Goal: Task Accomplishment & Management: Use online tool/utility

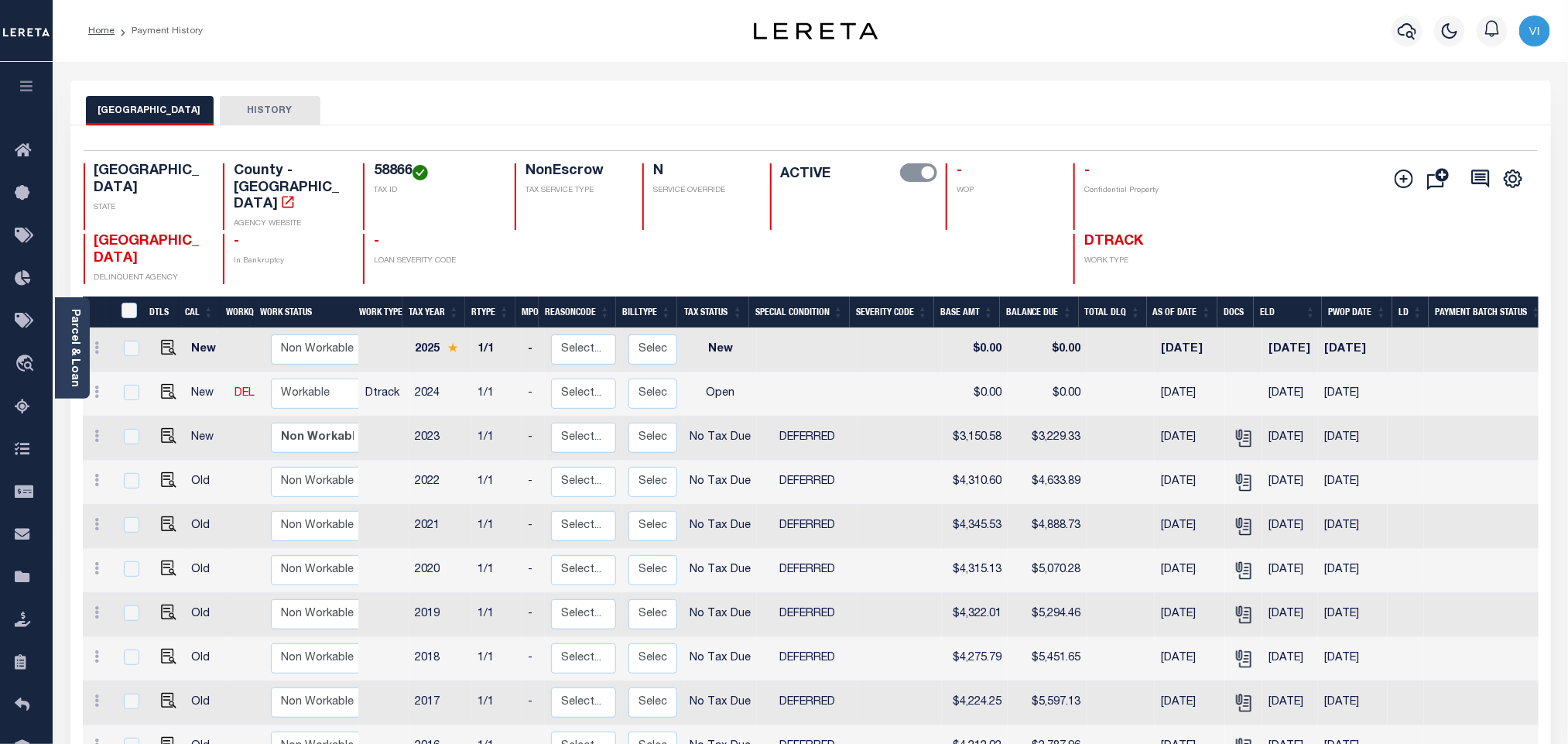
click at [374, 169] on h4 "58866" at bounding box center [435, 172] width 123 height 17
click at [371, 169] on div "58866 TAX ID" at bounding box center [429, 197] width 133 height 66
copy h4 "58866"
click at [1235, 428] on icon "" at bounding box center [1244, 438] width 20 height 20
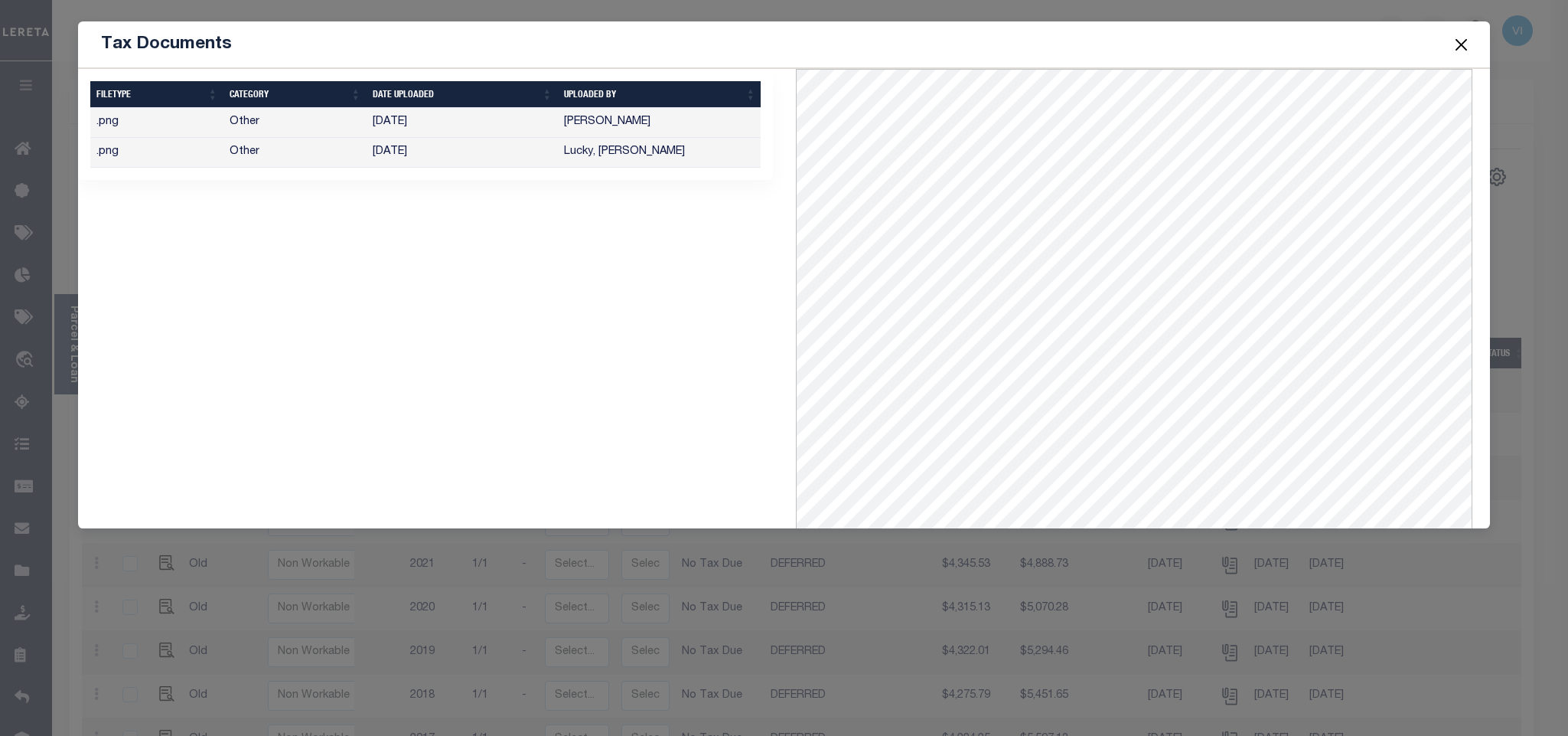
click at [1452, 49] on button "Close" at bounding box center [1461, 45] width 20 height 20
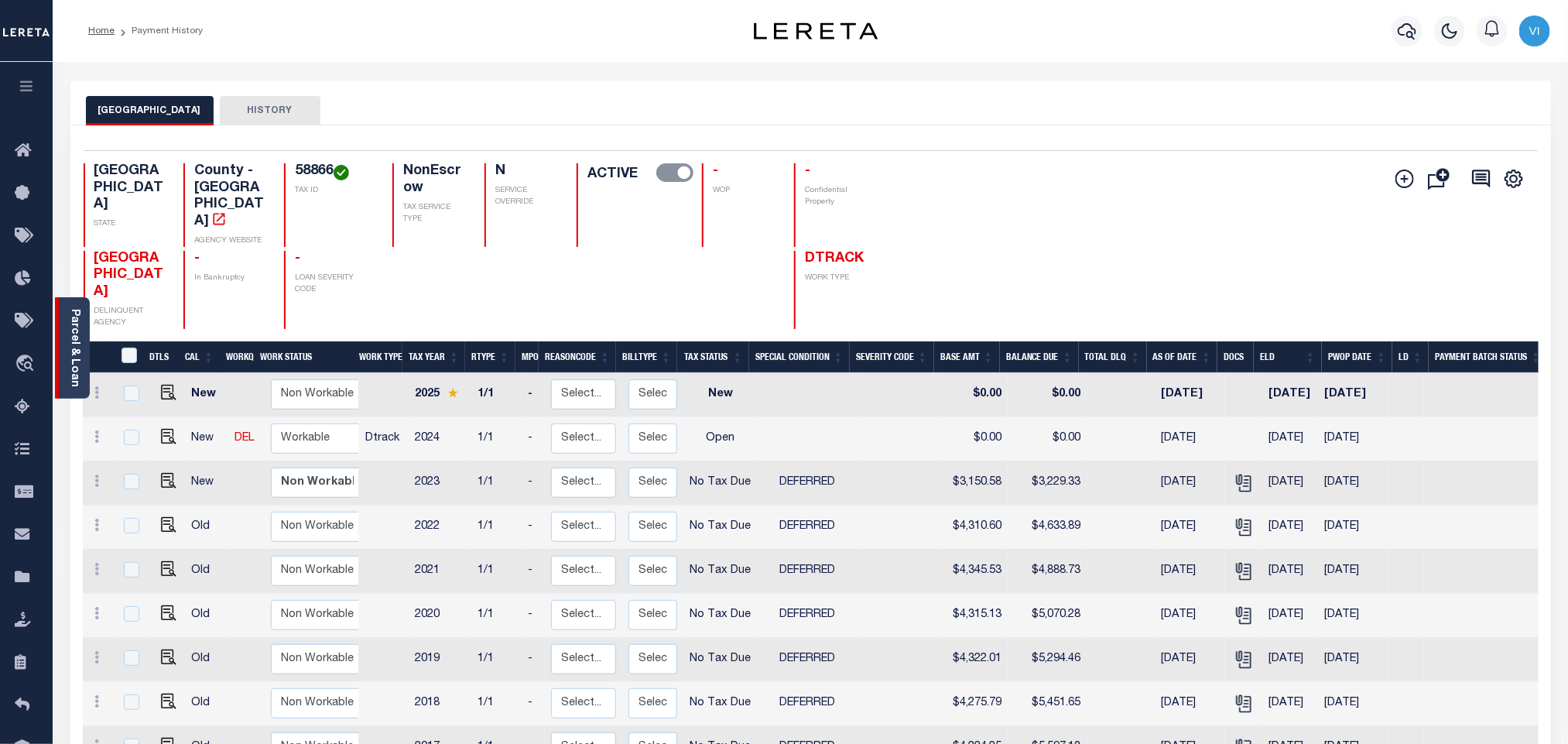
click at [79, 363] on link "Parcel & Loan" at bounding box center [74, 348] width 11 height 78
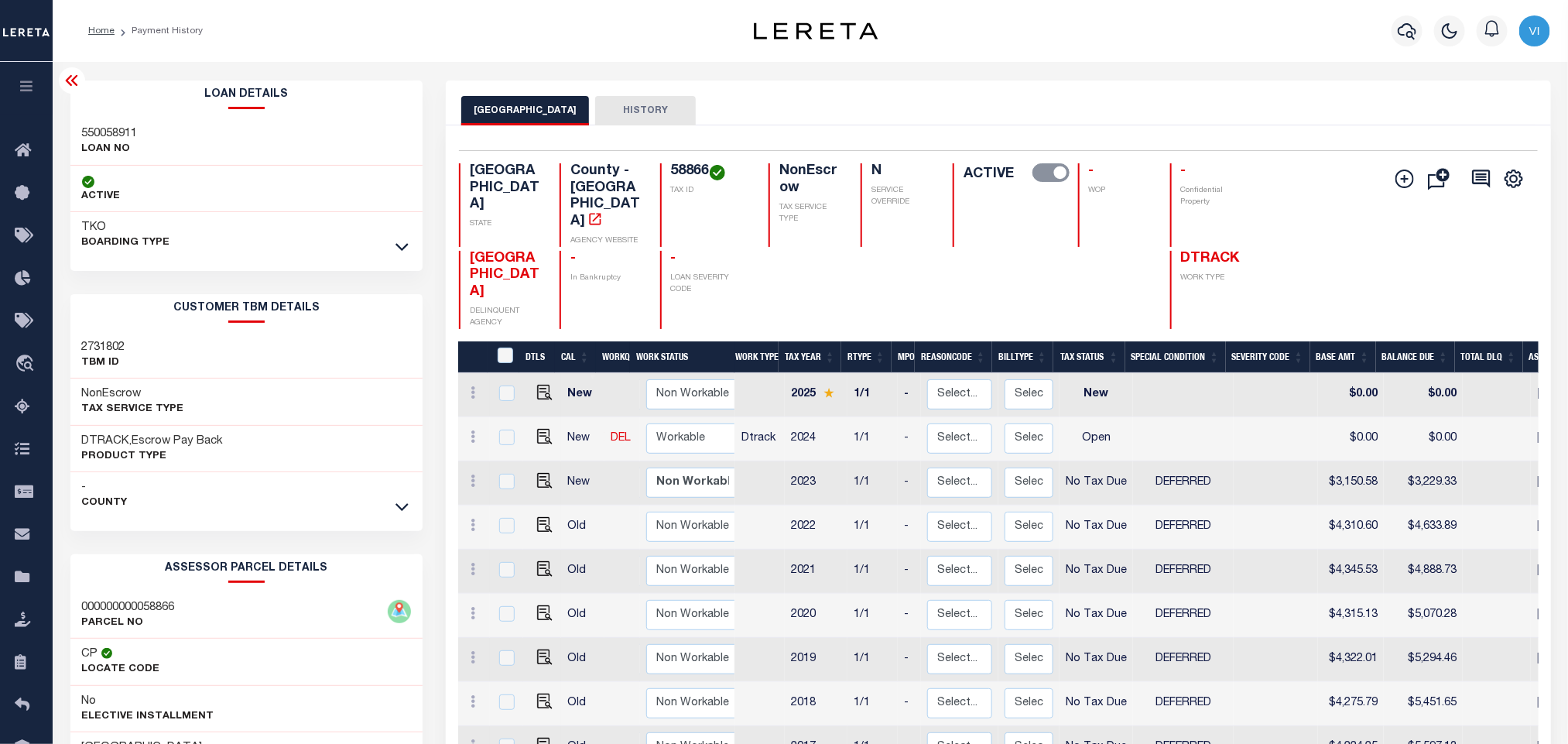
click at [409, 243] on link at bounding box center [402, 246] width 18 height 11
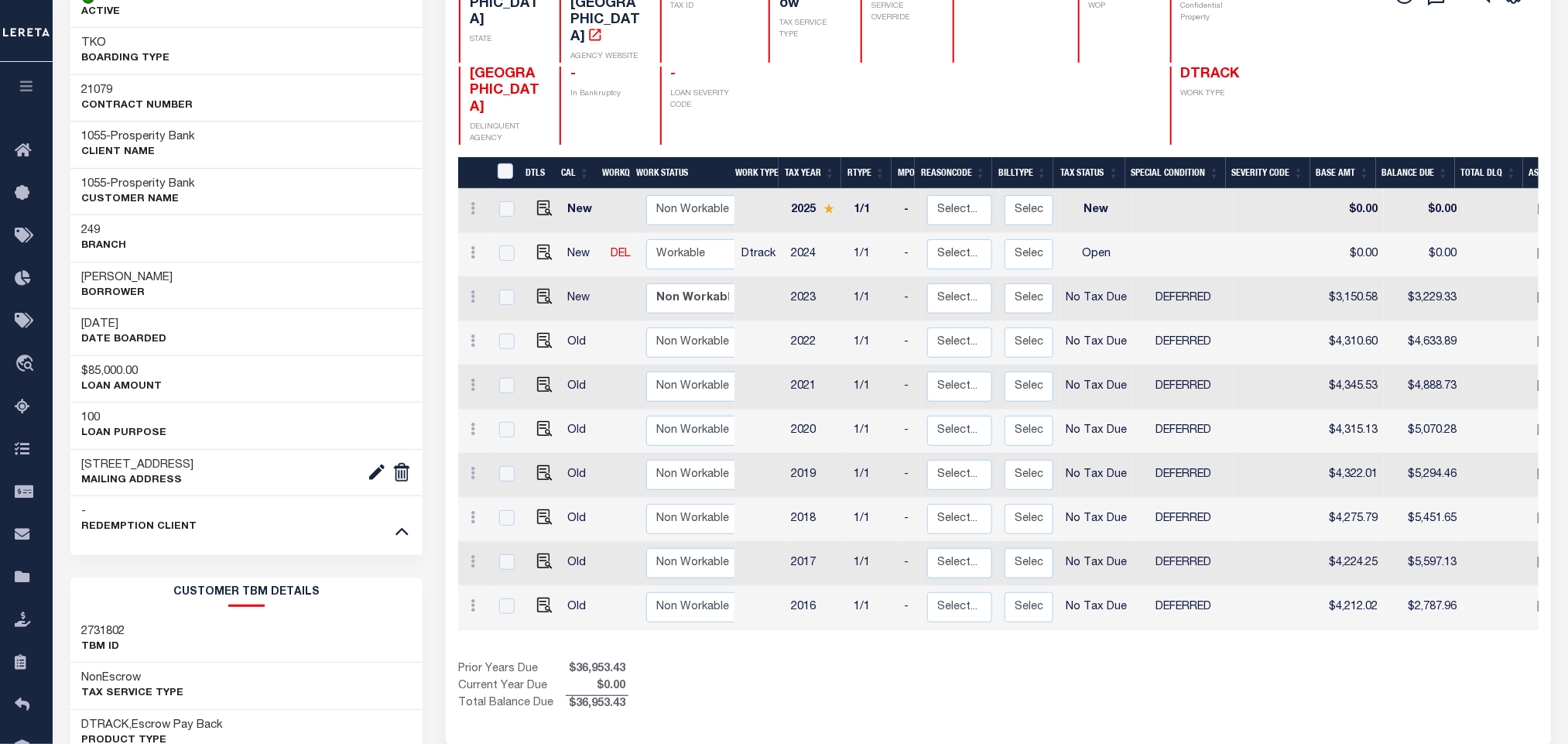
scroll to position [232, 0]
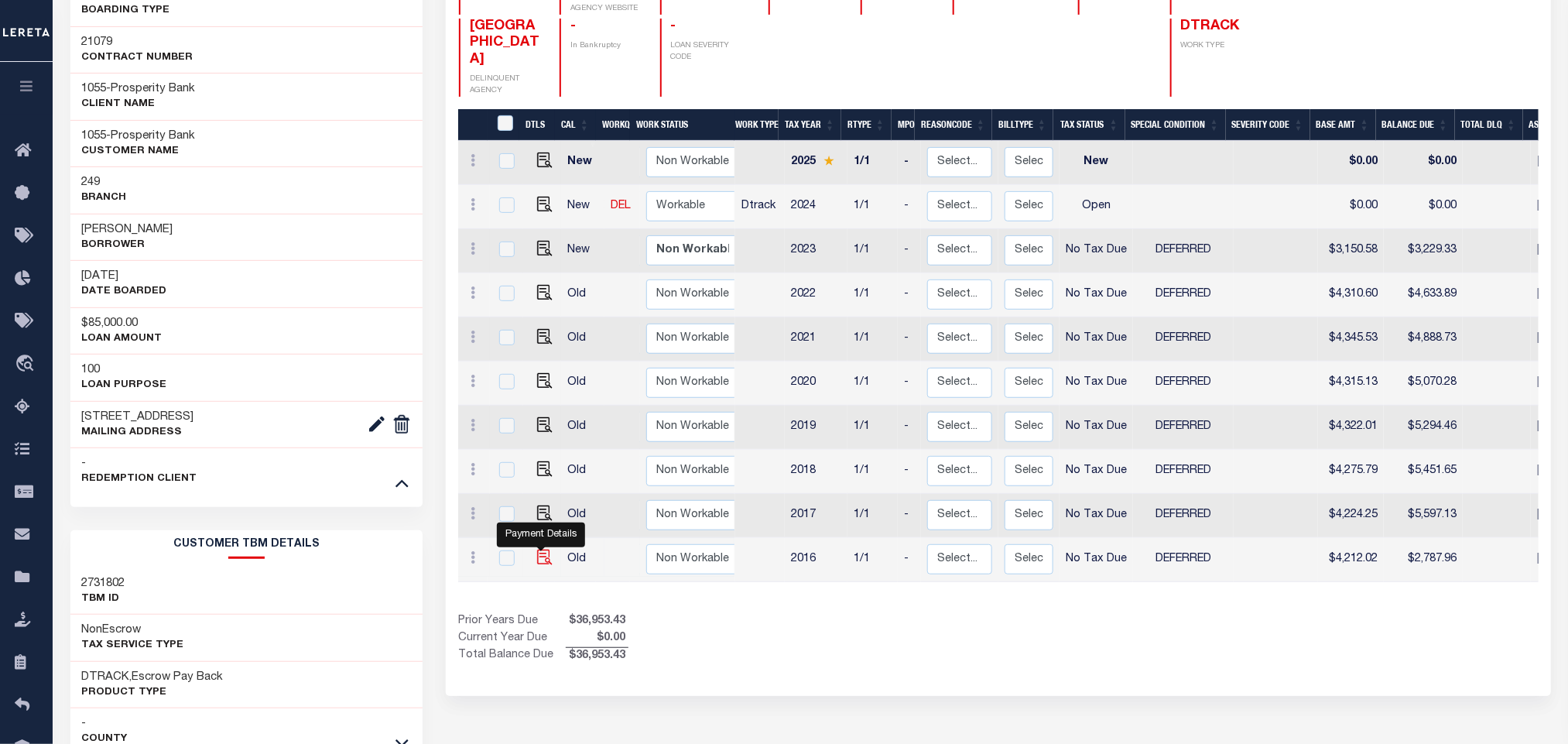
click at [541, 565] on img "" at bounding box center [545, 557] width 15 height 15
checkbox input "true"
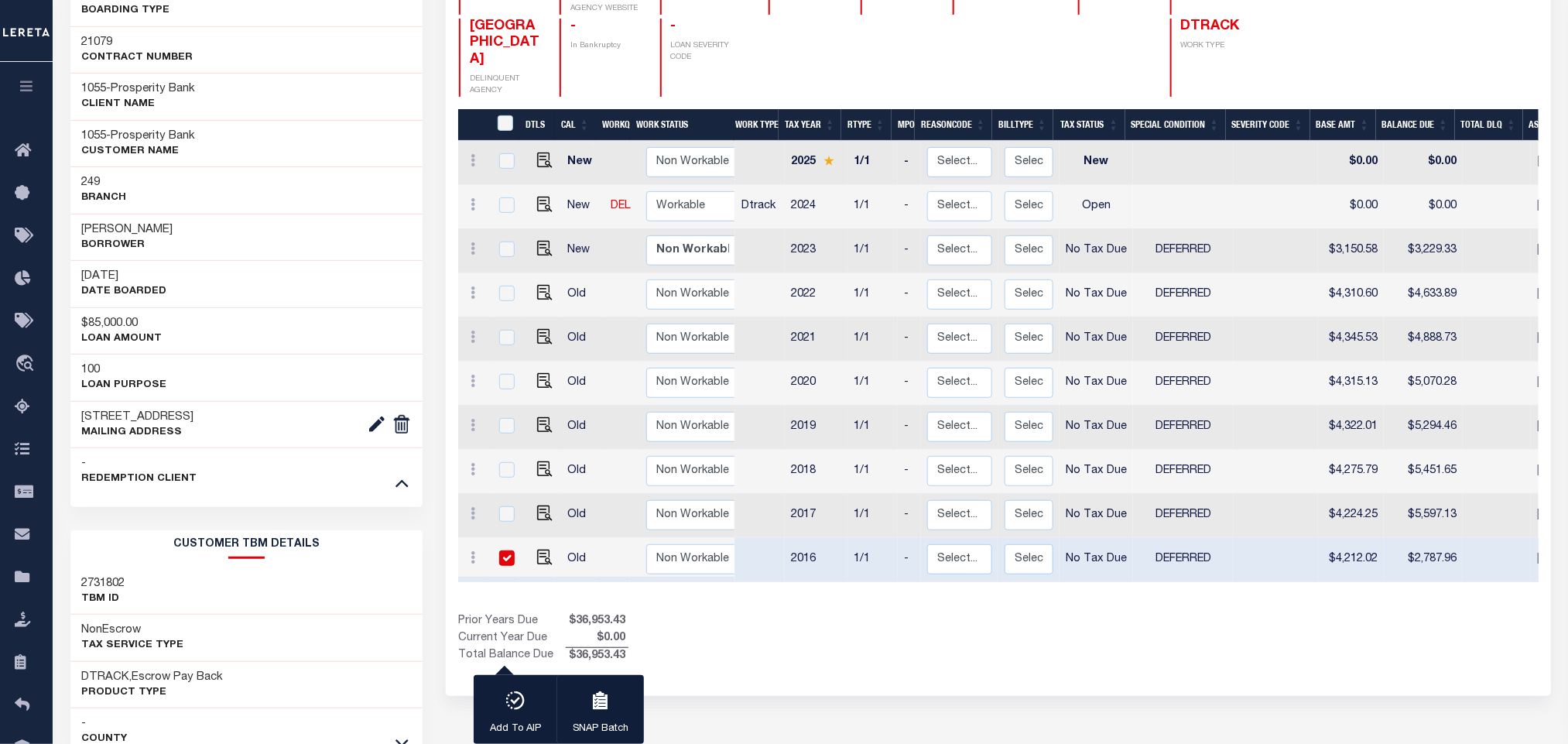
click at [866, 641] on div "Prior Years Due $36,953.43 Current Year Due $0.00 Total Balance Due $36,953.43" at bounding box center [728, 638] width 541 height 52
click at [540, 563] on img "" at bounding box center [545, 557] width 15 height 15
checkbox input "false"
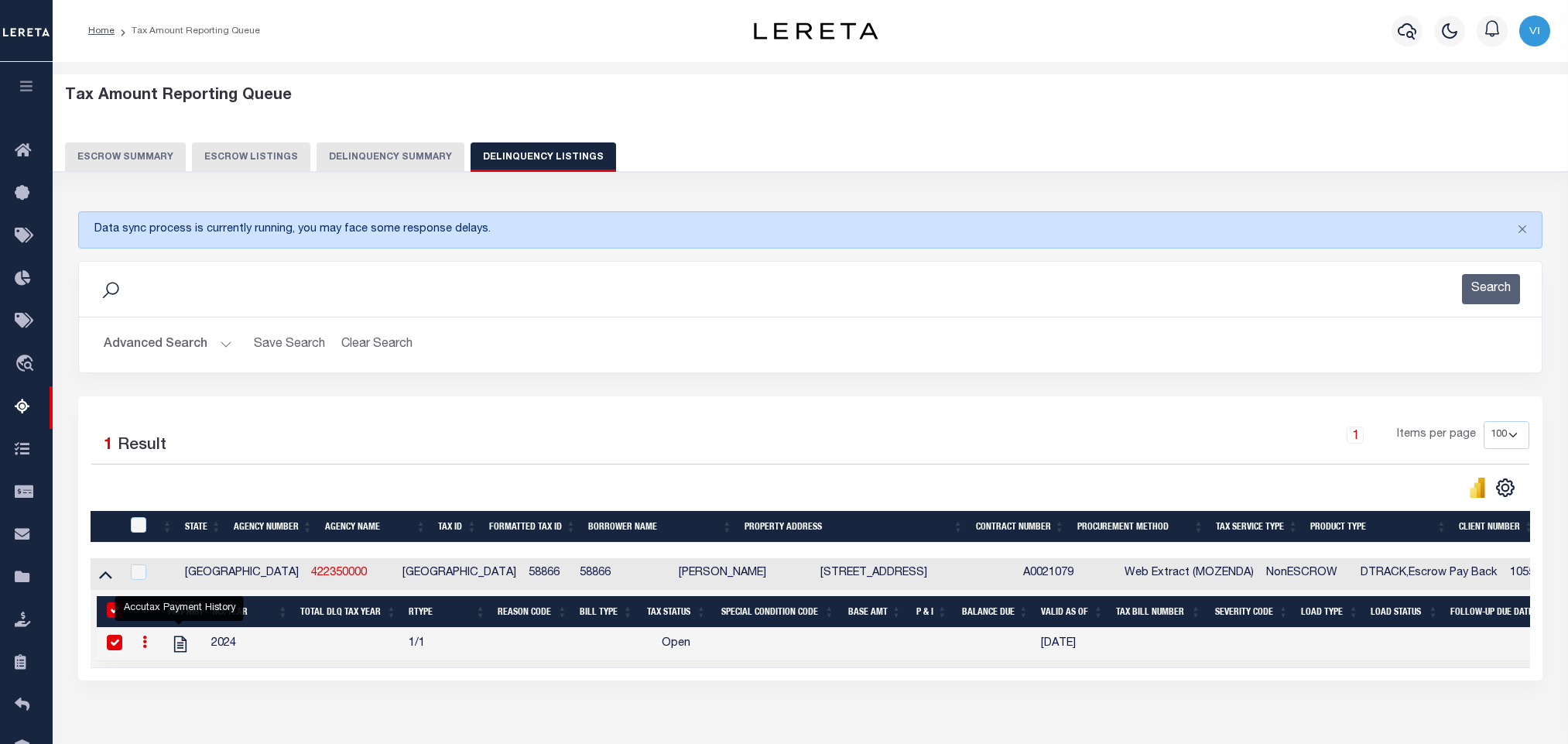
select select "100"
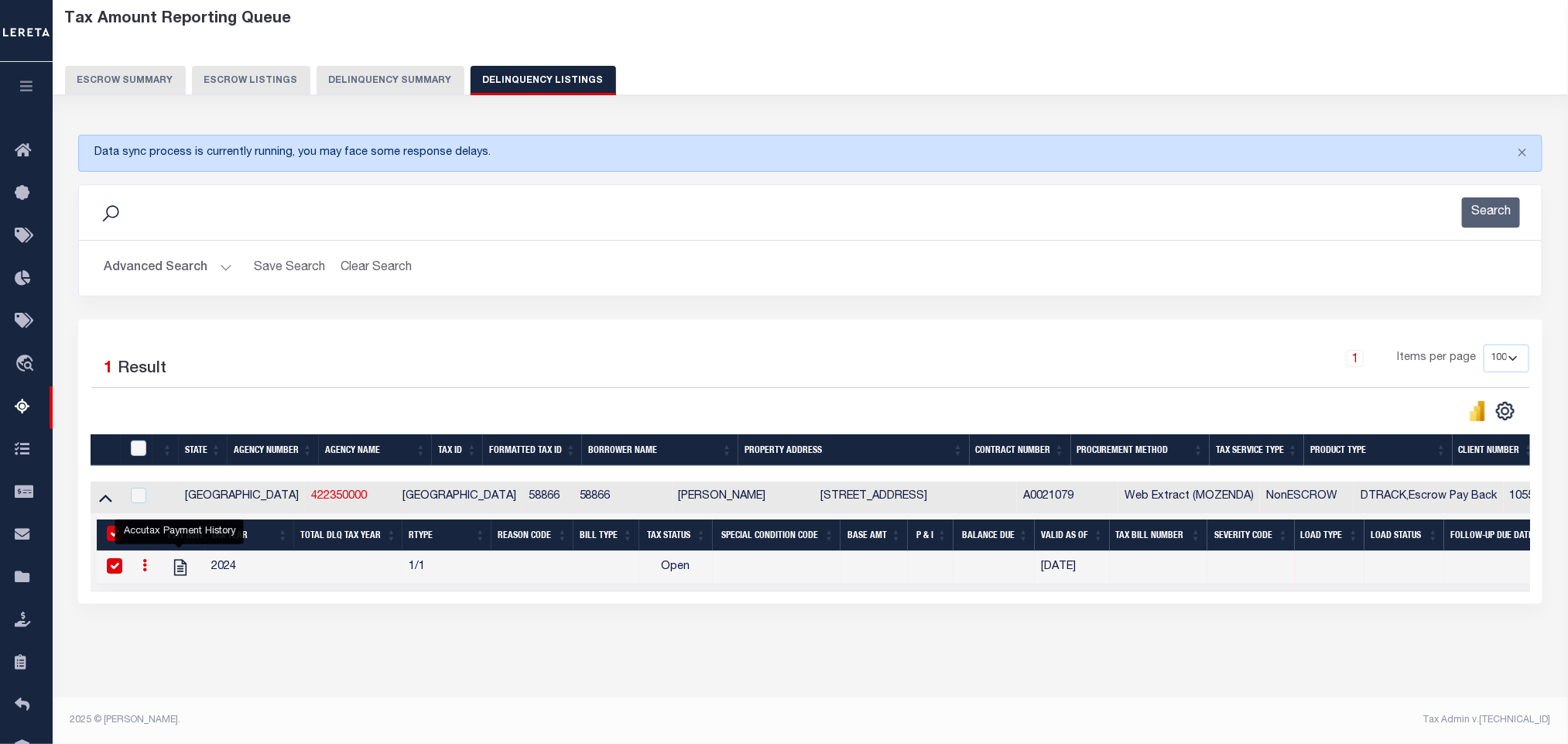
scroll to position [94, 0]
click at [1484, 197] on button "Search" at bounding box center [1491, 212] width 58 height 30
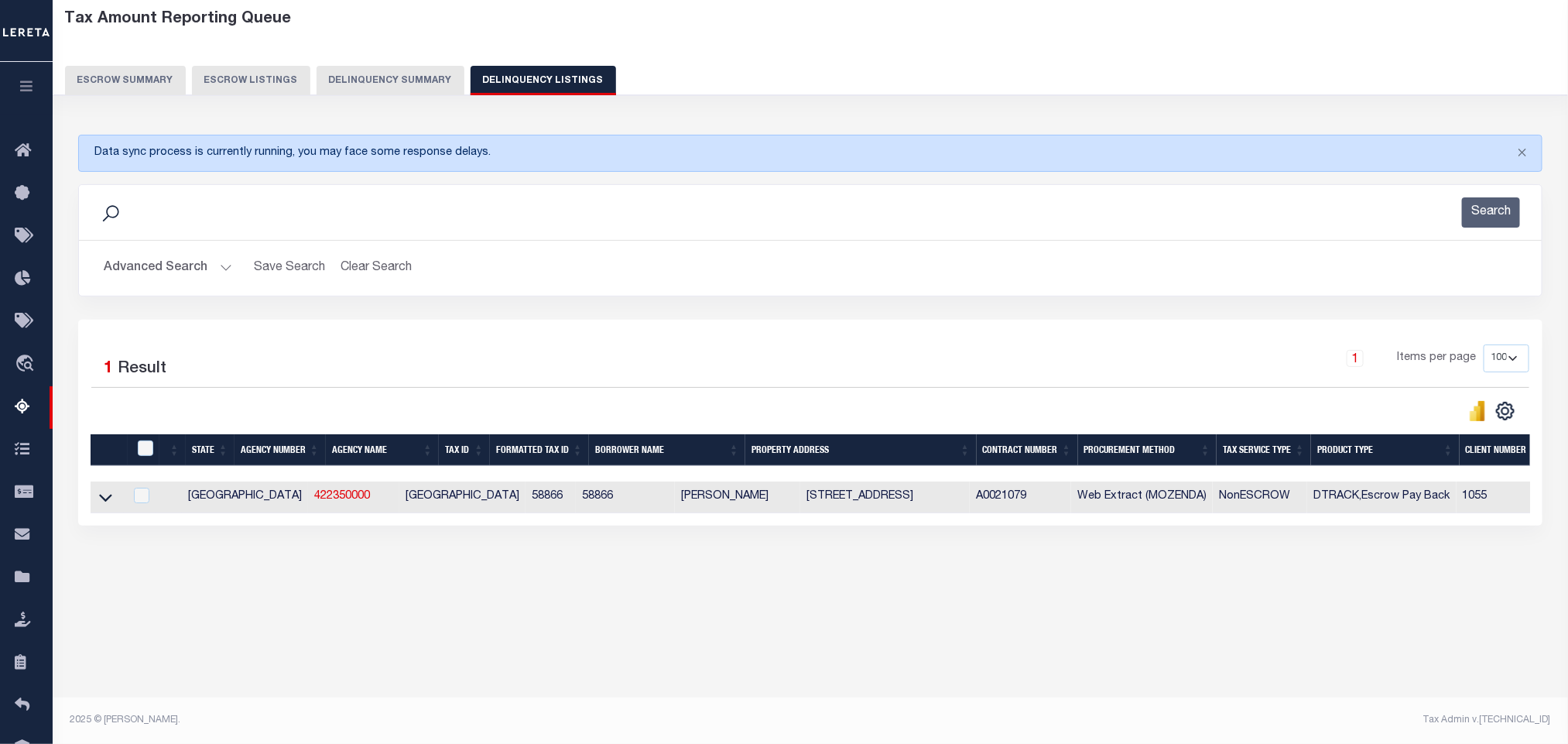
scroll to position [77, 0]
click at [95, 511] on td at bounding box center [106, 496] width 33 height 31
checkbox input "true"
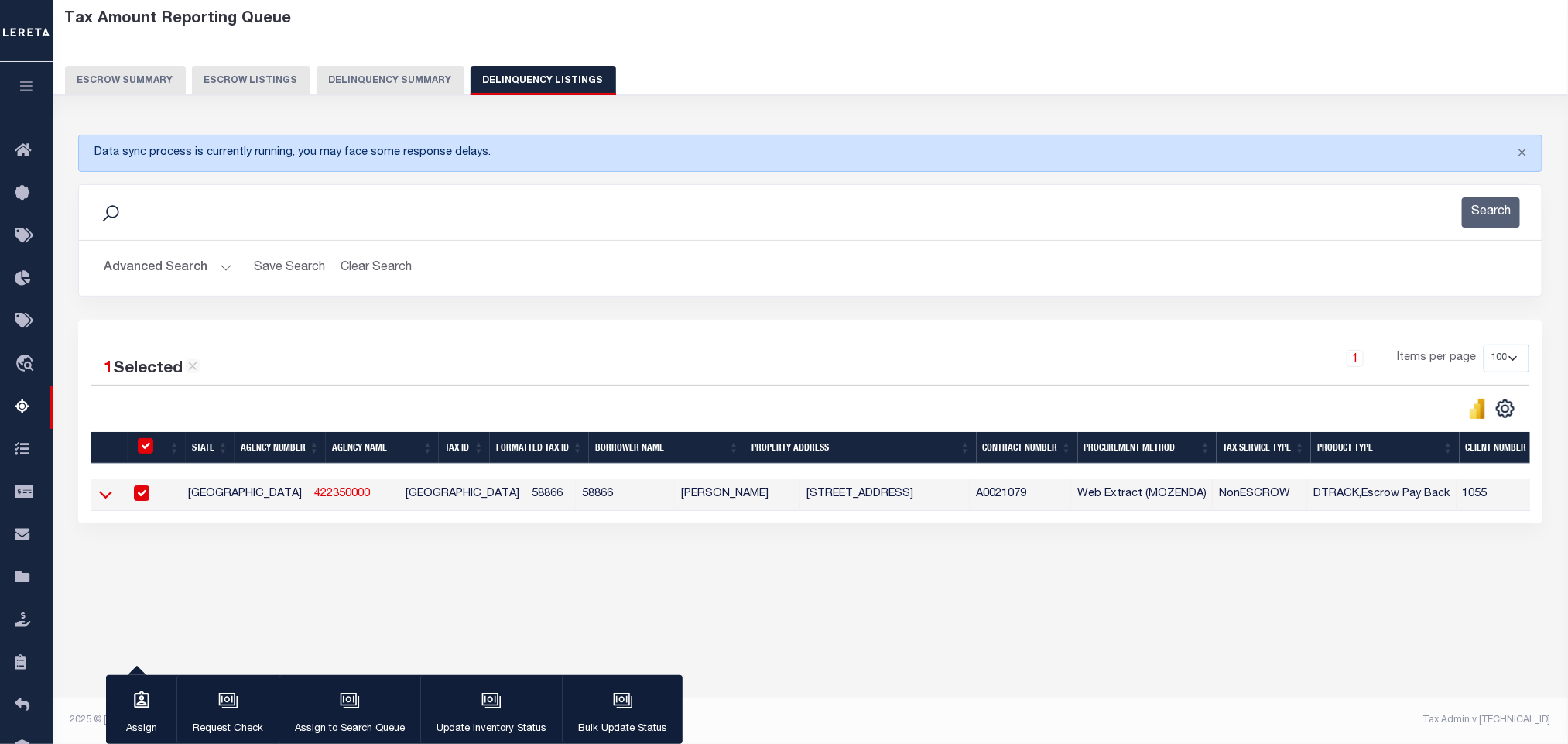
click at [105, 499] on icon at bounding box center [105, 495] width 13 height 8
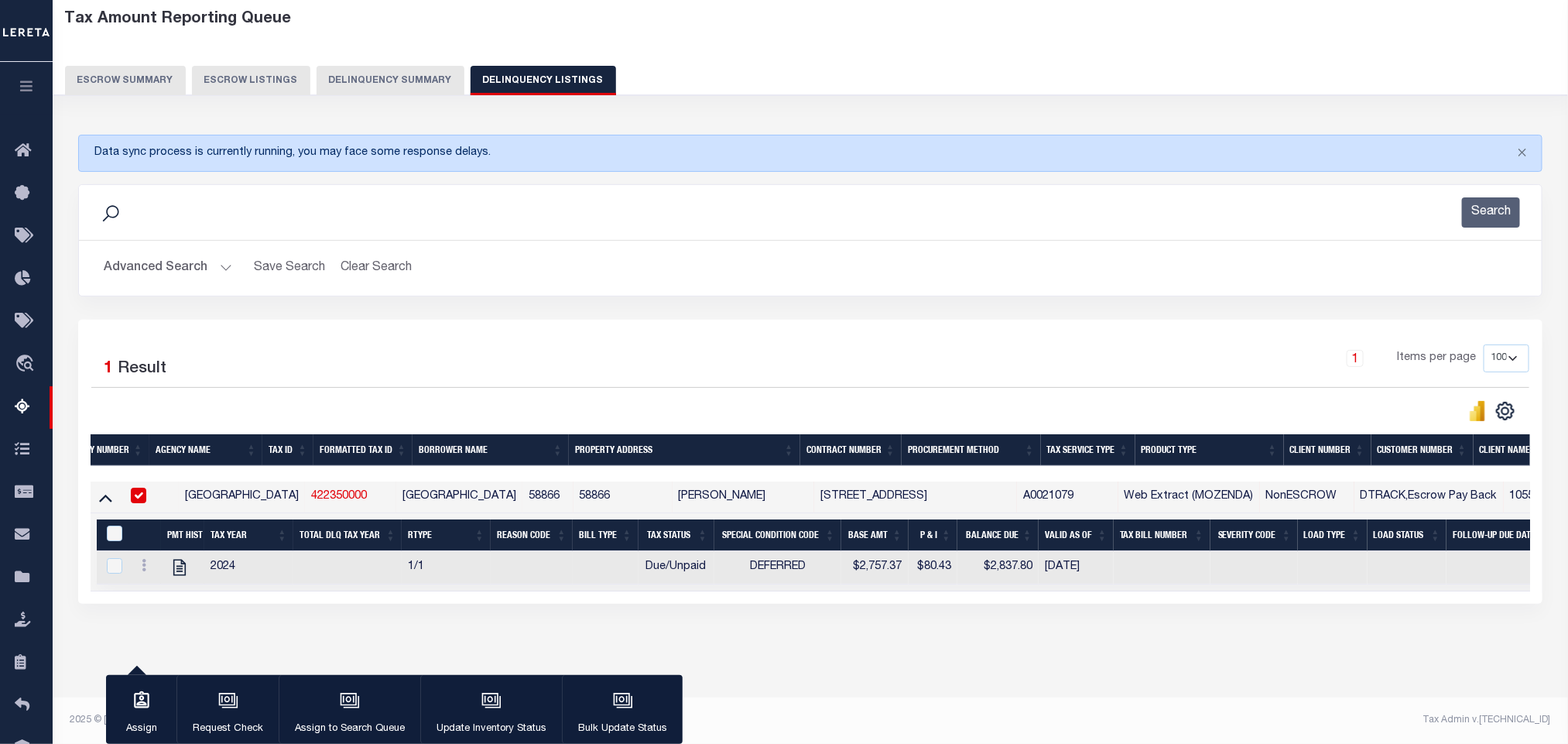
scroll to position [0, 0]
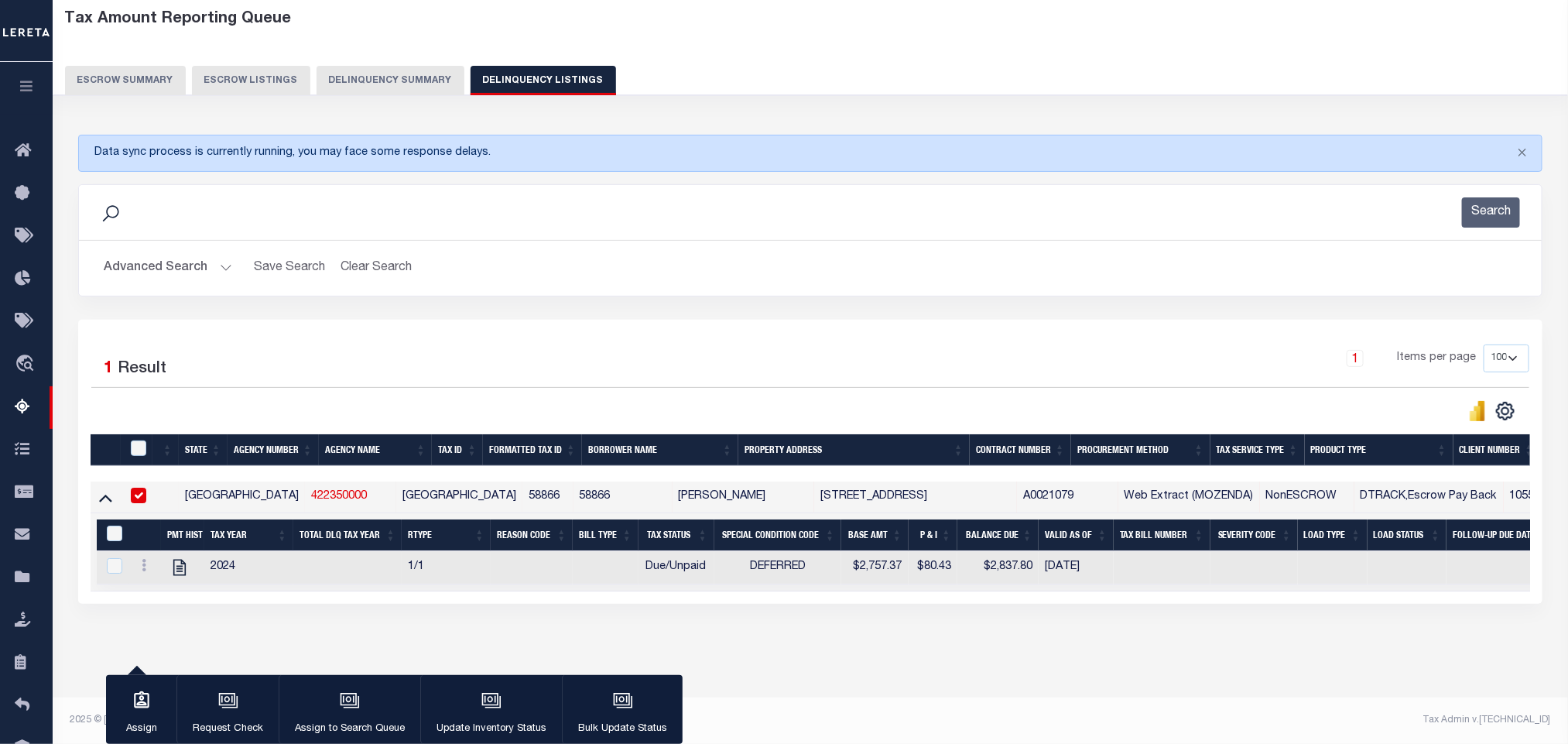
click at [144, 253] on button "Advanced Search" at bounding box center [168, 267] width 129 height 30
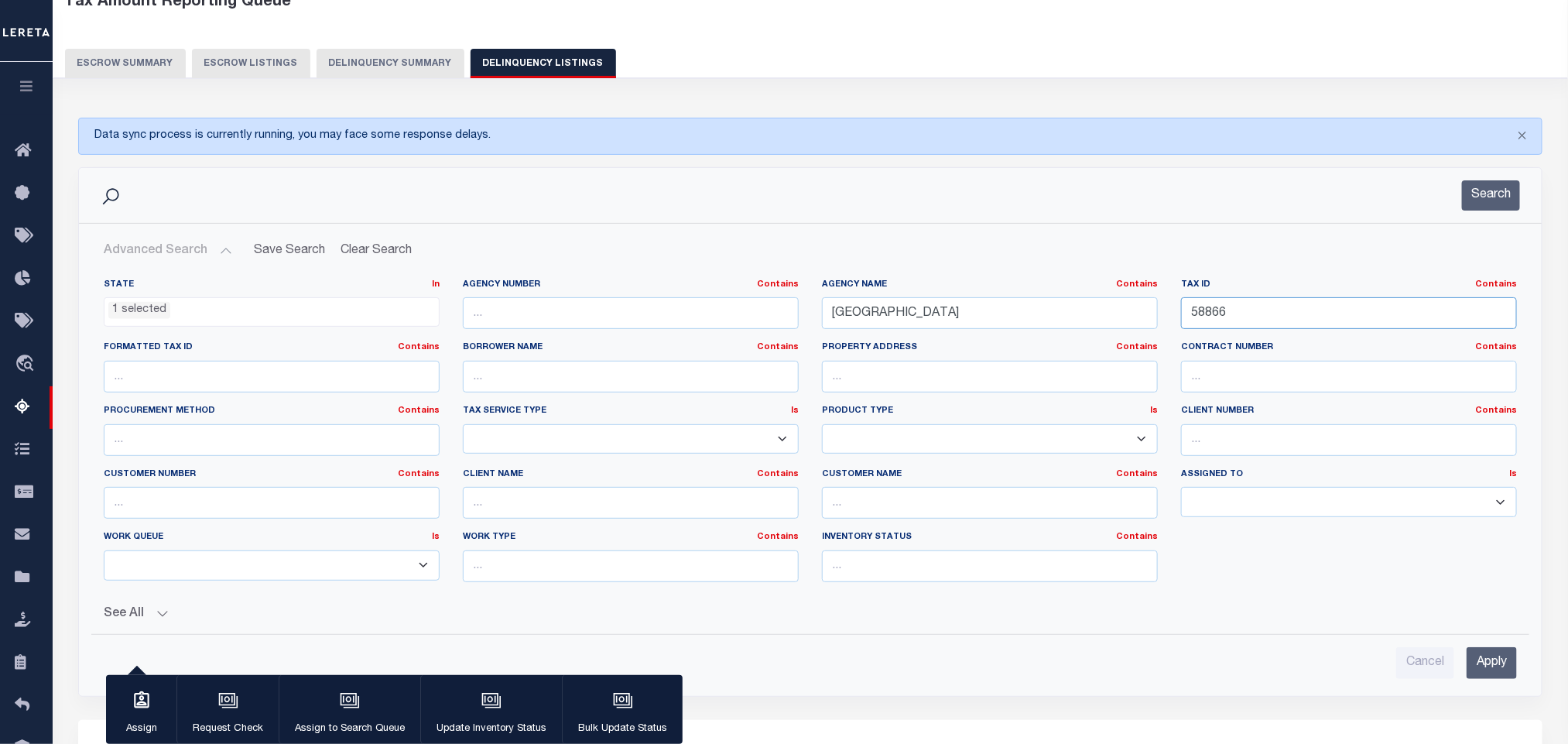
click at [1303, 319] on input "58866" at bounding box center [1348, 312] width 336 height 31
paste input "624"
type input "62466"
click at [1488, 655] on input "Apply" at bounding box center [1491, 662] width 50 height 31
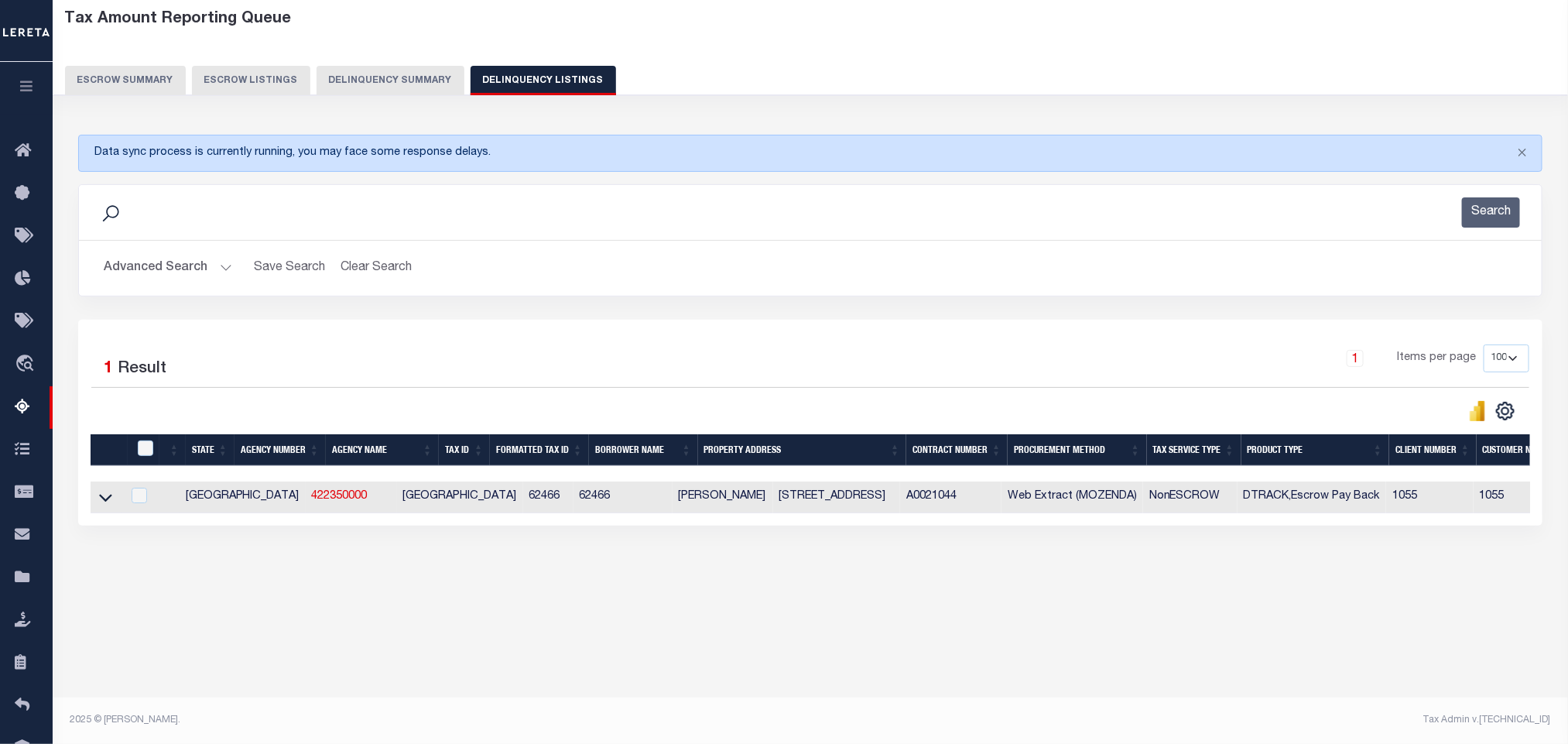
scroll to position [77, 0]
click at [140, 277] on button "Advanced Search" at bounding box center [168, 267] width 129 height 30
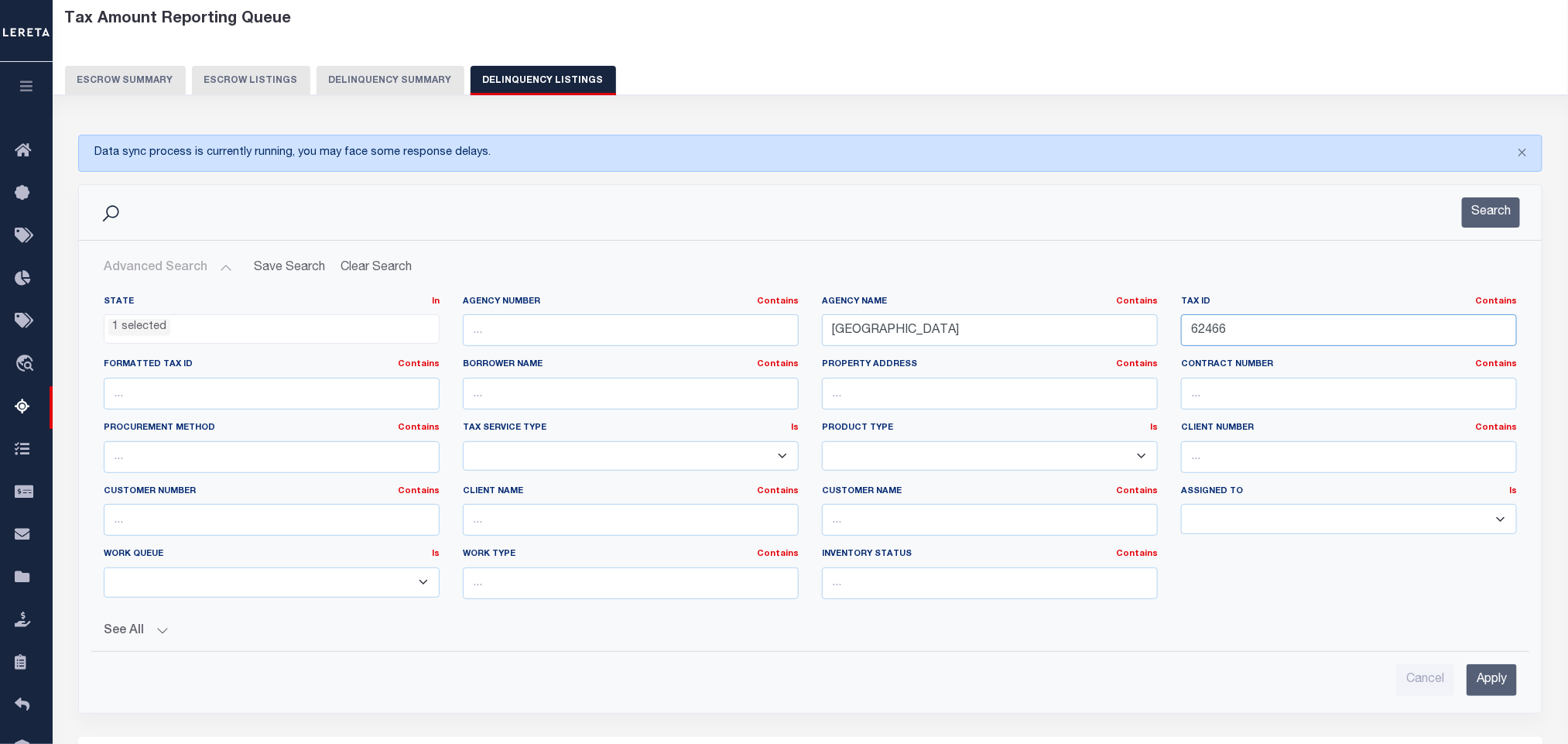
click at [1319, 339] on input "62466" at bounding box center [1348, 329] width 336 height 31
click at [1491, 678] on input "Apply" at bounding box center [1491, 679] width 50 height 31
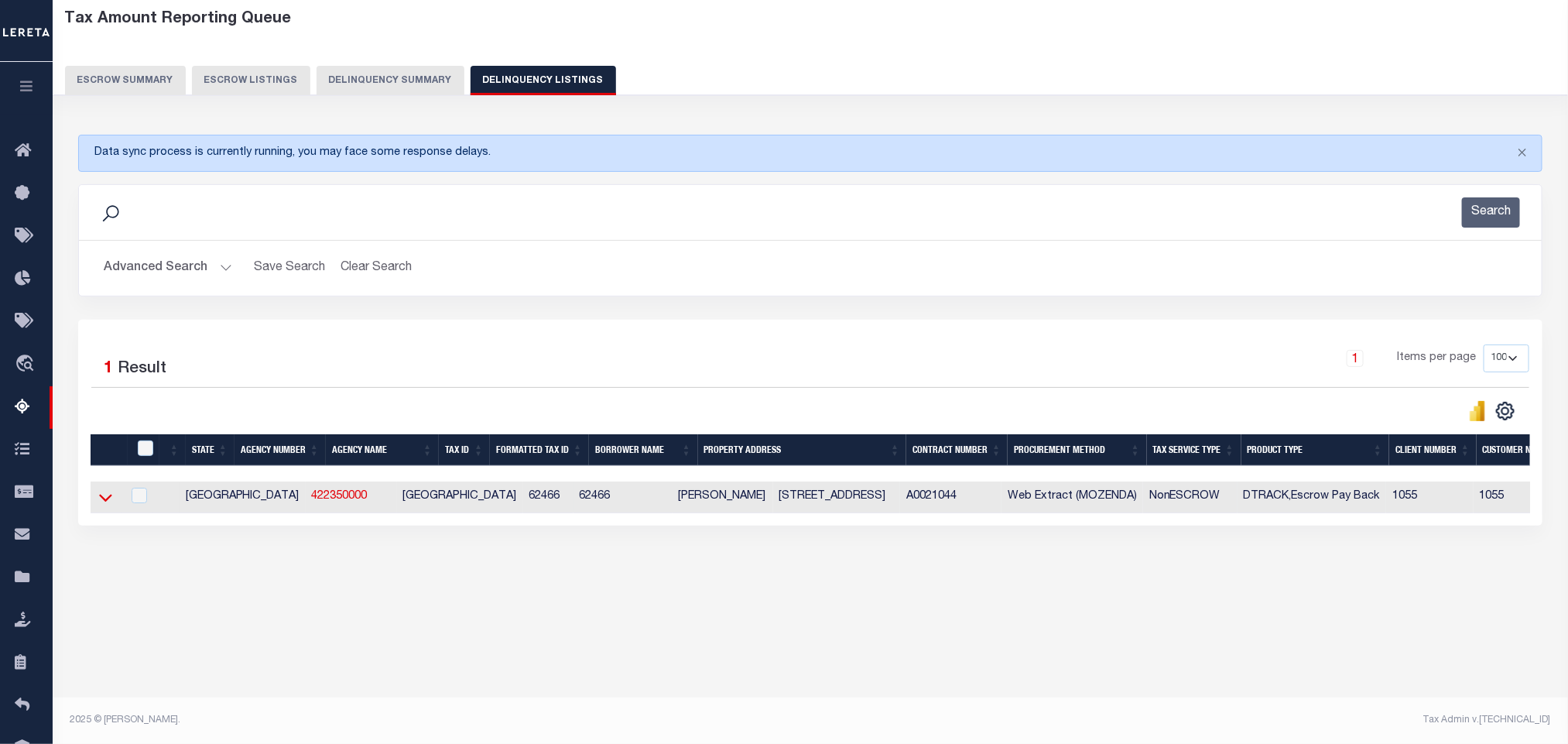
click at [110, 502] on icon at bounding box center [105, 497] width 13 height 16
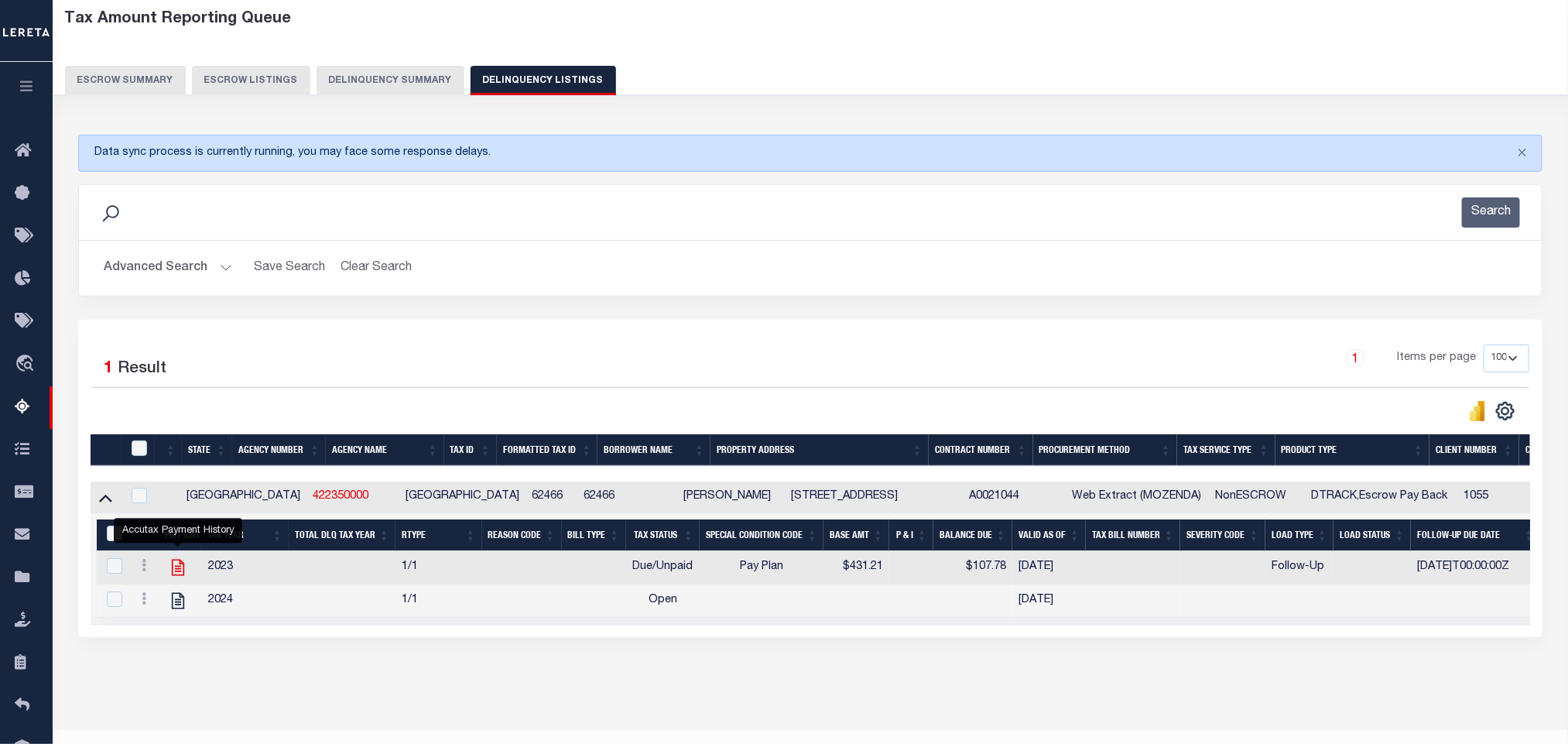
click at [177, 572] on icon "" at bounding box center [178, 568] width 20 height 20
checkbox input "false"
checkbox input "true"
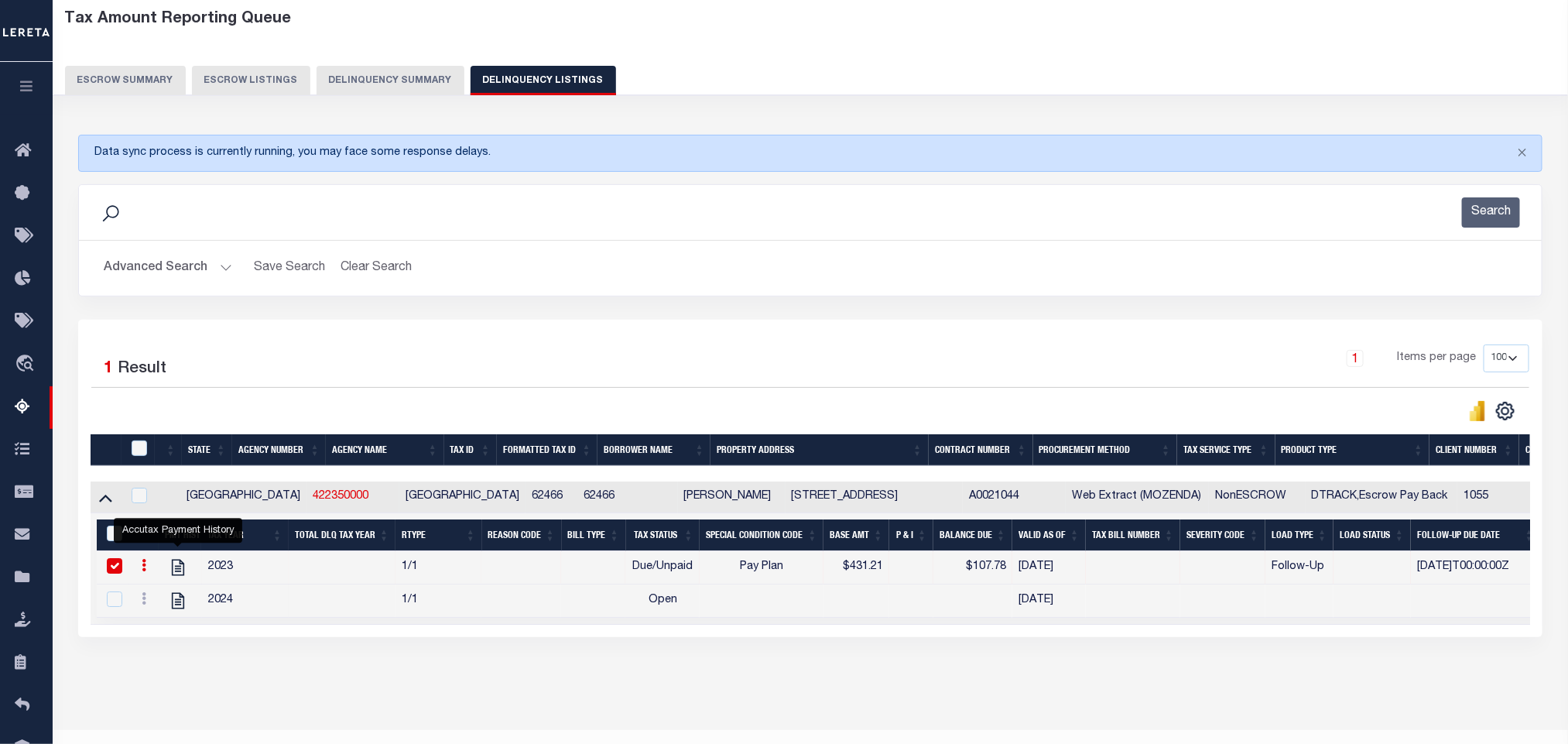
click at [141, 291] on div "Advanced Search Save Search Clear Search tblassign_wrapper_dynamictable_____Def…" at bounding box center [810, 268] width 1462 height 55
click at [145, 283] on button "Advanced Search" at bounding box center [168, 267] width 129 height 30
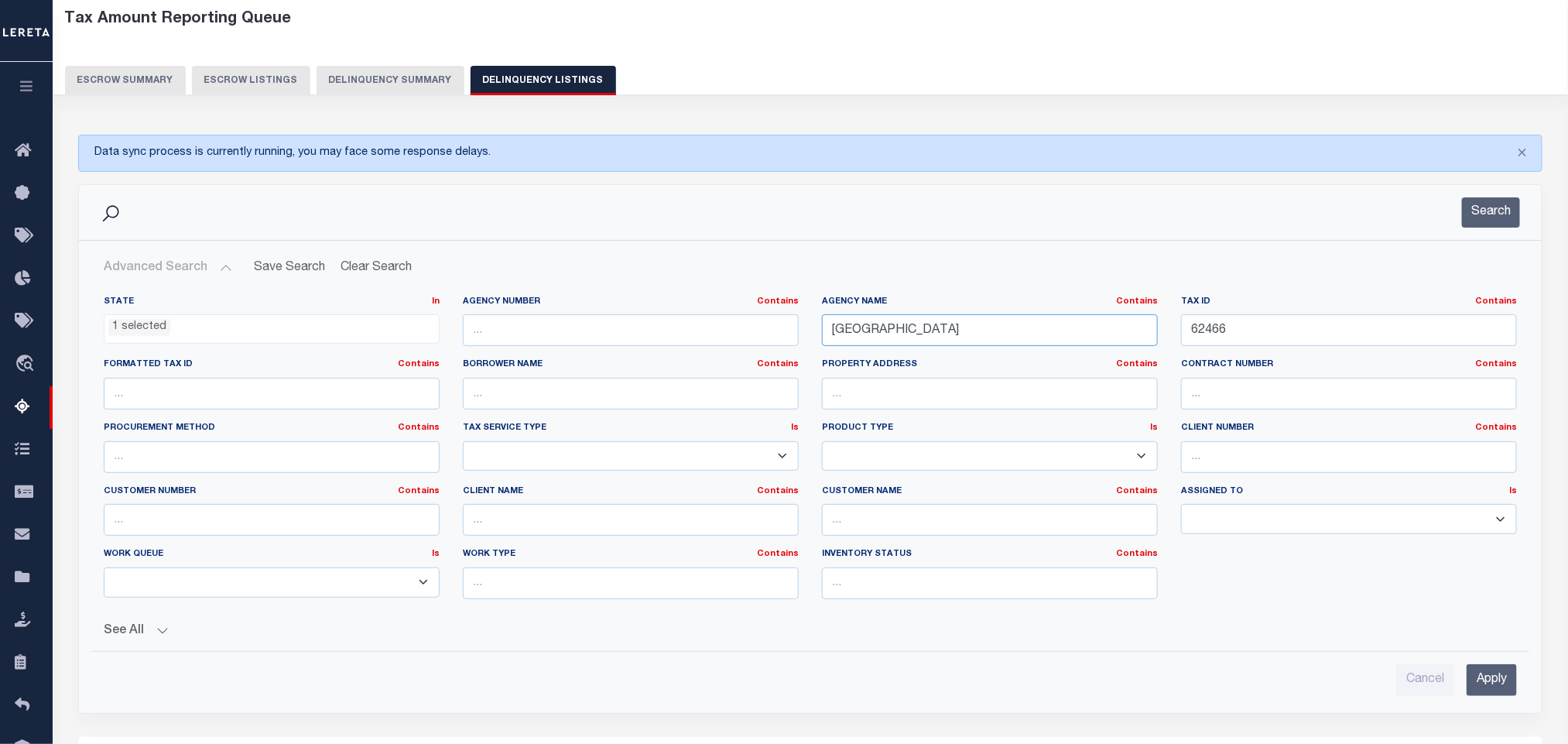
click at [1000, 337] on input "VICTORIA COUNTY" at bounding box center [989, 329] width 336 height 31
paste input "WHEELER"
type input "WHEELER COUNTY"
click at [1266, 332] on input "62466" at bounding box center [1348, 329] width 336 height 31
paste input "2614"
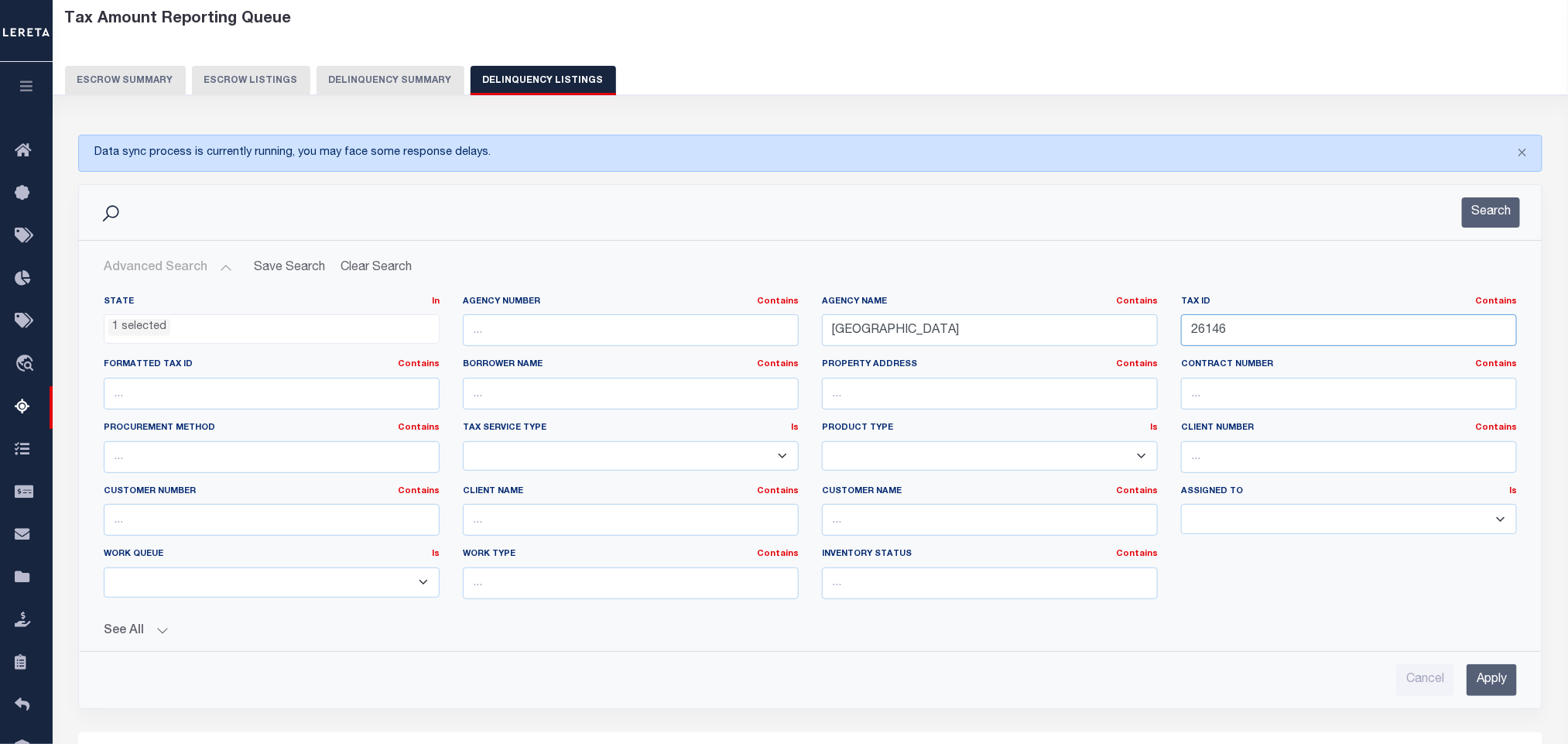
type input "26146"
click at [1491, 668] on div "Cancel Apply" at bounding box center [810, 673] width 1438 height 44
click at [1475, 671] on input "Apply" at bounding box center [1491, 679] width 50 height 31
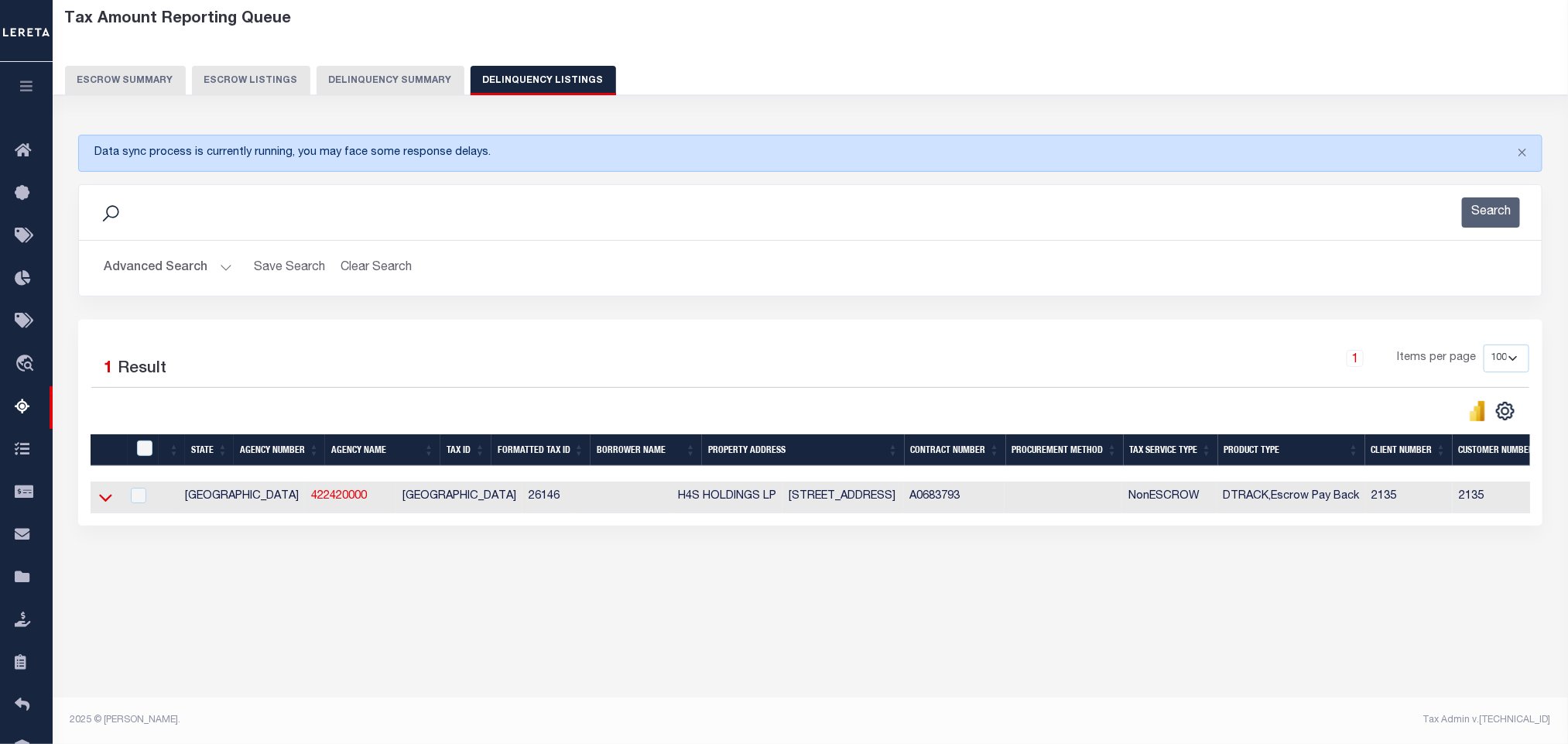
click at [102, 502] on icon at bounding box center [105, 497] width 13 height 16
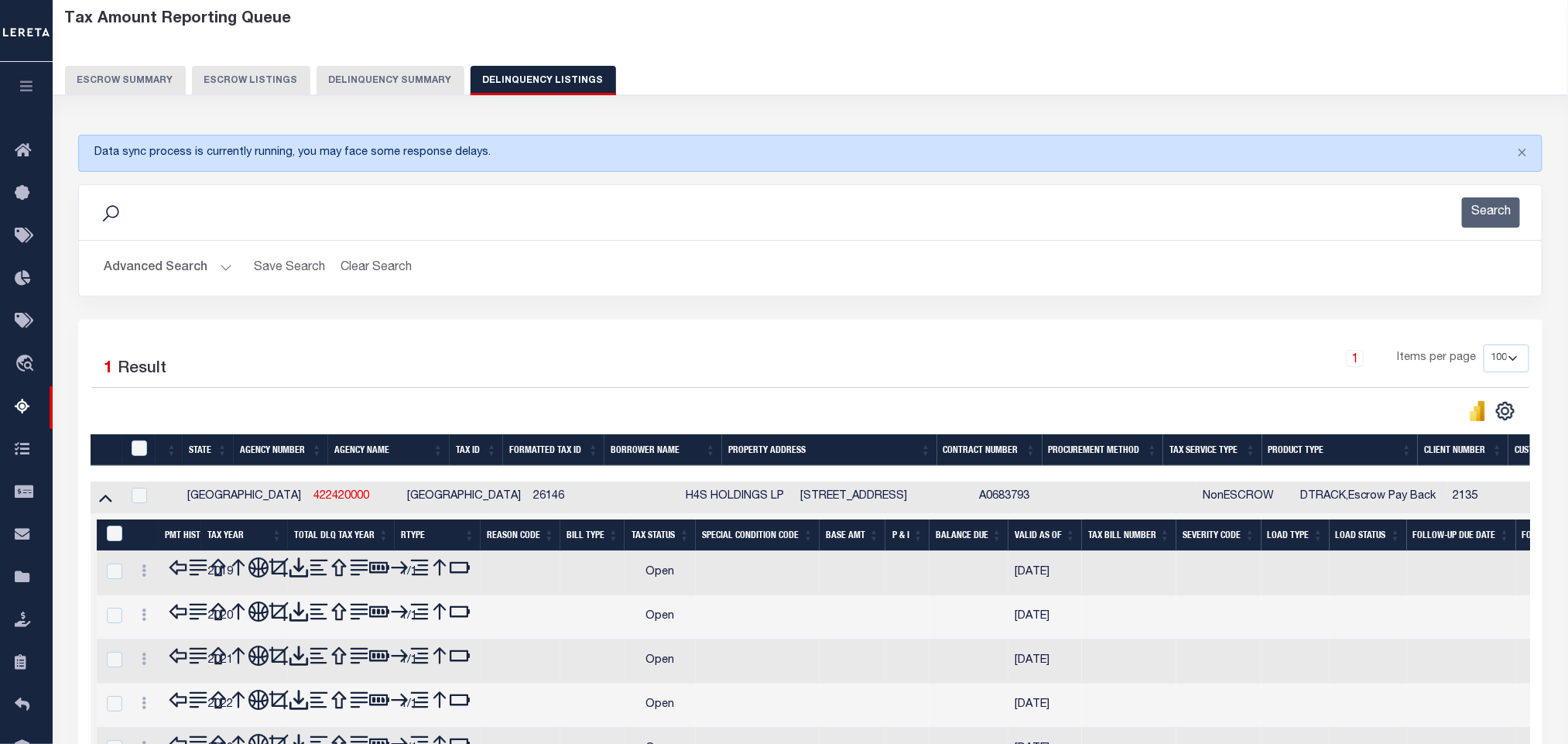
scroll to position [192, 0]
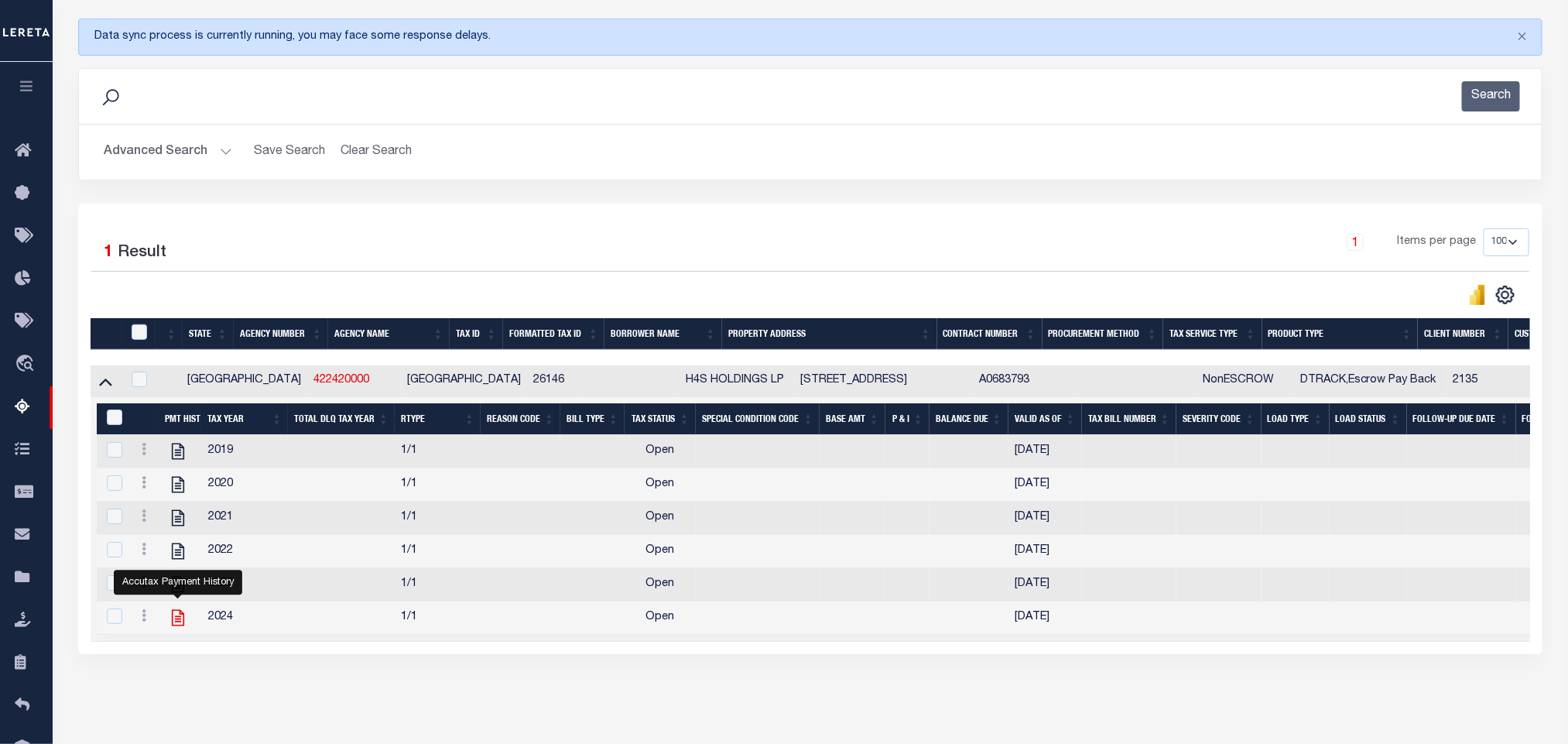
click at [181, 627] on icon "" at bounding box center [178, 618] width 20 height 20
checkbox input "true"
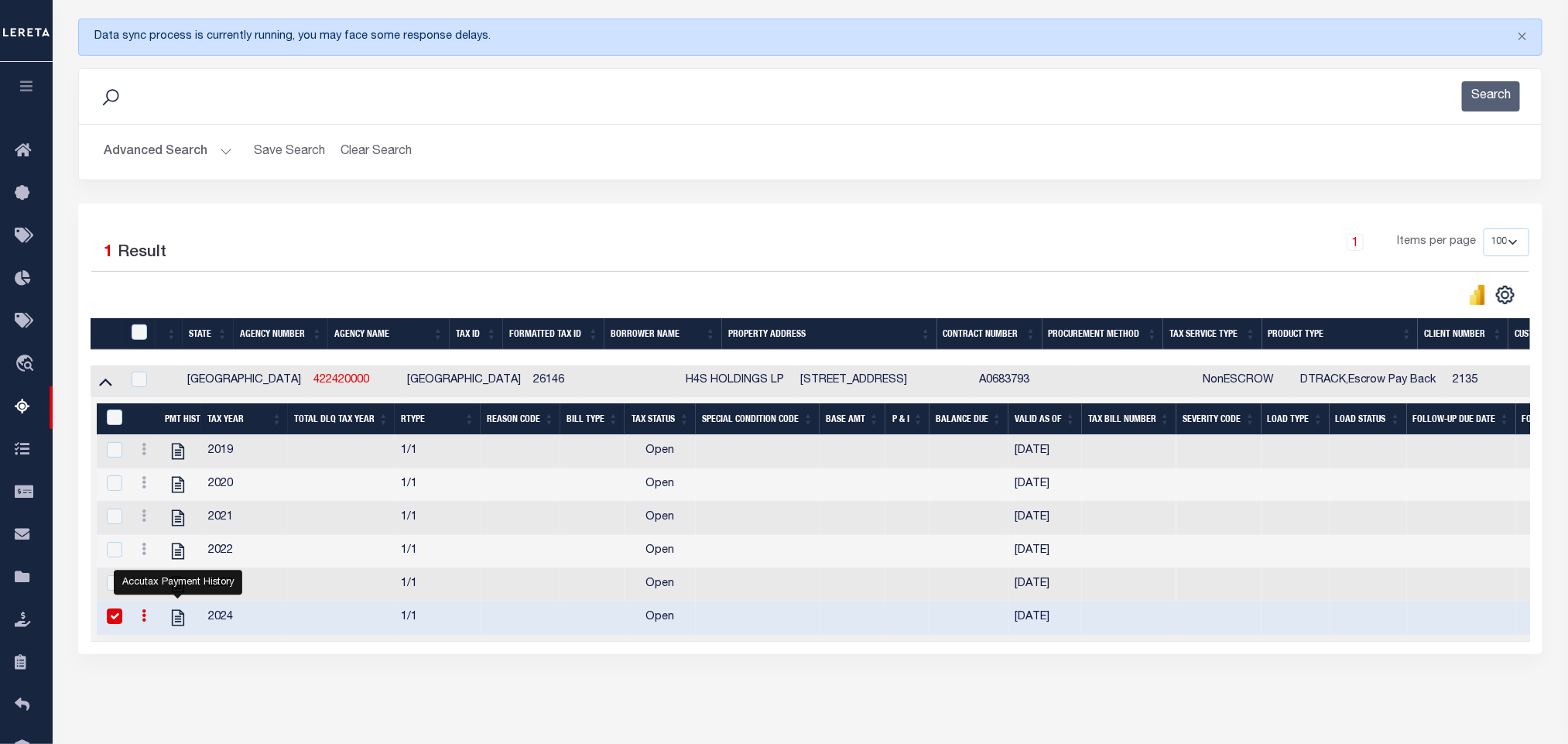
click at [109, 161] on button "Advanced Search" at bounding box center [168, 152] width 129 height 30
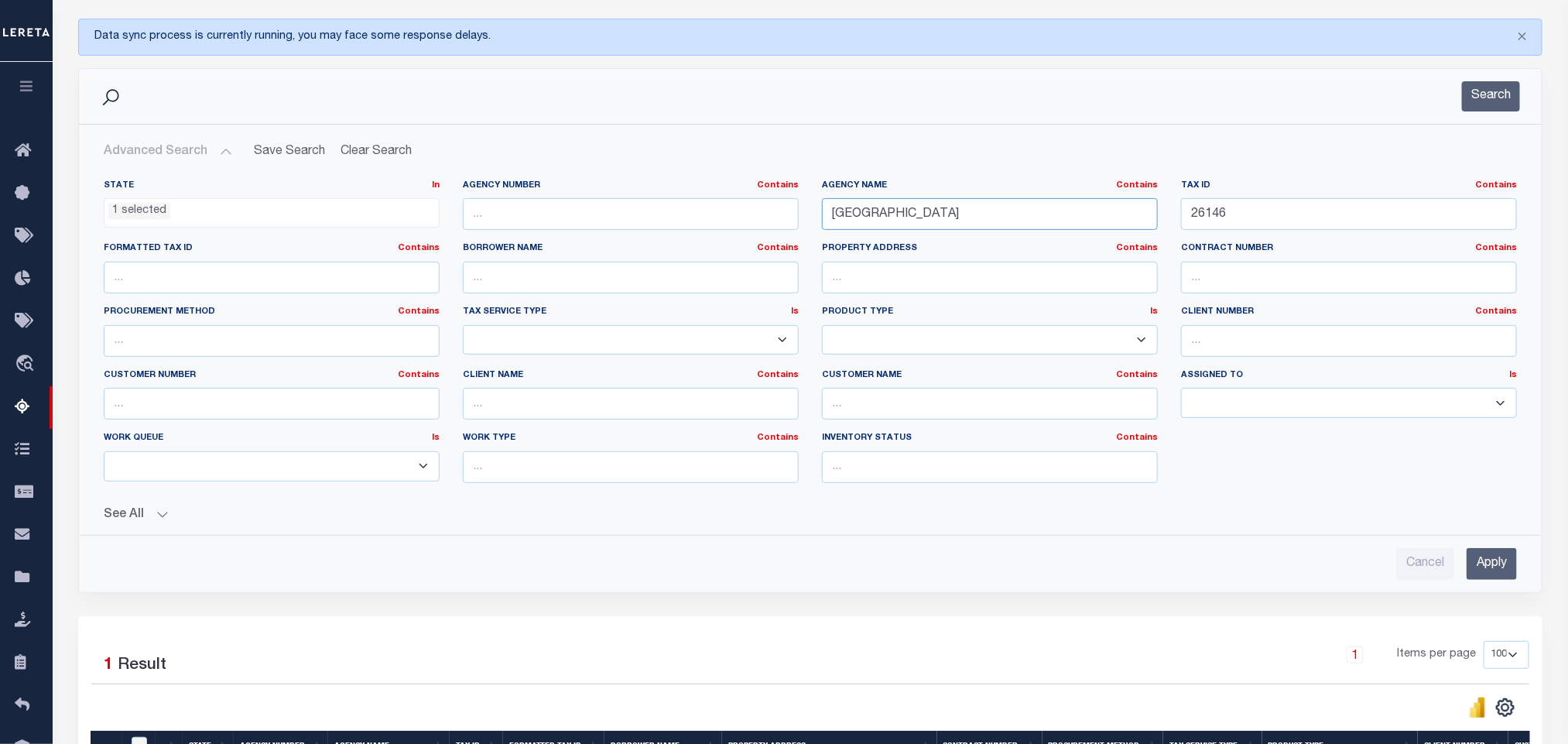
click at [970, 215] on input "WHEELER COUNTY" at bounding box center [989, 214] width 336 height 31
paste input "030300042000000000000"
type input "030300042000000000000"
click at [1298, 220] on input "26146" at bounding box center [1348, 214] width 336 height 31
paste input "030300042000000000000"
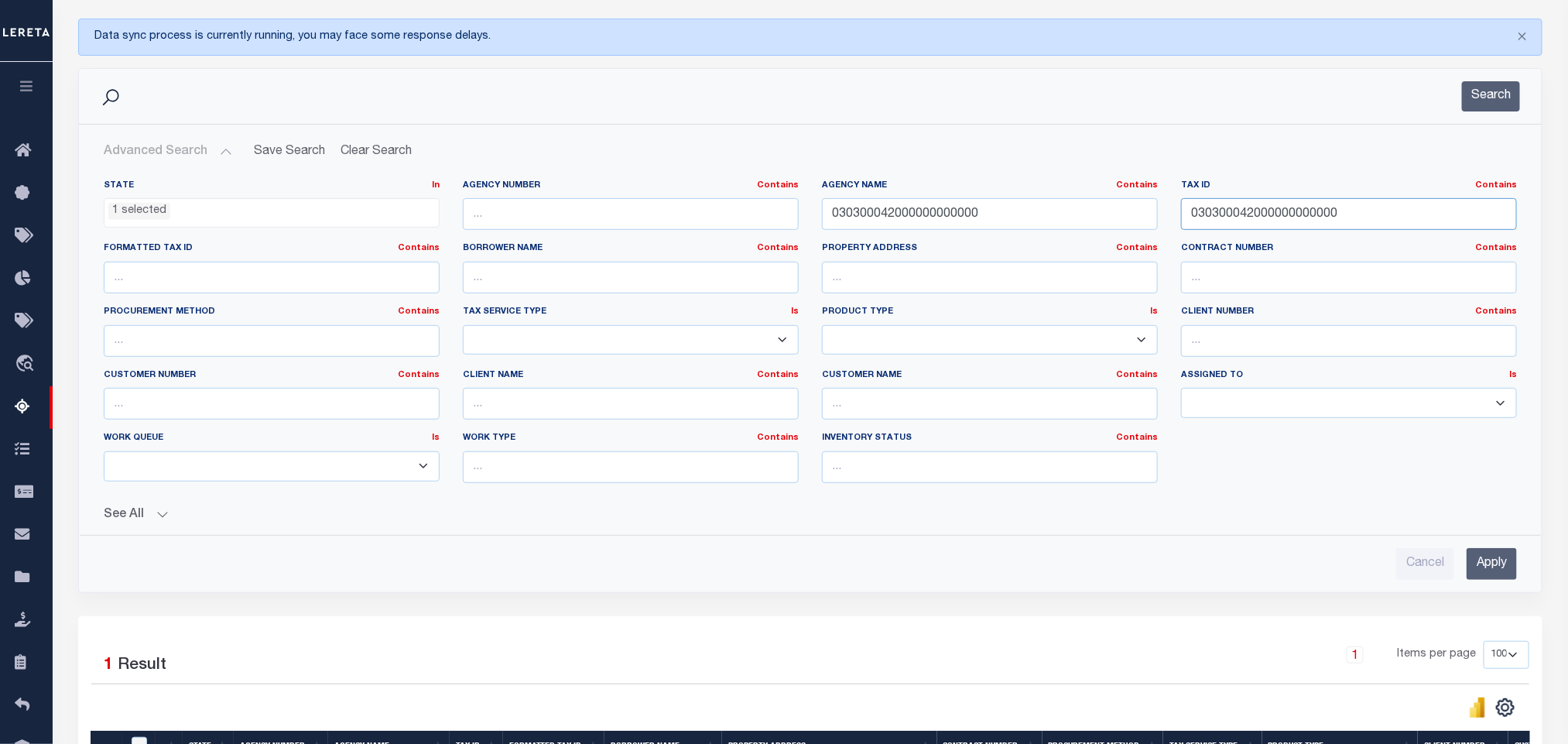
type input "030300042000000000000"
click at [1013, 226] on input "030300042000000000000" at bounding box center [989, 214] width 336 height 31
paste input "HARRISON COUNTY"
type input "HARRISON COUNTY"
click at [1505, 562] on input "Apply" at bounding box center [1491, 564] width 50 height 31
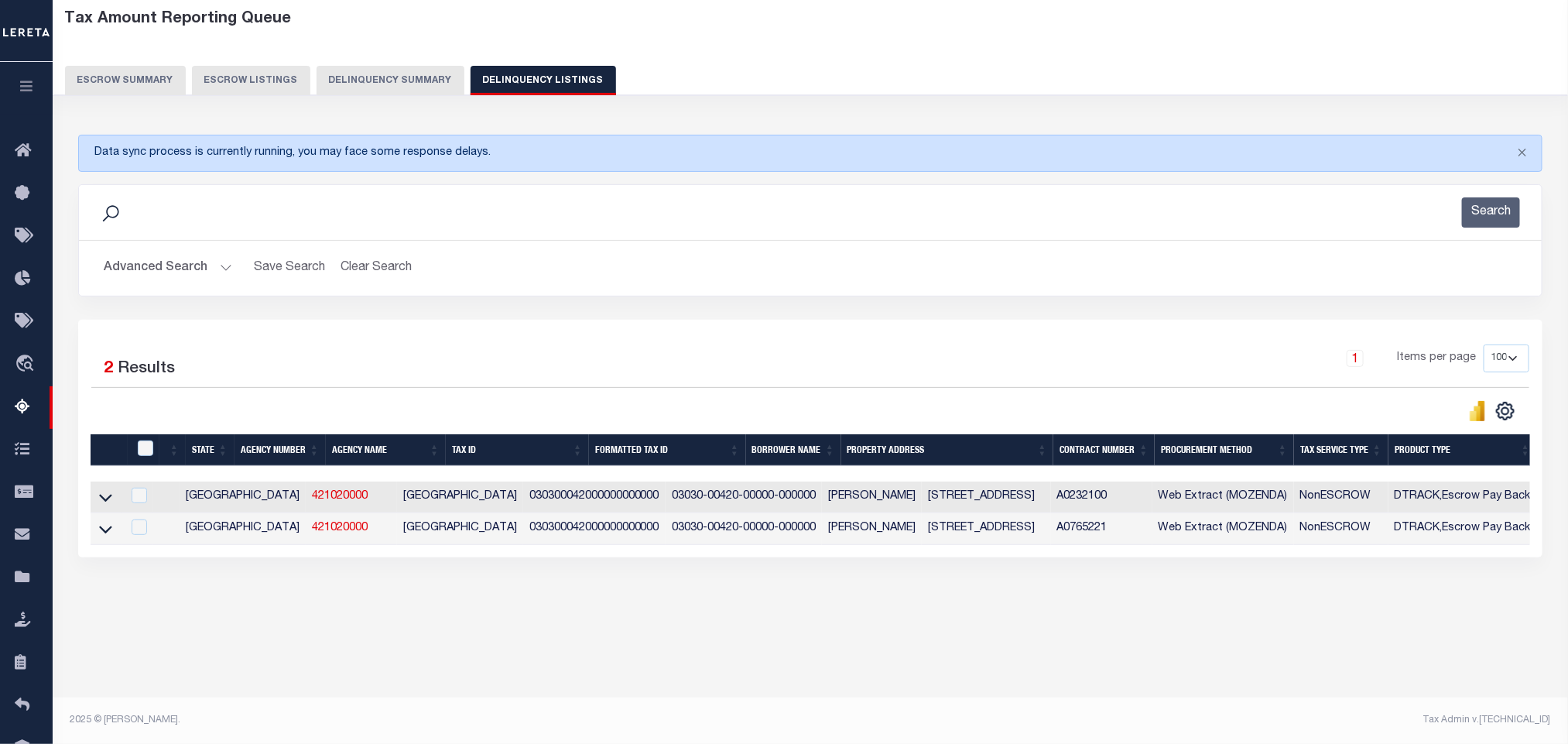
scroll to position [77, 0]
click at [106, 533] on icon at bounding box center [105, 529] width 13 height 8
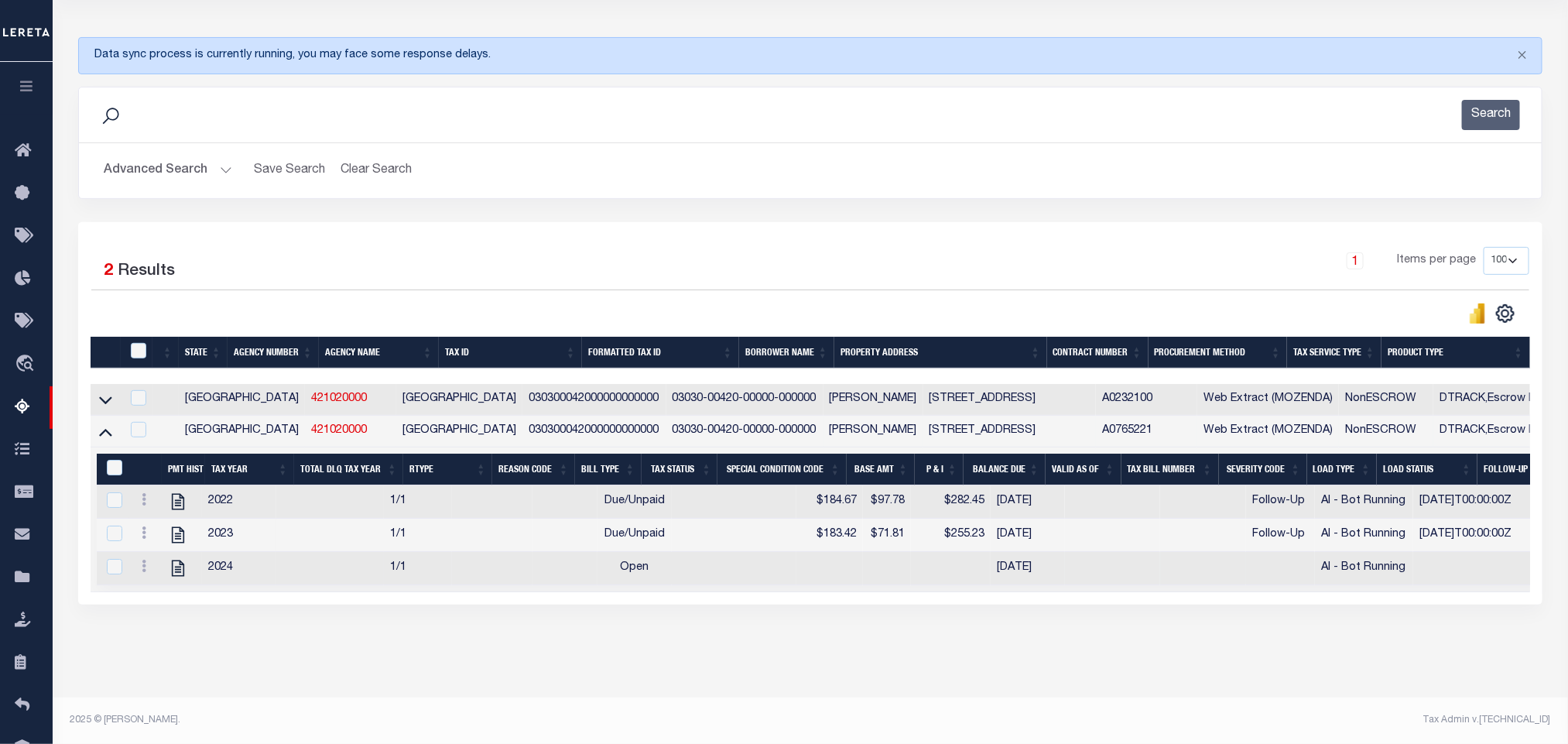
scroll to position [193, 0]
drag, startPoint x: 177, startPoint y: 490, endPoint x: 644, endPoint y: 297, distance: 505.3
click at [177, 492] on icon "" at bounding box center [178, 501] width 20 height 20
checkbox input "true"
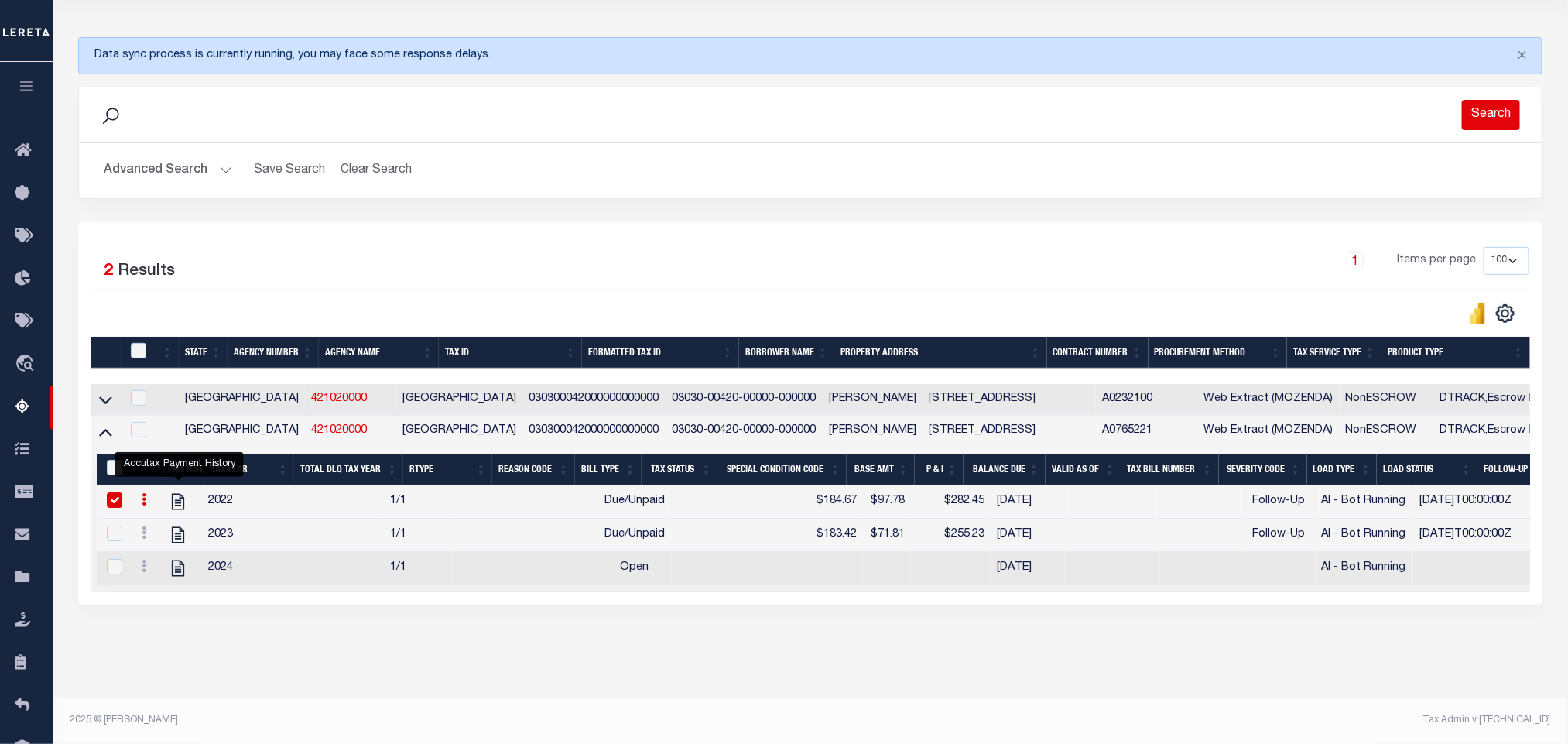
click at [1474, 103] on button "Search" at bounding box center [1491, 114] width 58 height 30
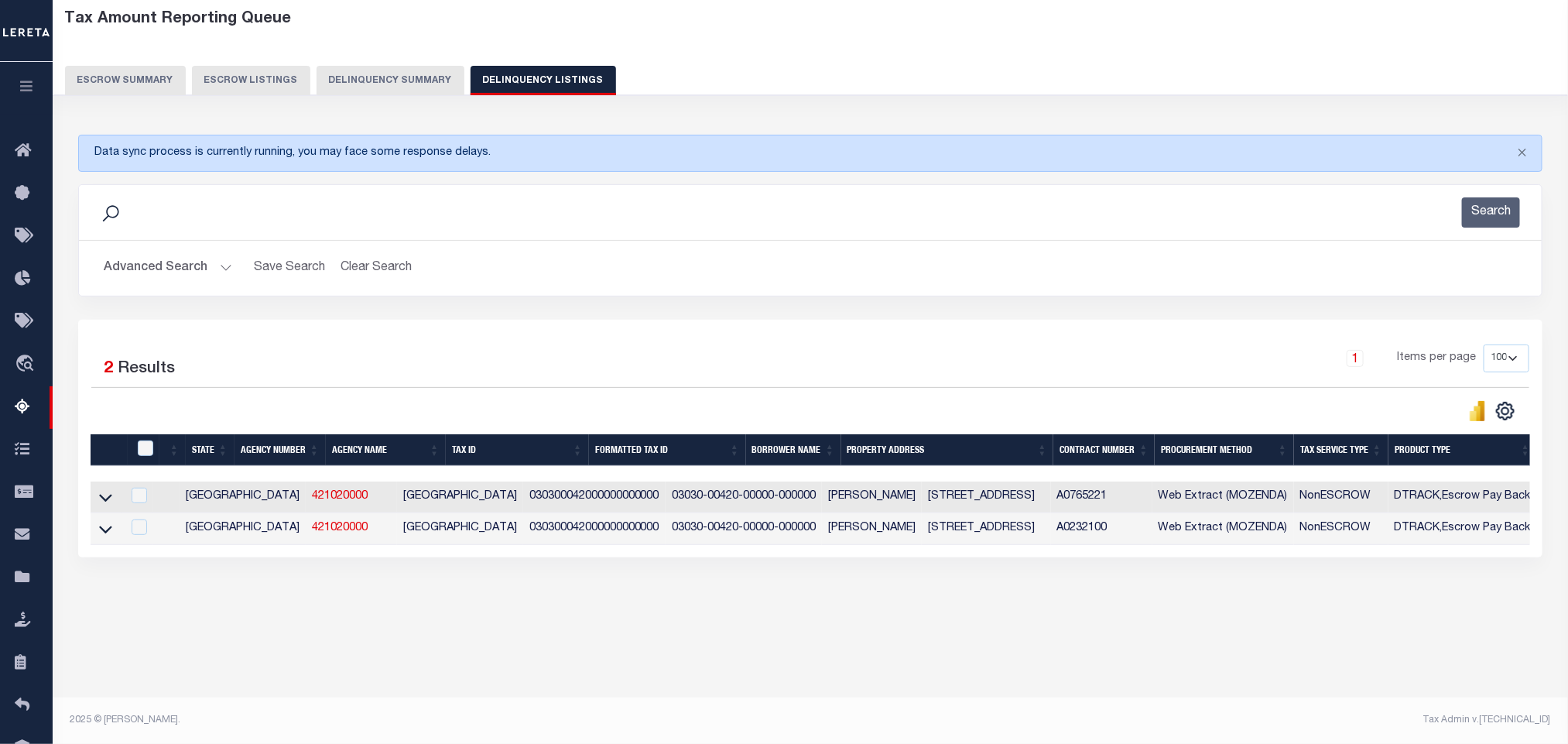
scroll to position [77, 0]
click at [106, 537] on icon at bounding box center [105, 529] width 13 height 16
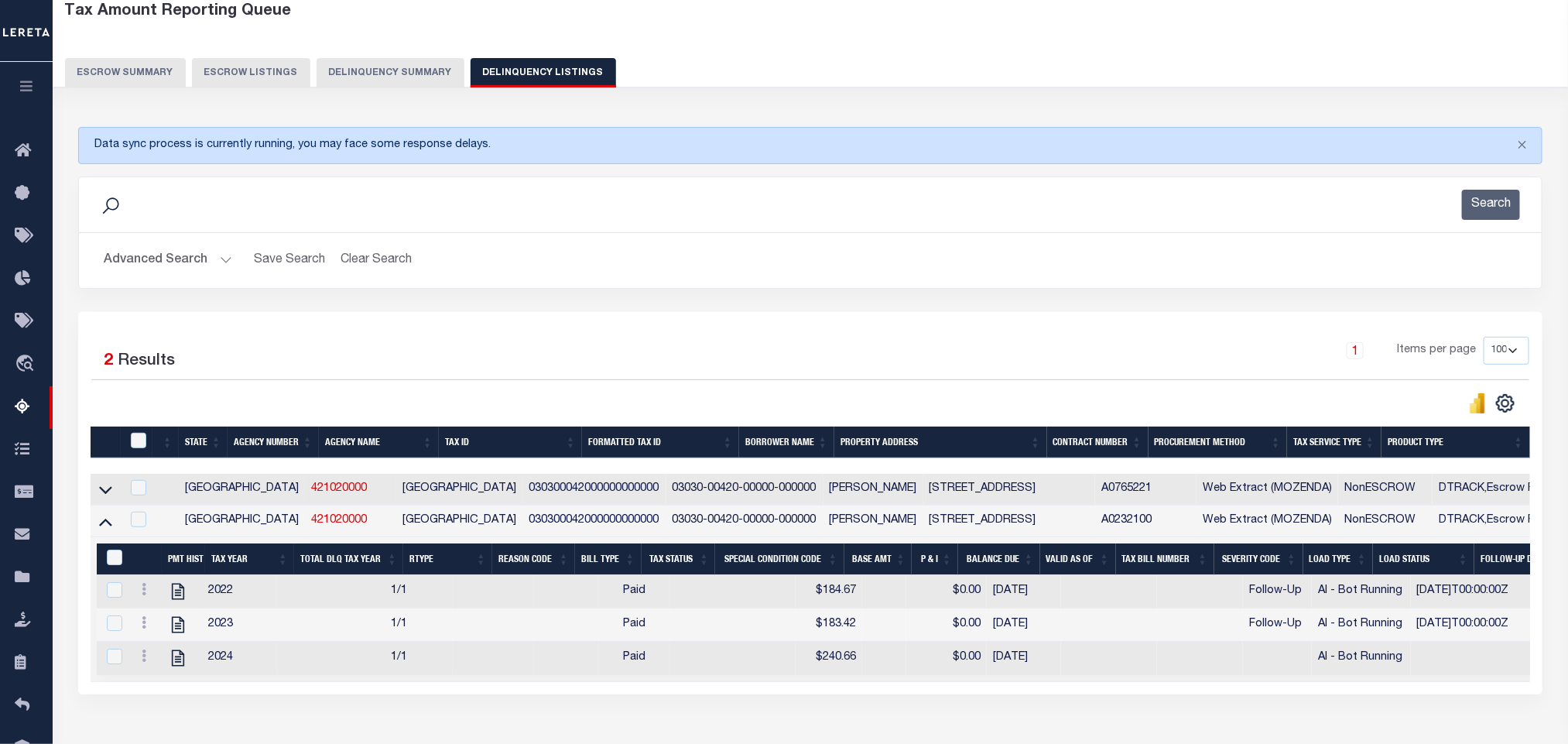
scroll to position [193, 0]
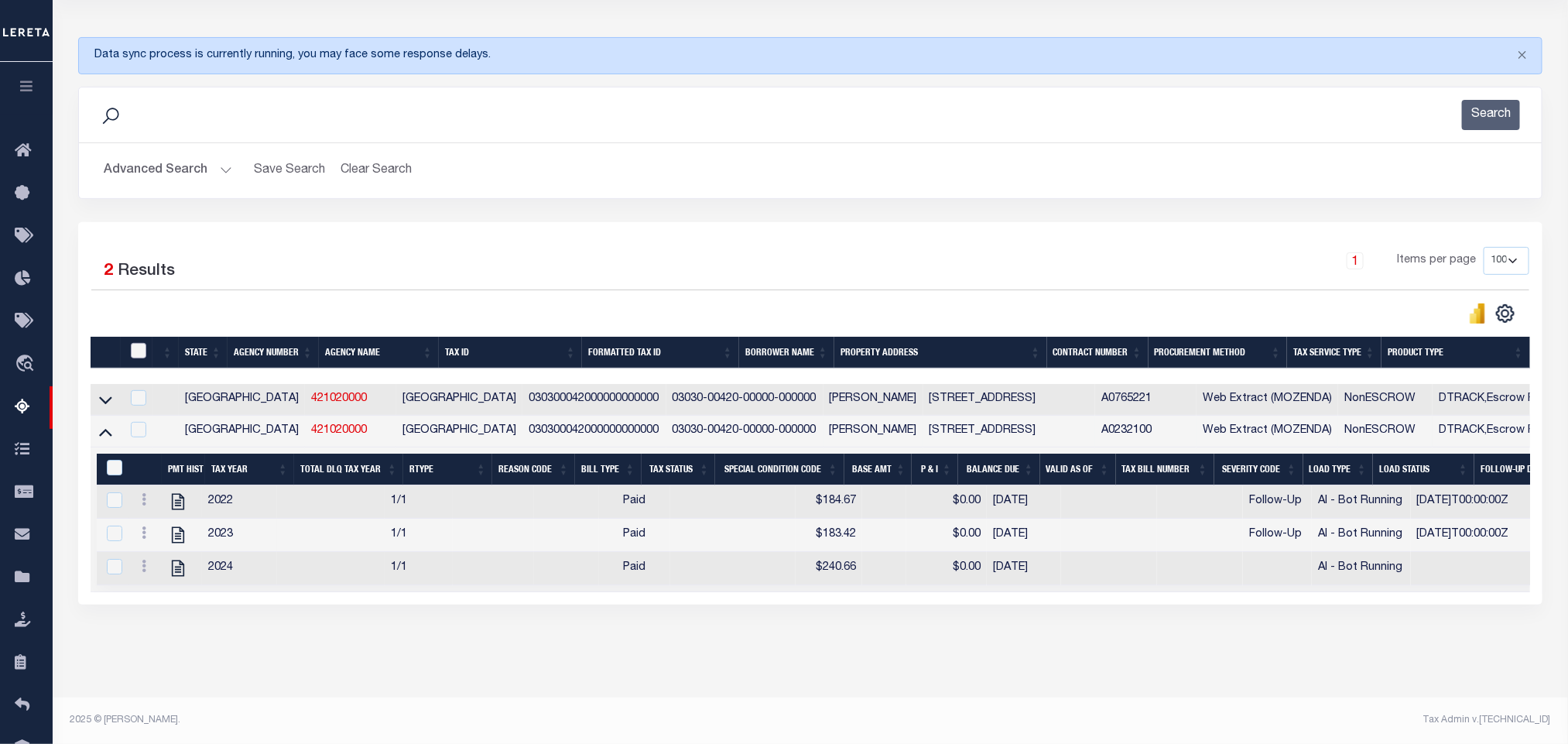
click at [134, 343] on input "checkbox" at bounding box center [139, 351] width 15 height 15
checkbox input "true"
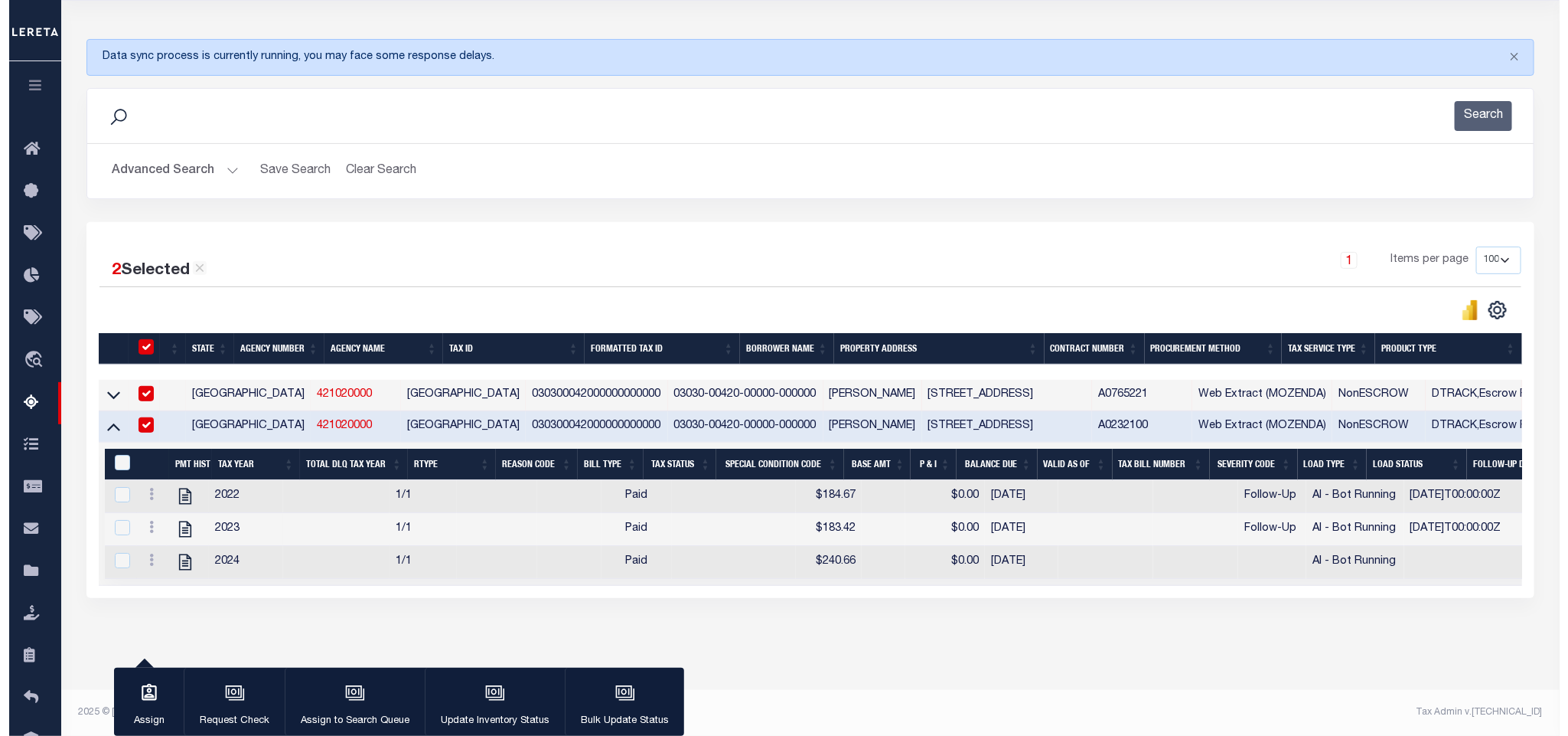
scroll to position [187, 0]
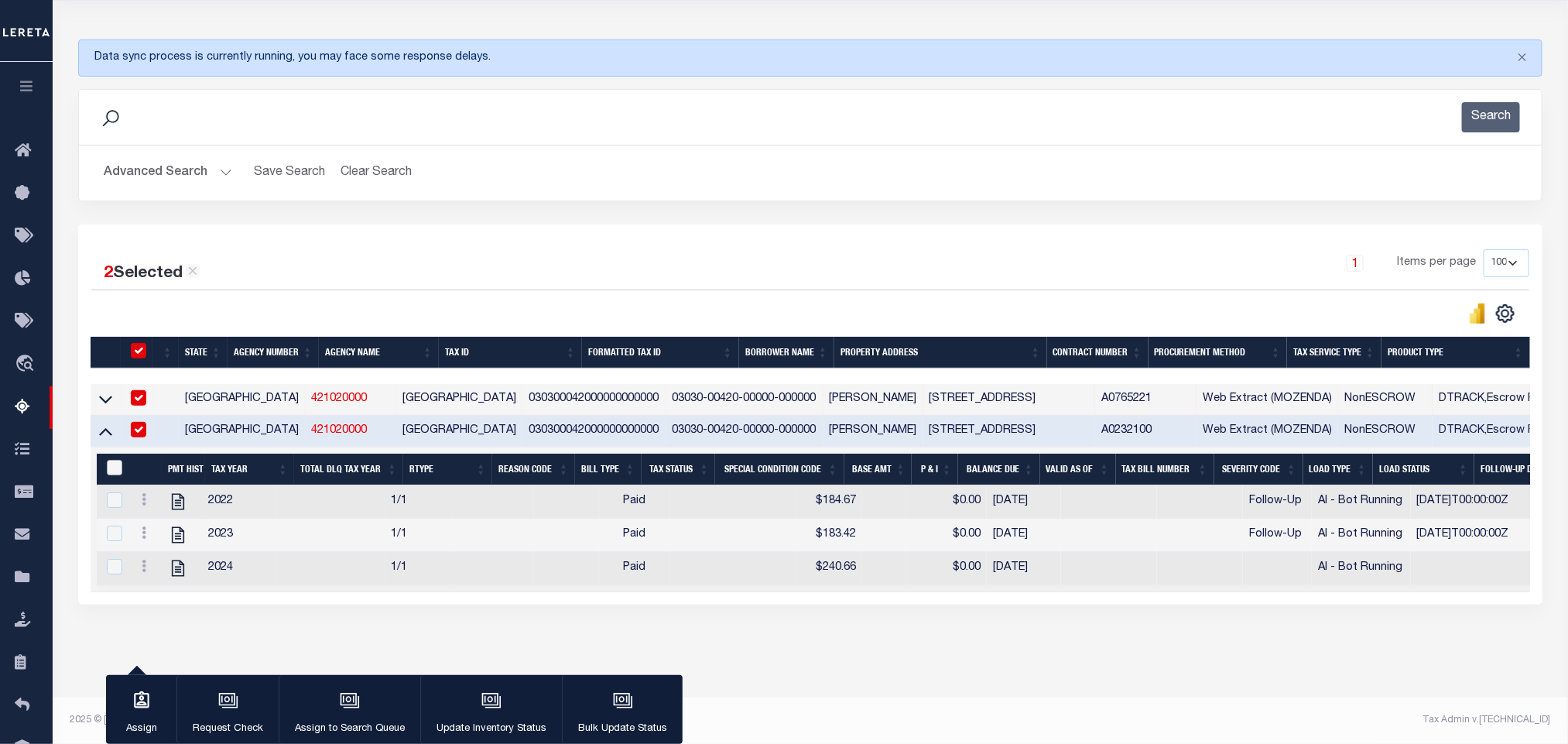
click at [112, 460] on input "&nbsp;" at bounding box center [114, 467] width 15 height 15
checkbox input "true"
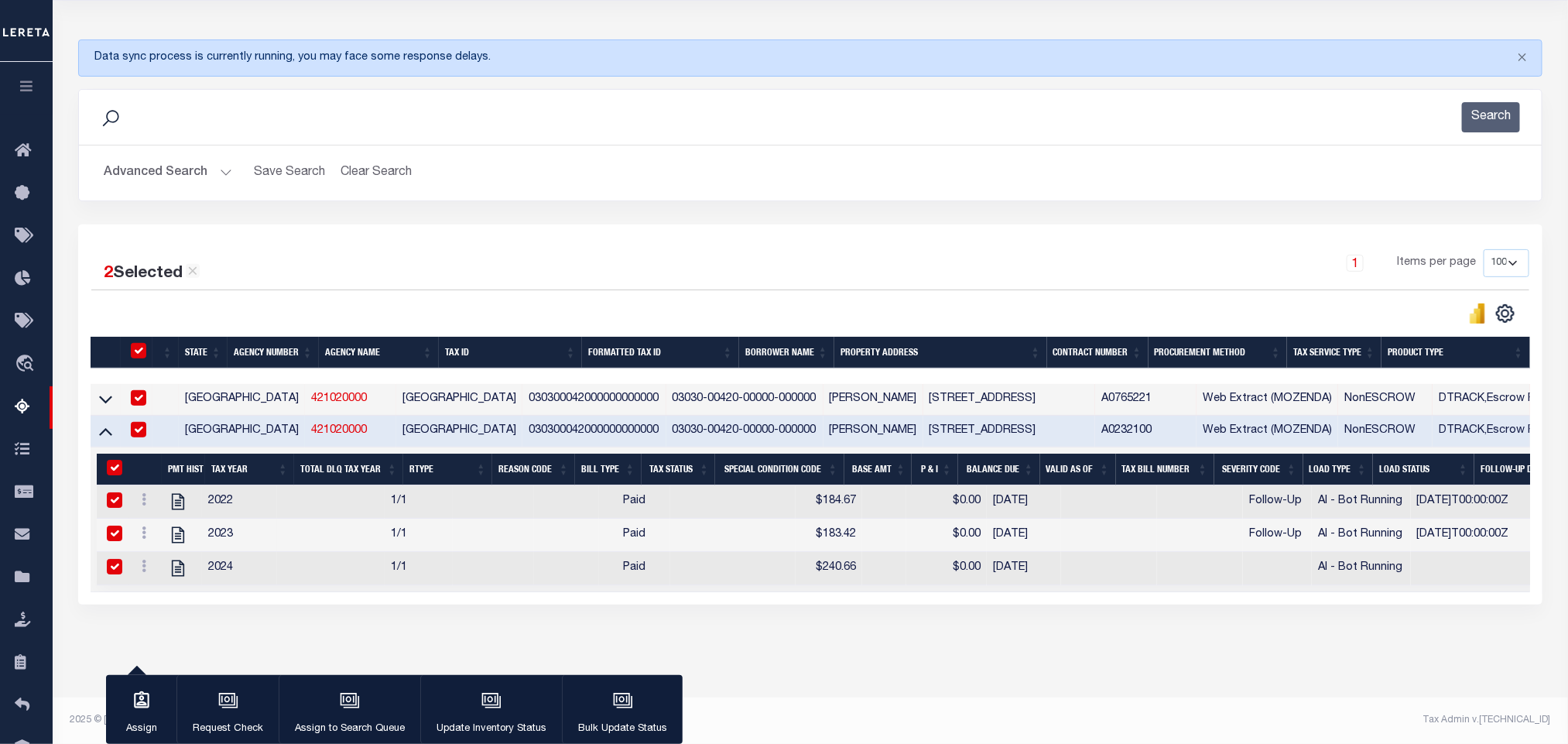
checkbox input "true"
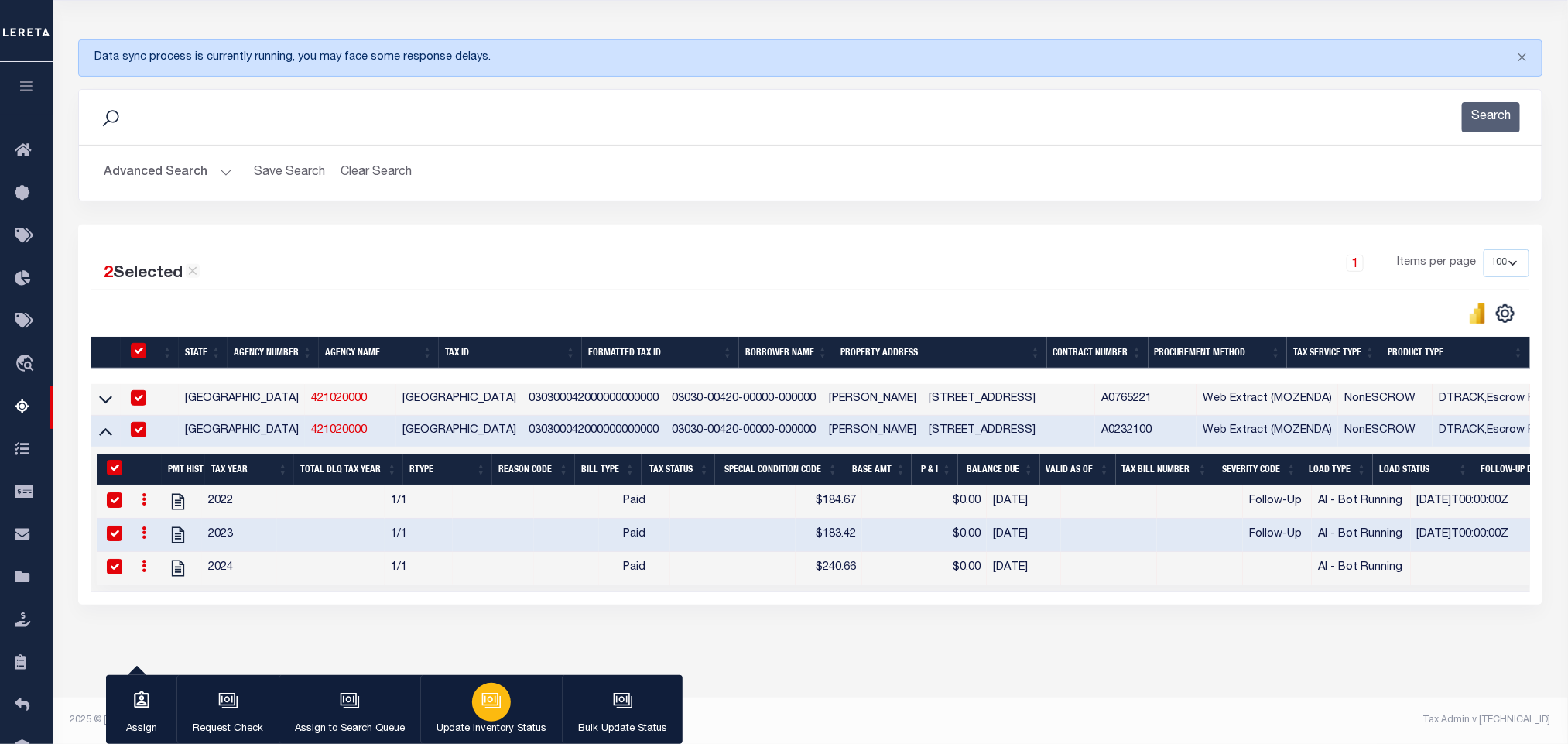
click at [486, 701] on icon "button" at bounding box center [490, 699] width 12 height 7
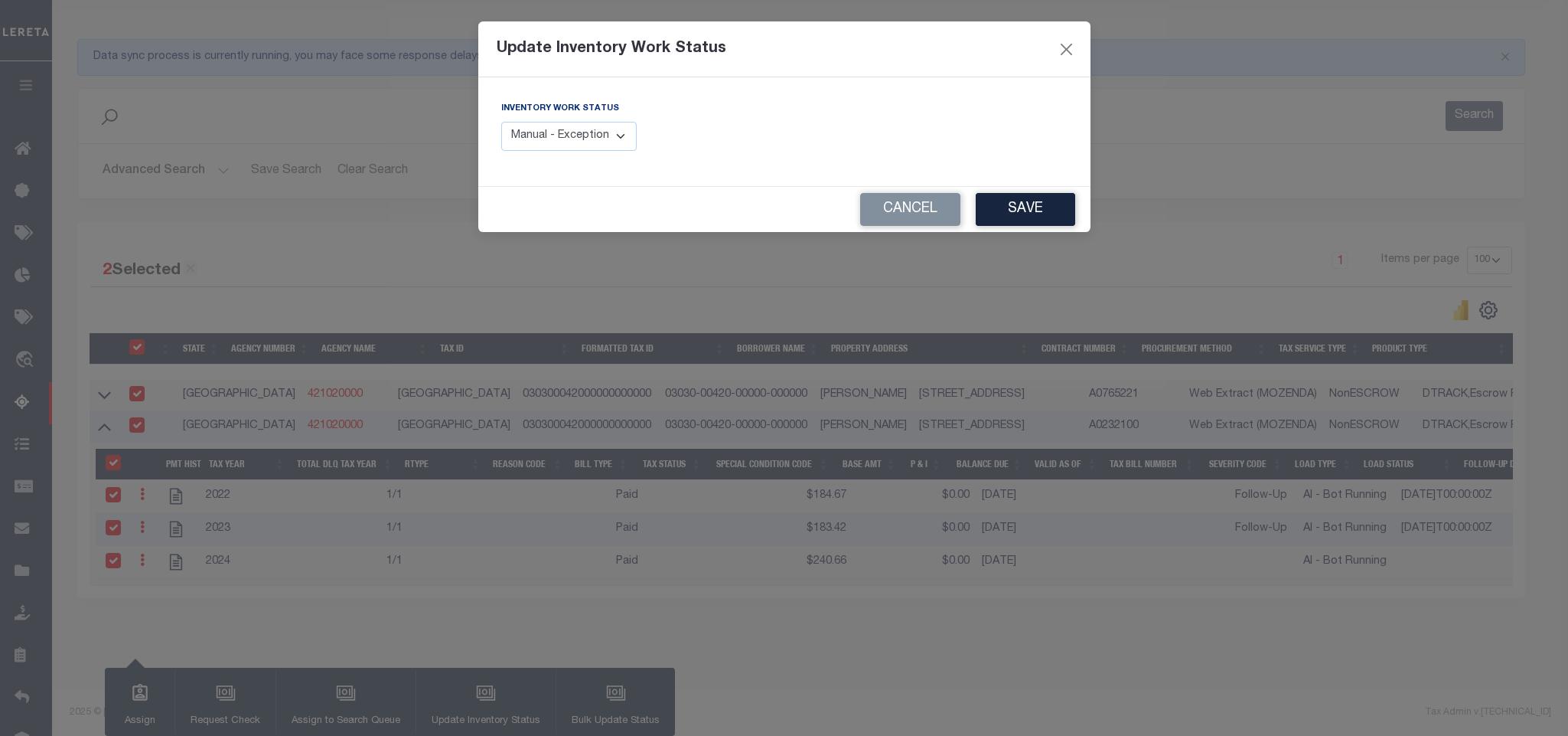
click at [561, 146] on select "Manual - Exception Pended - Awaiting Search Late Add Exception Completed" at bounding box center [569, 136] width 136 height 29
select select "4"
click at [501, 122] on select "Manual - Exception Pended - Awaiting Search Late Add Exception Completed" at bounding box center [569, 136] width 136 height 29
click at [1022, 221] on button "Save" at bounding box center [1025, 209] width 99 height 33
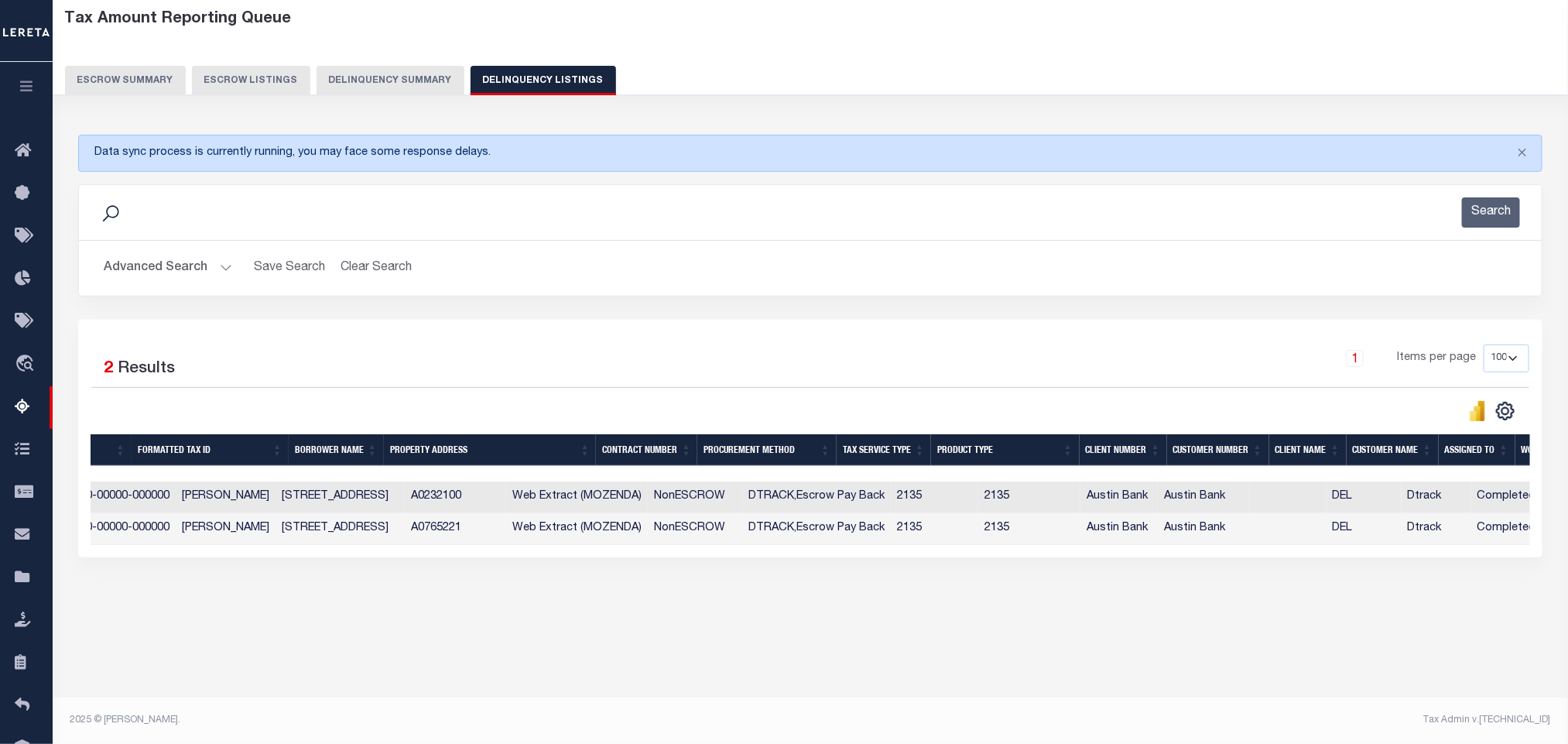
scroll to position [0, 0]
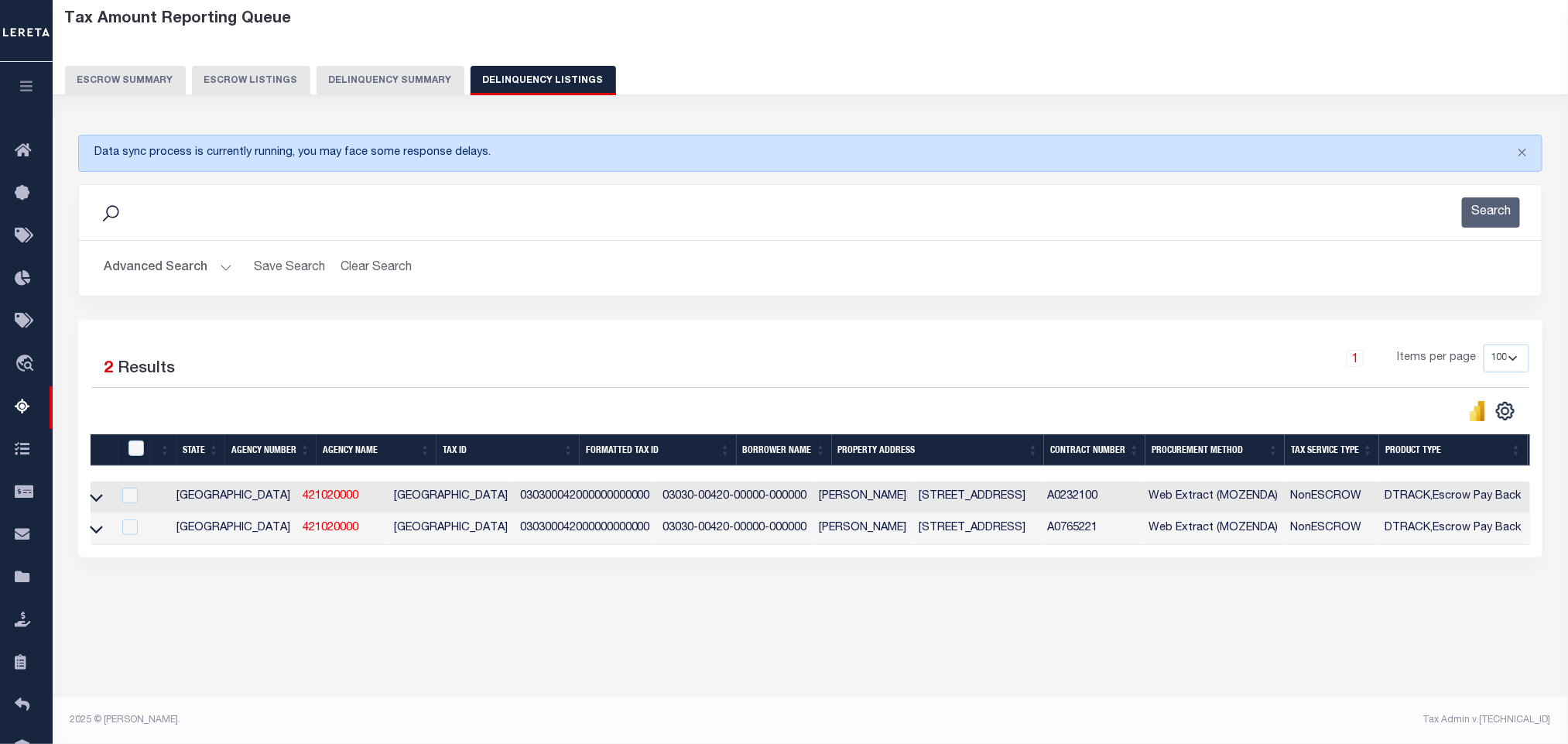
click at [167, 283] on button "Advanced Search" at bounding box center [168, 267] width 129 height 30
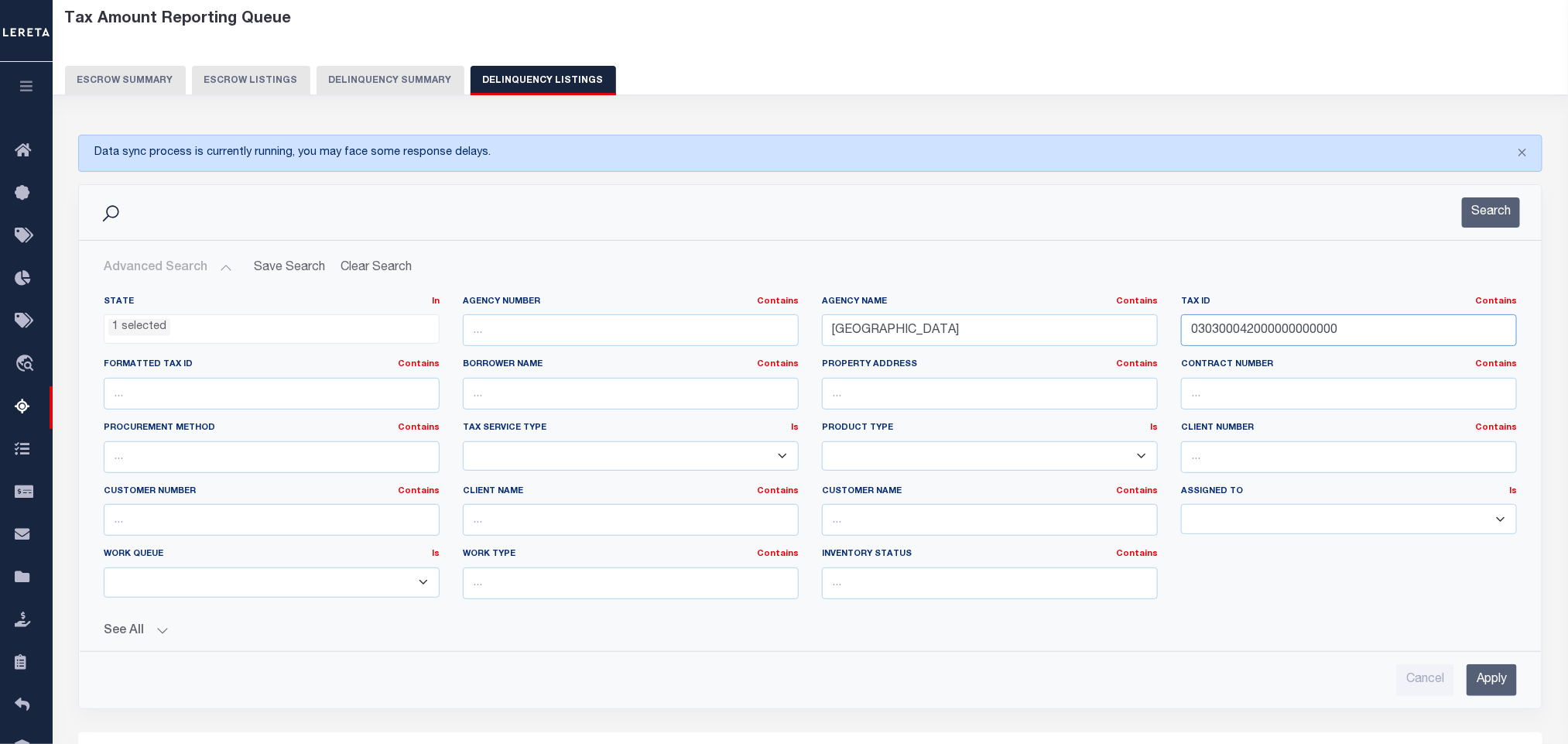
click at [1367, 335] on input "030300042000000000000" at bounding box center [1348, 329] width 336 height 31
paste input "1"
type input "030300042000010000000"
click at [1491, 684] on input "Apply" at bounding box center [1491, 679] width 50 height 31
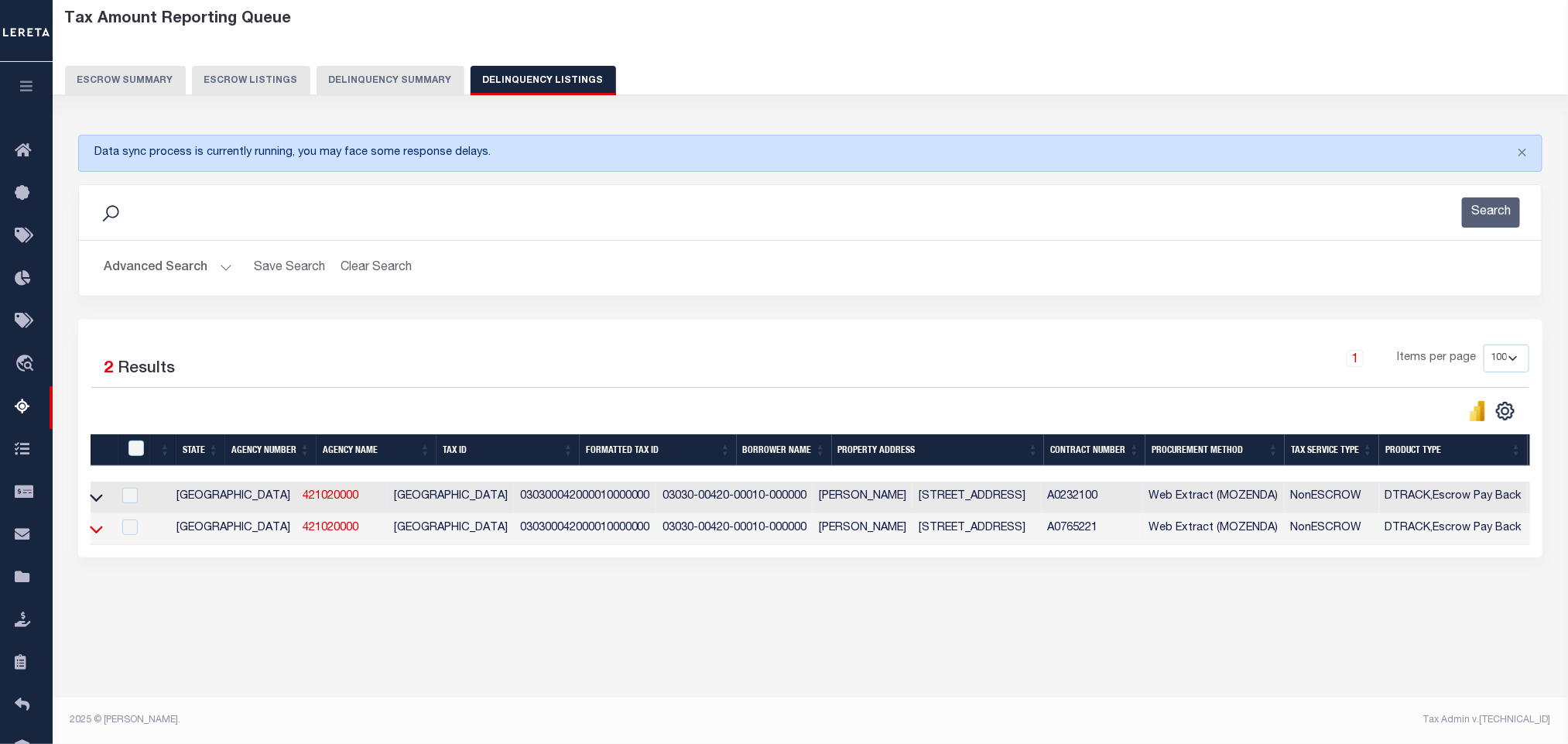
click at [94, 537] on icon at bounding box center [95, 529] width 13 height 16
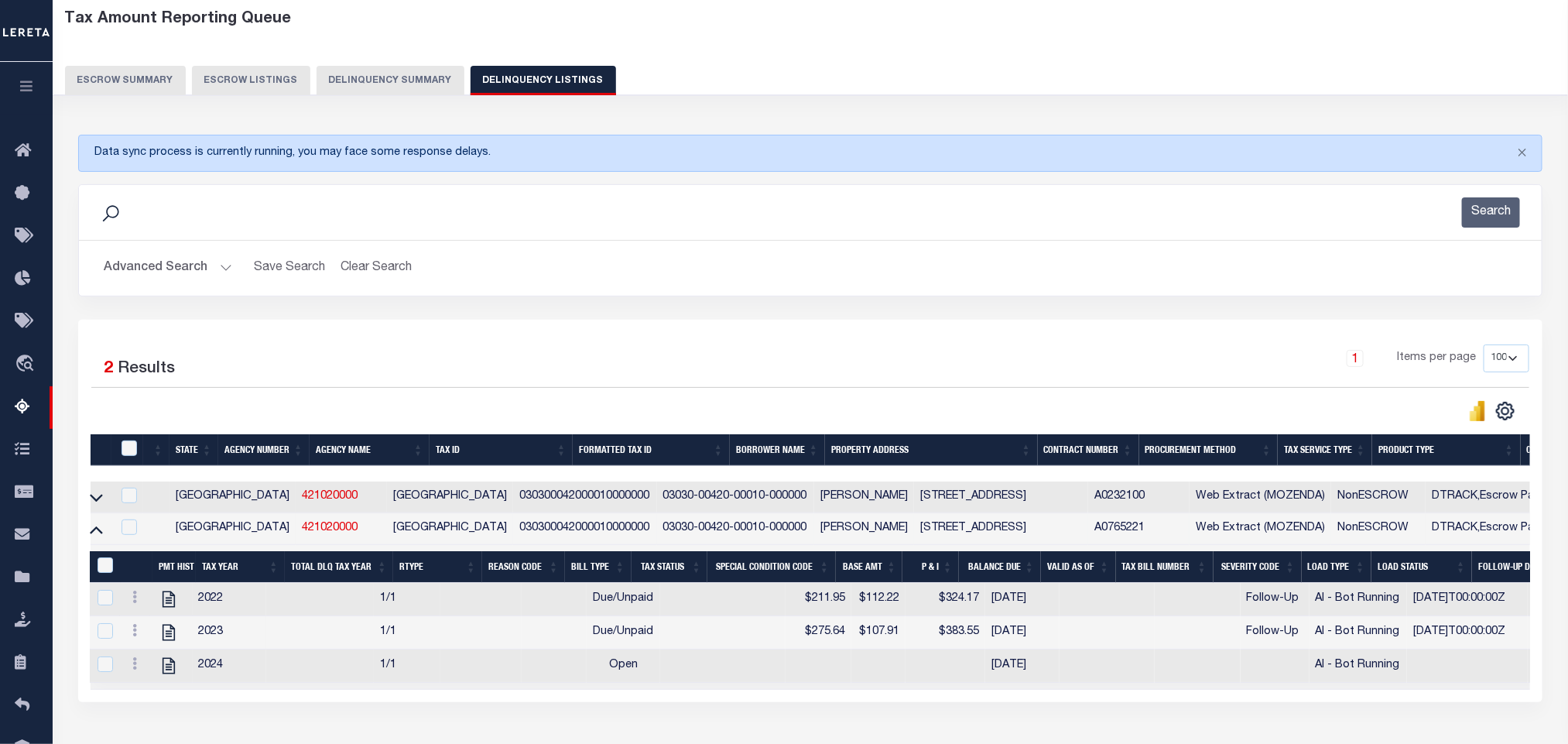
scroll to position [192, 0]
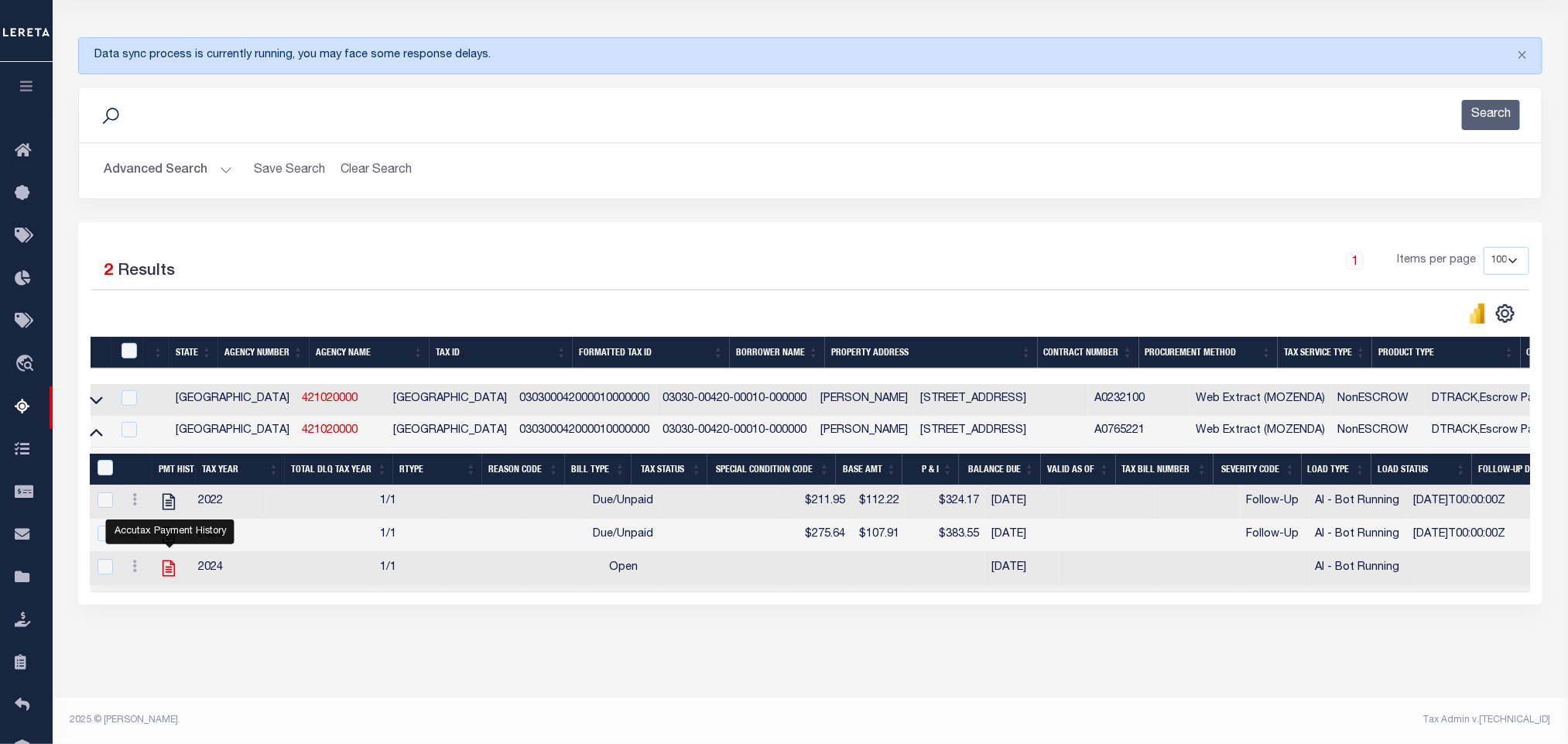
click at [173, 563] on icon "" at bounding box center [169, 567] width 13 height 16
checkbox input "false"
checkbox input "true"
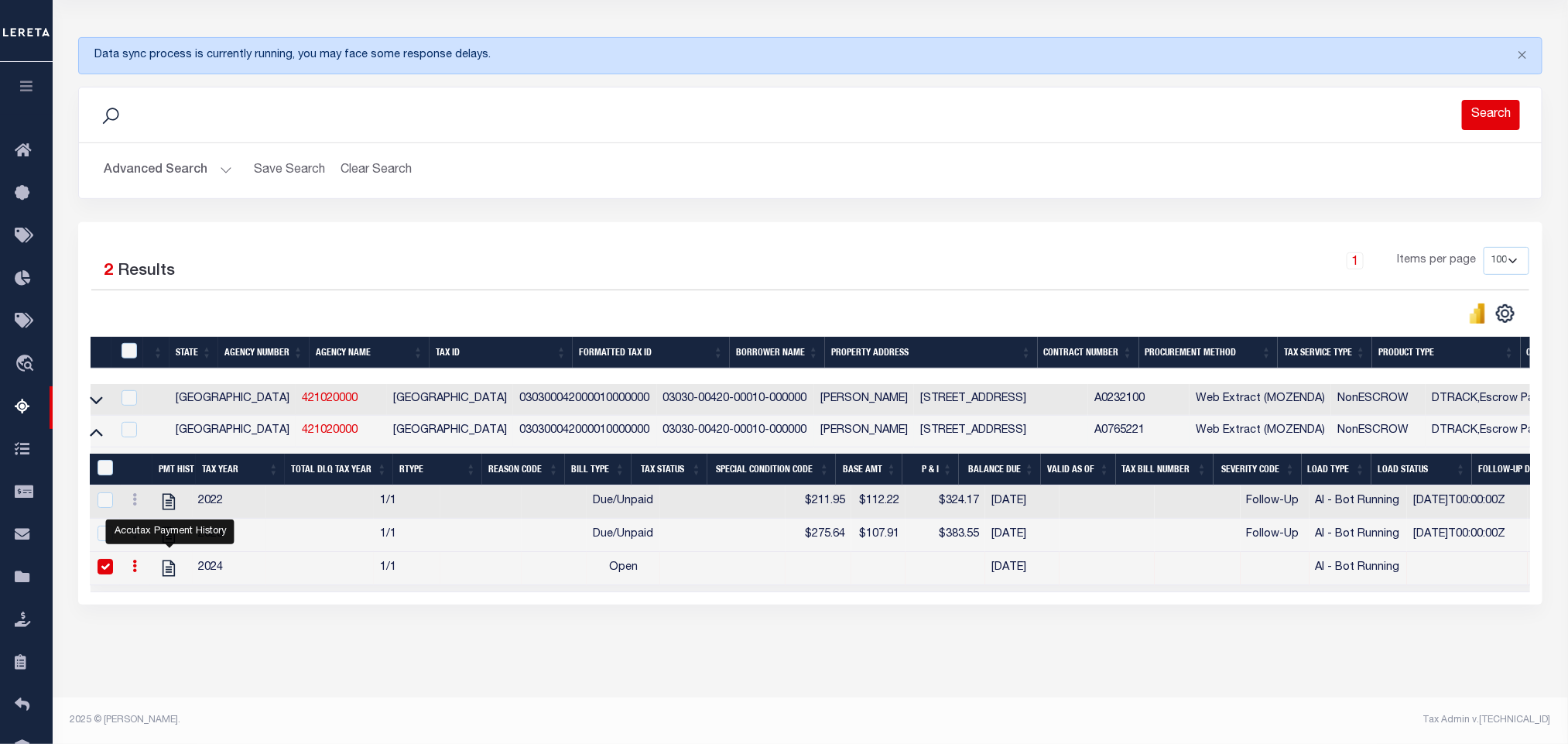
click at [1486, 100] on button "Search" at bounding box center [1491, 114] width 58 height 30
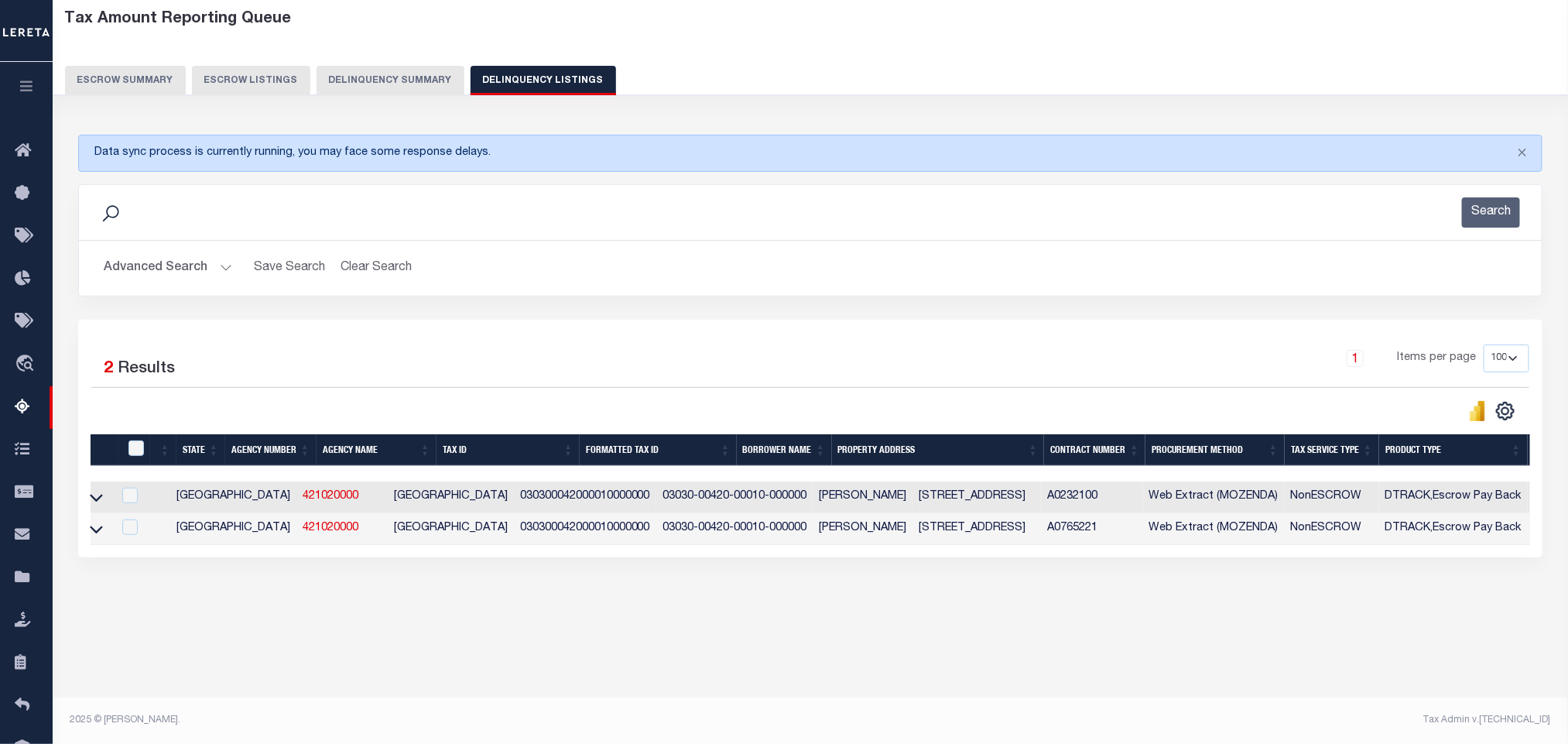
scroll to position [77, 0]
click at [98, 537] on icon at bounding box center [95, 529] width 13 height 16
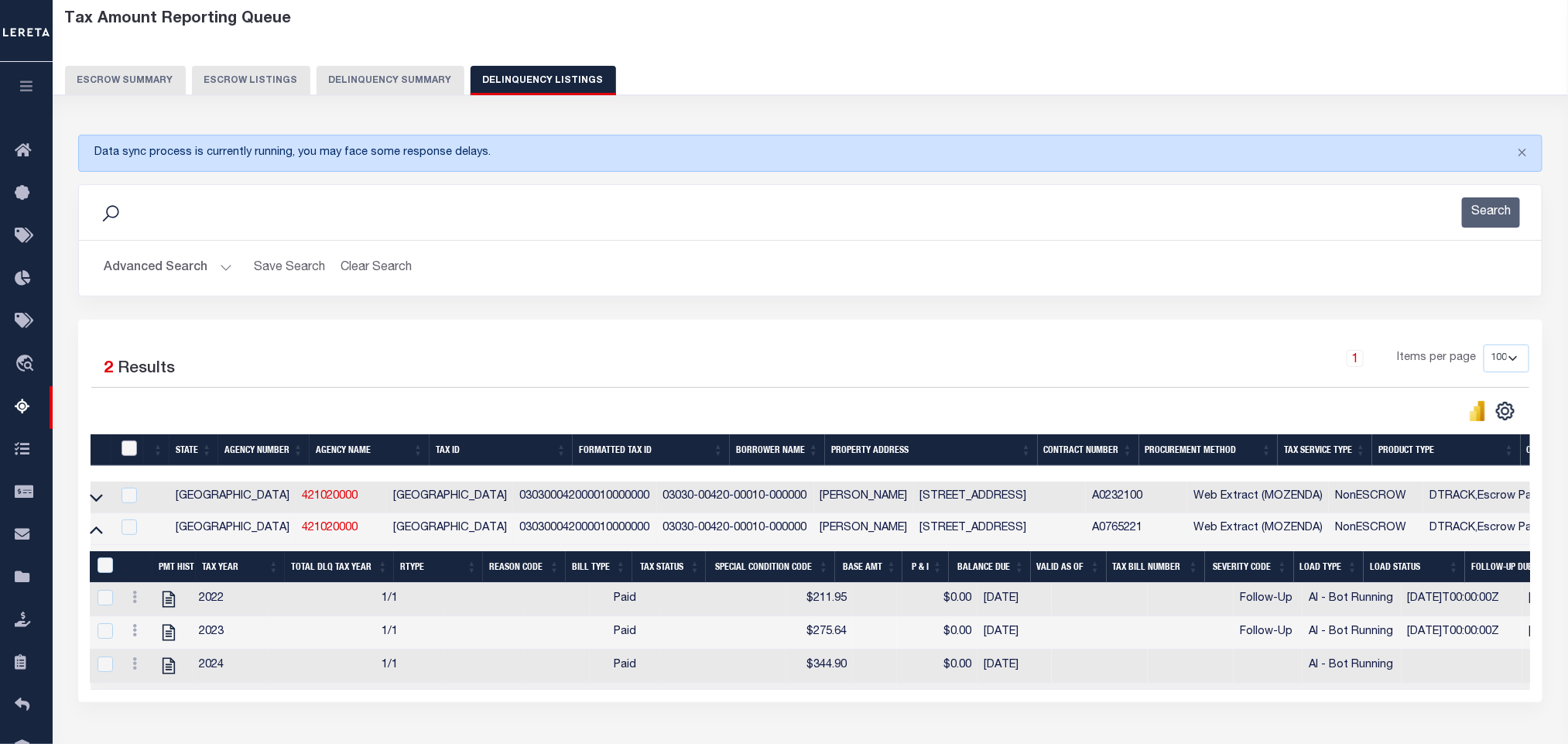
click at [131, 455] on input "checkbox" at bounding box center [129, 448] width 15 height 15
checkbox input "true"
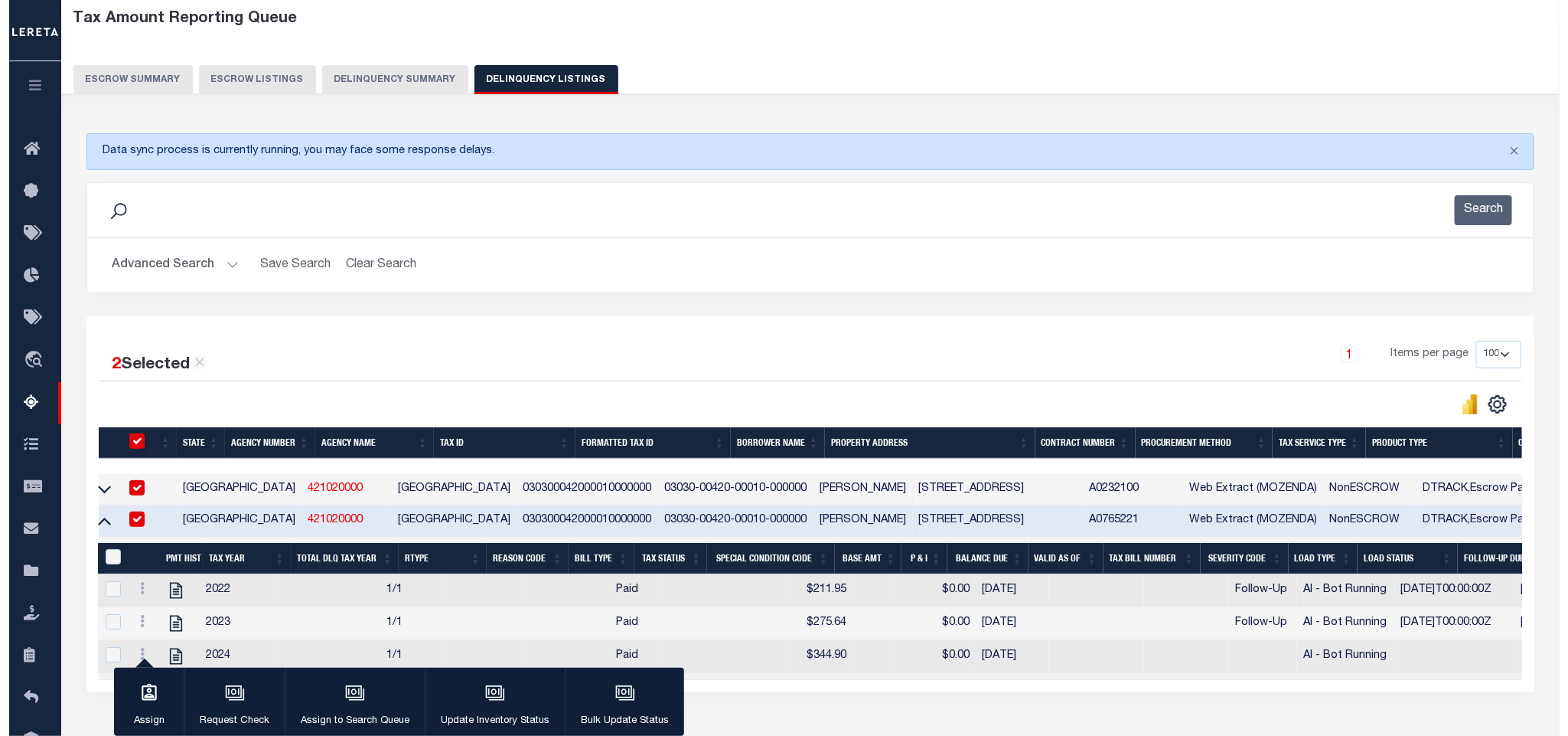
scroll to position [187, 0]
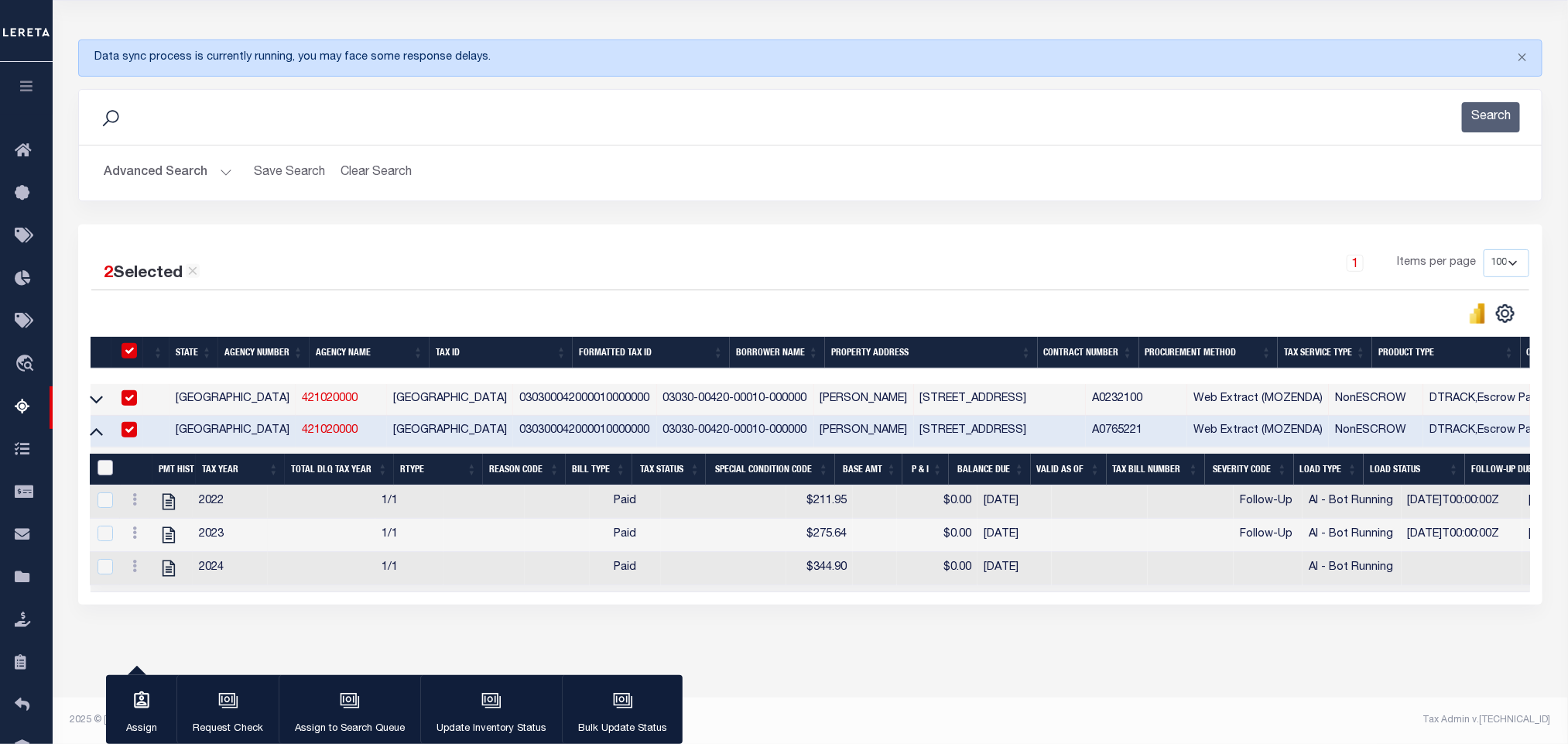
click at [106, 461] on input "&nbsp;" at bounding box center [106, 467] width 15 height 15
checkbox input "true"
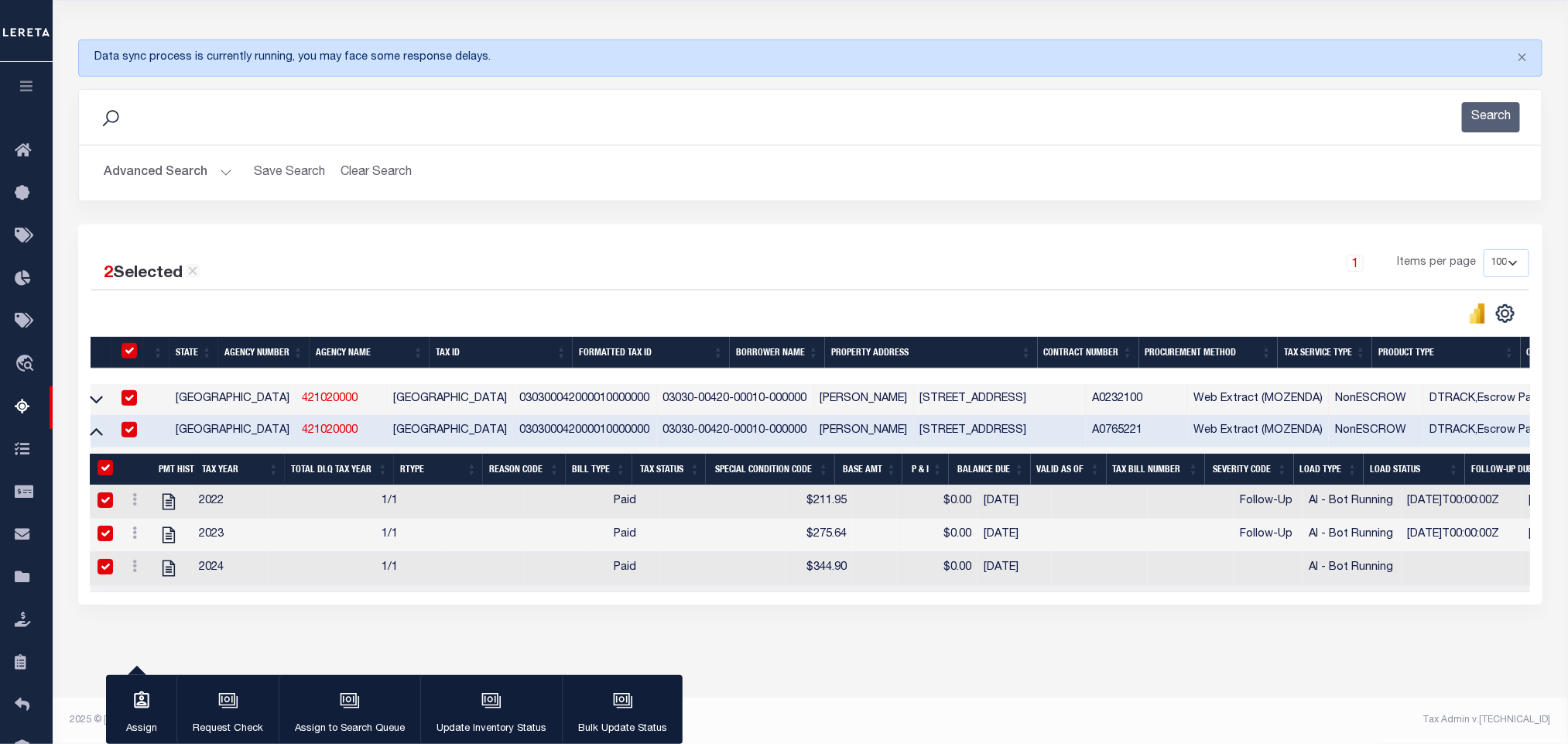
checkbox input "true"
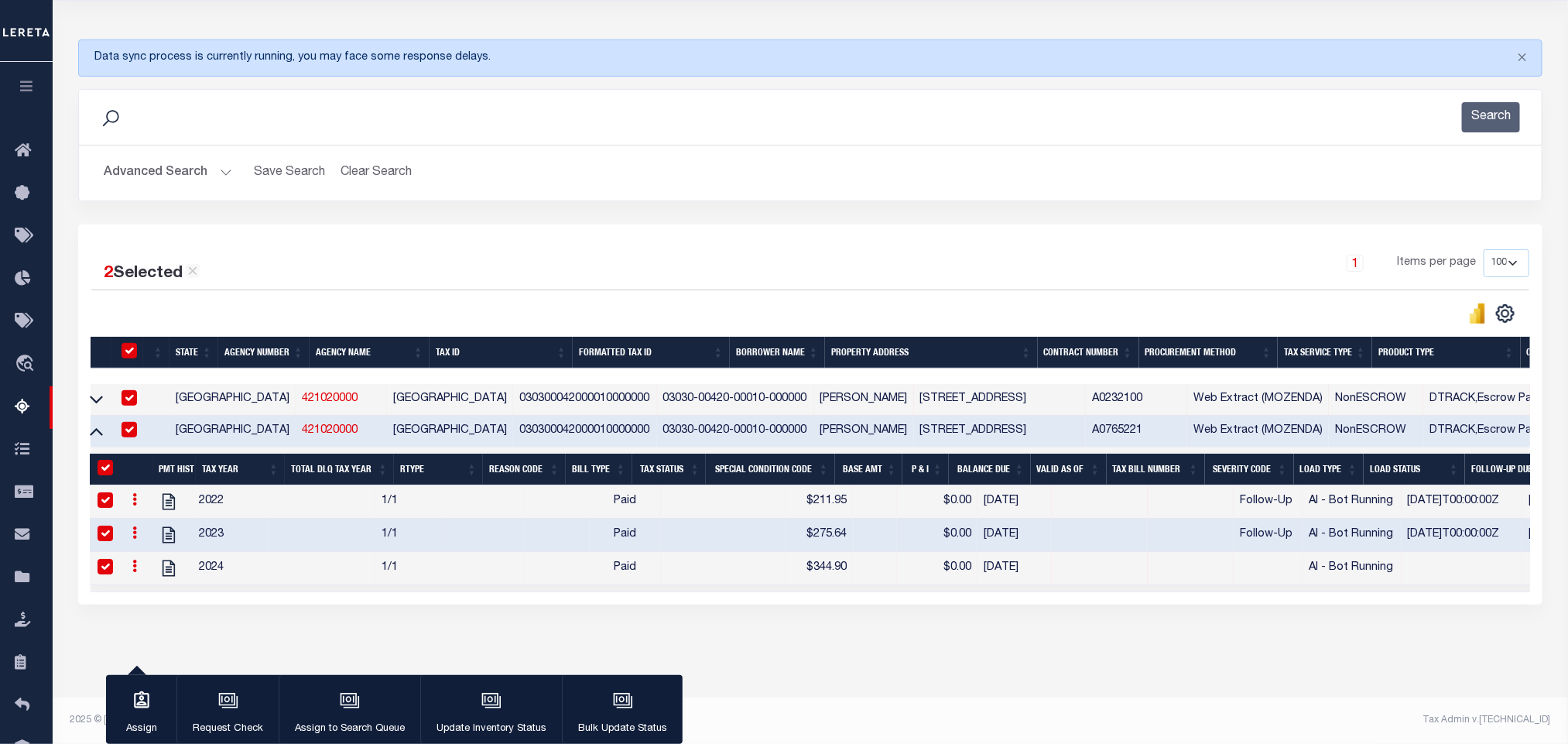
click at [473, 703] on div "button" at bounding box center [491, 701] width 38 height 38
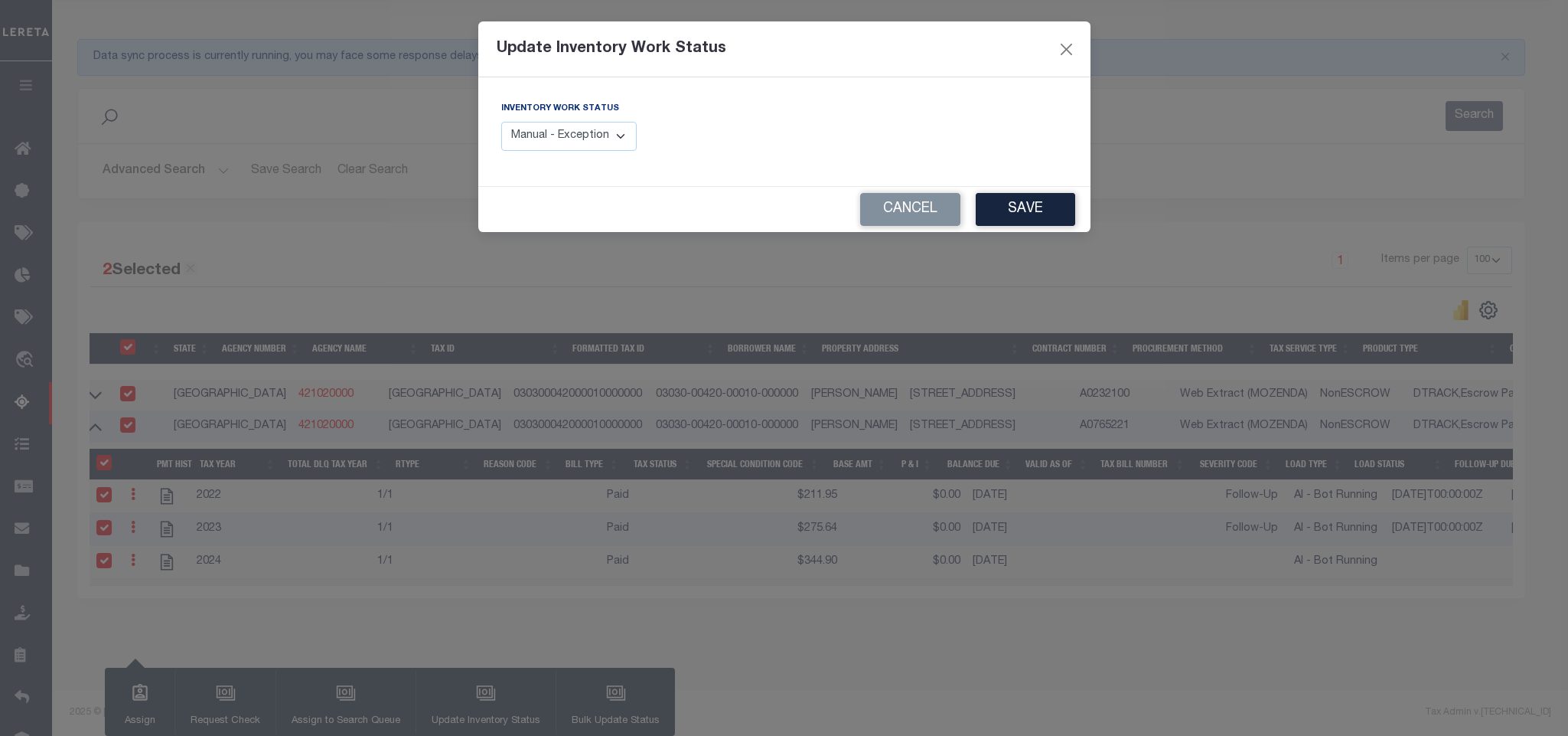
click at [567, 136] on select "Manual - Exception Pended - Awaiting Search Late Add Exception Completed" at bounding box center [569, 136] width 136 height 29
select select "4"
click at [501, 122] on select "Manual - Exception Pended - Awaiting Search Late Add Exception Completed" at bounding box center [569, 136] width 136 height 29
click at [1047, 216] on button "Save" at bounding box center [1025, 209] width 99 height 33
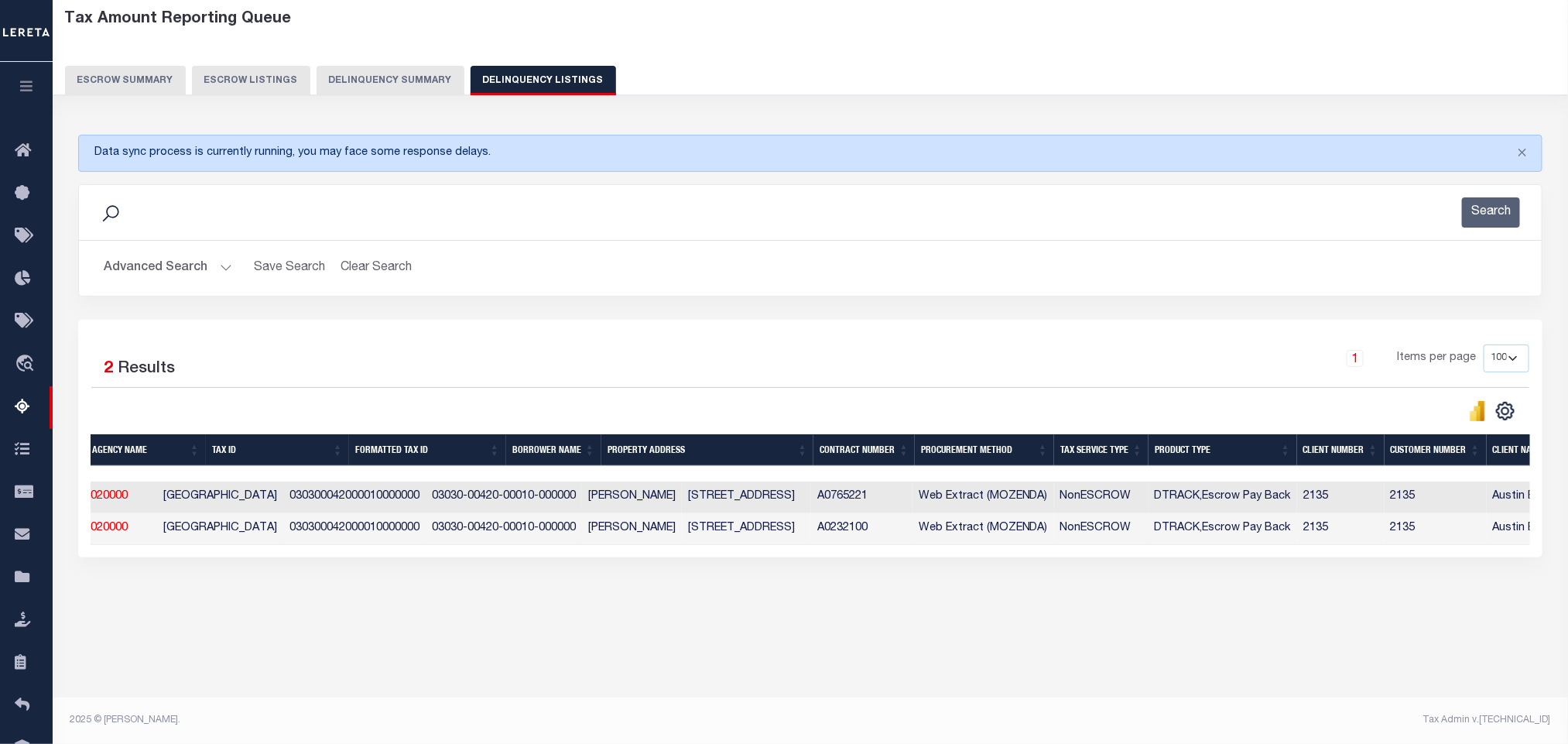
scroll to position [0, 0]
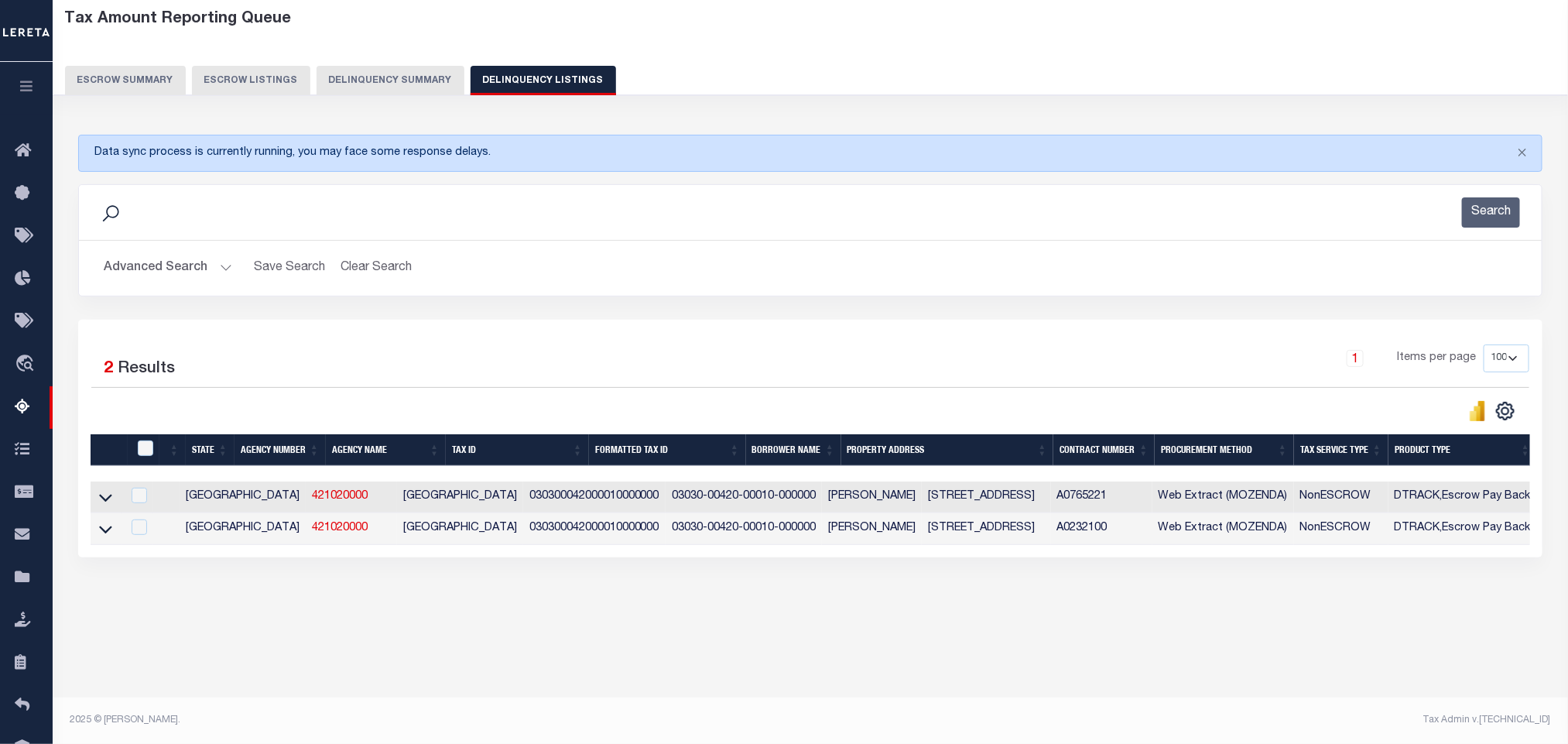
click at [165, 295] on div "Advanced Search Save Search Clear Search tblassign_wrapper_dynamictable_____Def…" at bounding box center [810, 268] width 1462 height 55
click at [157, 283] on button "Advanced Search" at bounding box center [168, 267] width 129 height 30
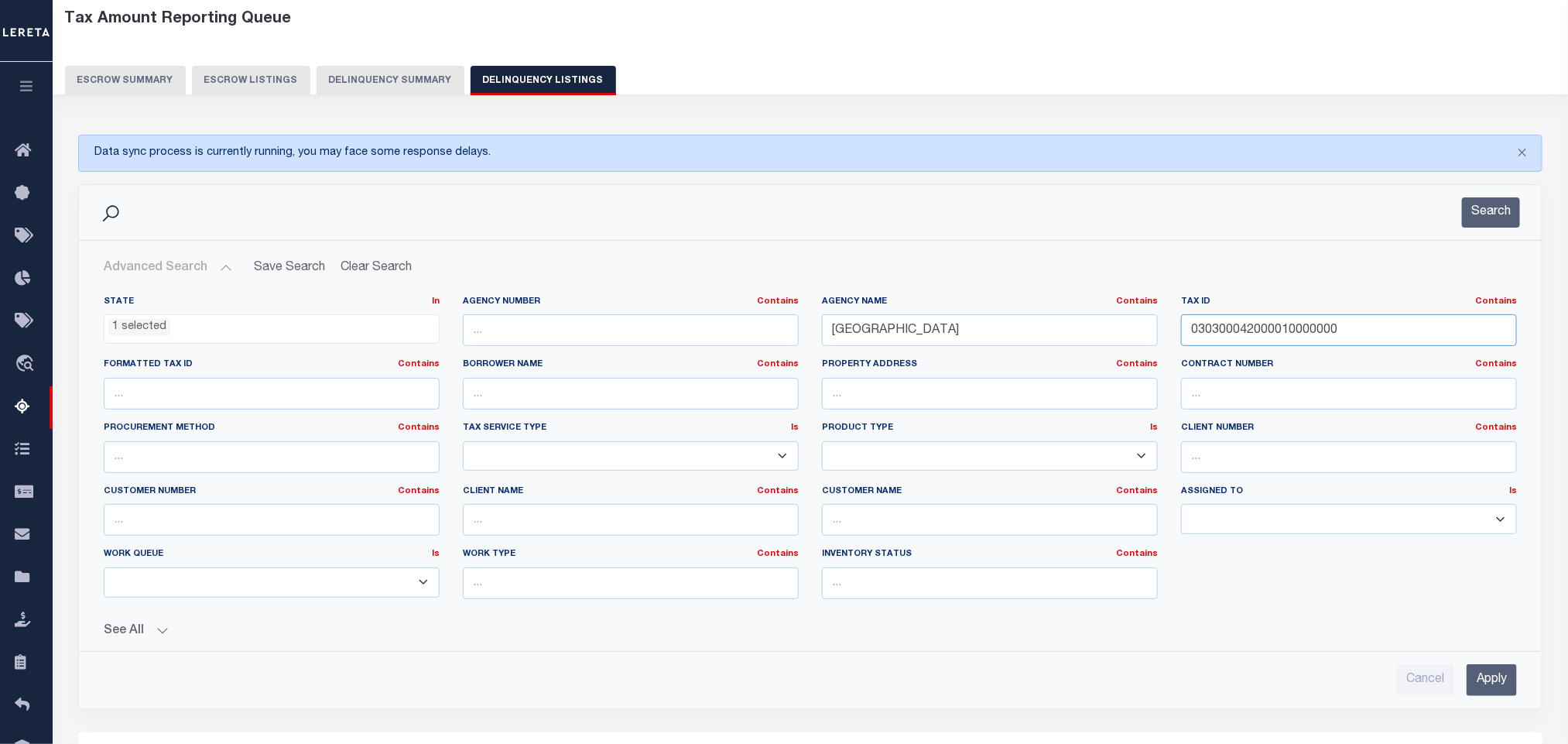
click at [1391, 332] on input "030300042000010000000" at bounding box center [1348, 329] width 336 height 31
paste input "40043100000"
type input "030400431000000000000"
click at [1495, 688] on input "Apply" at bounding box center [1491, 679] width 50 height 31
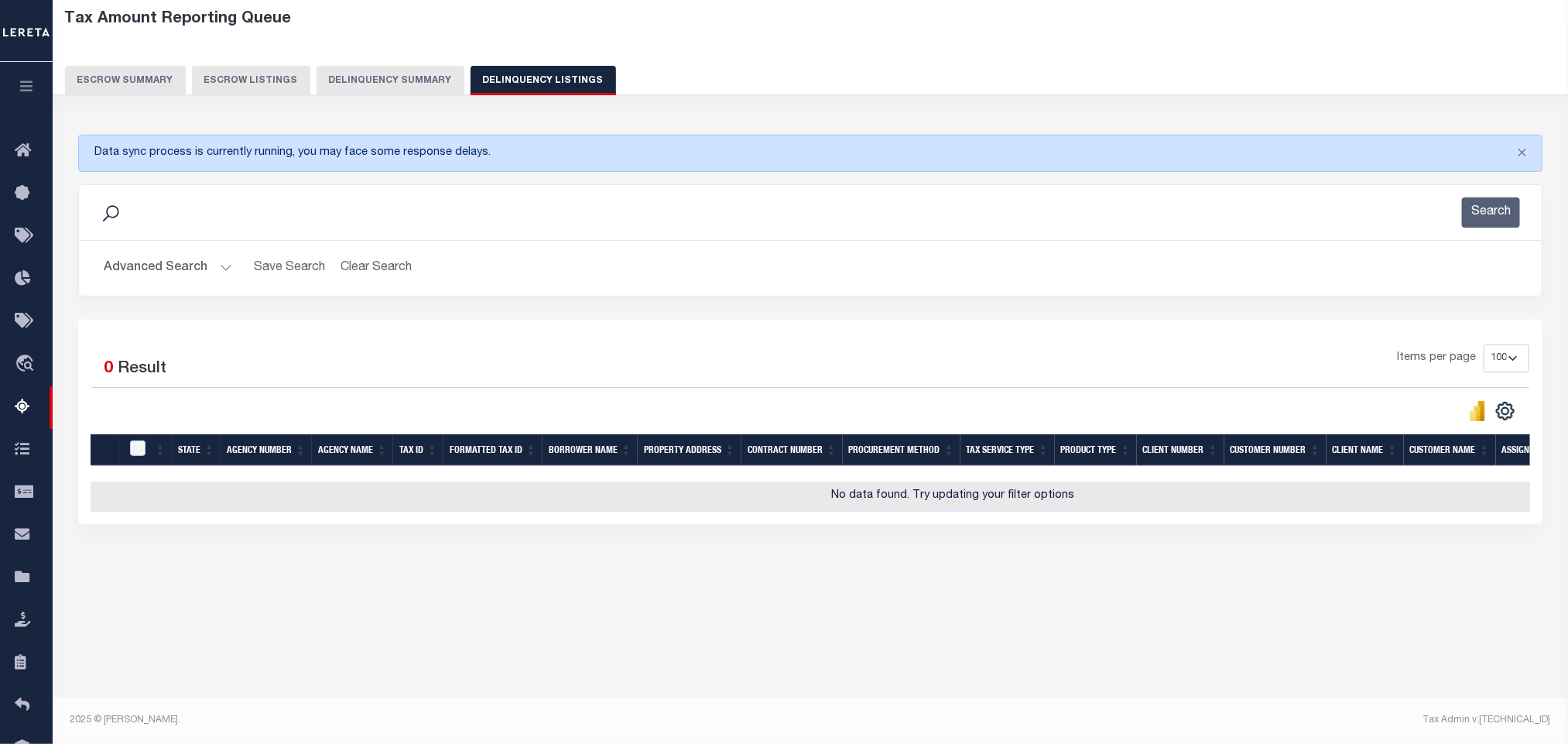
click at [192, 277] on button "Advanced Search" at bounding box center [168, 267] width 129 height 30
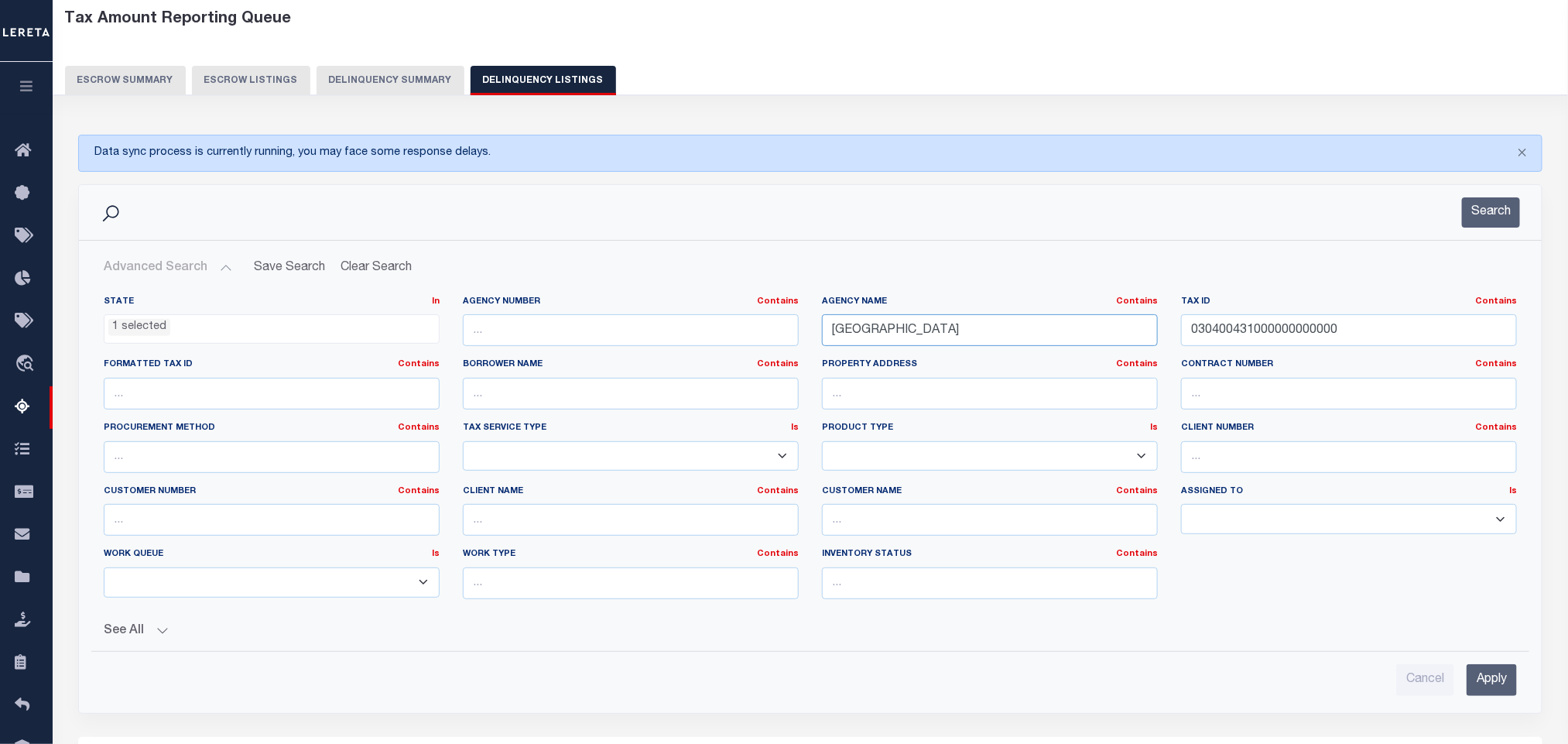
drag, startPoint x: 932, startPoint y: 336, endPoint x: 779, endPoint y: 335, distance: 153.0
click at [779, 335] on div "State In In AK AL AR AZ CA CO CT DC DE FL GA GU HI IA ID IL IN KS KY LA MA MD M…" at bounding box center [810, 453] width 1436 height 316
click at [1354, 321] on input "030400431000000000000" at bounding box center [1348, 329] width 336 height 31
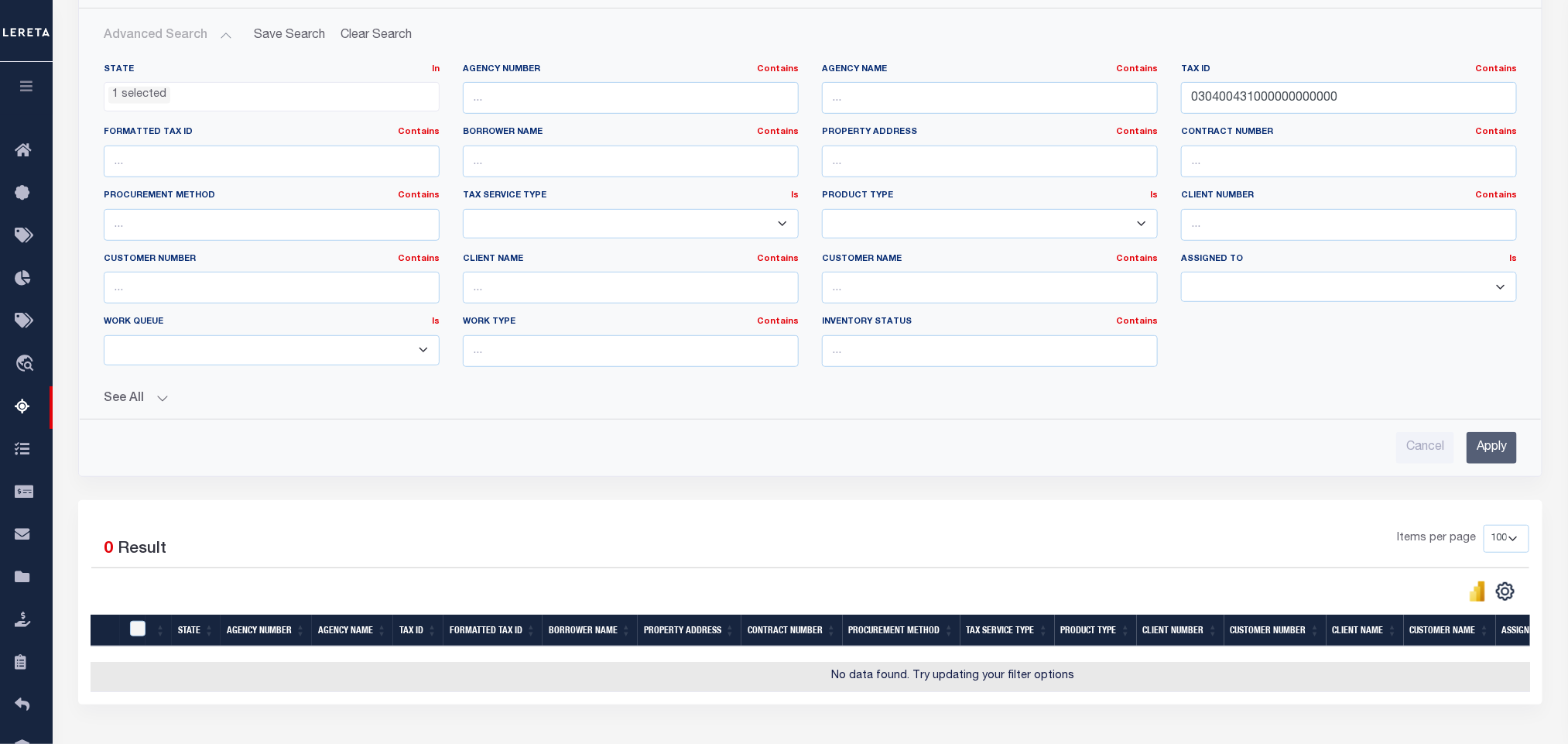
click at [1491, 457] on input "Apply" at bounding box center [1491, 447] width 50 height 31
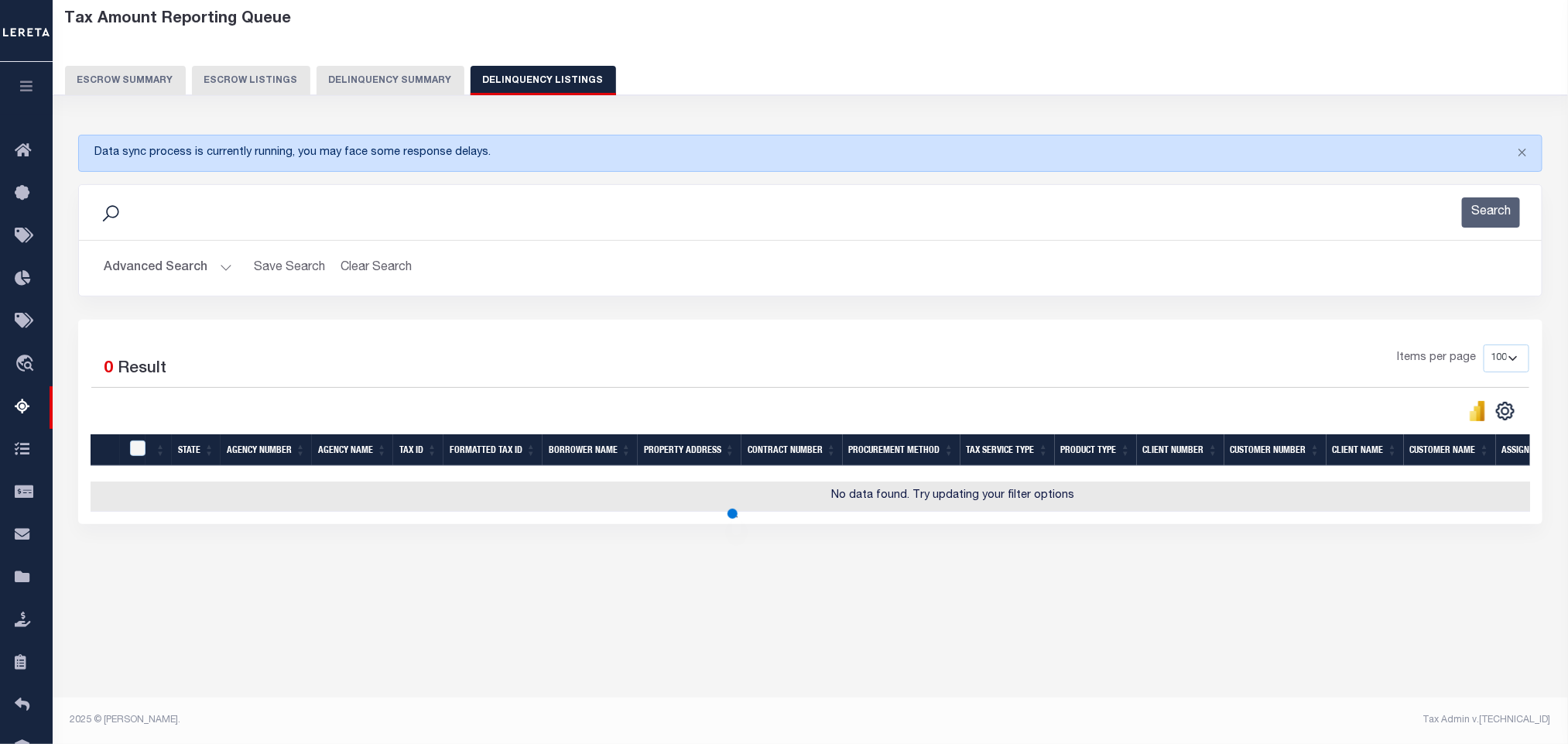
scroll to position [77, 0]
click at [180, 277] on button "Advanced Search" at bounding box center [168, 267] width 129 height 30
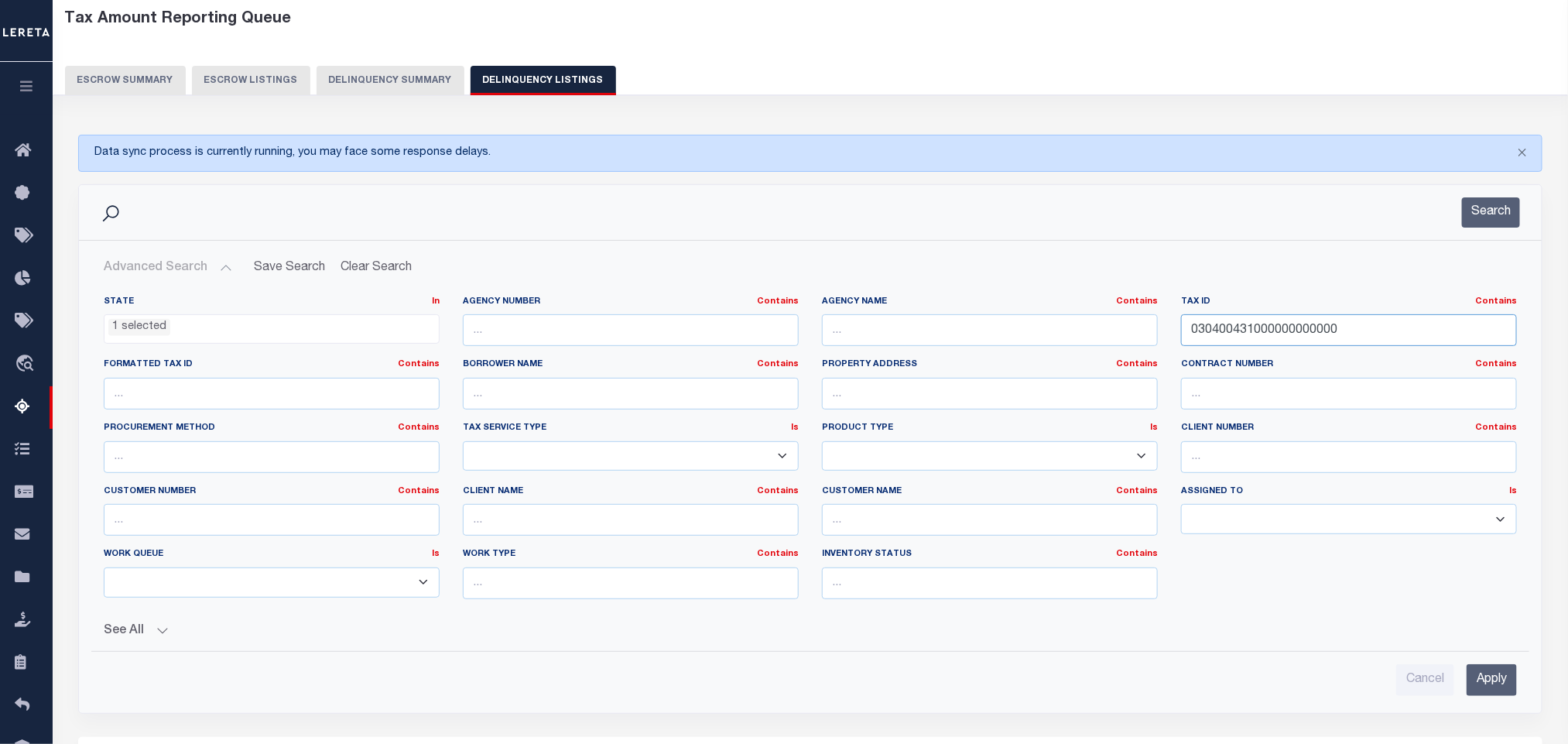
click at [1360, 342] on input "030400431000000000000" at bounding box center [1348, 329] width 336 height 31
paste input "05810001000011"
type input "005810001000011000000"
click at [1502, 690] on input "Apply" at bounding box center [1491, 679] width 50 height 31
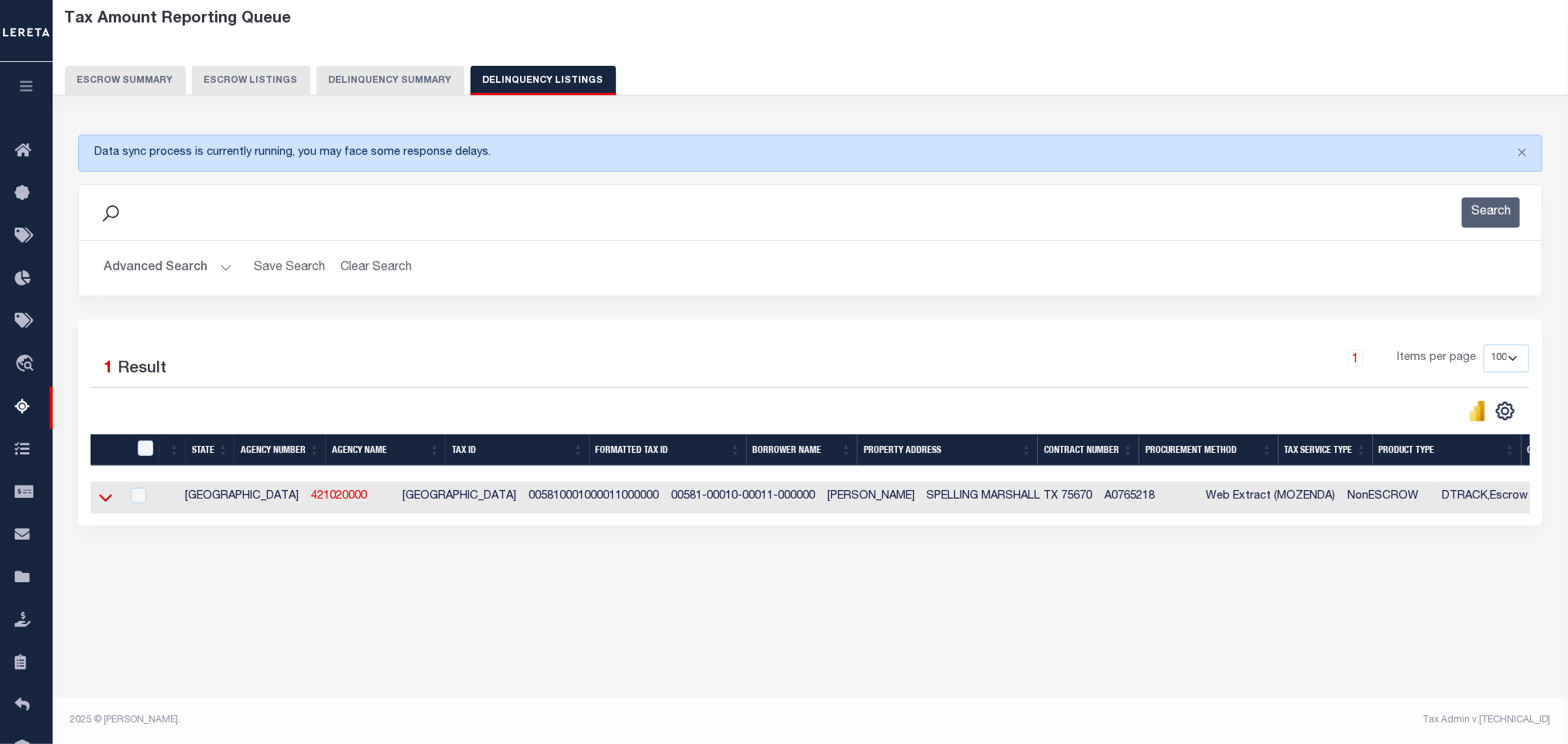
click at [103, 501] on icon at bounding box center [105, 497] width 13 height 8
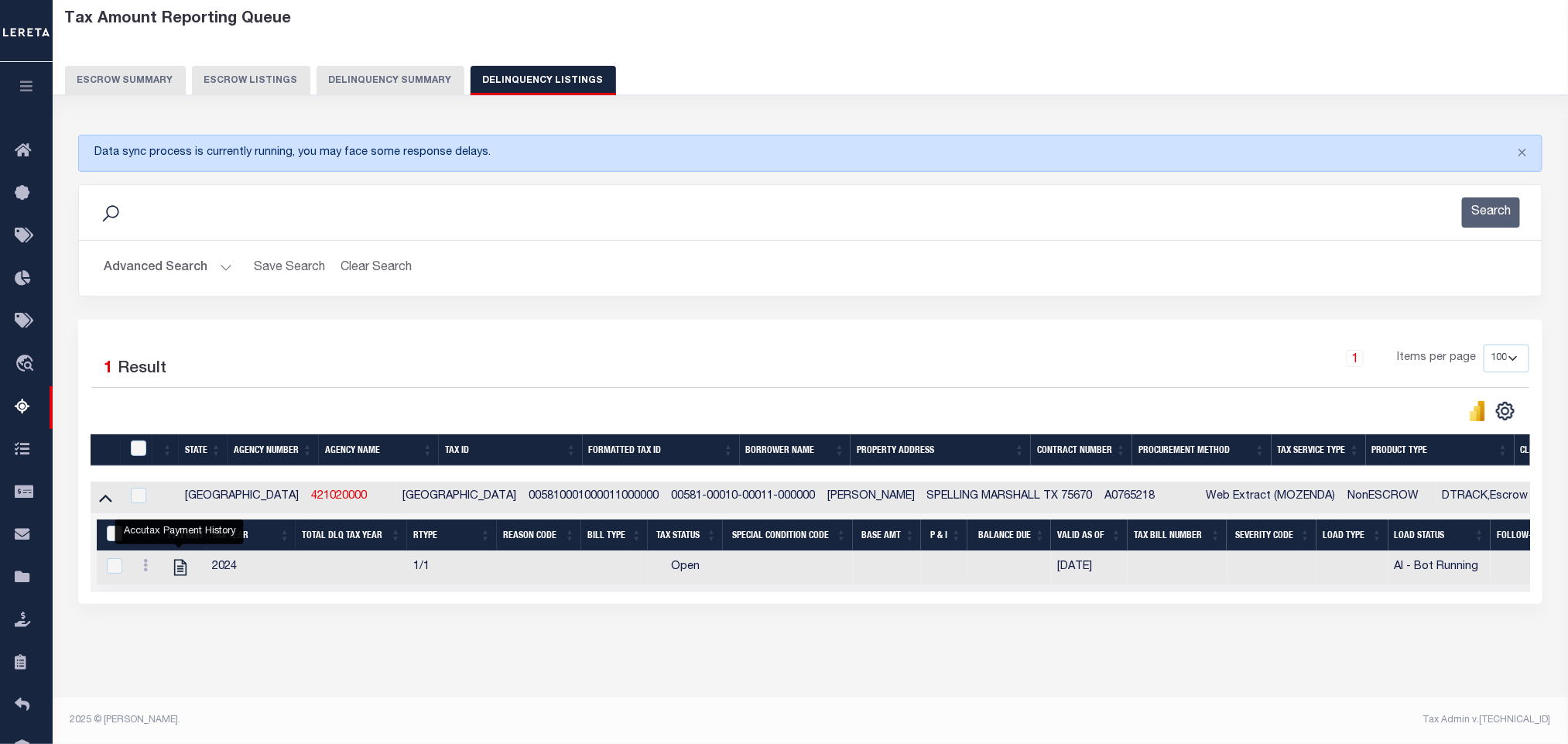
click at [180, 577] on icon "" at bounding box center [180, 568] width 20 height 20
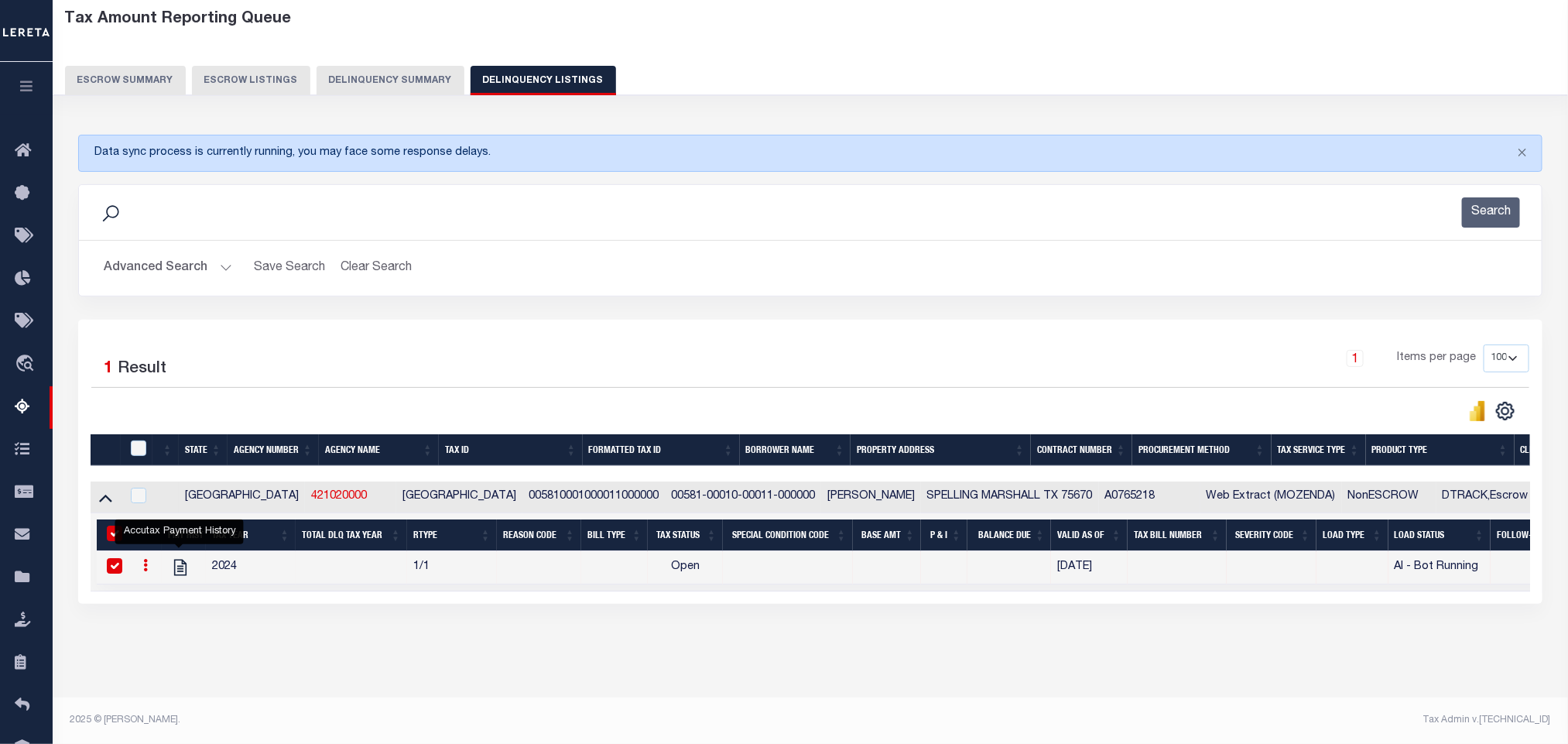
checkbox input "true"
click at [165, 272] on button "Advanced Search" at bounding box center [168, 267] width 129 height 30
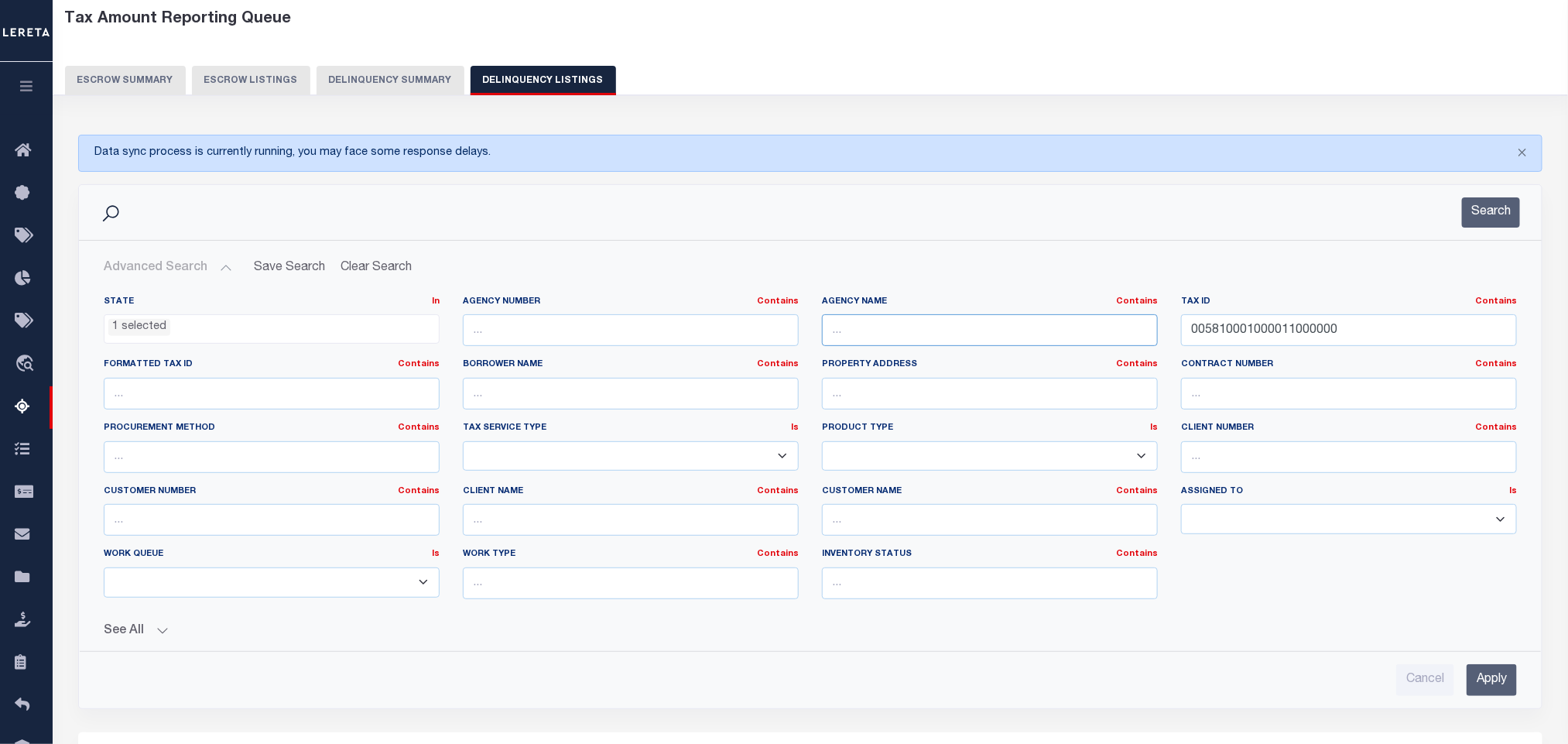
click at [959, 329] on input "text" at bounding box center [989, 329] width 336 height 31
paste input "HOUSTON COUNTY"
type input "HOUSTON COUNTY"
click at [1351, 344] on input "005810001000011000000" at bounding box center [1348, 329] width 336 height 31
paste input "3226"
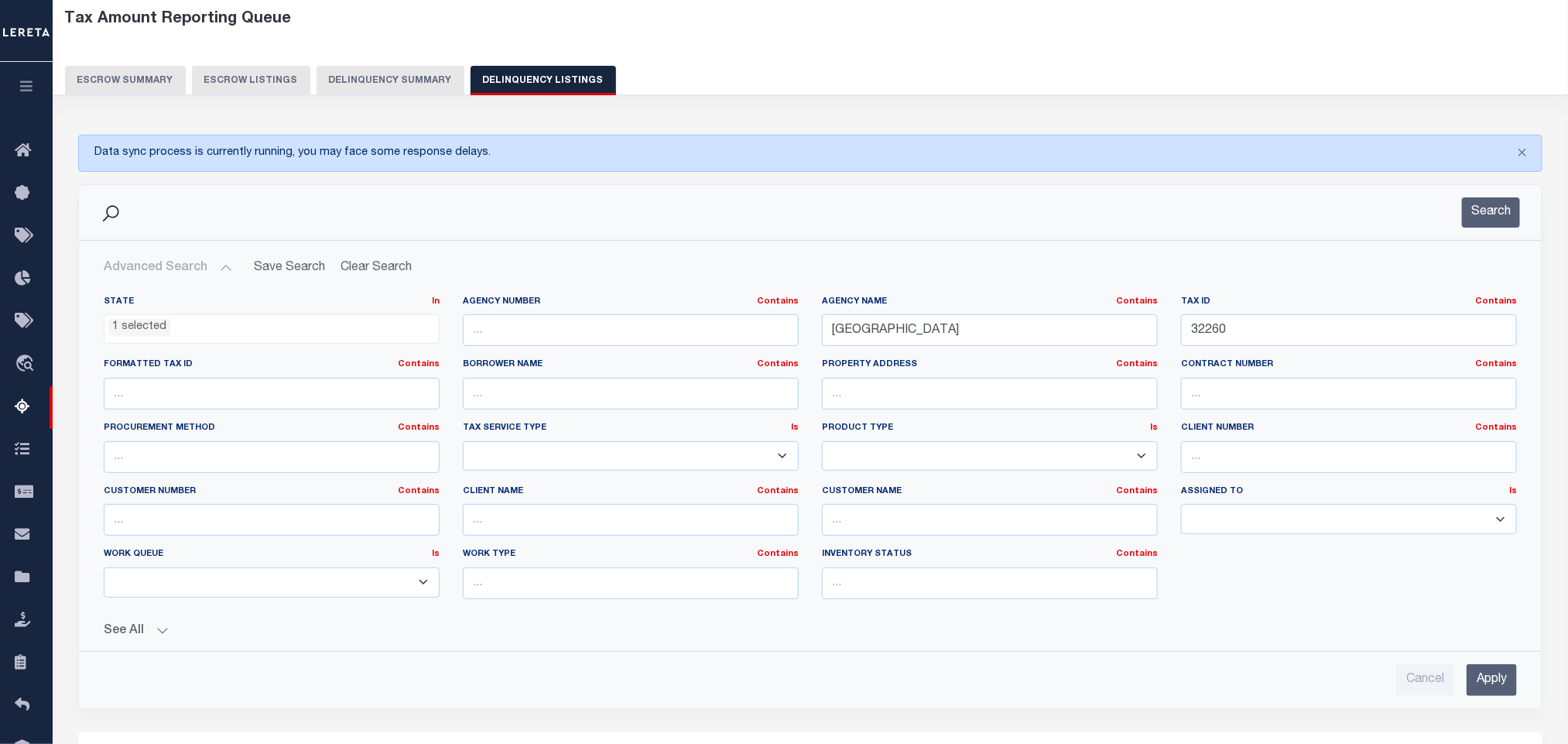
click at [1509, 703] on div "Advanced Search Save Search Clear Search tblassign_wrapper_dynamictable_____Def…" at bounding box center [810, 474] width 1462 height 467
click at [1505, 685] on input "Apply" at bounding box center [1491, 679] width 50 height 31
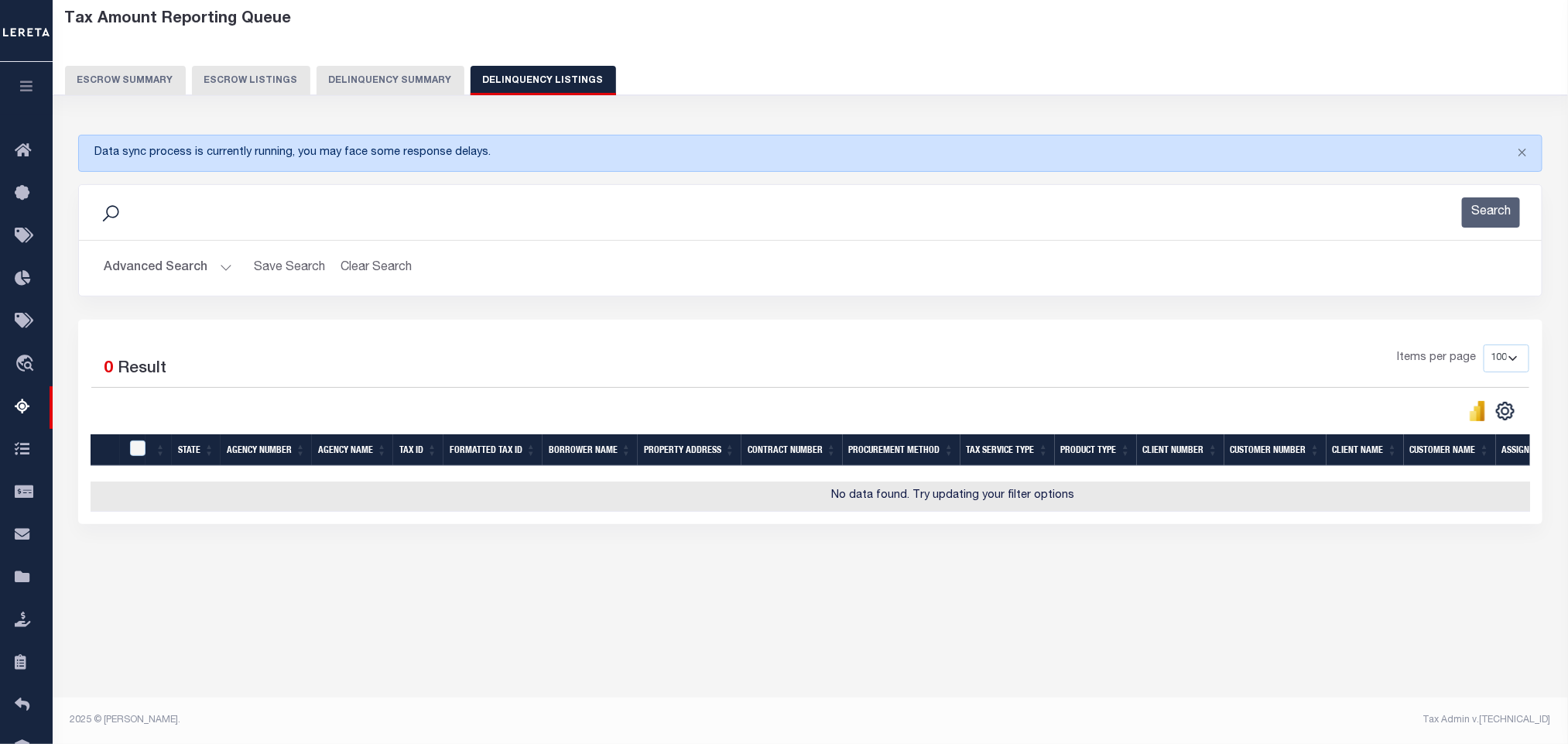
click at [149, 277] on button "Advanced Search" at bounding box center [168, 267] width 129 height 30
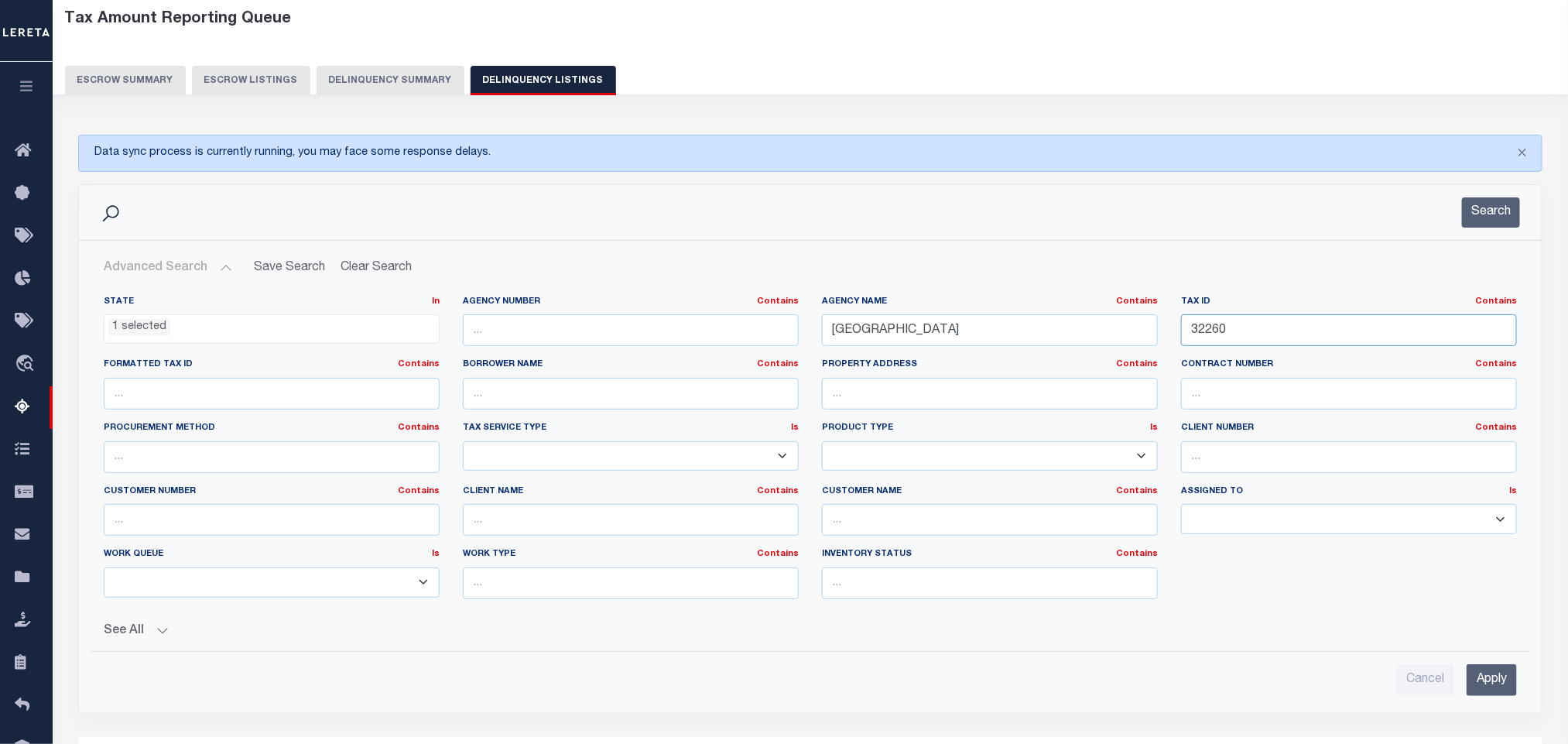
click at [1273, 332] on input "32260" at bounding box center [1348, 329] width 336 height 31
paste input "40468"
type input "40468"
click at [1491, 684] on input "Apply" at bounding box center [1491, 679] width 50 height 31
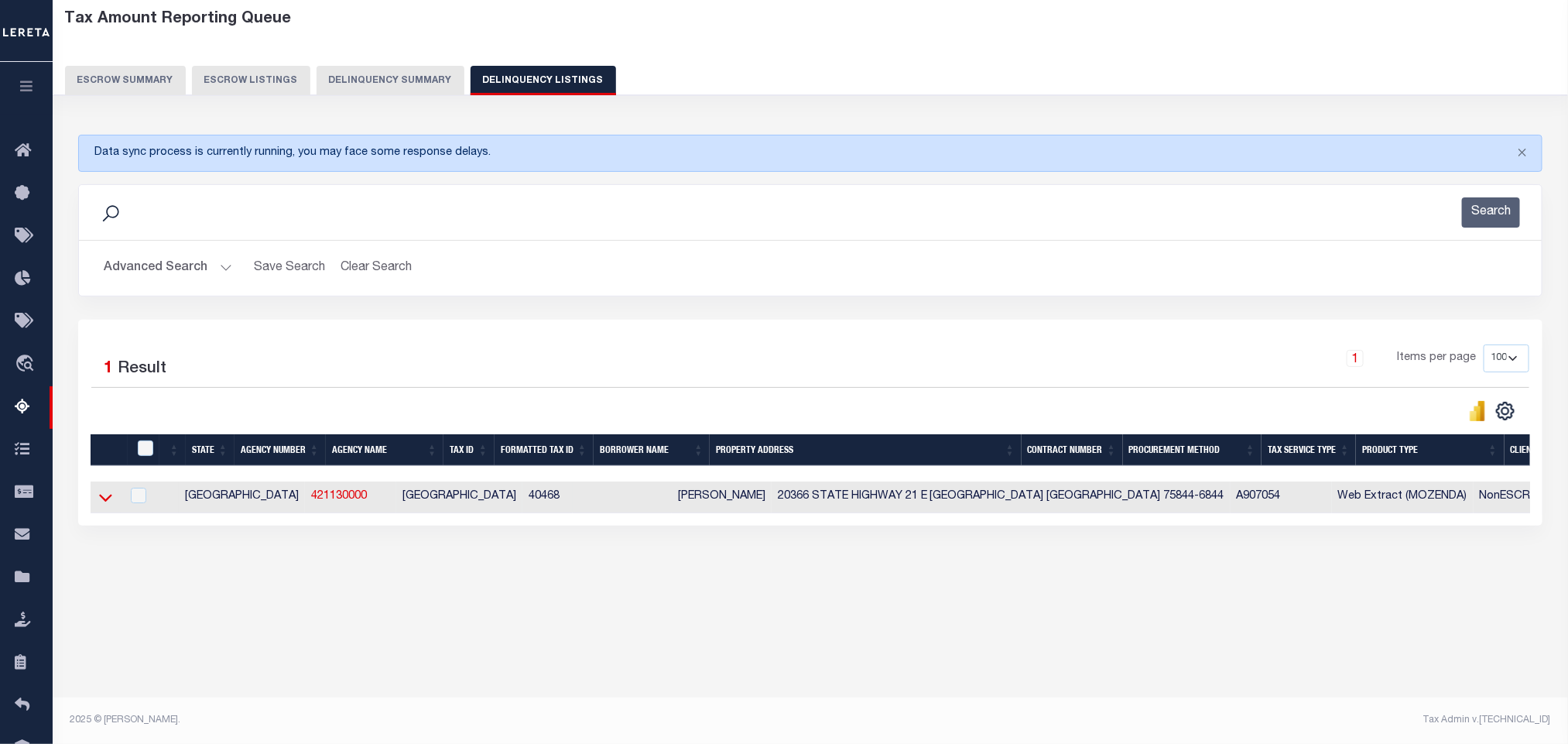
click at [102, 504] on icon at bounding box center [105, 497] width 13 height 16
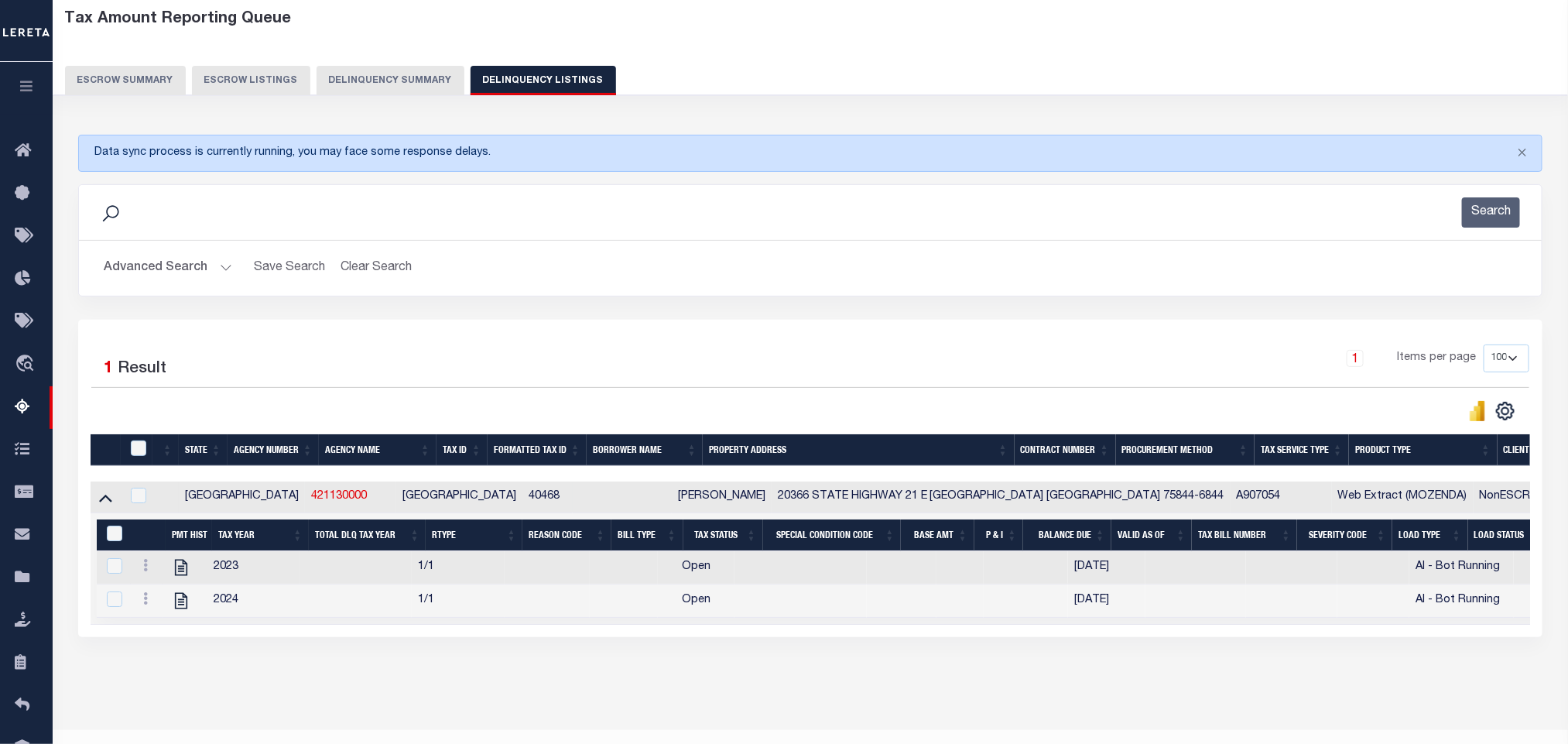
scroll to position [128, 0]
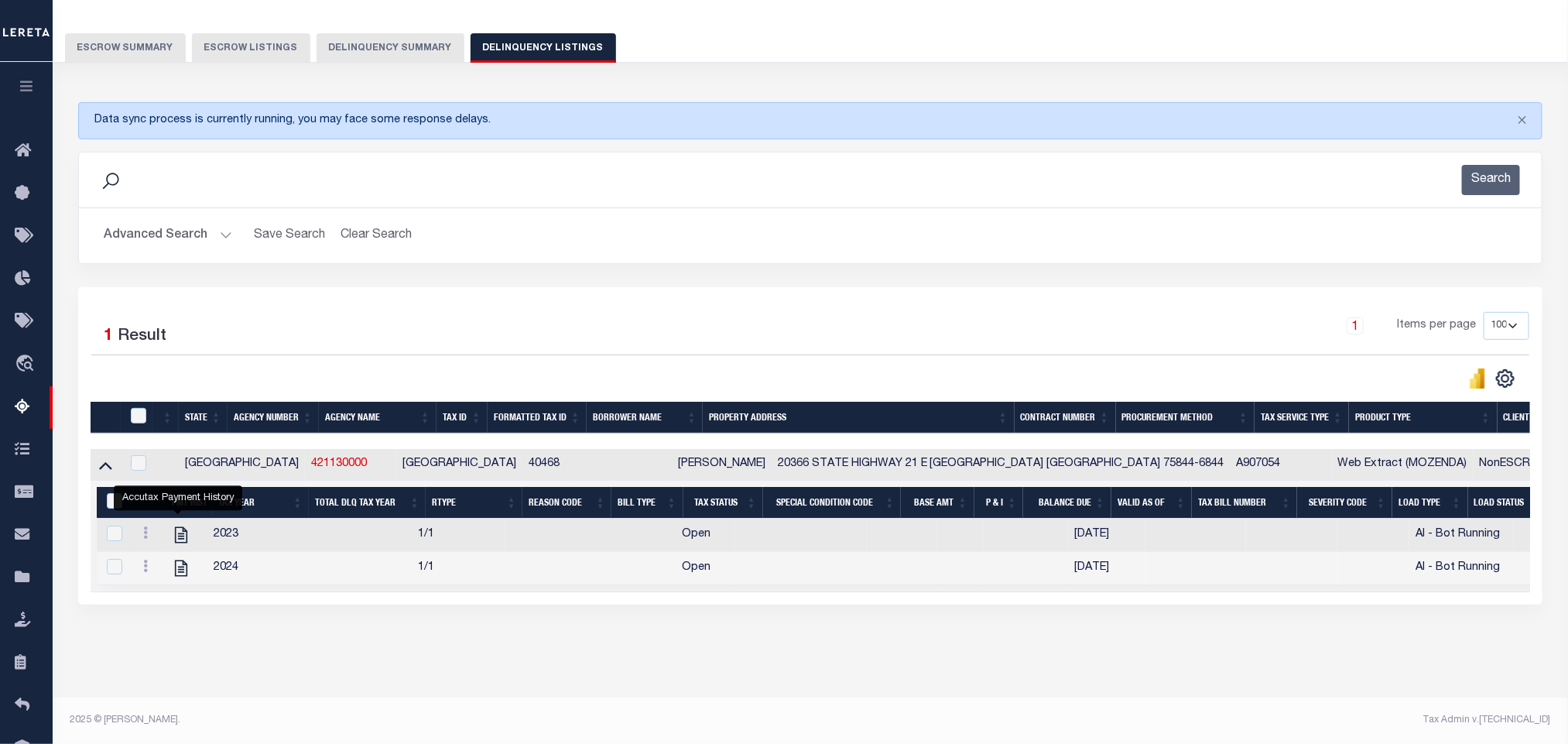
click at [180, 532] on icon "" at bounding box center [180, 535] width 13 height 16
checkbox input "false"
checkbox input "true"
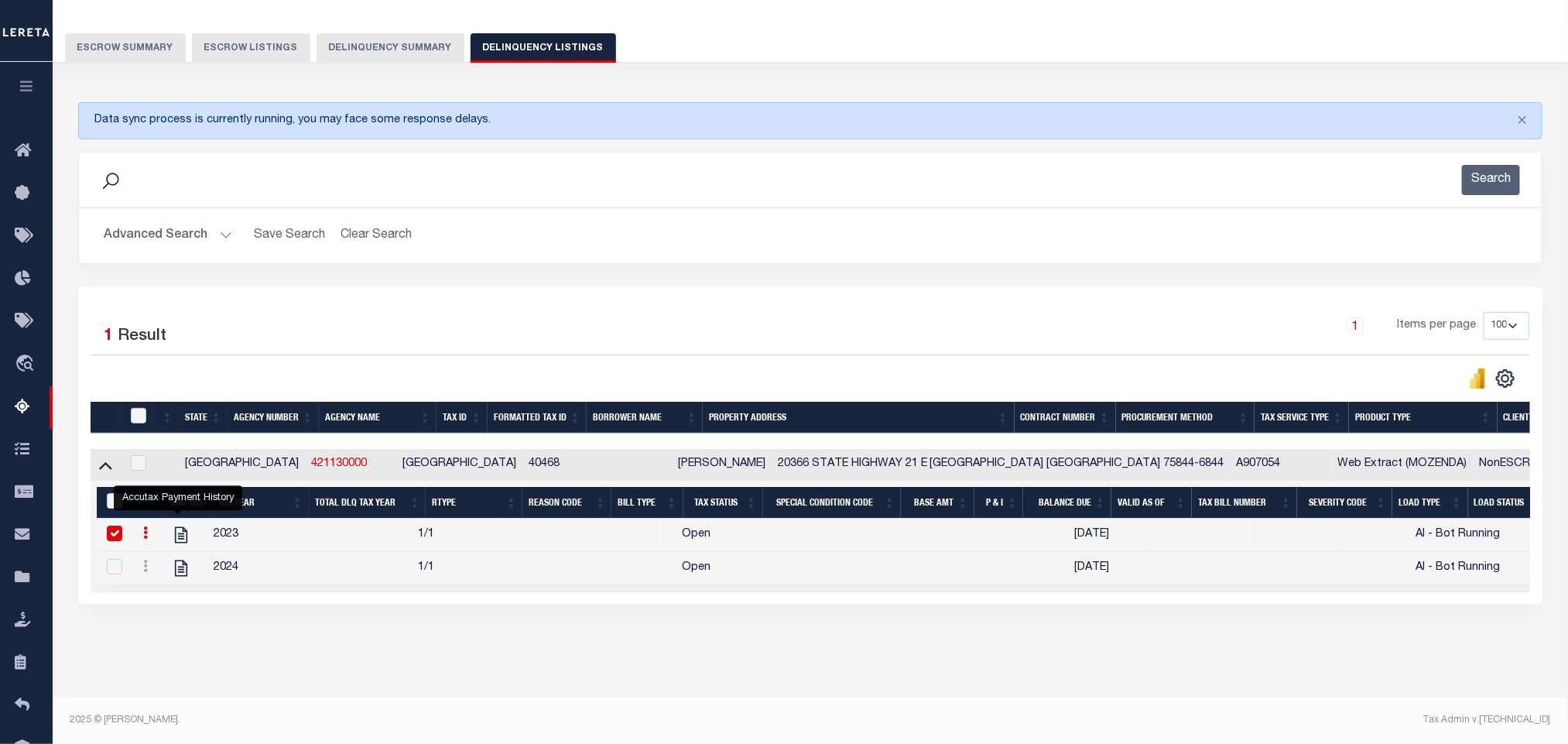
click at [151, 226] on button "Advanced Search" at bounding box center [168, 235] width 129 height 30
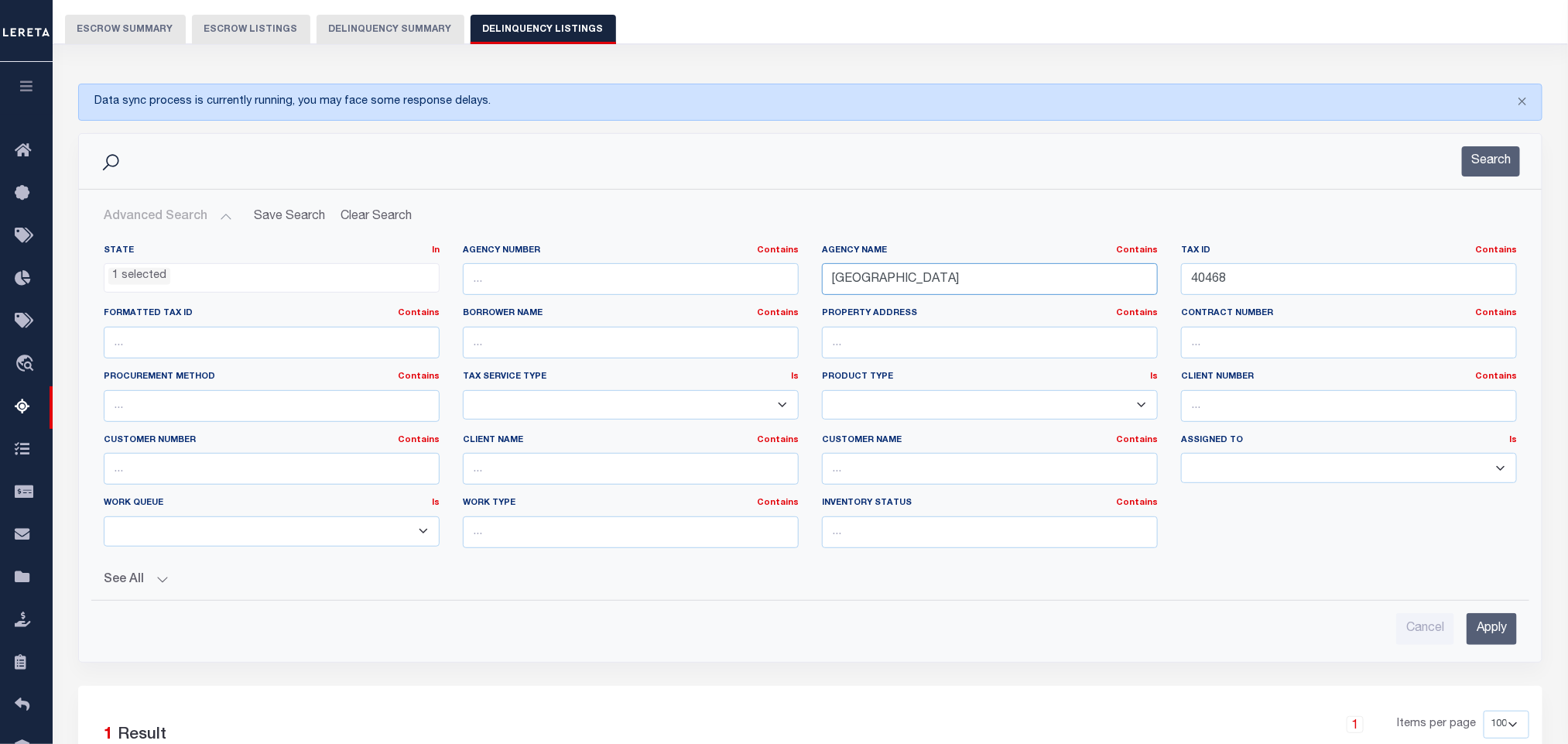
click at [987, 282] on input "HOUSTON COUNTY" at bounding box center [989, 278] width 336 height 31
paste input "PANOLA"
type input "[GEOGRAPHIC_DATA]"
drag, startPoint x: 1312, startPoint y: 286, endPoint x: 1286, endPoint y: 293, distance: 26.9
click at [1310, 286] on input "40468" at bounding box center [1348, 278] width 336 height 31
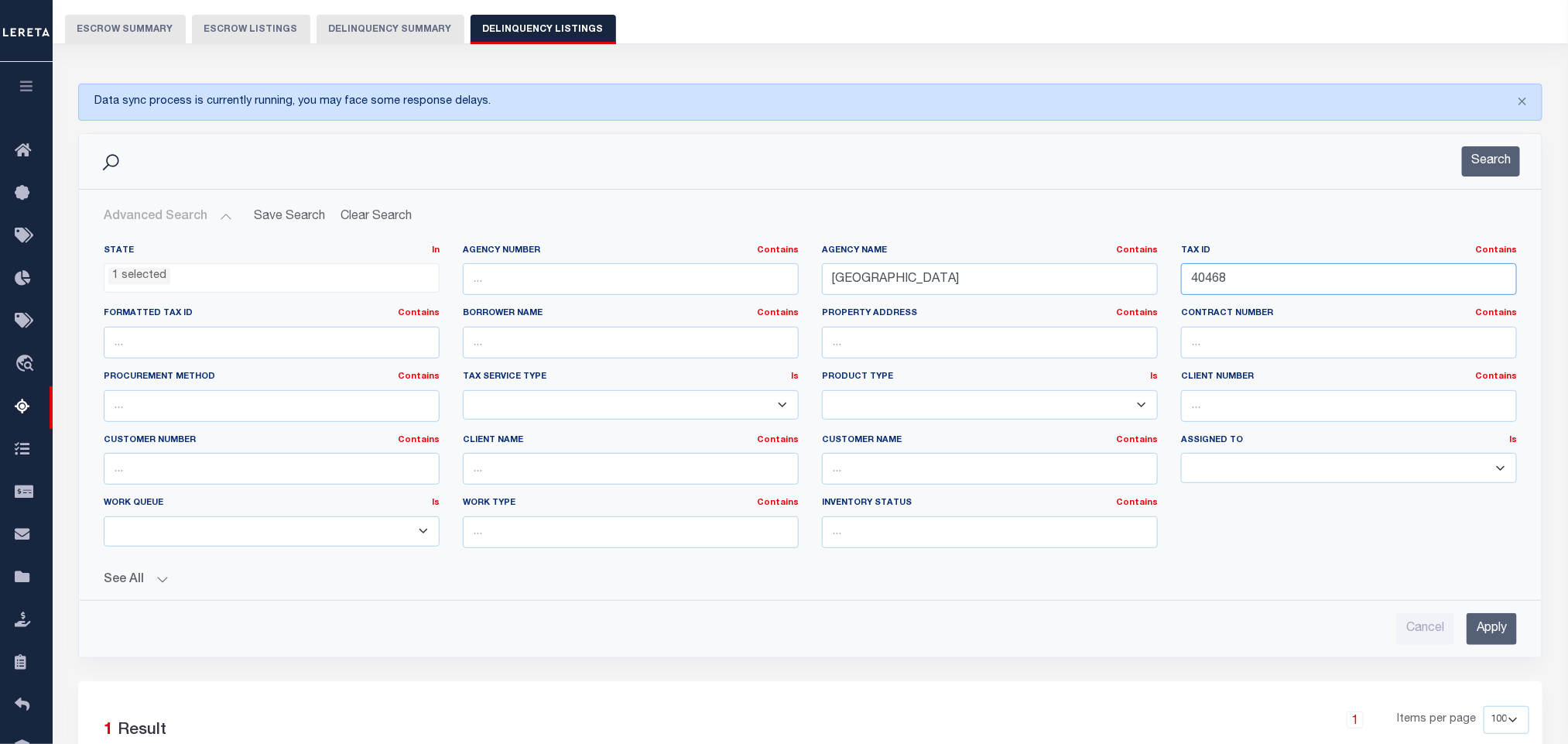
paste input "1289"
type input "1289"
click at [1493, 641] on input "Apply" at bounding box center [1491, 628] width 50 height 31
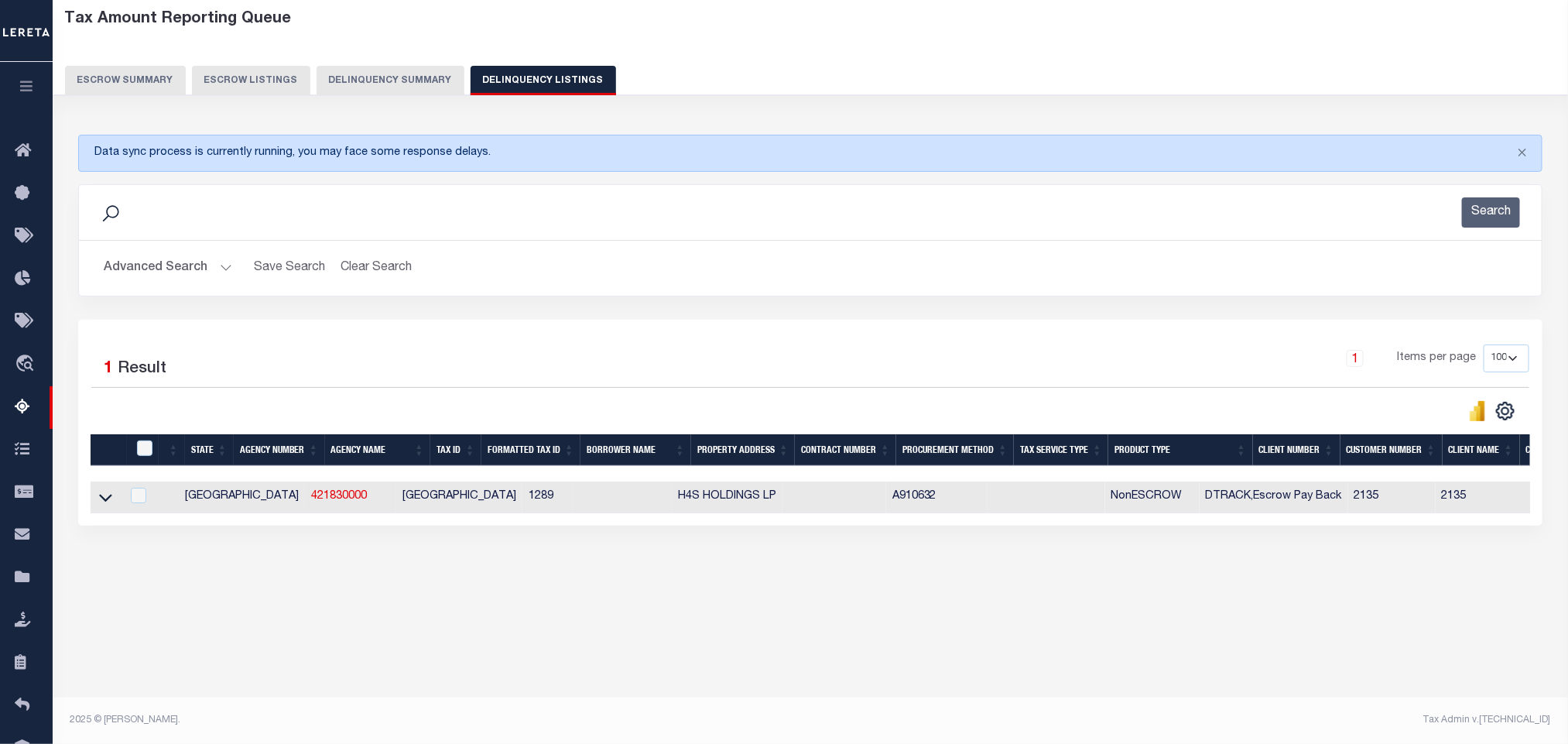
scroll to position [77, 0]
click at [102, 506] on icon at bounding box center [105, 497] width 13 height 16
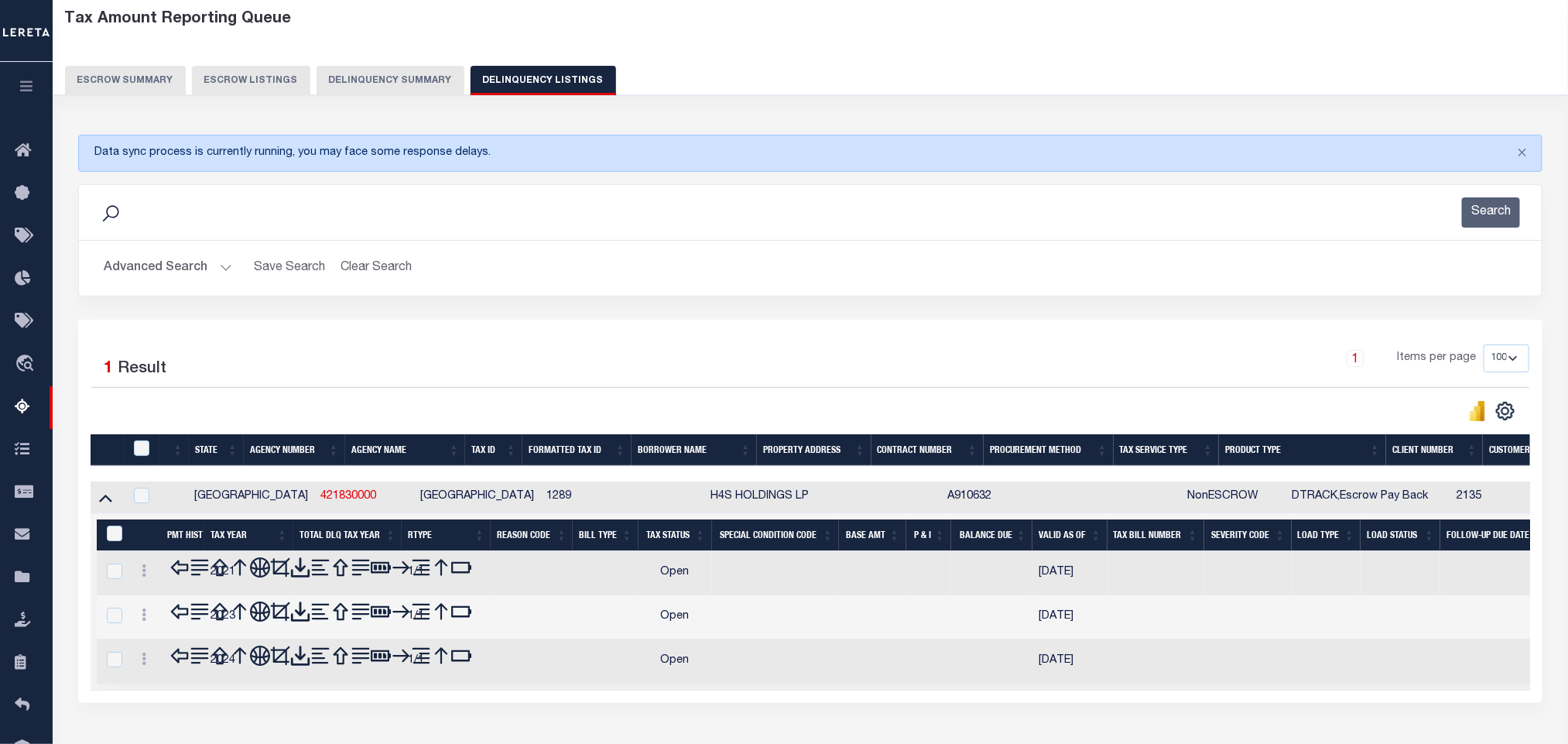
scroll to position [161, 0]
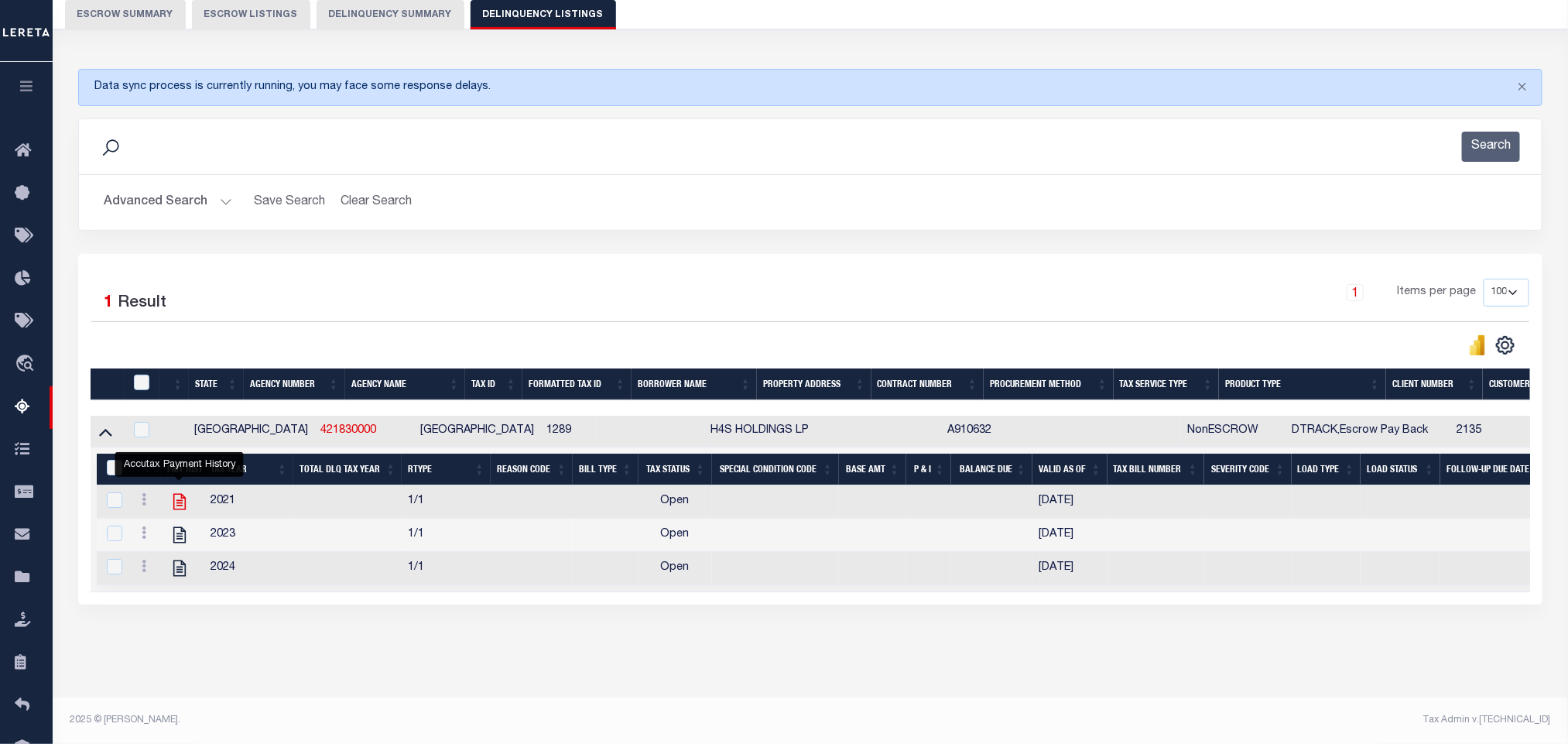
click at [177, 495] on icon "" at bounding box center [180, 501] width 13 height 16
checkbox input "true"
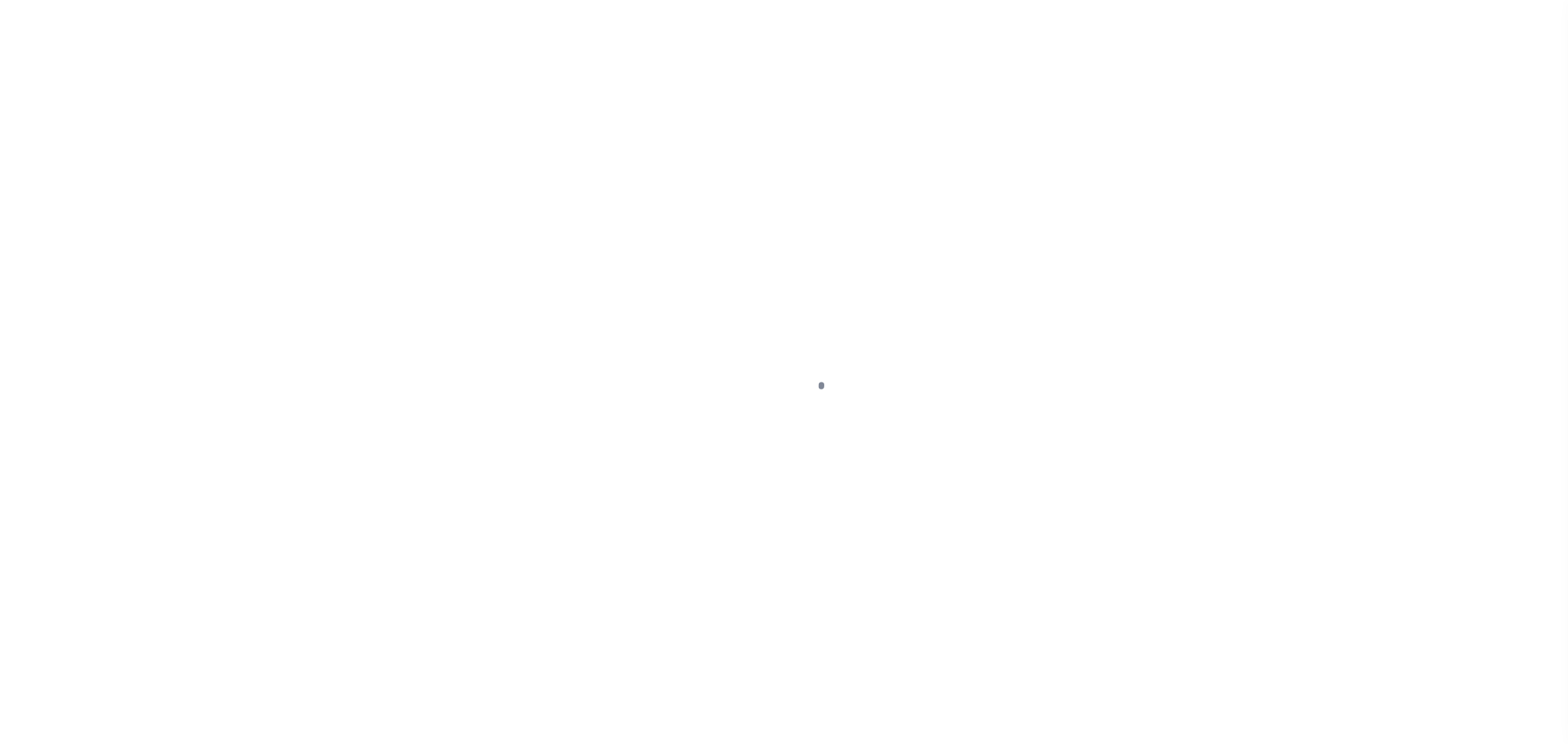
select select "NTX"
select select "6"
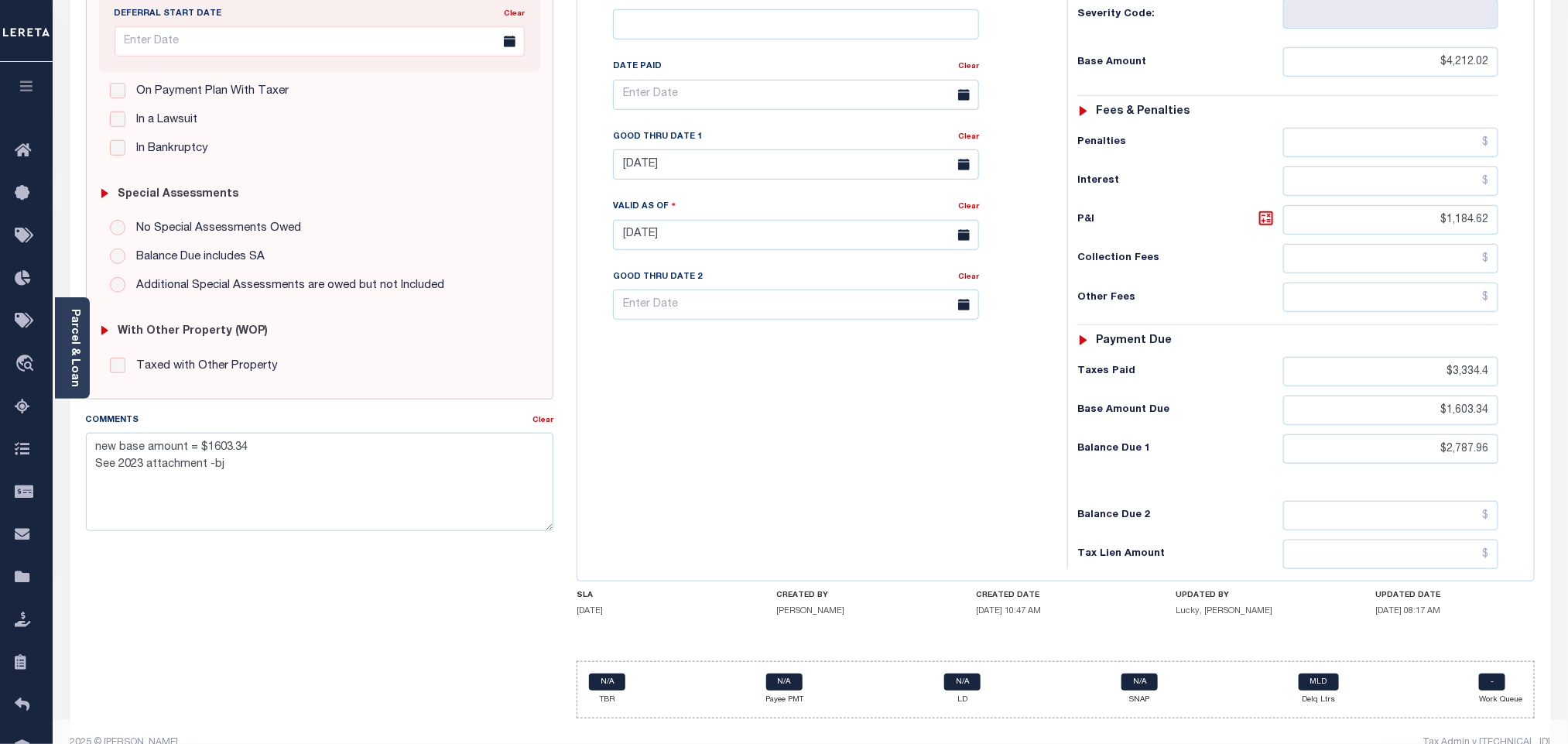
scroll to position [407, 0]
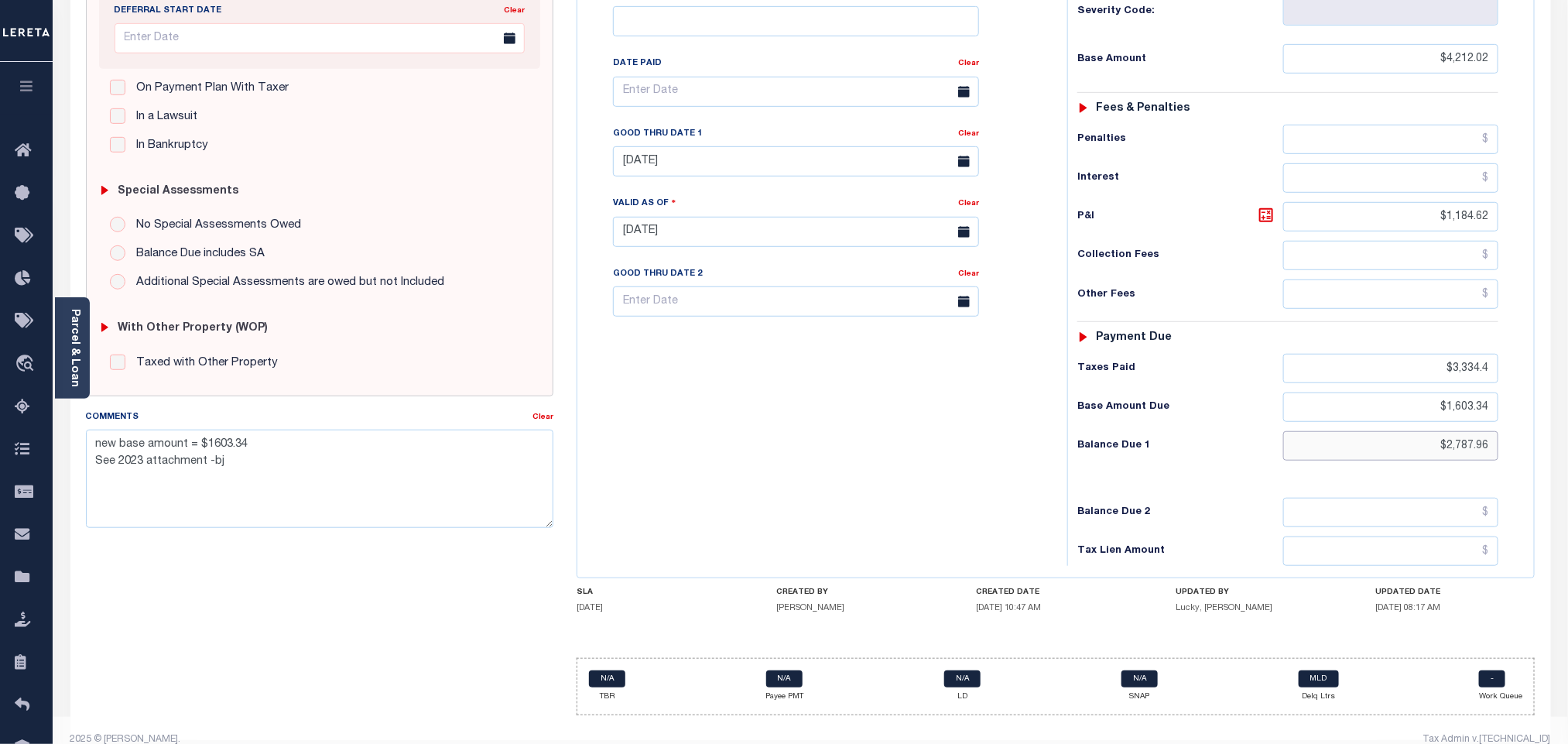
click at [1450, 432] on input "$2,787.96" at bounding box center [1391, 445] width 216 height 30
paste input "874.82"
type input "$2,874.82"
type input "[DATE]"
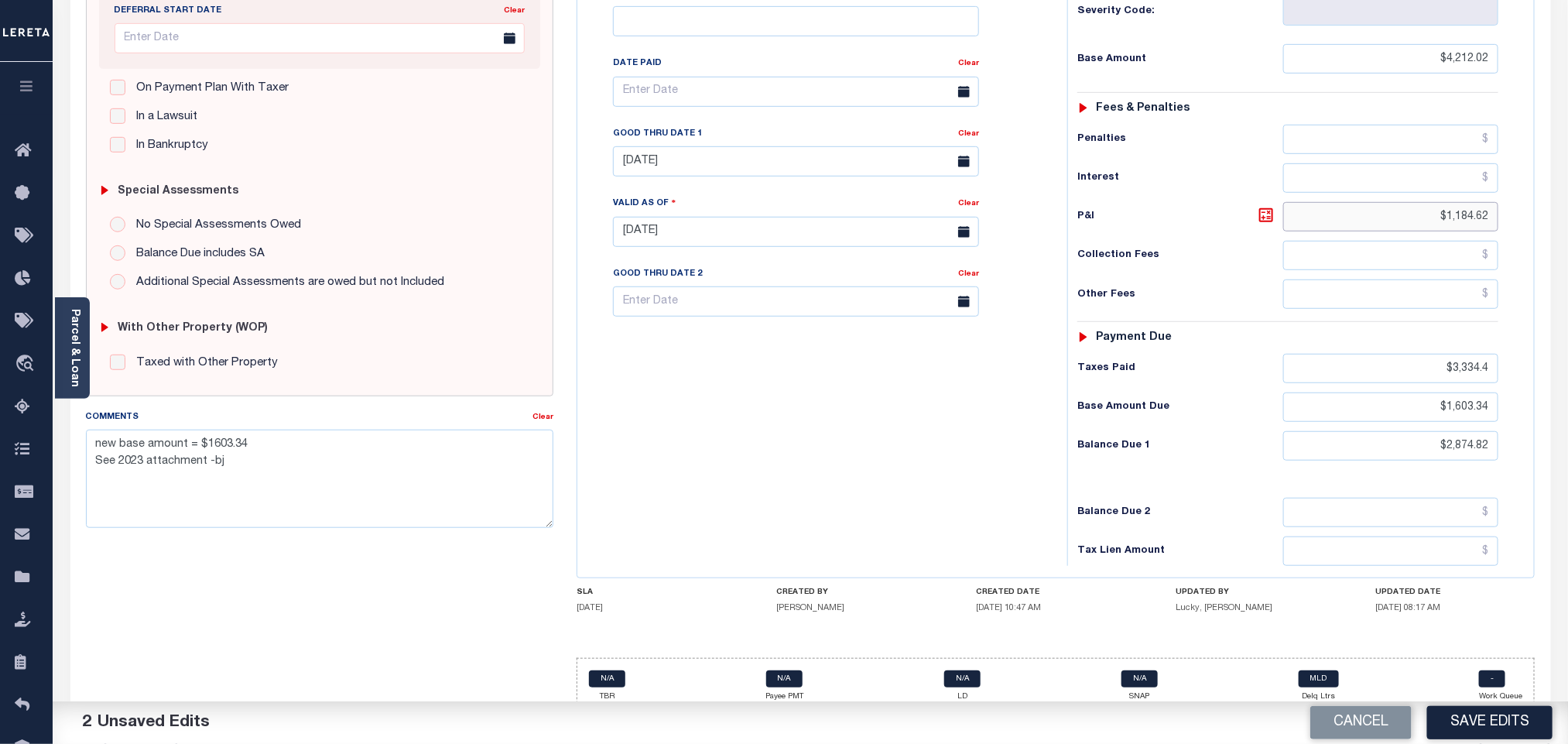
click at [1459, 202] on input "$1,184.62" at bounding box center [1391, 216] width 216 height 30
paste input "271.481,"
drag, startPoint x: 1428, startPoint y: 191, endPoint x: 1565, endPoint y: 208, distance: 138.1
click at [1565, 208] on div "Parcel & Loan Tax Bill Details 58866 1/1" at bounding box center [810, 209] width 1515 height 1108
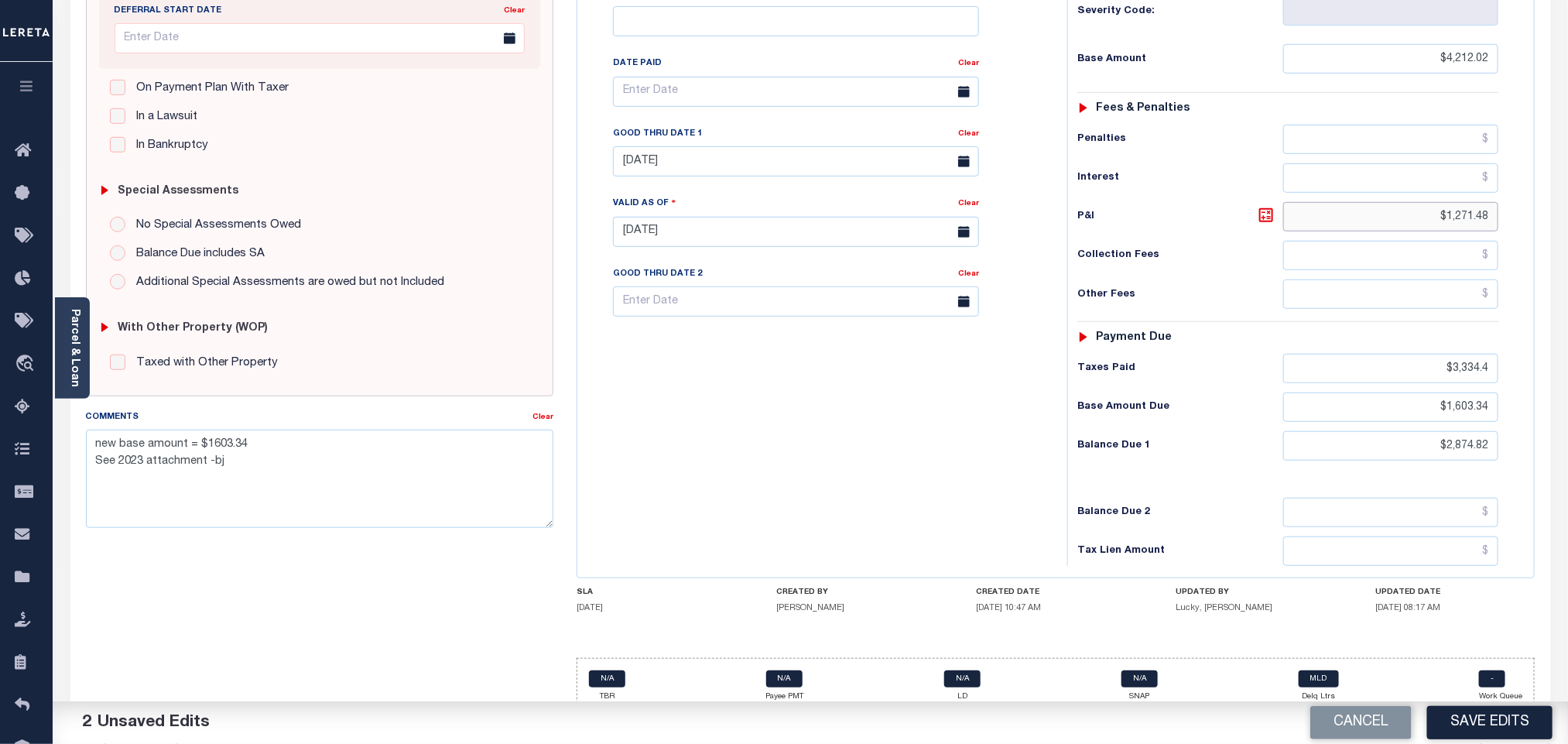
paste input "text"
type input "$1,271.48"
click at [701, 146] on input "[DATE]" at bounding box center [796, 161] width 366 height 30
click at [634, 386] on span "31" at bounding box center [630, 376] width 30 height 30
type input "[DATE]"
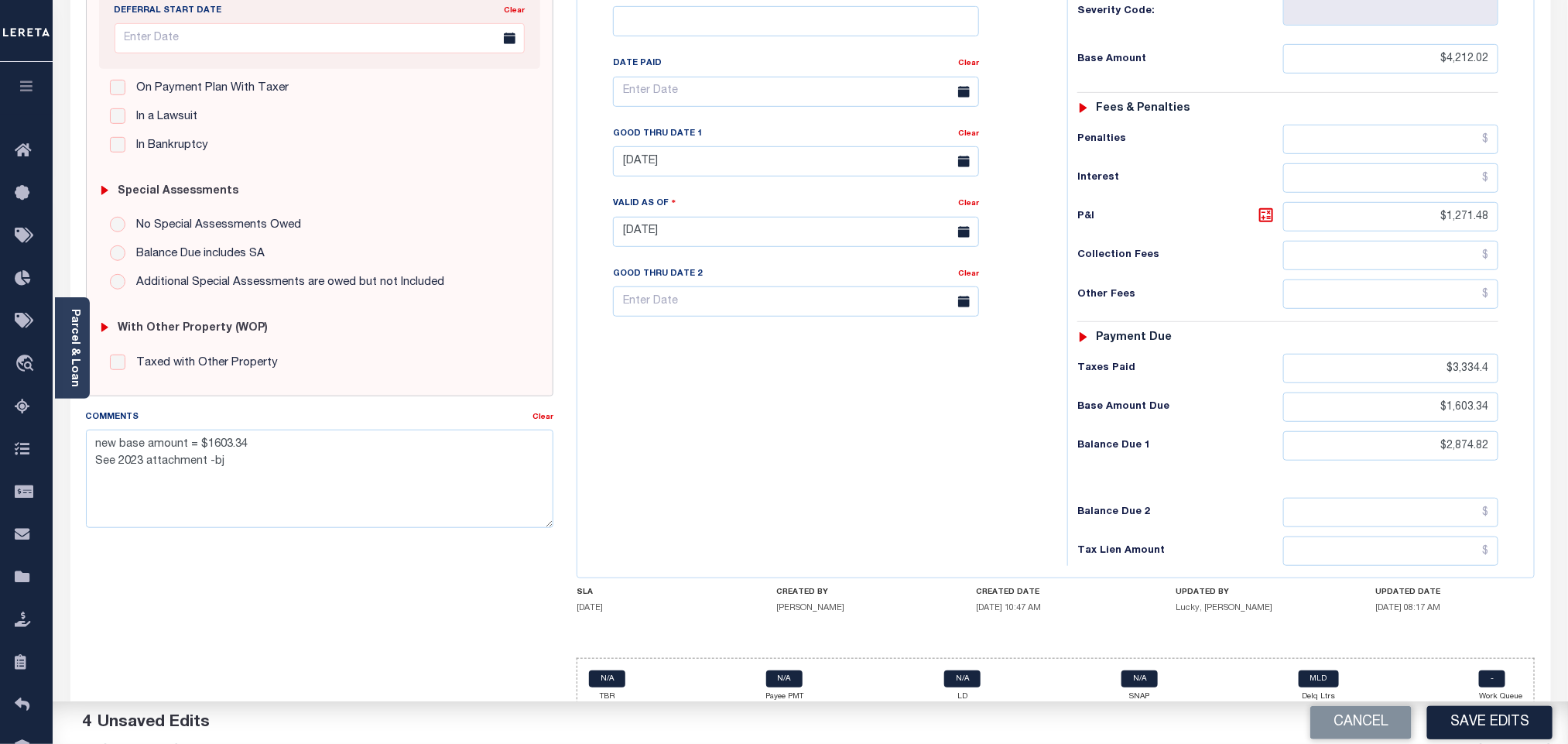
click at [1502, 739] on div "Cancel Save Edits" at bounding box center [1189, 723] width 758 height 43
click at [1479, 720] on button "Save Edits" at bounding box center [1489, 722] width 125 height 33
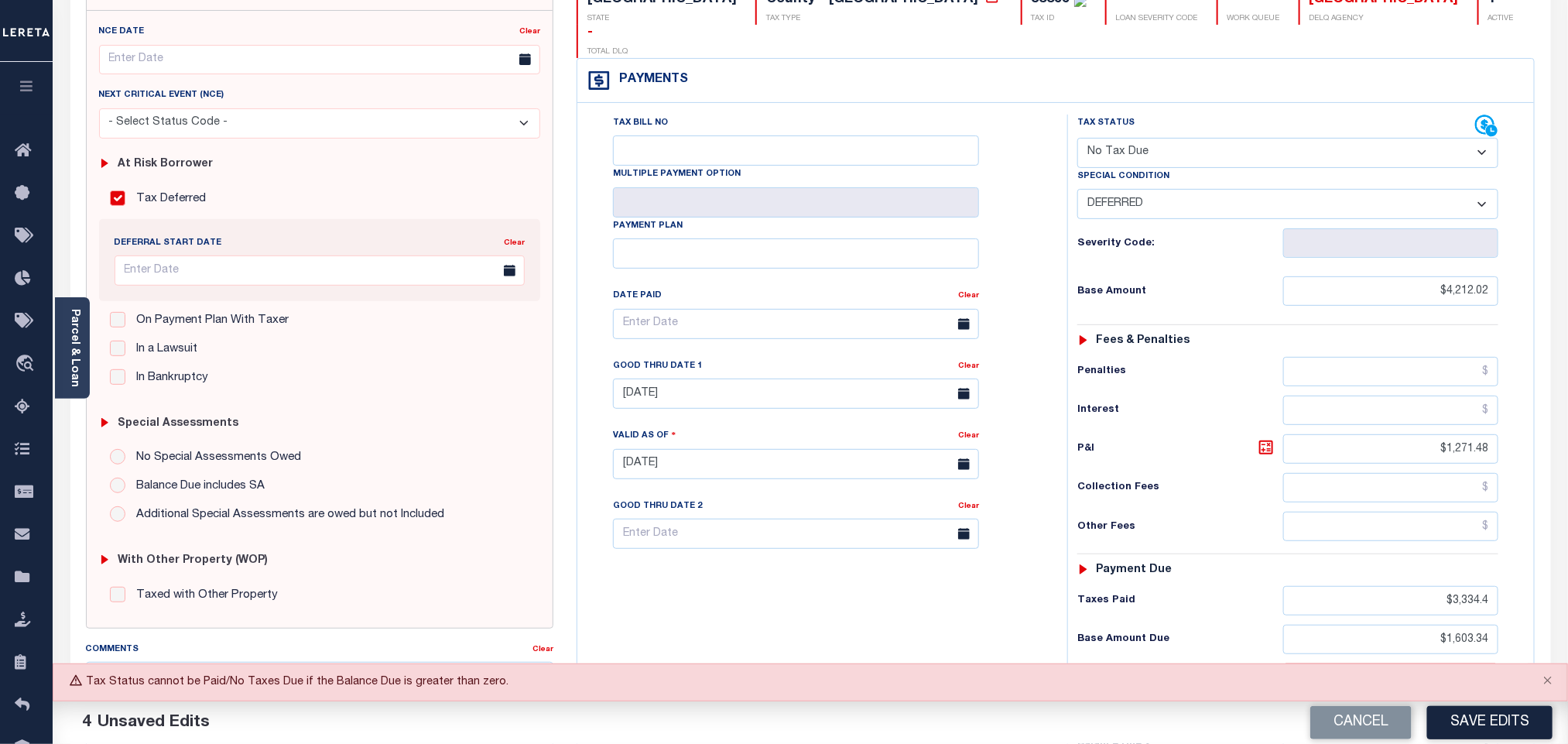
scroll to position [59, 0]
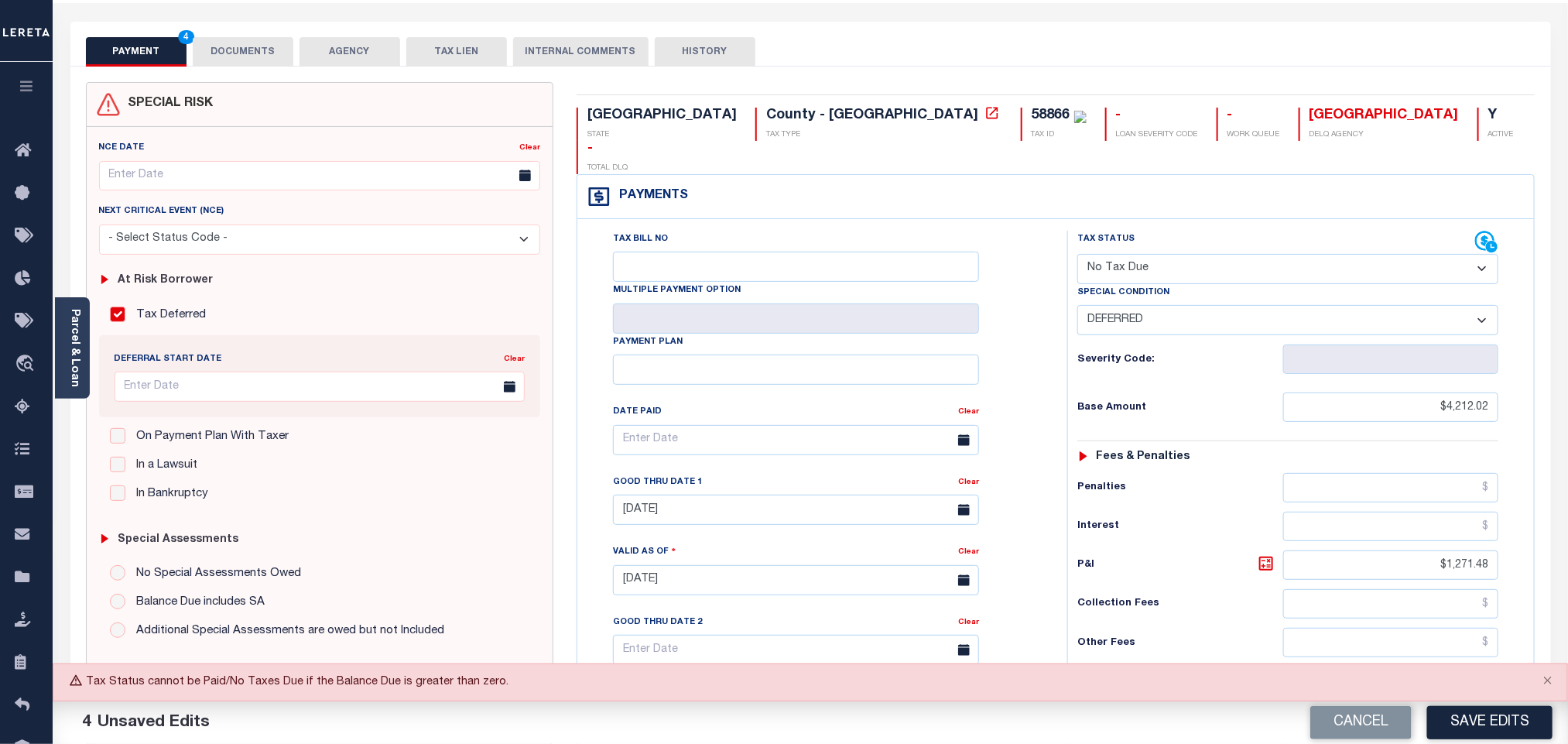
click at [1168, 254] on select "- Select Status Code - Open Due/Unpaid Paid Incomplete No Tax Due Internal Refu…" at bounding box center [1287, 268] width 421 height 30
select select "DUE"
click at [1077, 254] on select "- Select Status Code - Open Due/Unpaid Paid Incomplete No Tax Due Internal Refu…" at bounding box center [1287, 268] width 421 height 30
click at [1118, 305] on select "-- Select Special Condition -- 3RD PARTY TAX LIEN AGENCY TAX LIEN (A.K.A Inside…" at bounding box center [1287, 319] width 421 height 30
select select "6"
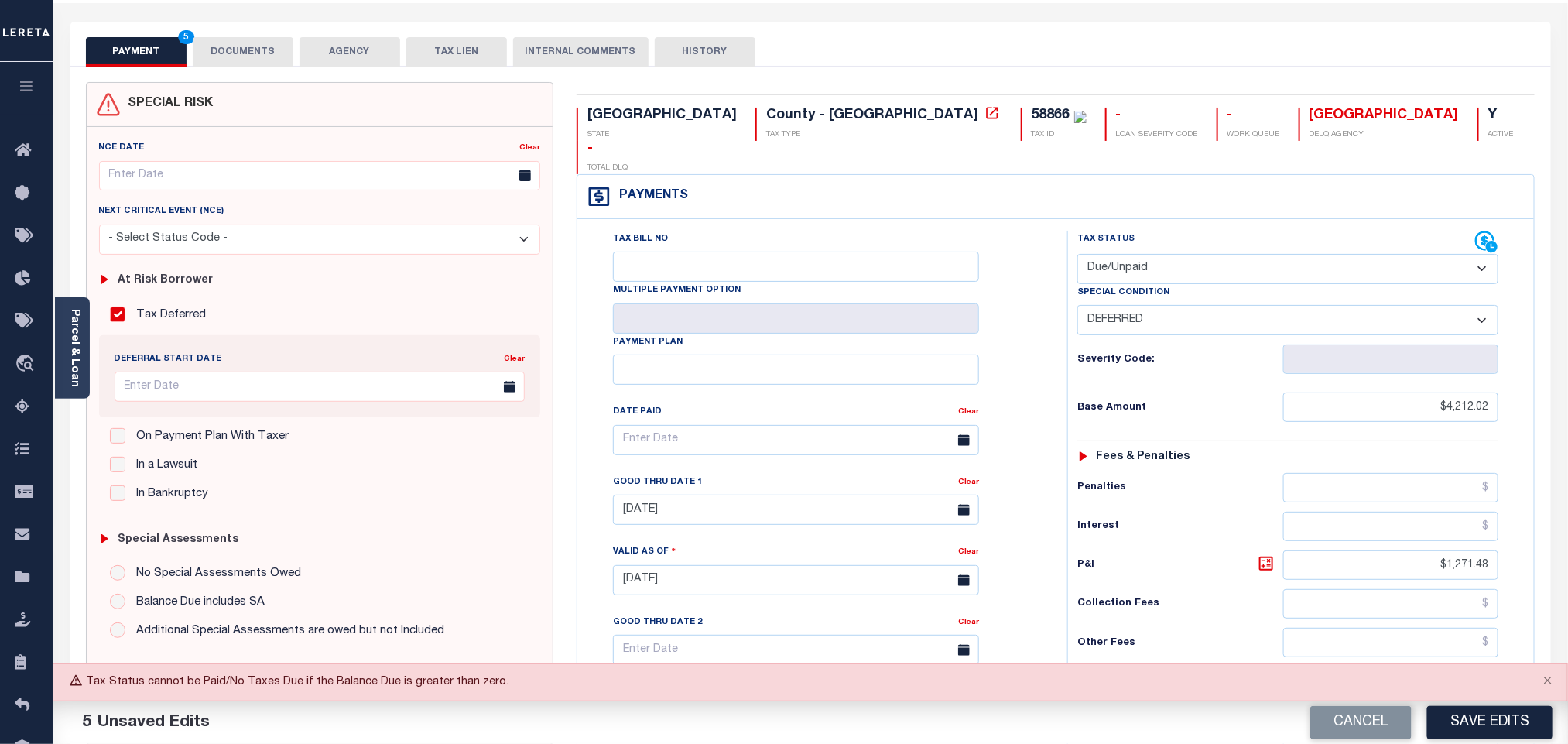
click at [1077, 305] on select "-- Select Special Condition -- 3RD PARTY TAX LIEN AGENCY TAX LIEN (A.K.A Inside…" at bounding box center [1287, 319] width 421 height 30
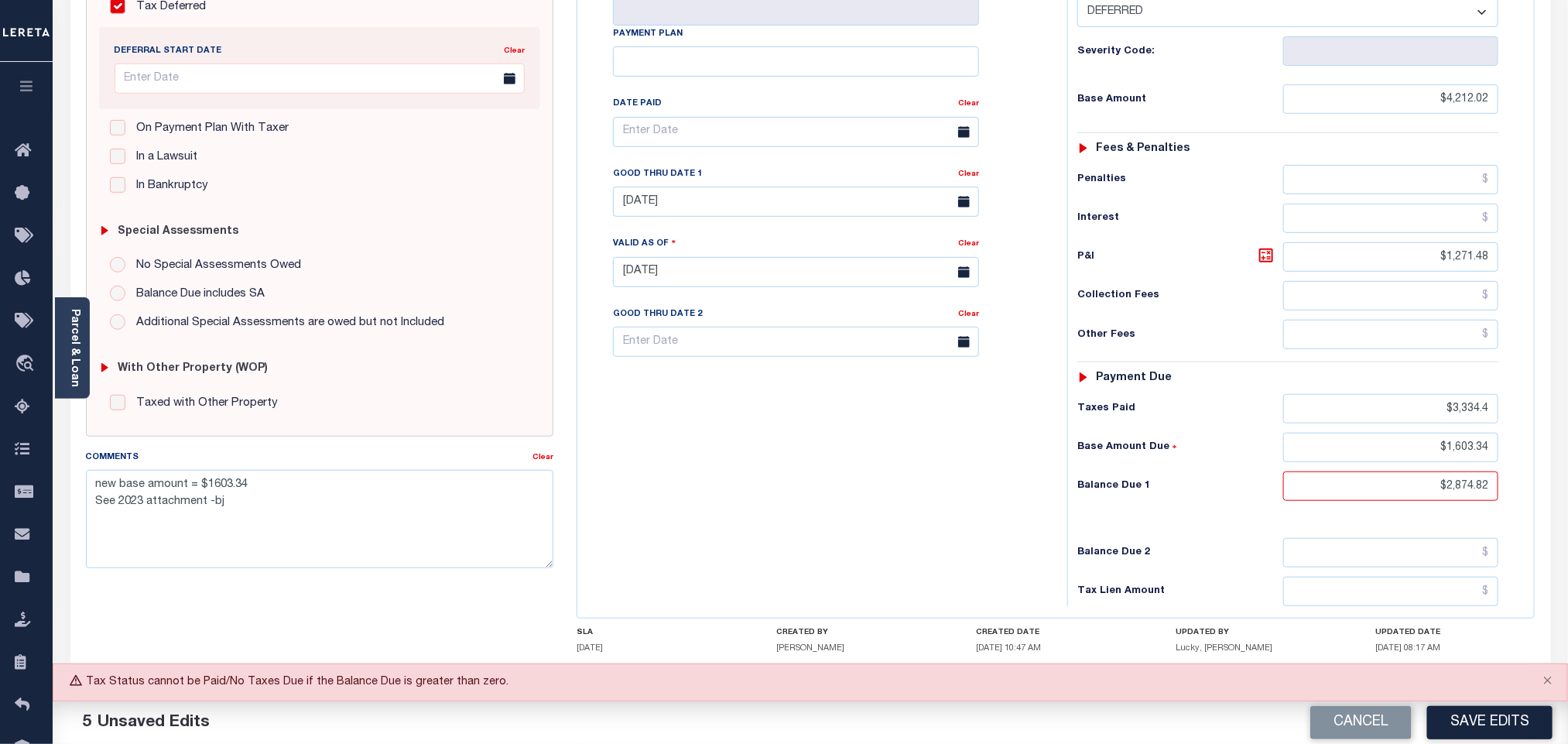
scroll to position [407, 0]
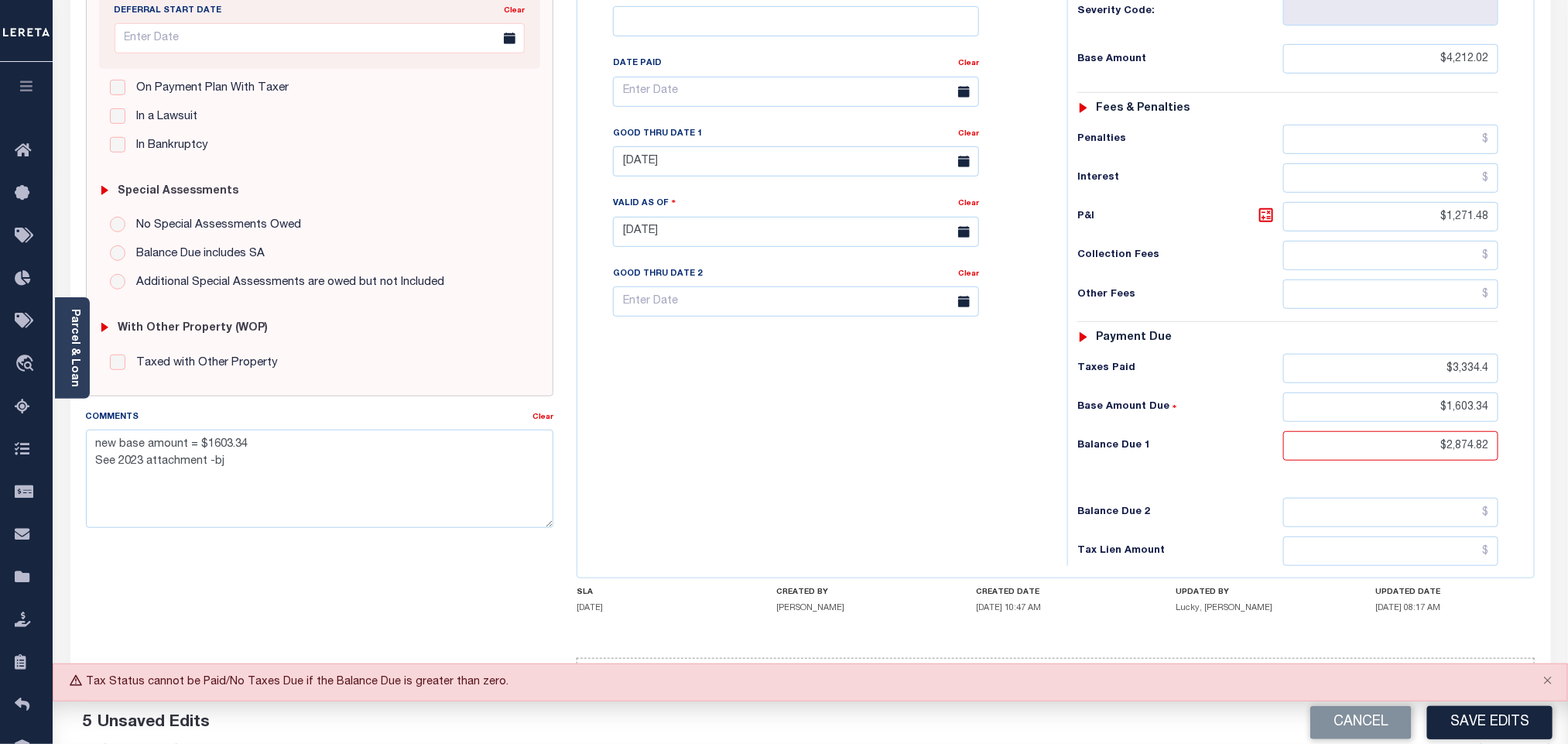
click at [1469, 716] on button "Save Edits" at bounding box center [1489, 722] width 125 height 33
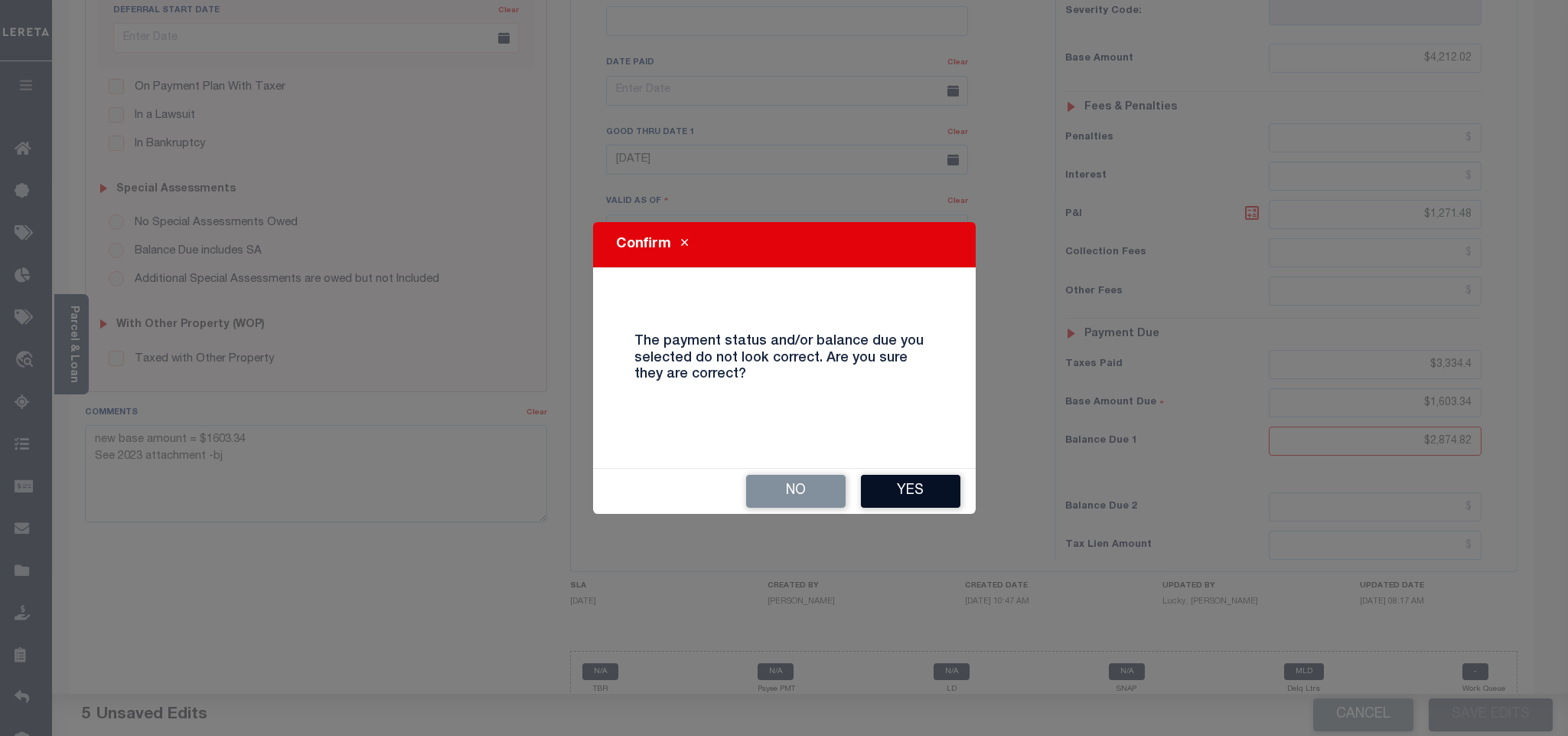
click at [903, 480] on button "Yes" at bounding box center [911, 491] width 99 height 33
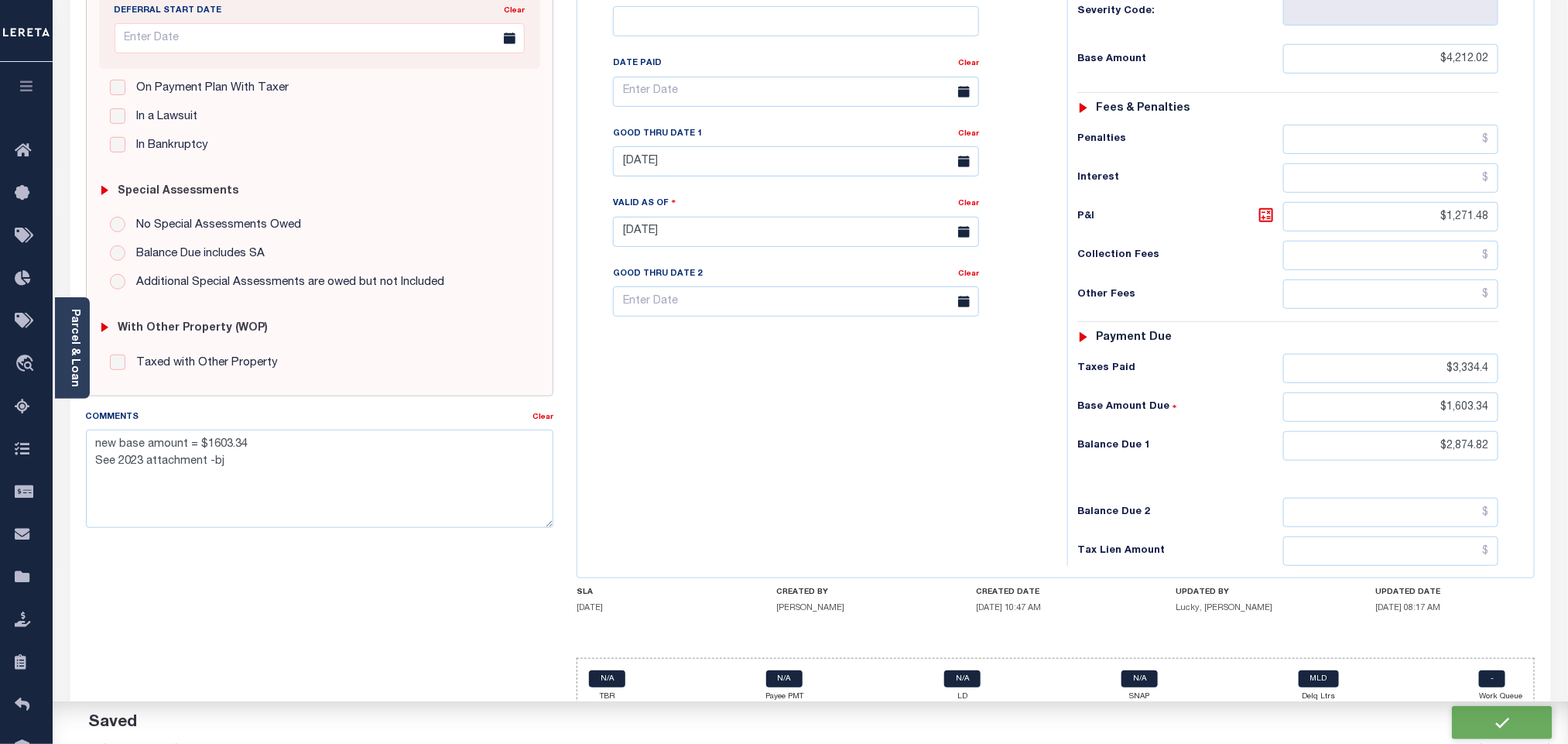
checkbox input "false"
type textarea "new base amount = $1603.34 See 2023 attachment -bj"
type input "$4,212.02"
type input "$1,271.48"
type input "$3,334.4"
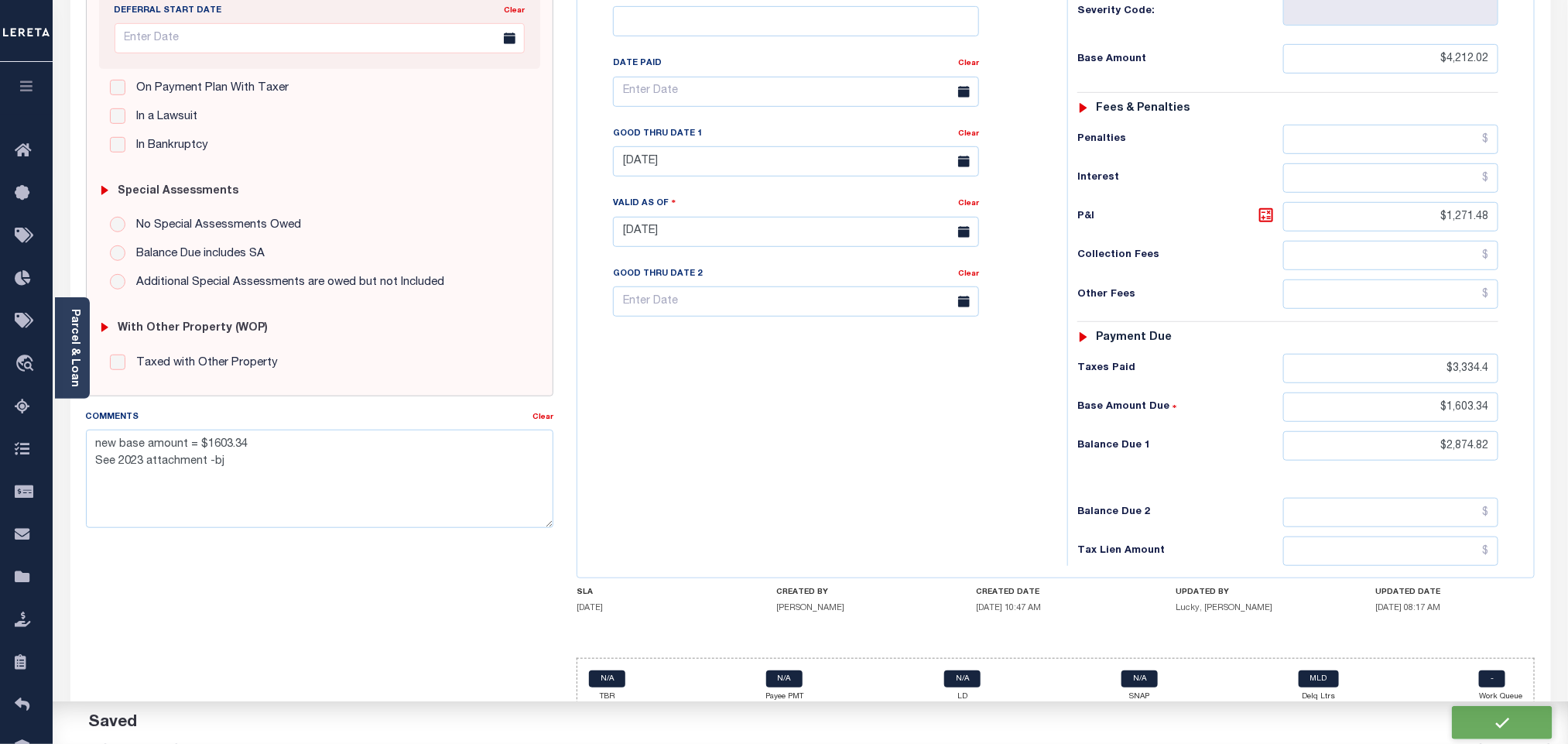
type input "$1,603.34"
type input "$2,874.82"
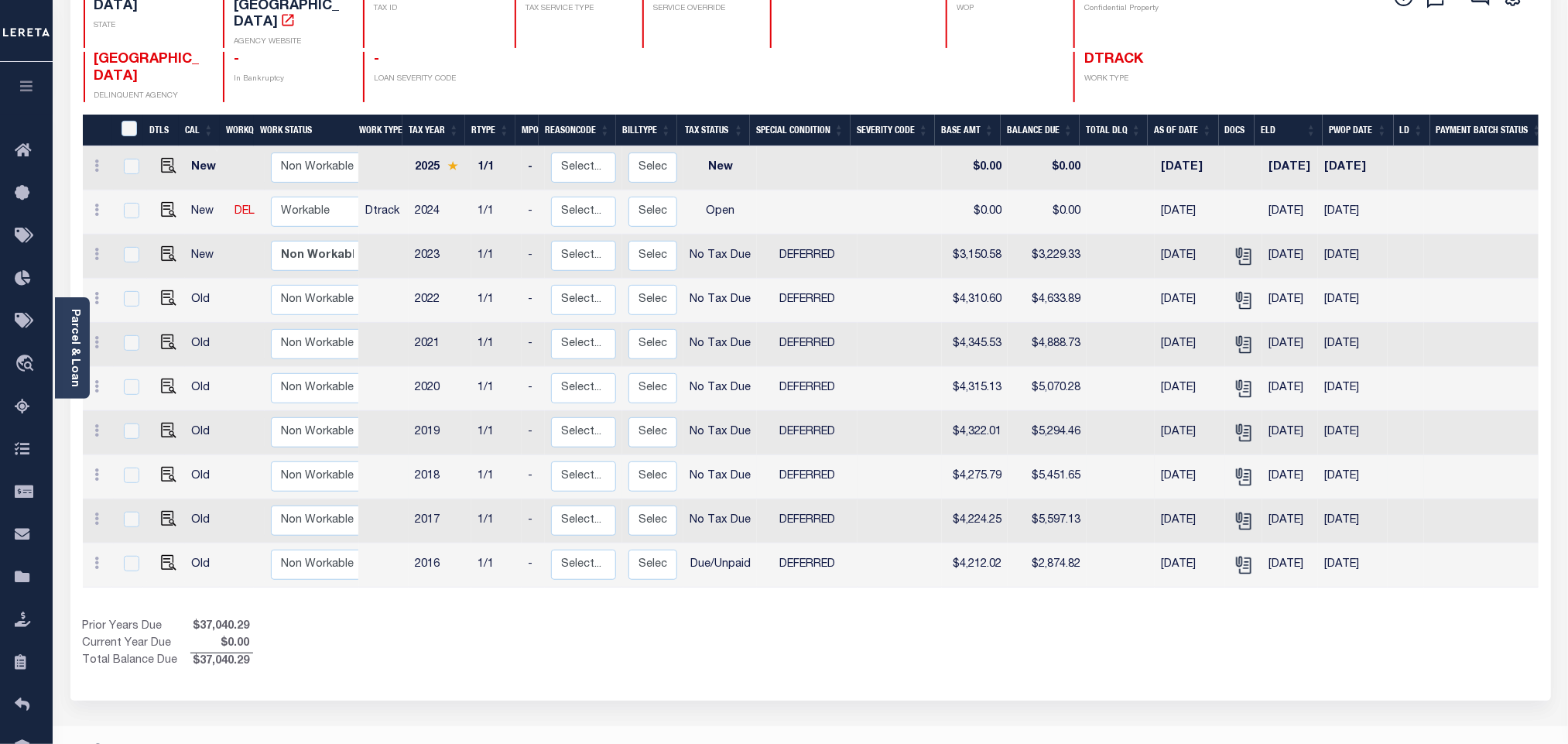
scroll to position [216, 0]
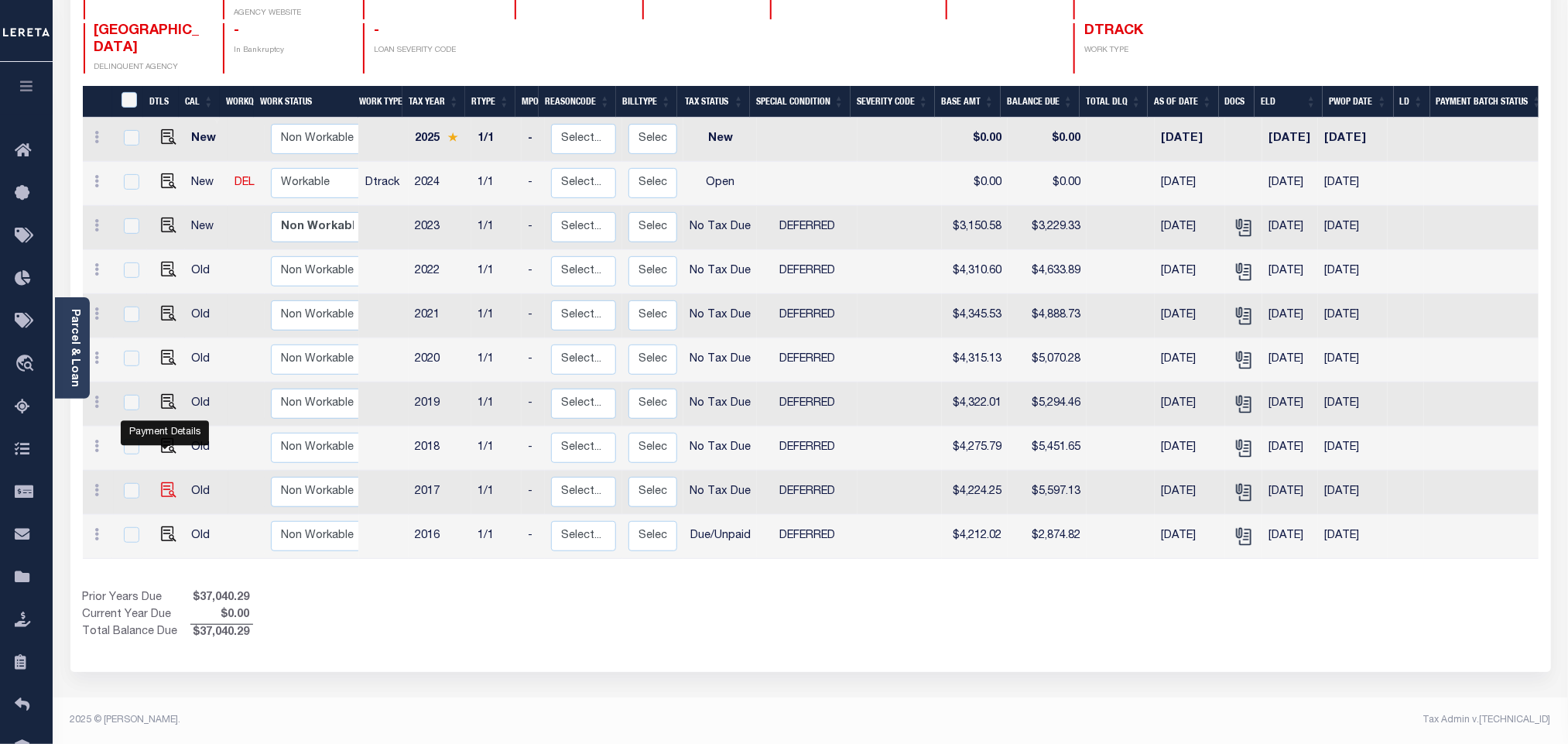
click at [168, 482] on img "" at bounding box center [169, 489] width 15 height 15
checkbox input "true"
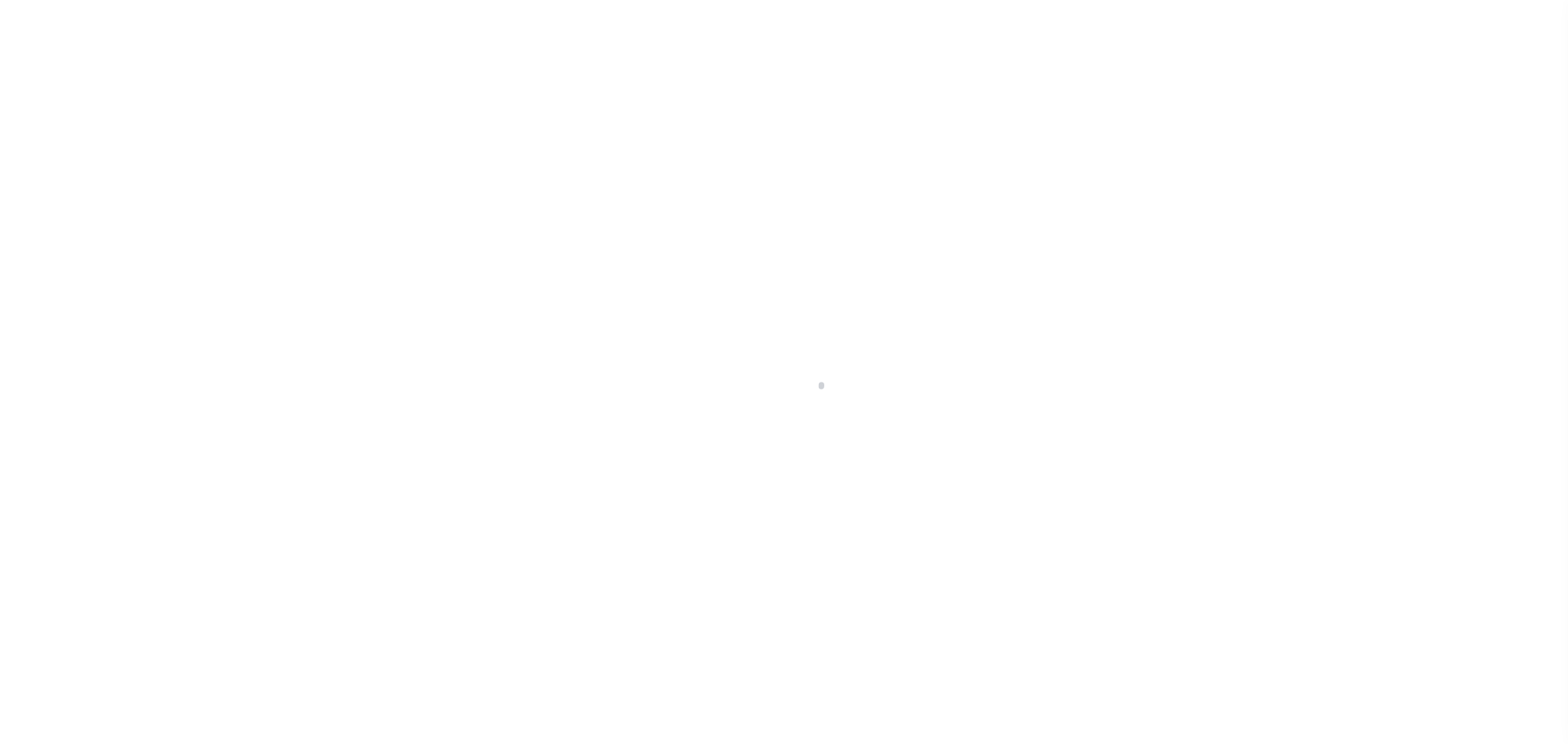
select select "NTX"
select select "6"
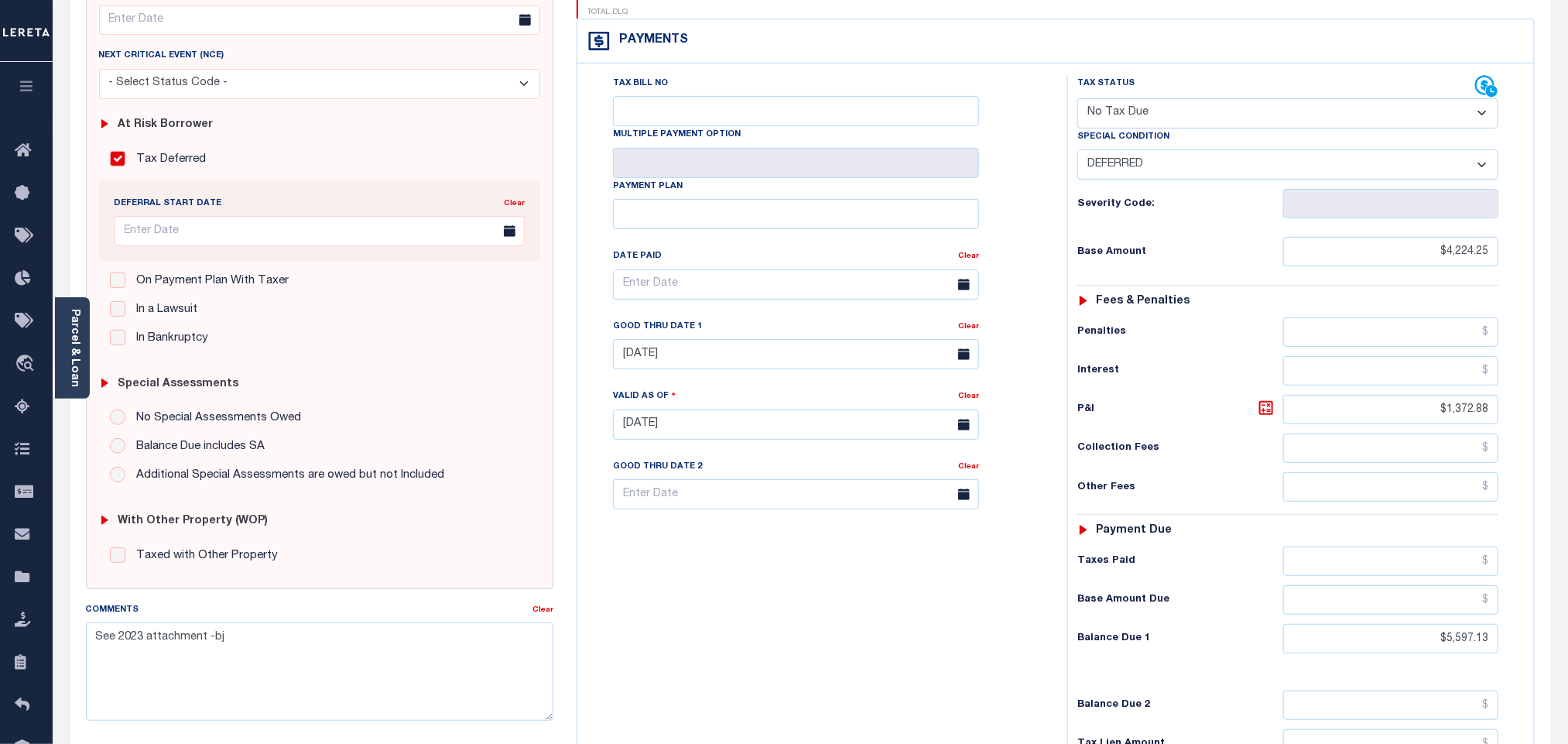
scroll to position [348, 0]
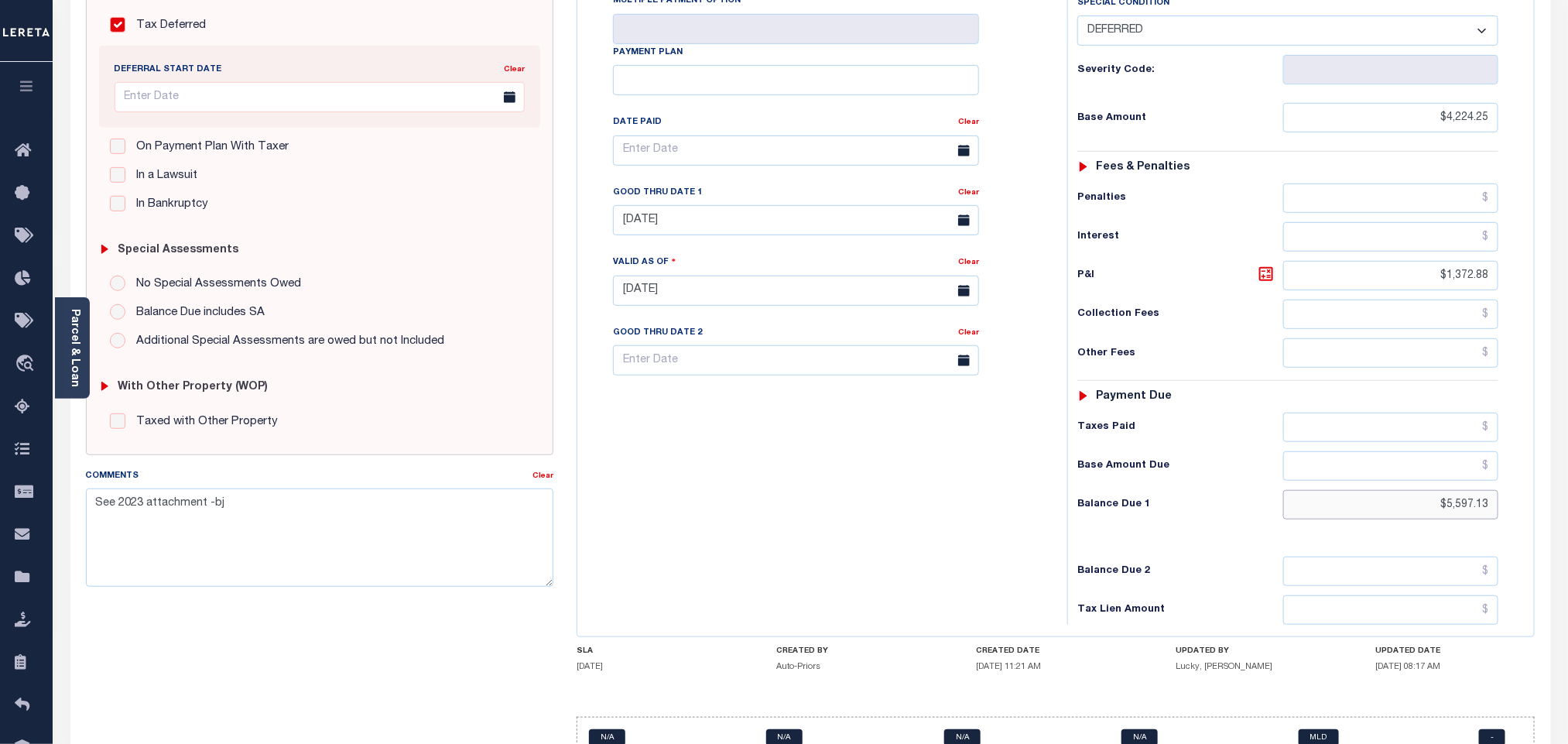
click at [1449, 489] on input "$5,597.13" at bounding box center [1391, 504] width 216 height 30
paste input "825.94"
type input "$5,825.94"
type input "[DATE]"
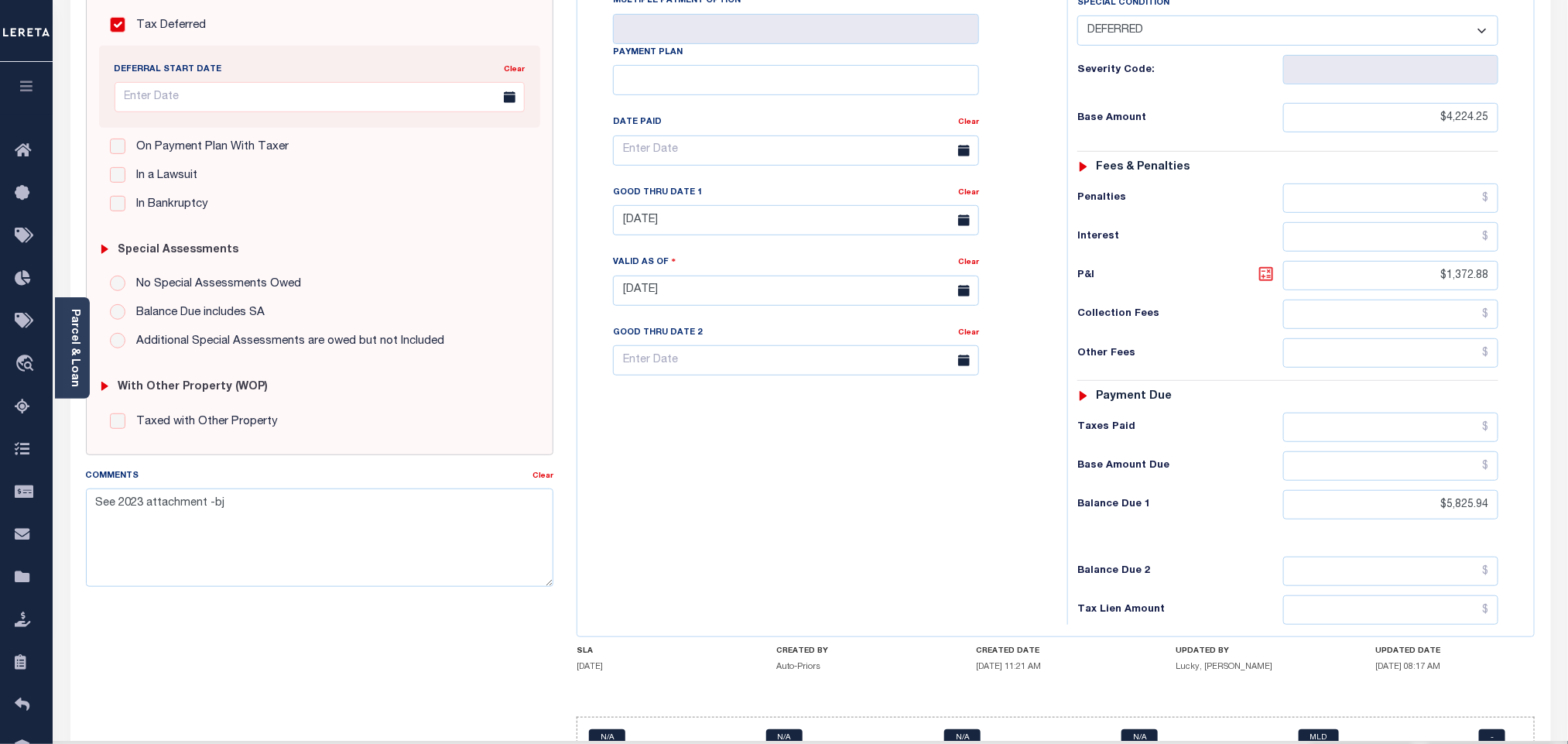
click at [1268, 265] on icon at bounding box center [1266, 274] width 19 height 19
type input "$1,601.69"
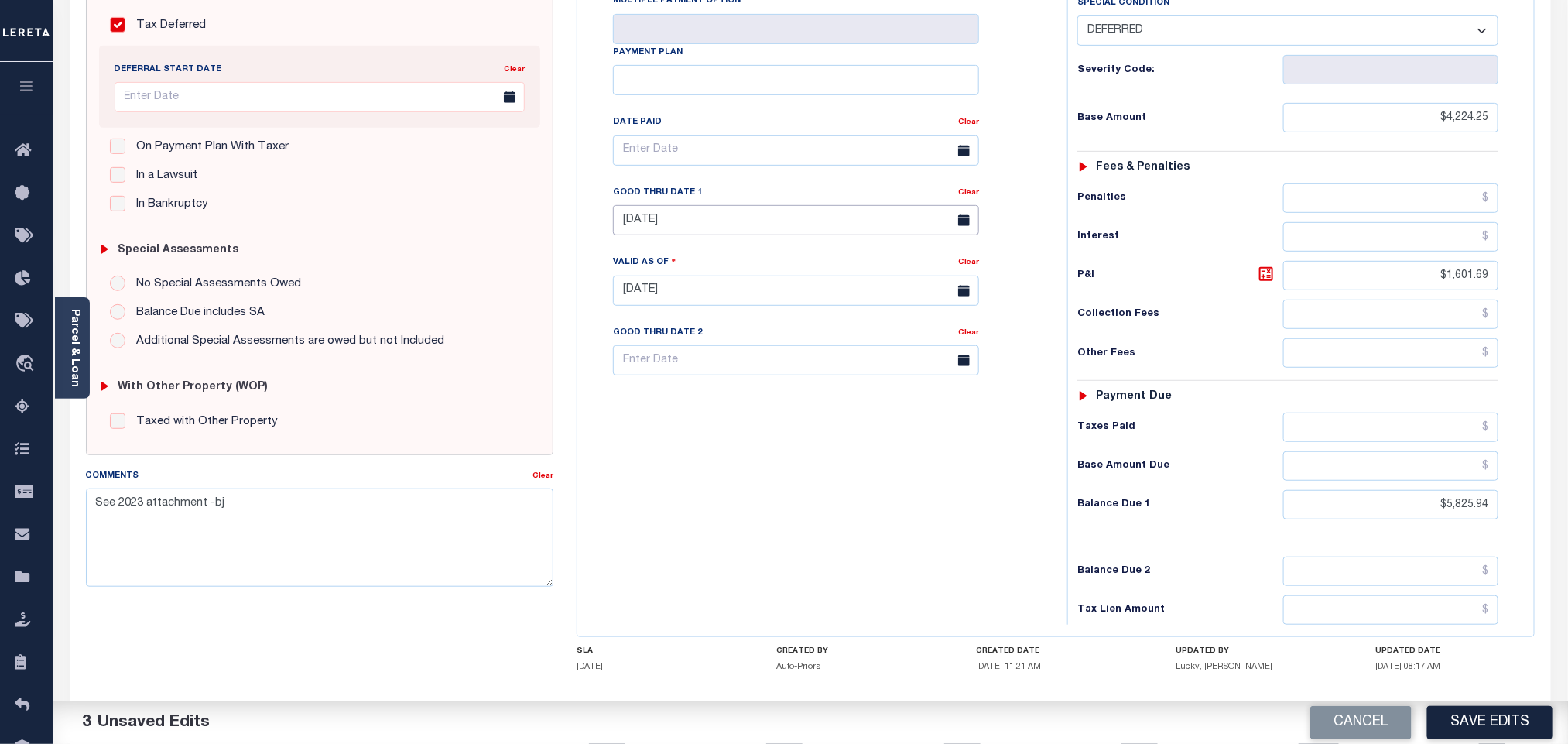
click at [697, 205] on input "[DATE]" at bounding box center [796, 220] width 366 height 30
click at [621, 437] on span "31" at bounding box center [630, 435] width 30 height 30
type input "[DATE]"
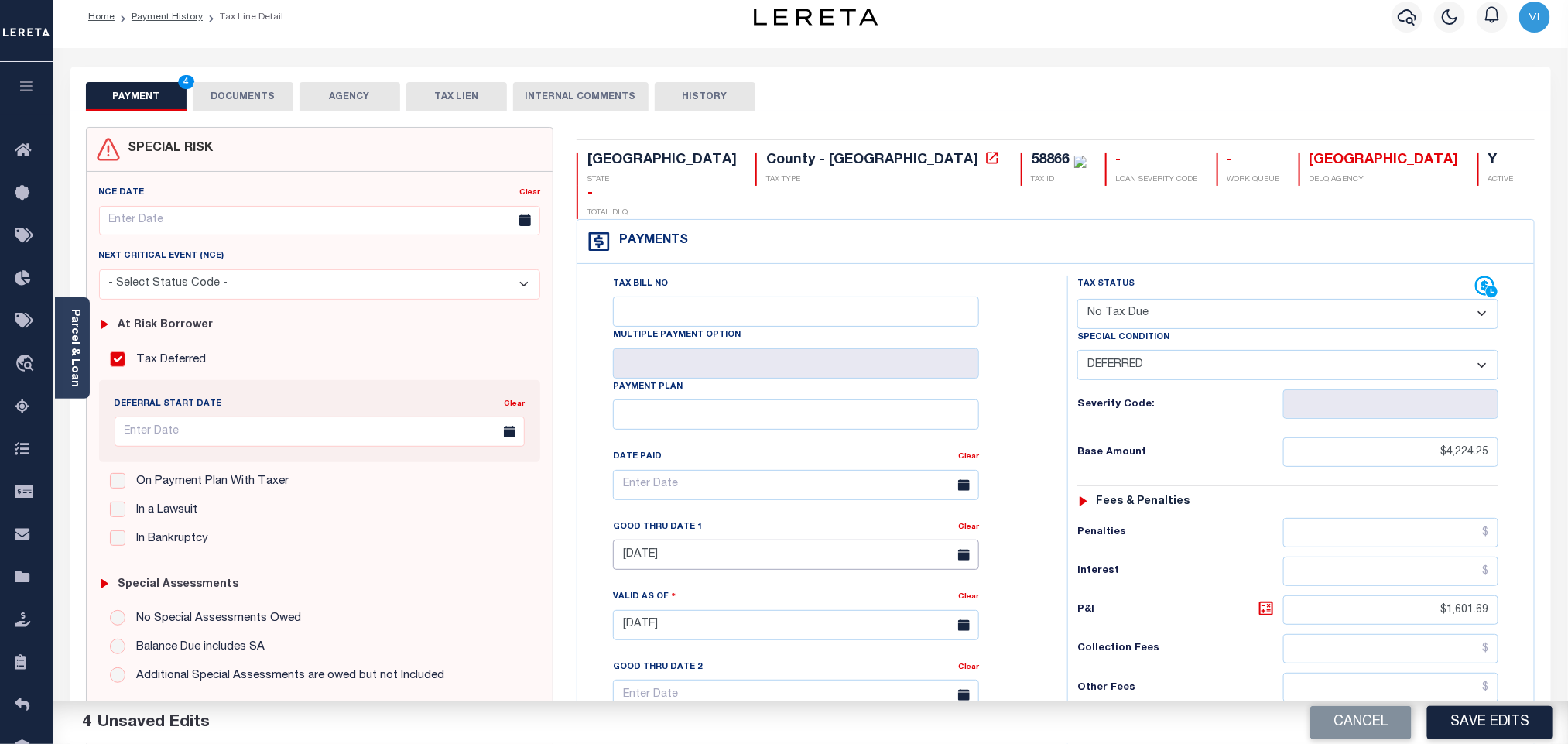
scroll to position [0, 0]
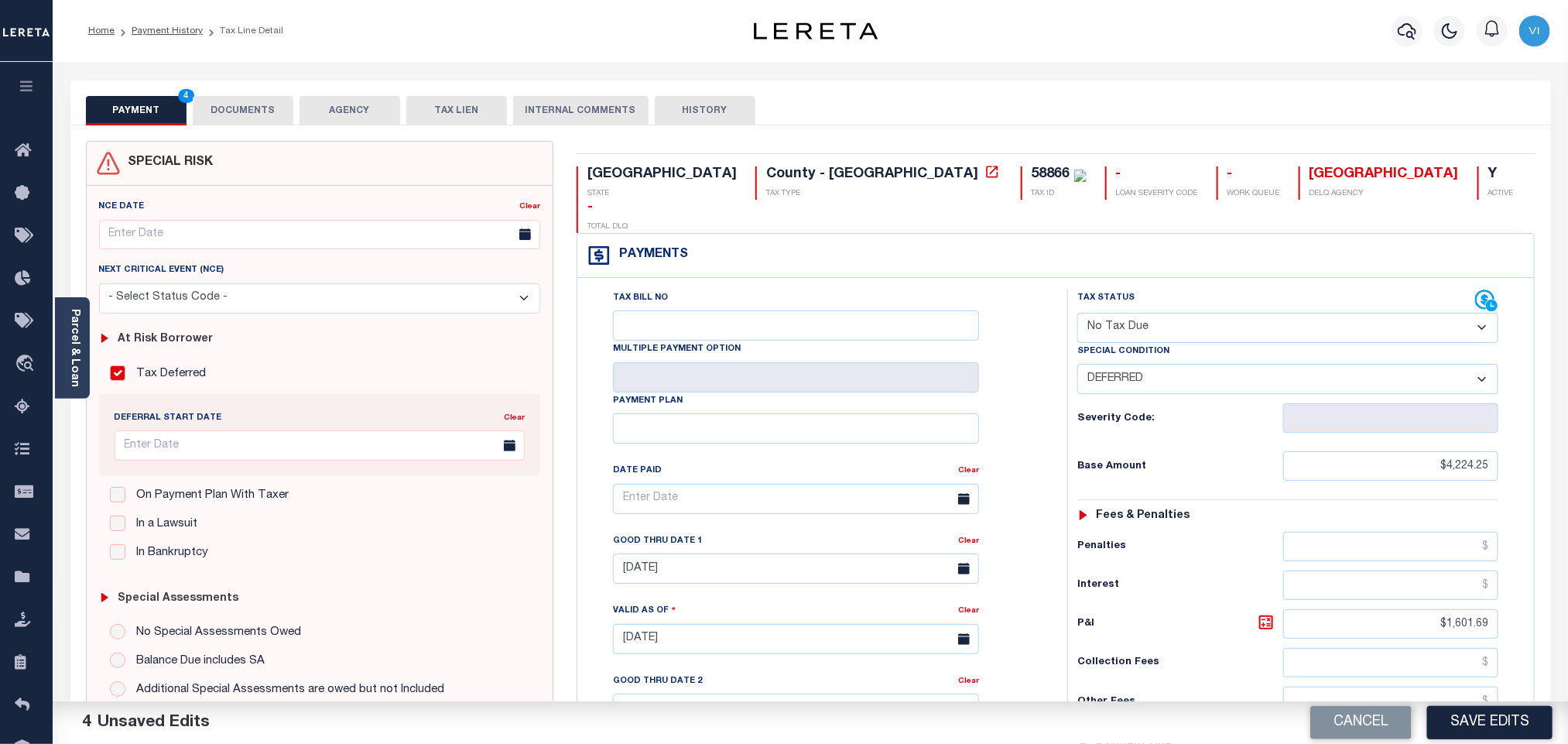
click at [1163, 312] on select "- Select Status Code - Open Due/Unpaid Paid Incomplete No Tax Due Internal Refu…" at bounding box center [1287, 327] width 421 height 30
select select "DUE"
click at [1077, 312] on select "- Select Status Code - Open Due/Unpaid Paid Incomplete No Tax Due Internal Refu…" at bounding box center [1287, 327] width 421 height 30
click at [1163, 363] on select "-- Select Special Condition -- 3RD PARTY TAX LIEN AGENCY TAX LIEN (A.K.A Inside…" at bounding box center [1287, 378] width 421 height 30
select select "6"
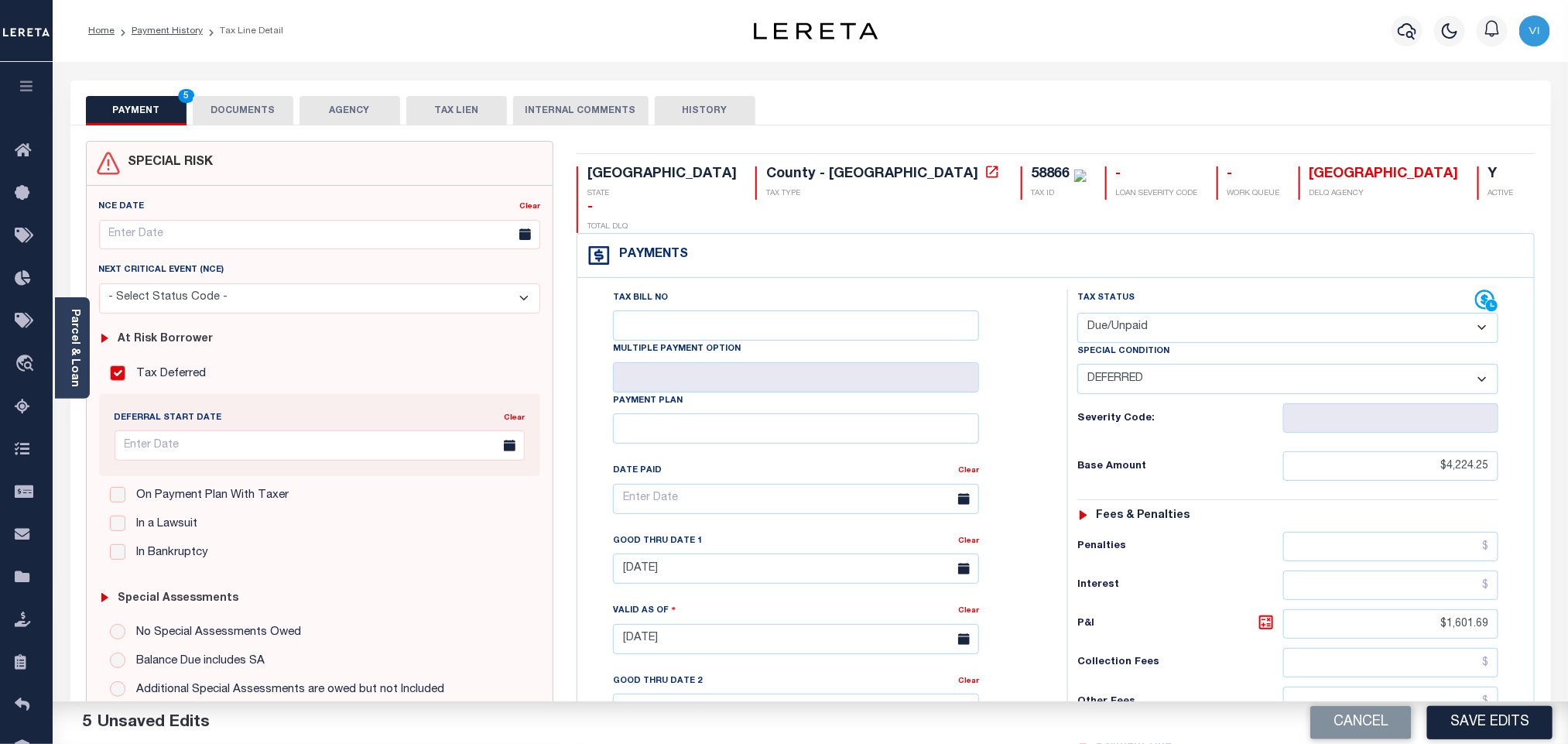
click at [1077, 363] on select "-- Select Special Condition -- 3RD PARTY TAX LIEN AGENCY TAX LIEN (A.K.A Inside…" at bounding box center [1287, 378] width 421 height 30
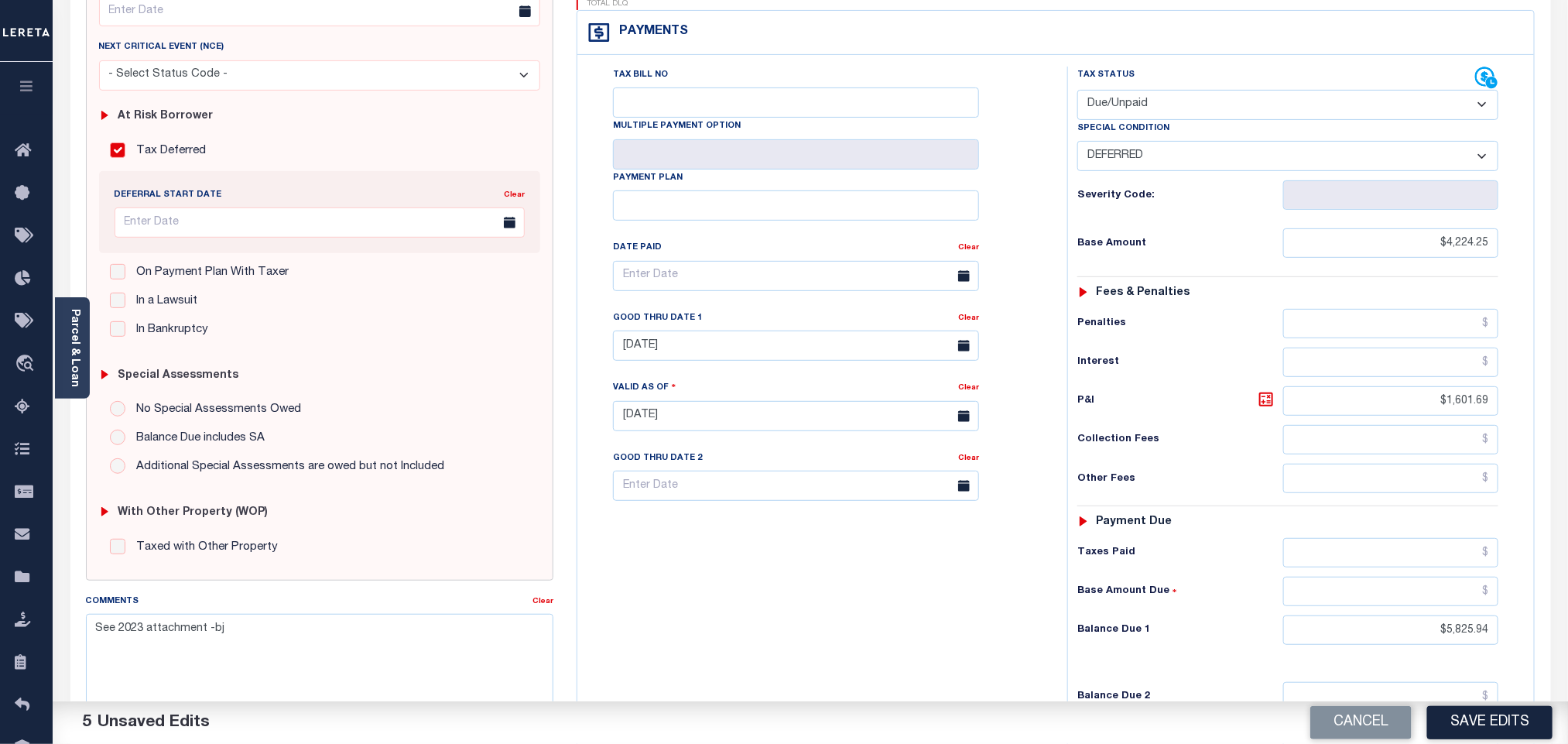
scroll to position [407, 0]
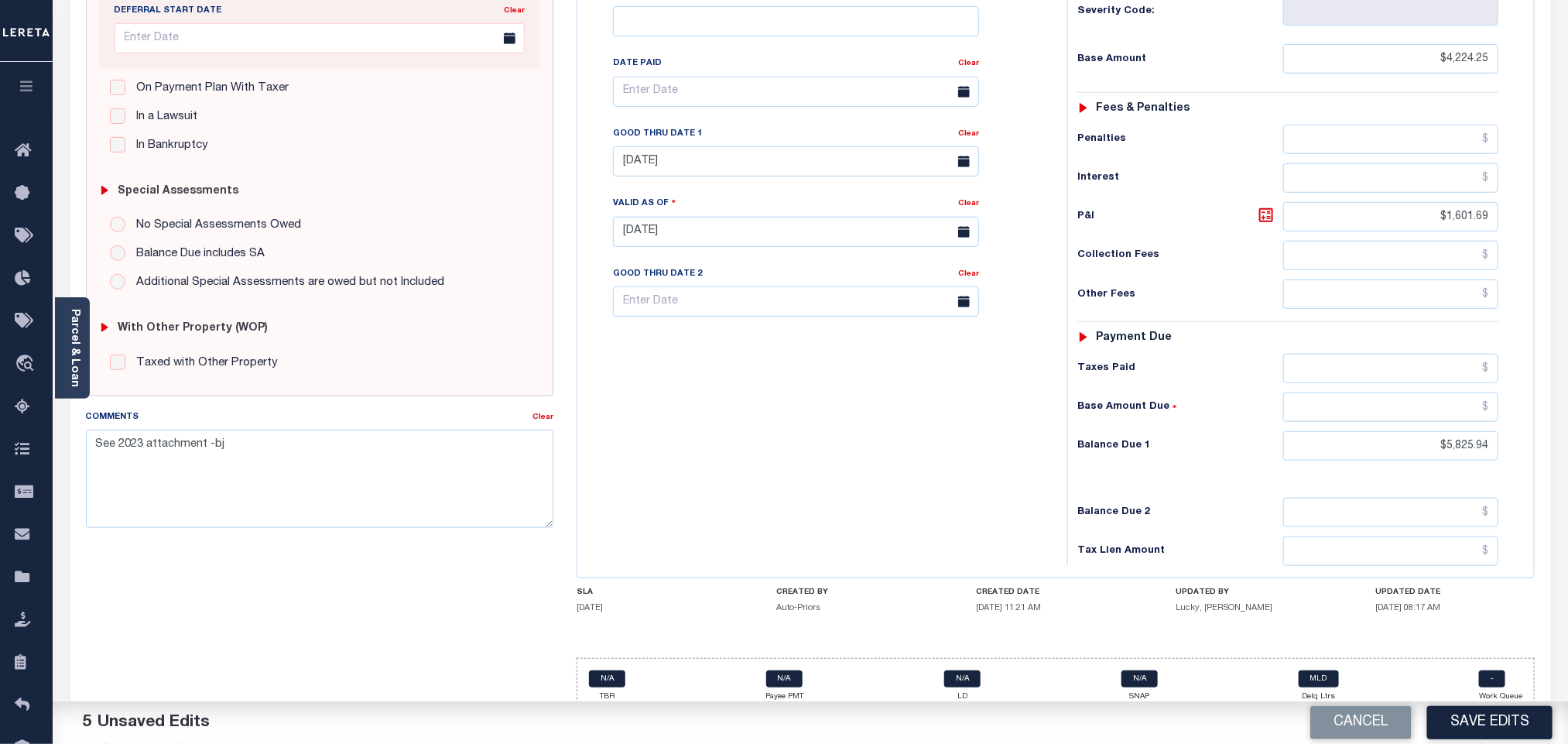
drag, startPoint x: 1519, startPoint y: 729, endPoint x: 1502, endPoint y: 727, distance: 17.1
click at [1519, 730] on button "Save Edits" at bounding box center [1489, 722] width 125 height 33
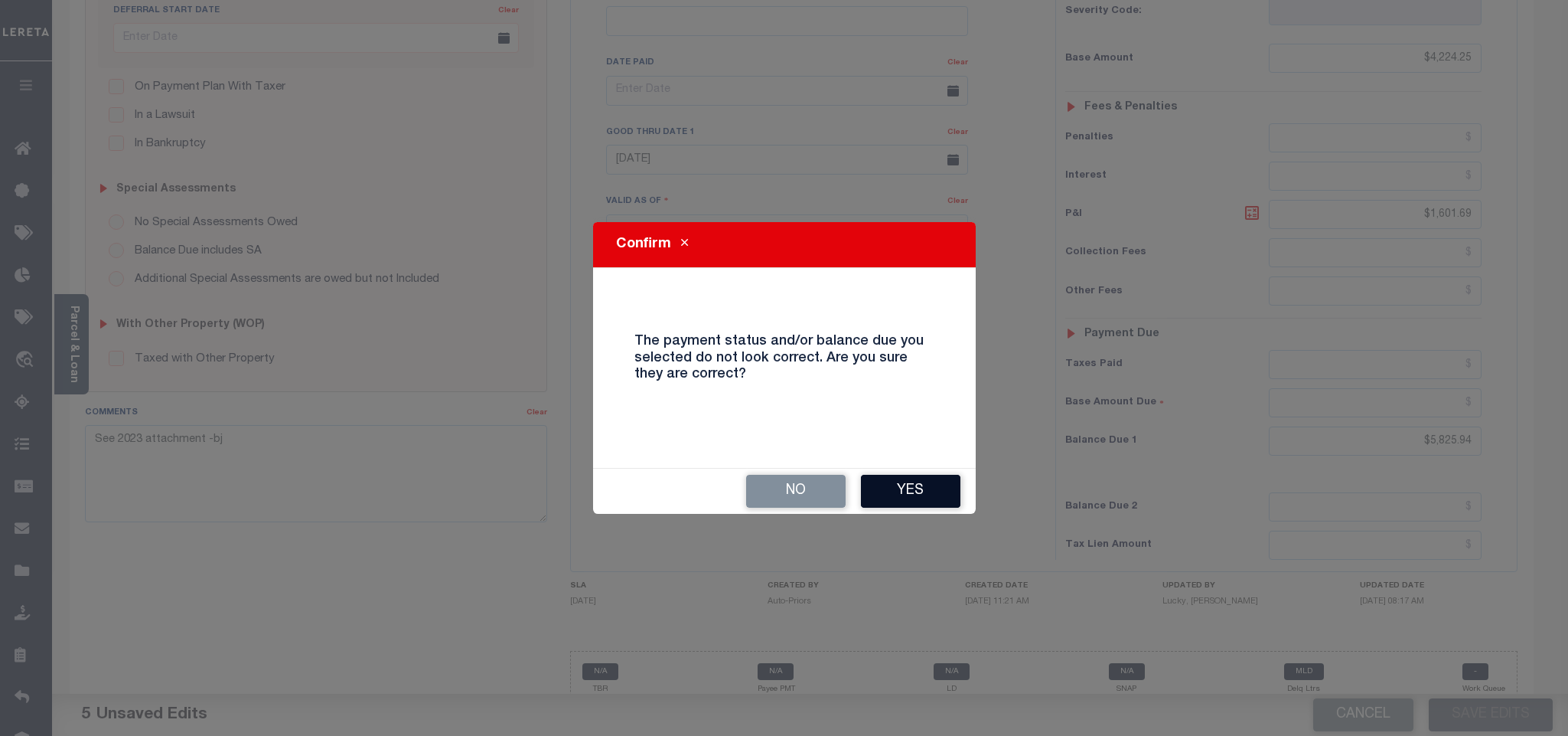
click at [916, 485] on button "Yes" at bounding box center [911, 491] width 99 height 33
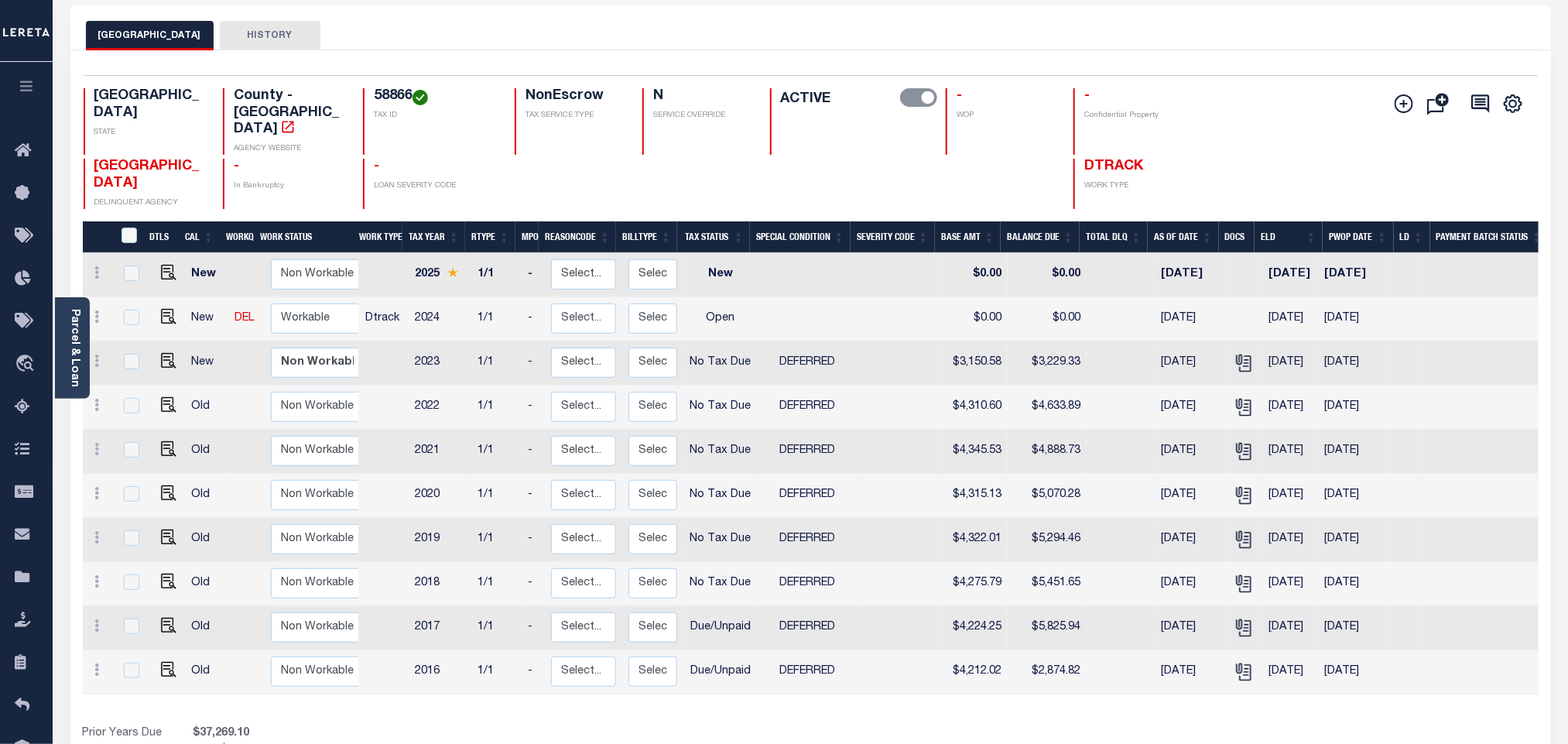
scroll to position [116, 0]
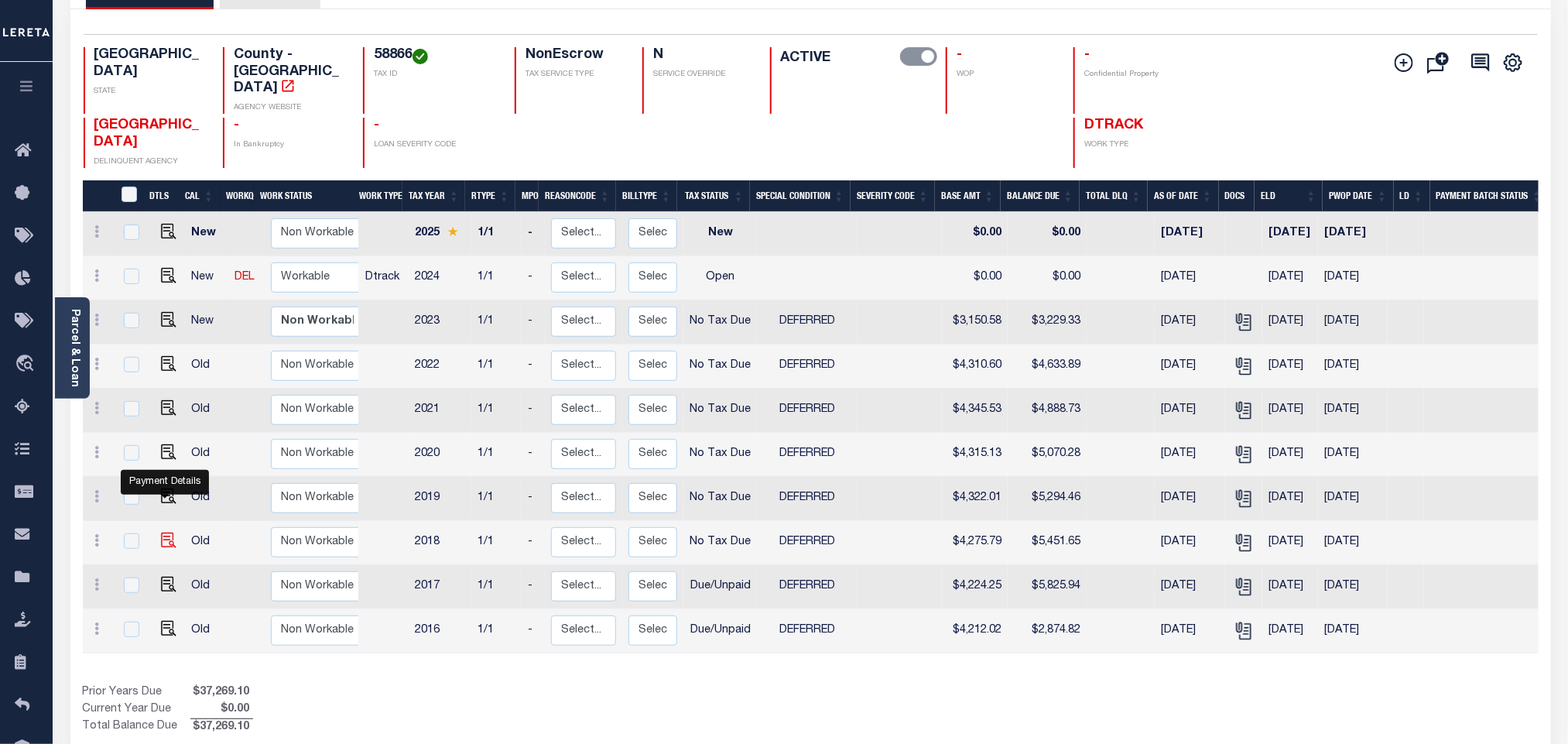
click at [163, 532] on img "" at bounding box center [169, 540] width 15 height 15
checkbox input "true"
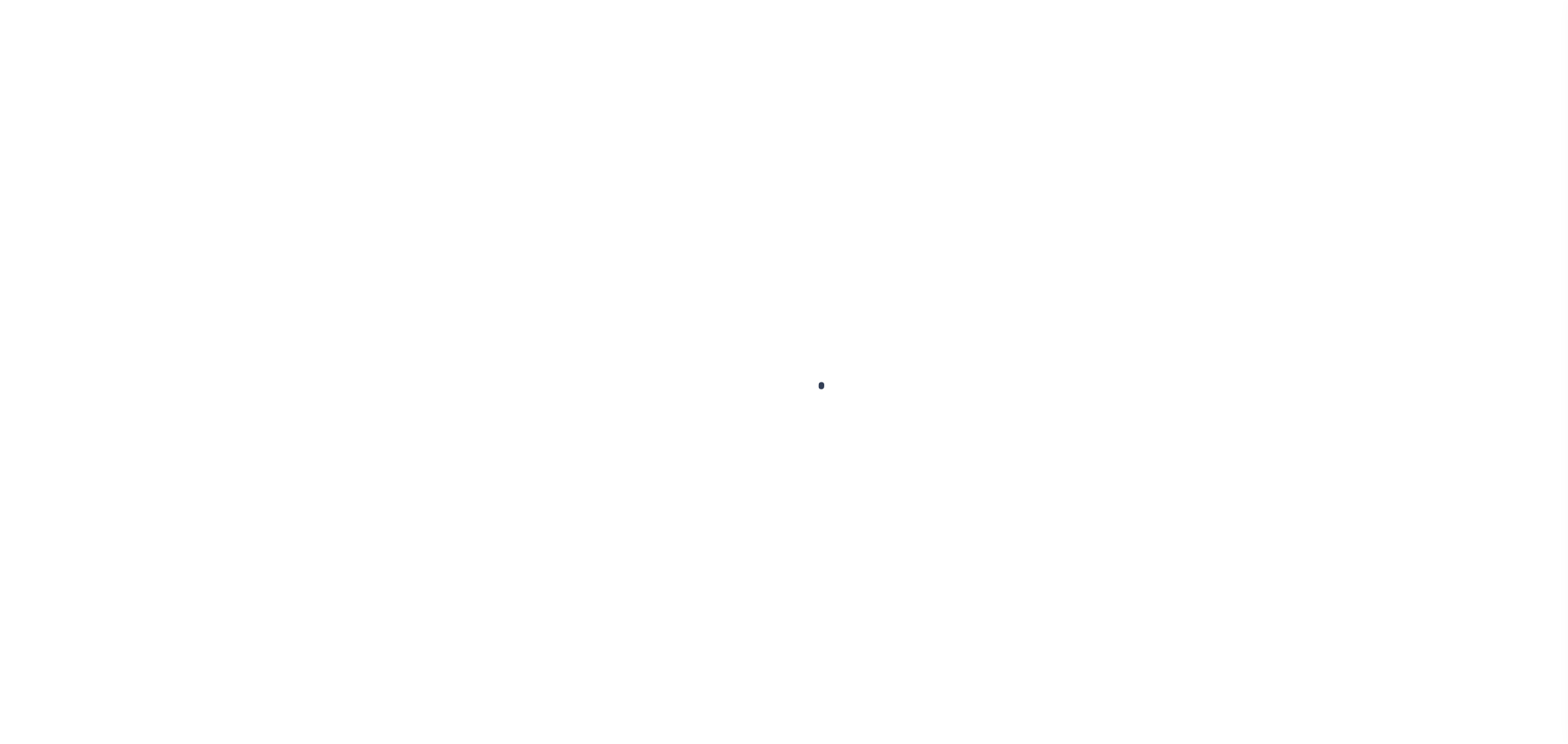
checkbox input "true"
checkbox input "false"
type textarea "See 2023 attachment -bj"
type input "[DATE]"
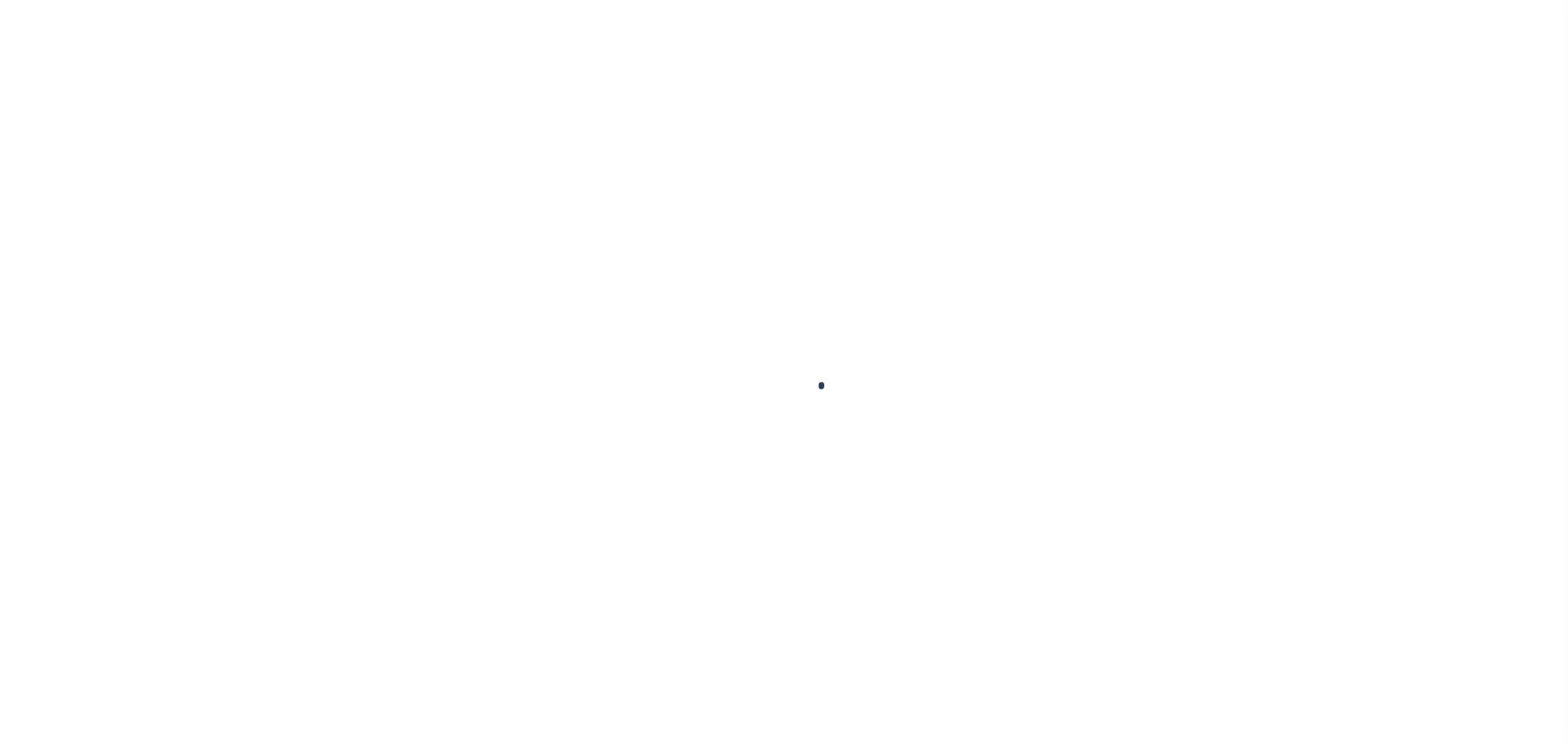
select select "NTX"
select select "6"
type input "$4,275.79"
type input "$1,175.86"
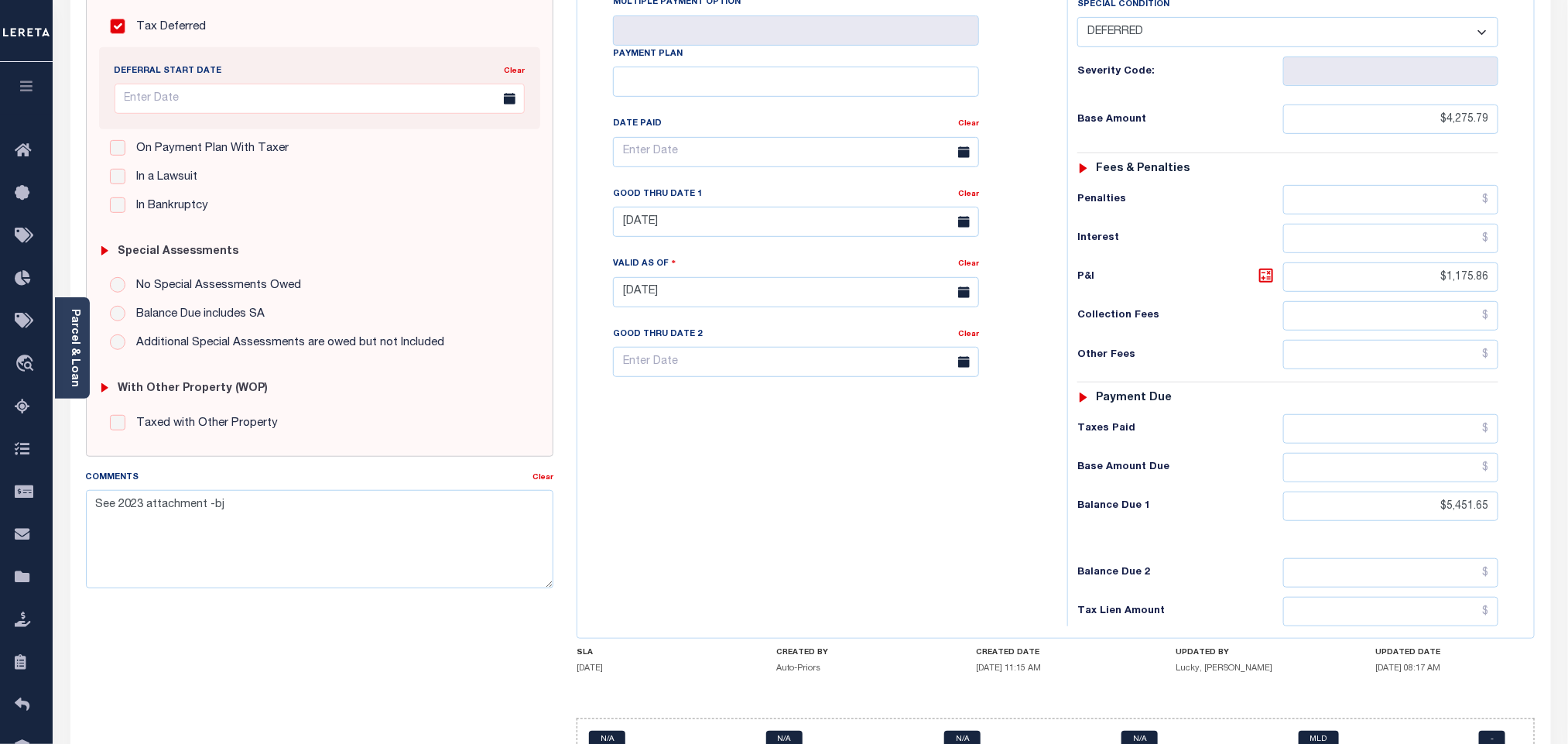
scroll to position [348, 0]
click at [1463, 502] on div "Tax Status Status - Select Status Code -" at bounding box center [1293, 283] width 451 height 684
click at [1454, 489] on input "$5,451.65" at bounding box center [1391, 504] width 216 height 30
paste input "683.24"
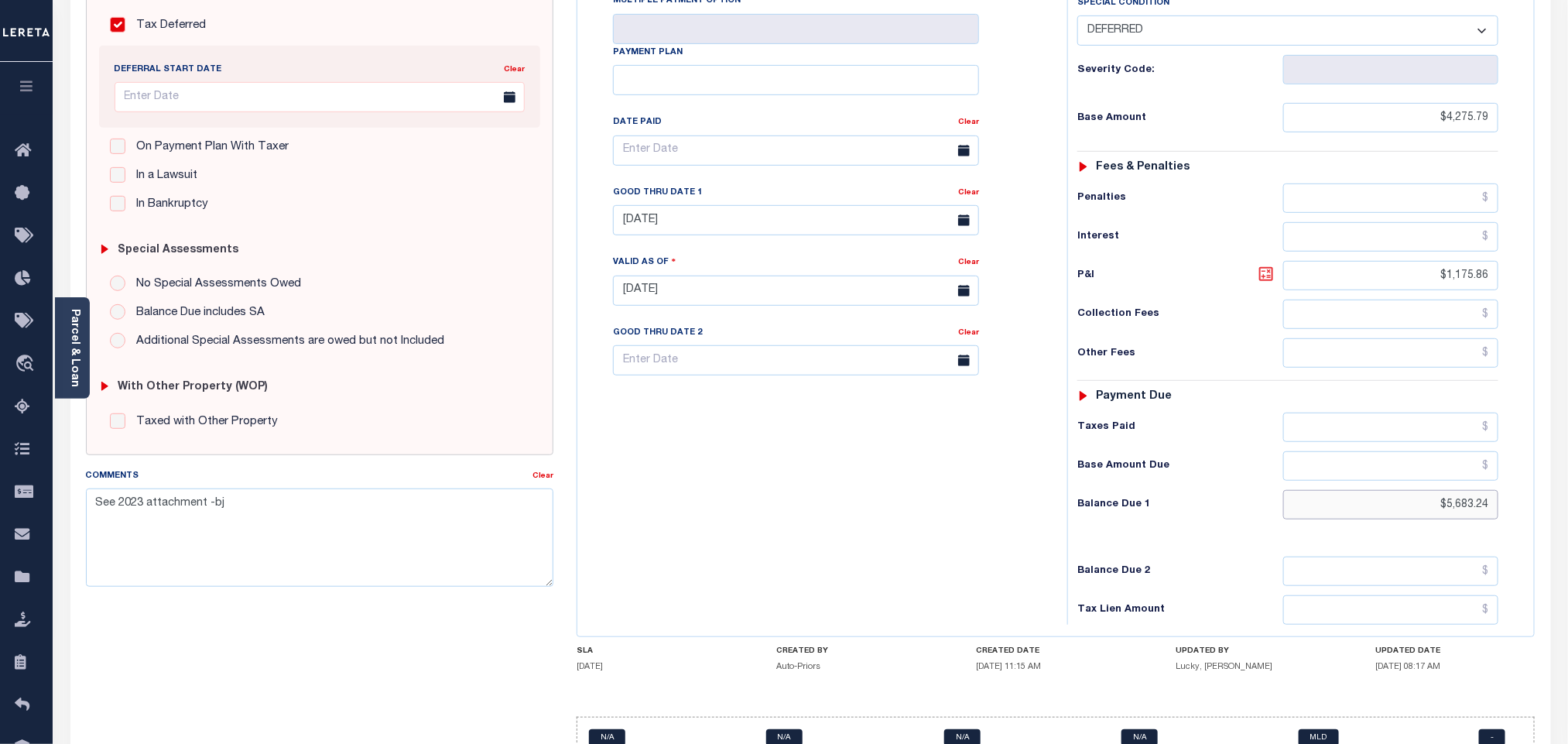
type input "$5,683.24"
type input "[DATE]"
click at [1270, 265] on icon at bounding box center [1266, 274] width 19 height 19
type input "$1,407.45"
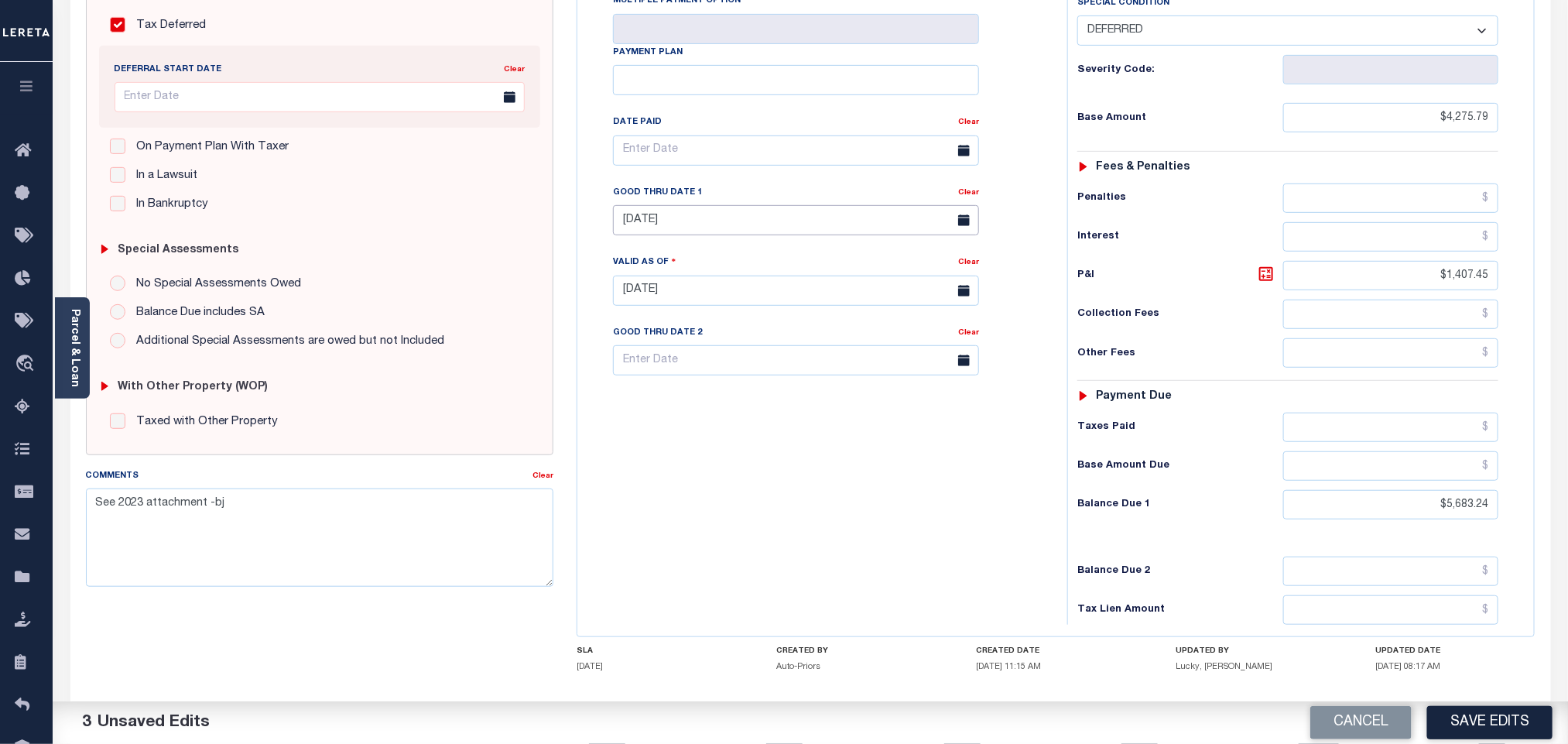
click at [630, 205] on input "[DATE]" at bounding box center [796, 220] width 366 height 30
click at [626, 437] on span "31" at bounding box center [630, 435] width 30 height 30
type input "[DATE]"
click at [718, 525] on div "Tax Bill No Multiple Payment Option Payment Plan Clear" at bounding box center [818, 283] width 474 height 684
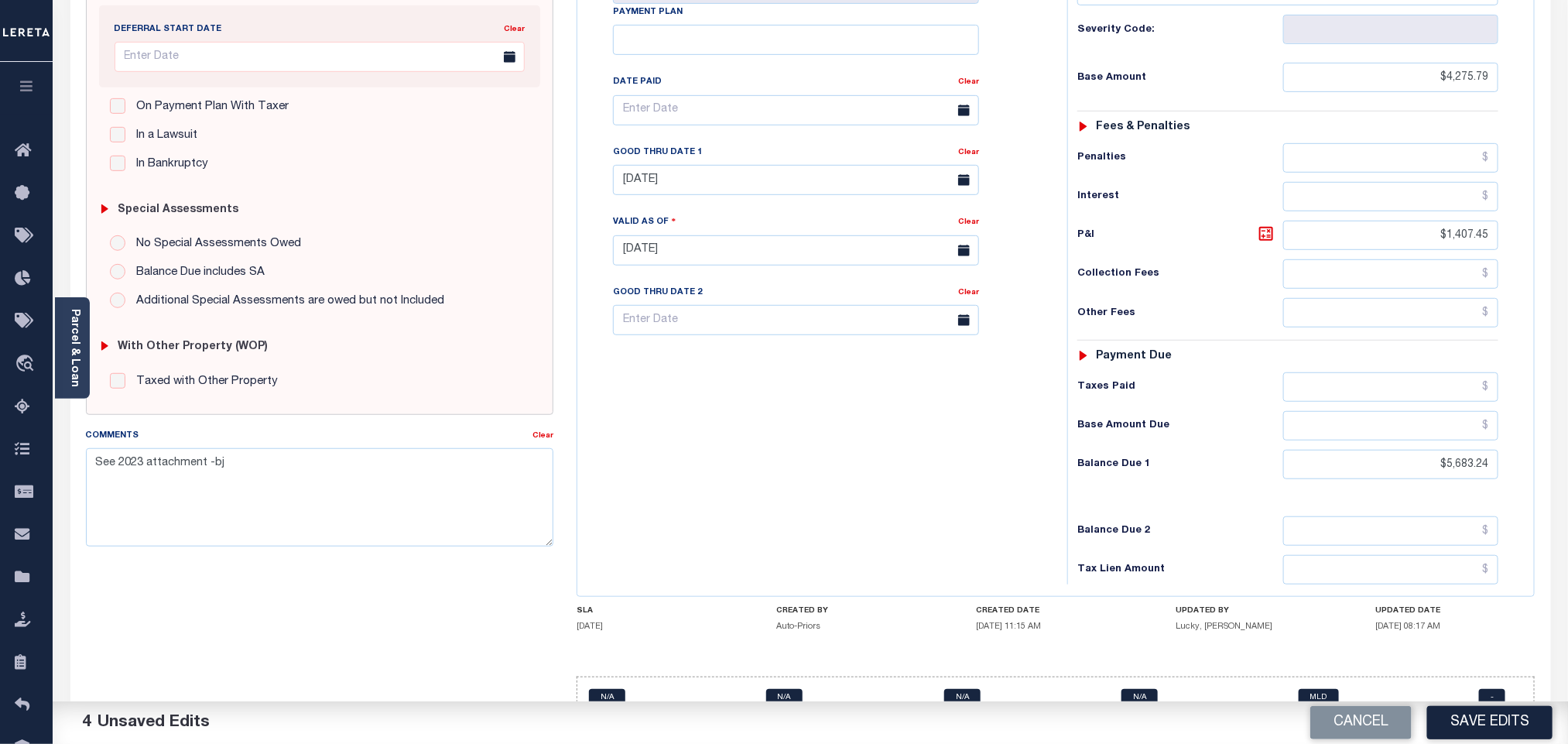
scroll to position [407, 0]
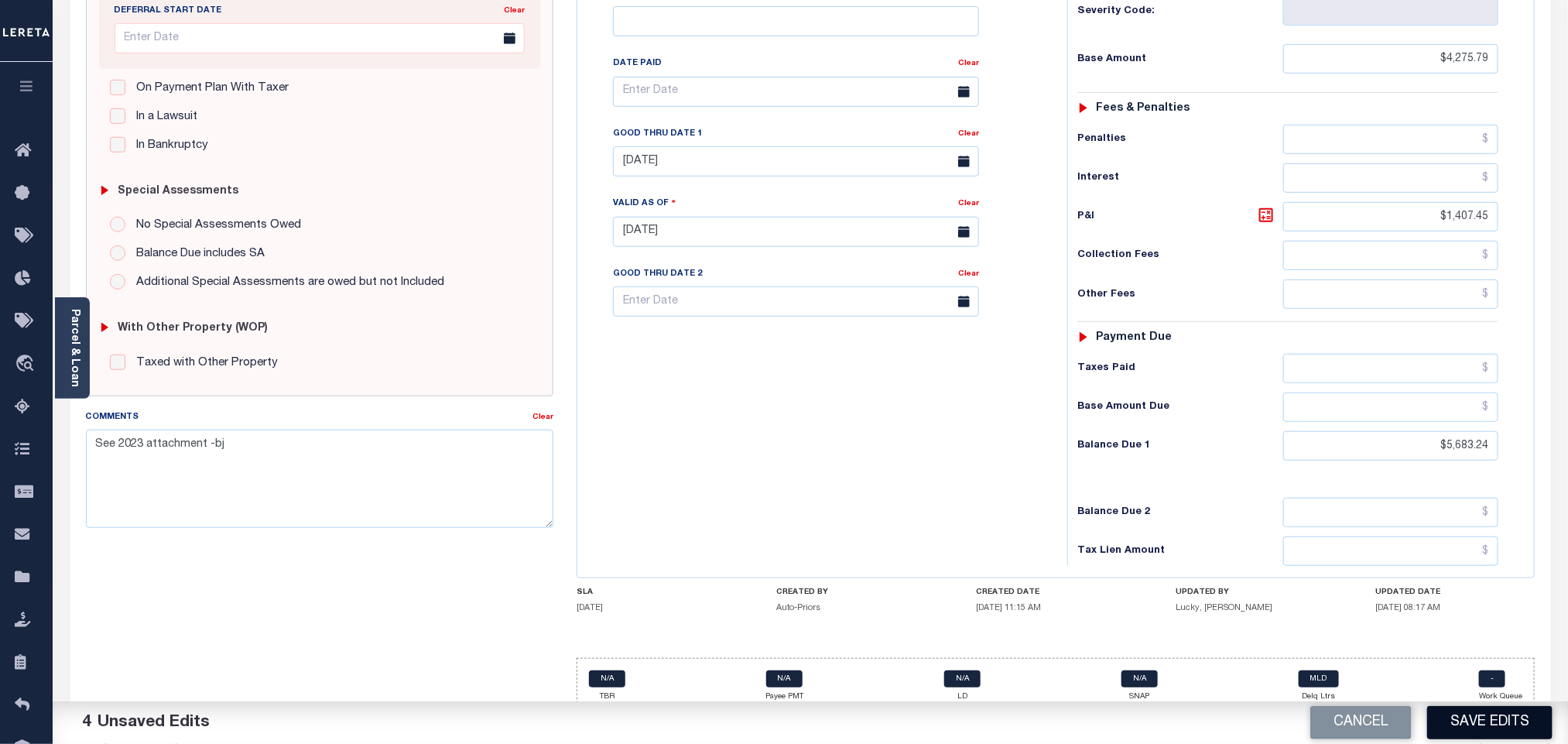
click at [1451, 711] on button "Save Edits" at bounding box center [1489, 722] width 125 height 33
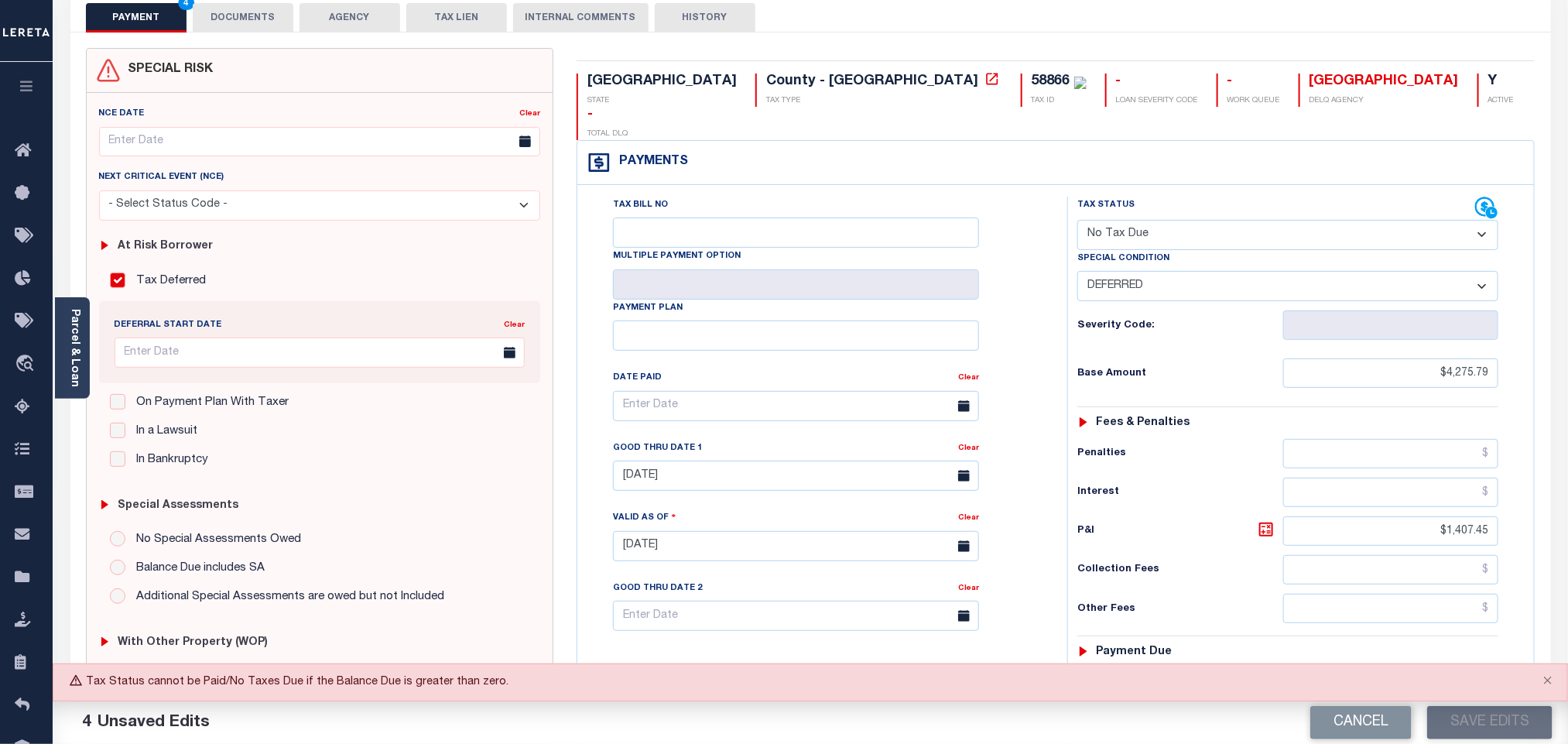
scroll to position [59, 0]
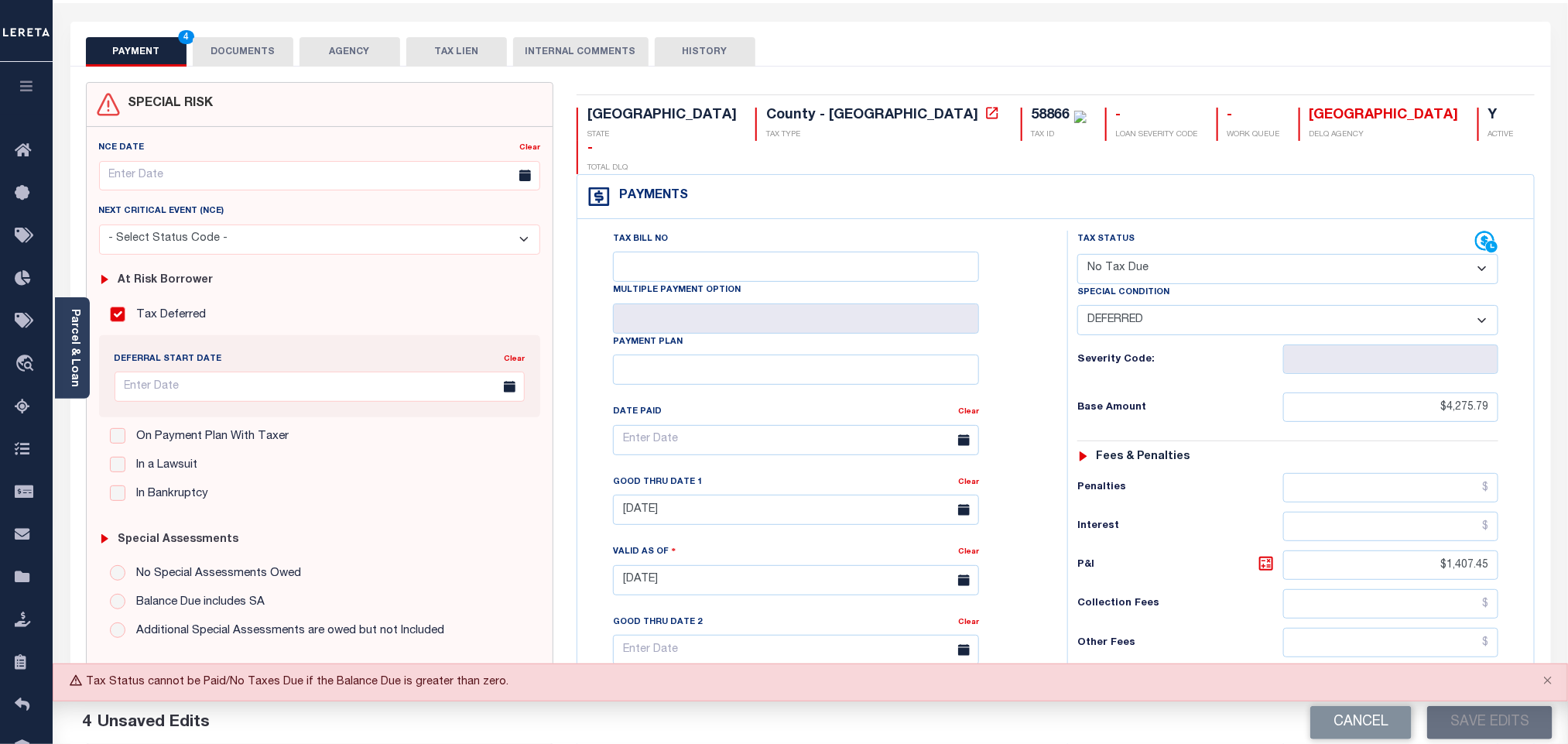
click at [1153, 254] on select "- Select Status Code - Open Due/Unpaid Paid Incomplete No Tax Due Internal Refu…" at bounding box center [1287, 268] width 421 height 30
select select "DUE"
click at [1077, 254] on select "- Select Status Code - Open Due/Unpaid Paid Incomplete No Tax Due Internal Refu…" at bounding box center [1287, 268] width 421 height 30
click at [1136, 305] on select "-- Select Special Condition -- 3RD PARTY TAX LIEN AGENCY TAX LIEN (A.K.A Inside…" at bounding box center [1287, 319] width 421 height 30
select select "6"
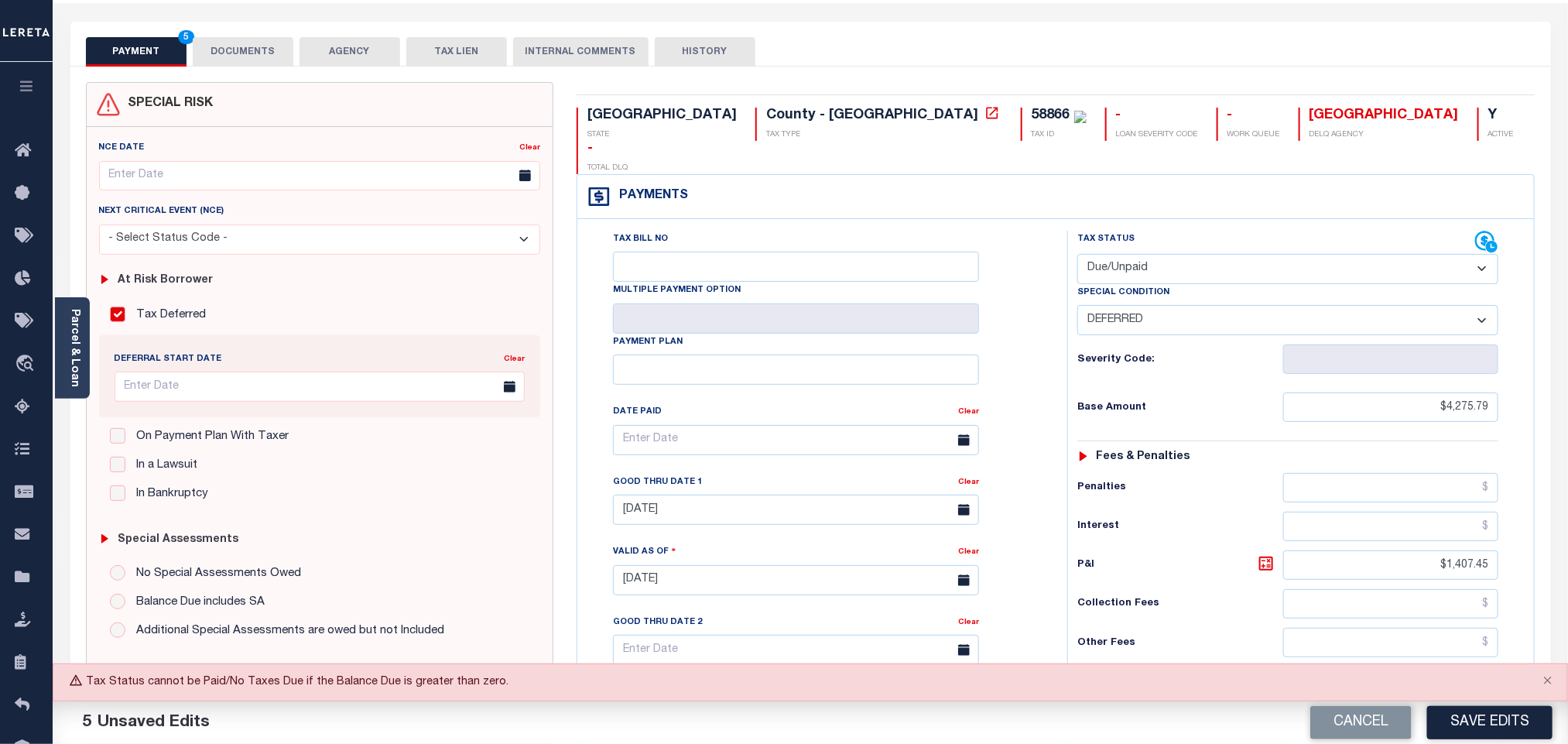
click at [1077, 305] on select "-- Select Special Condition -- 3RD PARTY TAX LIEN AGENCY TAX LIEN (A.K.A Inside…" at bounding box center [1287, 319] width 421 height 30
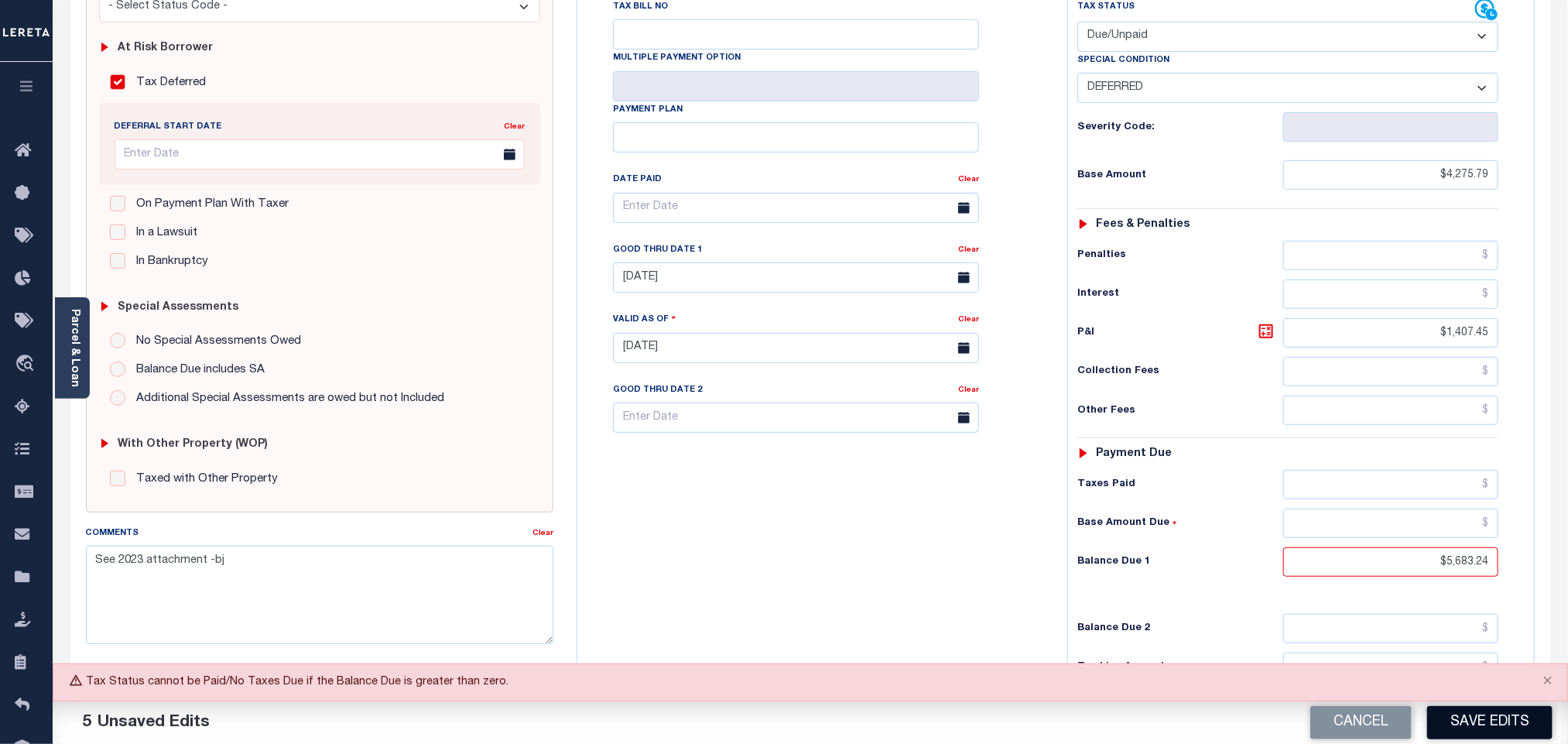
scroll to position [407, 0]
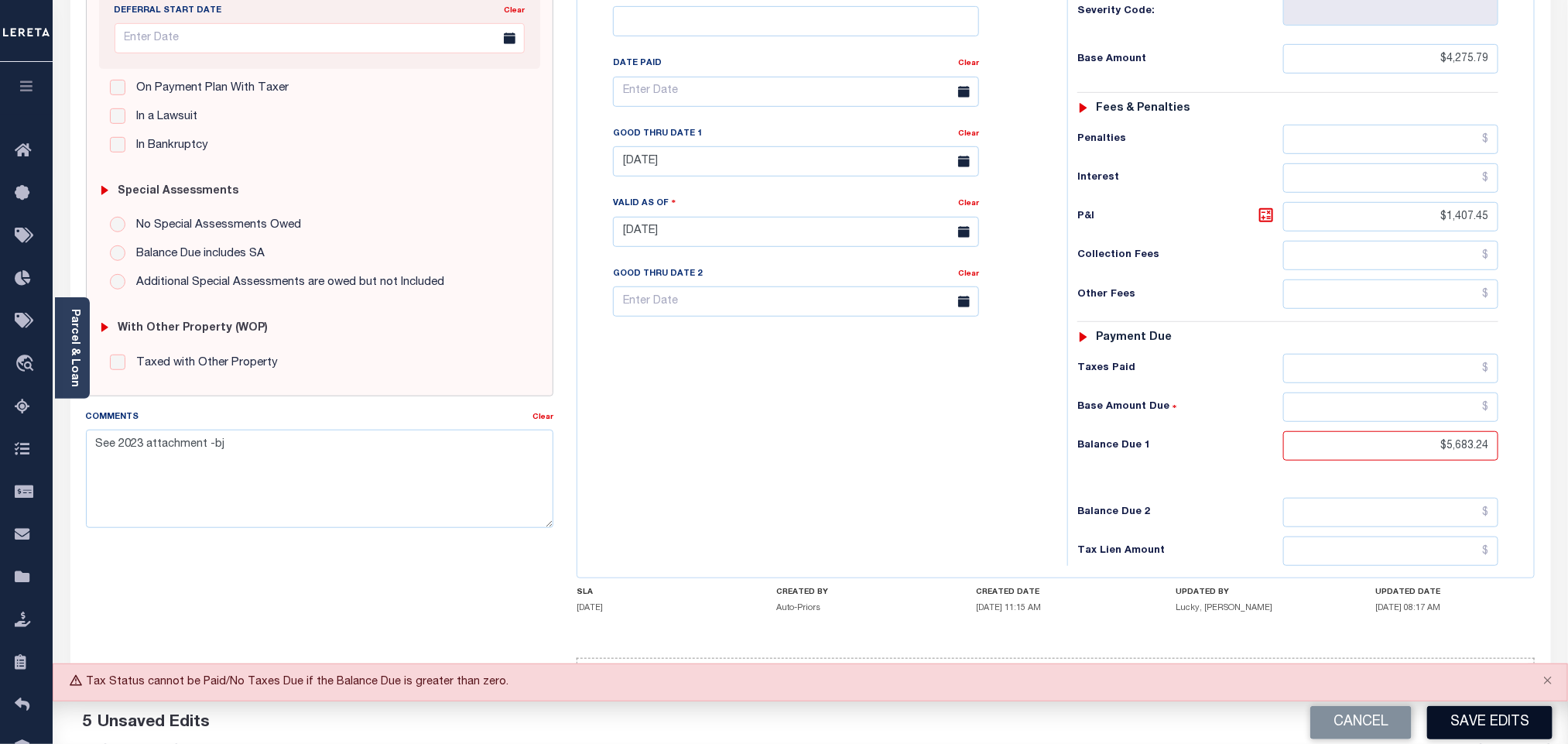
click at [1502, 722] on button "Save Edits" at bounding box center [1489, 722] width 125 height 33
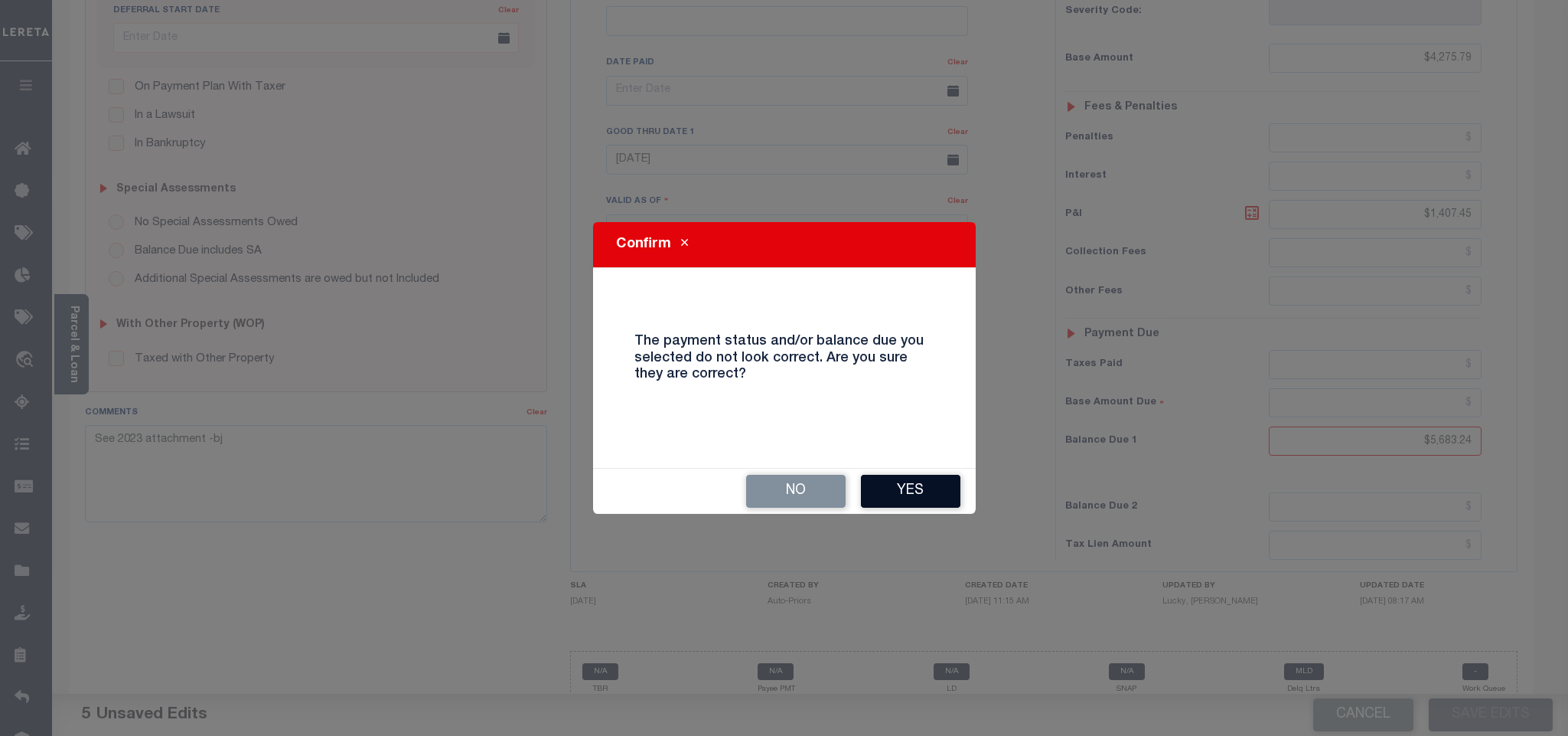
click at [925, 489] on button "Yes" at bounding box center [911, 491] width 99 height 33
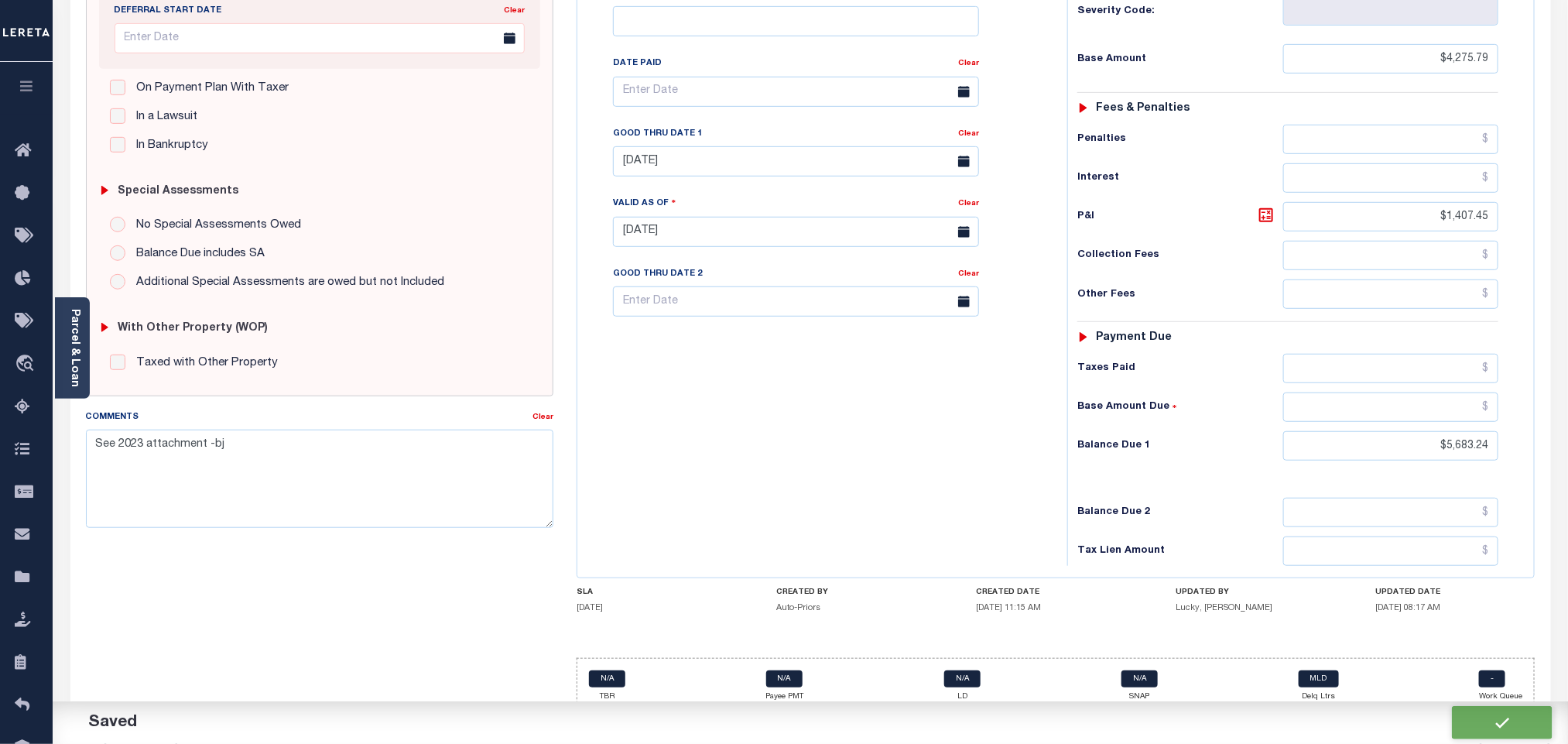
checkbox input "false"
type input "$4,275.79"
type input "$1,407.45"
type input "$5,683.24"
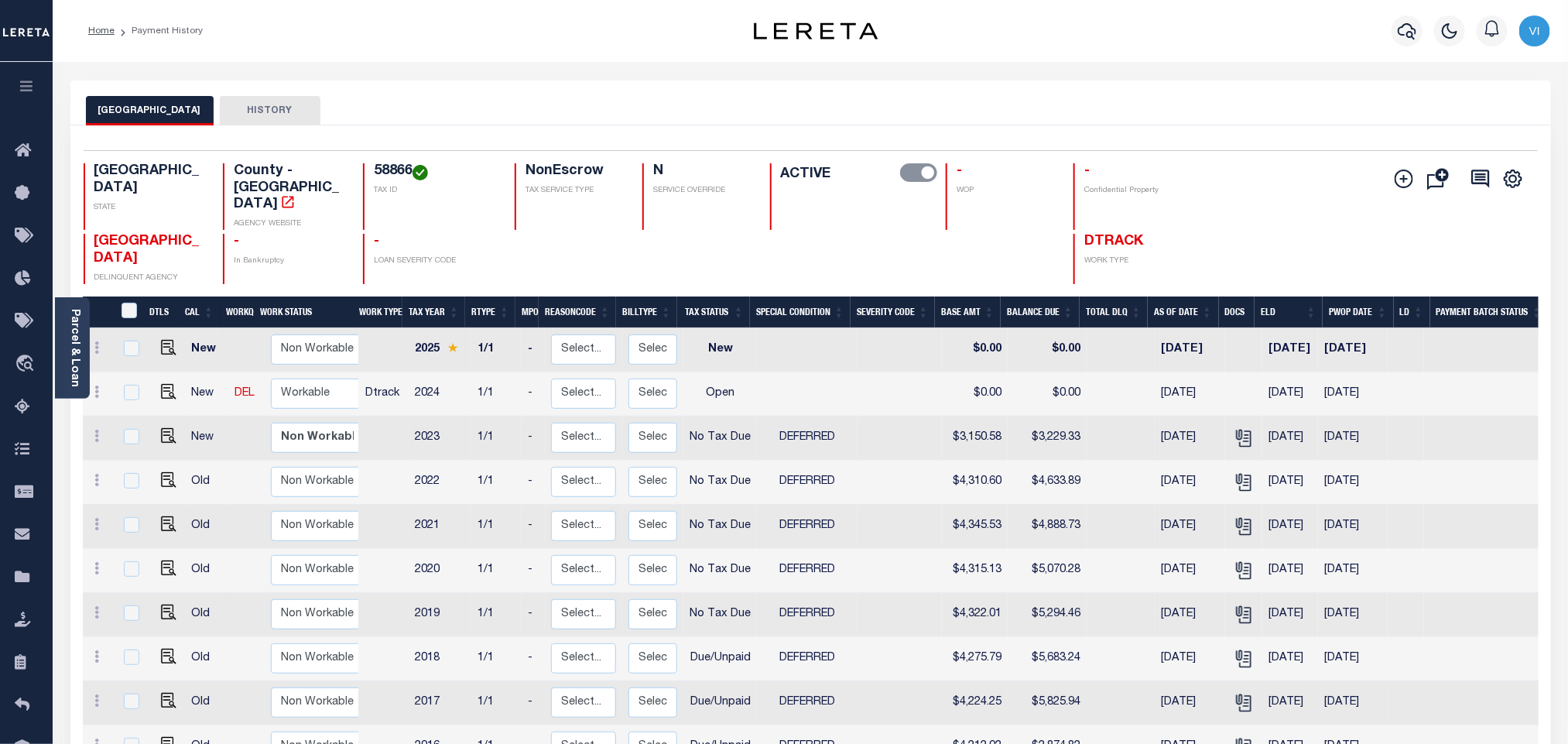
scroll to position [116, 0]
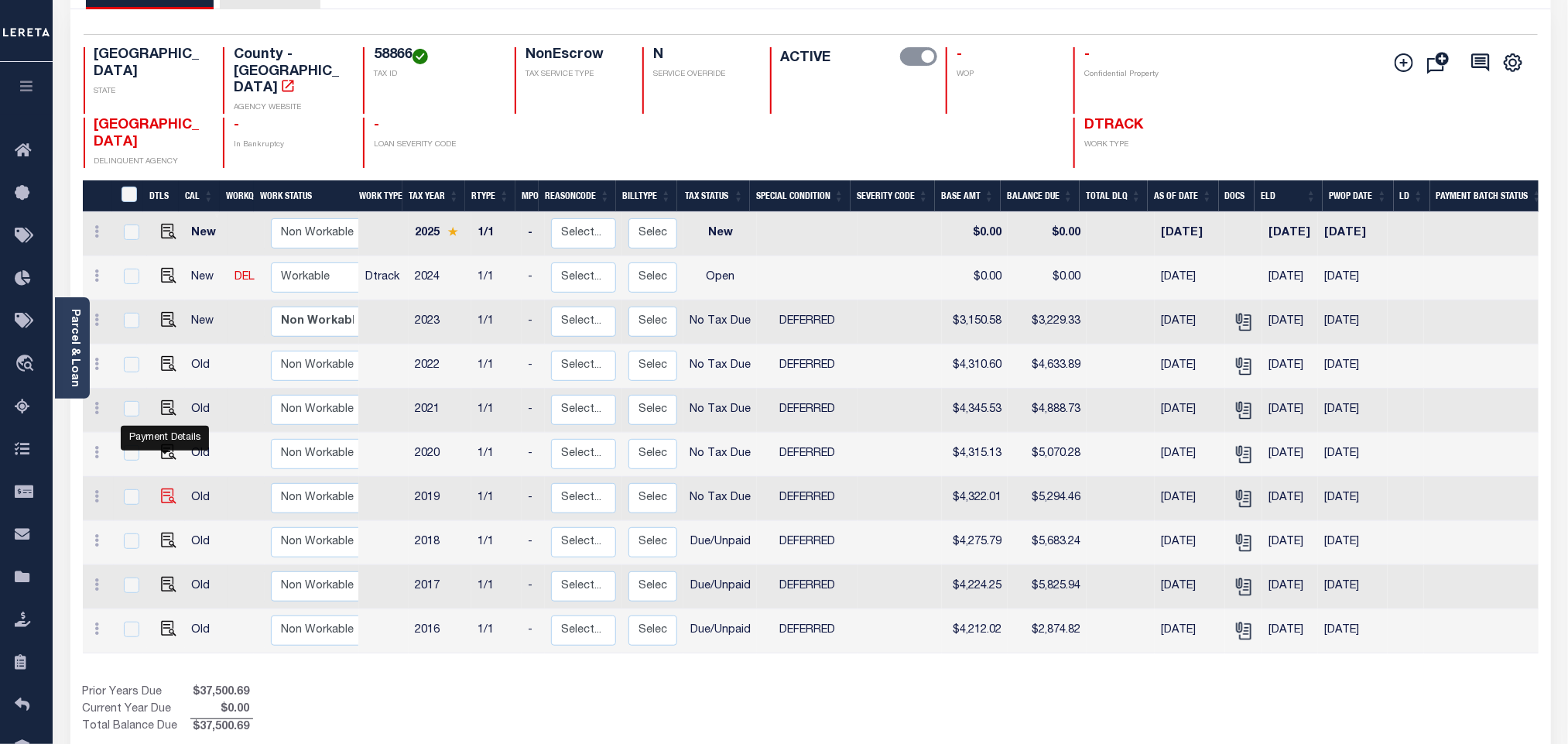
click at [163, 489] on img "" at bounding box center [169, 496] width 15 height 15
checkbox input "true"
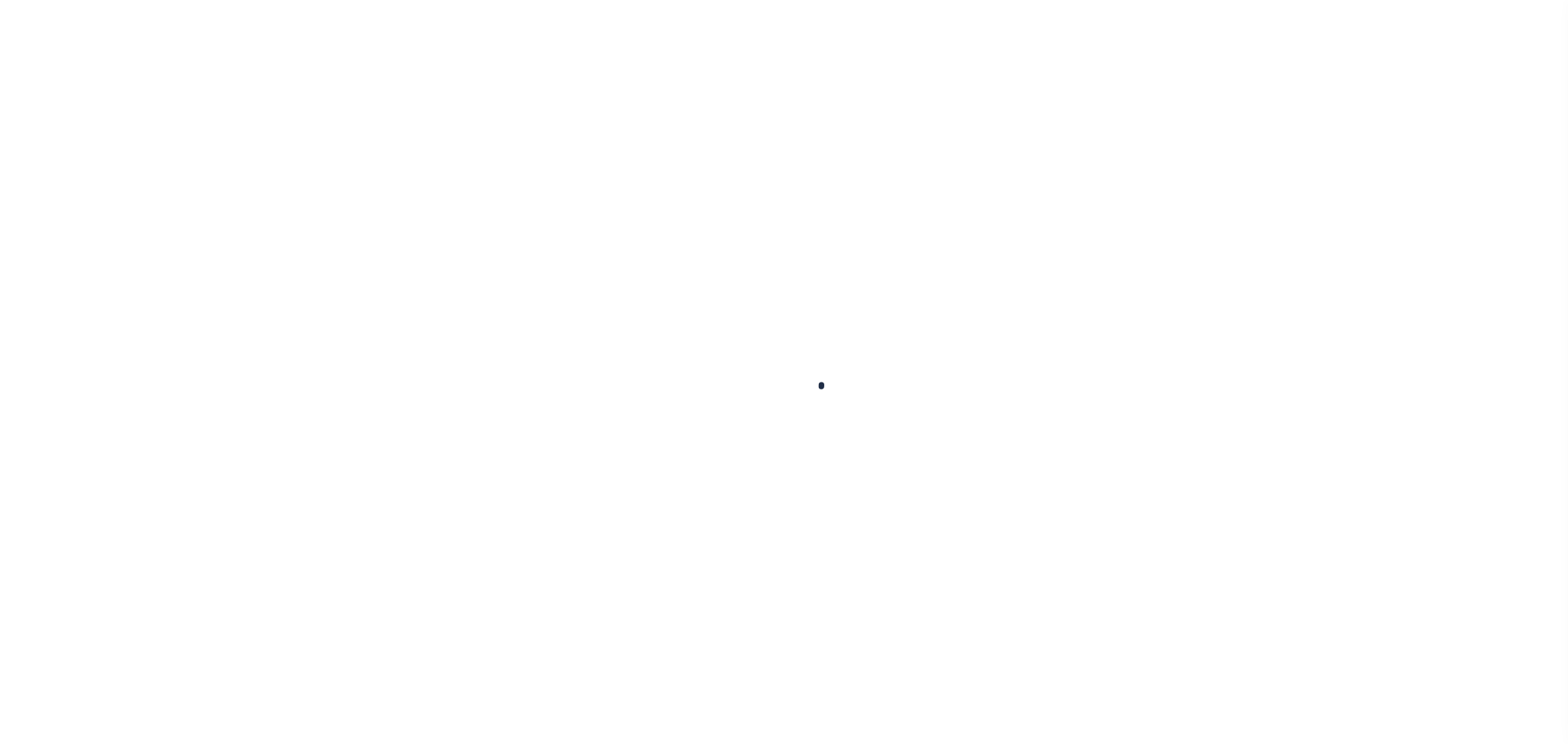
checkbox input "true"
checkbox input "false"
type textarea "See 2023 attachment -bj"
type input "[DATE]"
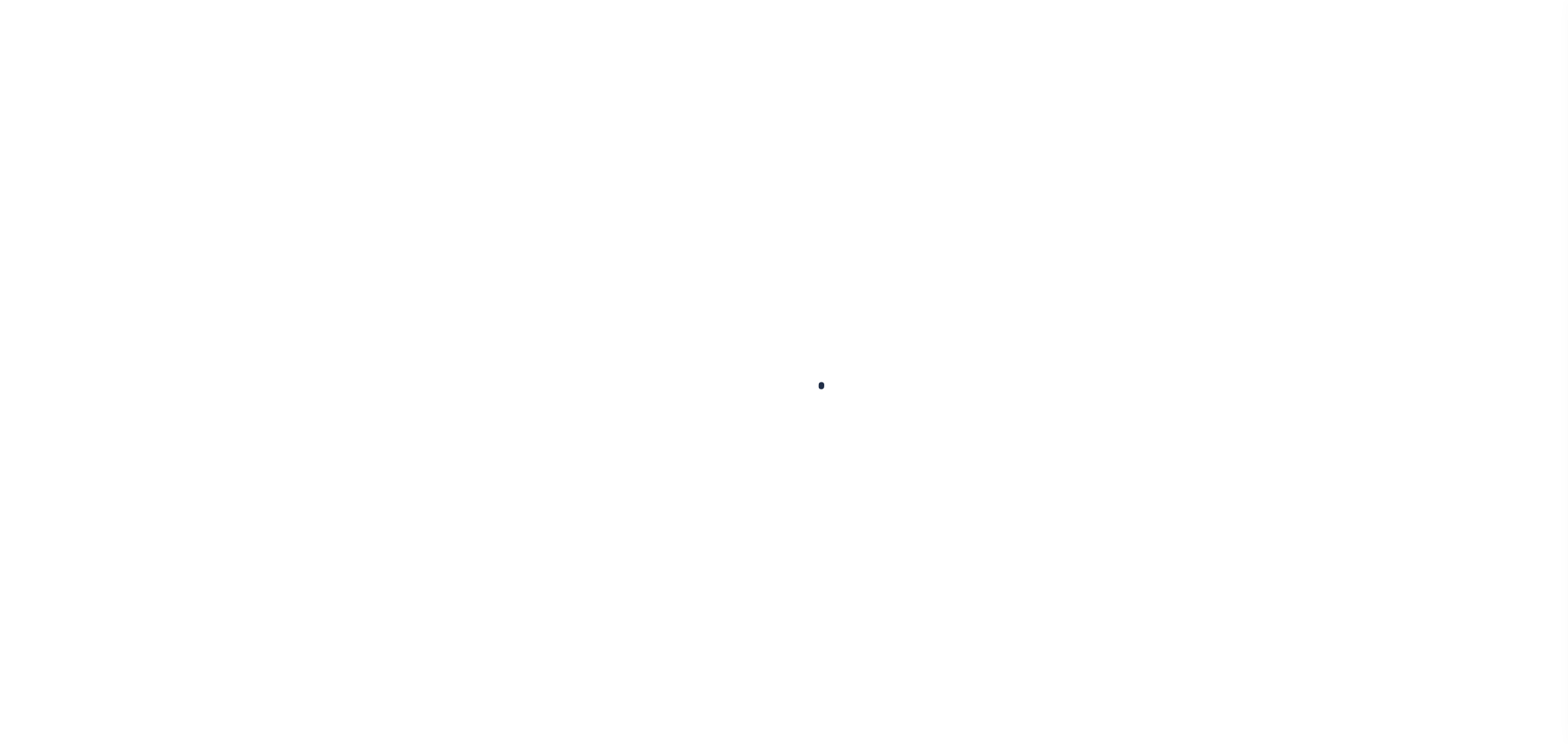
select select "NTX"
select select "6"
type input "$4,322.01"
type input "$972.45"
type input "$5,294.46"
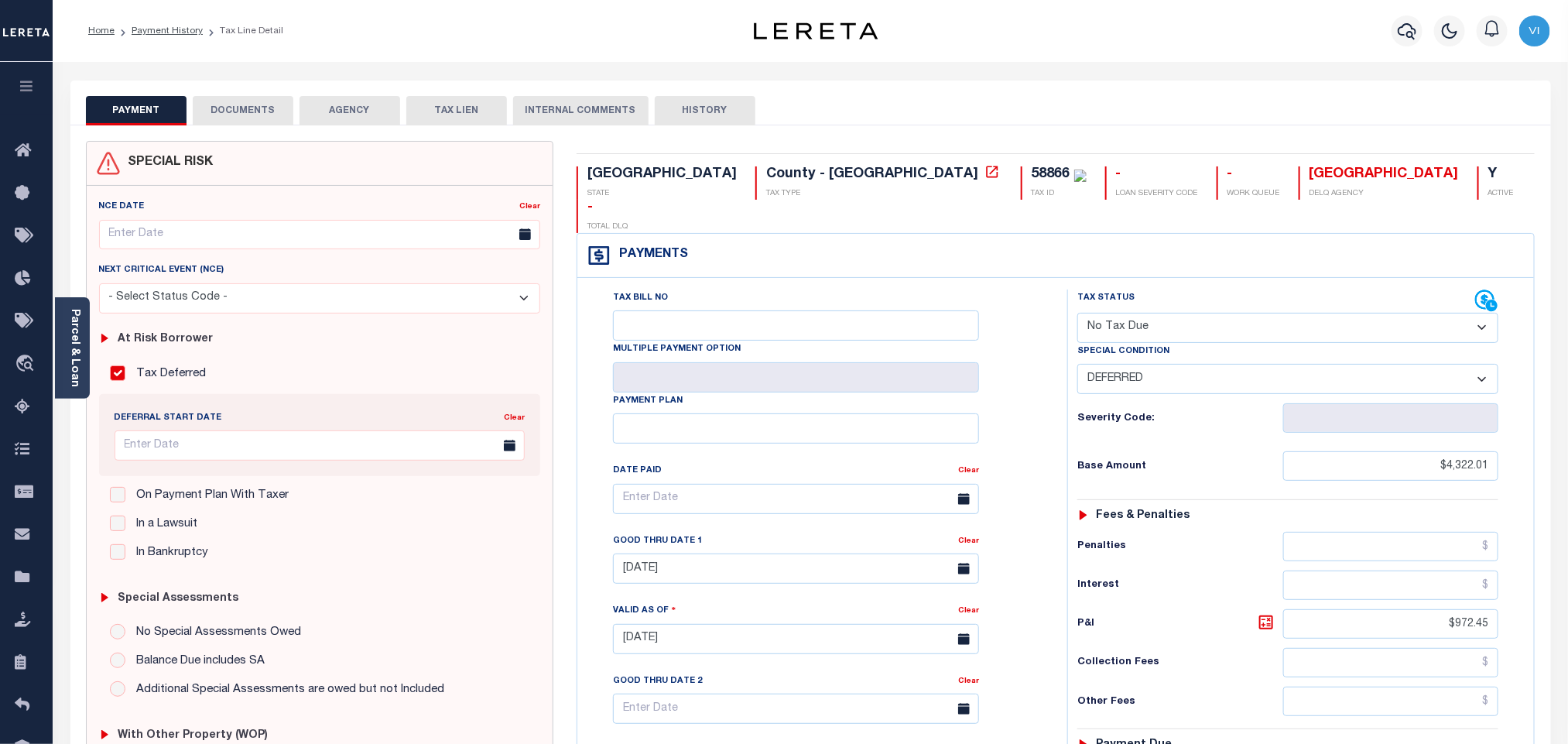
click at [1121, 312] on select "- Select Status Code - Open Due/Unpaid Paid Incomplete No Tax Due Internal Refu…" at bounding box center [1287, 327] width 421 height 30
select select "DUE"
click at [1077, 312] on select "- Select Status Code - Open Due/Unpaid Paid Incomplete No Tax Due Internal Refu…" at bounding box center [1287, 327] width 421 height 30
select select "0"
type input "[DATE]"
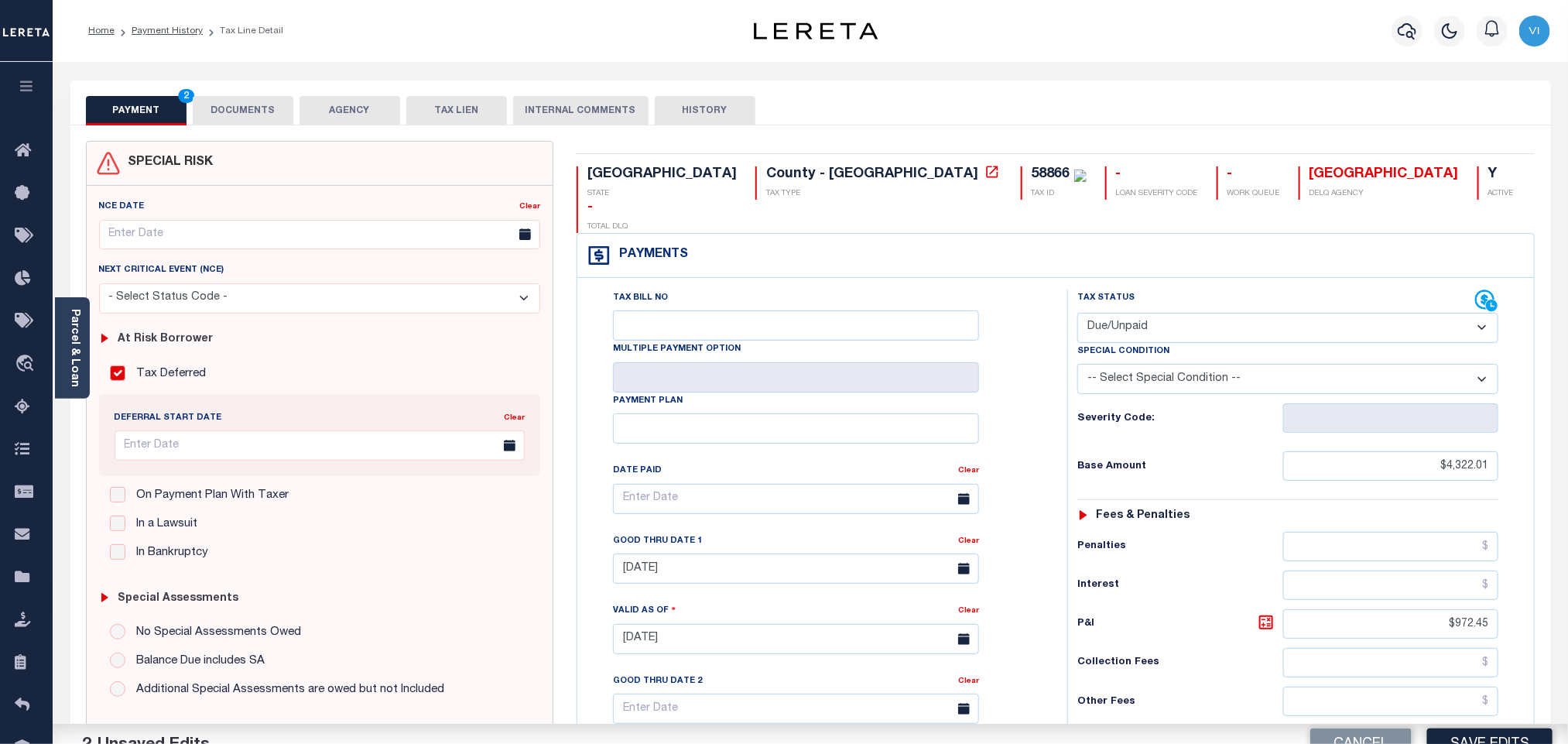
click at [1138, 363] on select "-- Select Special Condition -- 3RD PARTY TAX LIEN AGENCY TAX LIEN (A.K.A Inside…" at bounding box center [1287, 378] width 421 height 30
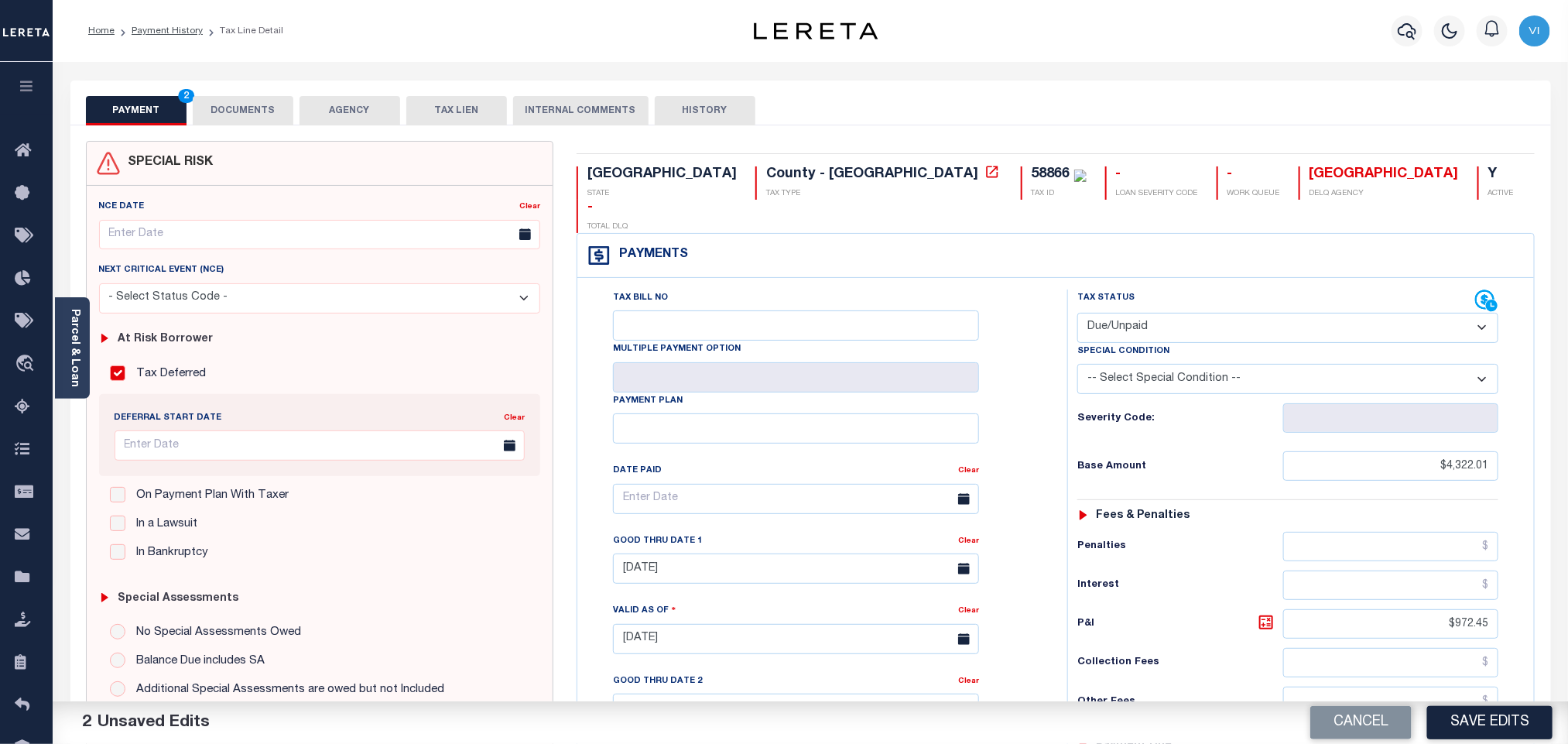
select select "6"
click at [1077, 363] on select "-- Select Special Condition -- 3RD PARTY TAX LIEN AGENCY TAX LIEN (A.K.A Inside…" at bounding box center [1287, 378] width 421 height 30
click at [70, 363] on link "Parcel & Loan" at bounding box center [74, 348] width 11 height 78
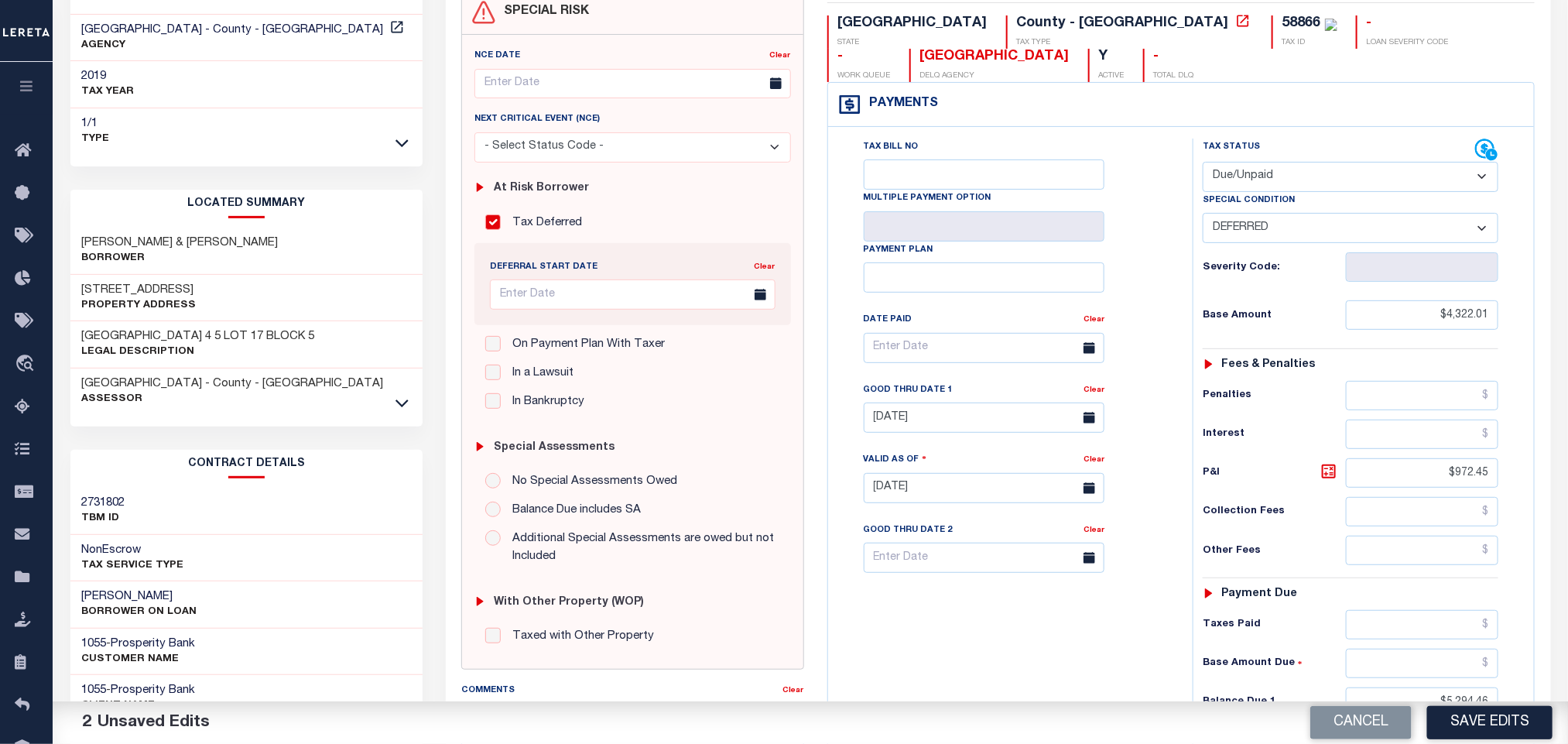
scroll to position [441, 0]
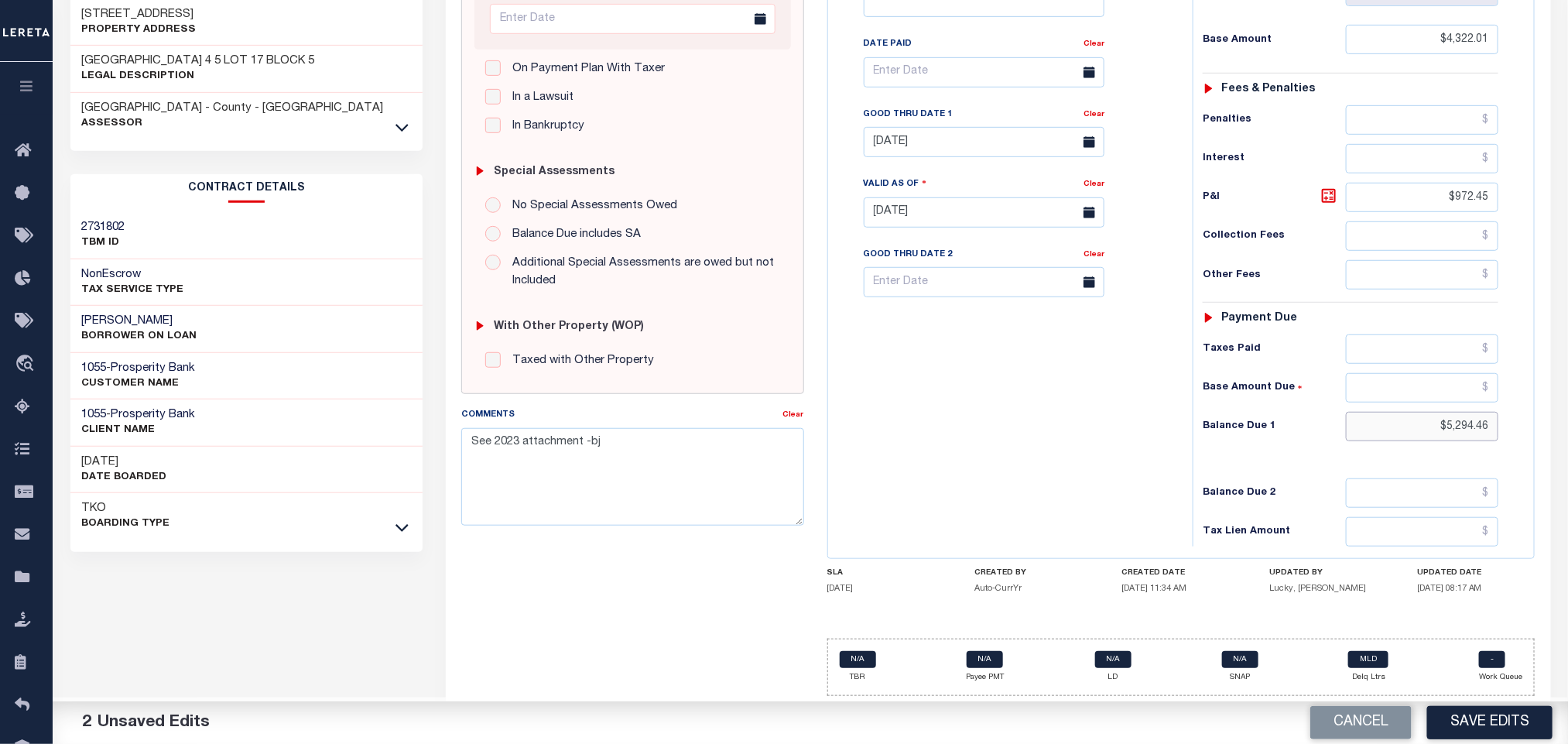
click at [1459, 430] on input "$5,294.46" at bounding box center [1422, 426] width 153 height 30
paste input "528.58"
type input "$5,528.58"
click at [1329, 191] on icon at bounding box center [1329, 196] width 19 height 19
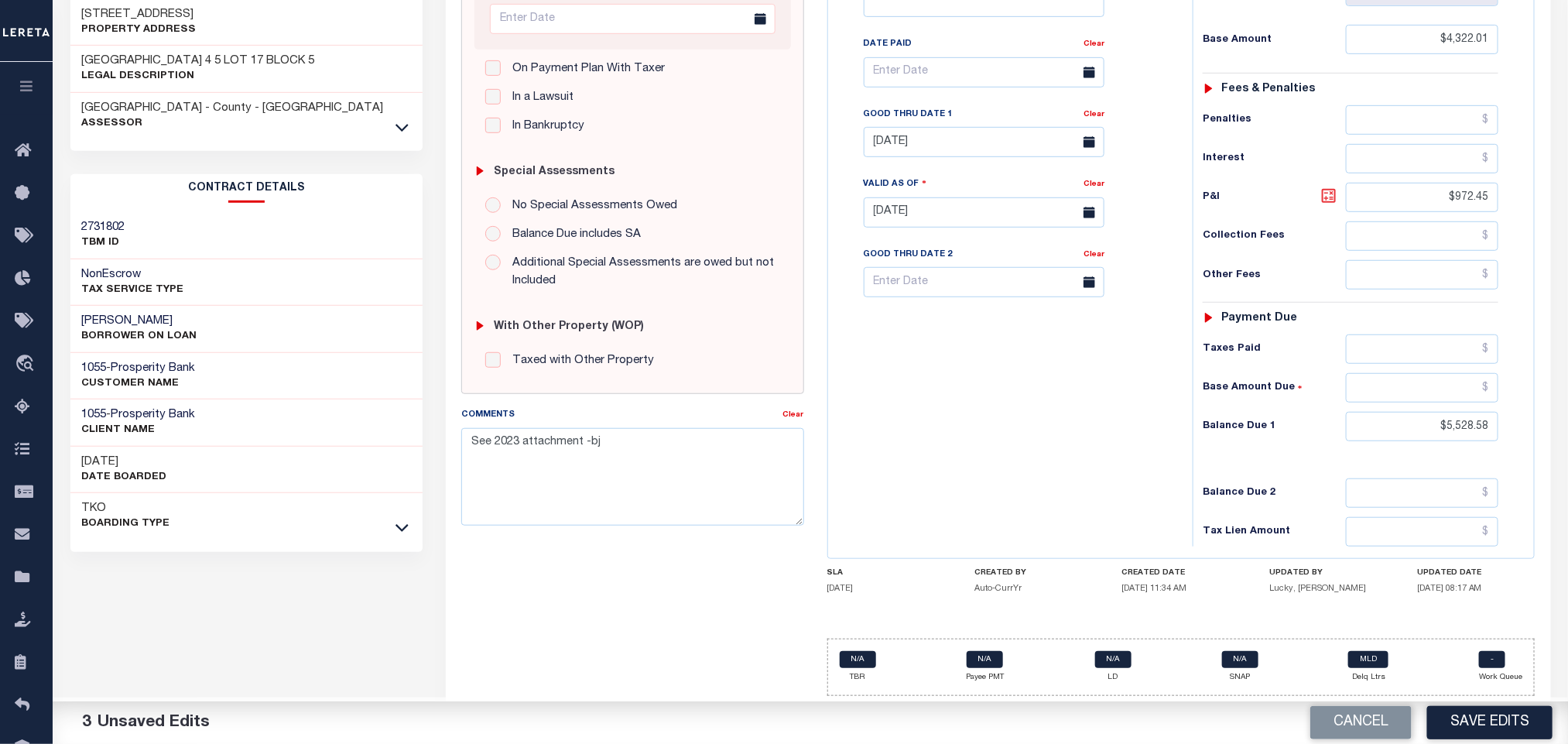
type input "$1,206.57"
click at [942, 144] on input "[DATE]" at bounding box center [984, 141] width 241 height 30
click at [890, 375] on span "31" at bounding box center [880, 390] width 30 height 30
type input "08/31/2025"
click at [1485, 713] on button "Save Edits" at bounding box center [1489, 722] width 125 height 33
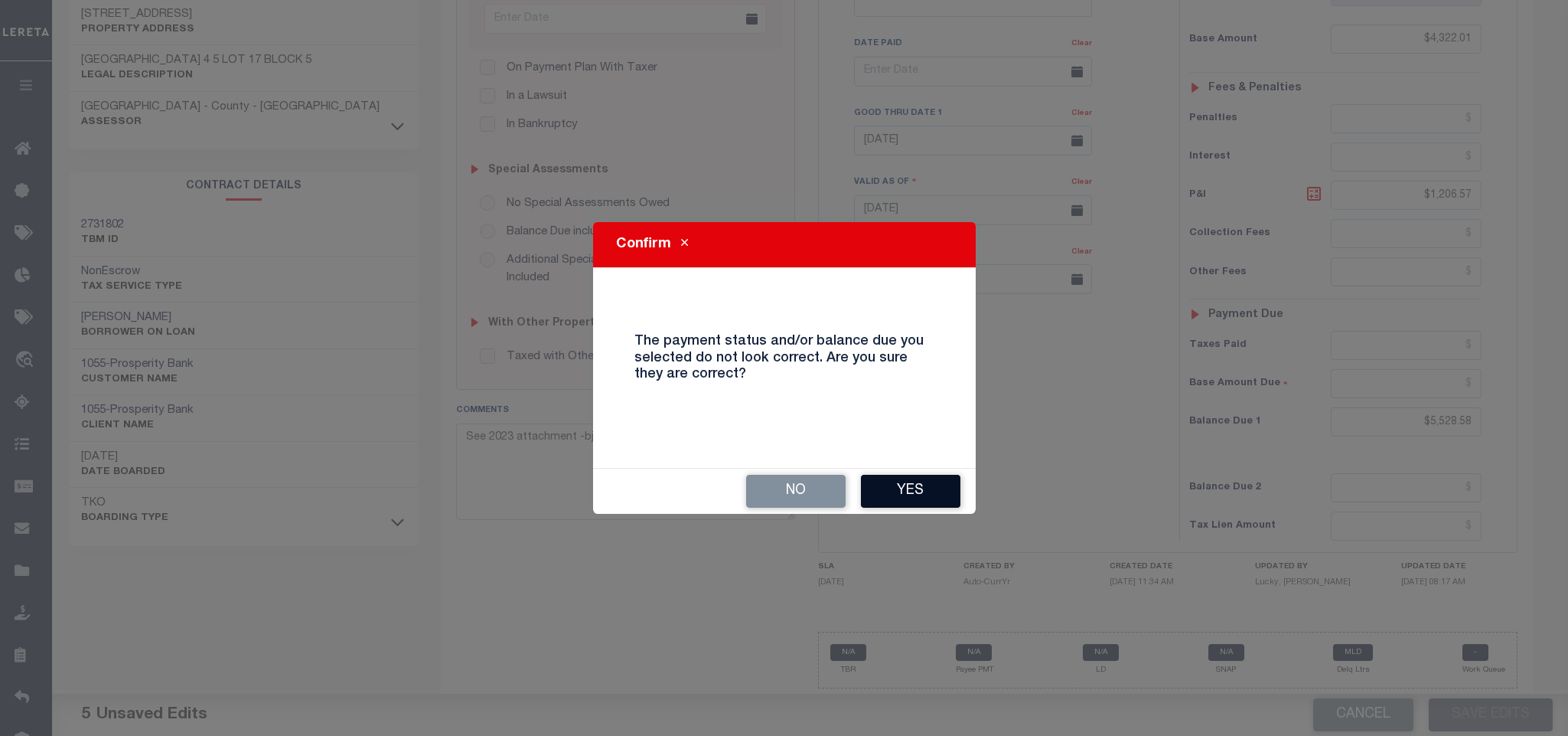
click at [909, 488] on button "Yes" at bounding box center [911, 491] width 99 height 33
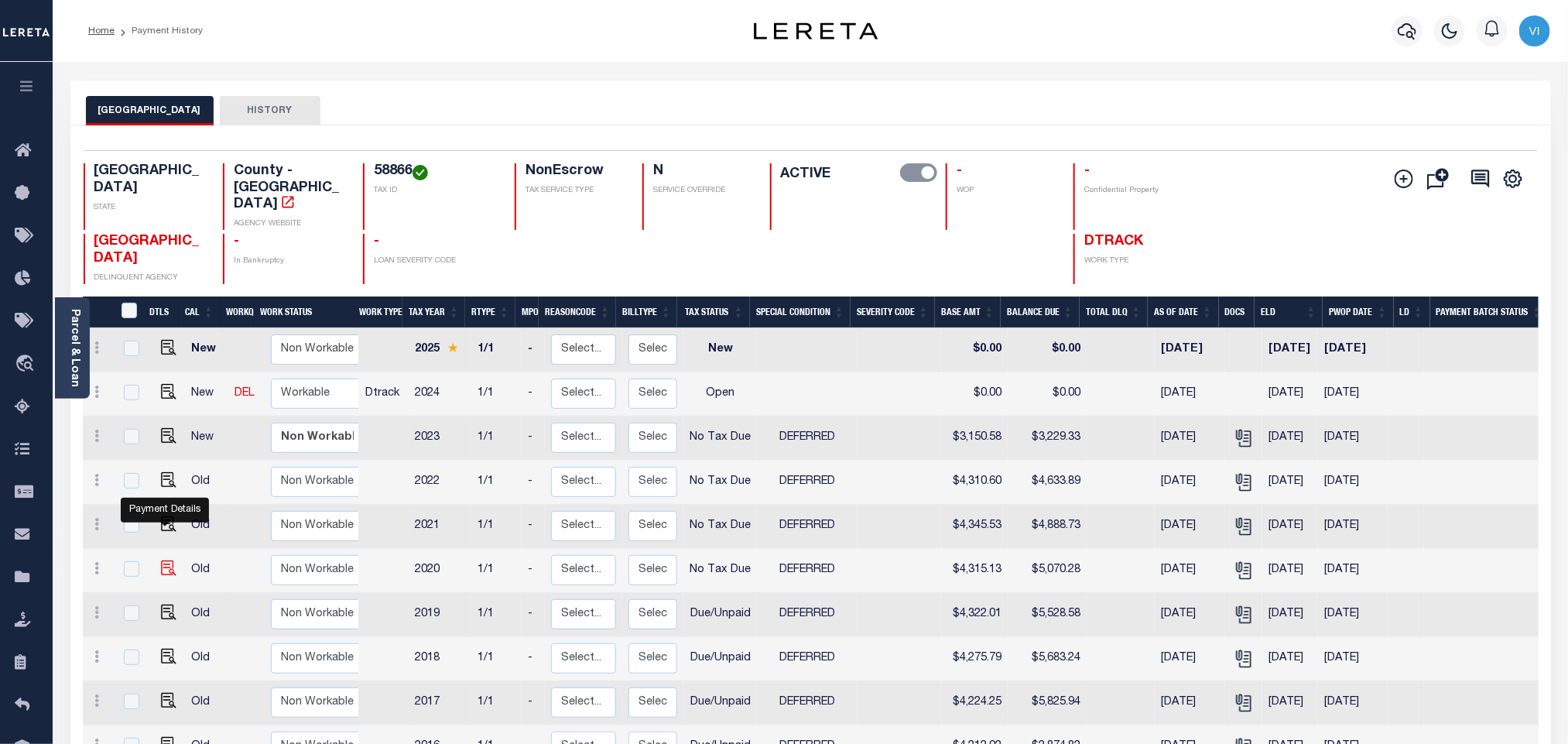
click at [163, 560] on img "" at bounding box center [169, 568] width 15 height 15
checkbox input "true"
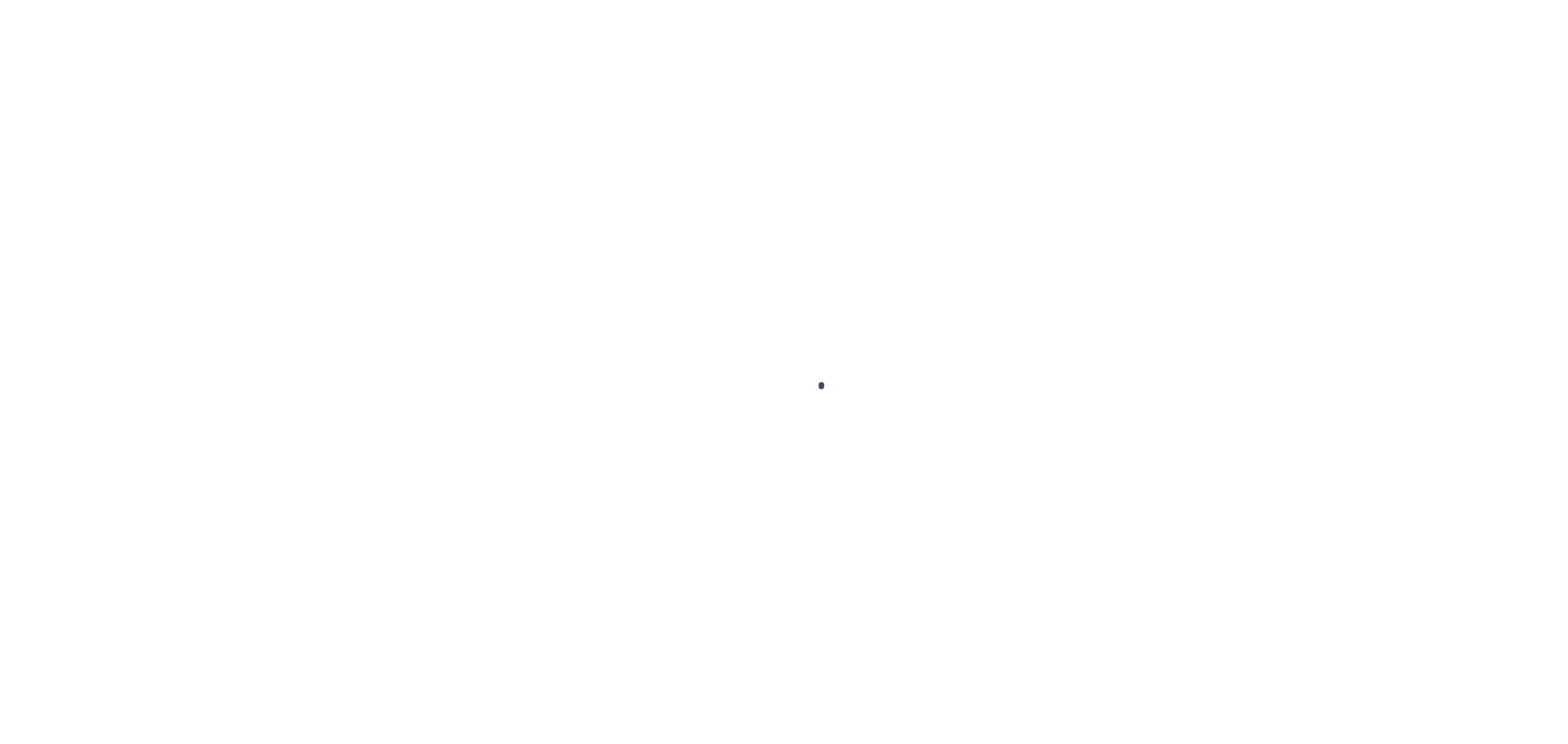
checkbox input "true"
checkbox input "false"
type textarea "See 2023 attachment -bj"
type input "[DATE]"
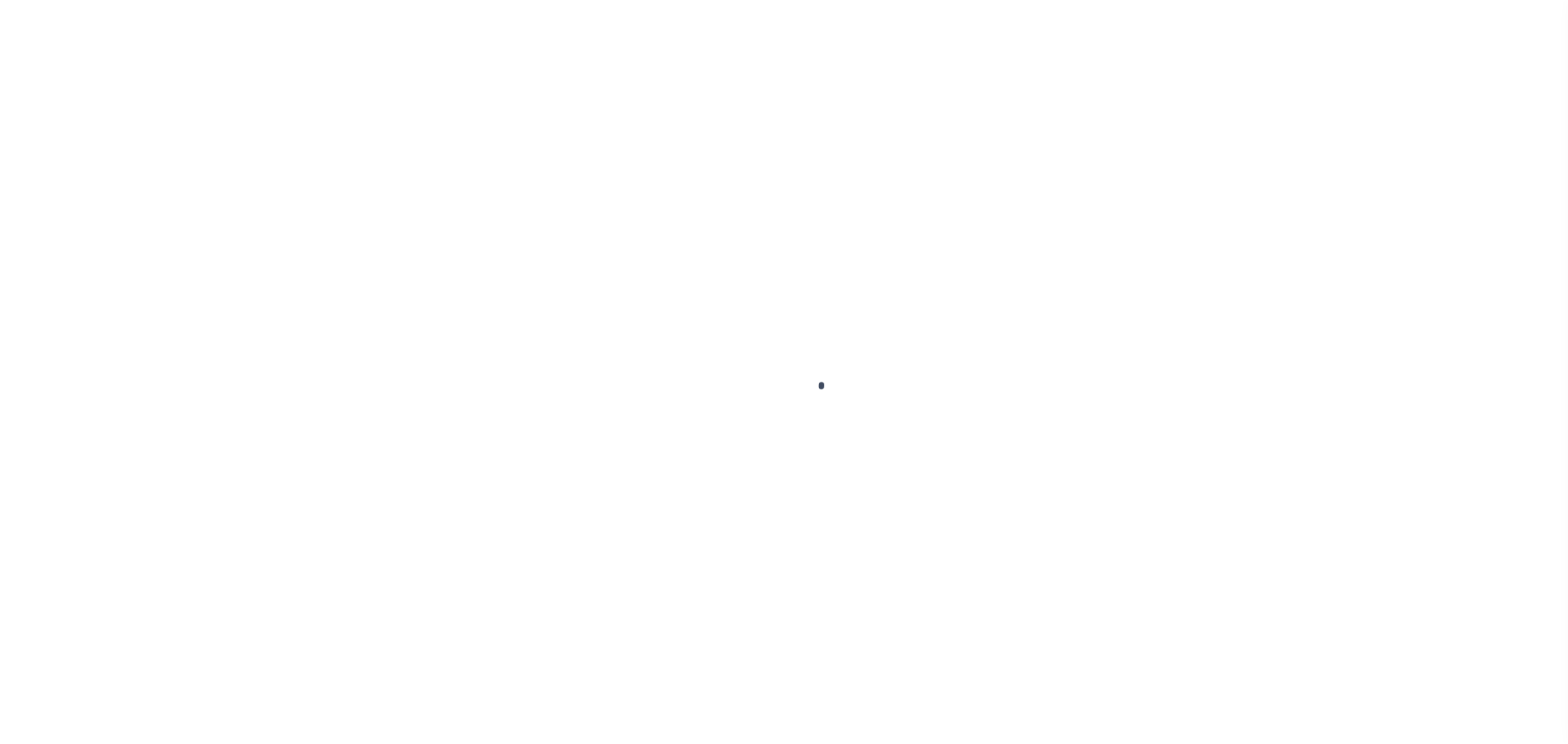
select select "NTX"
select select "6"
type input "$4,315.13"
type input "$755.15"
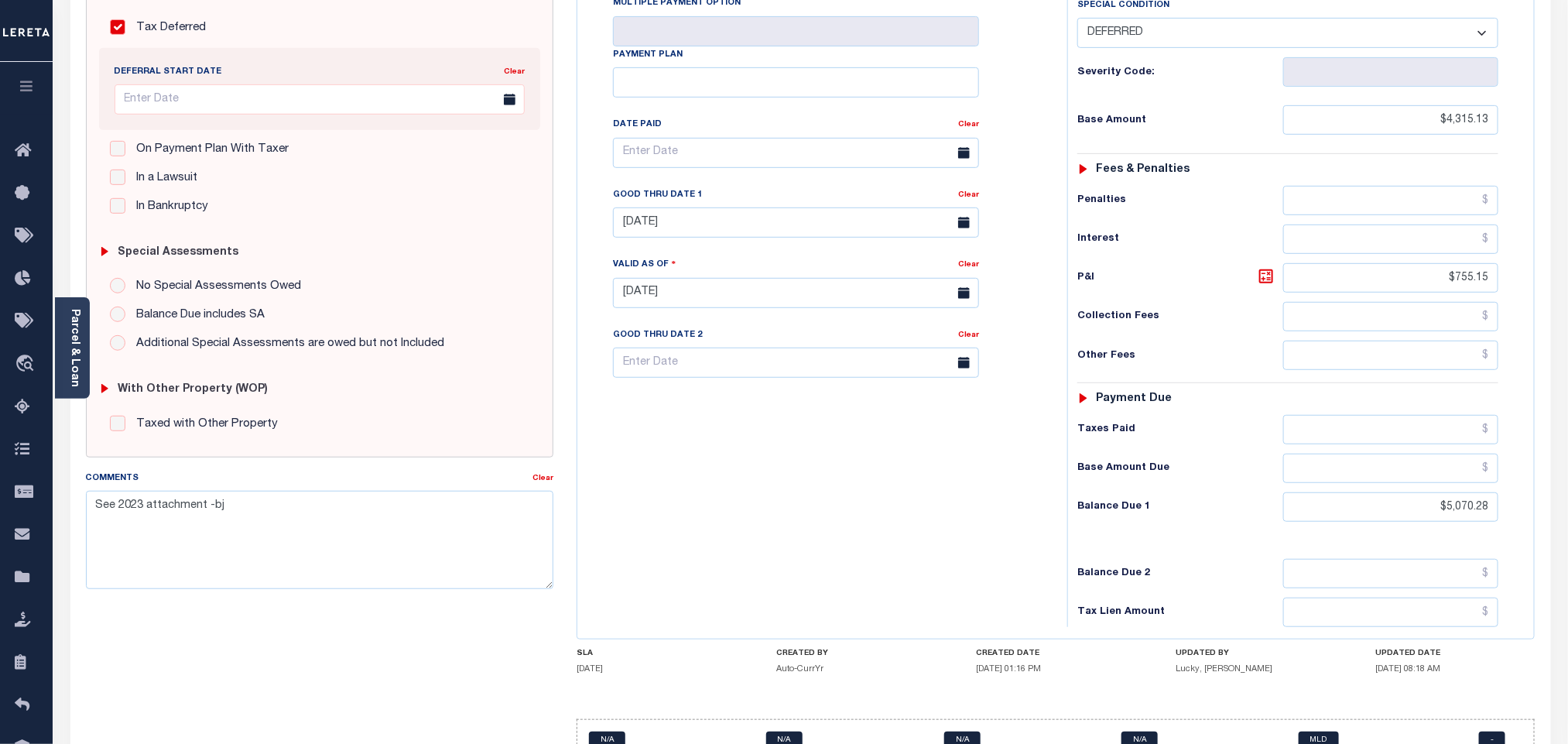
scroll to position [348, 0]
click at [1463, 489] on input "$5,070.28" at bounding box center [1391, 504] width 216 height 30
paste input "304.02"
type input "$5,304.02"
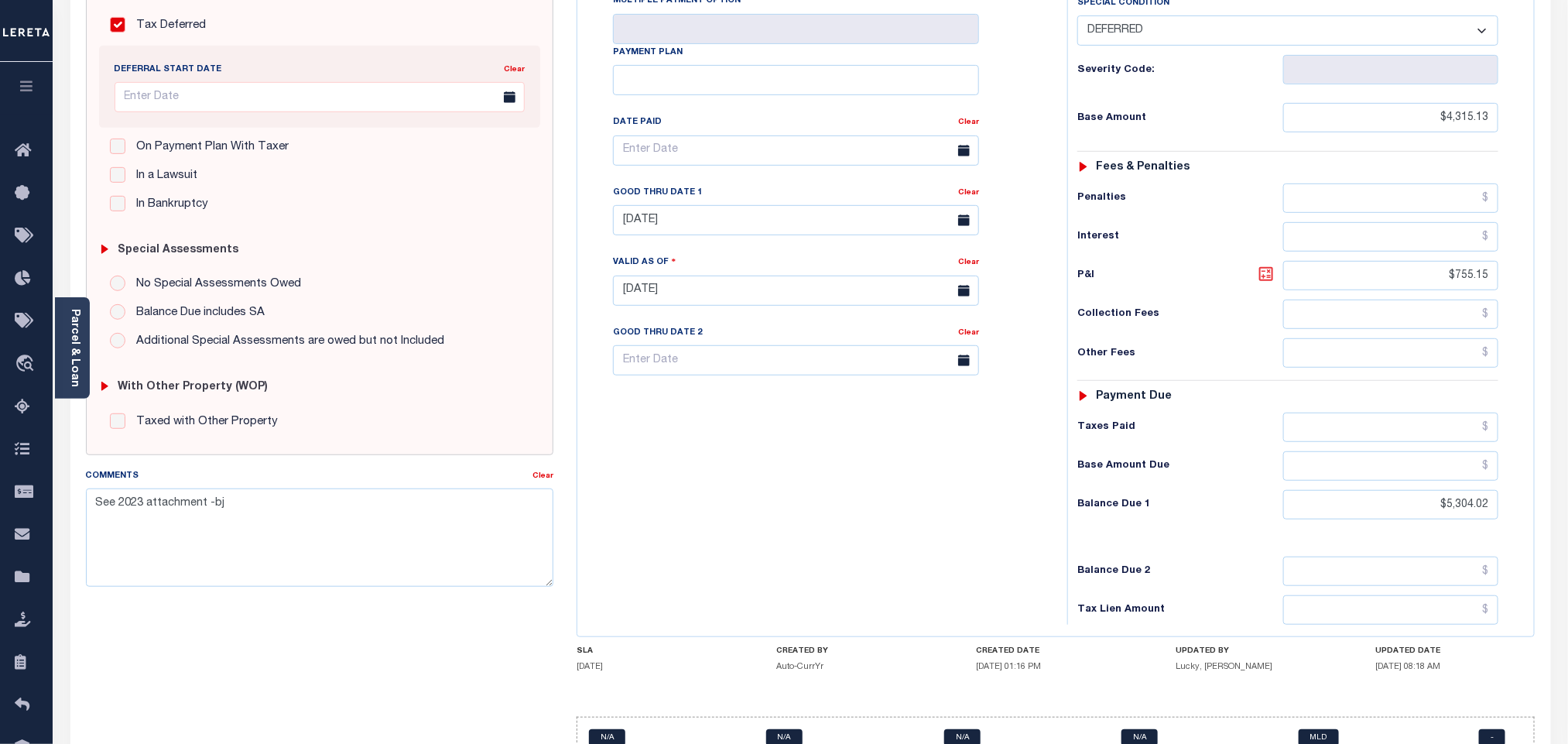
type input "[DATE]"
click at [1266, 265] on icon at bounding box center [1266, 274] width 19 height 19
type input "$988.89"
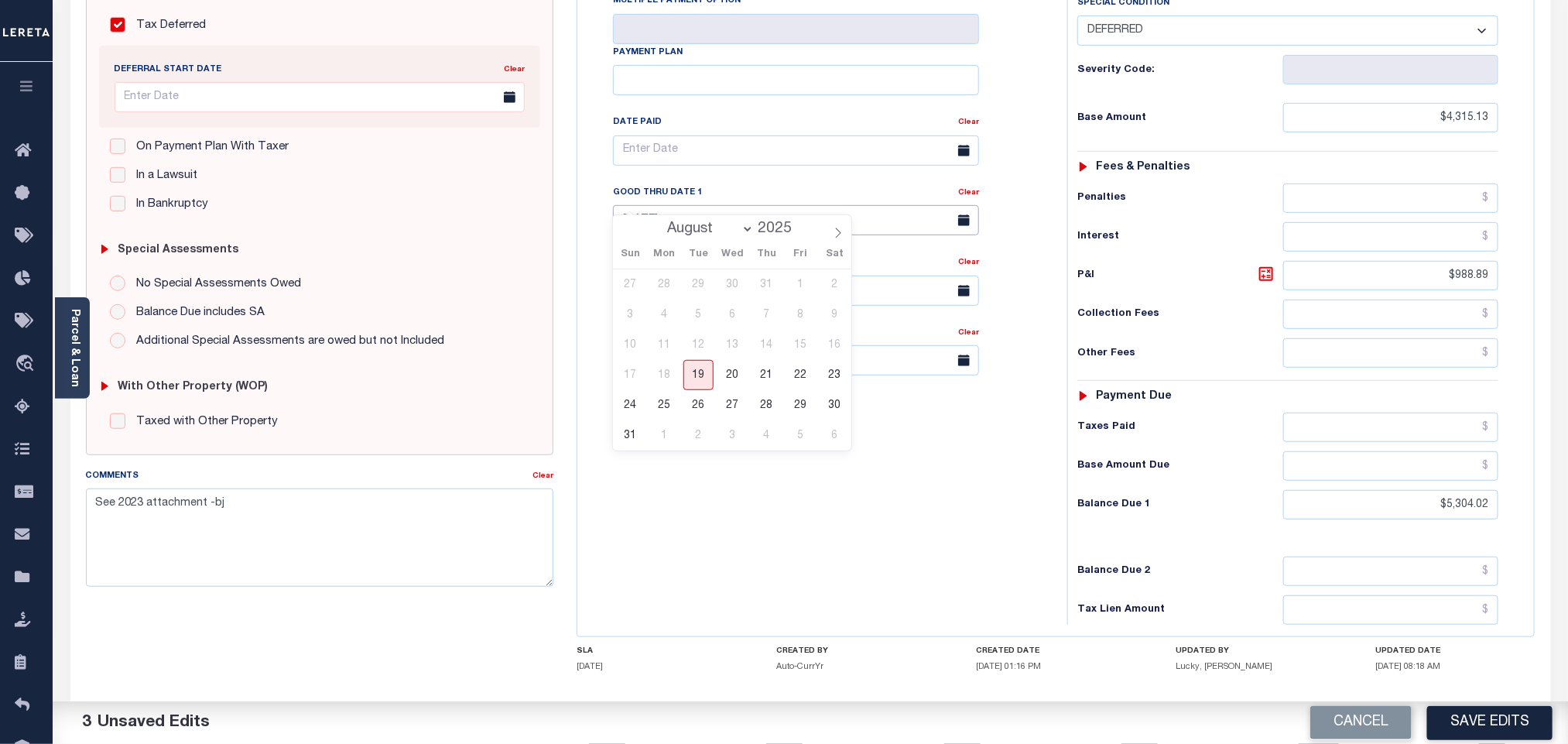
click at [680, 205] on input "[DATE]" at bounding box center [796, 220] width 366 height 30
click at [627, 442] on span "31" at bounding box center [630, 435] width 30 height 30
type input "[DATE]"
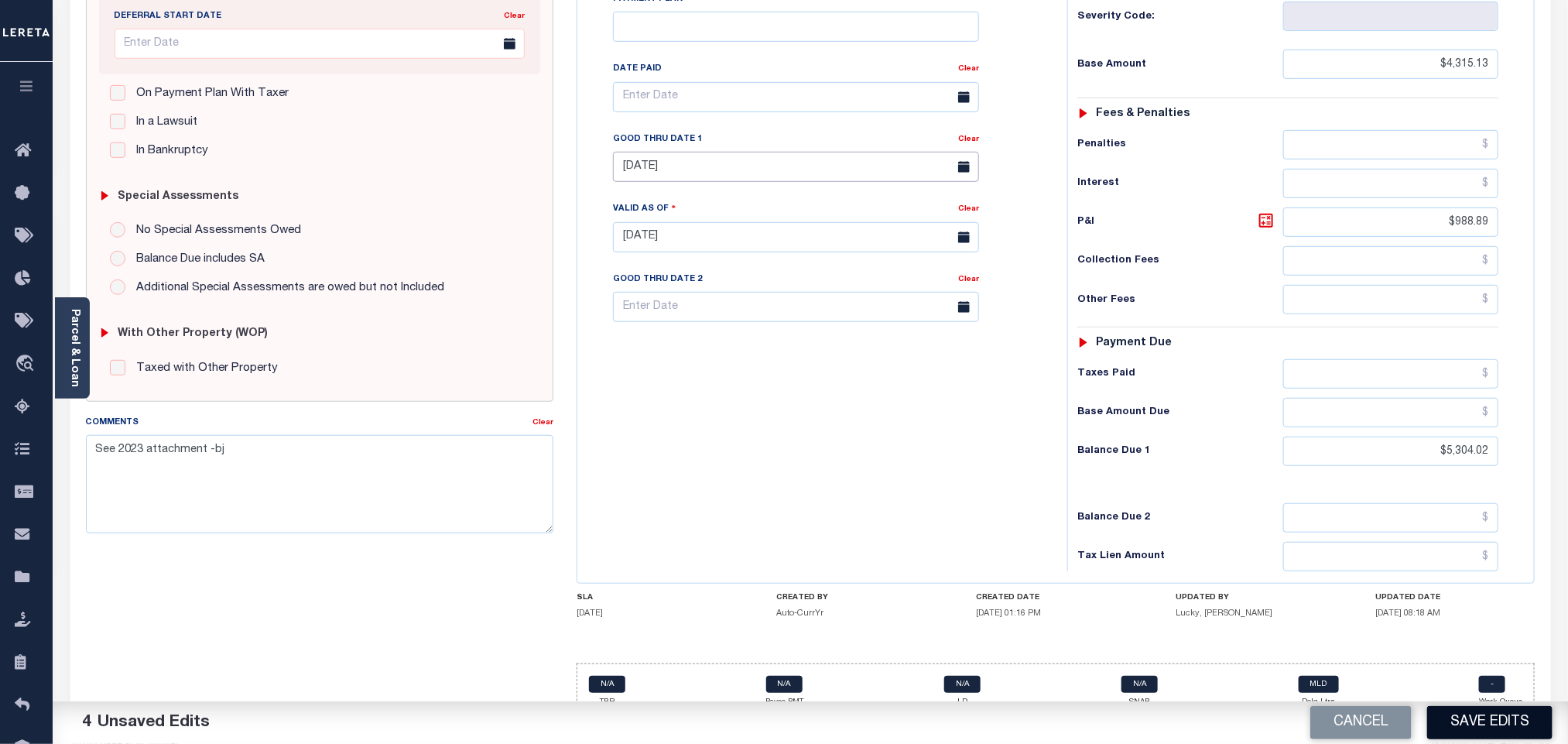
scroll to position [407, 0]
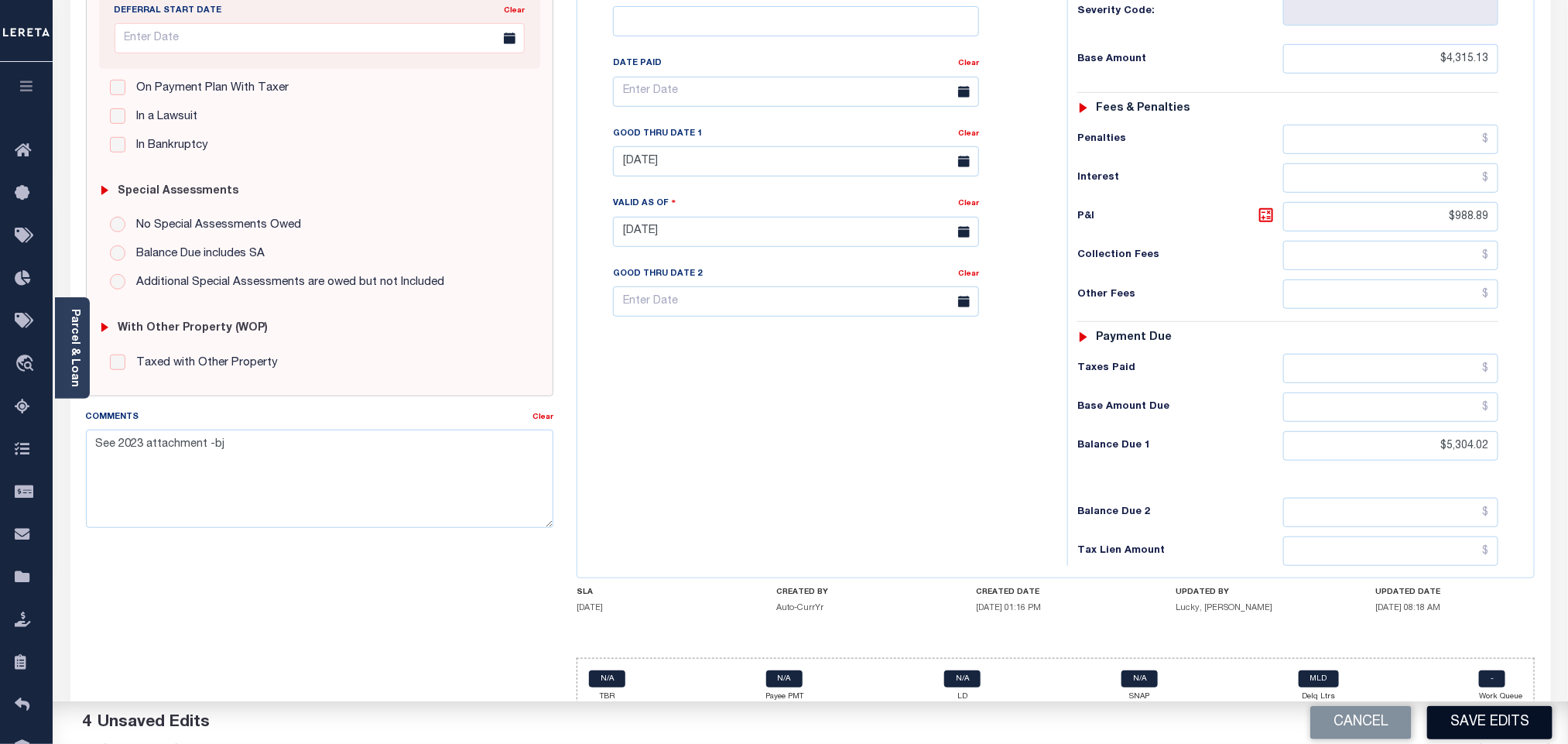
click at [1475, 732] on button "Save Edits" at bounding box center [1489, 722] width 125 height 33
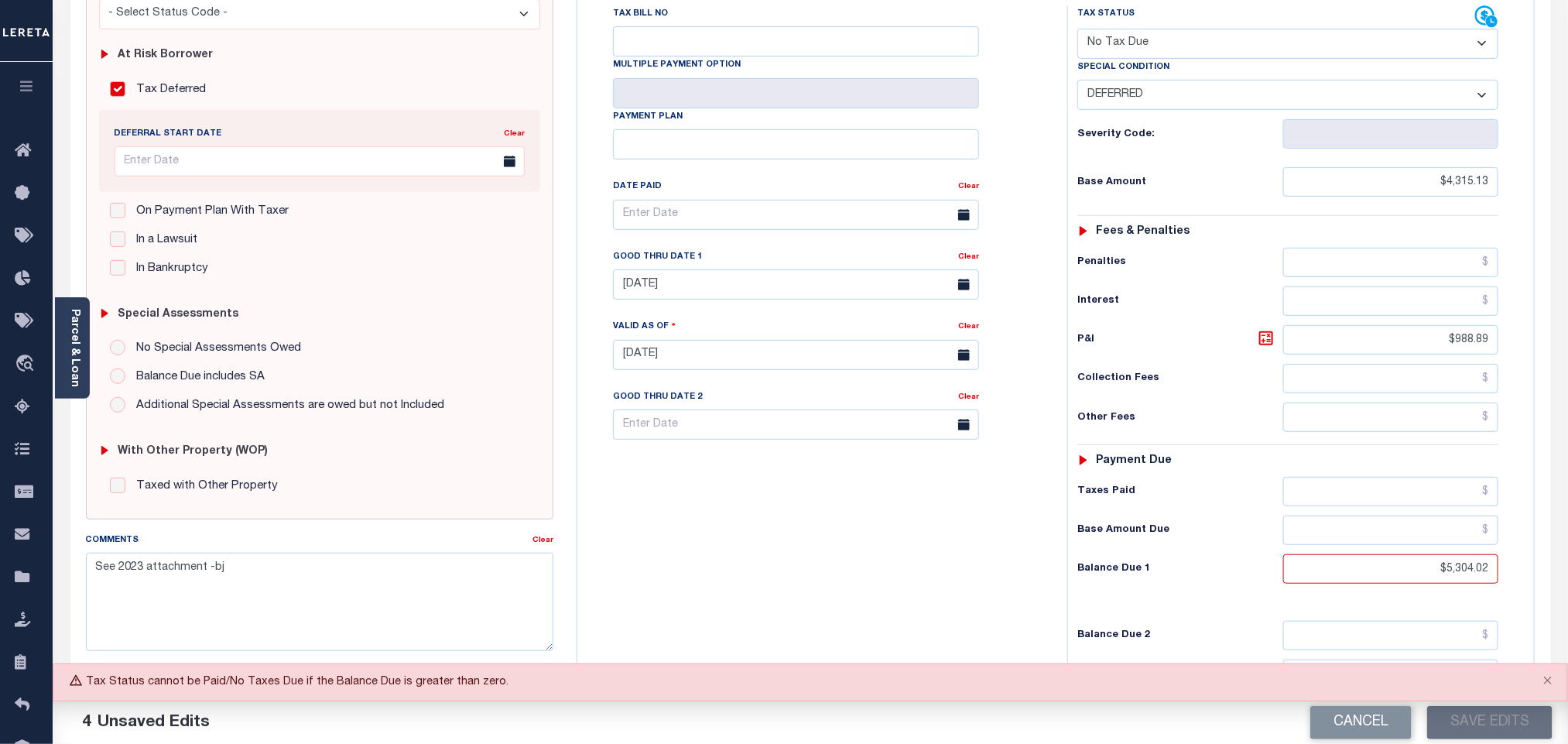
scroll to position [59, 0]
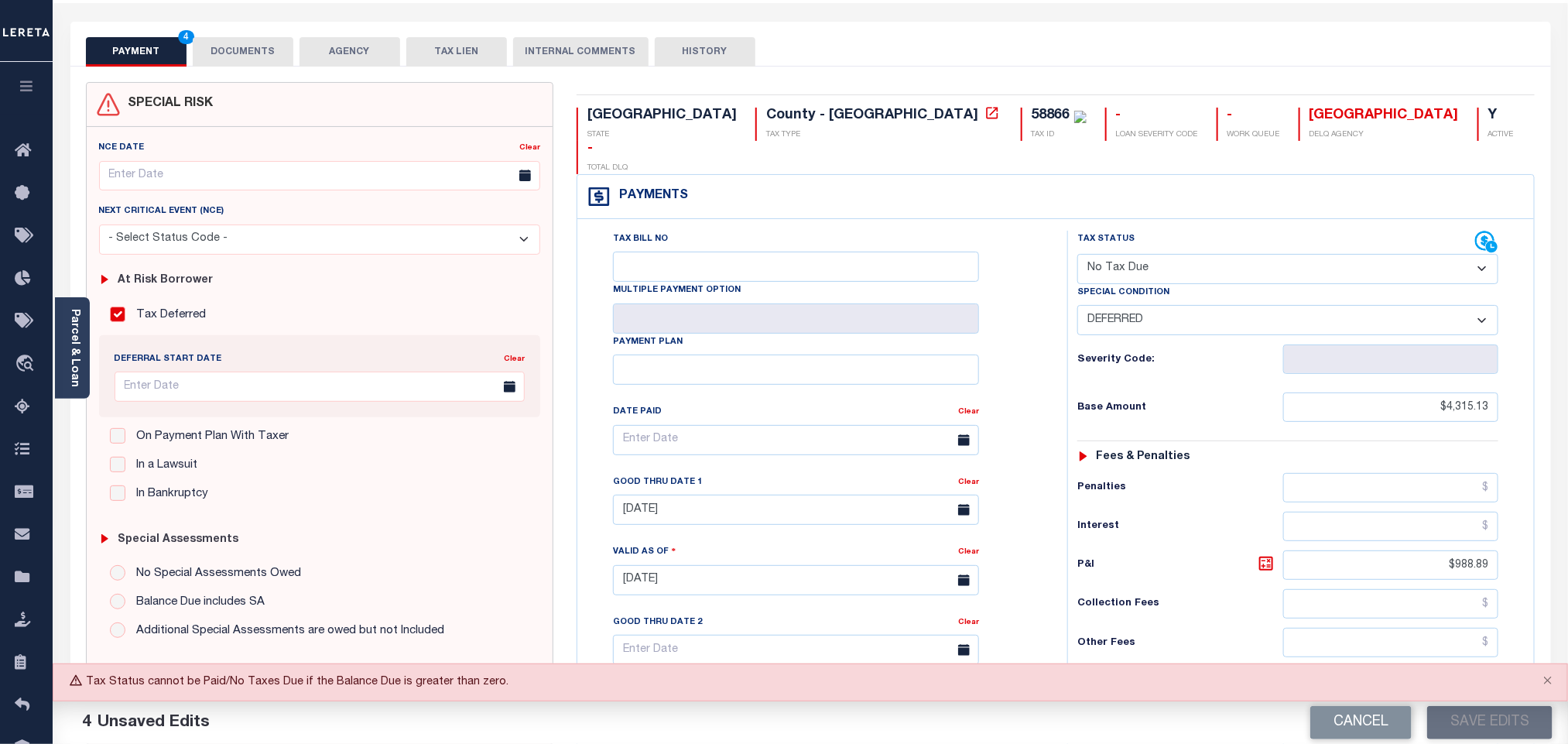
click at [1142, 254] on select "- Select Status Code - Open Due/Unpaid Paid Incomplete No Tax Due Internal Refu…" at bounding box center [1287, 268] width 421 height 30
select select "DUE"
click at [1077, 254] on select "- Select Status Code - Open Due/Unpaid Paid Incomplete No Tax Due Internal Refu…" at bounding box center [1287, 268] width 421 height 30
click at [1127, 305] on select "-- Select Special Condition -- 3RD PARTY TAX LIEN AGENCY TAX LIEN (A.K.A Inside…" at bounding box center [1287, 319] width 421 height 30
select select "6"
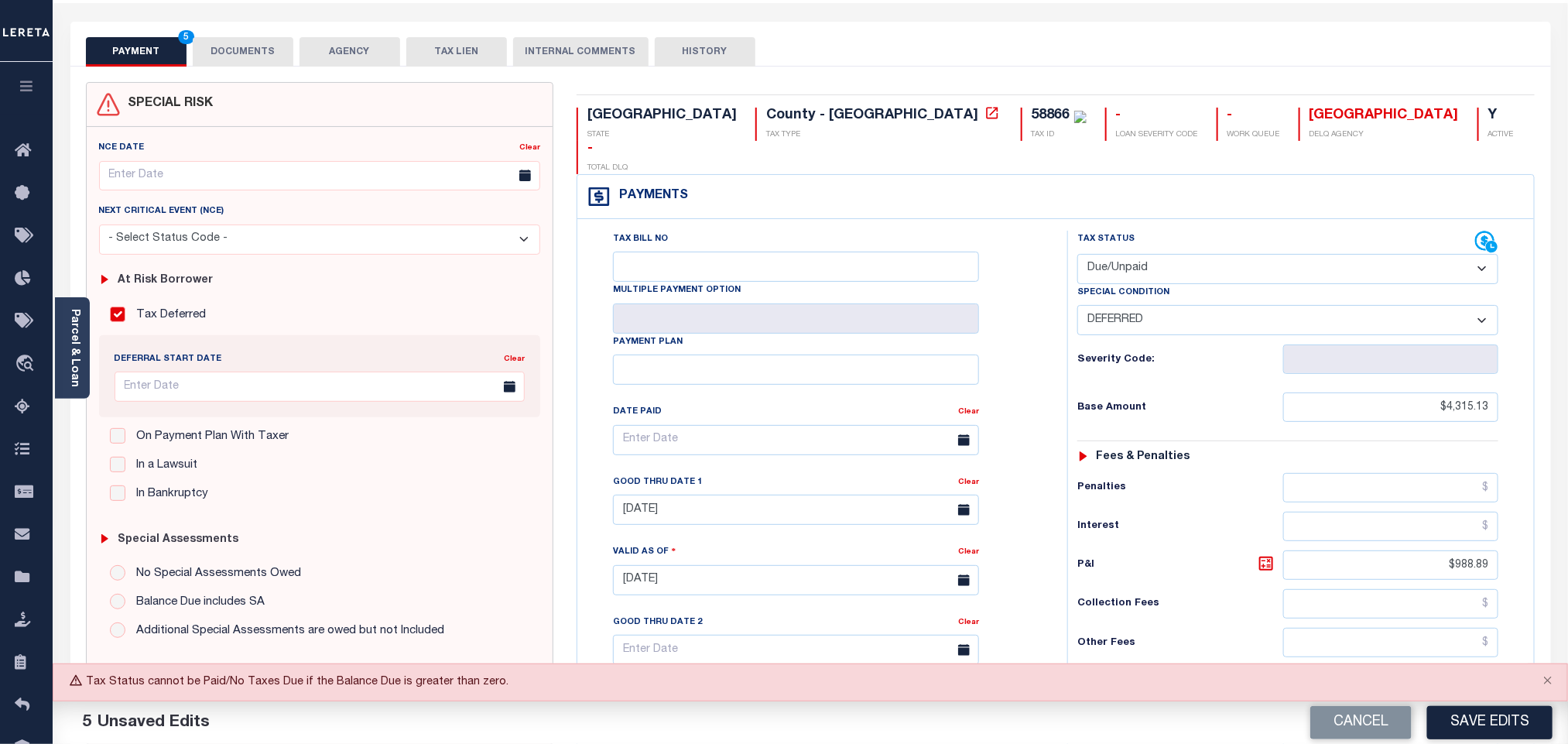
click at [1077, 305] on select "-- Select Special Condition -- 3RD PARTY TAX LIEN AGENCY TAX LIEN (A.K.A Inside…" at bounding box center [1287, 319] width 421 height 30
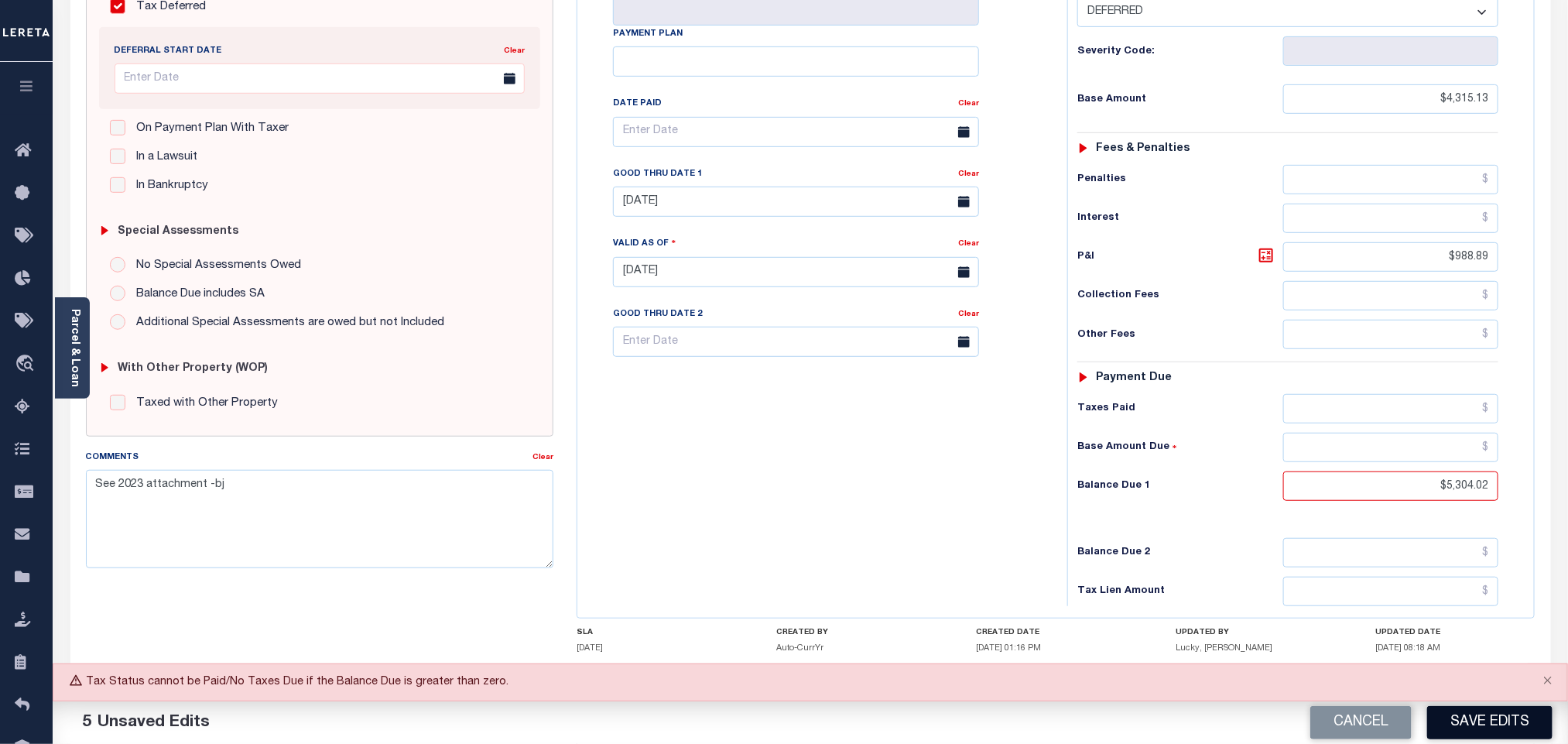
scroll to position [407, 0]
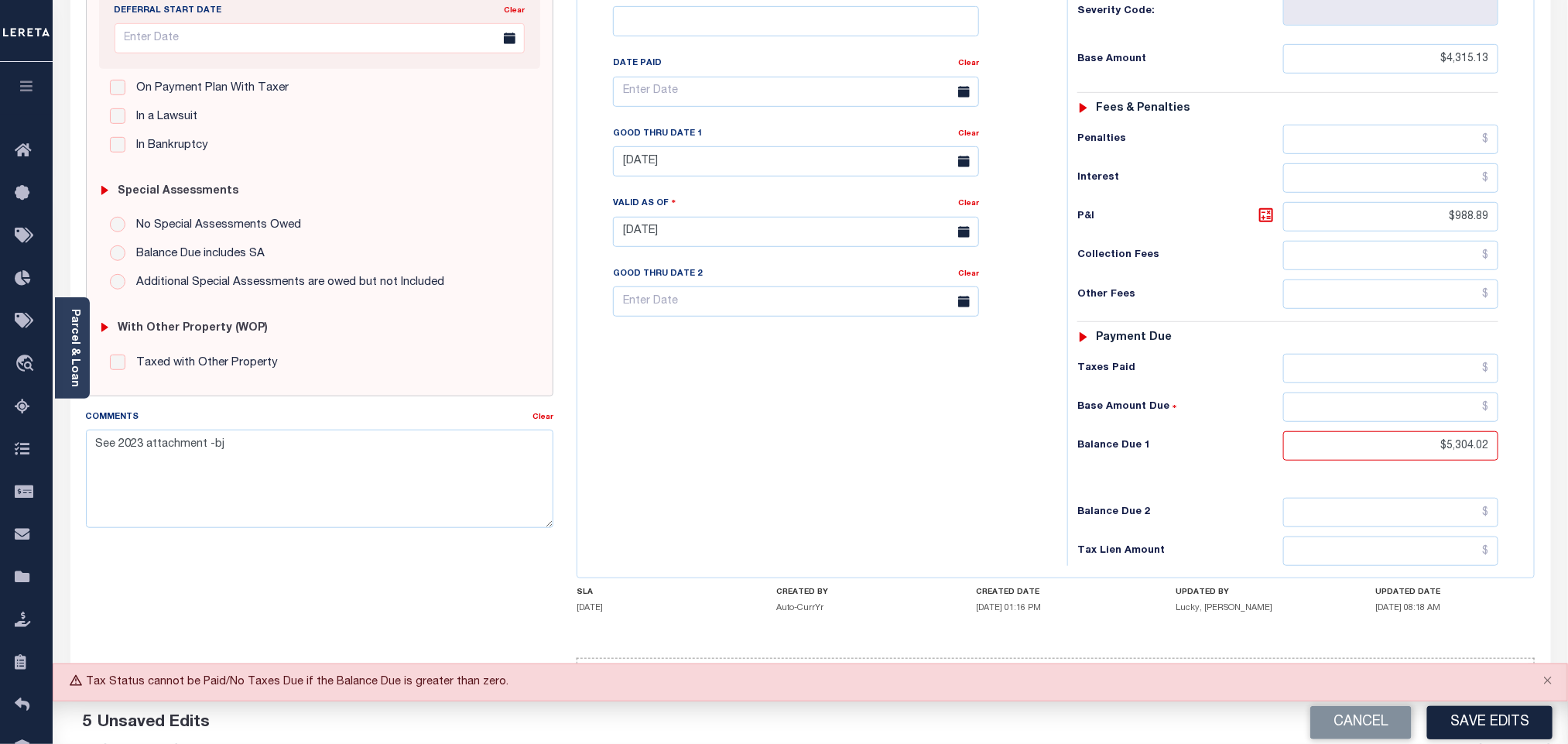
drag, startPoint x: 1470, startPoint y: 713, endPoint x: 1459, endPoint y: 716, distance: 11.4
click at [1469, 713] on button "Save Edits" at bounding box center [1489, 722] width 125 height 33
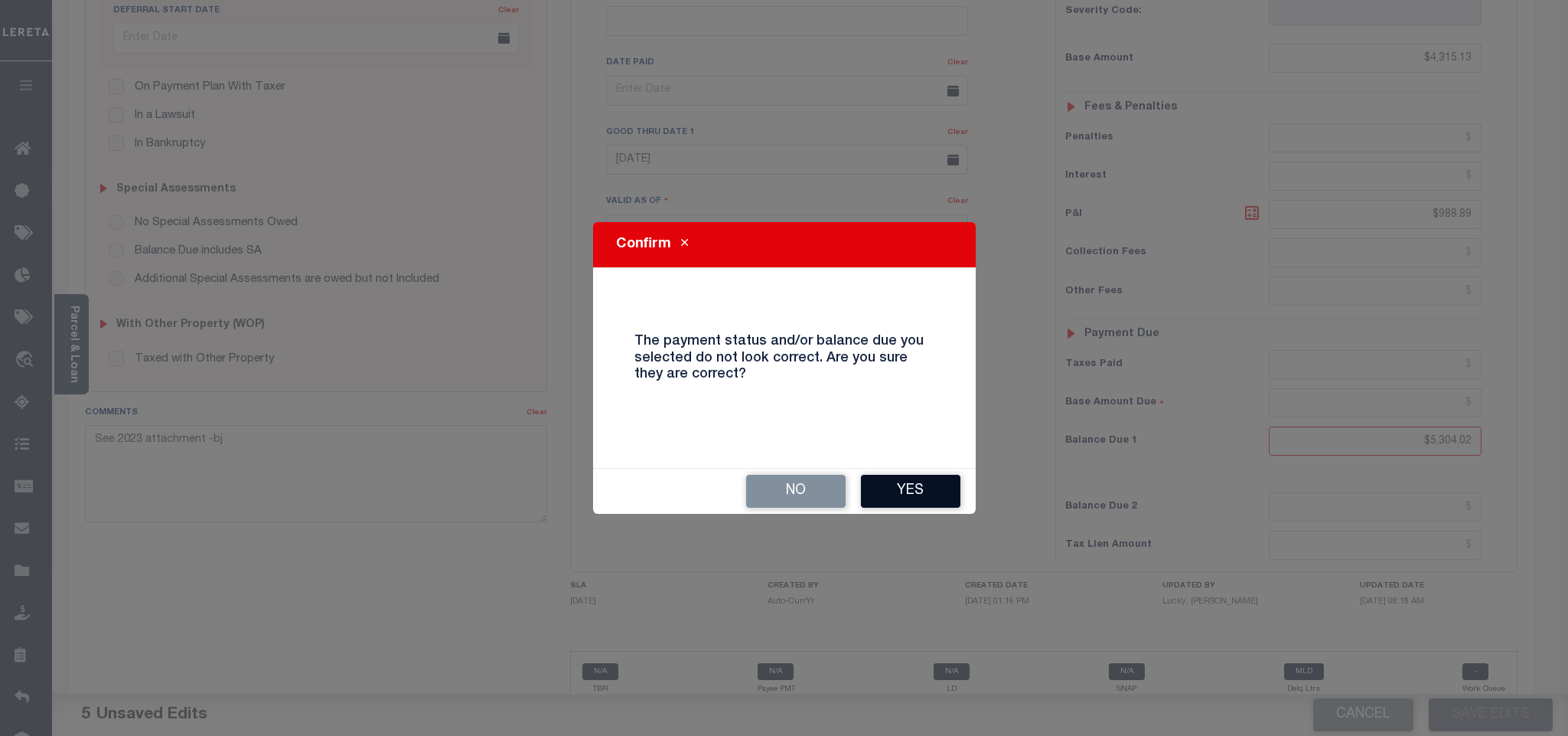
click at [943, 501] on button "Yes" at bounding box center [911, 491] width 99 height 33
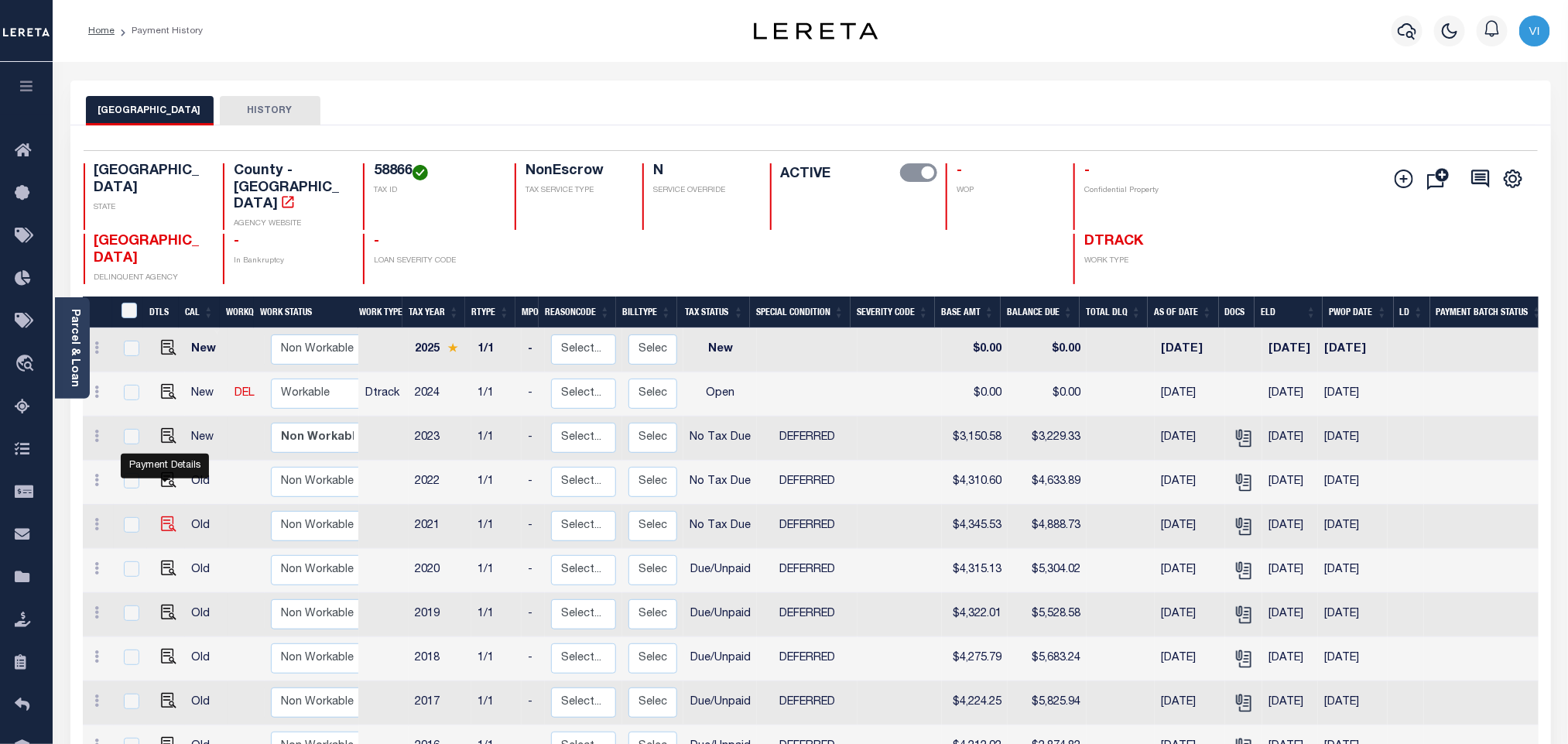
click at [165, 516] on img "" at bounding box center [169, 524] width 15 height 15
checkbox input "true"
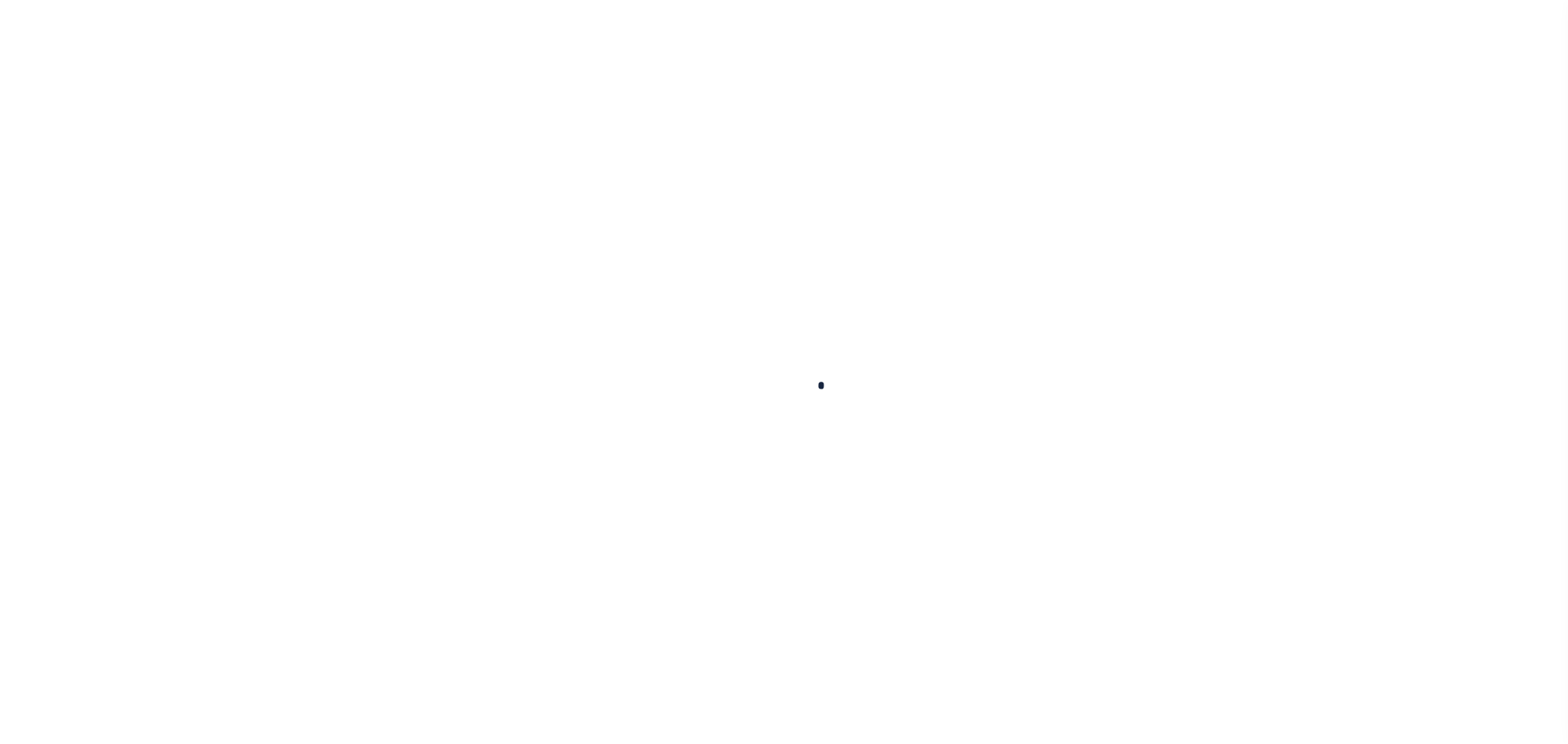
checkbox input "true"
checkbox input "false"
type textarea "See 2023 attachment -bj"
type input "[DATE]"
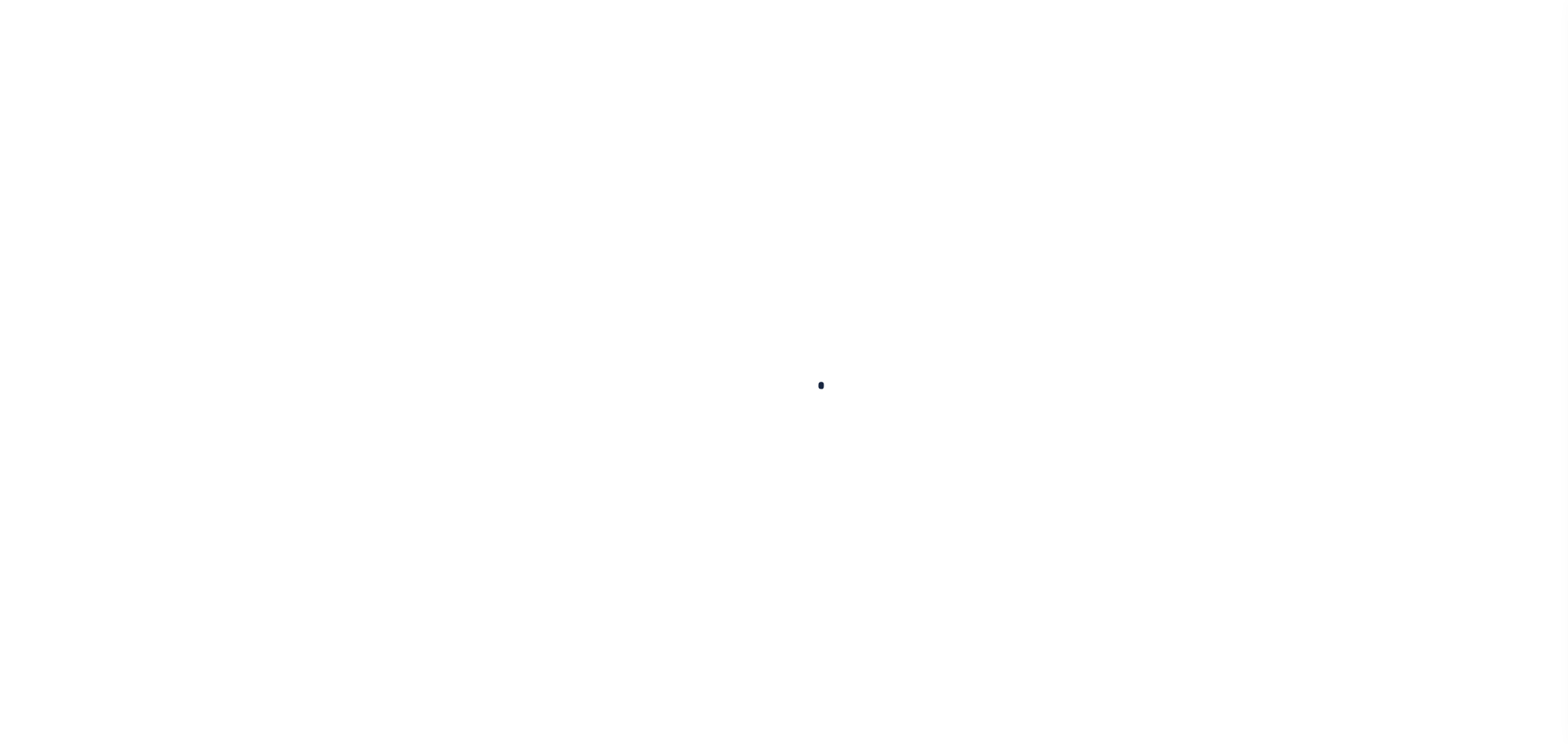
select select "NTX"
select select "6"
type input "$4,345.53"
type input "$543.2"
type input "$4,888.73"
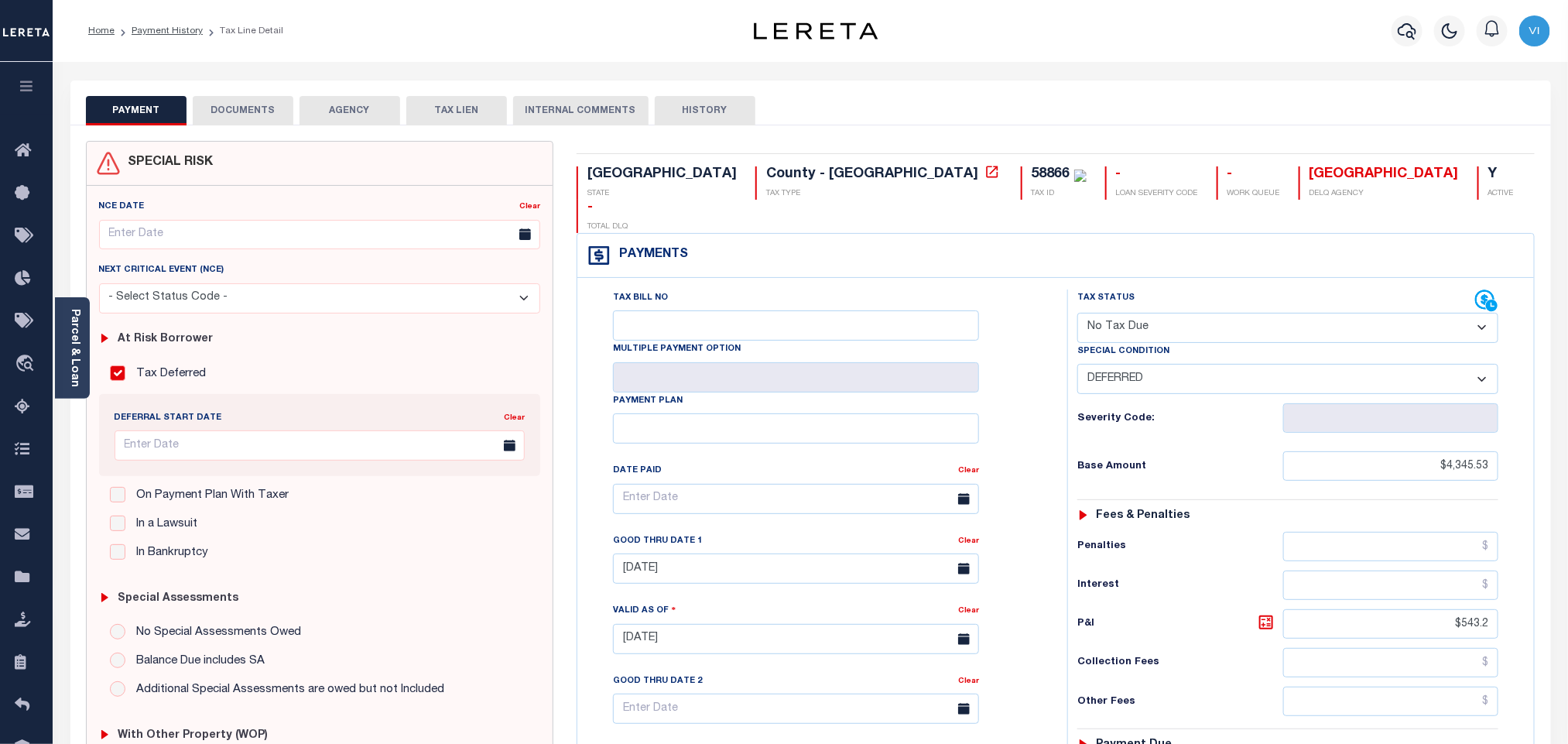
click at [1189, 312] on select "- Select Status Code - Open Due/Unpaid Paid Incomplete No Tax Due Internal Refu…" at bounding box center [1287, 327] width 421 height 30
select select "DUE"
click at [1077, 312] on select "- Select Status Code - Open Due/Unpaid Paid Incomplete No Tax Due Internal Refu…" at bounding box center [1287, 327] width 421 height 30
select select "0"
type input "[DATE]"
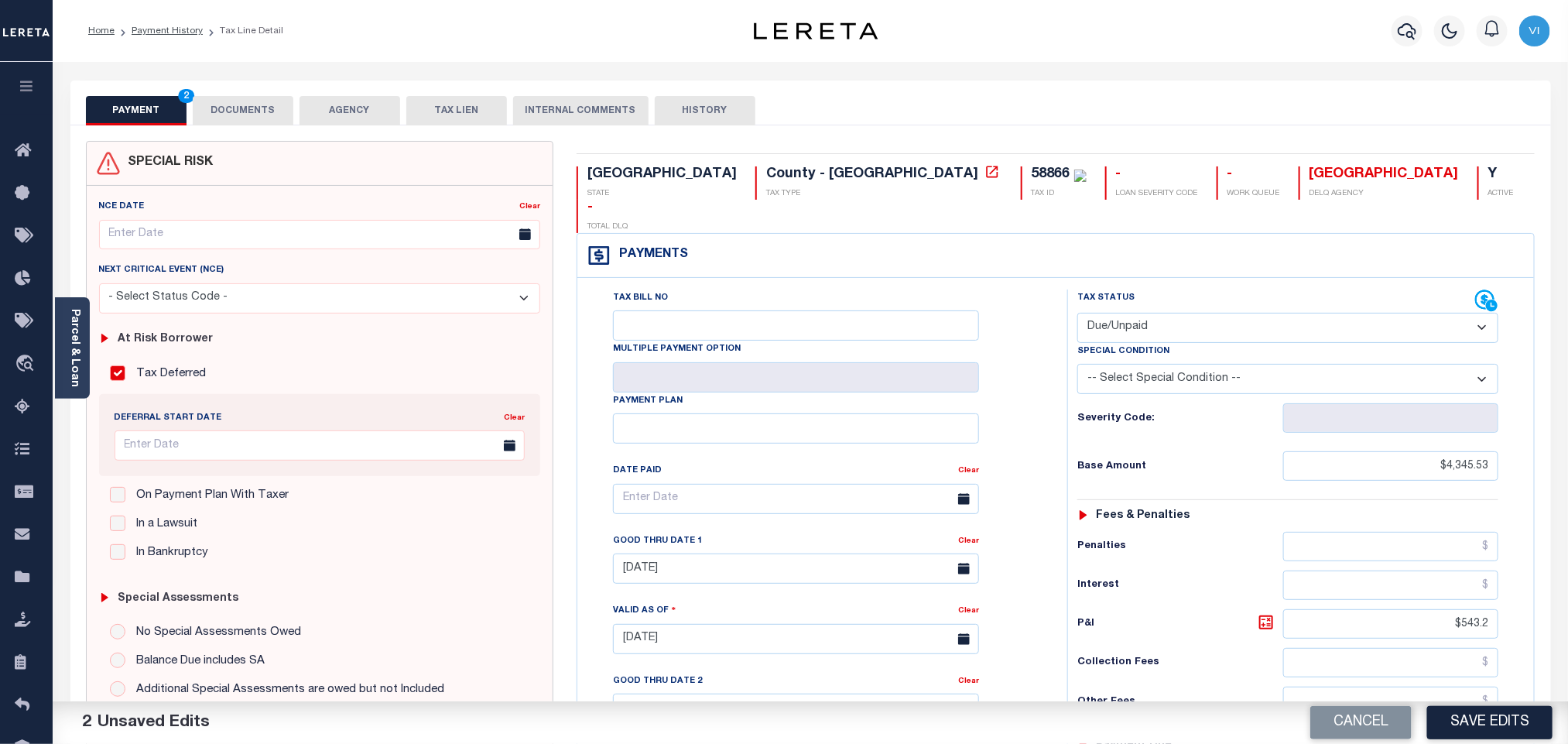
click at [1126, 363] on select "-- Select Special Condition -- 3RD PARTY TAX LIEN AGENCY TAX LIEN (A.K.A Inside…" at bounding box center [1287, 378] width 421 height 30
select select "6"
click at [1077, 363] on select "-- Select Special Condition -- 3RD PARTY TAX LIEN AGENCY TAX LIEN (A.K.A Inside…" at bounding box center [1287, 378] width 421 height 30
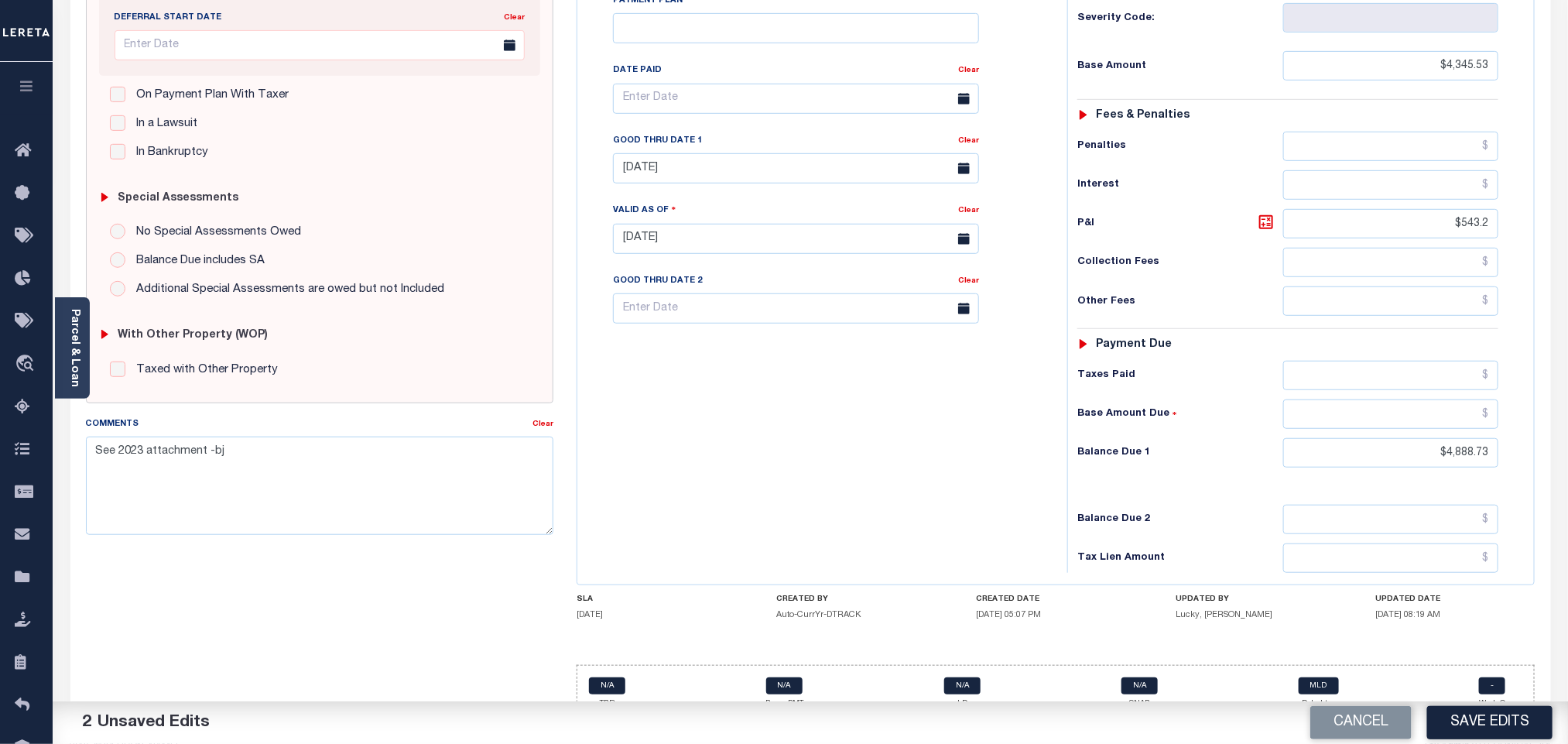
scroll to position [407, 0]
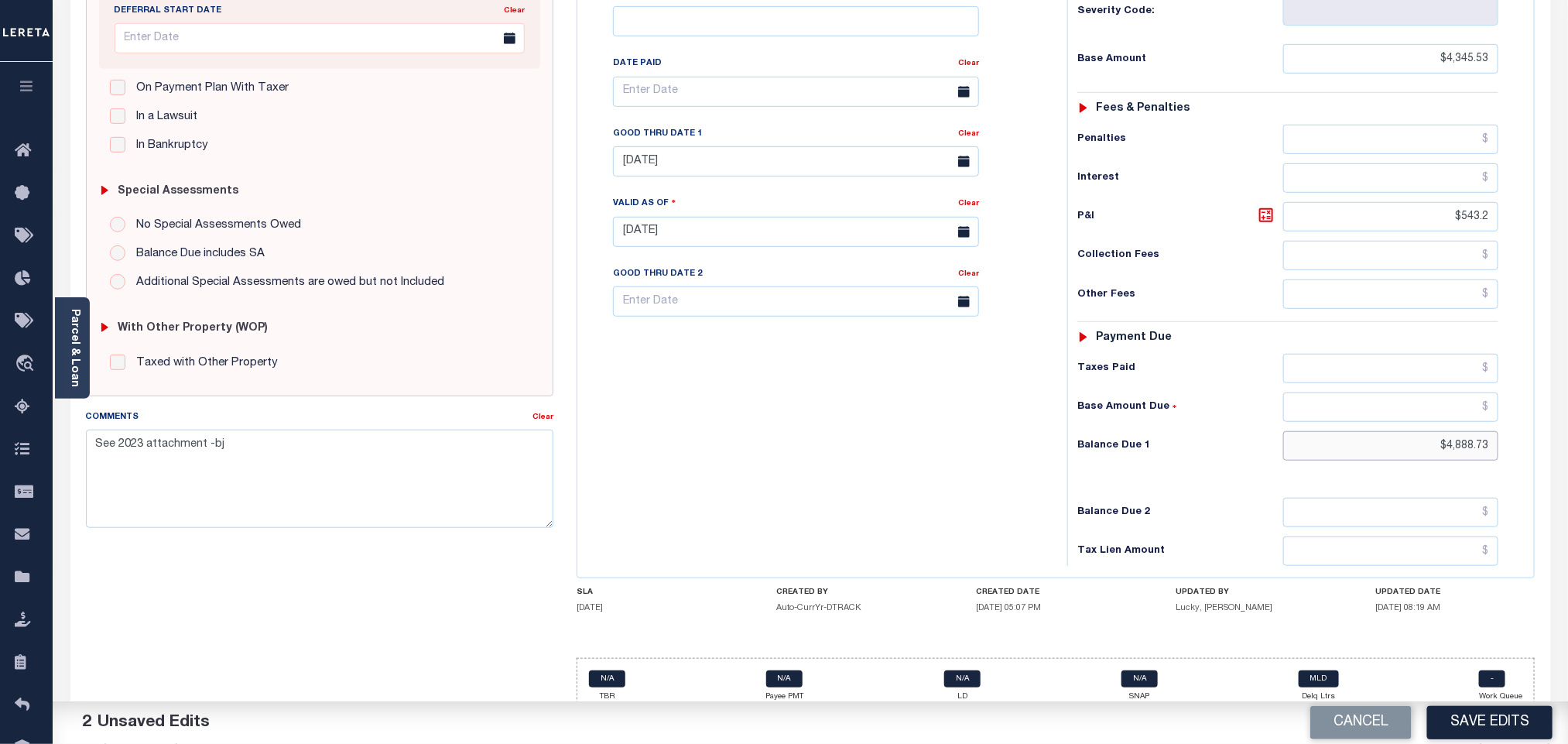
click at [1462, 432] on input "$4,888.73" at bounding box center [1391, 445] width 216 height 30
paste input "5,124.11"
type input "$5,124.11"
click at [1266, 206] on icon at bounding box center [1266, 215] width 19 height 19
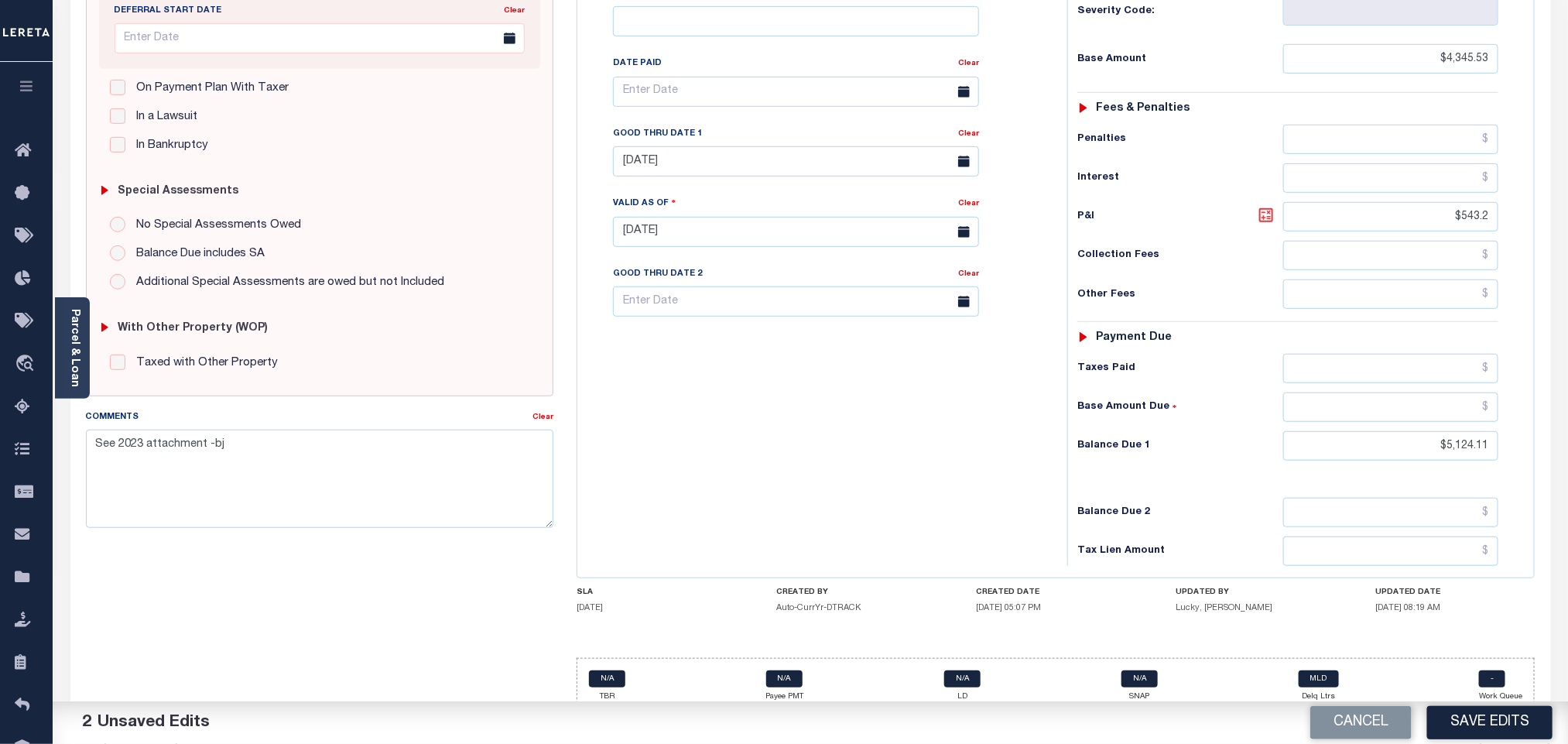
type input "$778.58"
click at [702, 146] on input "[DATE]" at bounding box center [796, 161] width 366 height 30
click at [638, 371] on span "31" at bounding box center [630, 376] width 30 height 30
type input "[DATE]"
drag, startPoint x: 685, startPoint y: 412, endPoint x: 716, endPoint y: 425, distance: 33.6
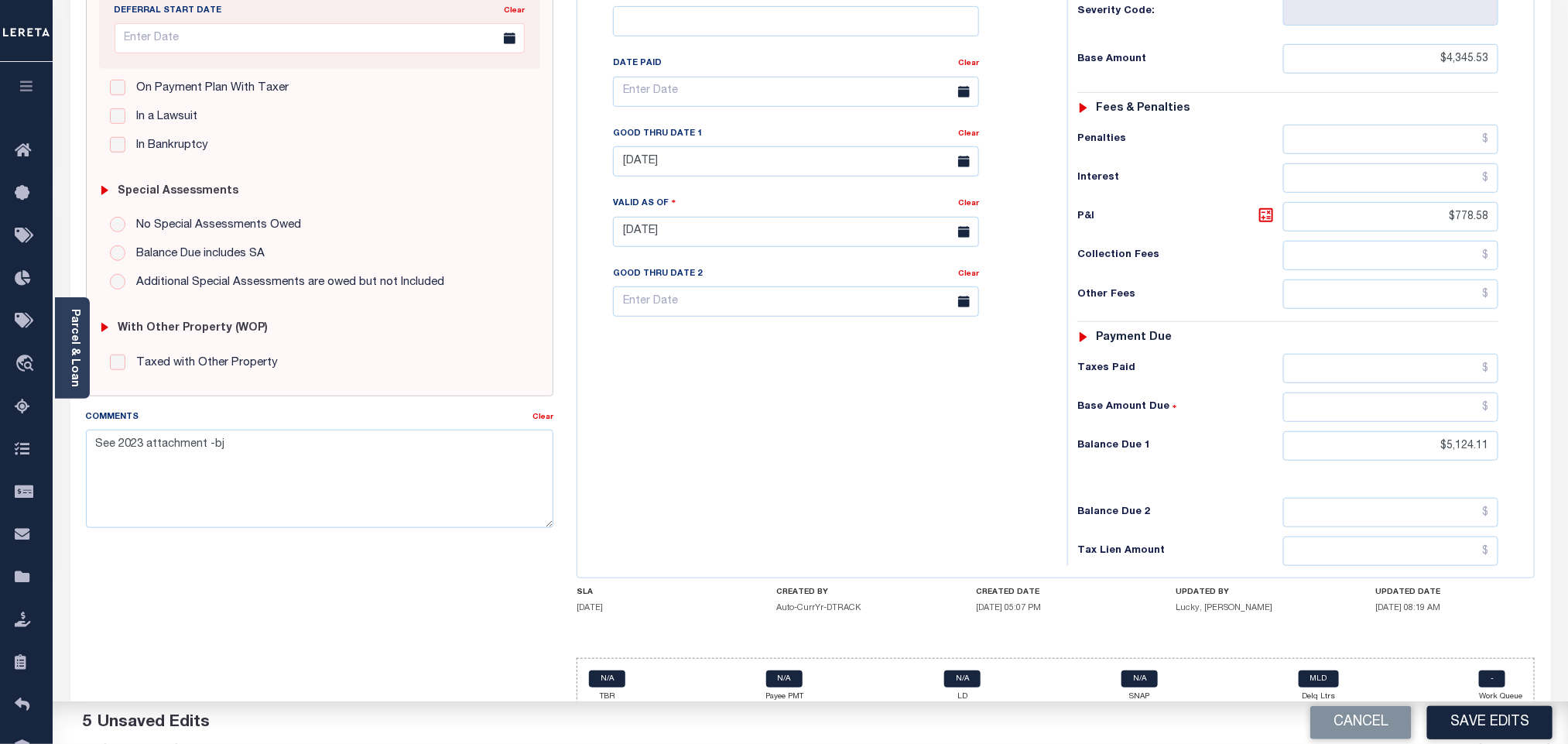
click at [694, 415] on div "Tax Bill No Multiple Payment Option Payment Plan Clear" at bounding box center [818, 224] width 474 height 684
click at [1462, 719] on button "Save Edits" at bounding box center [1489, 722] width 125 height 33
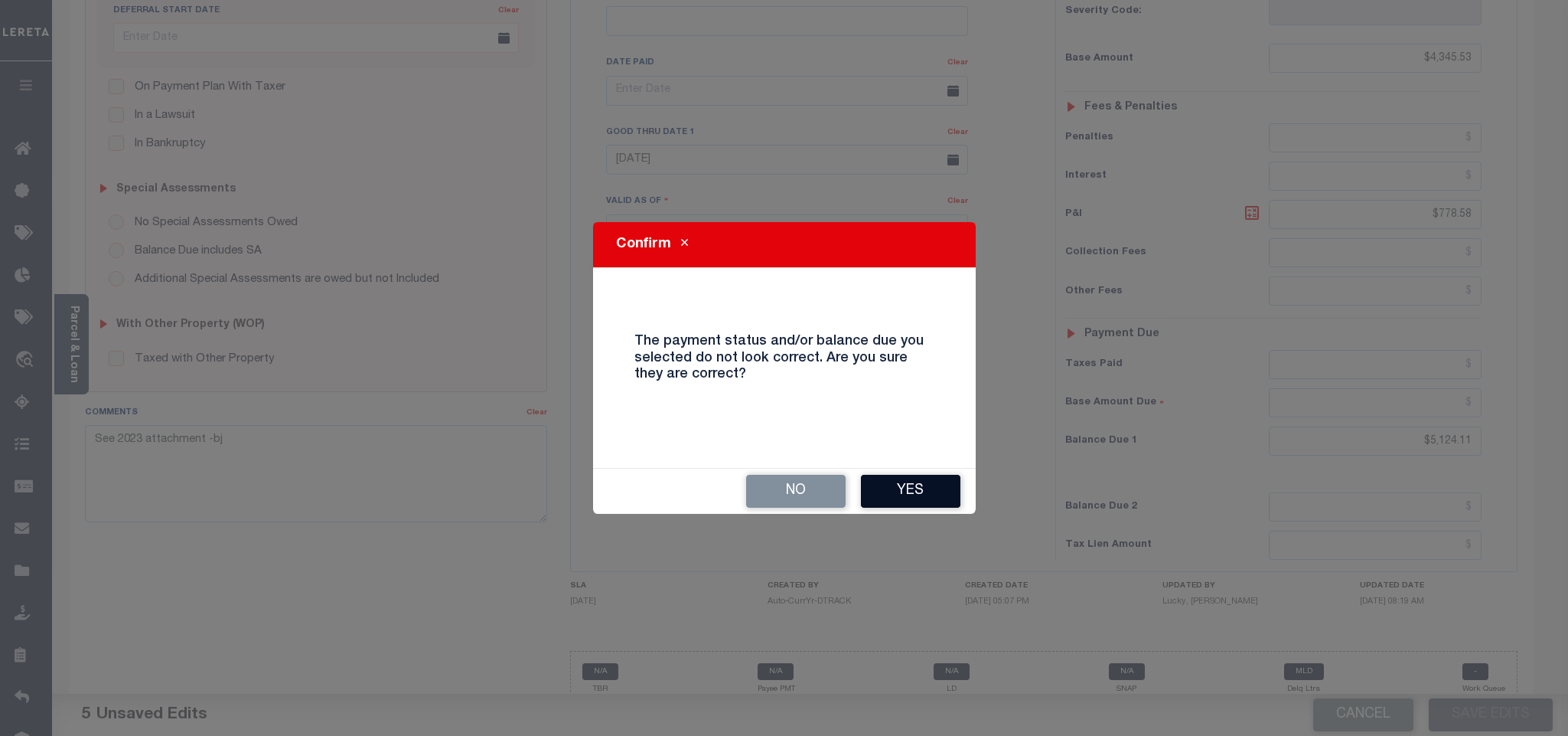
click at [905, 484] on button "Yes" at bounding box center [911, 491] width 99 height 33
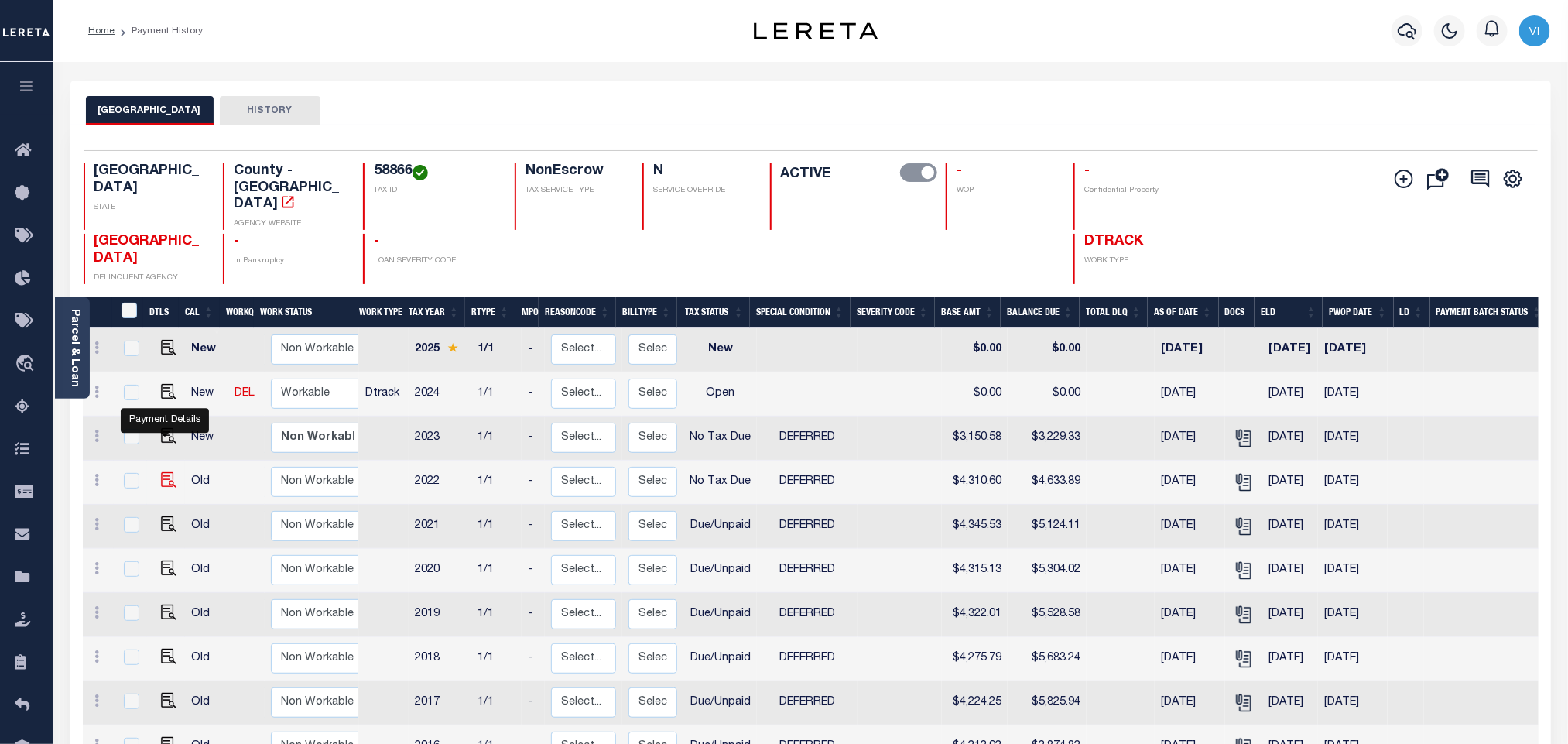
click at [163, 472] on img "" at bounding box center [169, 480] width 15 height 15
checkbox input "true"
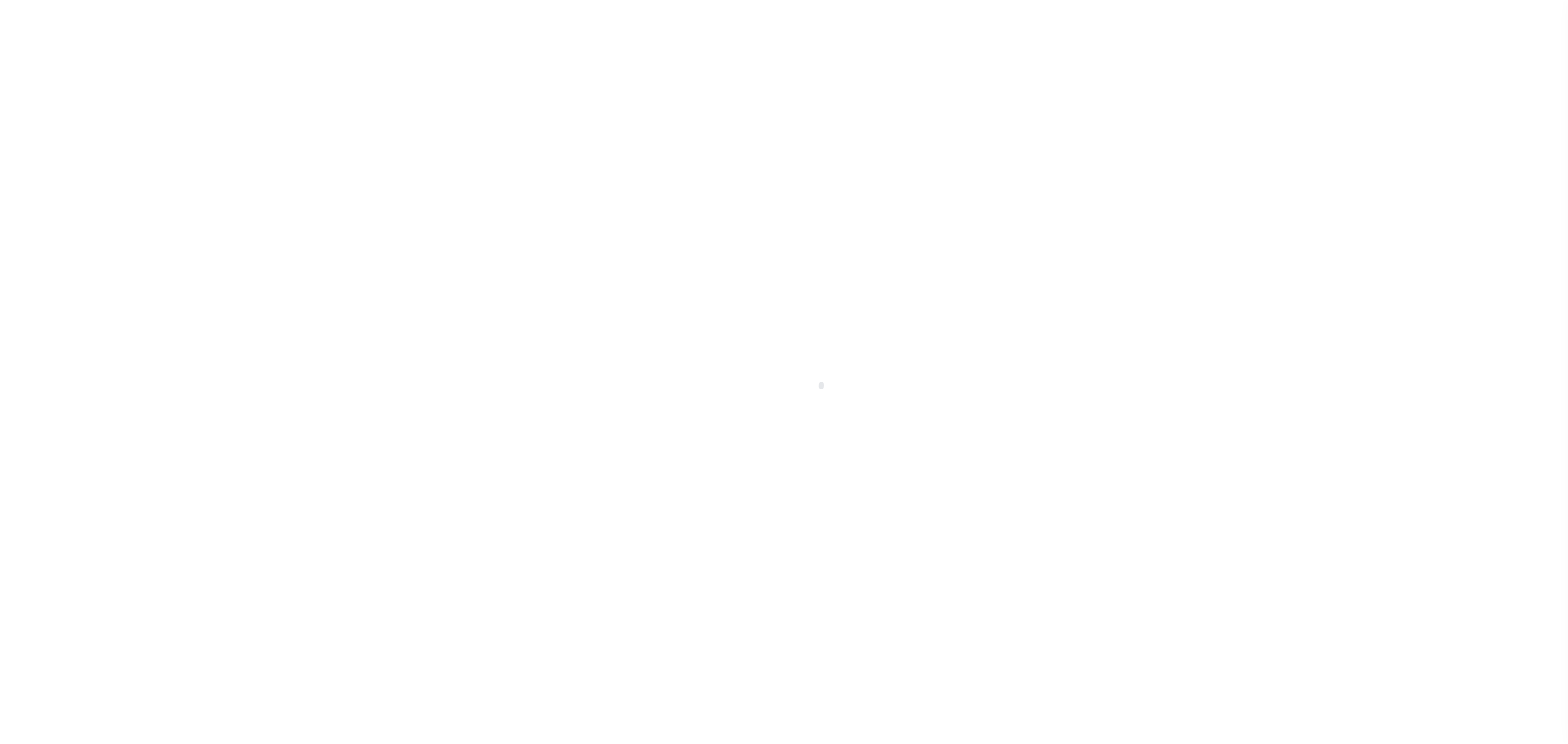
select select "NTX"
select select "6"
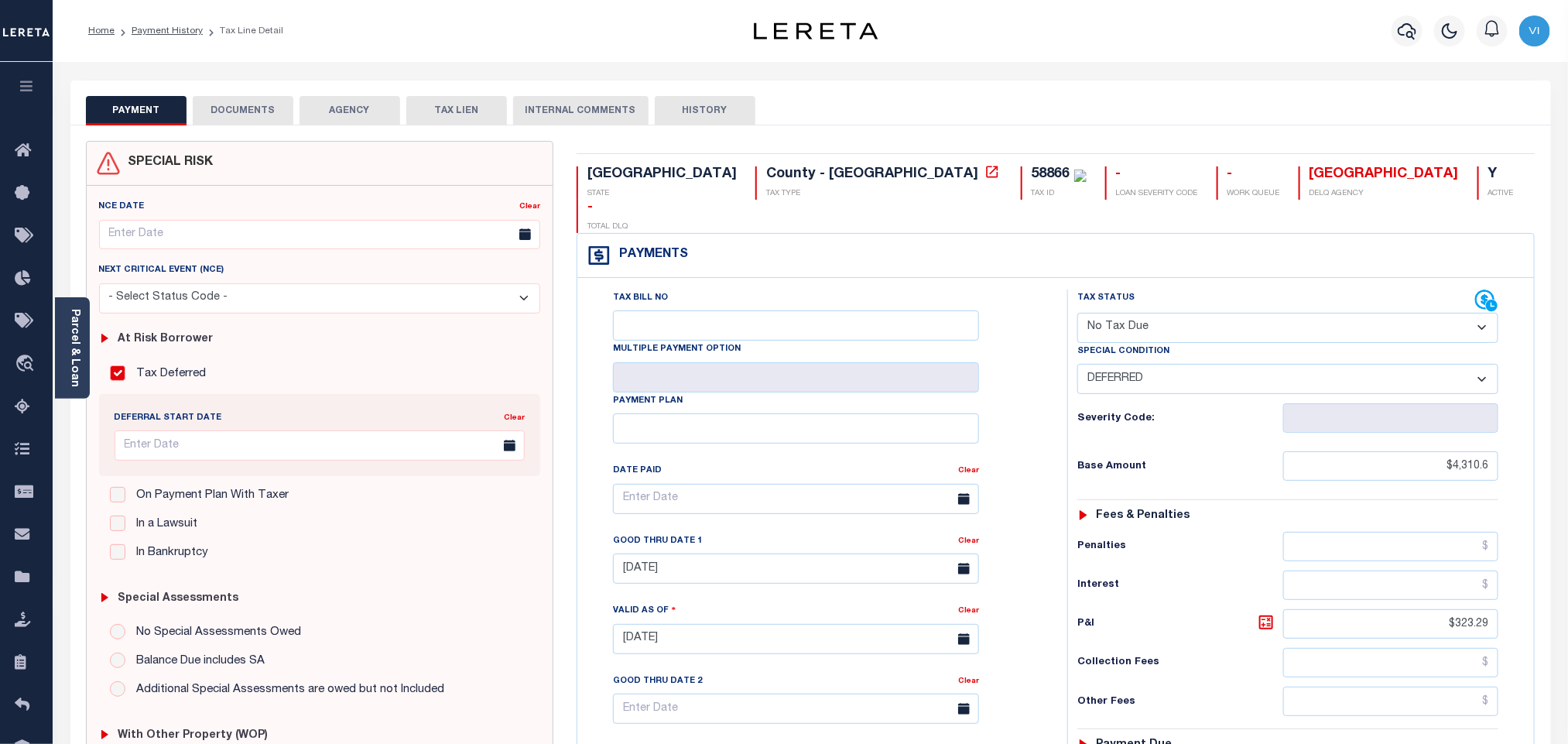
click at [1103, 312] on select "- Select Status Code - Open Due/Unpaid Paid Incomplete No Tax Due Internal Refu…" at bounding box center [1287, 327] width 421 height 30
select select "DUE"
click at [1077, 312] on select "- Select Status Code - Open Due/Unpaid Paid Incomplete No Tax Due Internal Refu…" at bounding box center [1287, 327] width 421 height 30
select select "0"
type input "[DATE]"
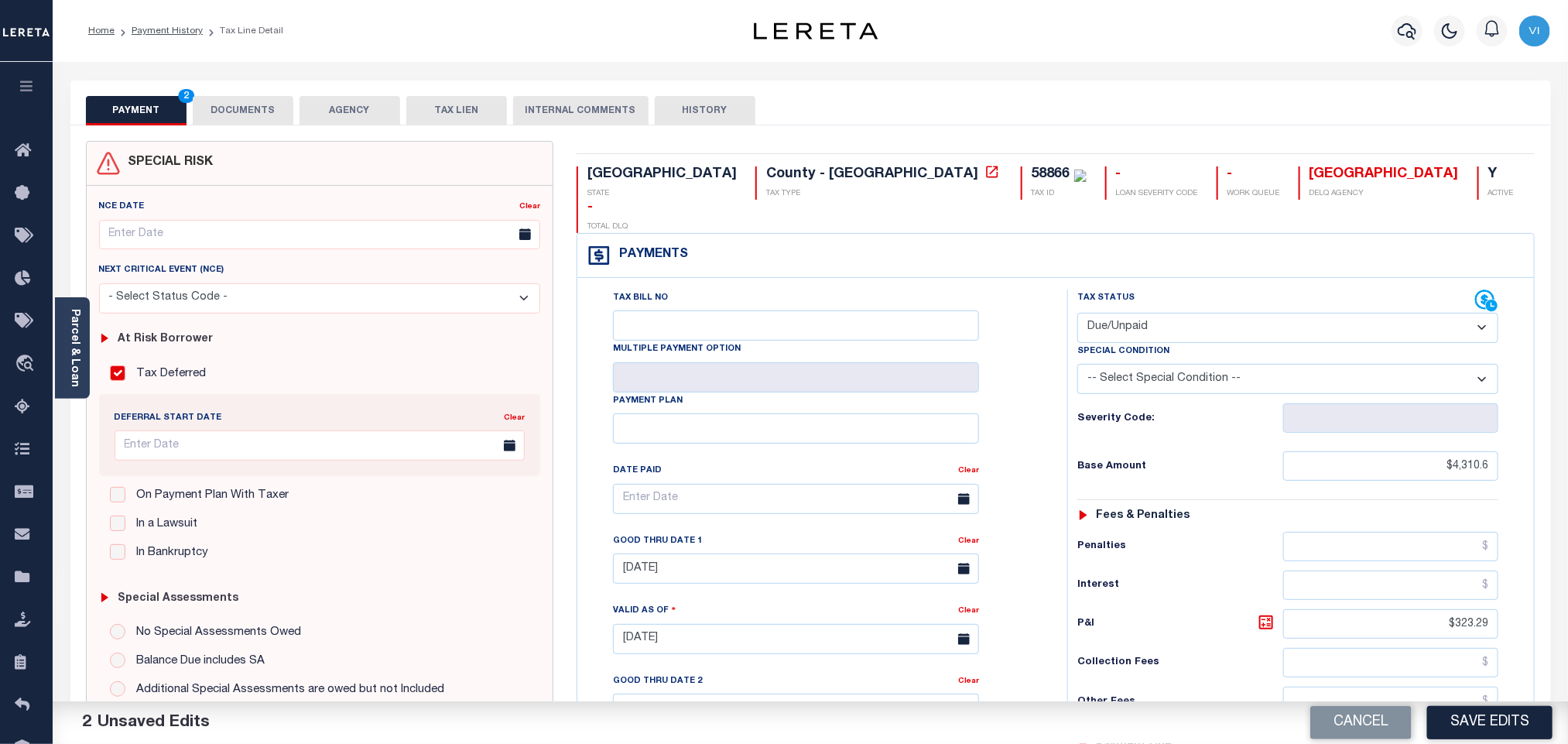
click at [1124, 363] on select "-- Select Special Condition -- 3RD PARTY TAX LIEN AGENCY TAX LIEN (A.K.A Inside…" at bounding box center [1287, 378] width 421 height 30
select select "6"
click at [1077, 363] on select "-- Select Special Condition -- 3RD PARTY TAX LIEN AGENCY TAX LIEN (A.K.A Inside…" at bounding box center [1287, 378] width 421 height 30
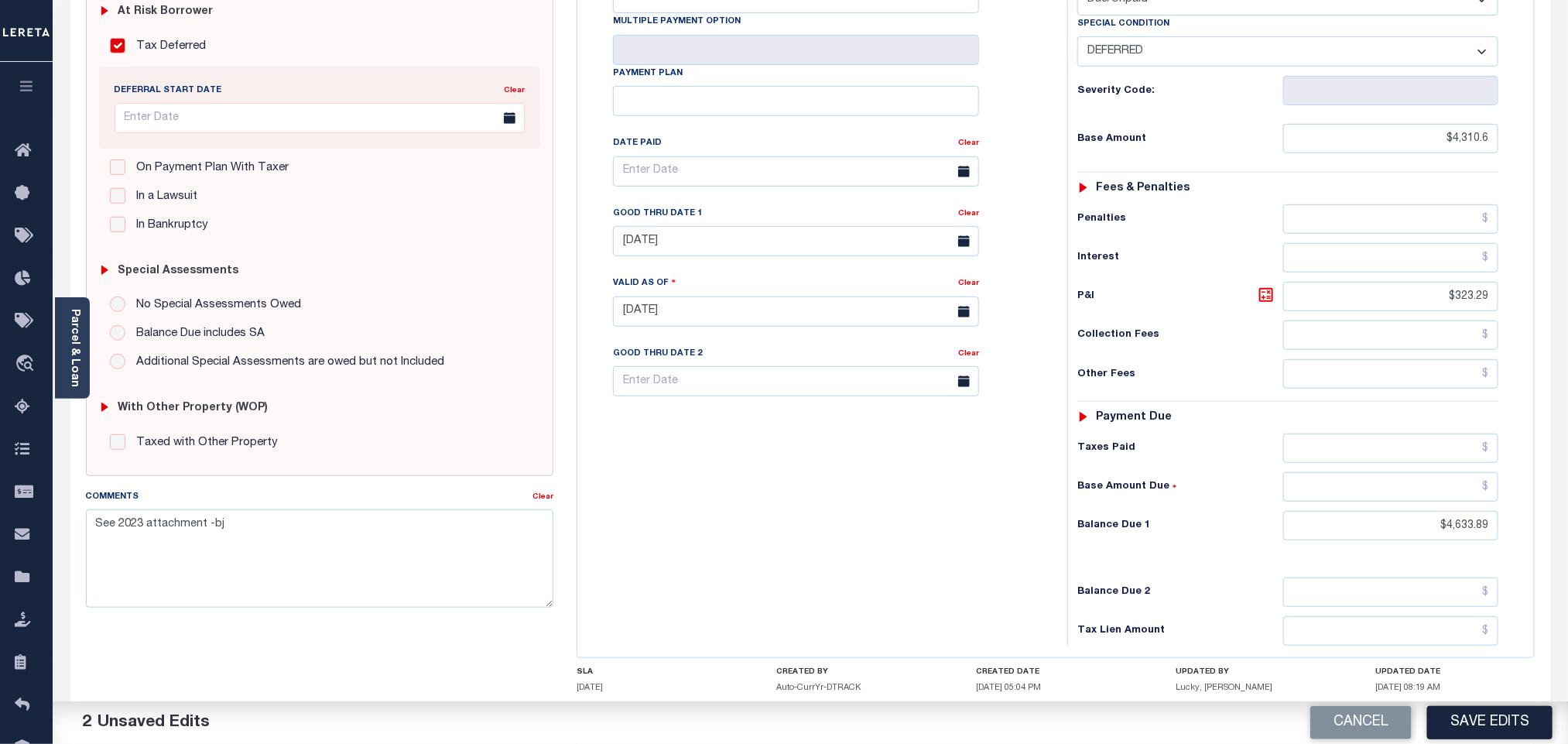
scroll to position [407, 0]
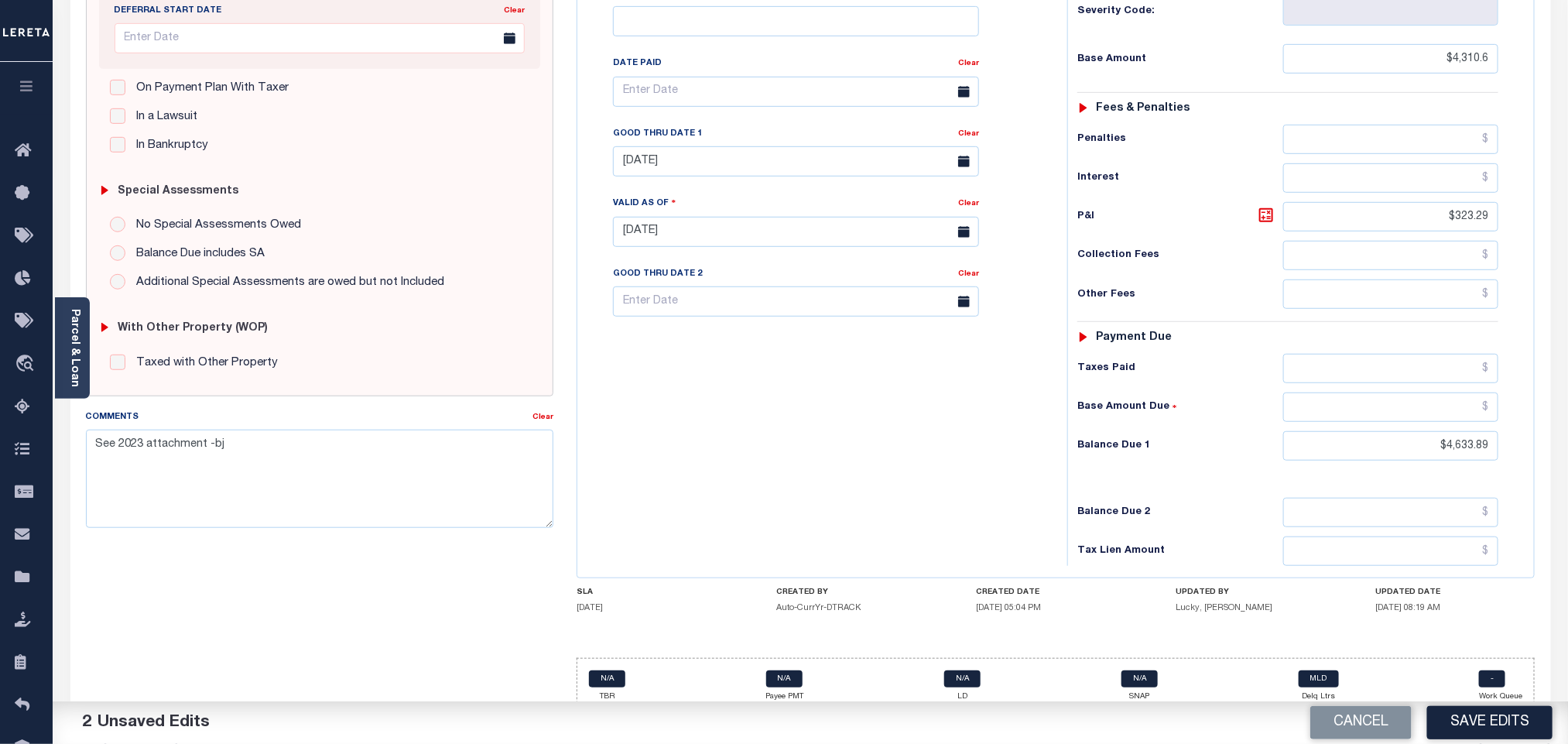
click at [1477, 439] on div "Tax Status Status - Select Status Code -" at bounding box center [1293, 224] width 451 height 684
click at [1475, 439] on div "Tax Status Status - Select Status Code -" at bounding box center [1293, 224] width 451 height 684
click at [1468, 437] on input "$4,633.89" at bounding box center [1391, 445] width 216 height 30
paste input "867.3"
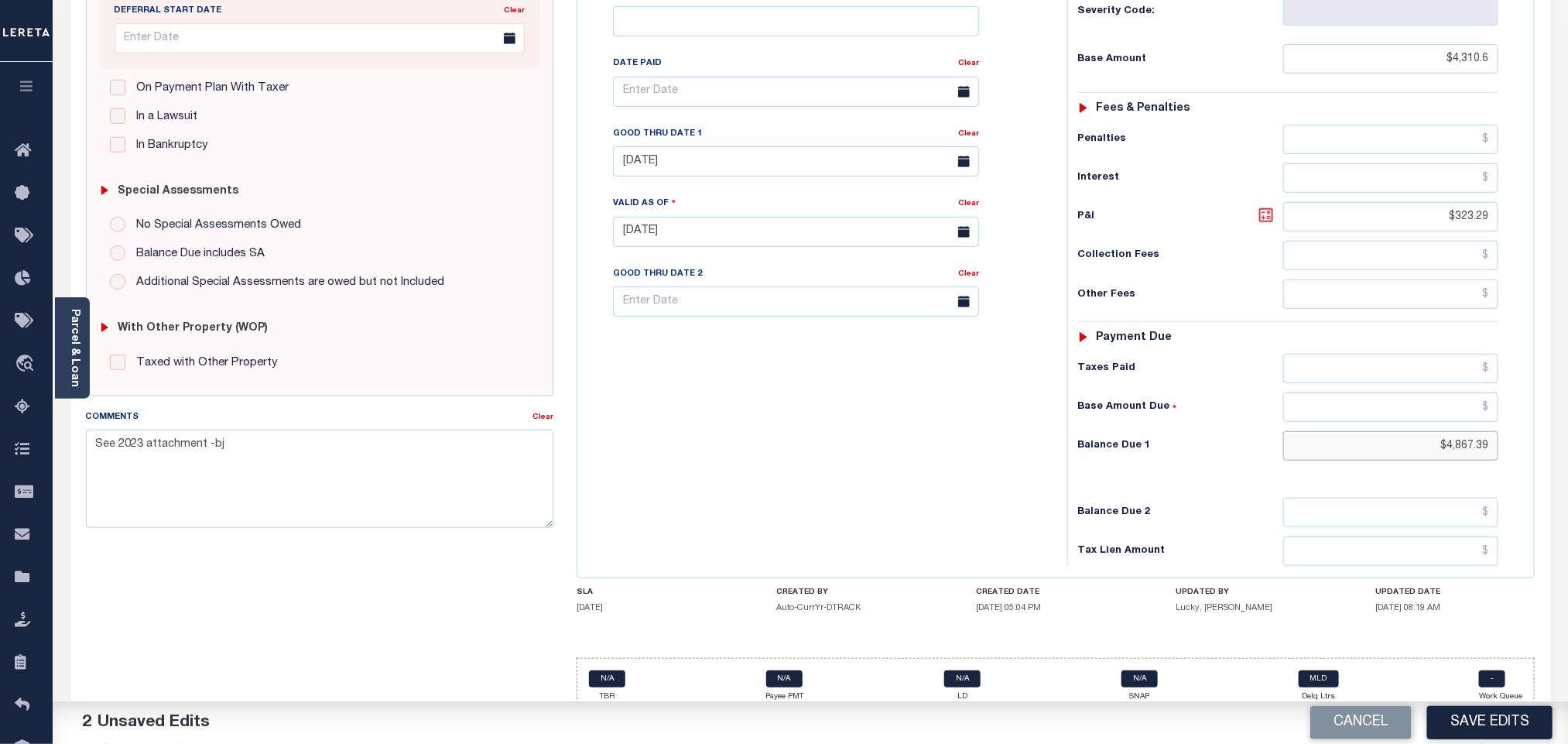
type input "$4,867.39"
click at [1261, 206] on icon at bounding box center [1266, 215] width 19 height 19
type input "$556.79"
click at [735, 146] on input "[DATE]" at bounding box center [796, 161] width 366 height 30
click at [632, 379] on span "31" at bounding box center [630, 376] width 30 height 30
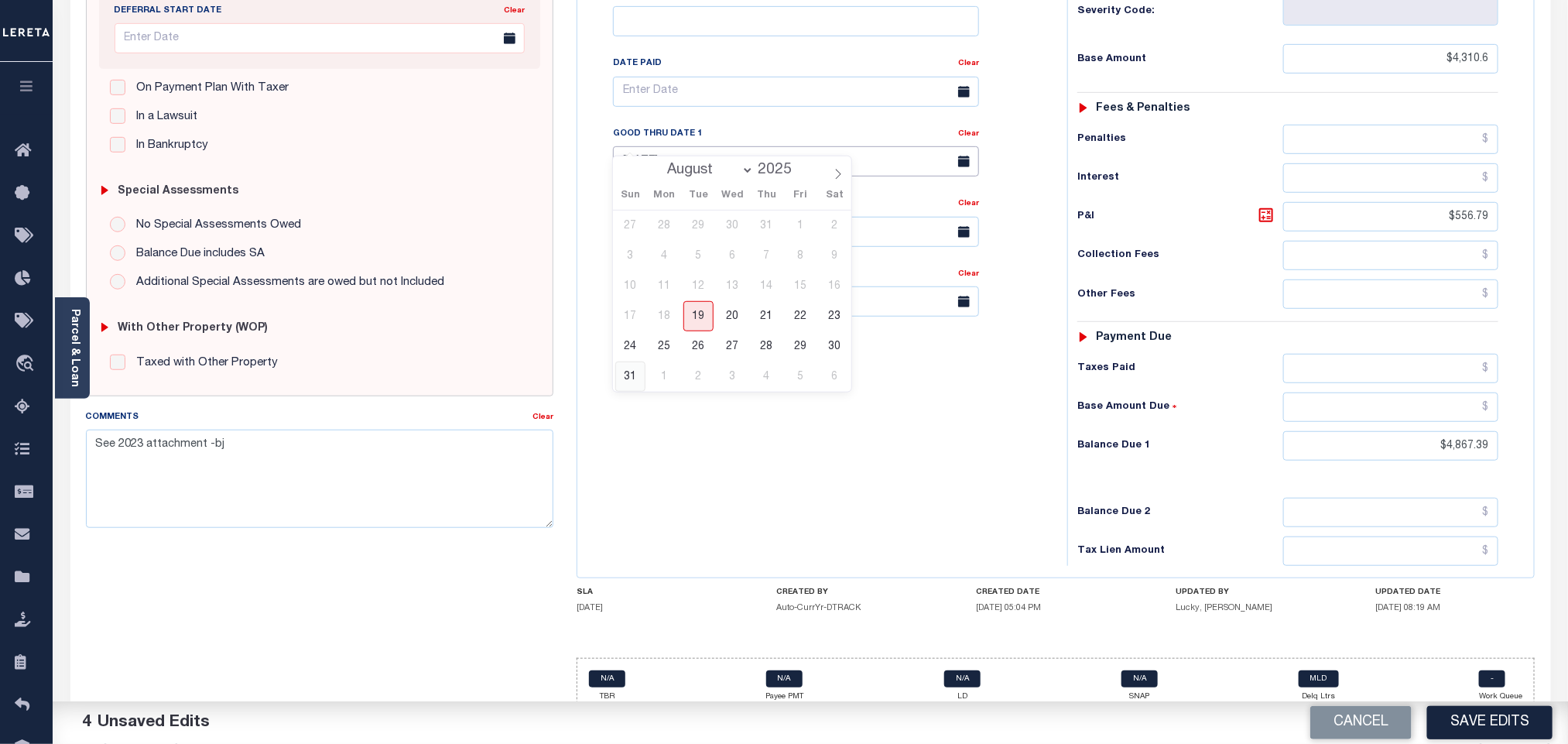
type input "08/31/2025"
click at [688, 418] on div "Tax Bill No Multiple Payment Option Payment Plan Clear" at bounding box center [818, 224] width 474 height 684
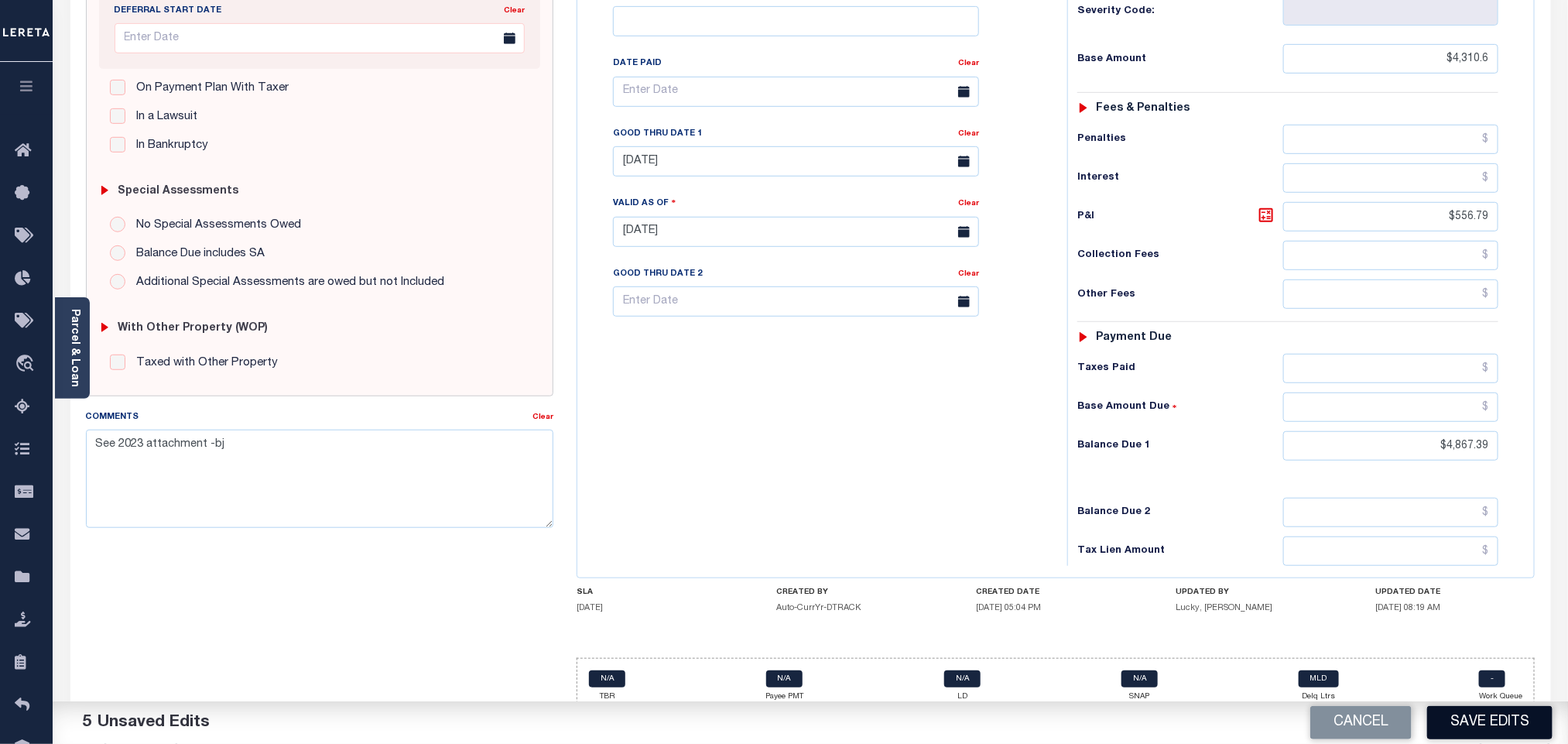
click at [1484, 735] on button "Save Edits" at bounding box center [1489, 722] width 125 height 33
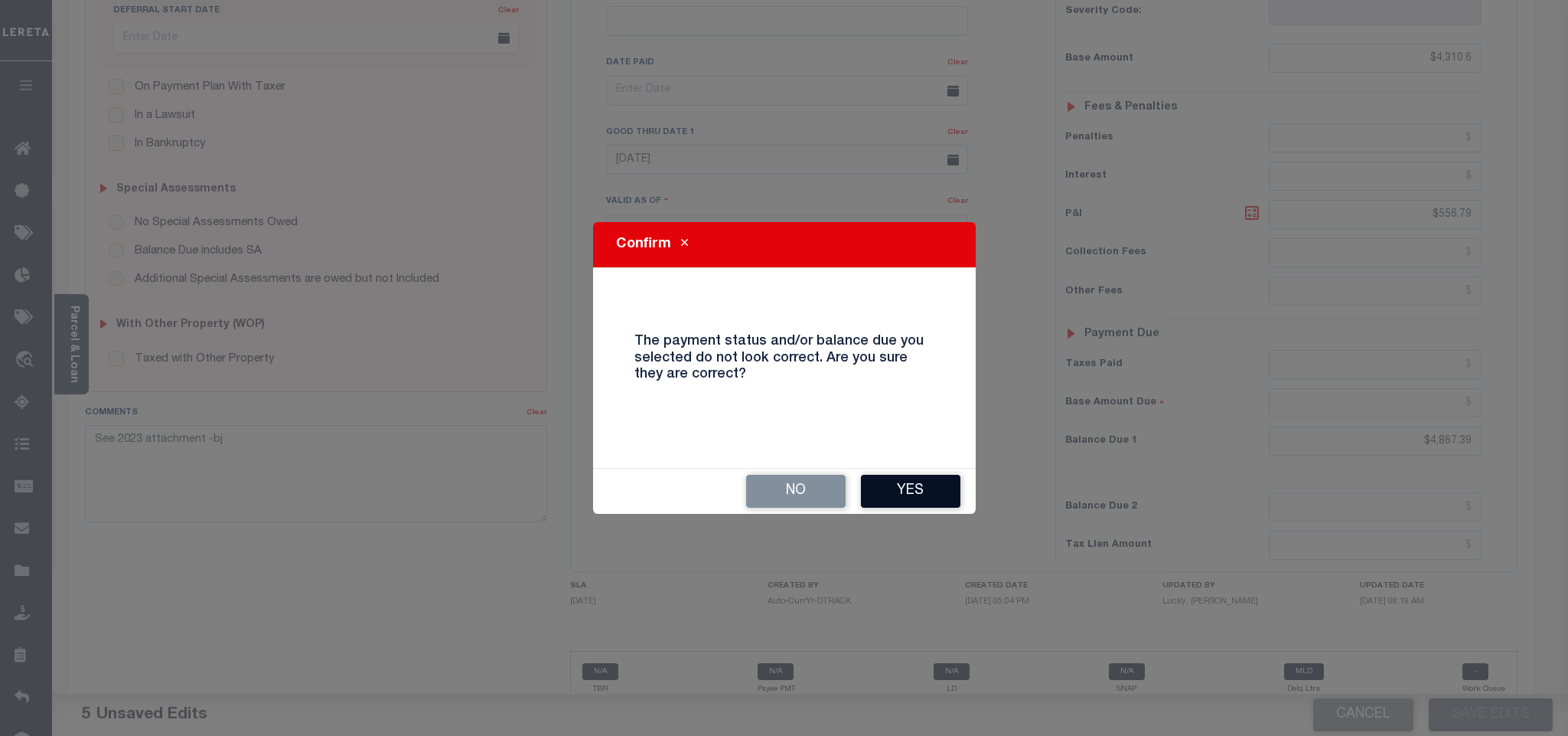
click at [935, 508] on button "Yes" at bounding box center [911, 491] width 99 height 33
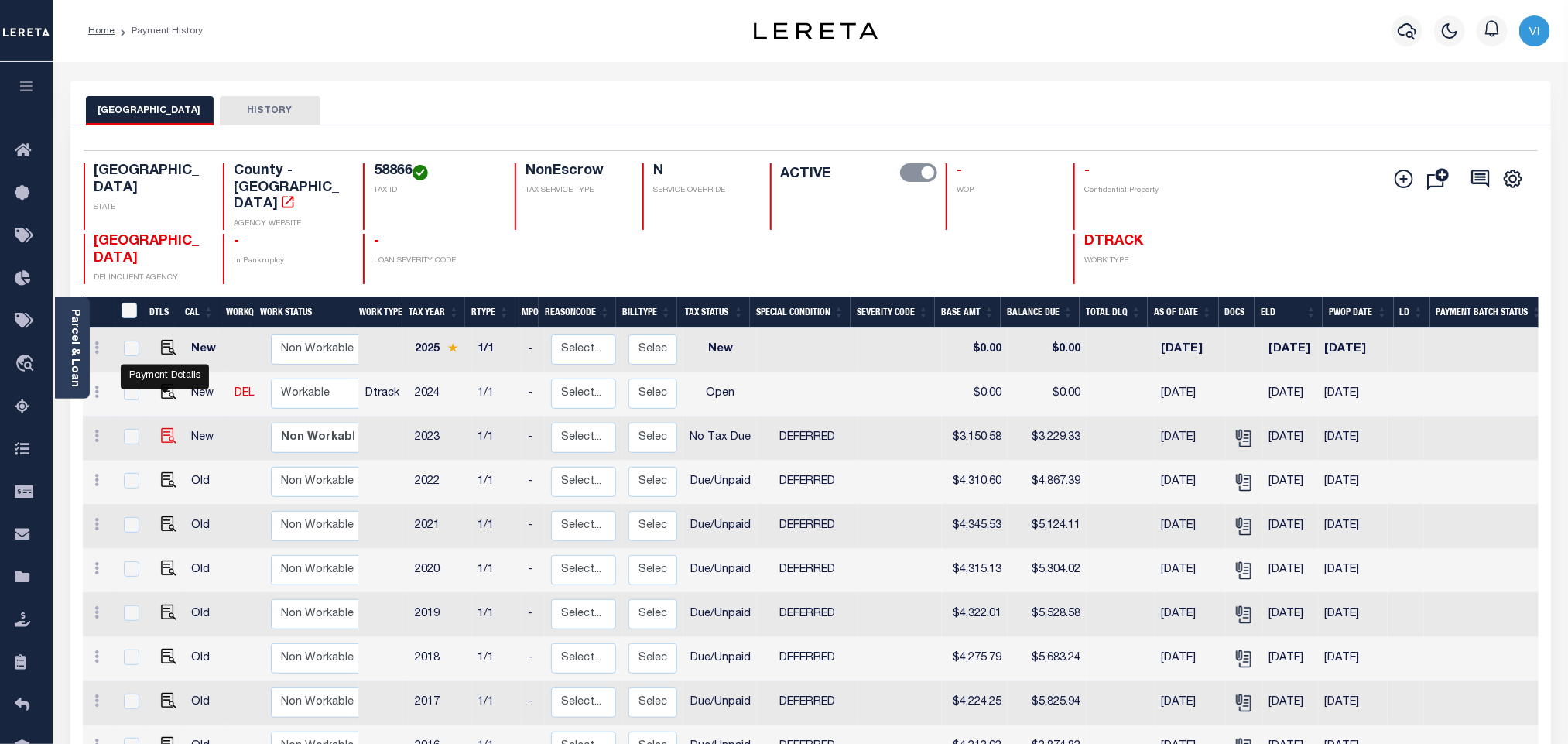
click at [165, 428] on img "" at bounding box center [169, 436] width 15 height 15
checkbox input "true"
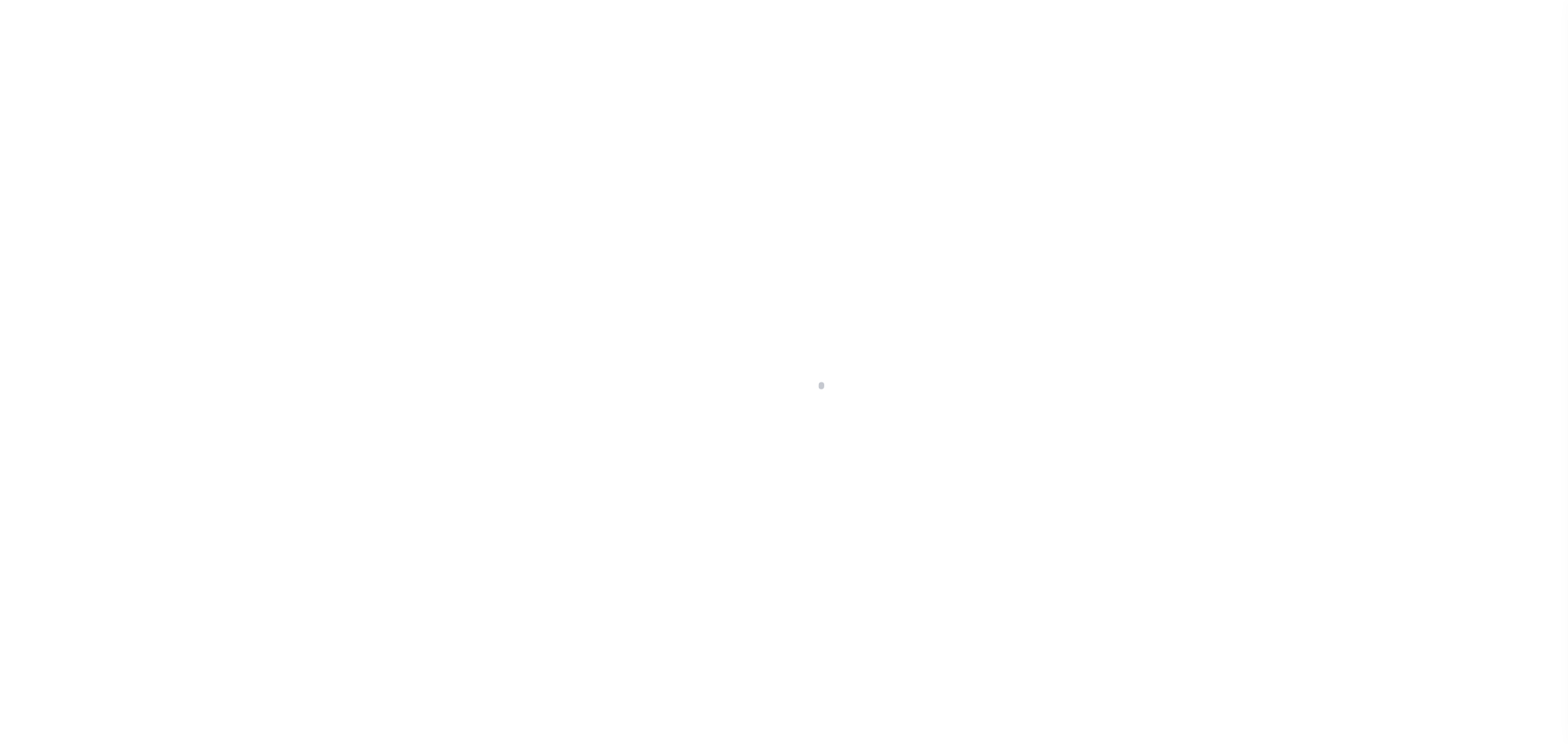
select select "NTX"
select select "6"
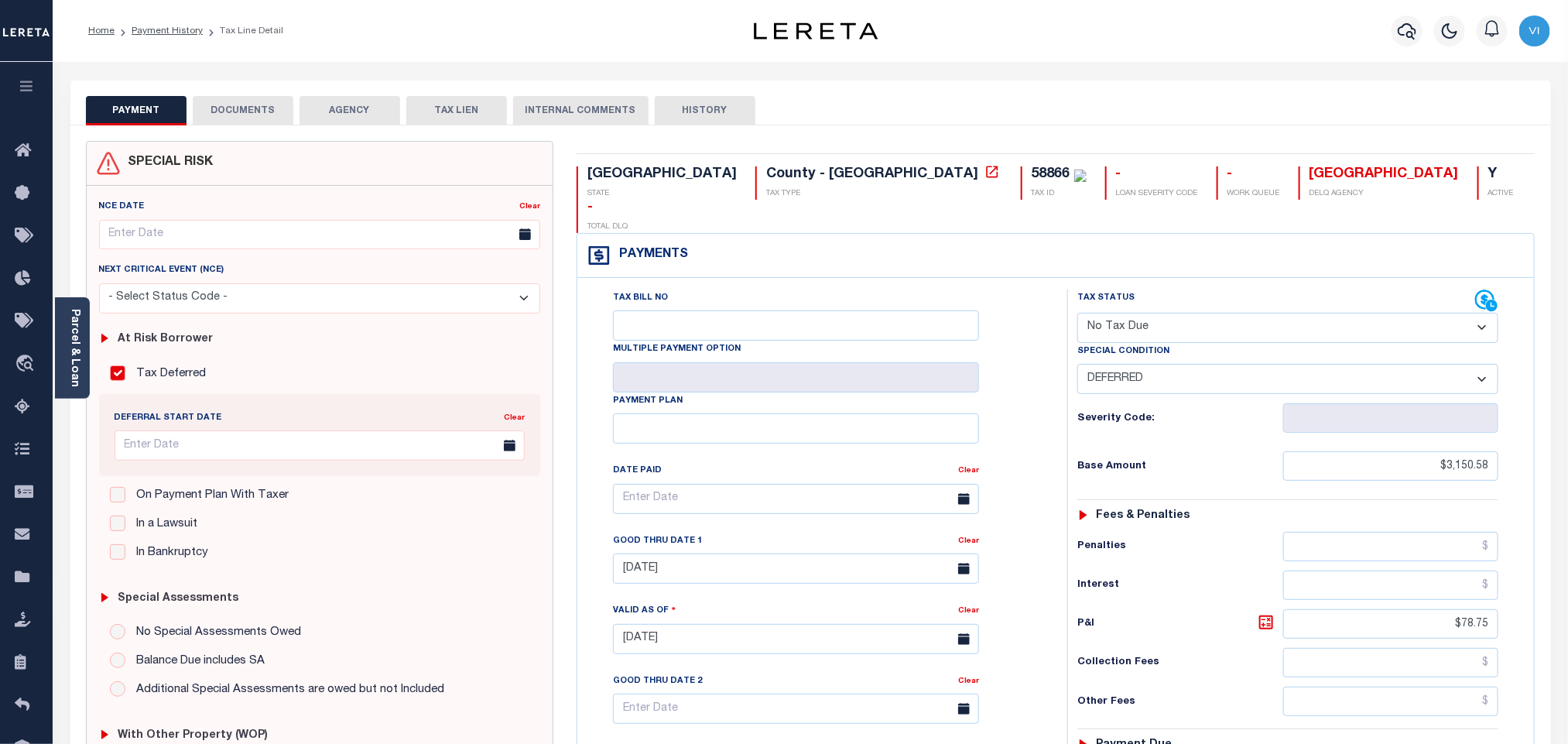
click at [1129, 312] on select "- Select Status Code - Open Due/Unpaid Paid Incomplete No Tax Due Internal Refu…" at bounding box center [1287, 327] width 421 height 30
select select "DUE"
click at [1077, 312] on select "- Select Status Code - Open Due/Unpaid Paid Incomplete No Tax Due Internal Refu…" at bounding box center [1287, 327] width 421 height 30
select select "0"
type input "[DATE]"
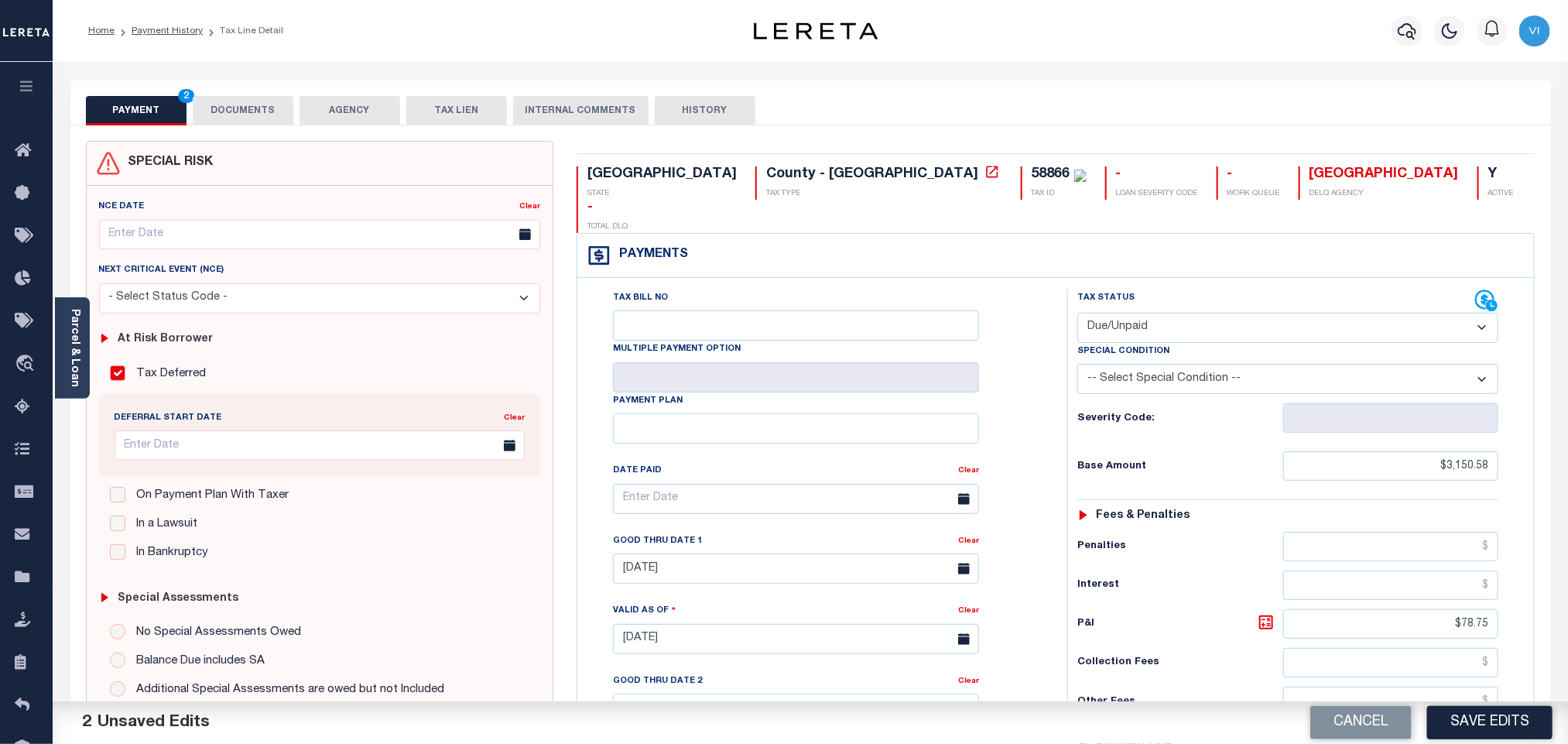
click at [1130, 363] on select "-- Select Special Condition -- 3RD PARTY TAX LIEN AGENCY TAX LIEN (A.K.A Inside…" at bounding box center [1287, 378] width 421 height 30
select select "6"
click at [1077, 363] on select "-- Select Special Condition -- 3RD PARTY TAX LIEN AGENCY TAX LIEN (A.K.A Inside…" at bounding box center [1287, 378] width 421 height 30
click at [69, 339] on link "Parcel & Loan" at bounding box center [74, 348] width 11 height 78
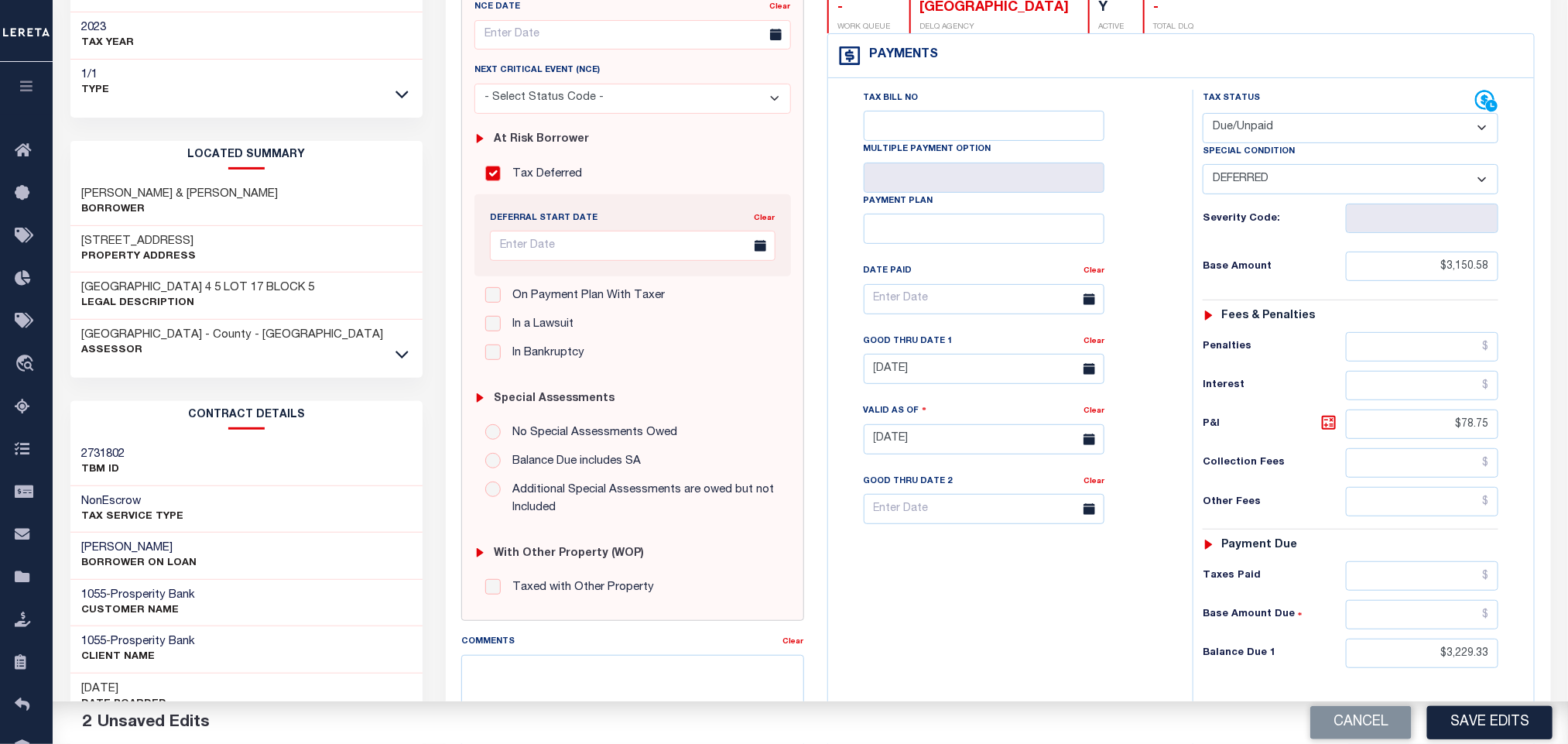
scroll to position [348, 0]
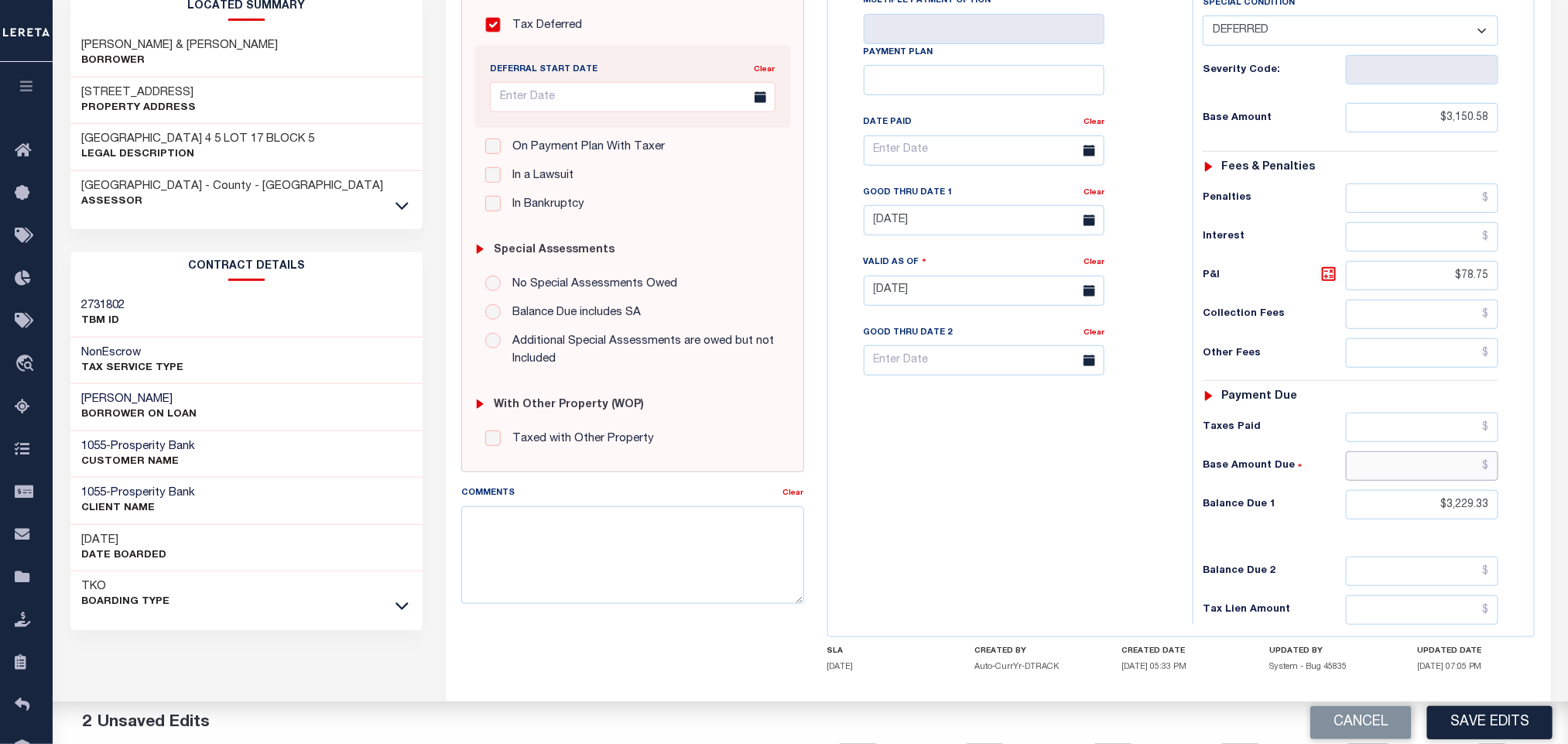
click at [1465, 479] on input "text" at bounding box center [1422, 466] width 153 height 30
paste input "2,814.31"
type input "$2,814.31"
click at [1446, 518] on input "$3,229.33" at bounding box center [1422, 504] width 153 height 30
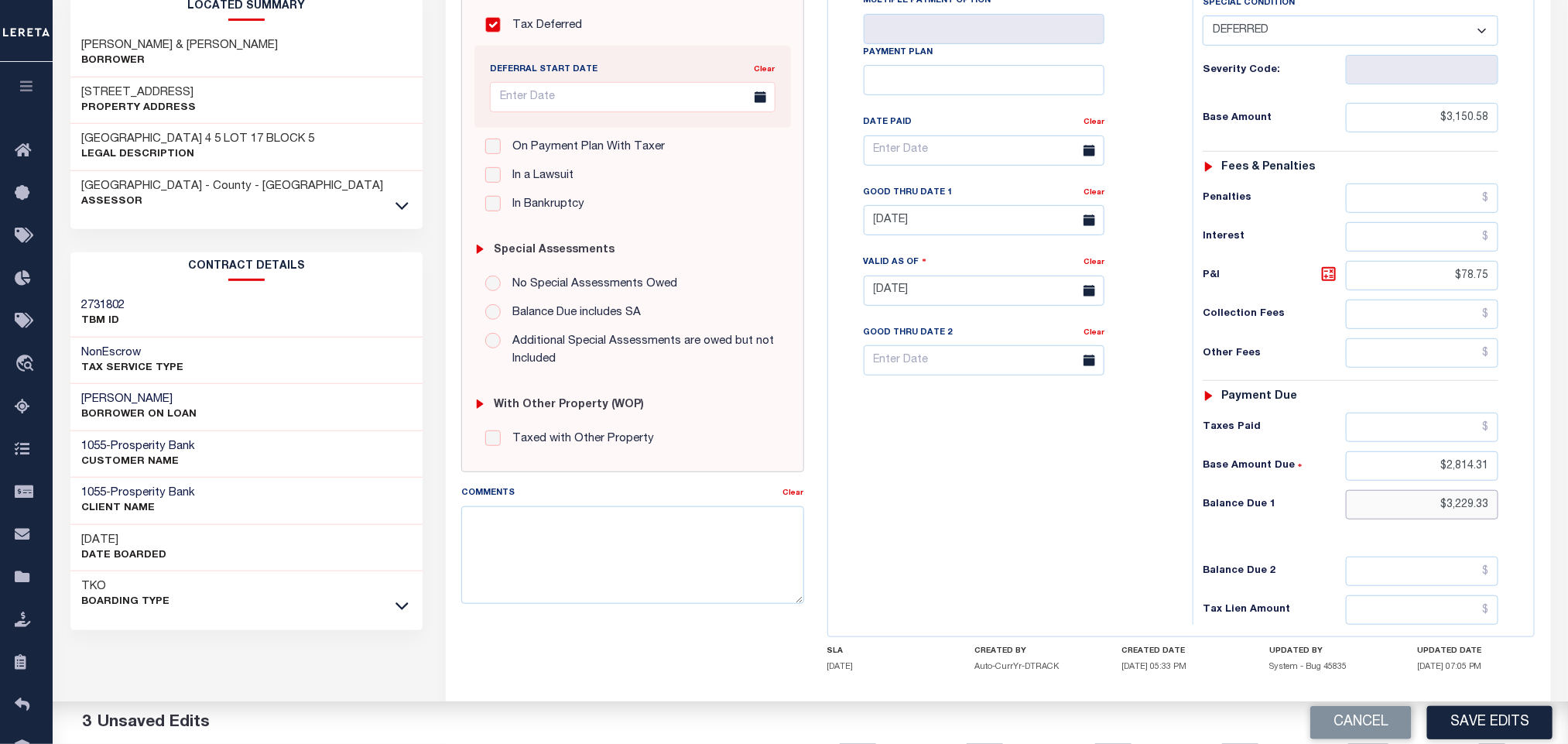
paste input "037.10"
type input "$3,037.10"
click at [1466, 283] on input "$78.75" at bounding box center [1422, 275] width 153 height 30
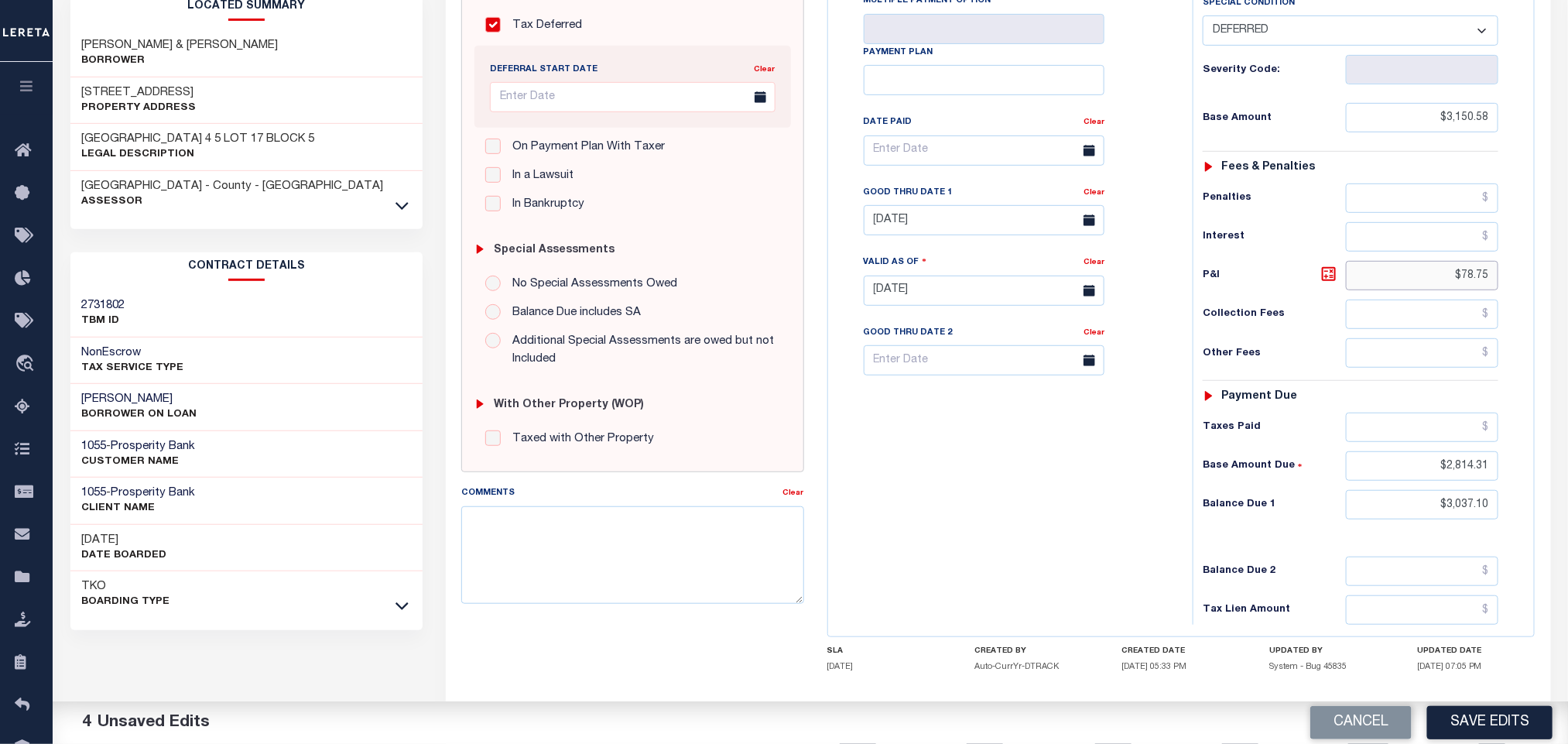
paste input "222.79"
type input "$222.79"
click at [936, 228] on input "07/31/2024" at bounding box center [984, 220] width 241 height 30
click at [885, 470] on span "31" at bounding box center [880, 468] width 30 height 30
type input "[DATE]"
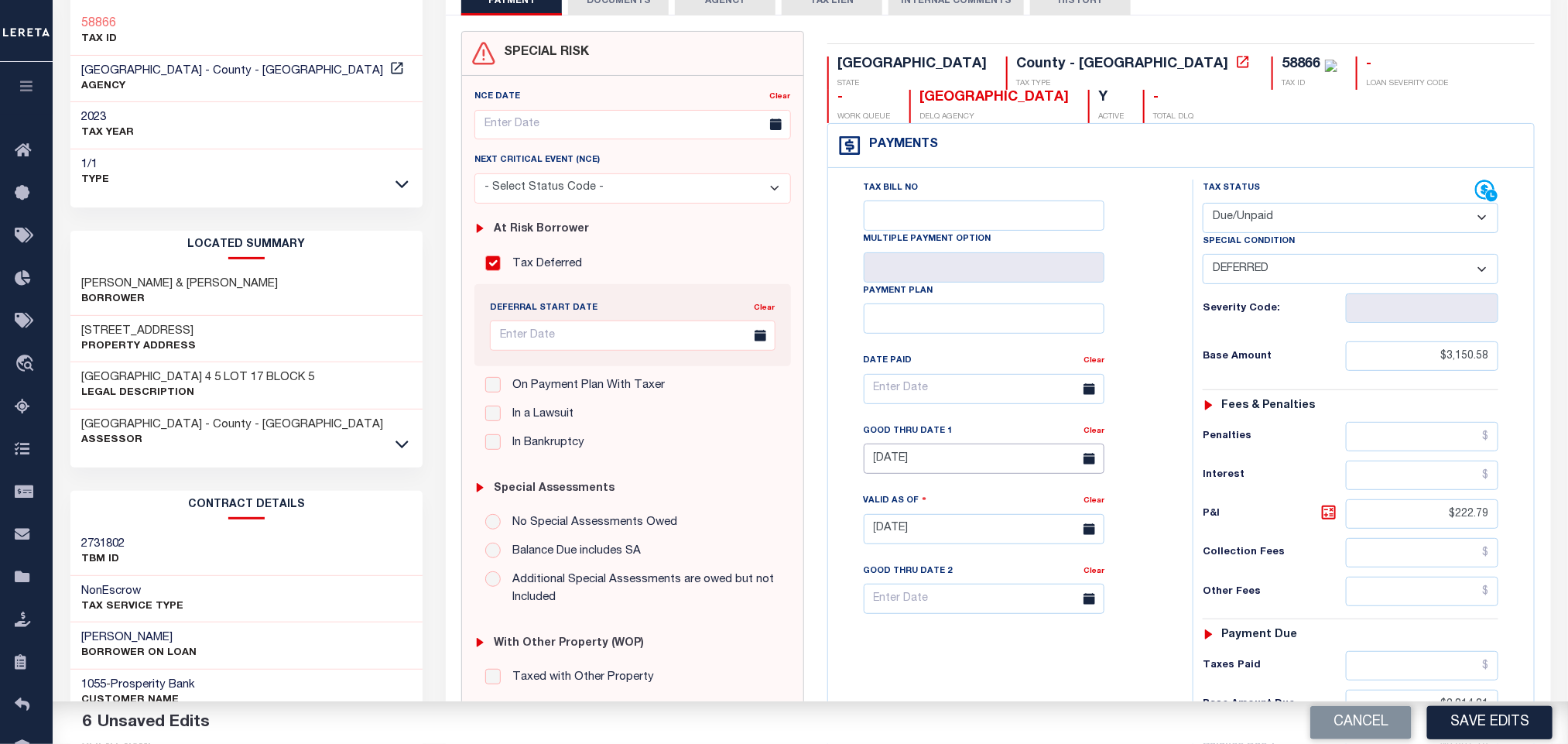
scroll to position [0, 0]
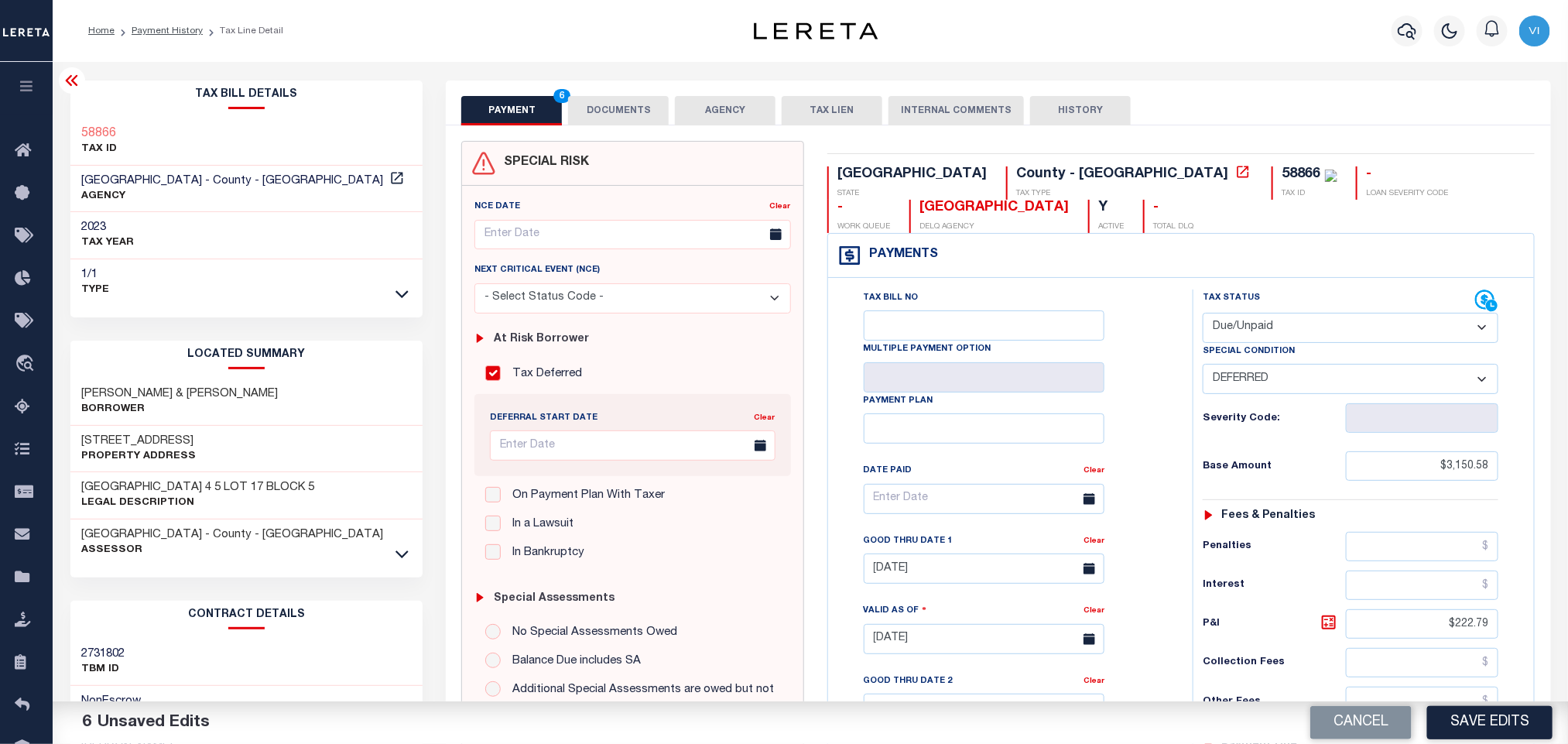
click at [1282, 177] on div "58866" at bounding box center [1301, 174] width 38 height 14
copy div "58866"
click at [618, 128] on div "SPECIAL RISK NCE Date Clear" at bounding box center [998, 636] width 1104 height 1022
click at [607, 116] on button "DOCUMENTS" at bounding box center [618, 111] width 100 height 30
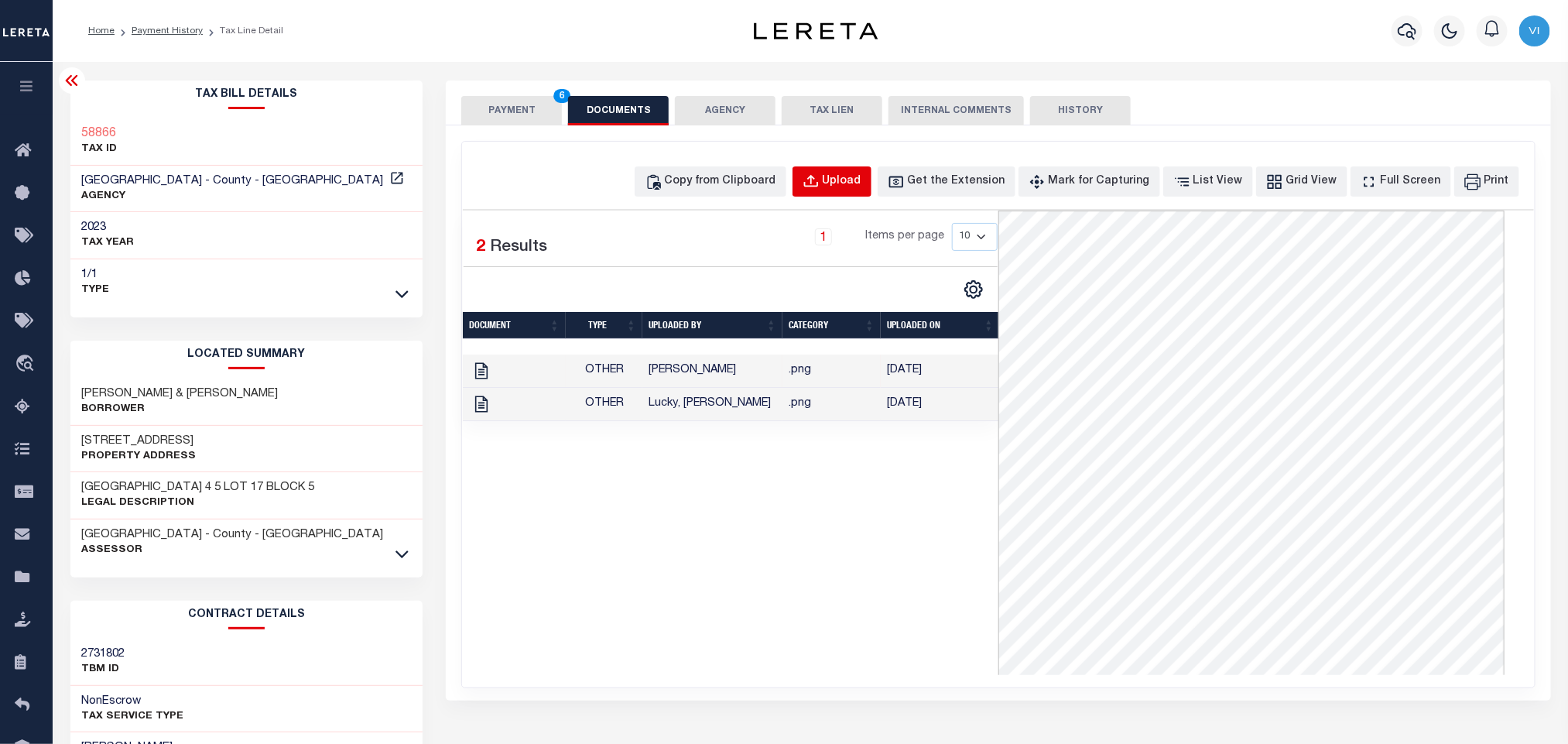
click at [827, 176] on button "Upload" at bounding box center [832, 180] width 79 height 30
select select "POP"
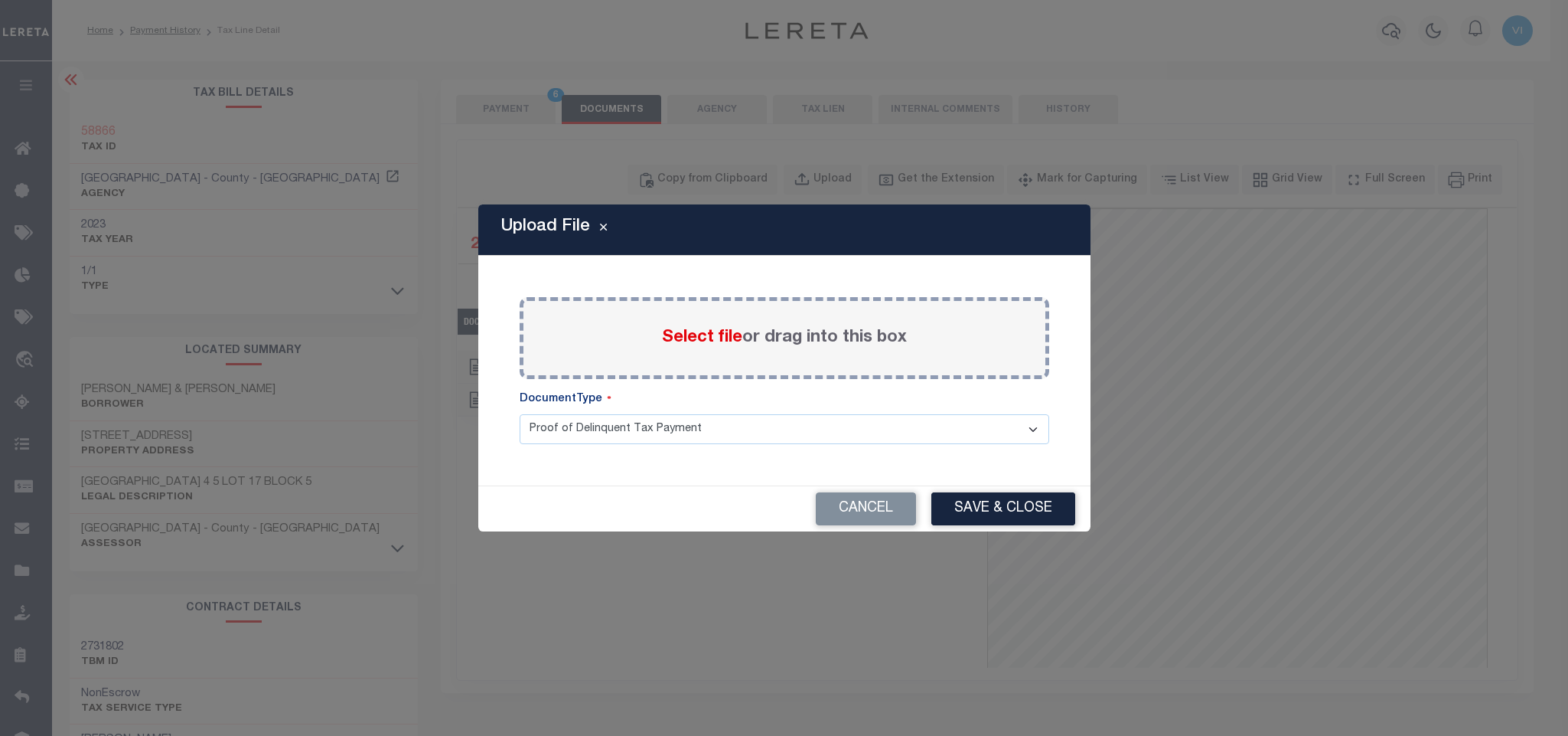
click at [676, 336] on span "Select file" at bounding box center [701, 338] width 80 height 17
click at [0, 0] on input "Select file or drag into this box" at bounding box center [0, 0] width 0 height 0
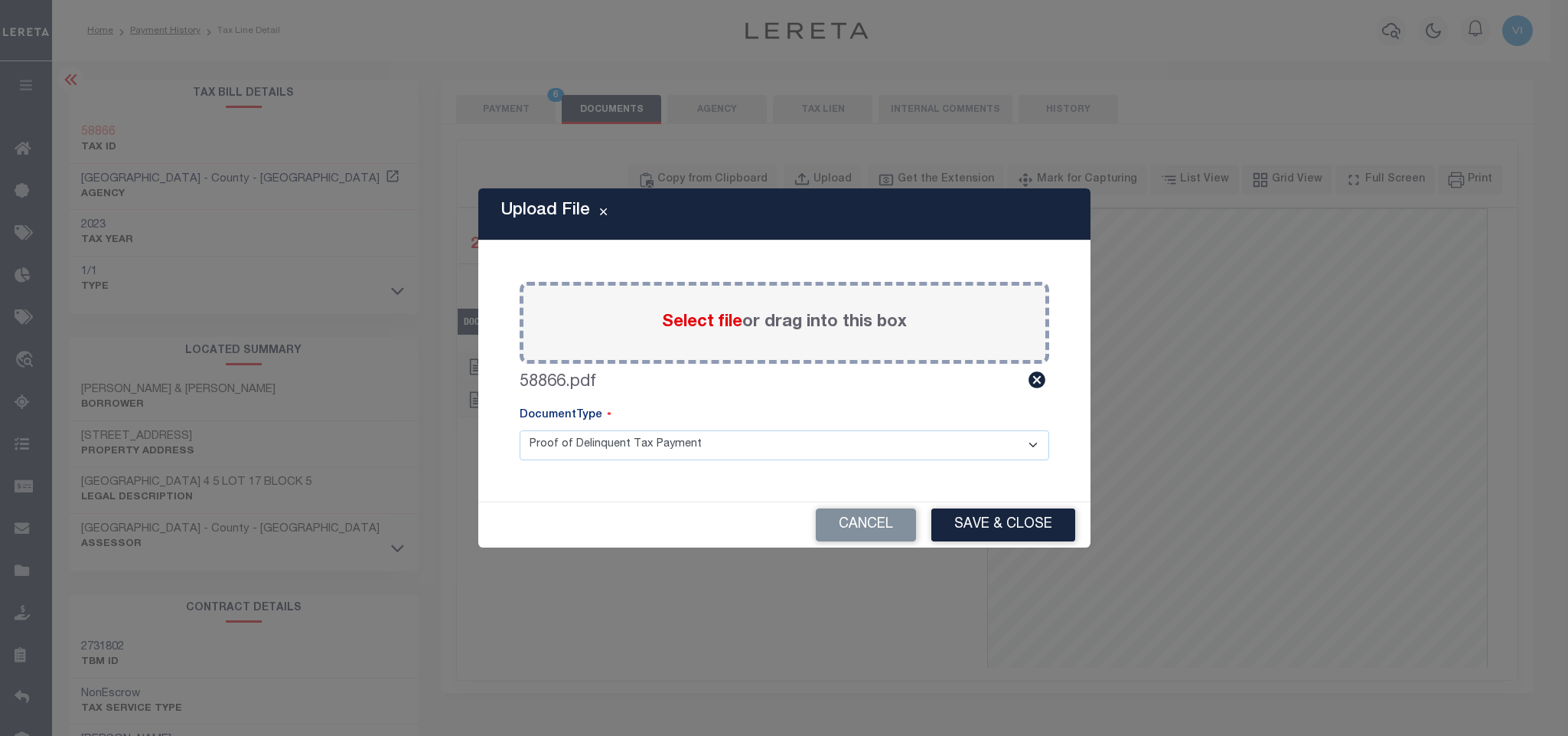
click at [551, 455] on select "Proof of Delinquent Tax Payment" at bounding box center [784, 445] width 529 height 29
click at [519, 430] on select "Proof of Delinquent Tax Payment" at bounding box center [784, 445] width 529 height 29
click at [995, 529] on button "Save & Close" at bounding box center [1002, 525] width 144 height 33
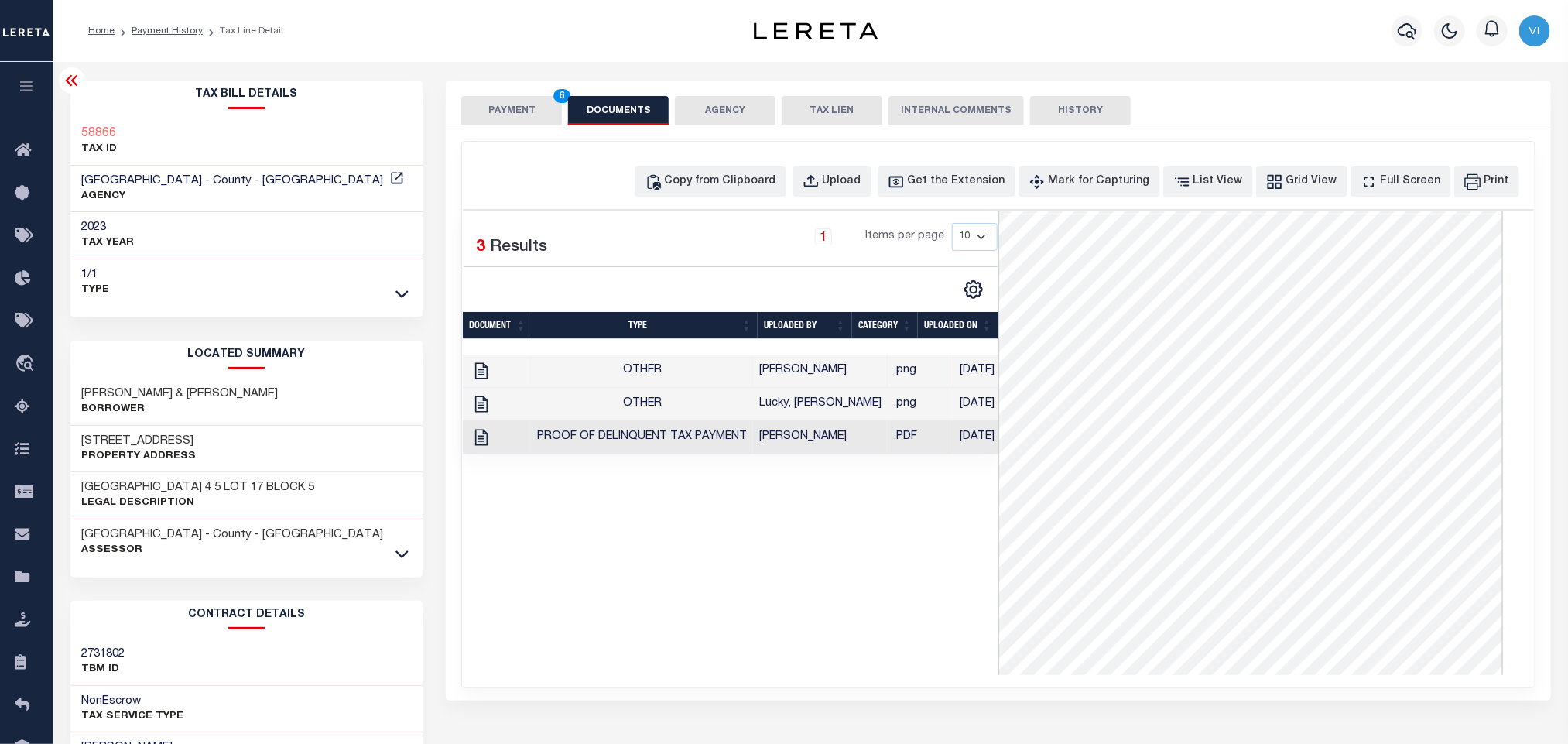
click at [524, 123] on button "PAYMENT 6" at bounding box center [512, 111] width 100 height 30
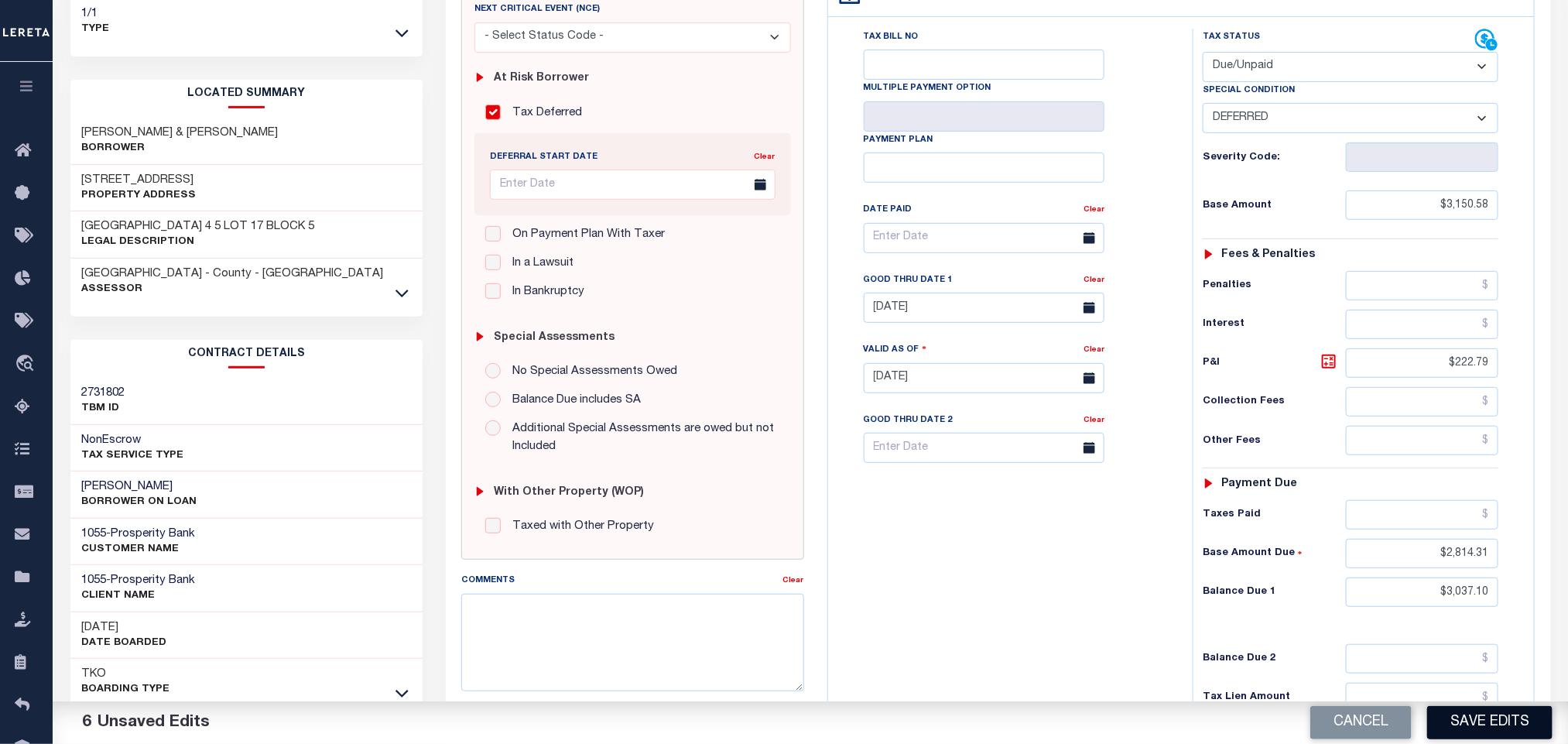
scroll to position [437, 0]
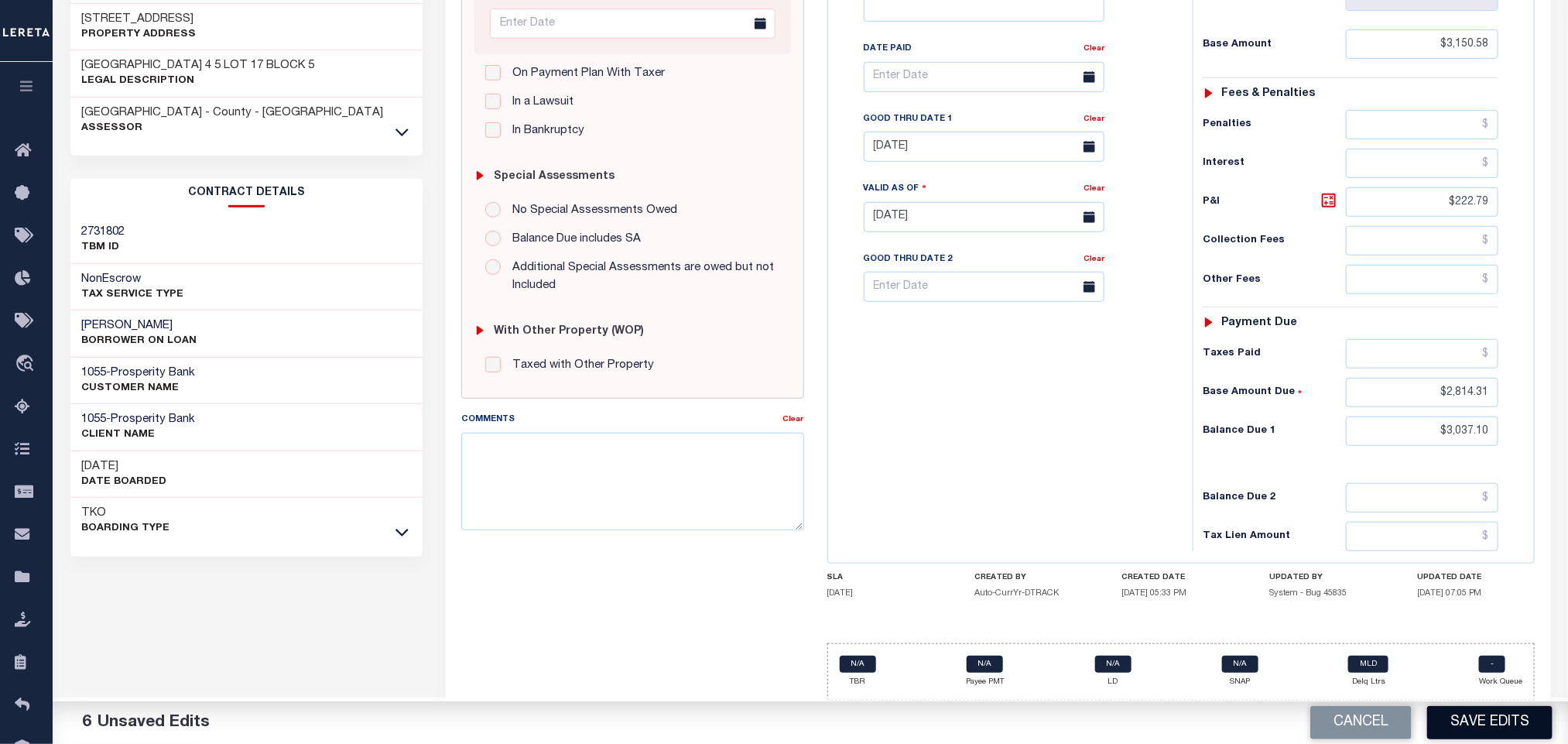
click at [1507, 731] on button "Save Edits" at bounding box center [1489, 722] width 125 height 33
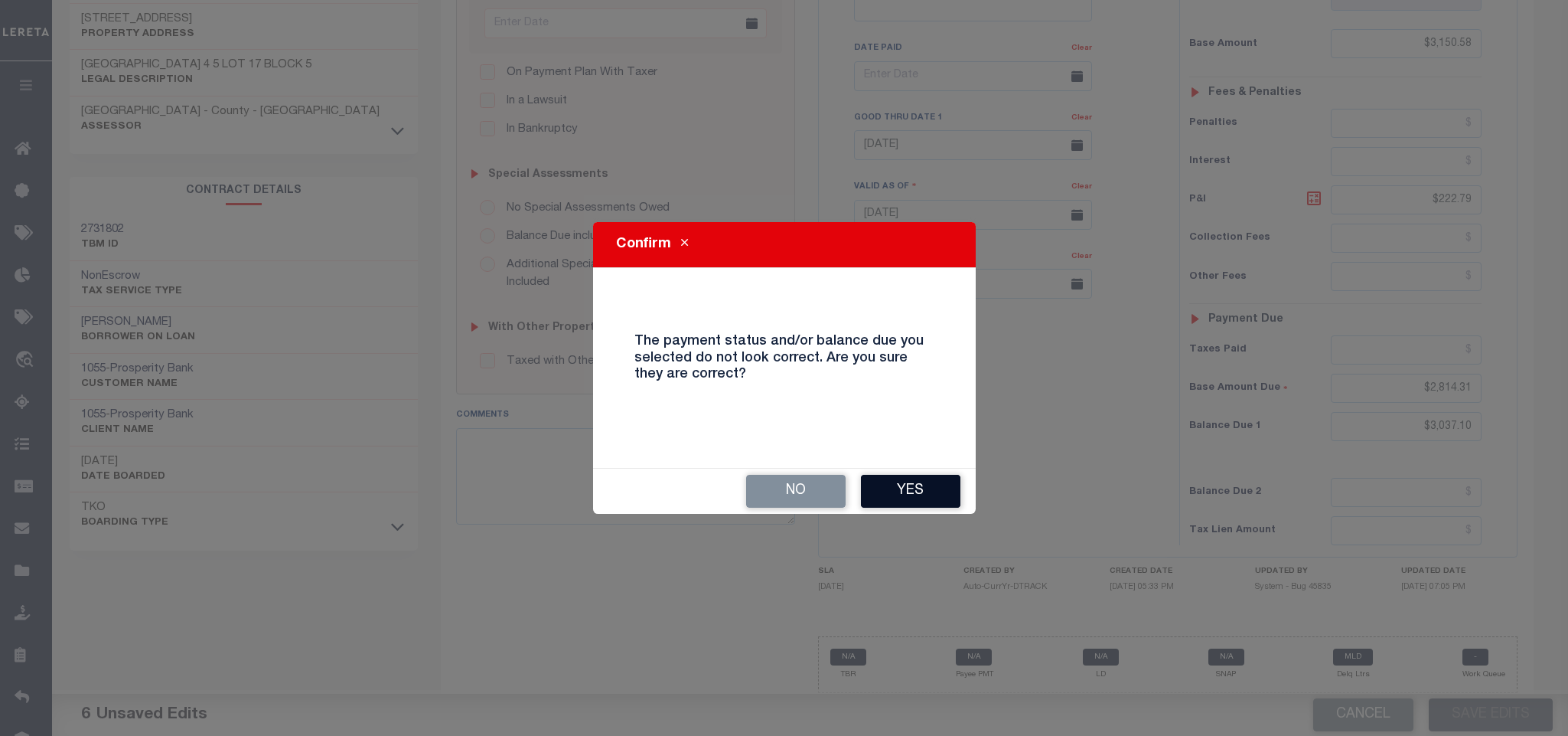
click at [930, 499] on button "Yes" at bounding box center [911, 491] width 99 height 33
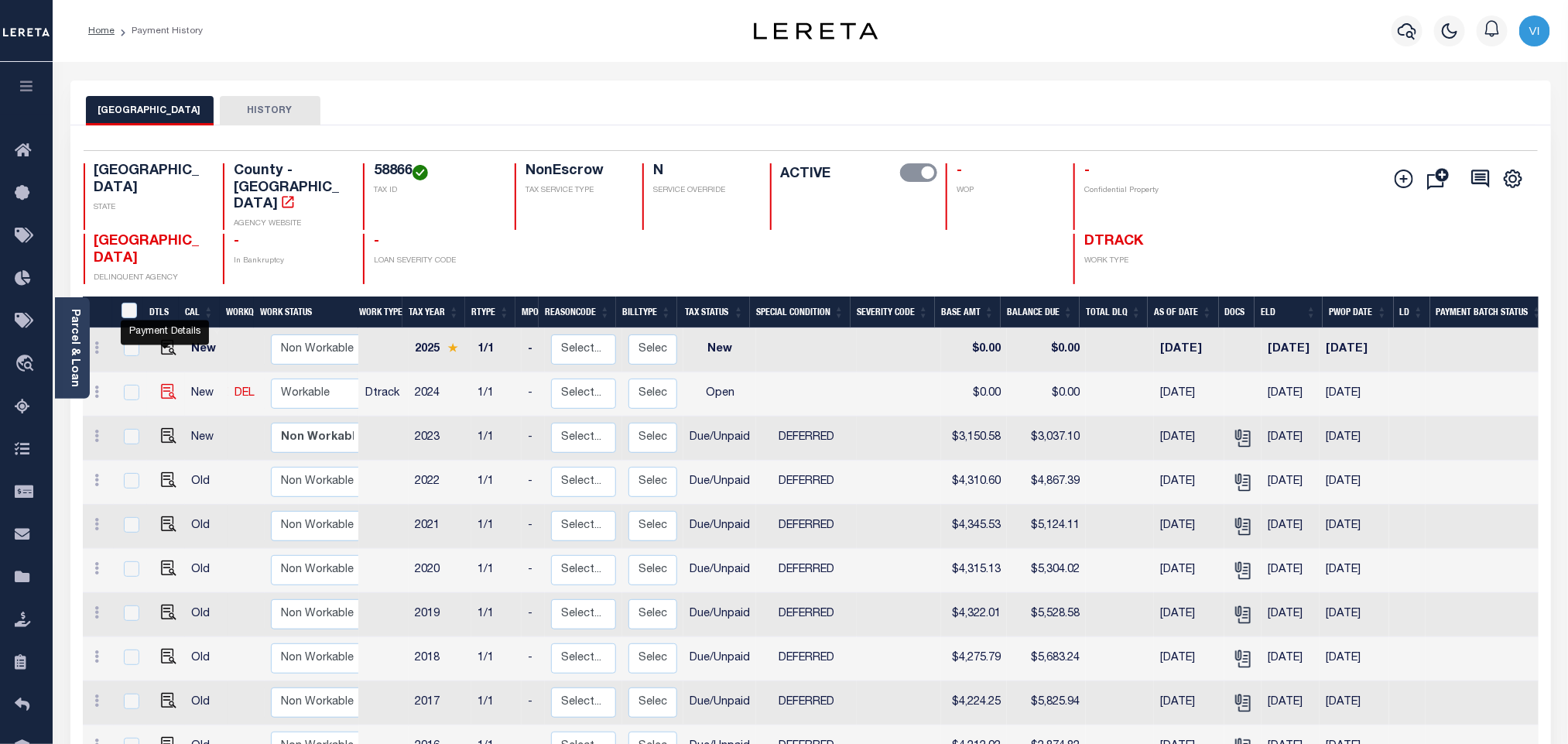
click at [163, 384] on img "" at bounding box center [169, 392] width 15 height 15
checkbox input "true"
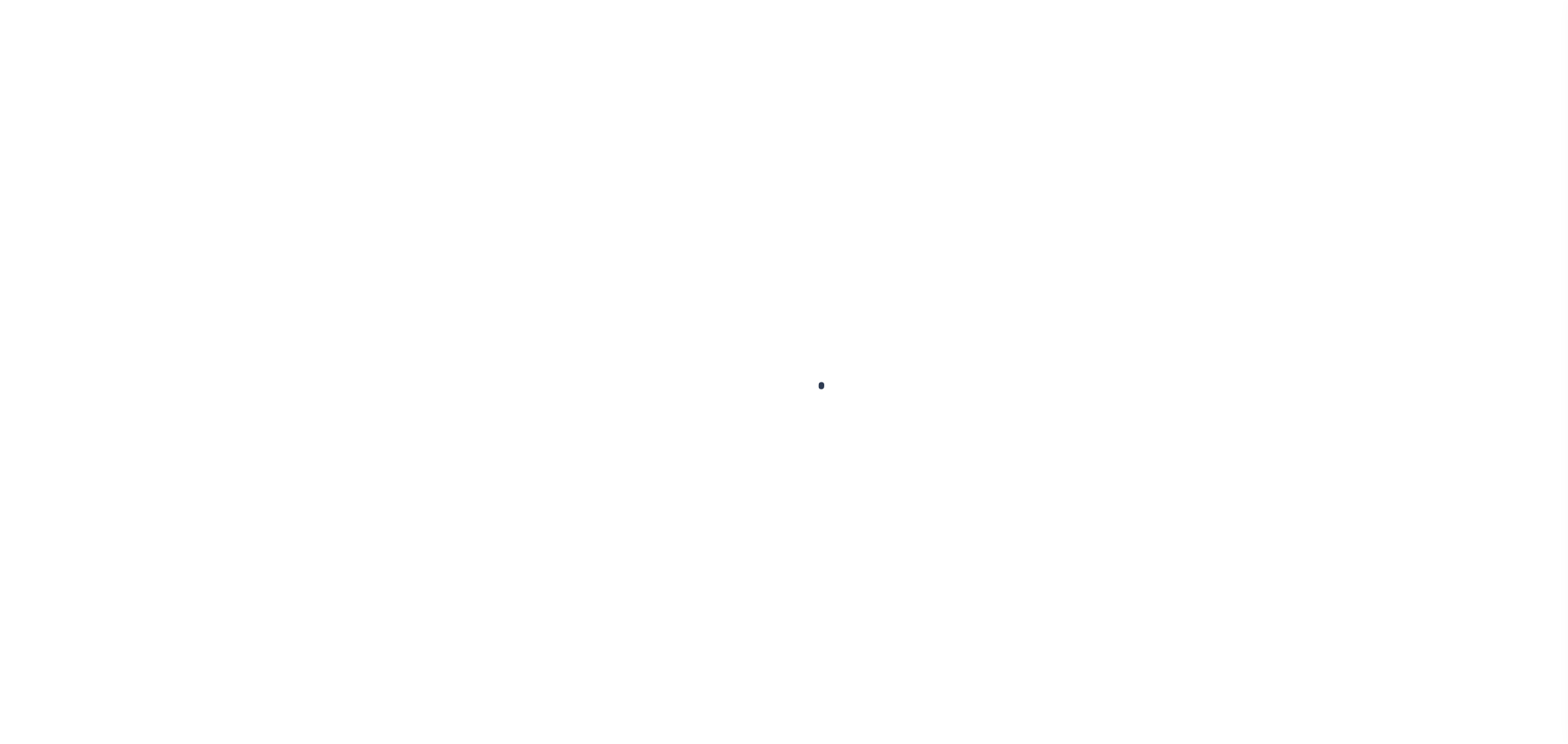
checkbox input "true"
checkbox input "false"
type input "[DATE]"
select select "OP2"
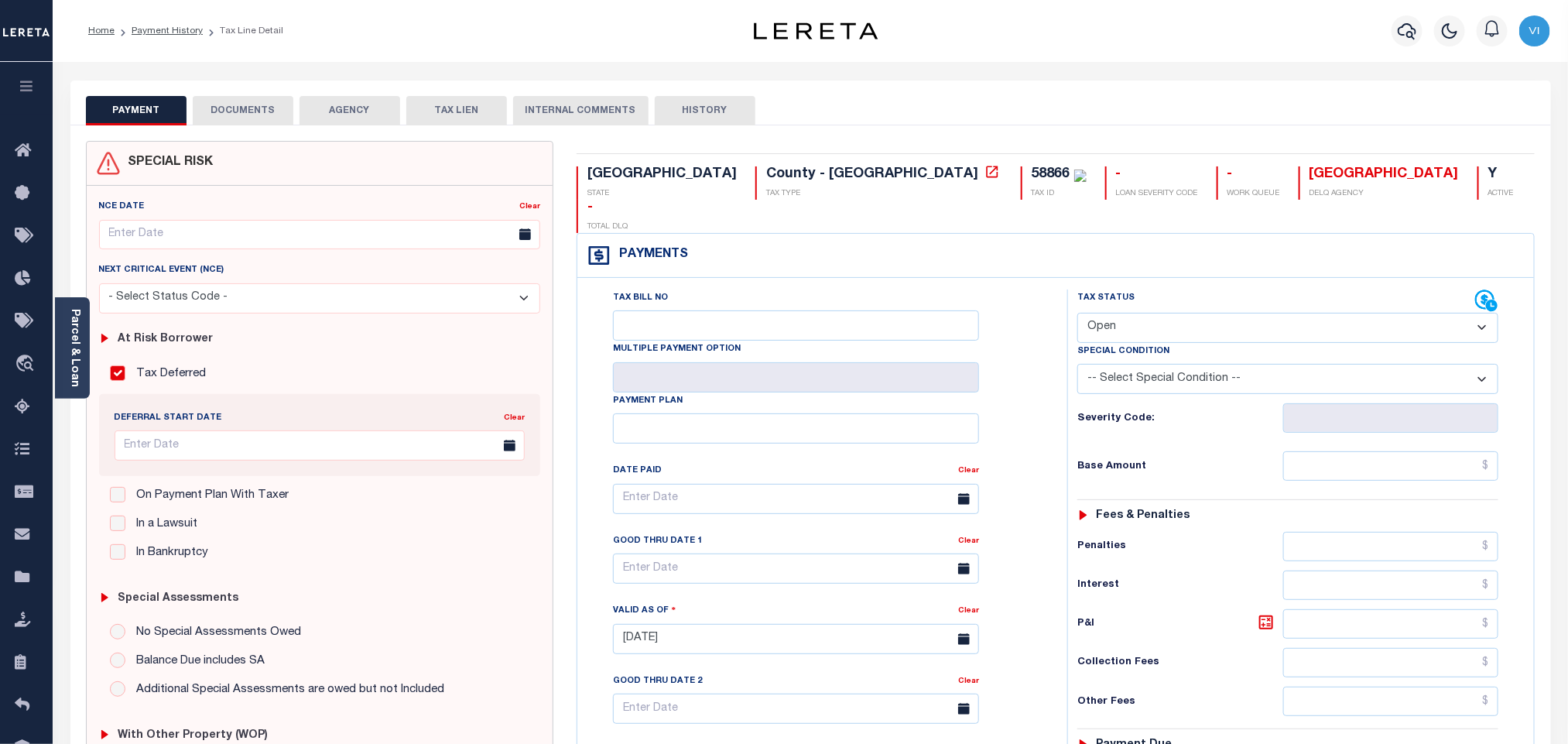
click at [254, 116] on button "DOCUMENTS" at bounding box center [243, 111] width 100 height 30
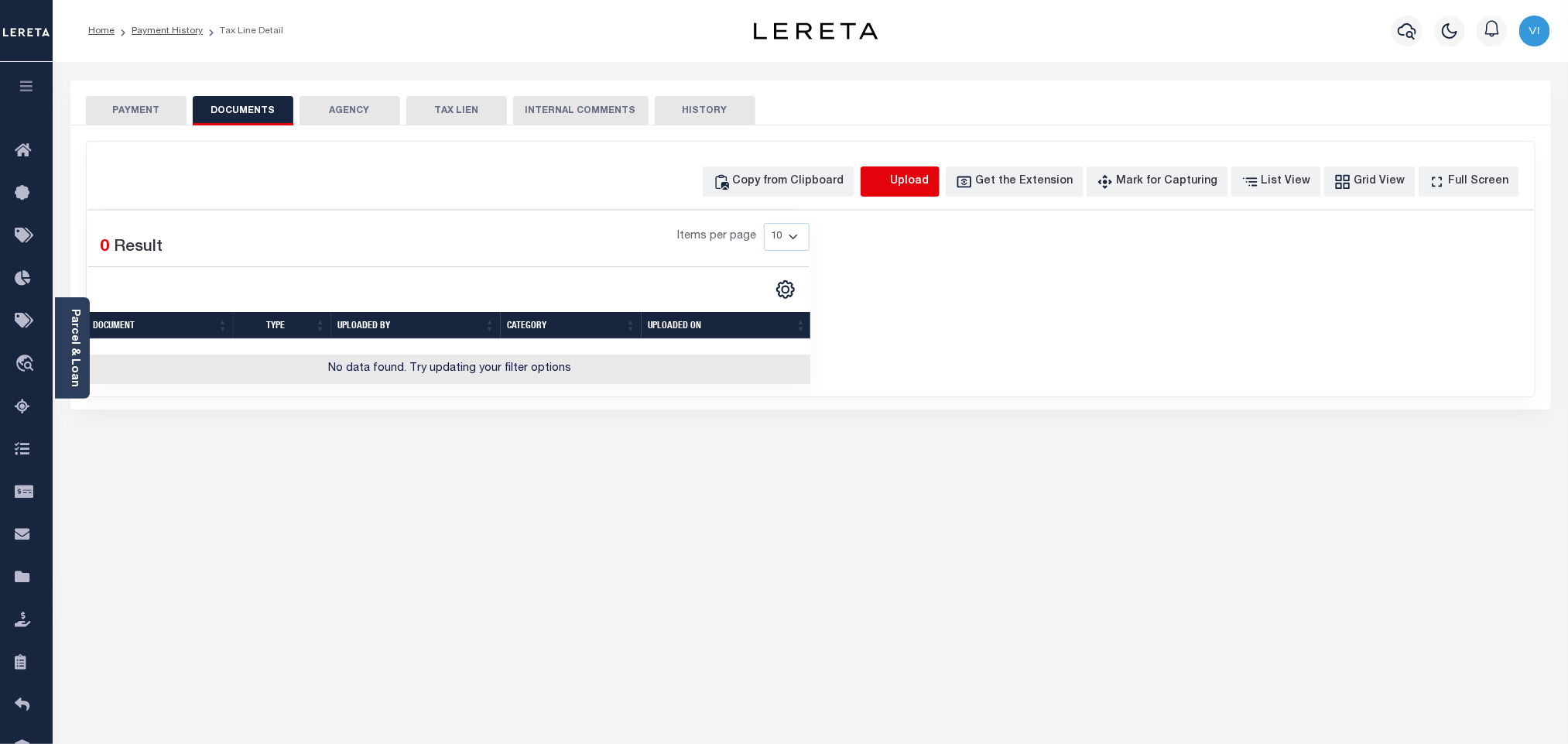
click at [888, 182] on icon "button" at bounding box center [879, 182] width 17 height 17
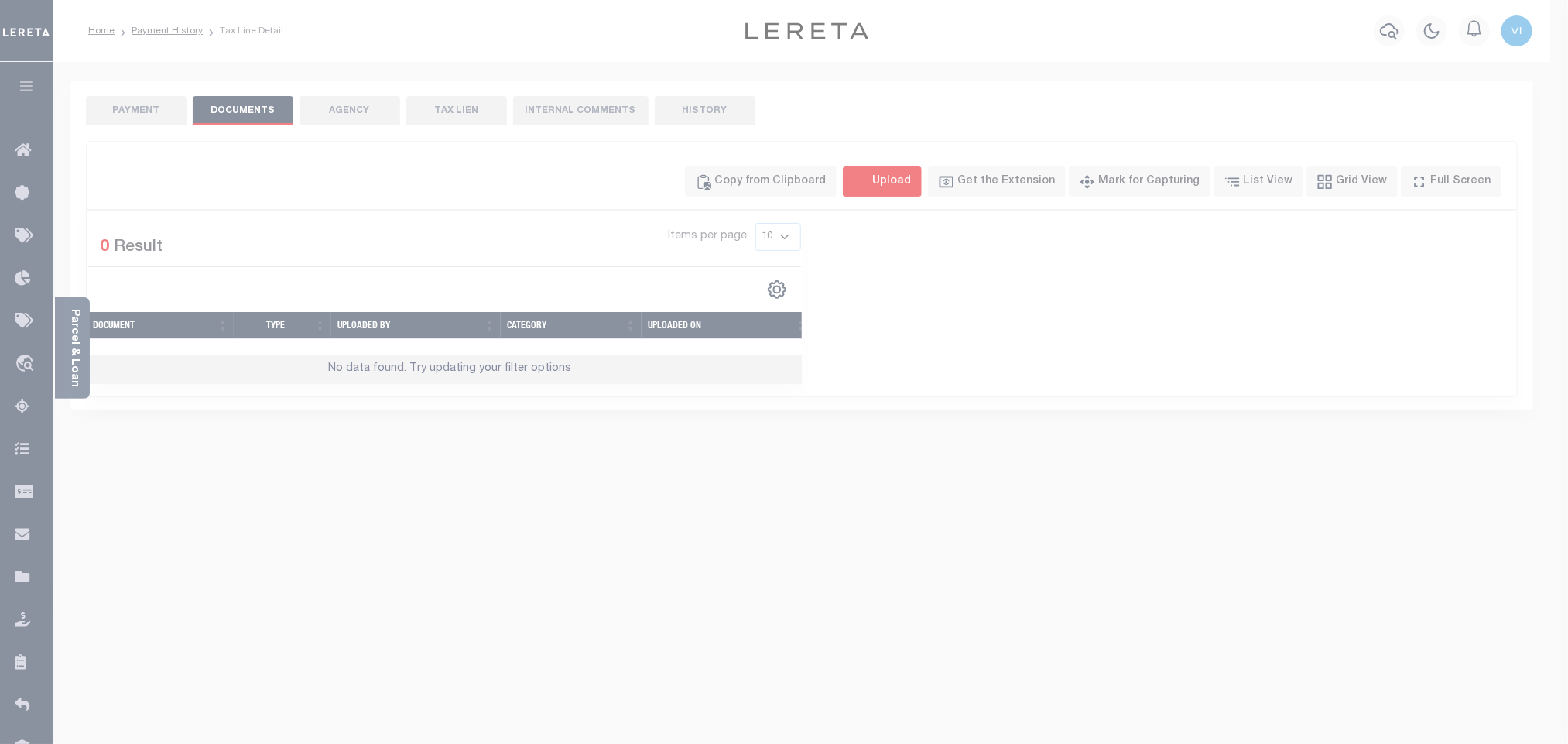
select select "POP"
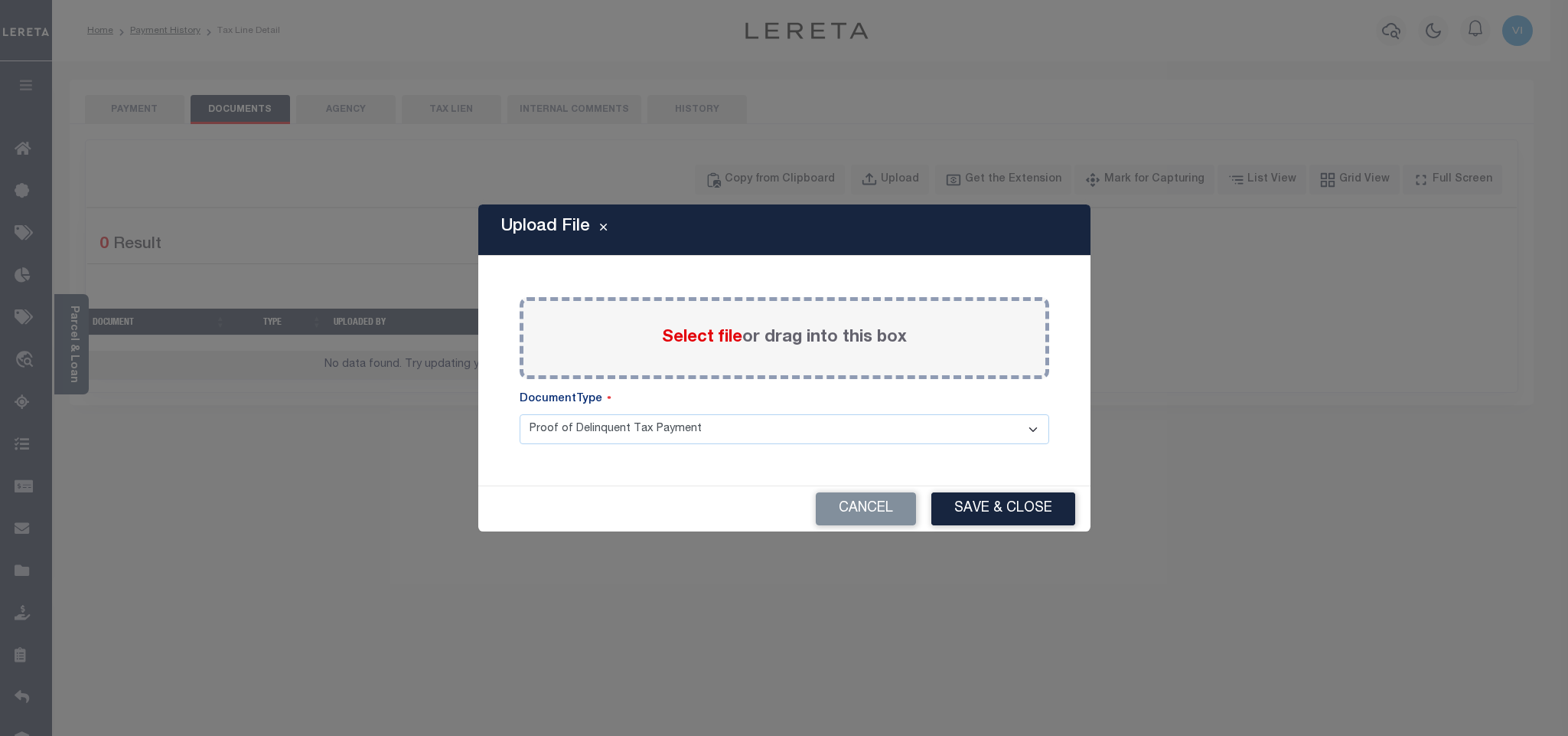
click at [699, 339] on span "Select file" at bounding box center [701, 338] width 80 height 17
click at [0, 0] on input "Select file or drag into this box" at bounding box center [0, 0] width 0 height 0
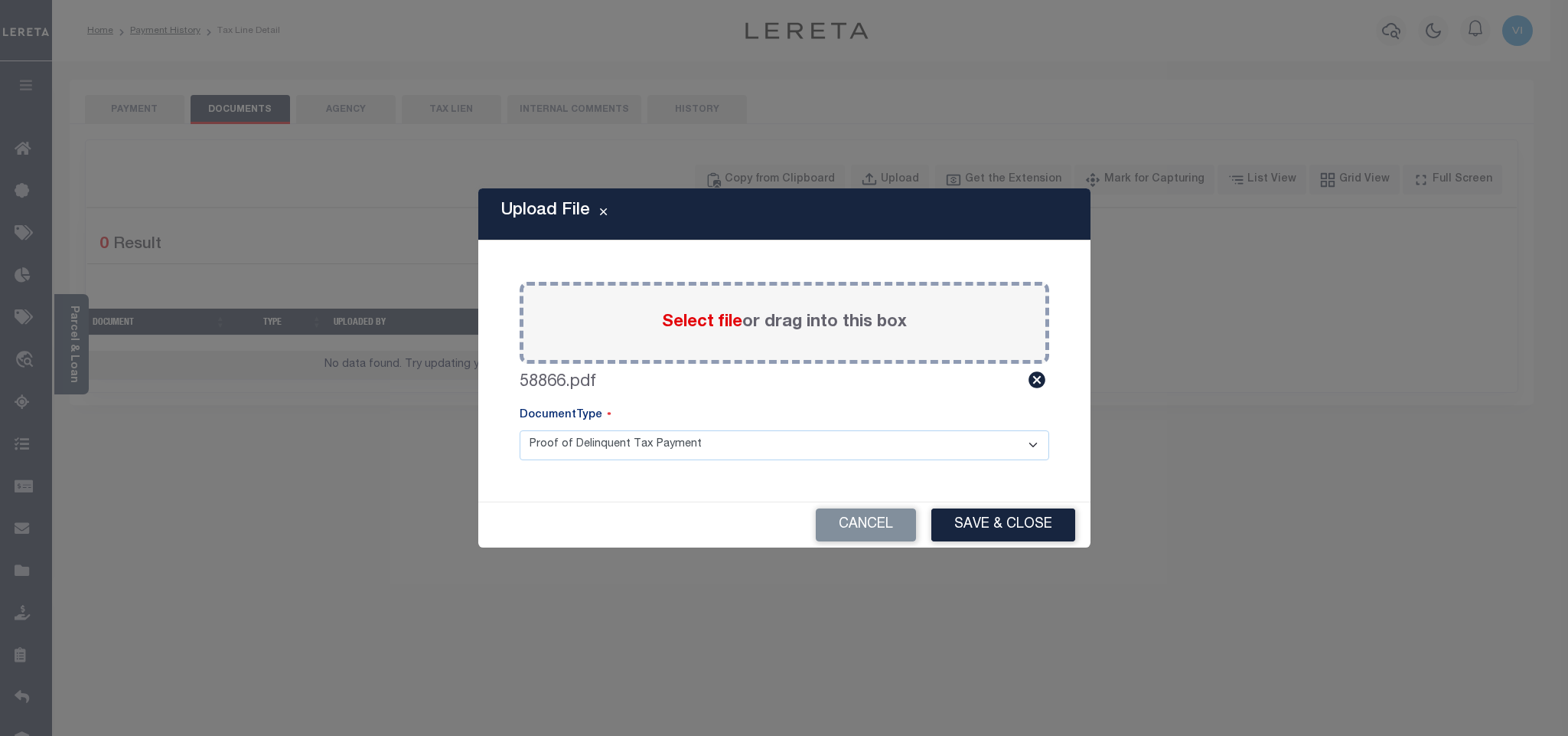
click at [539, 453] on select "Proof of Delinquent Tax Payment" at bounding box center [784, 445] width 529 height 29
click at [519, 430] on select "Proof of Delinquent Tax Payment" at bounding box center [784, 445] width 529 height 29
click at [1042, 538] on button "Save & Close" at bounding box center [1002, 525] width 144 height 33
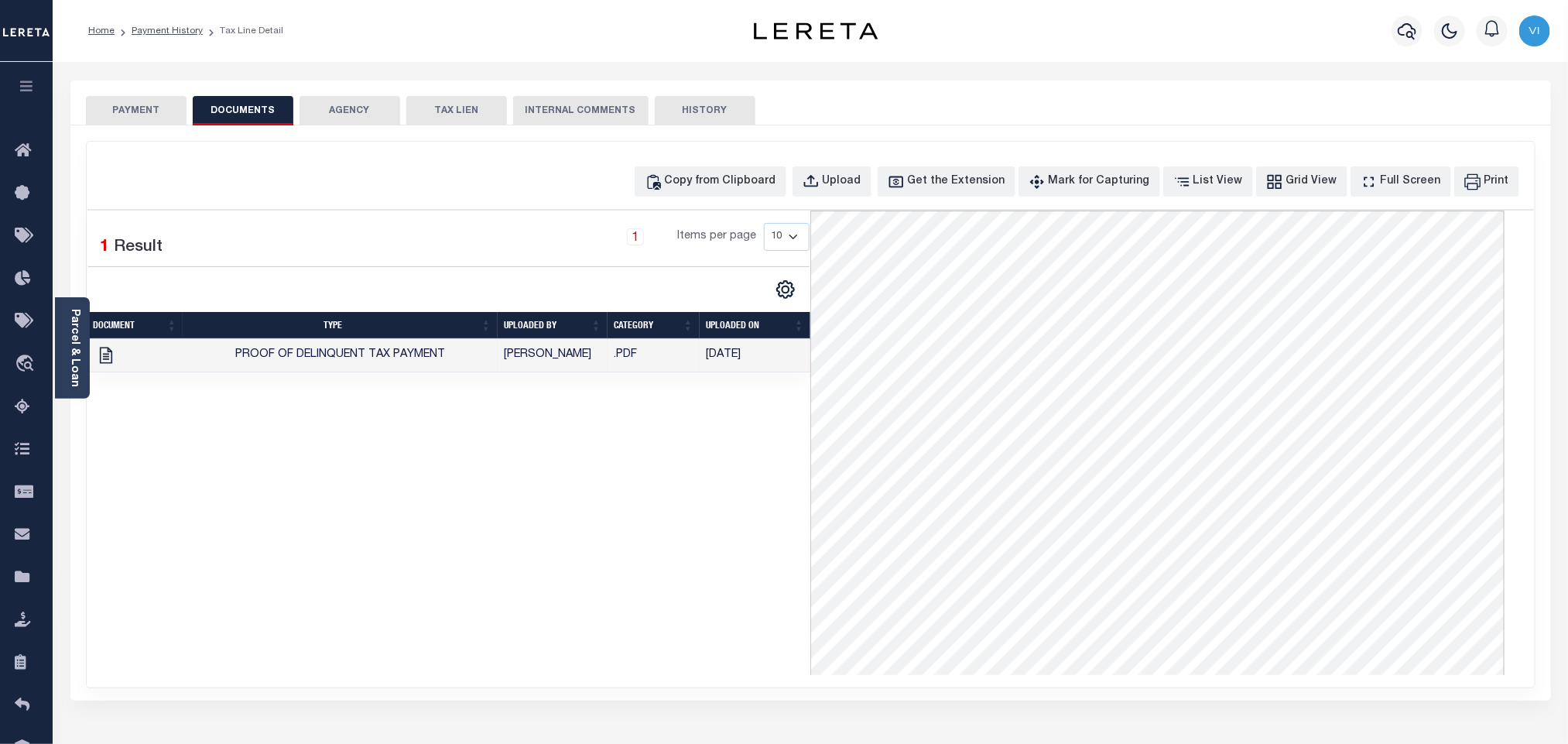
click at [152, 118] on button "PAYMENT" at bounding box center [136, 111] width 100 height 30
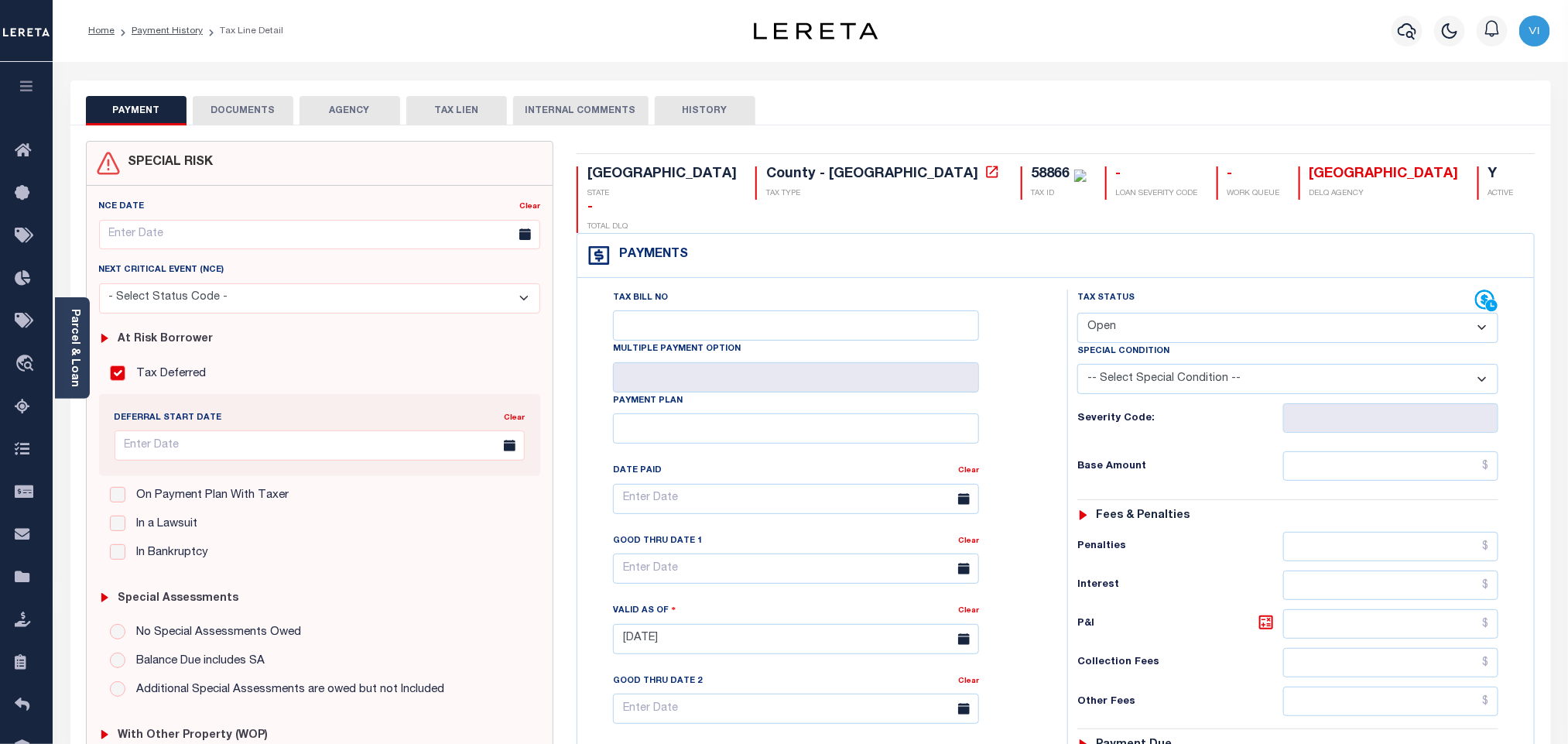
click at [1145, 312] on select "- Select Status Code - Open Due/Unpaid Paid Incomplete No Tax Due Internal Refu…" at bounding box center [1287, 327] width 421 height 30
select select "DUE"
click at [1077, 312] on select "- Select Status Code - Open Due/Unpaid Paid Incomplete No Tax Due Internal Refu…" at bounding box center [1287, 327] width 421 height 30
type input "[DATE]"
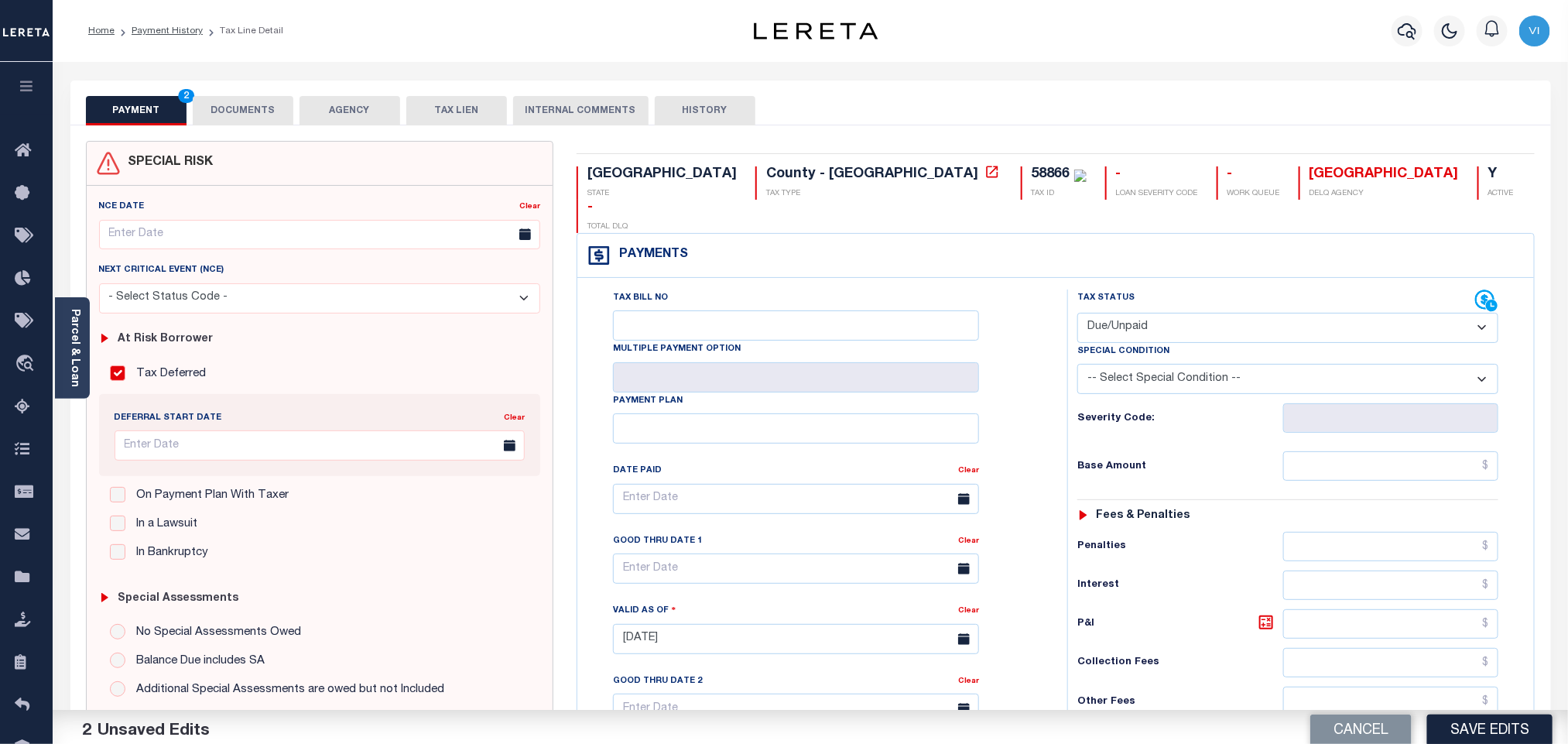
click at [1124, 363] on select "-- Select Special Condition -- 3RD PARTY TAX LIEN AGENCY TAX LIEN (A.K.A Inside…" at bounding box center [1287, 378] width 421 height 30
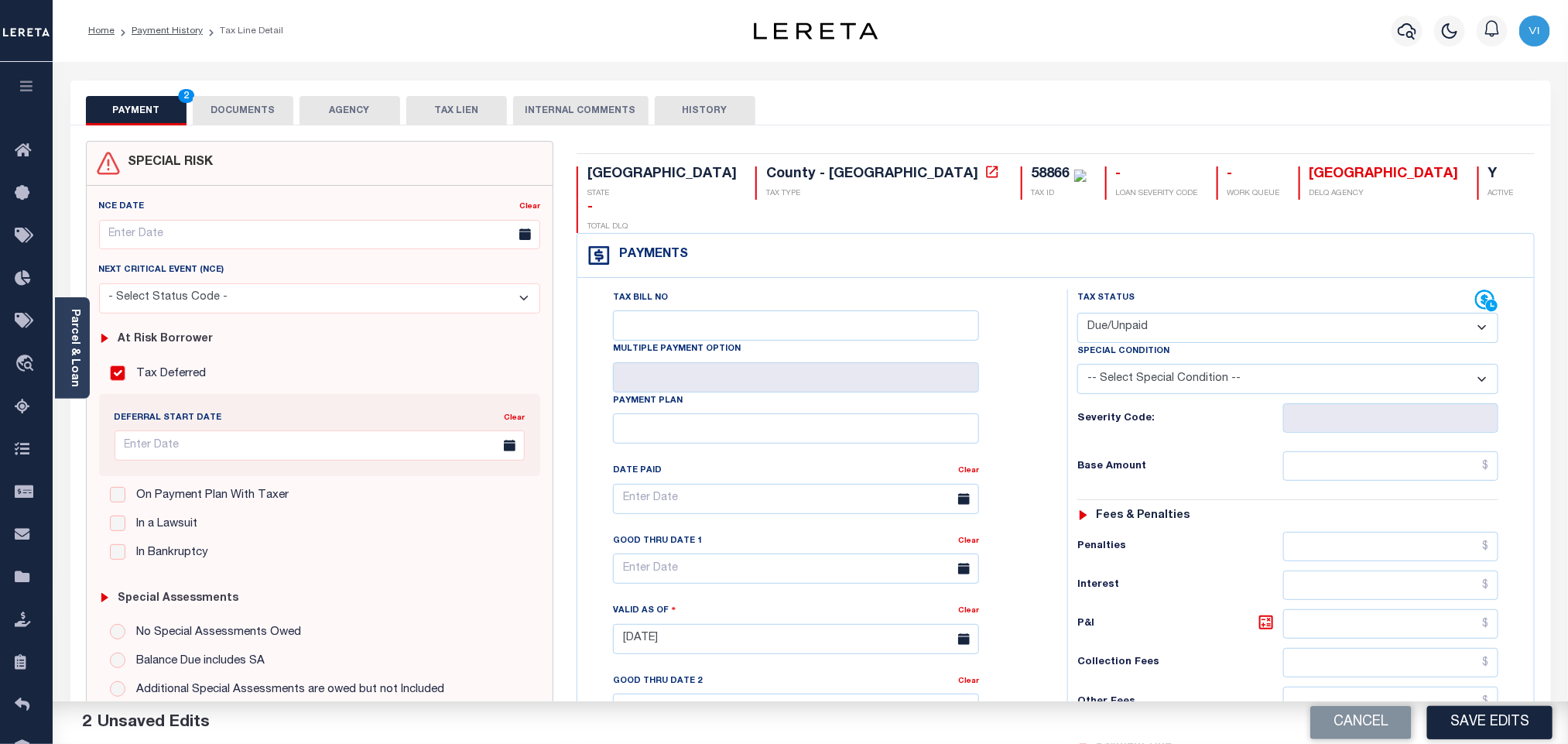
select select "6"
click at [1077, 363] on select "-- Select Special Condition -- 3RD PARTY TAX LIEN AGENCY TAX LIEN (A.K.A Inside…" at bounding box center [1287, 378] width 421 height 30
click at [1305, 451] on input "text" at bounding box center [1391, 466] width 216 height 30
paste input "2,757.37"
type input "$2,757.37"
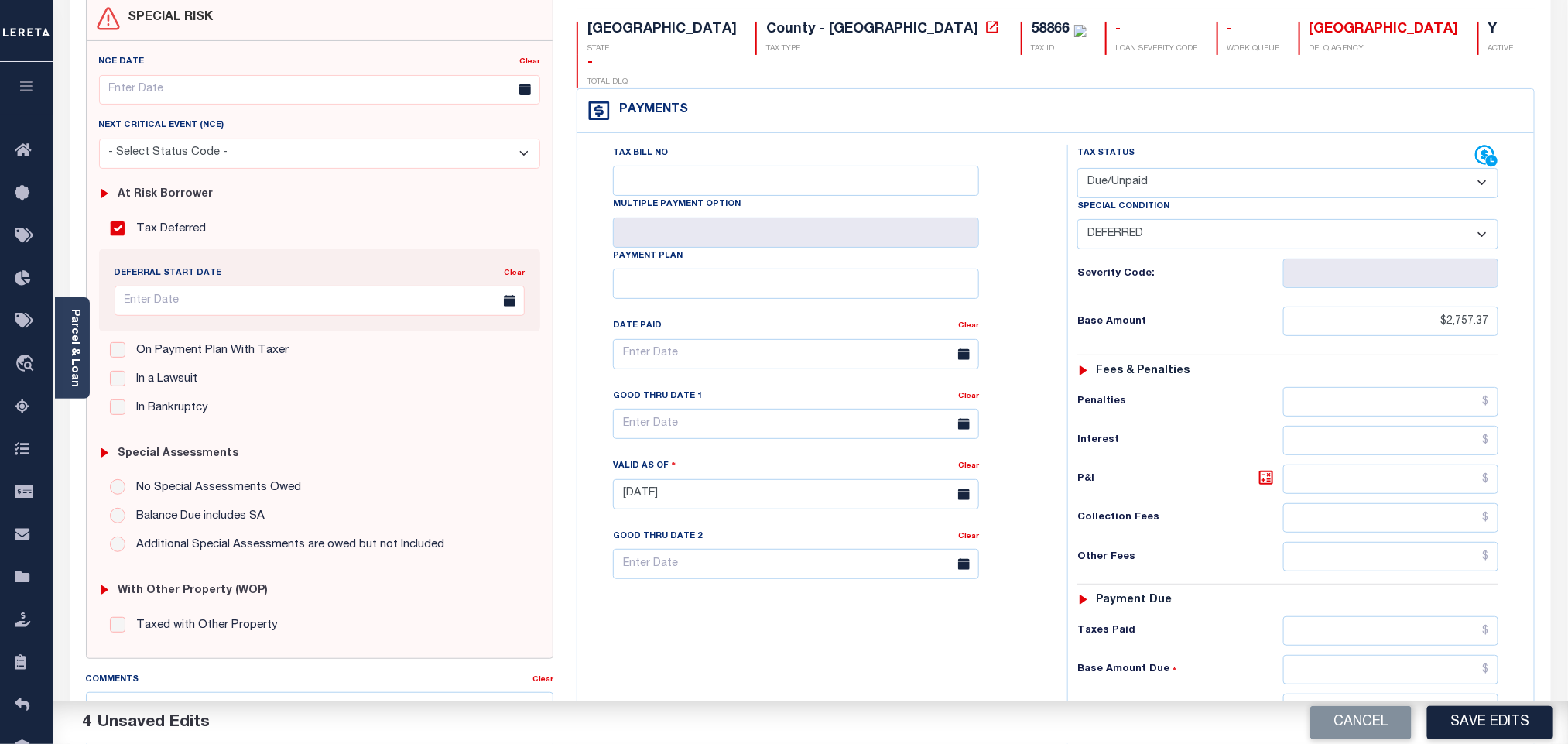
scroll to position [403, 0]
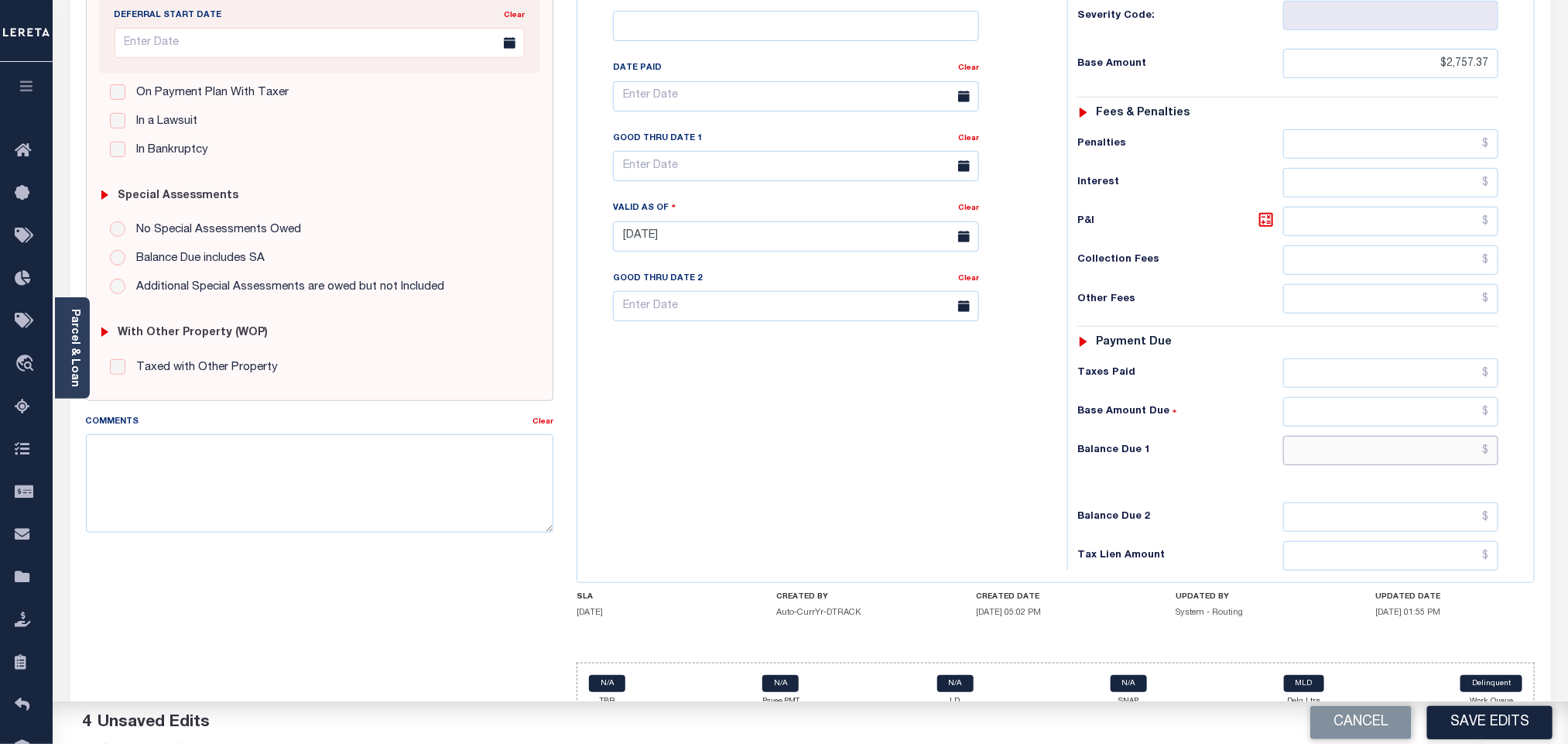
click at [1382, 444] on input "text" at bounding box center [1391, 450] width 216 height 30
paste input "2,837.80"
type input "$2,837.80"
click at [1268, 210] on icon at bounding box center [1266, 220] width 19 height 19
type input "$80.43"
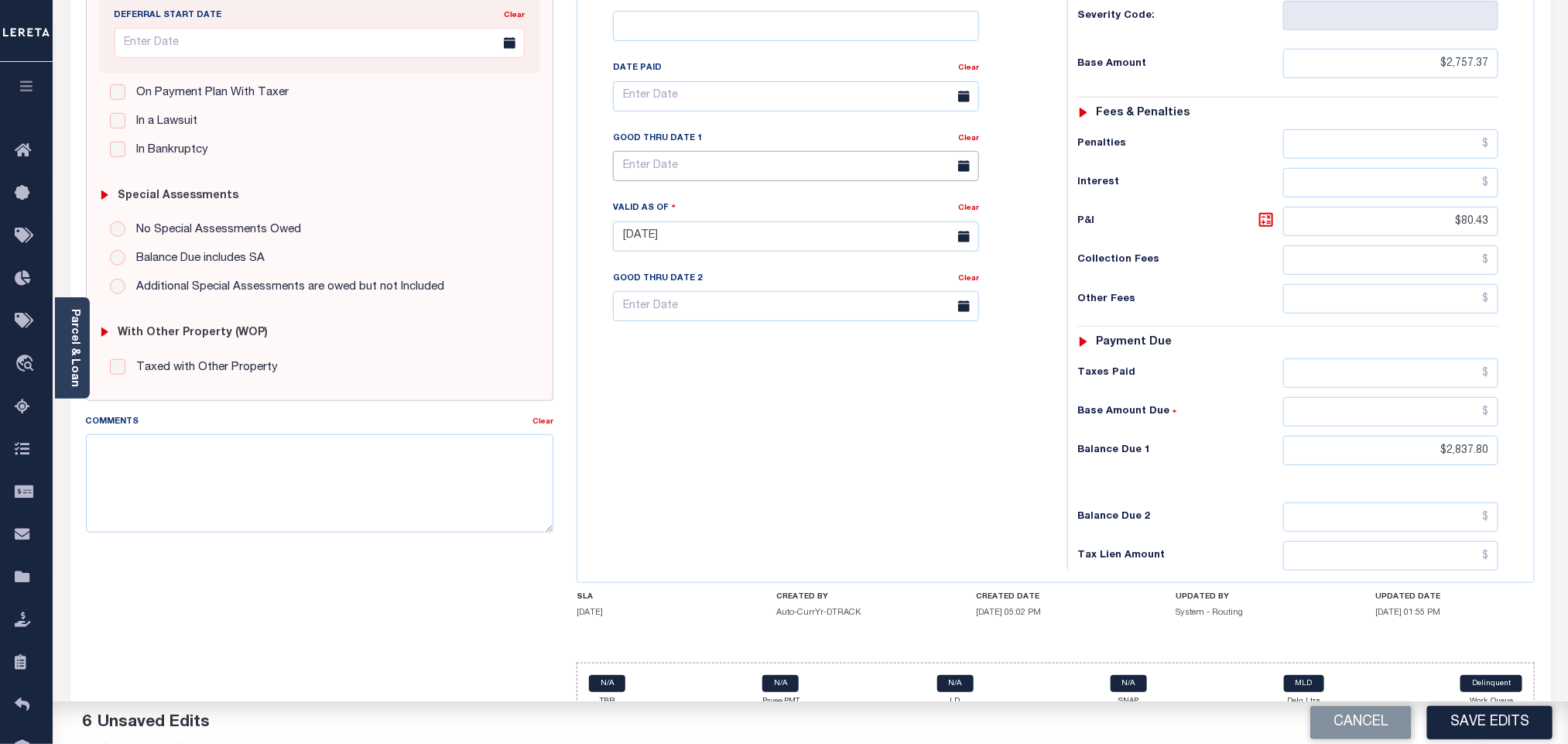
click at [693, 151] on input "text" at bounding box center [796, 165] width 366 height 30
click at [632, 375] on span "31" at bounding box center [630, 381] width 30 height 30
type input "08/31/2025"
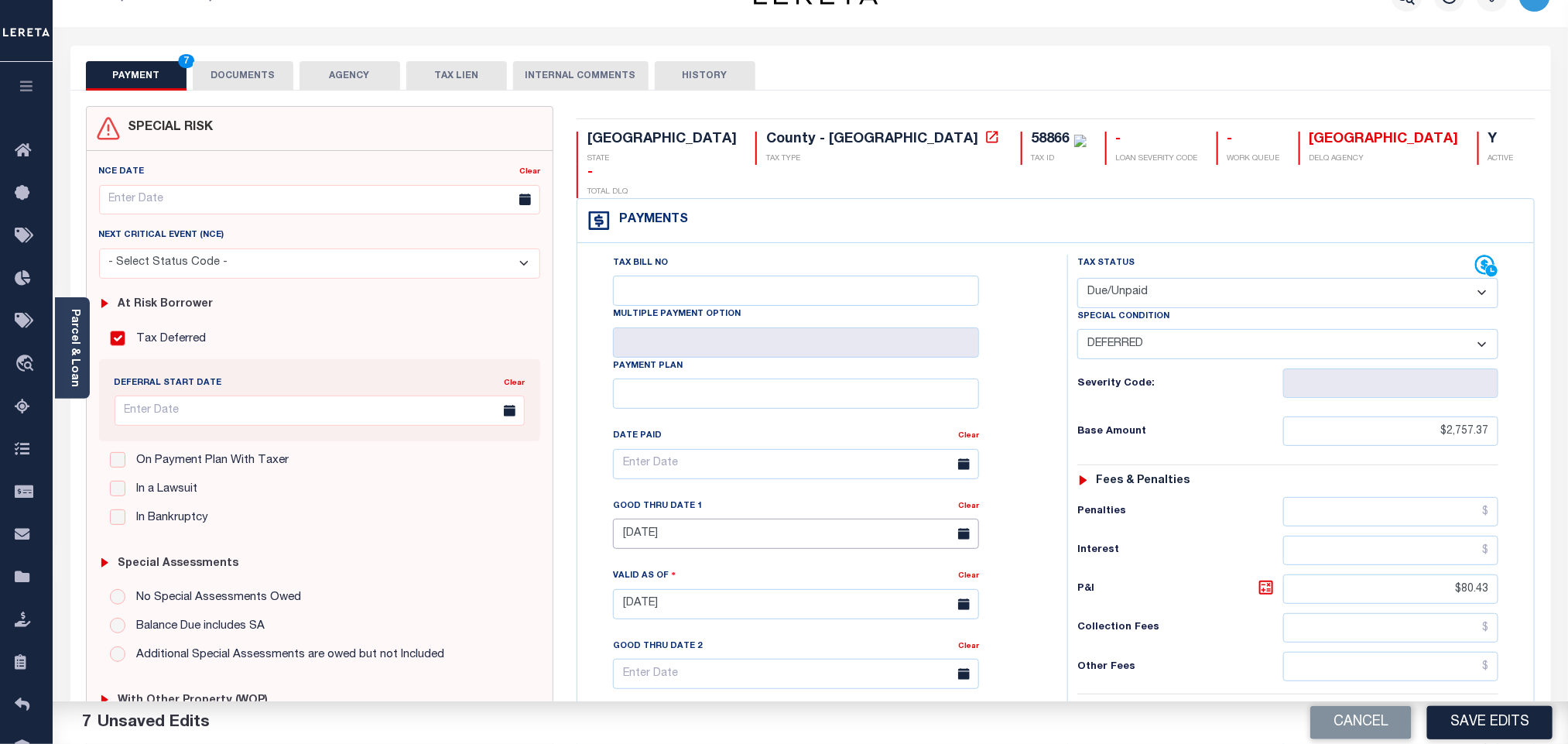
scroll to position [0, 0]
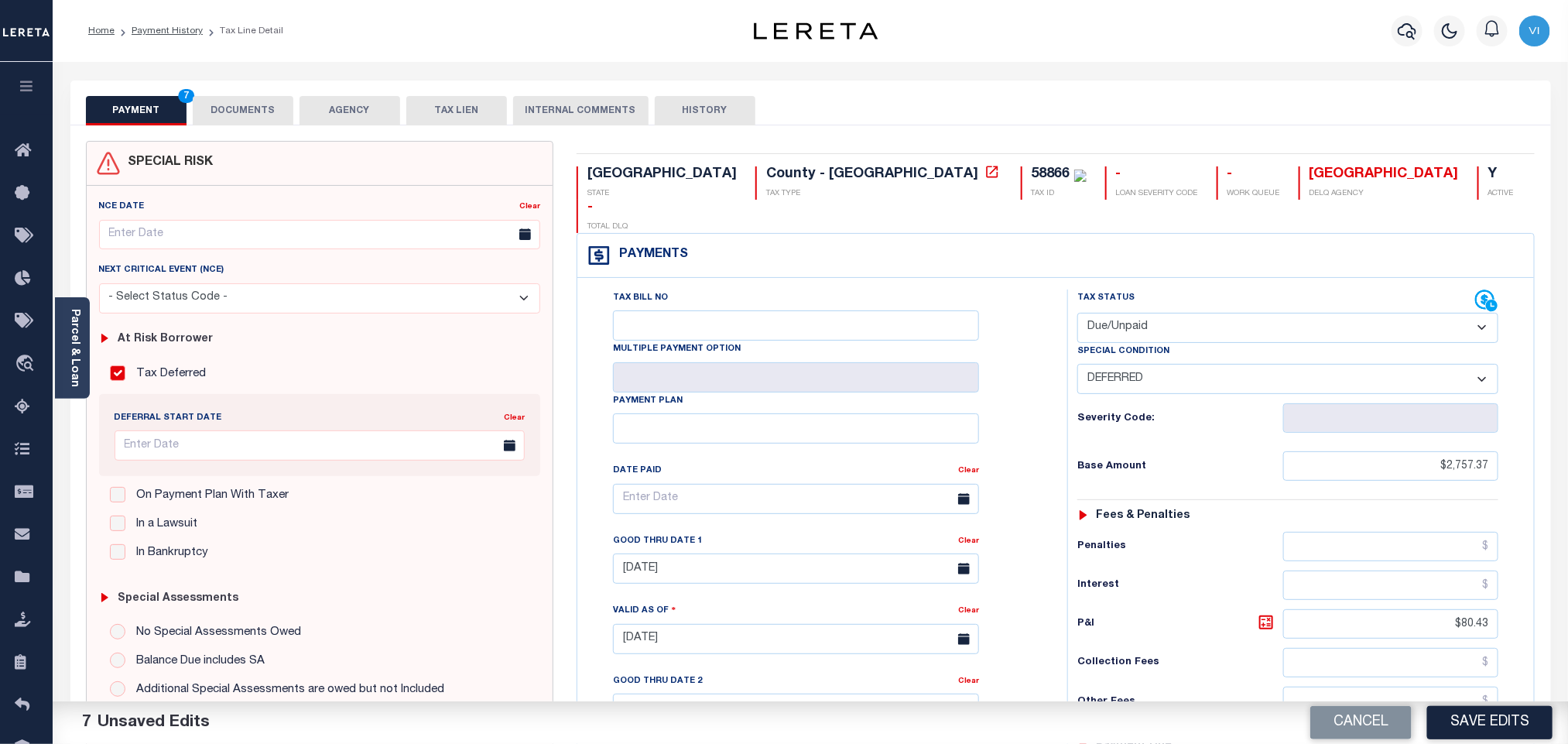
click at [242, 112] on button "DOCUMENTS" at bounding box center [243, 111] width 100 height 30
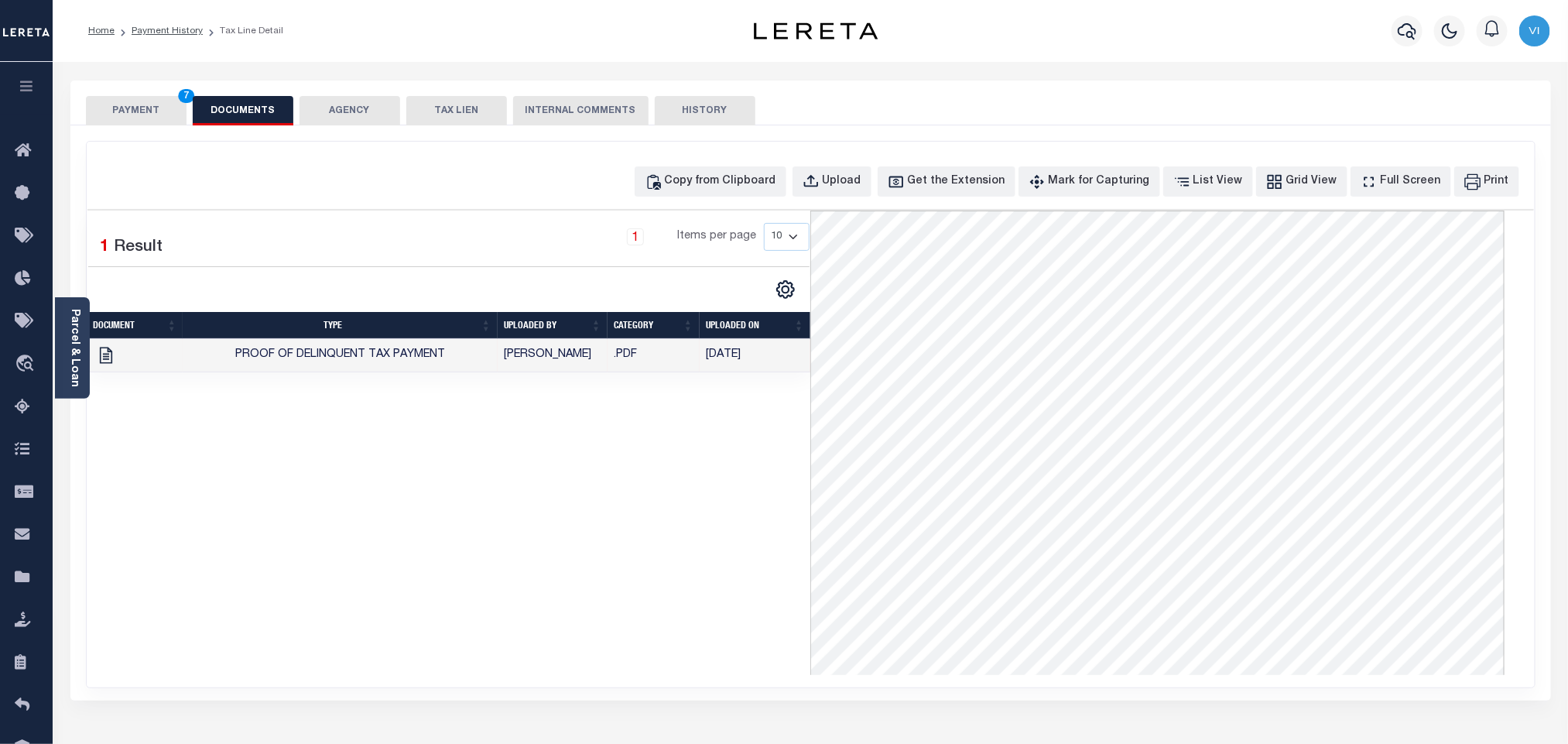
click at [165, 110] on button "PAYMENT 7" at bounding box center [136, 111] width 100 height 30
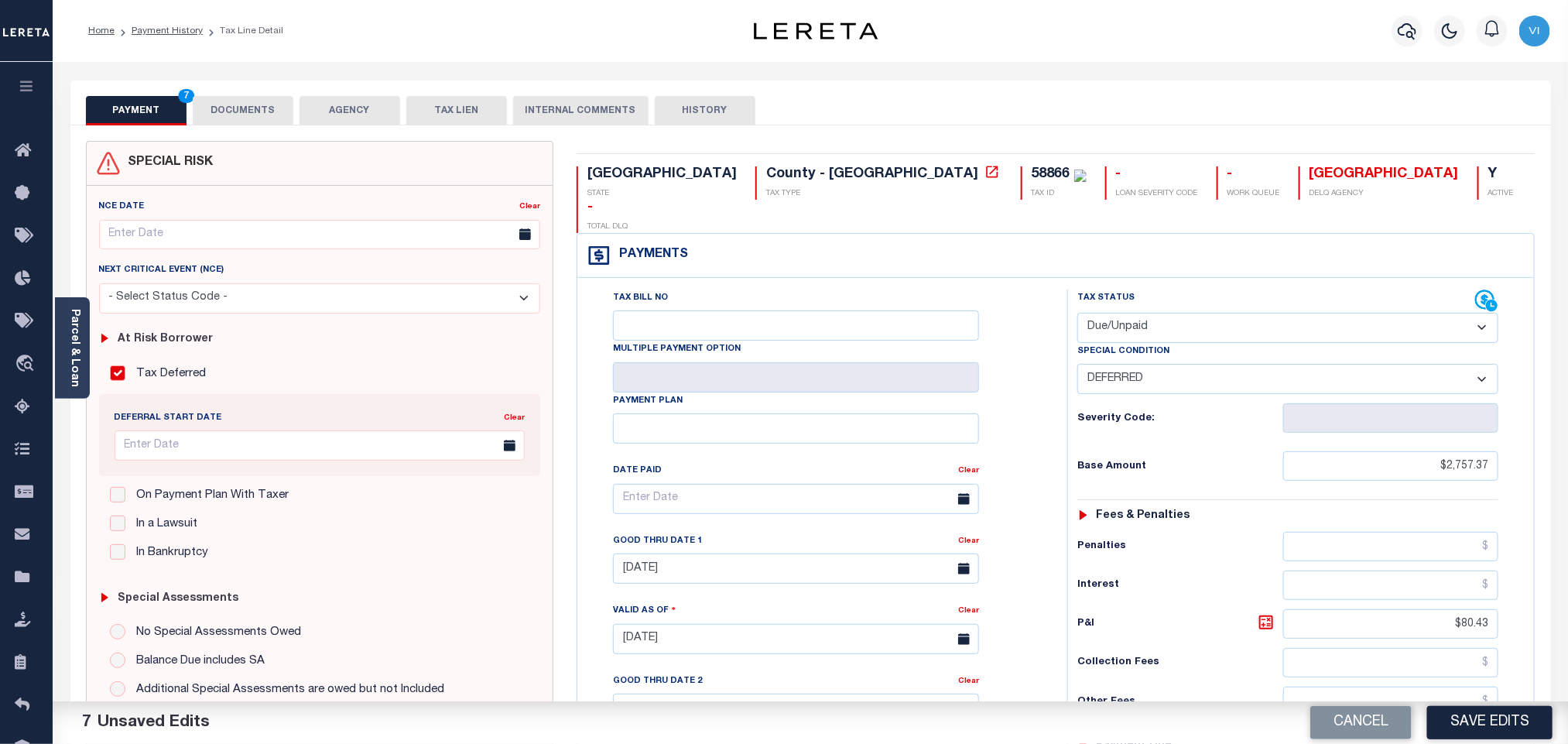
click at [1039, 444] on div "Tax Bill No Multiple Payment Option Payment Plan Clear" at bounding box center [818, 506] width 451 height 434
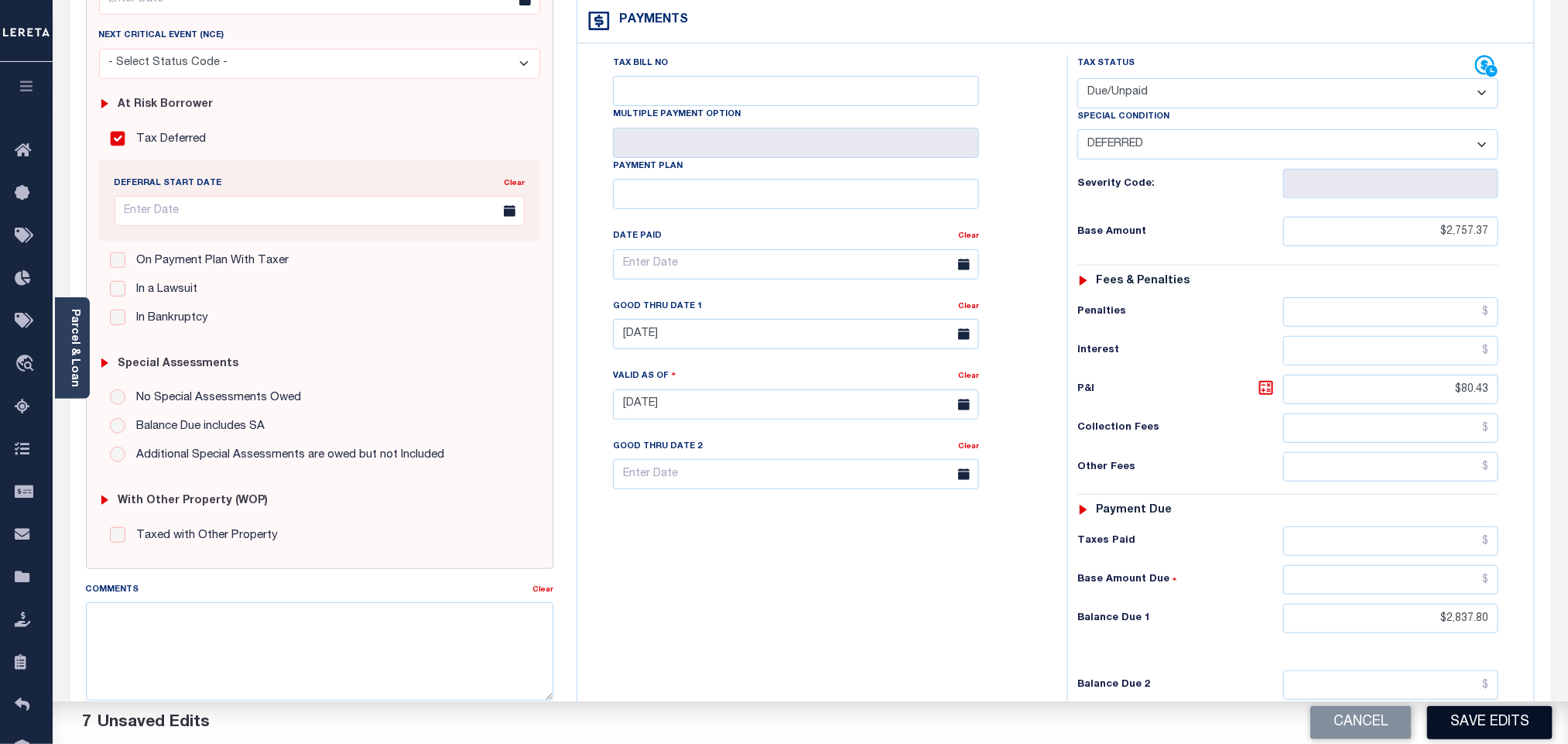
scroll to position [403, 0]
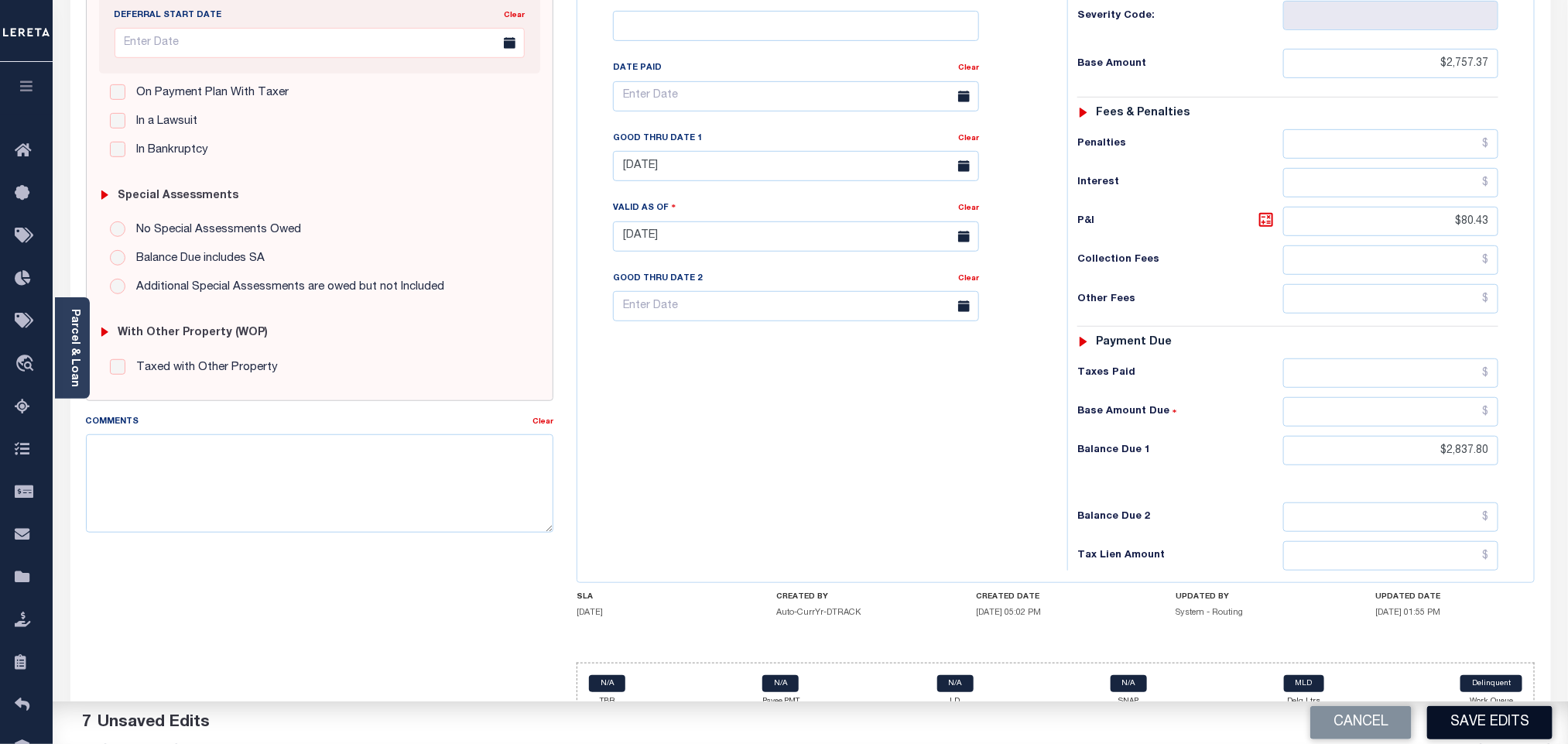
click at [1502, 728] on button "Save Edits" at bounding box center [1489, 722] width 125 height 33
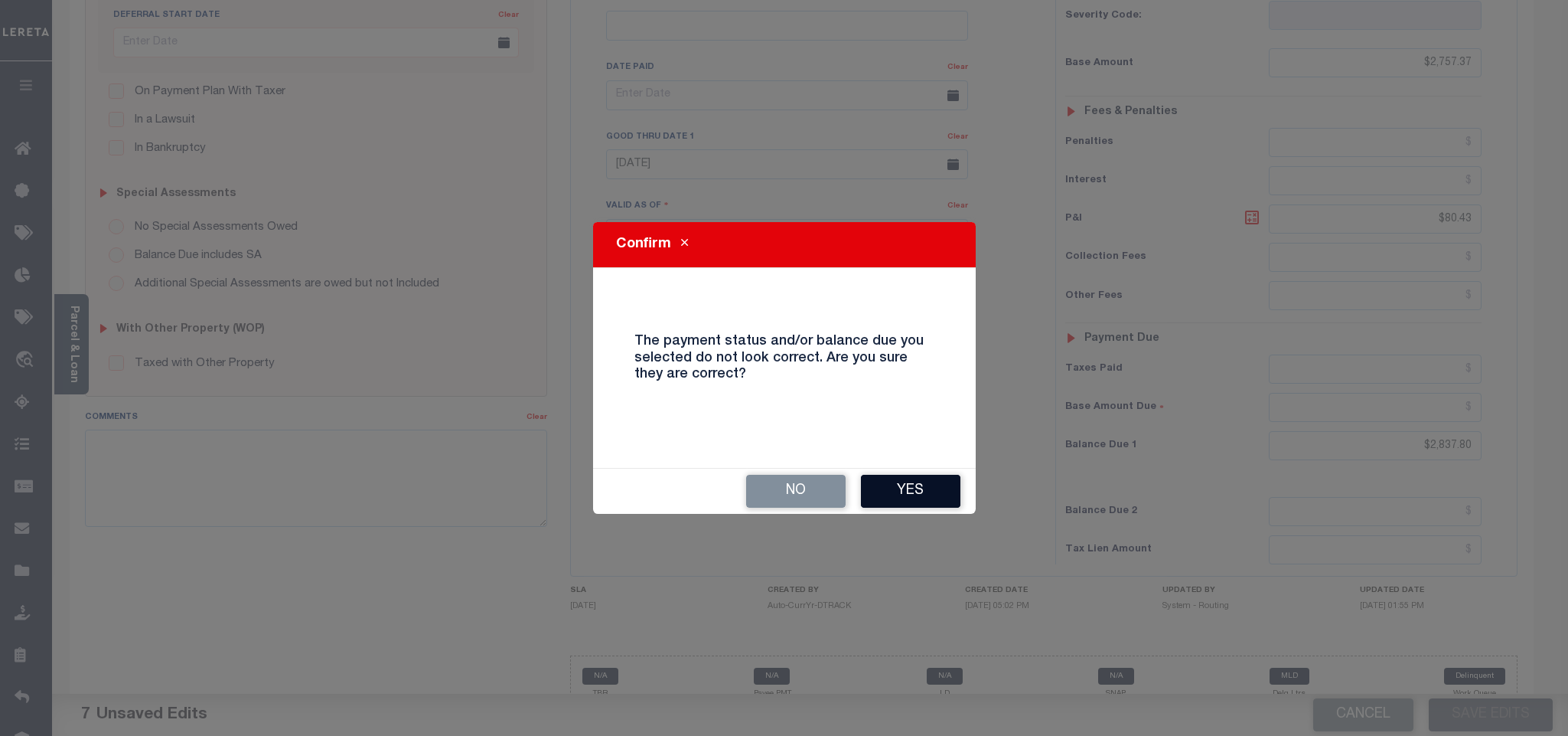
click at [910, 490] on button "Yes" at bounding box center [911, 491] width 99 height 33
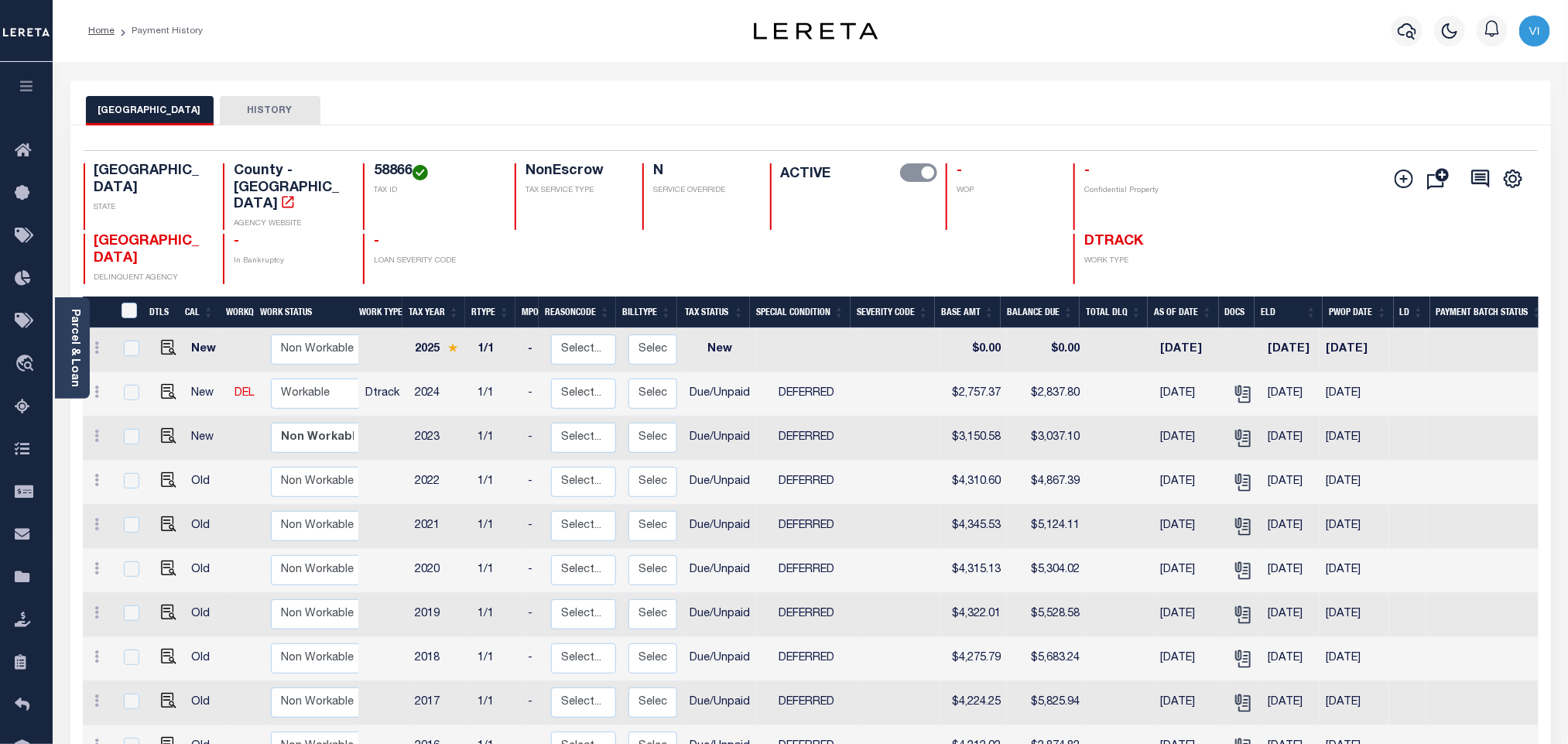
click at [379, 168] on h4 "58866" at bounding box center [435, 172] width 123 height 17
copy h4 "58866"
click at [77, 356] on link "Parcel & Loan" at bounding box center [74, 348] width 11 height 78
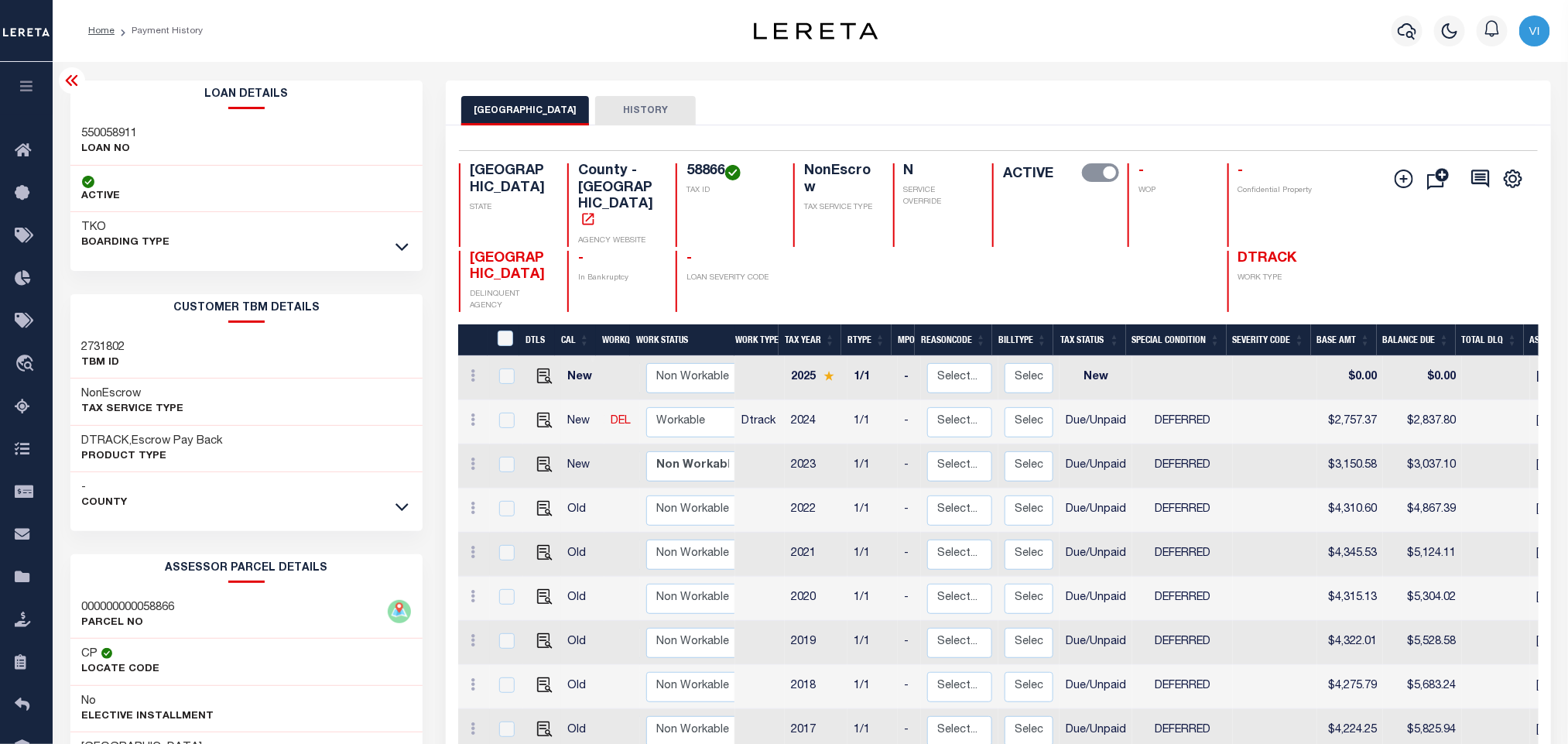
click at [71, 131] on div "550058911 LOAN NO" at bounding box center [247, 141] width 353 height 47
copy h3 "550058911"
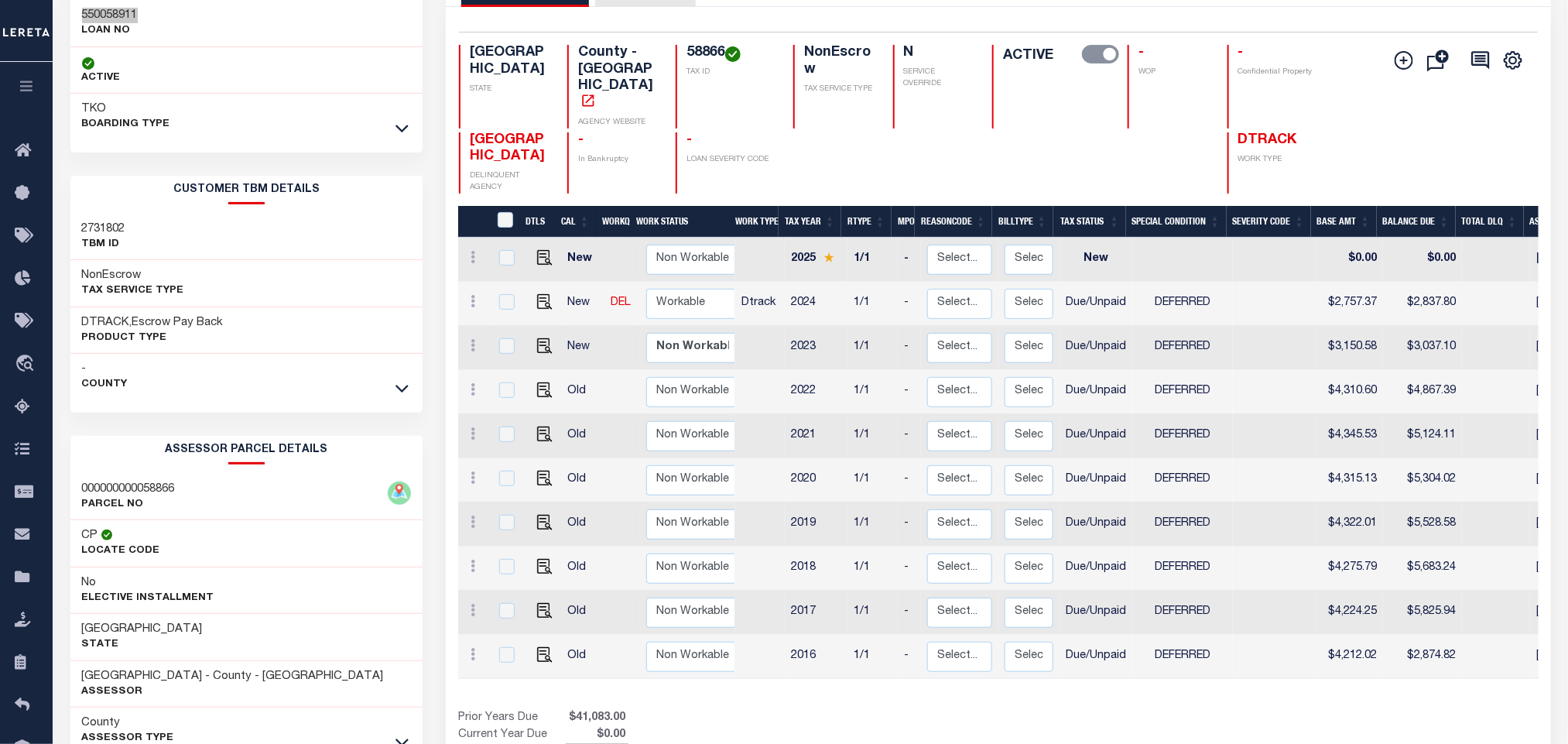
scroll to position [216, 0]
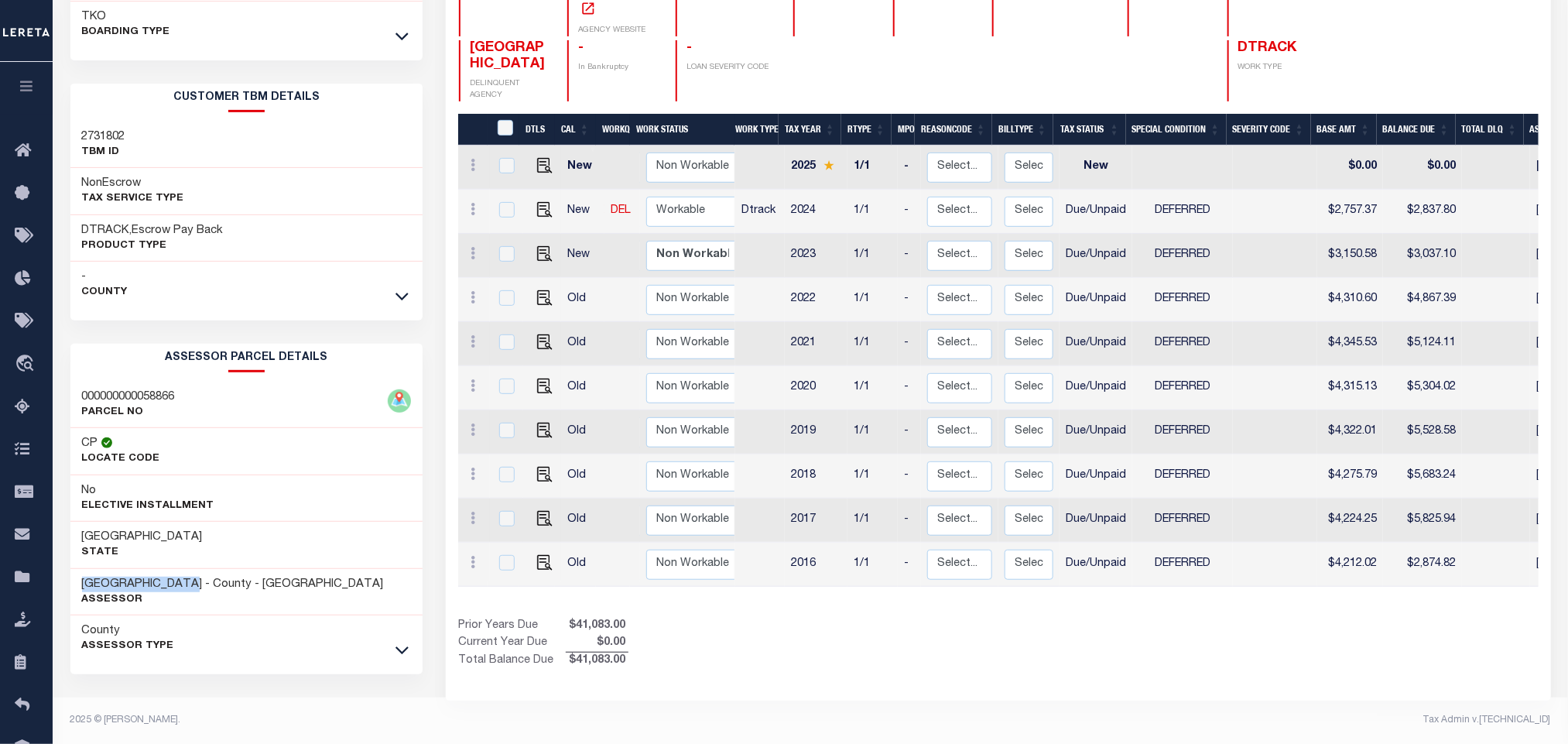
drag, startPoint x: 188, startPoint y: 581, endPoint x: 64, endPoint y: 586, distance: 124.1
click at [64, 586] on div "Loan Details 550058911 LOAN NO TKO" at bounding box center [247, 306] width 376 height 873
copy h3 "[GEOGRAPHIC_DATA]"
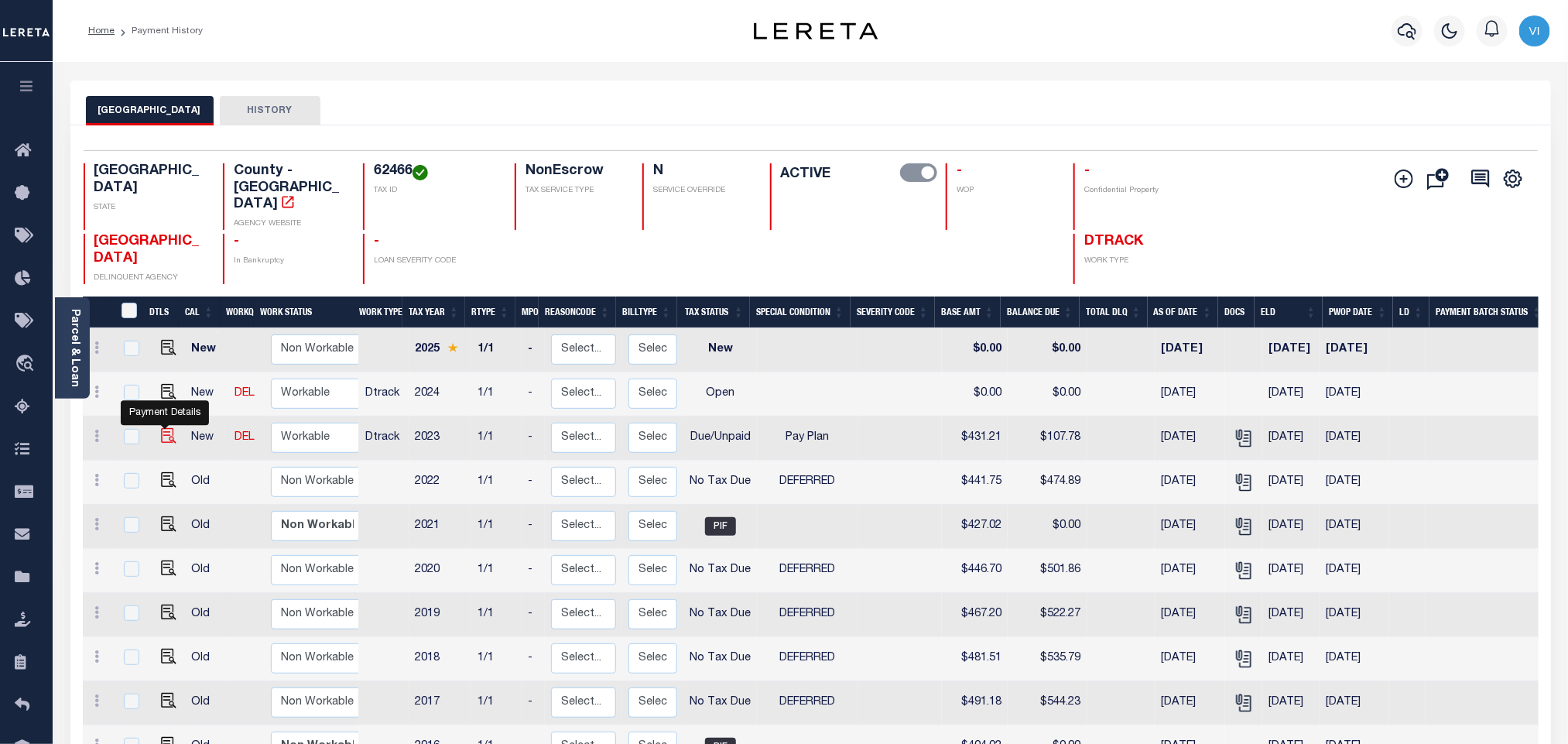
click at [163, 428] on img "" at bounding box center [169, 436] width 15 height 15
checkbox input "true"
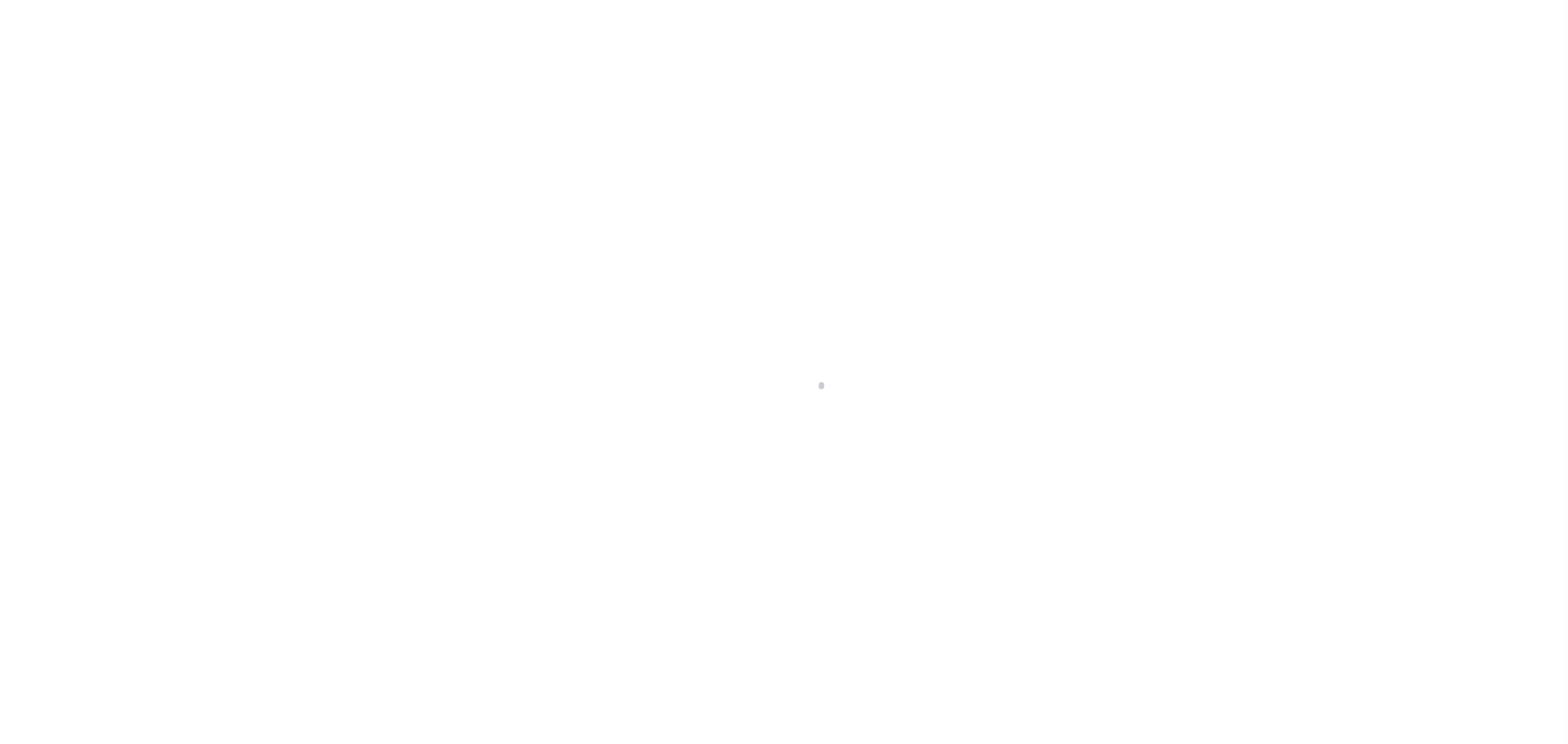
select select "DUE"
select select "26"
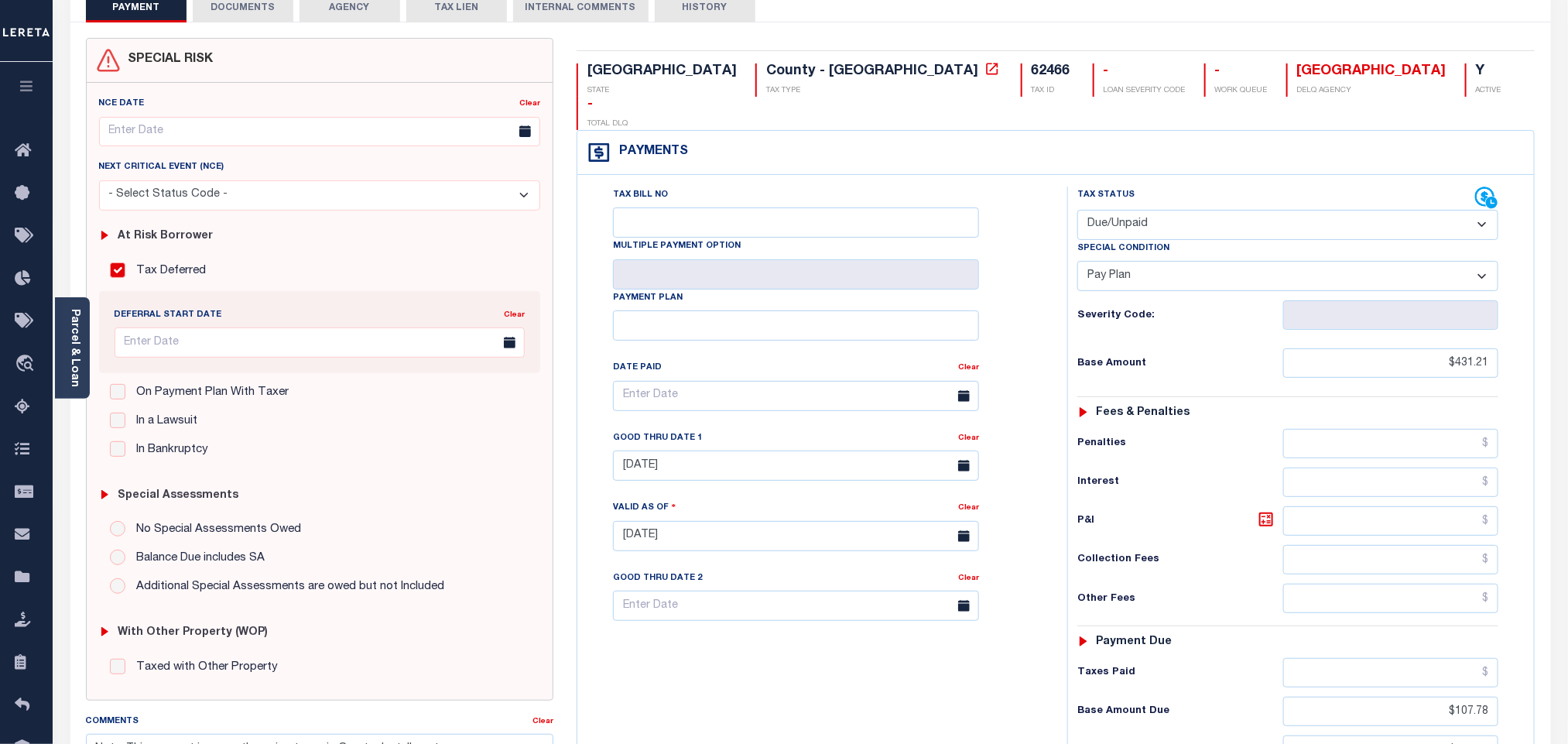
scroll to position [232, 0]
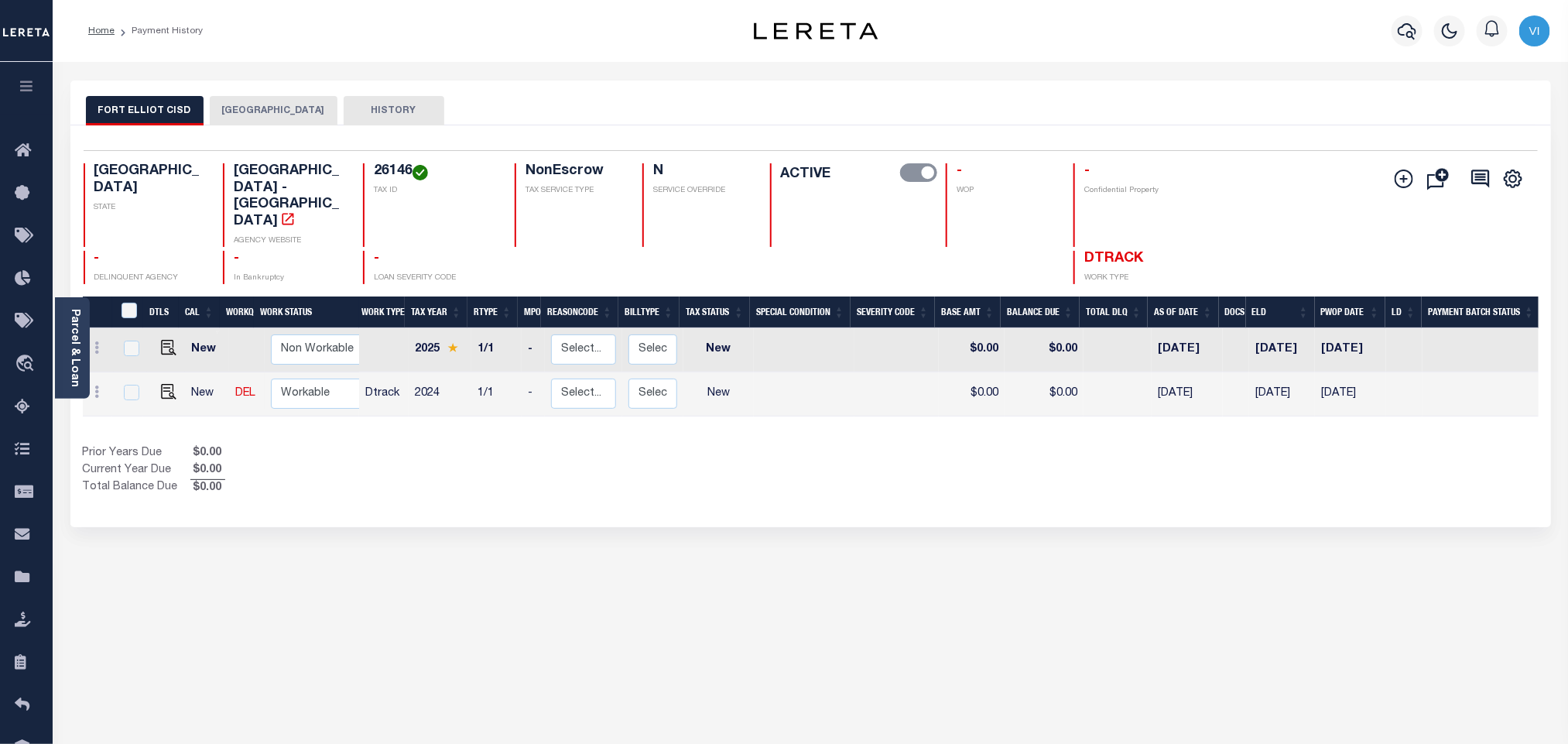
click at [223, 106] on button "[GEOGRAPHIC_DATA]" at bounding box center [273, 111] width 128 height 30
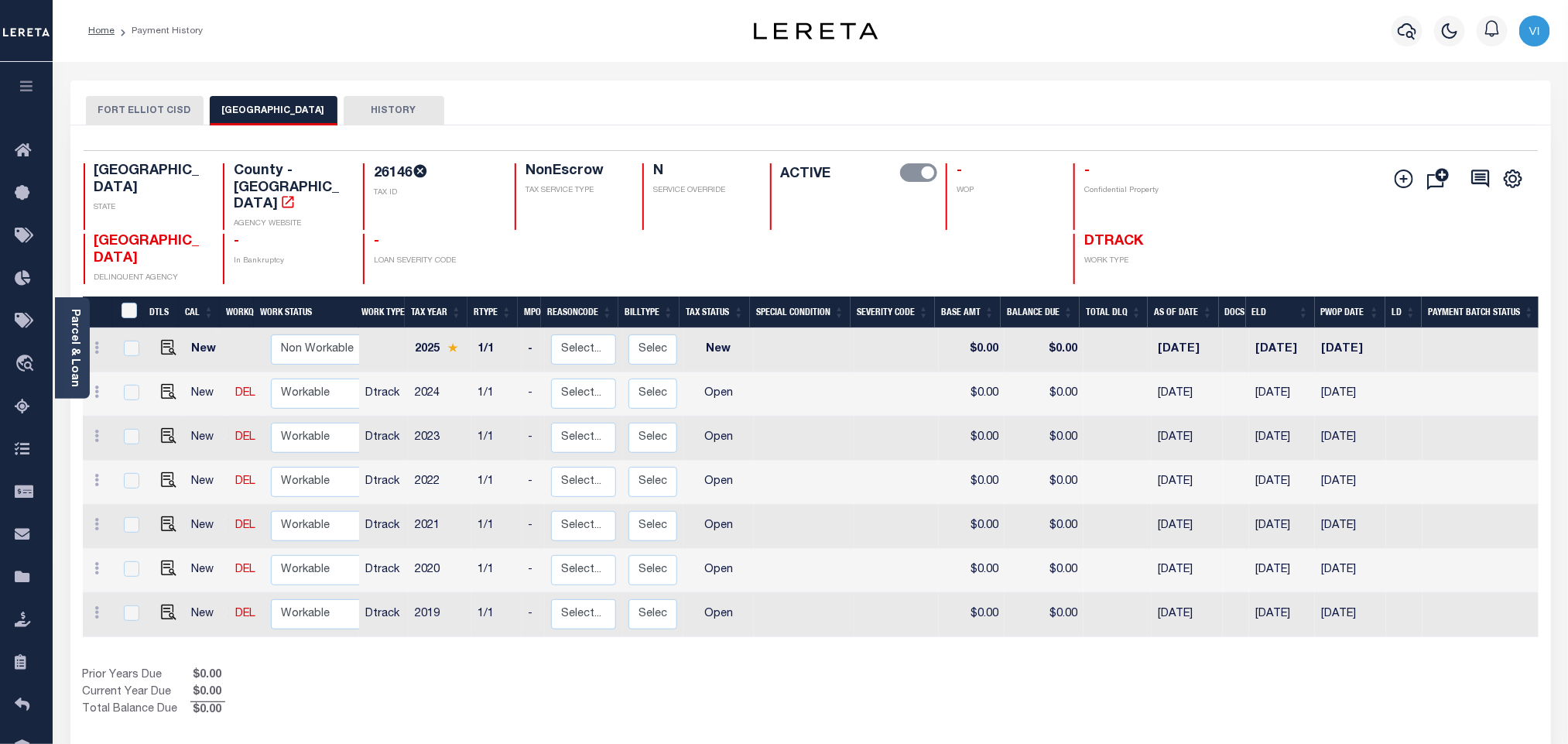
click at [363, 172] on div "26146 TAX ID" at bounding box center [429, 197] width 133 height 66
copy h4 "26146"
click at [166, 384] on img "" at bounding box center [169, 392] width 15 height 15
checkbox input "true"
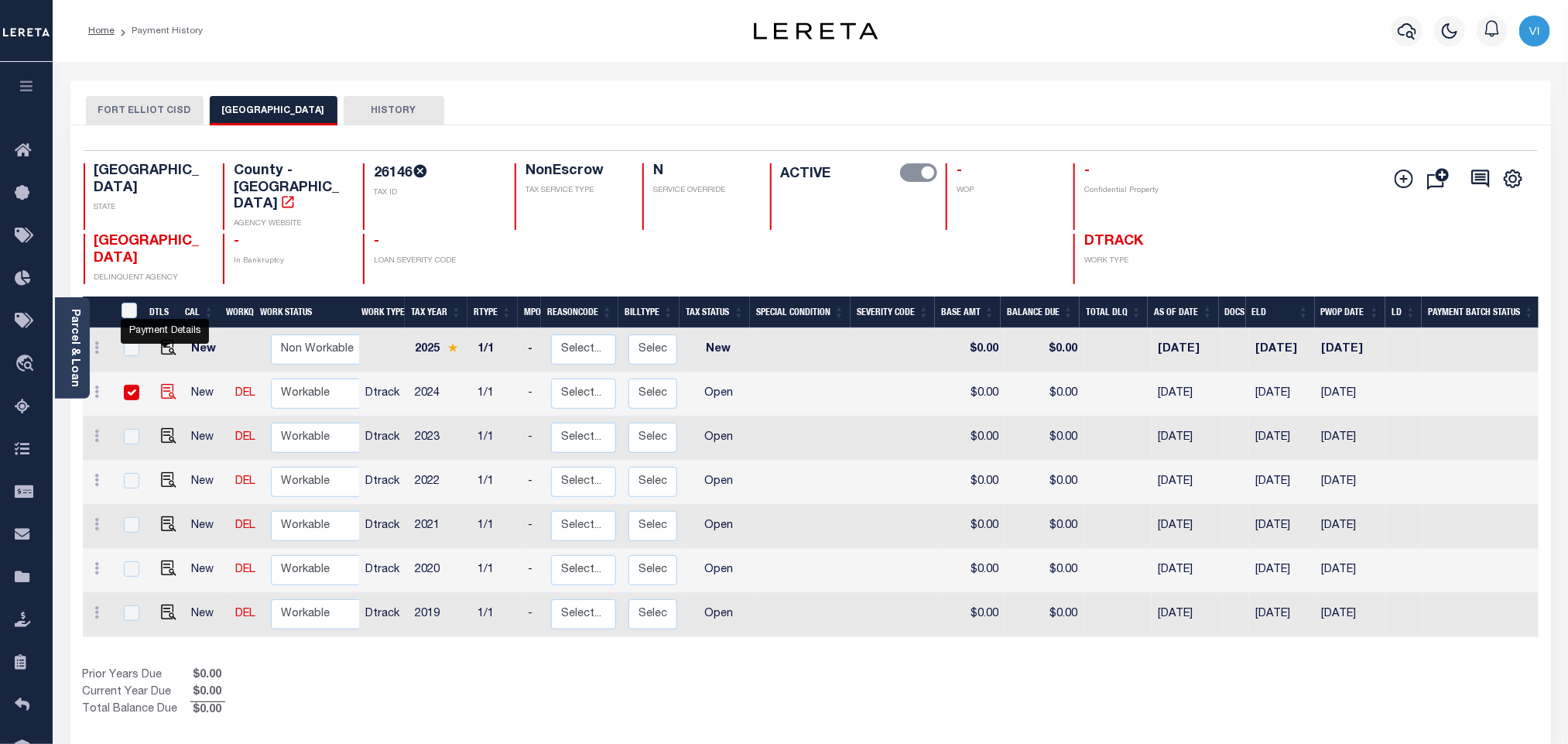
checkbox input "true"
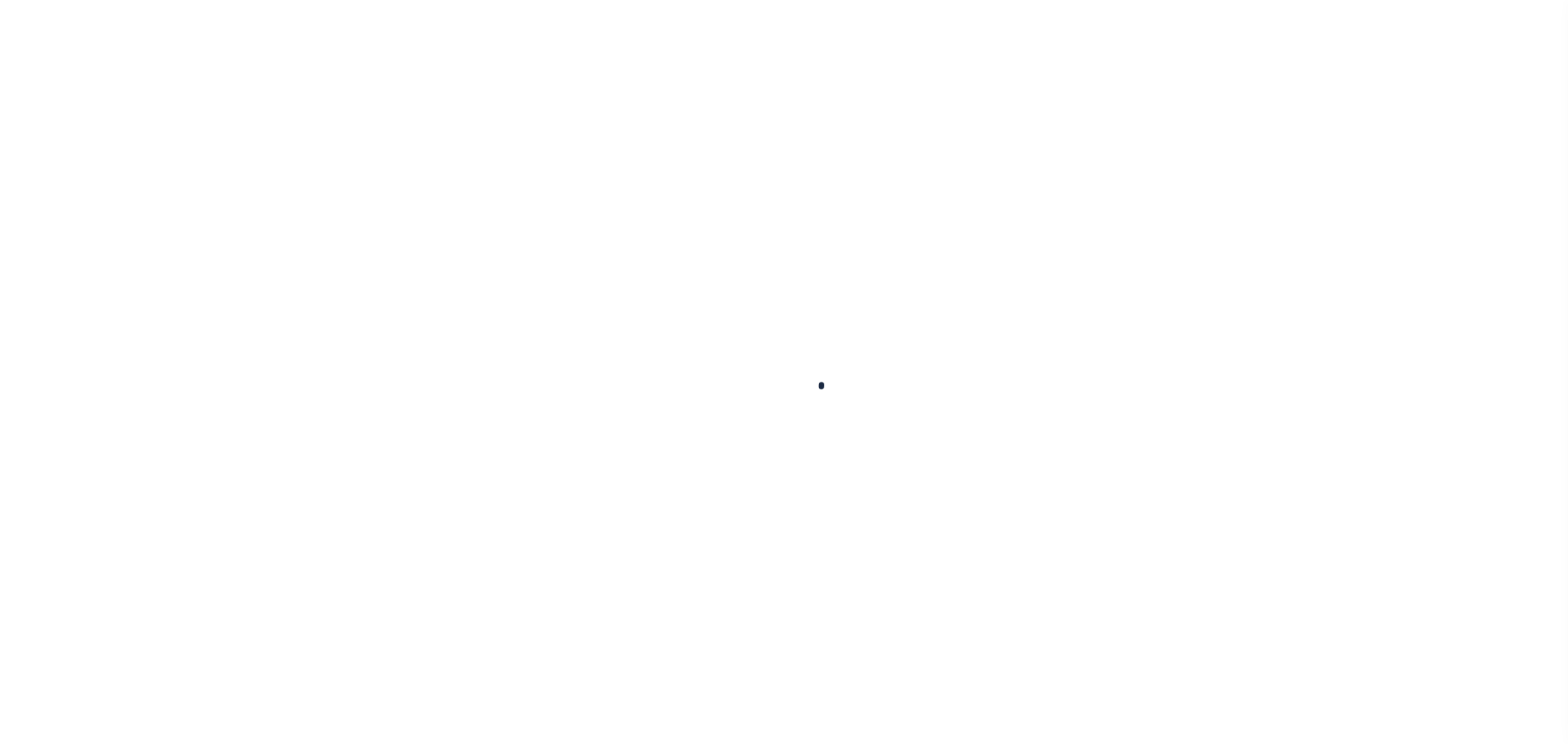
select select "OP2"
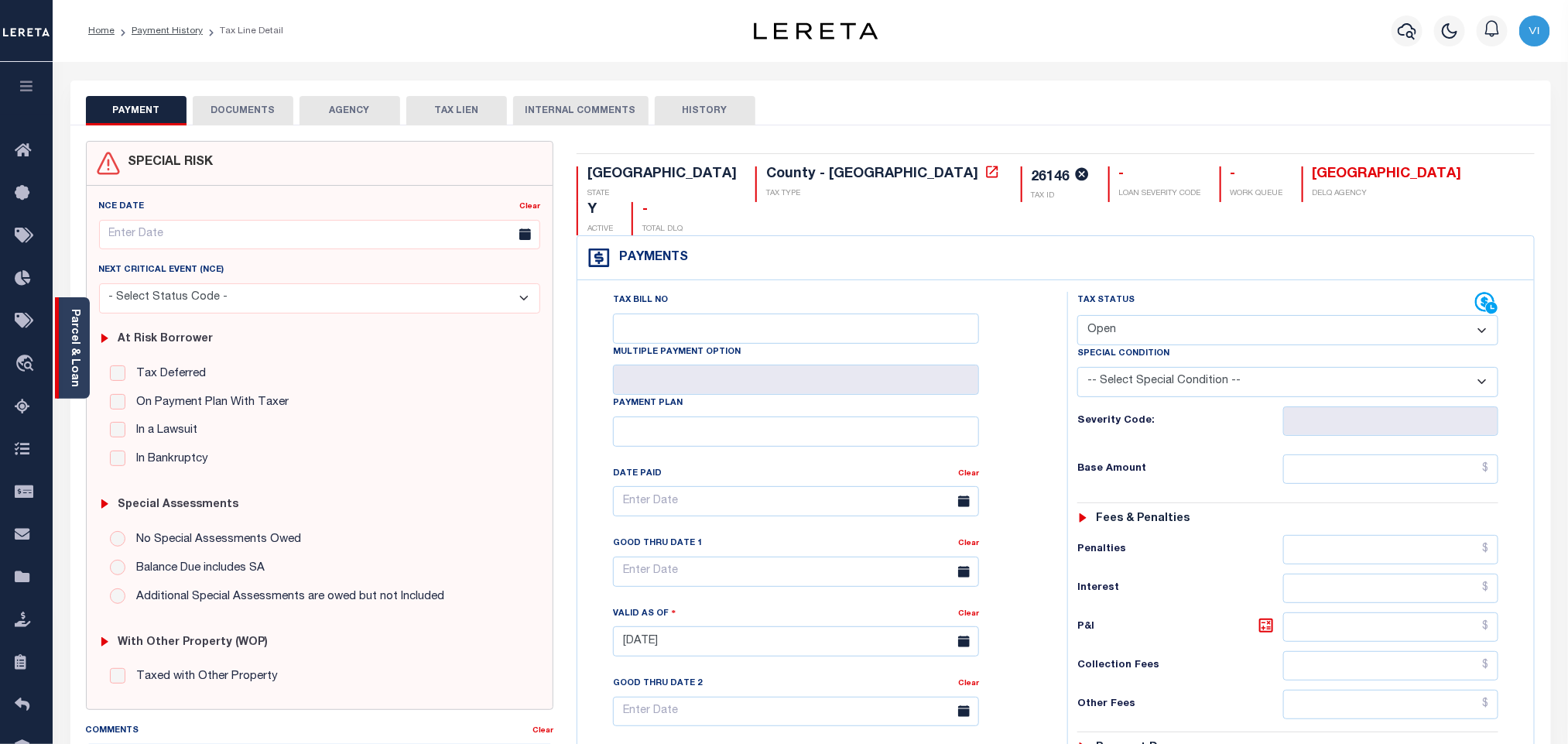
click at [77, 336] on link "Parcel & Loan" at bounding box center [74, 348] width 11 height 78
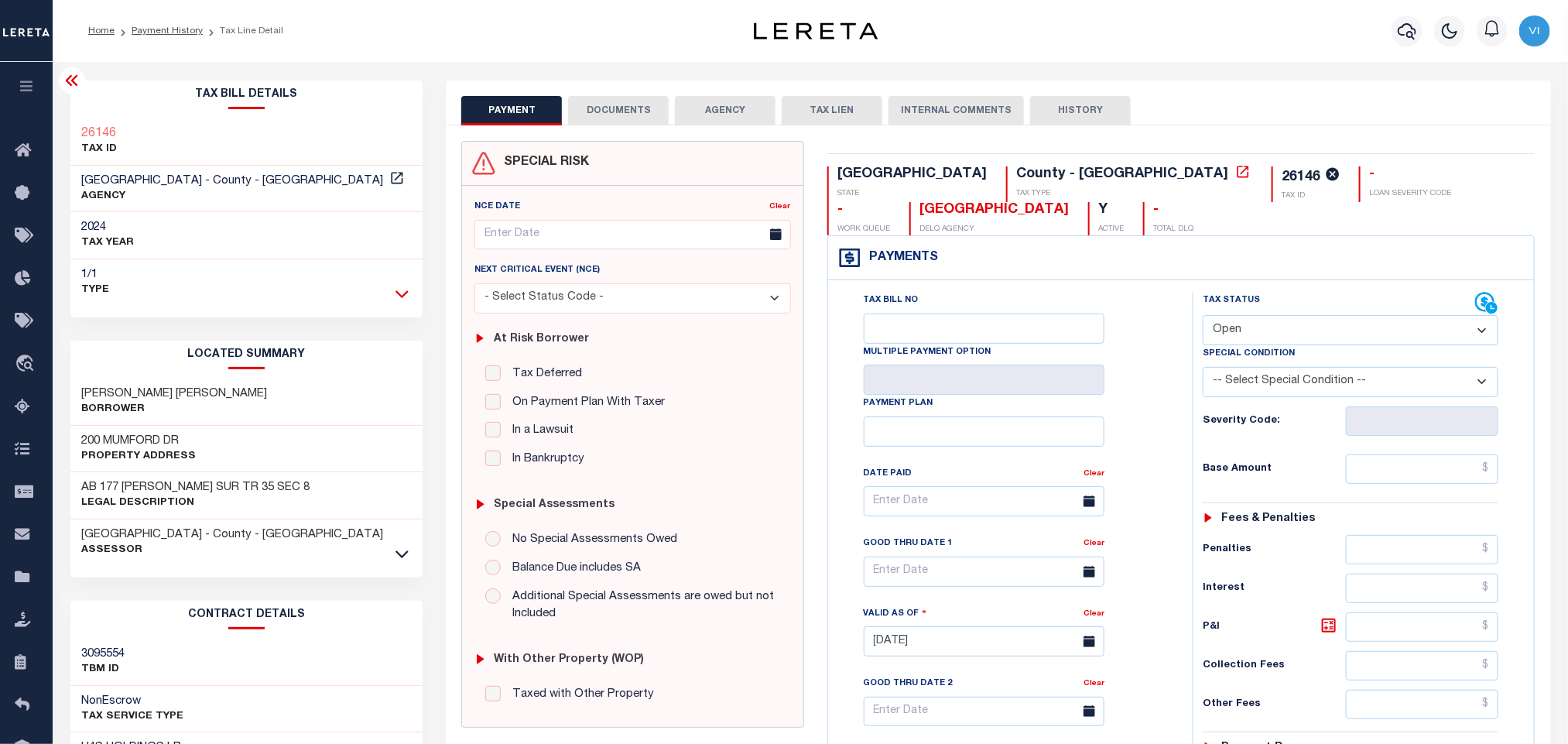
click at [407, 293] on icon at bounding box center [402, 294] width 13 height 8
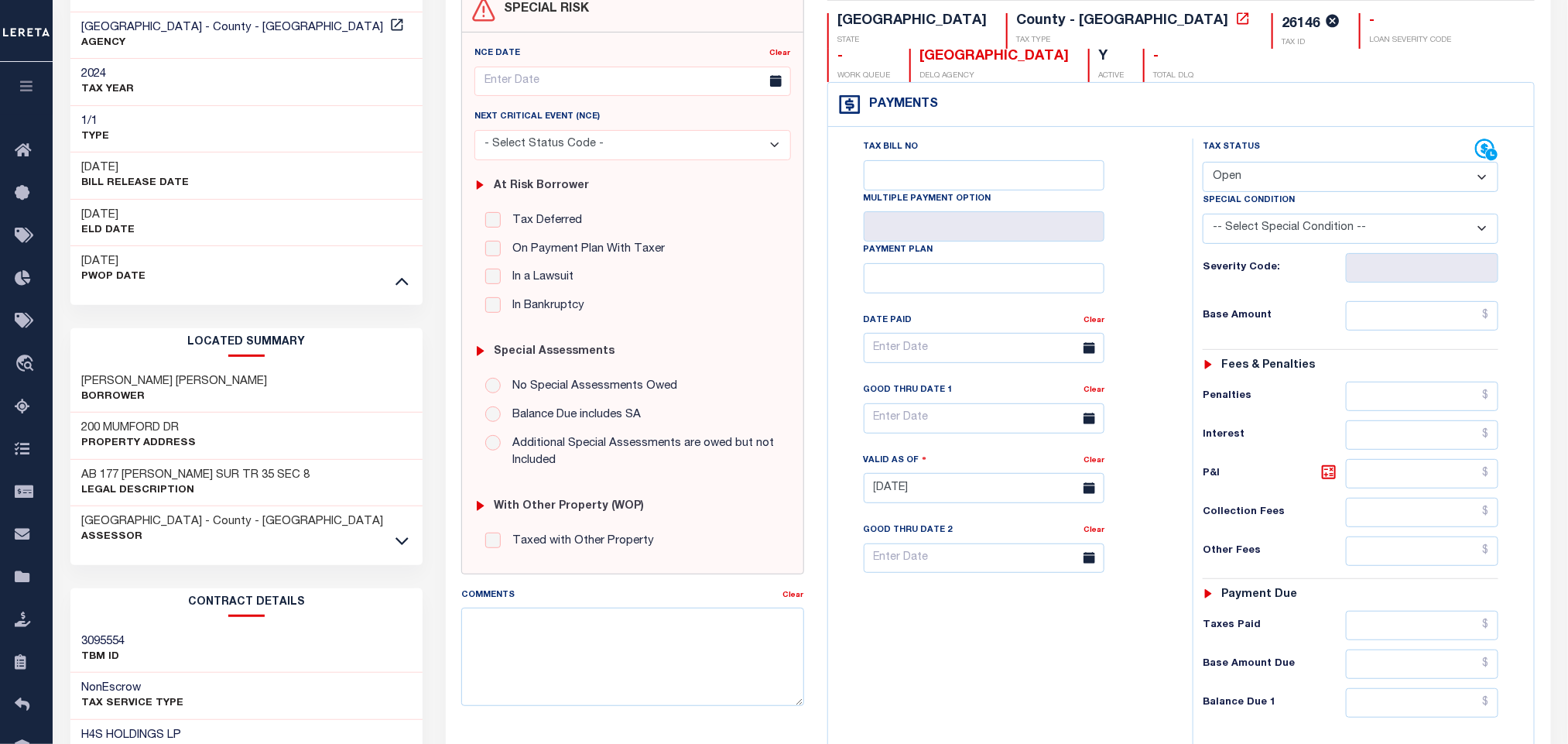
scroll to position [348, 0]
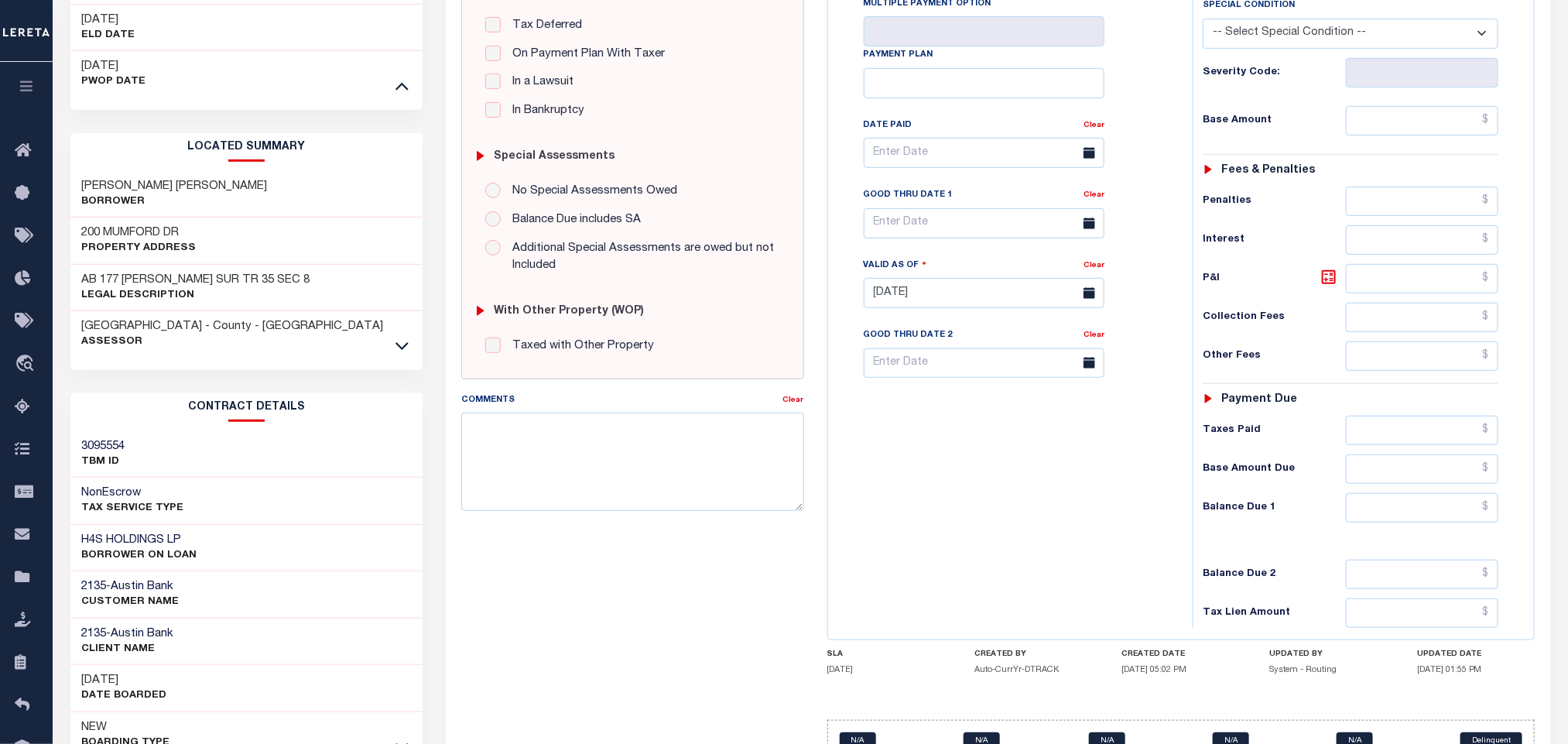
click at [407, 346] on icon at bounding box center [402, 346] width 13 height 8
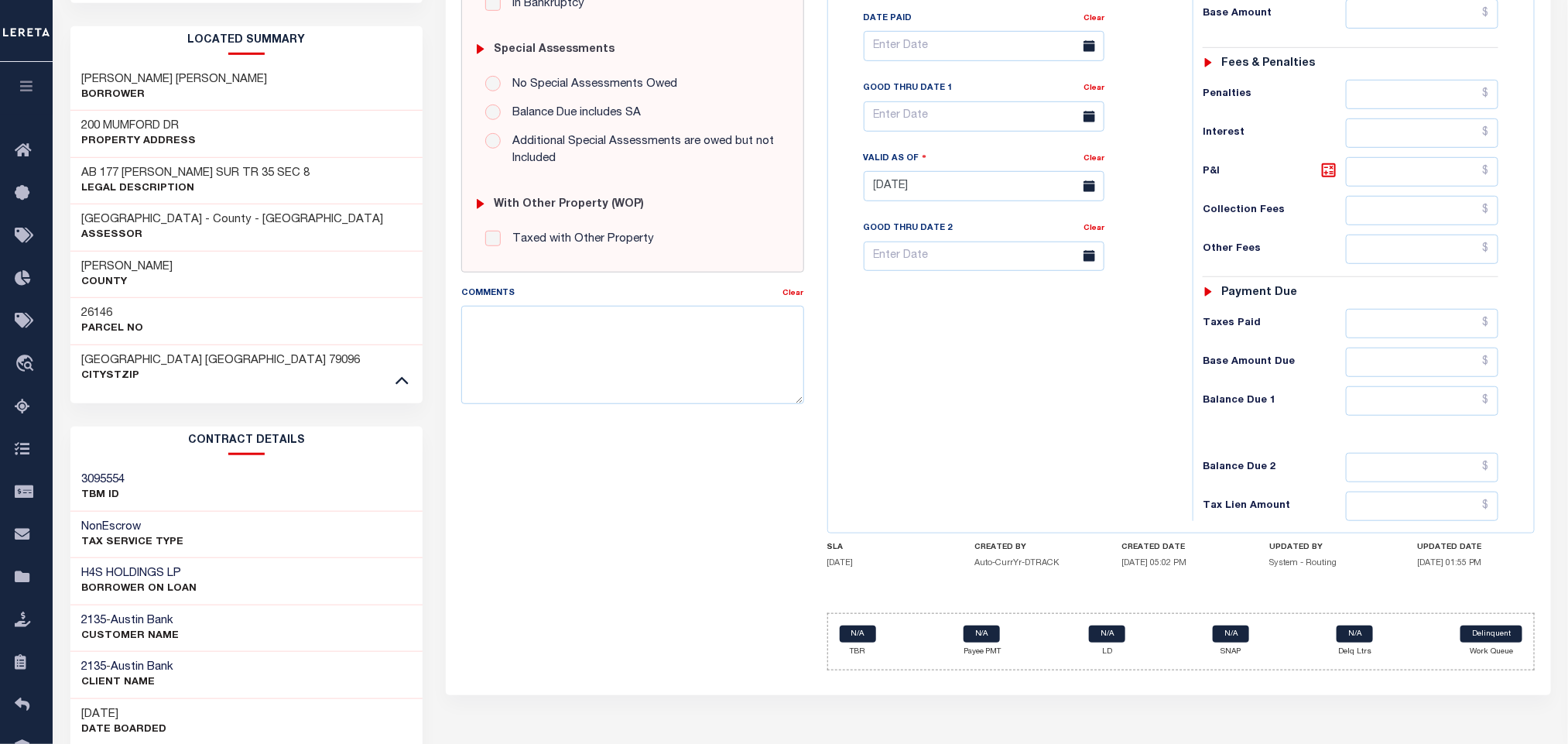
scroll to position [591, 0]
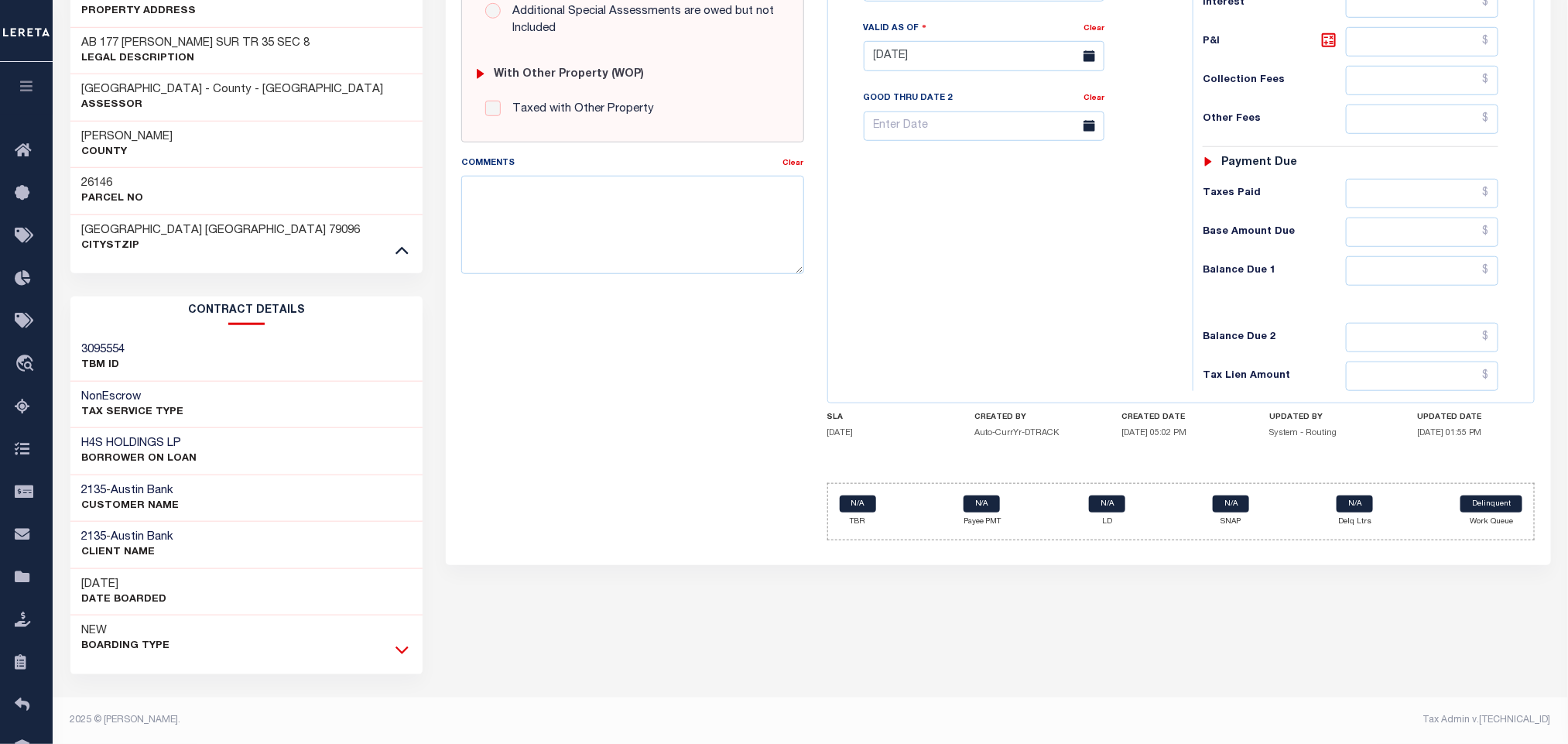
click at [396, 651] on icon at bounding box center [402, 650] width 13 height 16
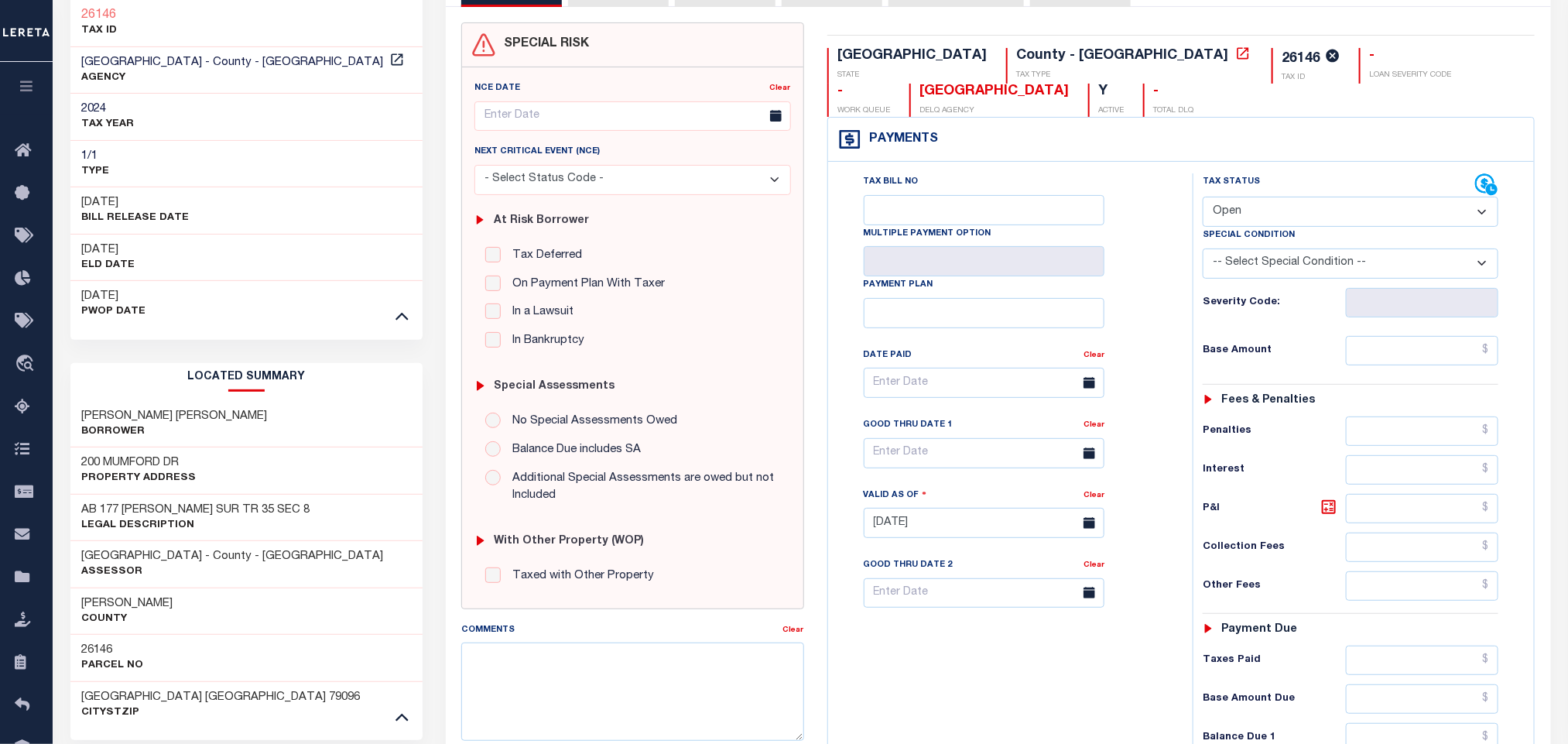
scroll to position [0, 0]
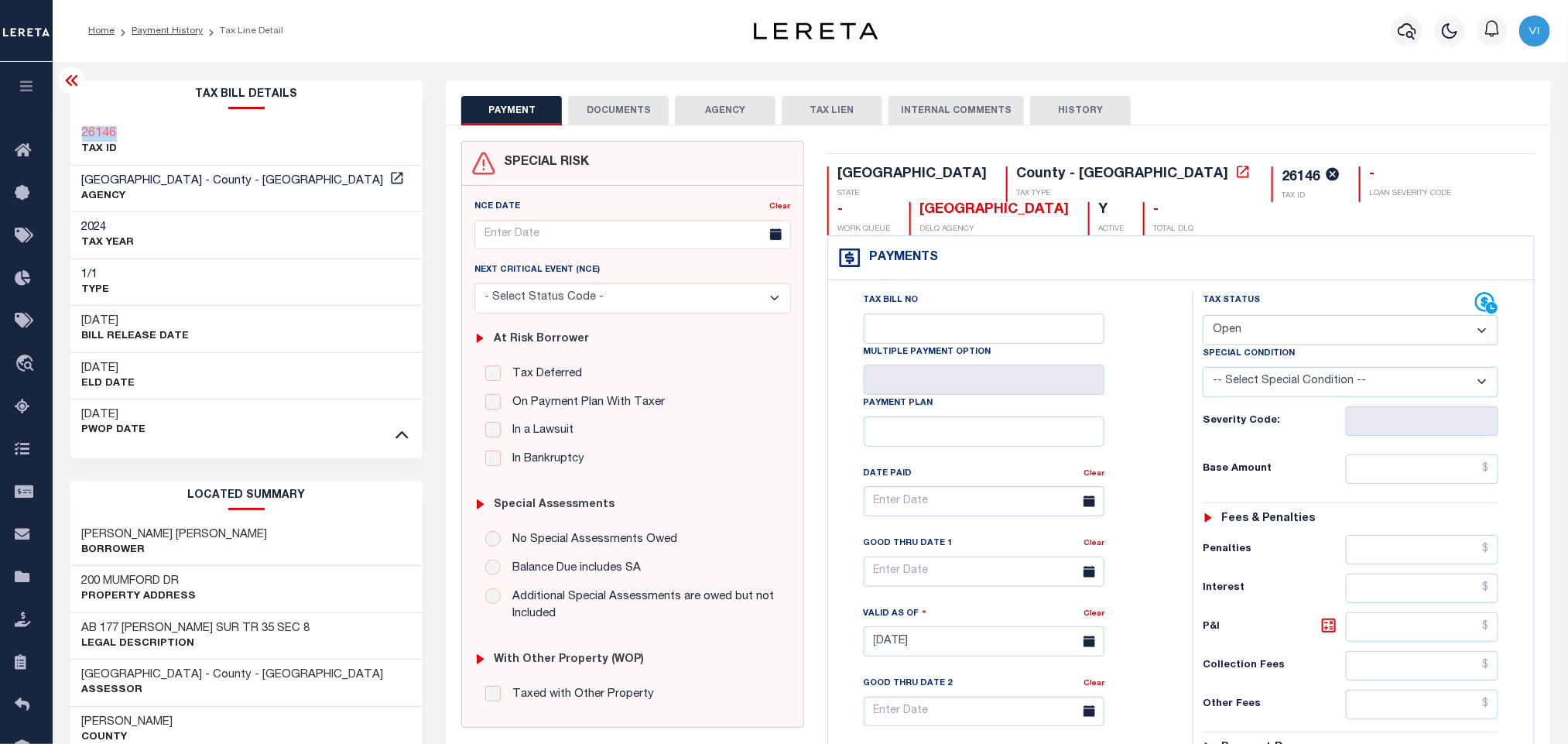
drag, startPoint x: 123, startPoint y: 133, endPoint x: 74, endPoint y: 134, distance: 49.0
click at [74, 134] on div "26146 TAX ID" at bounding box center [247, 141] width 353 height 47
copy h3 "26146"
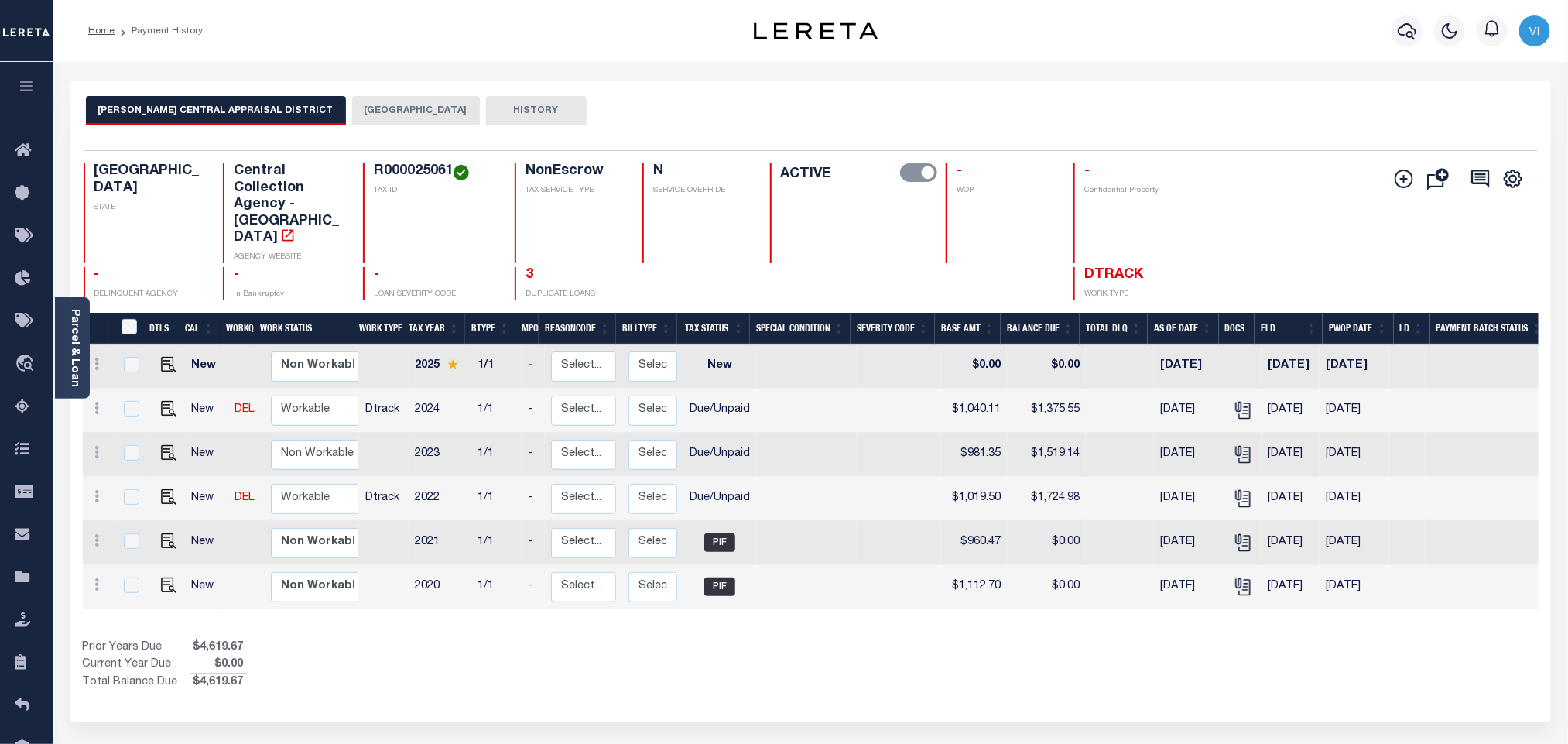
click at [371, 103] on button "HARRISON COUNTY" at bounding box center [416, 111] width 128 height 30
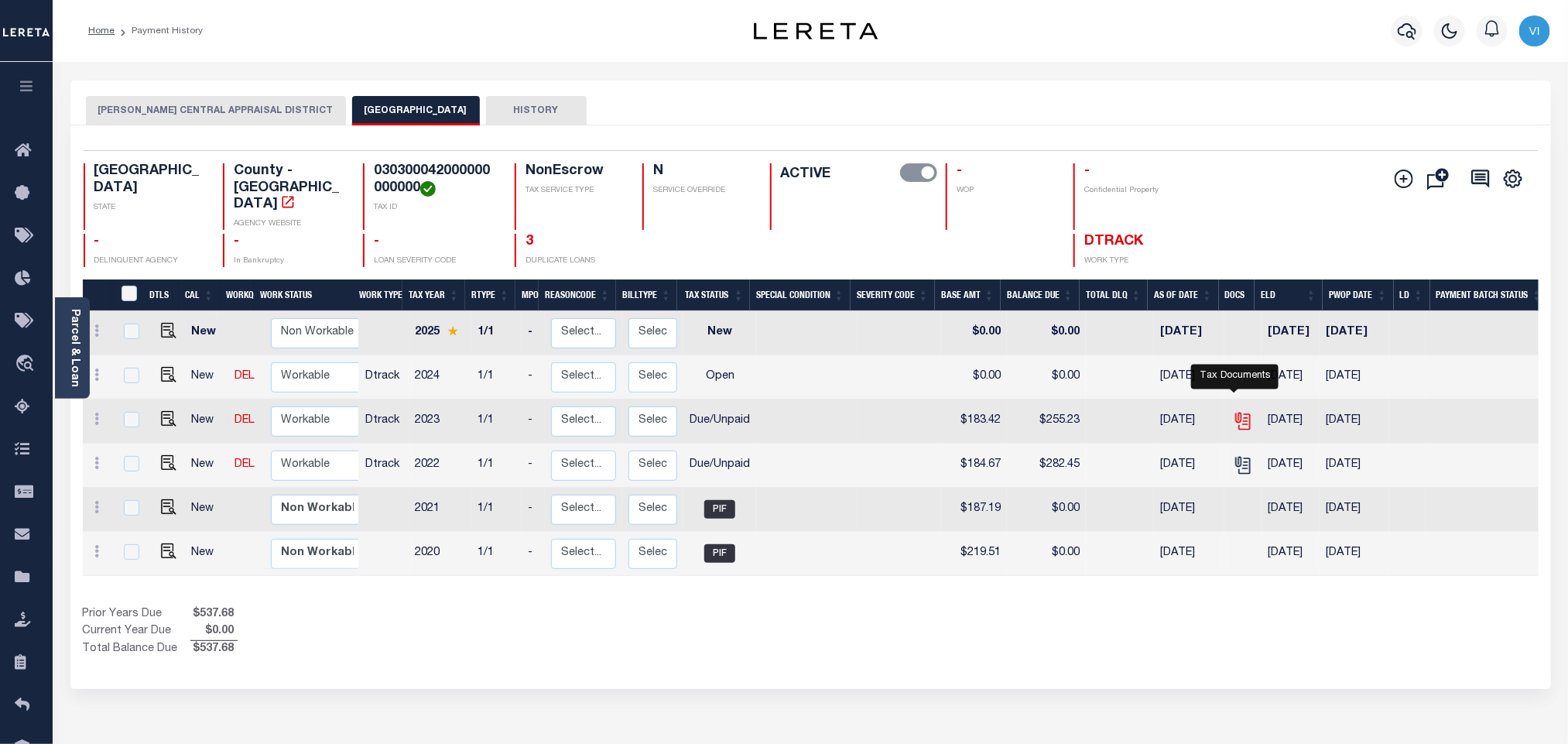
click at [1233, 413] on icon "" at bounding box center [1243, 421] width 20 height 20
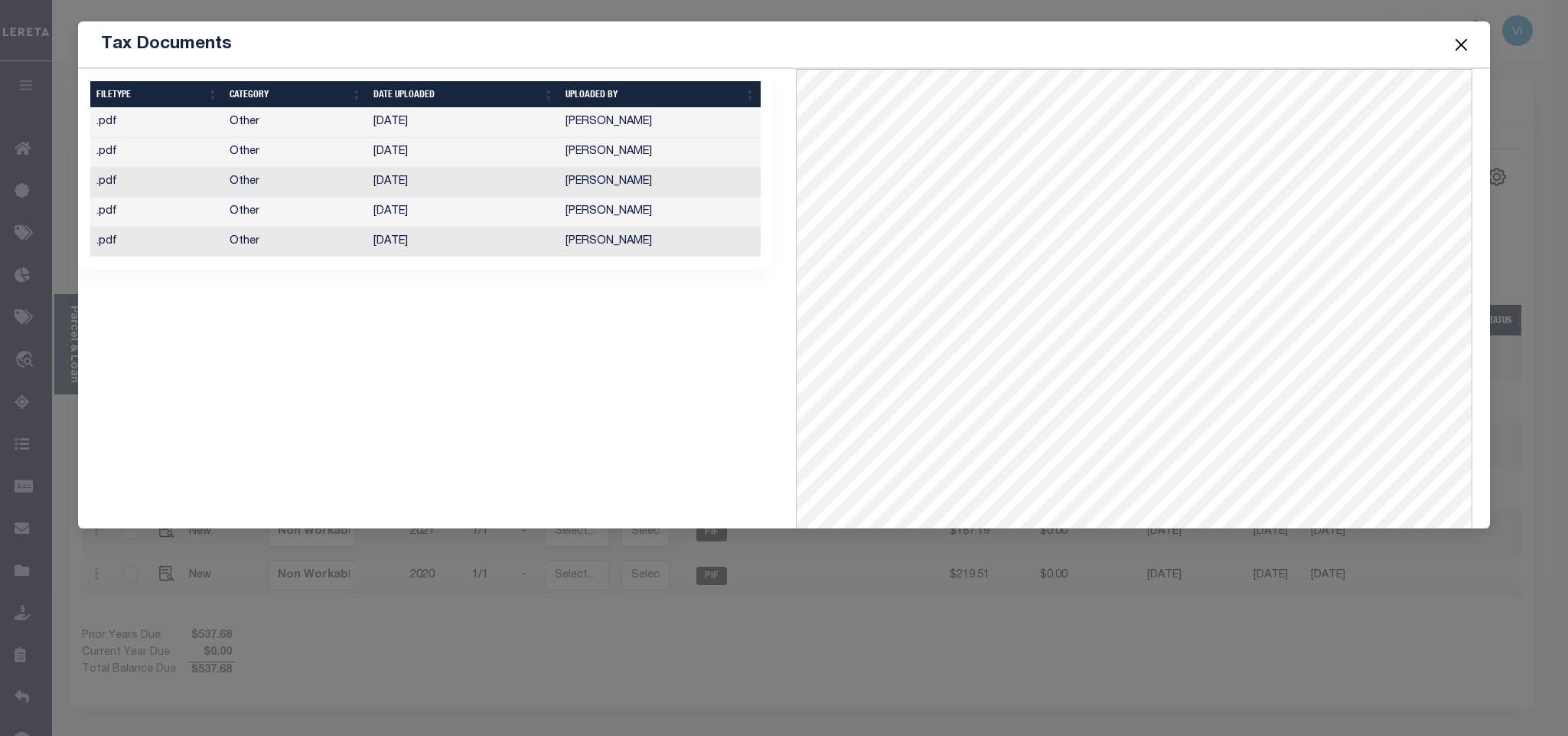
click at [668, 244] on td "Sanaulla Shariff" at bounding box center [660, 242] width 201 height 29
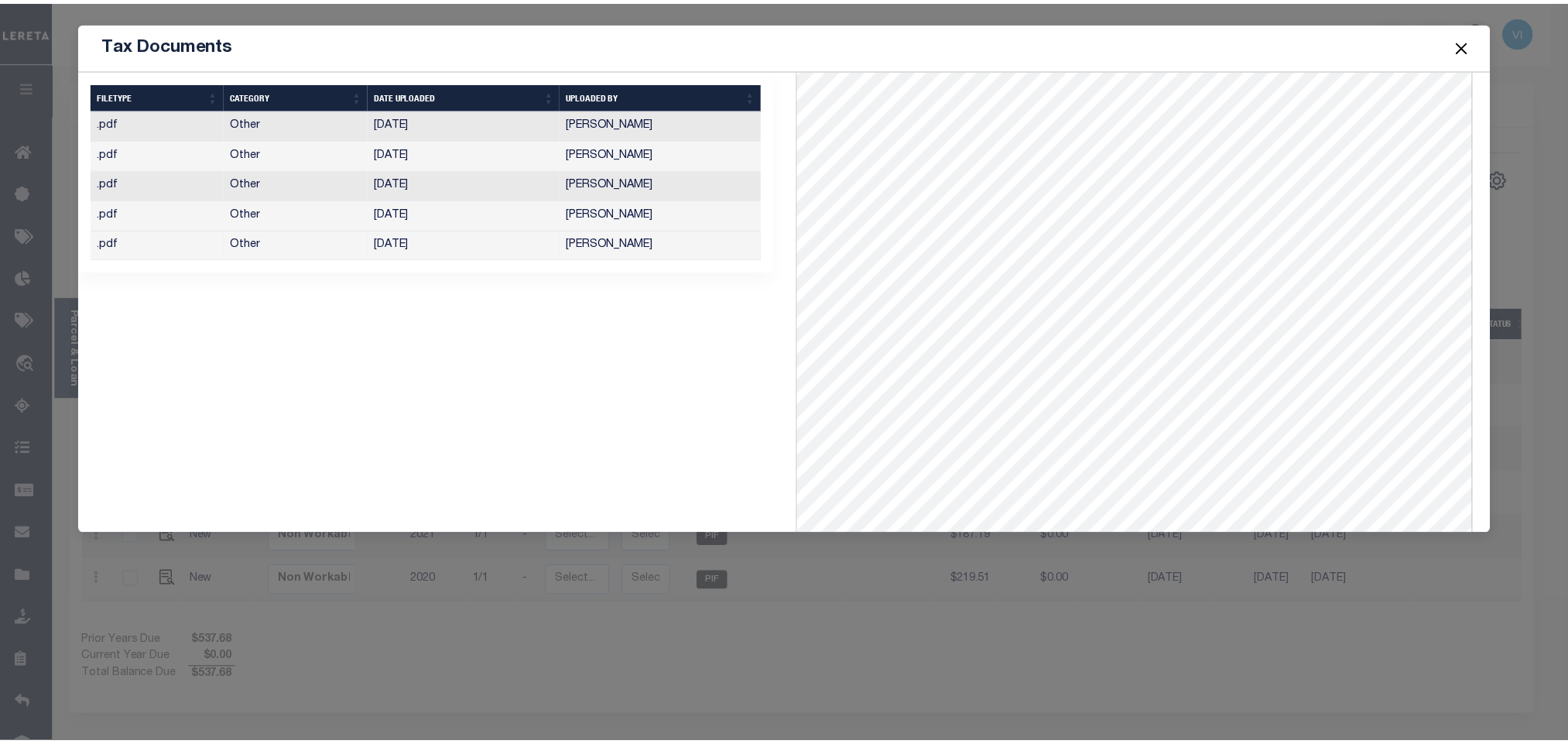
scroll to position [240, 0]
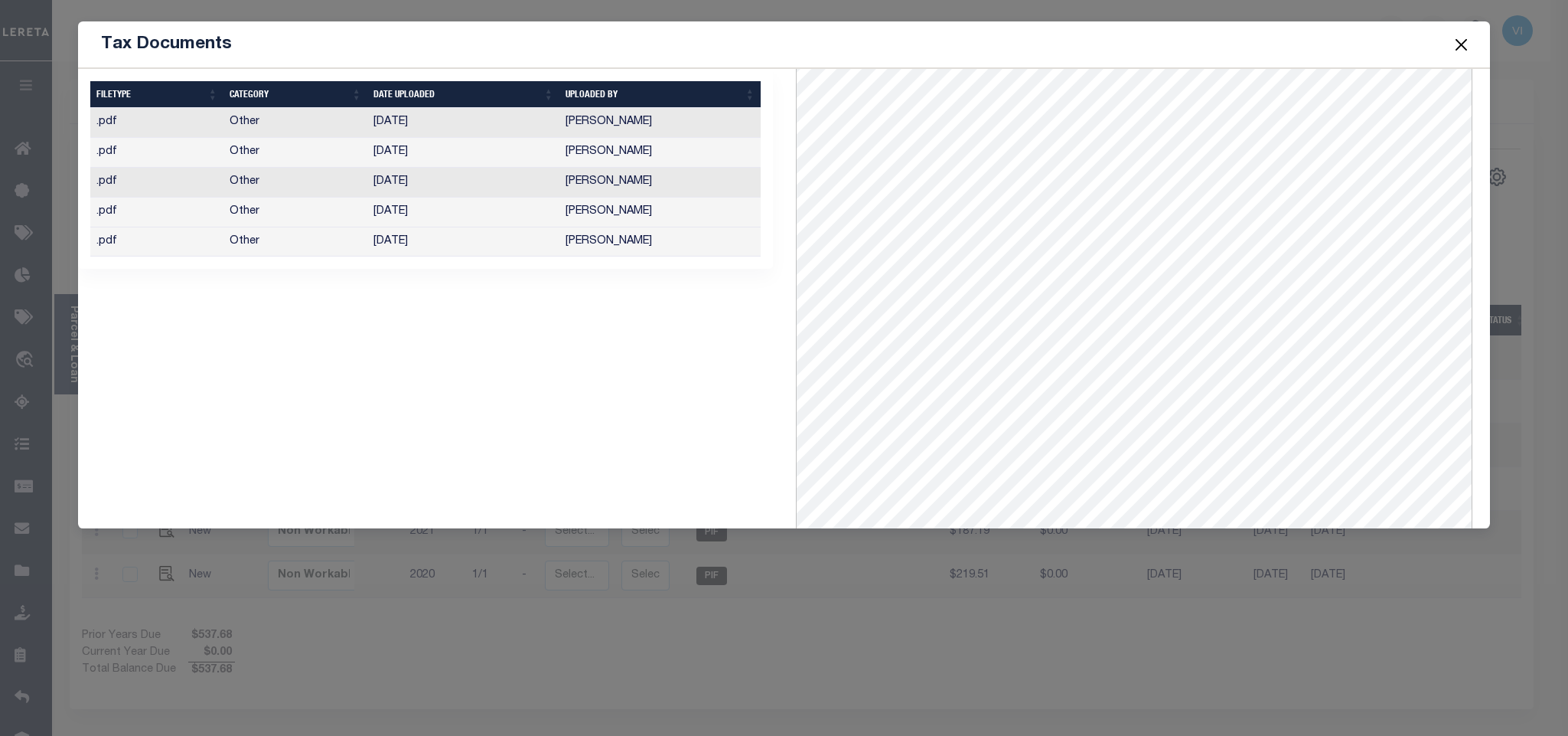
drag, startPoint x: 1459, startPoint y: 35, endPoint x: 1455, endPoint y: 44, distance: 9.8
click at [1459, 35] on button "Close" at bounding box center [1461, 45] width 20 height 20
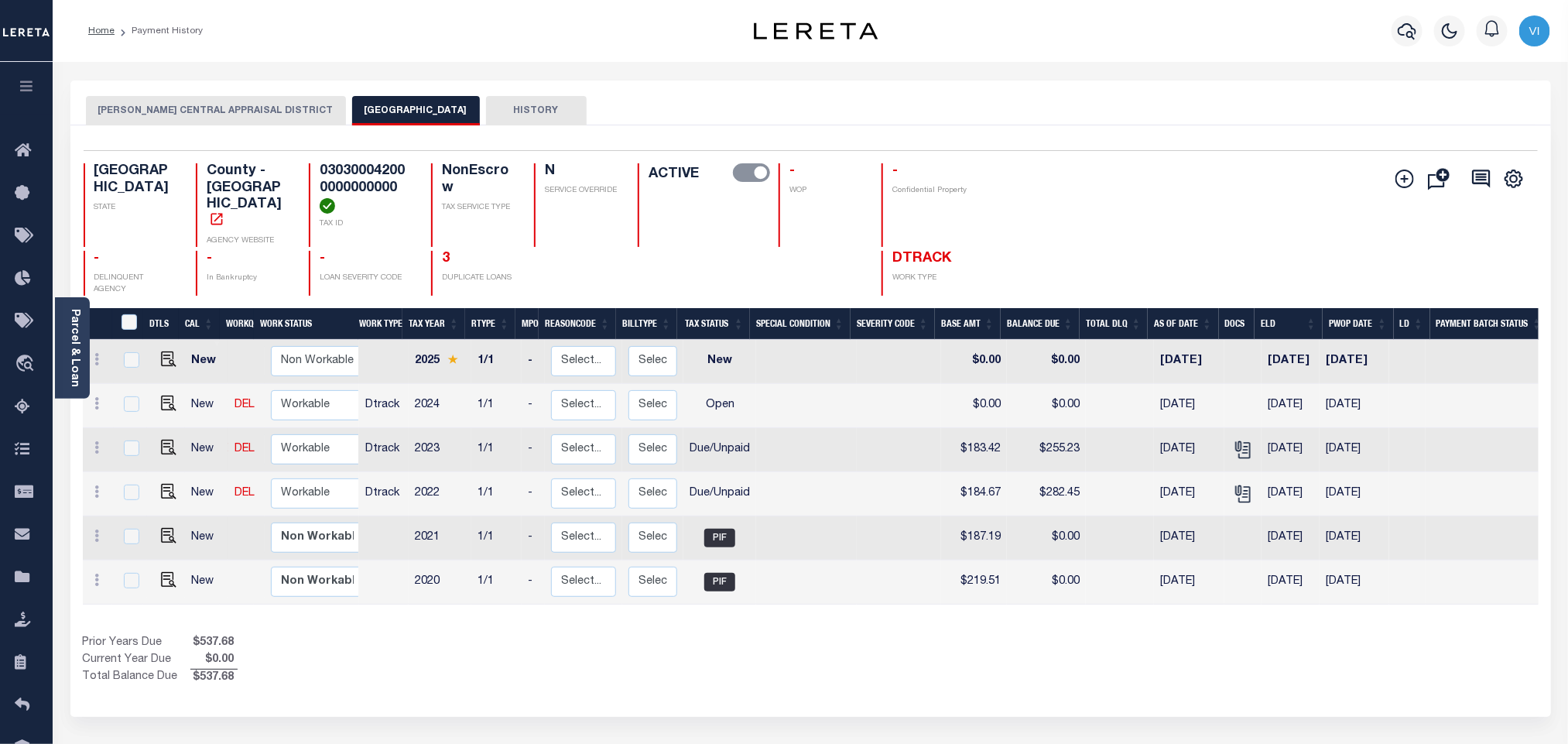
drag, startPoint x: 317, startPoint y: 208, endPoint x: 277, endPoint y: 175, distance: 51.9
click at [319, 175] on h4 "030300042000000000000" at bounding box center [365, 188] width 93 height 50
copy h4 "030300042000000000000"
click at [163, 396] on img "" at bounding box center [169, 403] width 15 height 15
checkbox input "true"
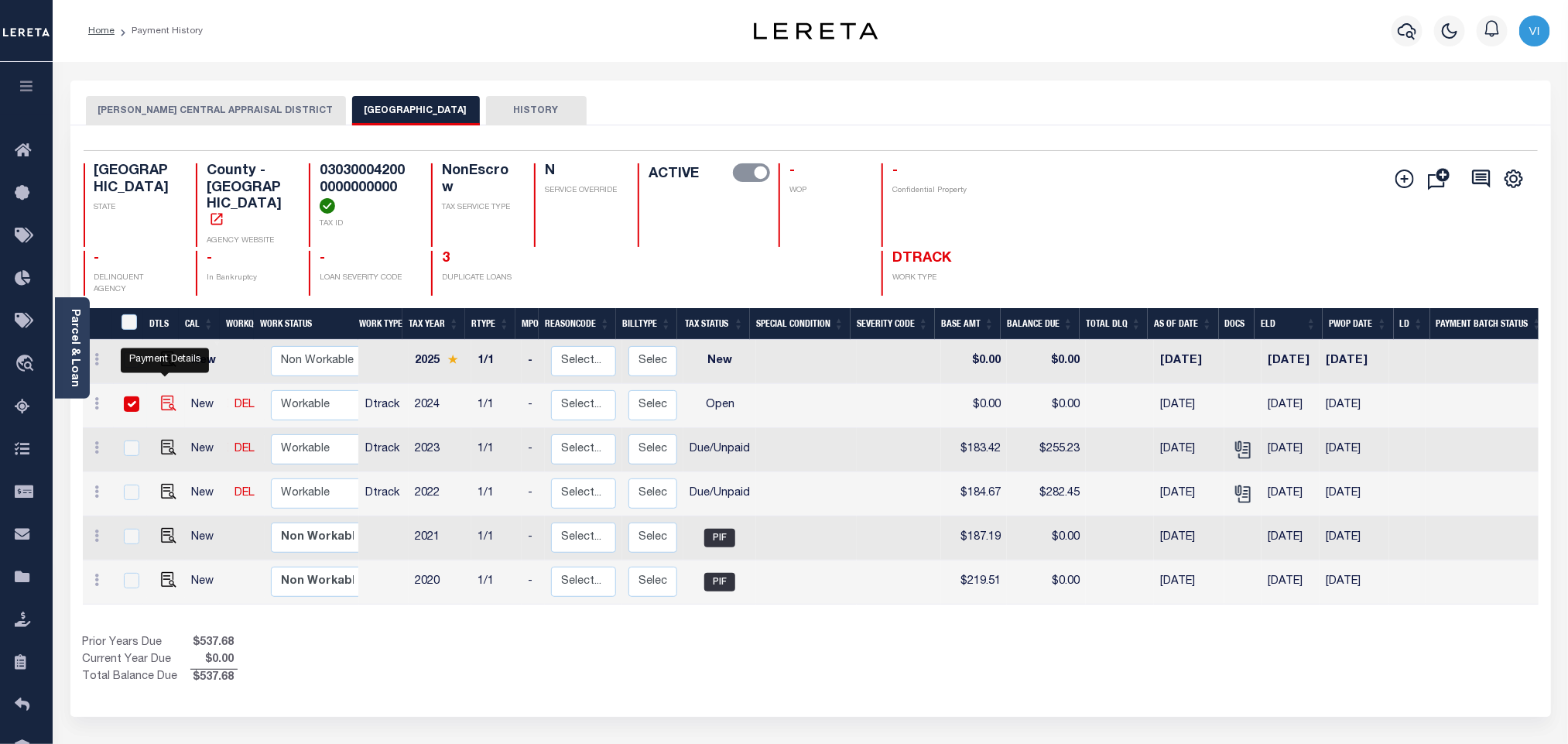
checkbox input "true"
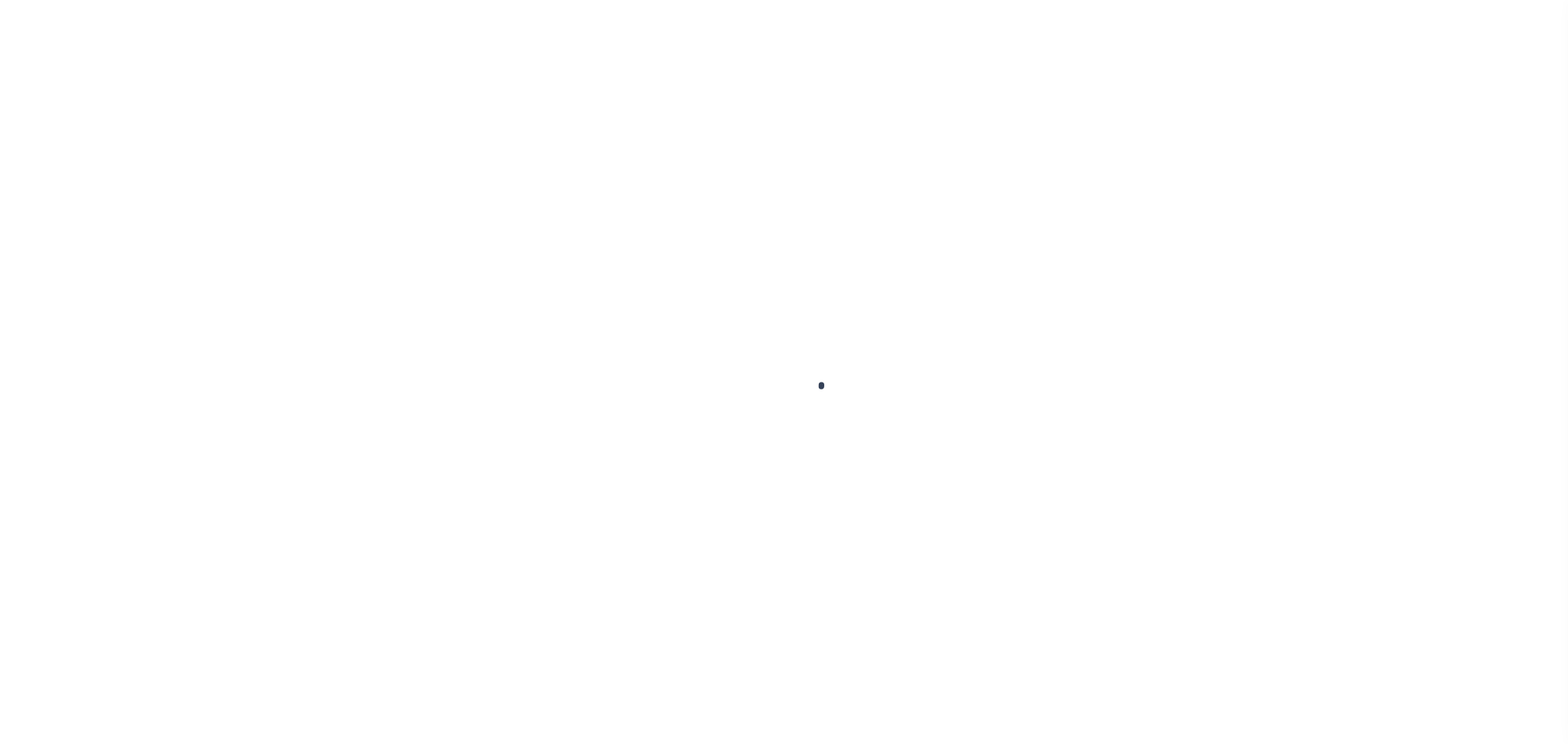
select select "OP2"
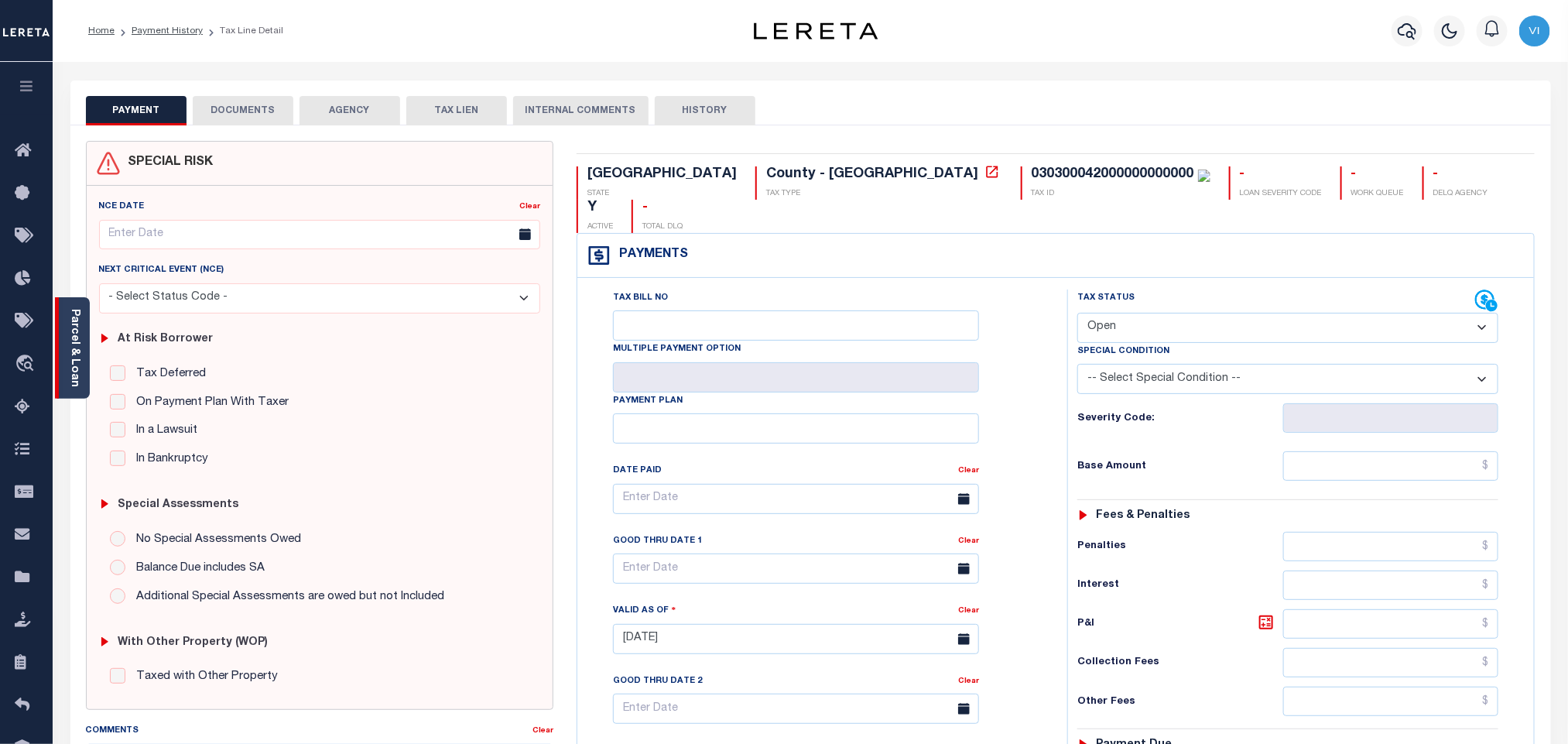
click at [75, 346] on link "Parcel & Loan" at bounding box center [74, 348] width 11 height 78
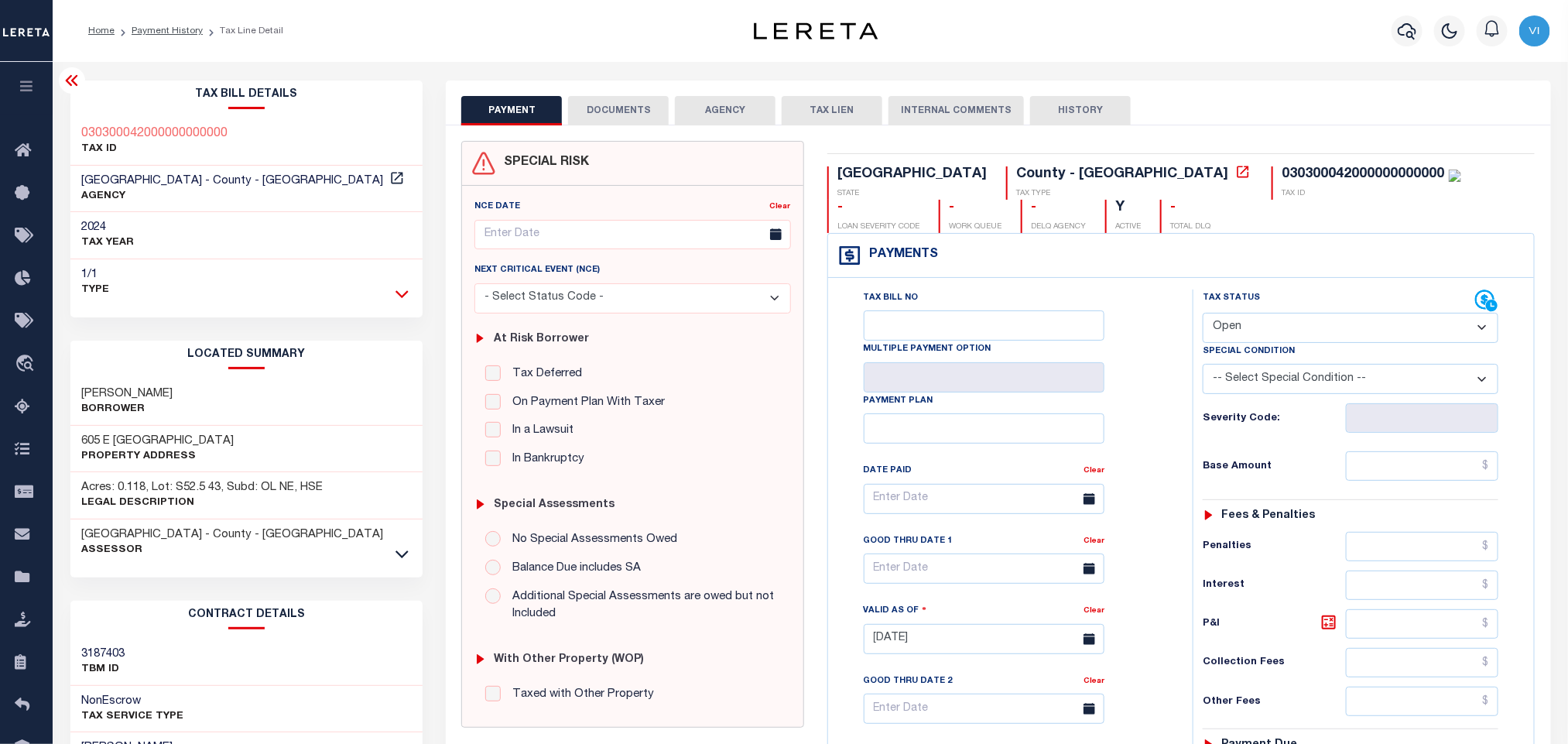
click at [398, 298] on icon at bounding box center [402, 293] width 13 height 16
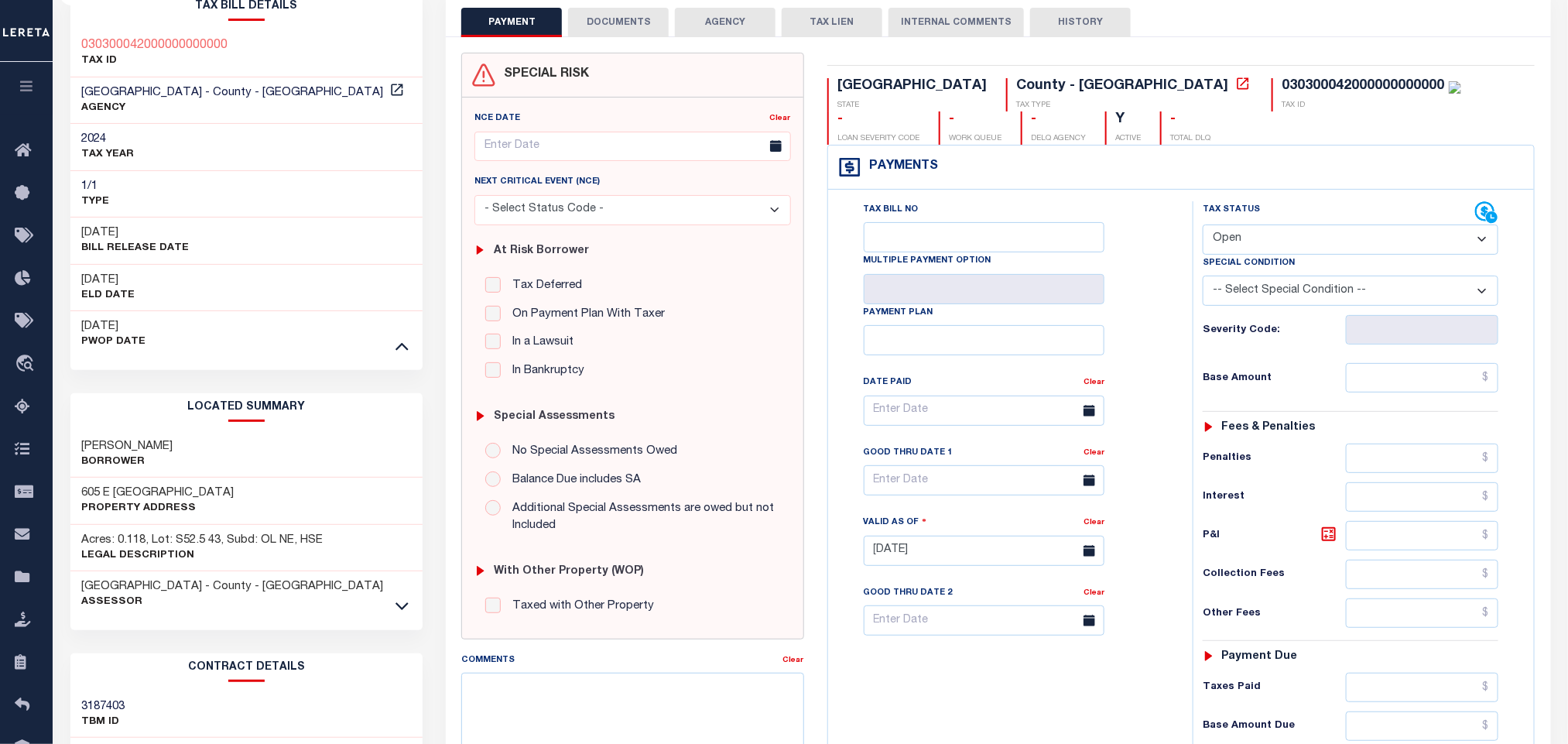
scroll to position [232, 0]
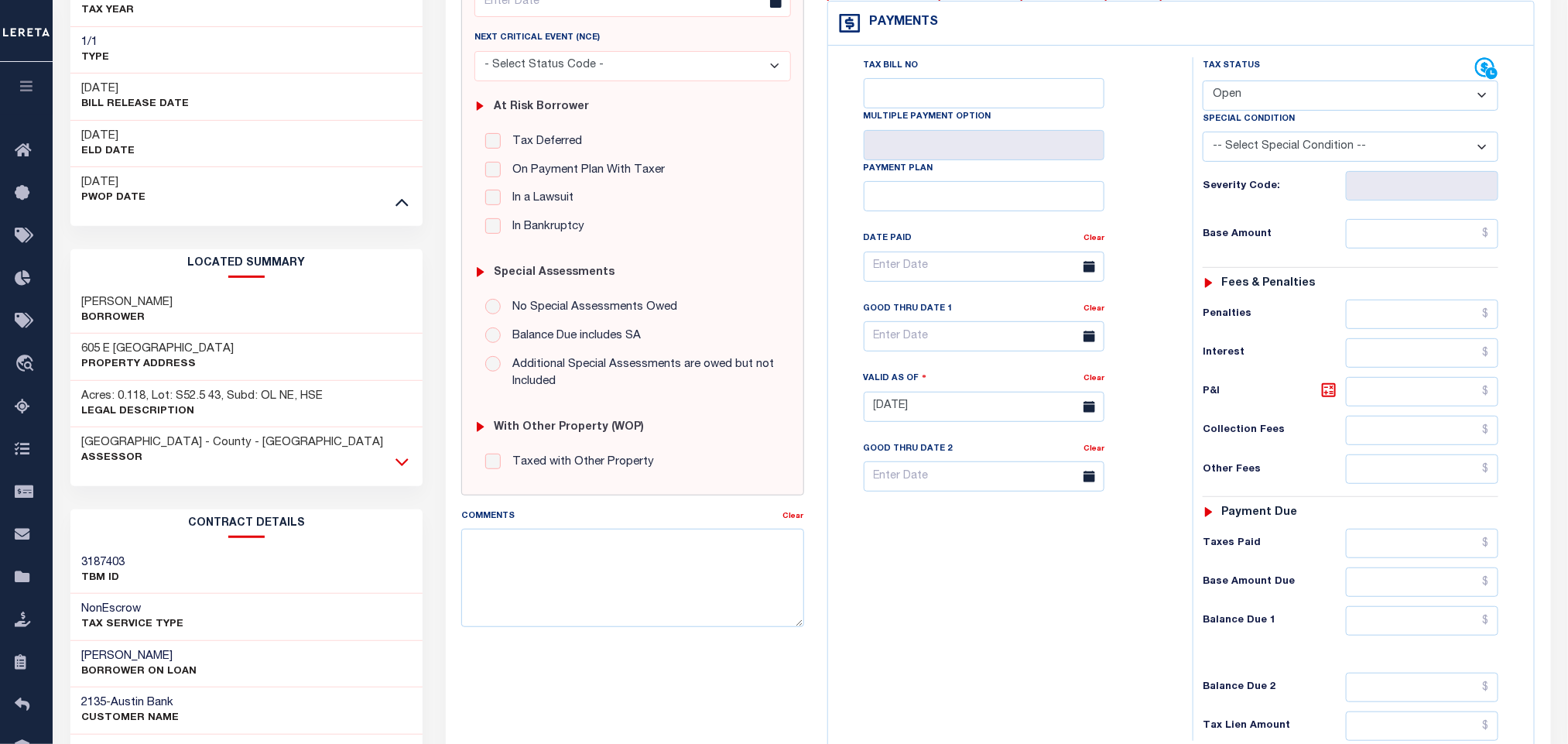
click at [396, 463] on icon at bounding box center [402, 461] width 13 height 16
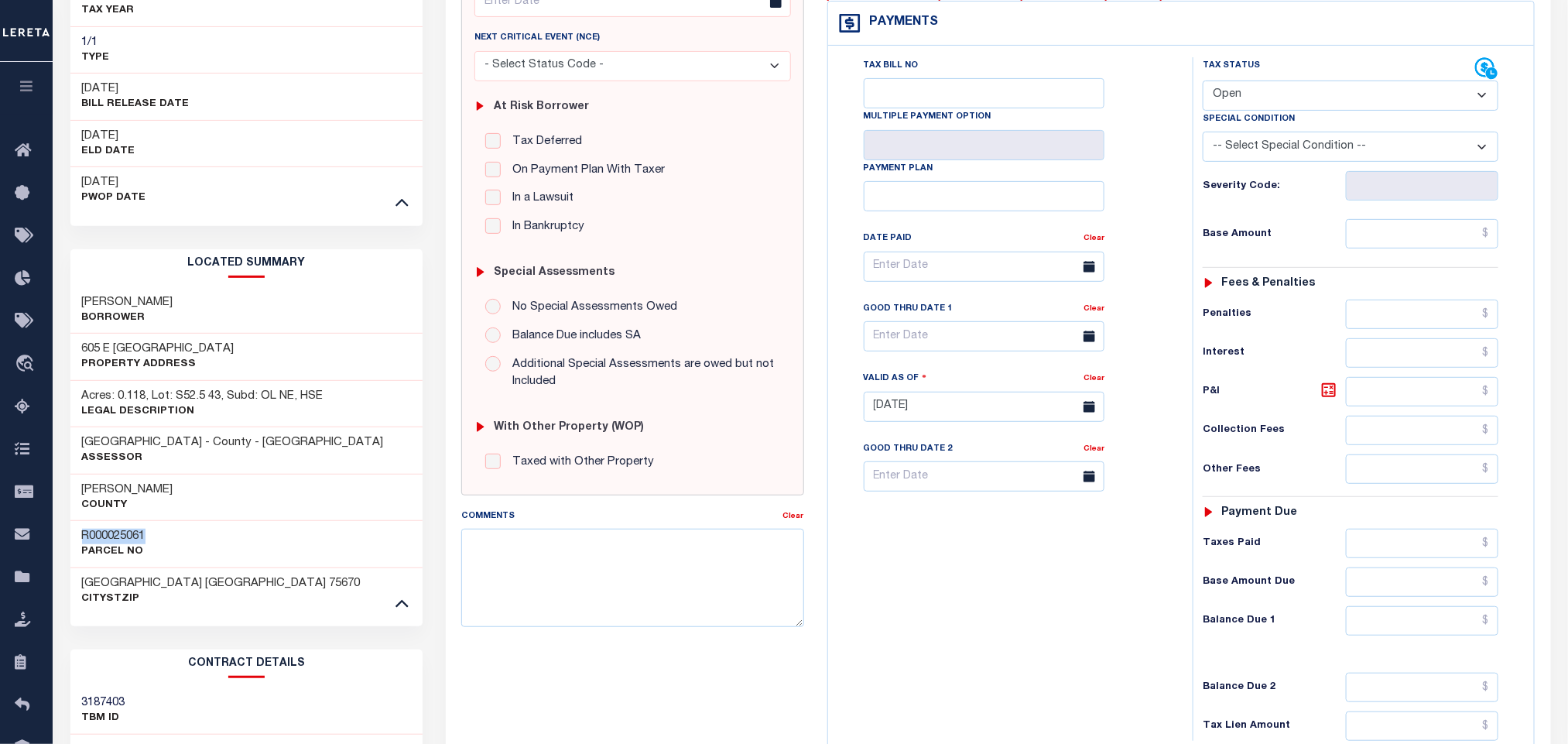
drag, startPoint x: 72, startPoint y: 534, endPoint x: 180, endPoint y: 532, distance: 108.0
click at [180, 532] on div "R000025061 Parcel No" at bounding box center [247, 543] width 353 height 47
copy h3 "R000025061"
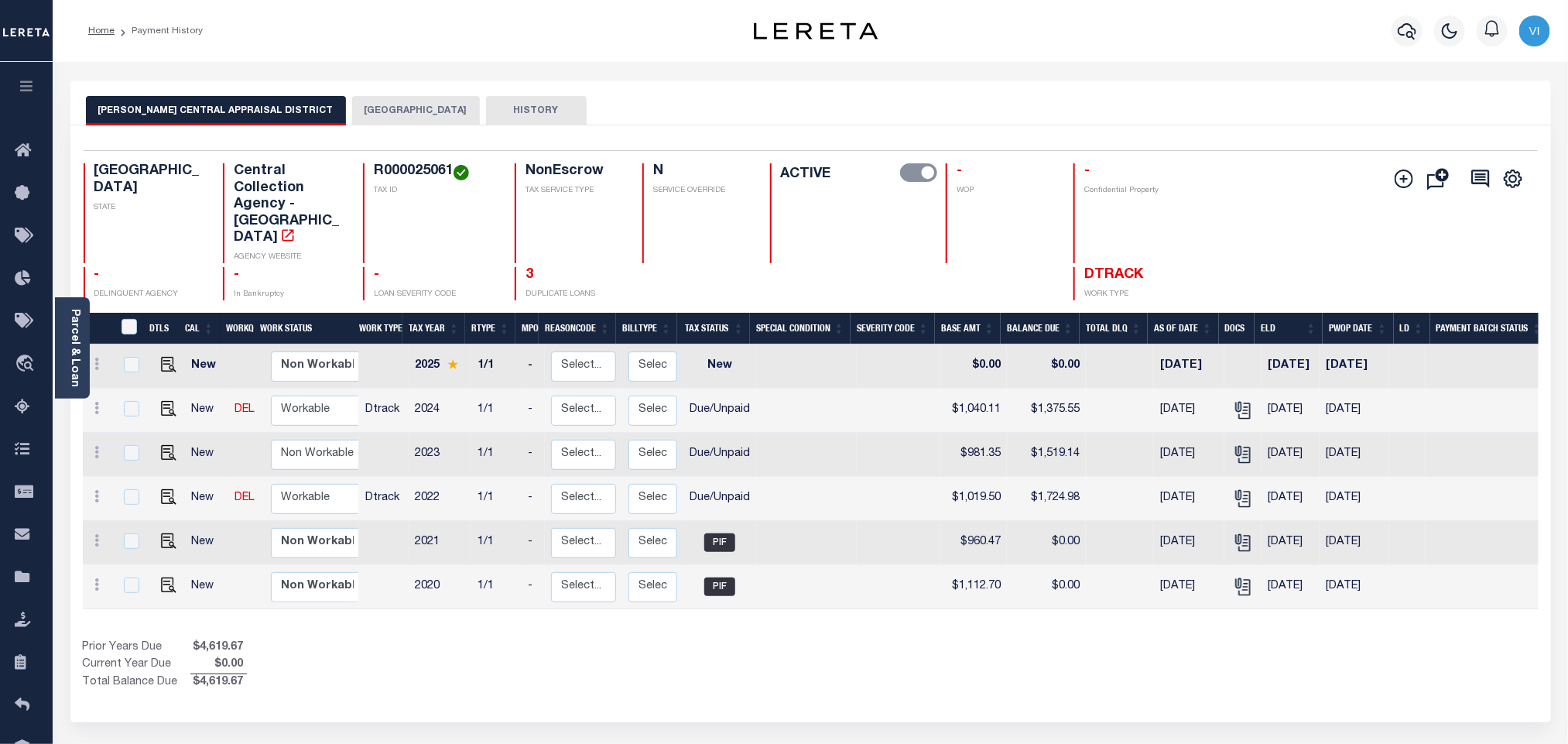
click at [372, 110] on button "[GEOGRAPHIC_DATA]" at bounding box center [416, 111] width 128 height 30
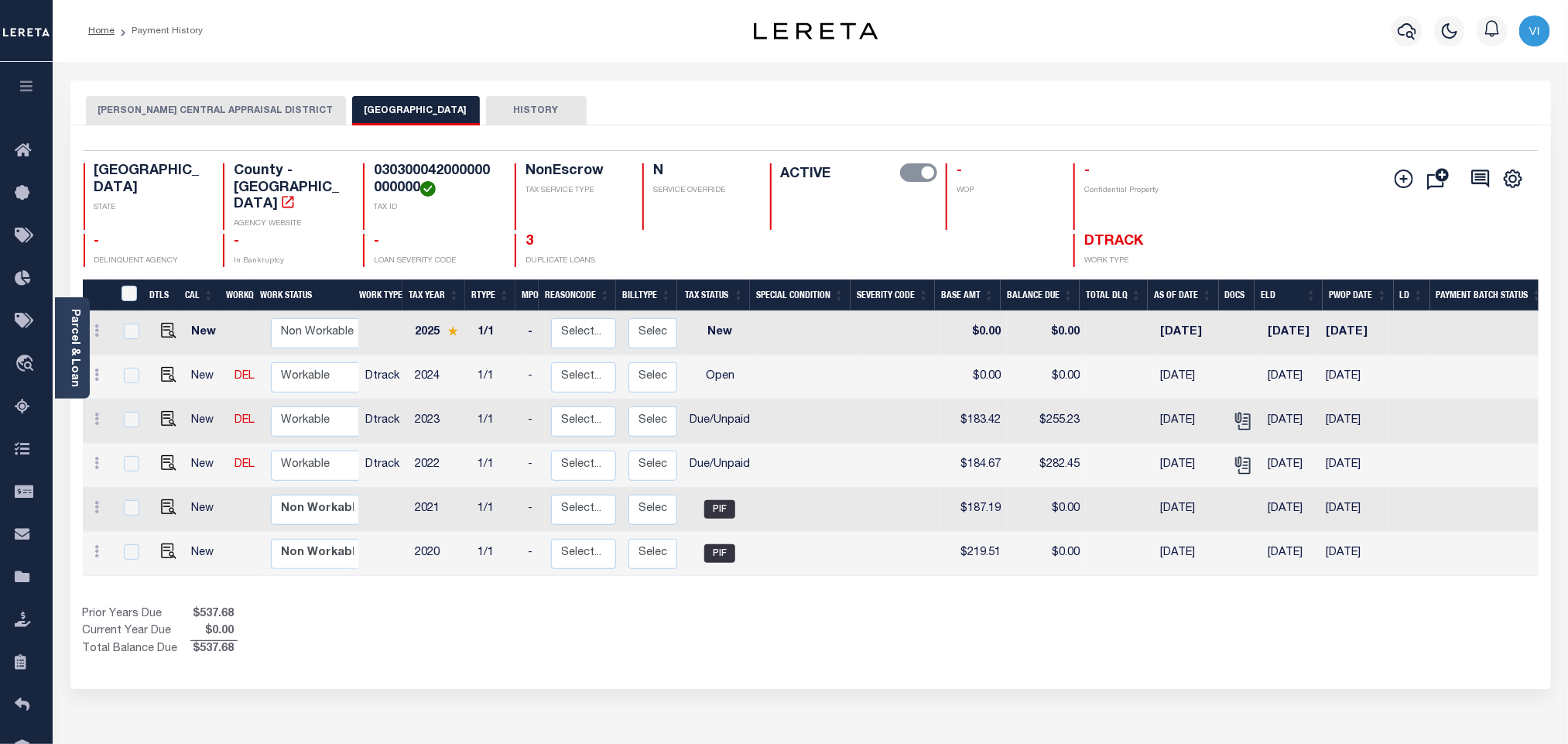
click at [400, 180] on h4 "030300042000000000000" at bounding box center [435, 180] width 123 height 33
copy h4 "030300042000000000000"
click at [163, 455] on img "" at bounding box center [169, 463] width 15 height 15
checkbox input "true"
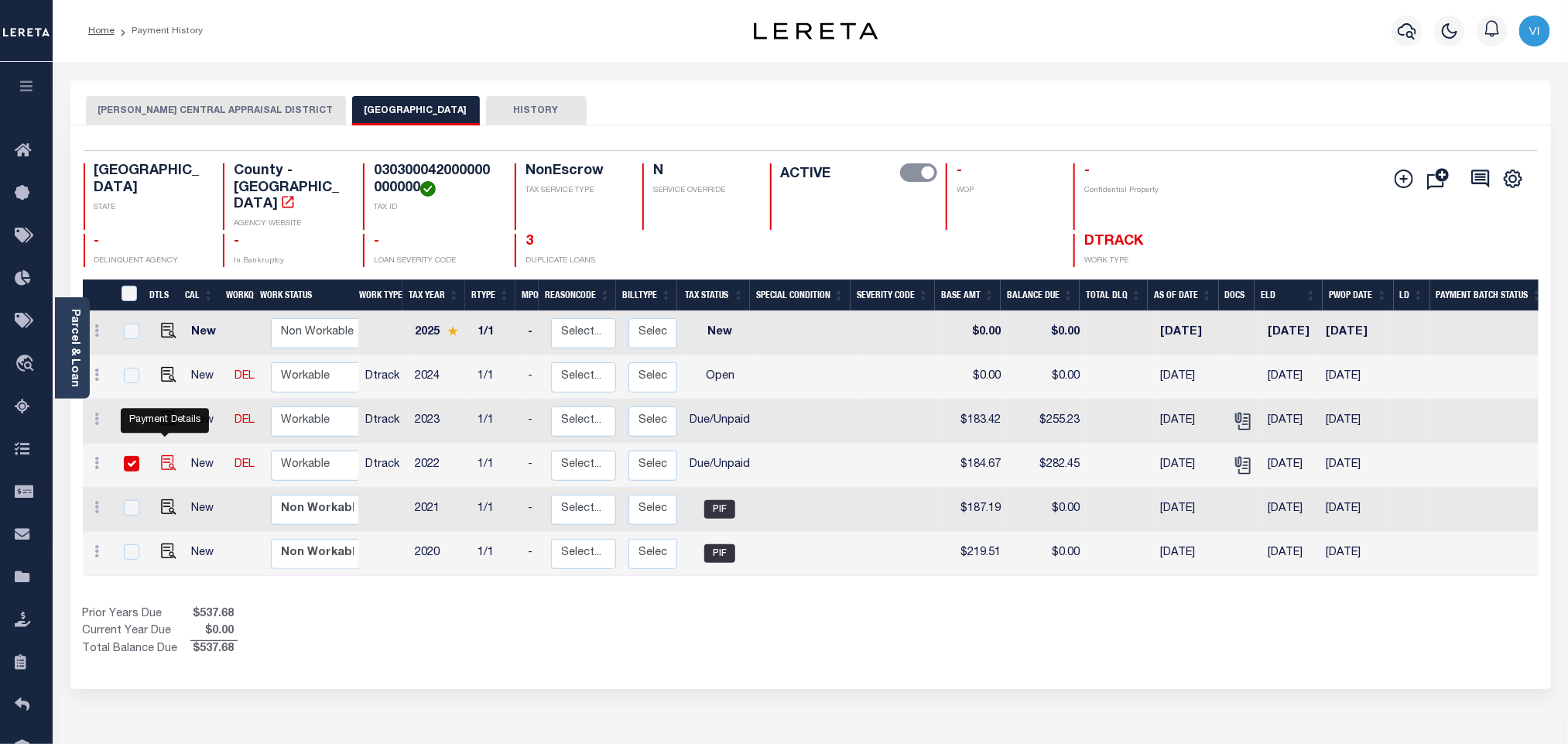
checkbox input "true"
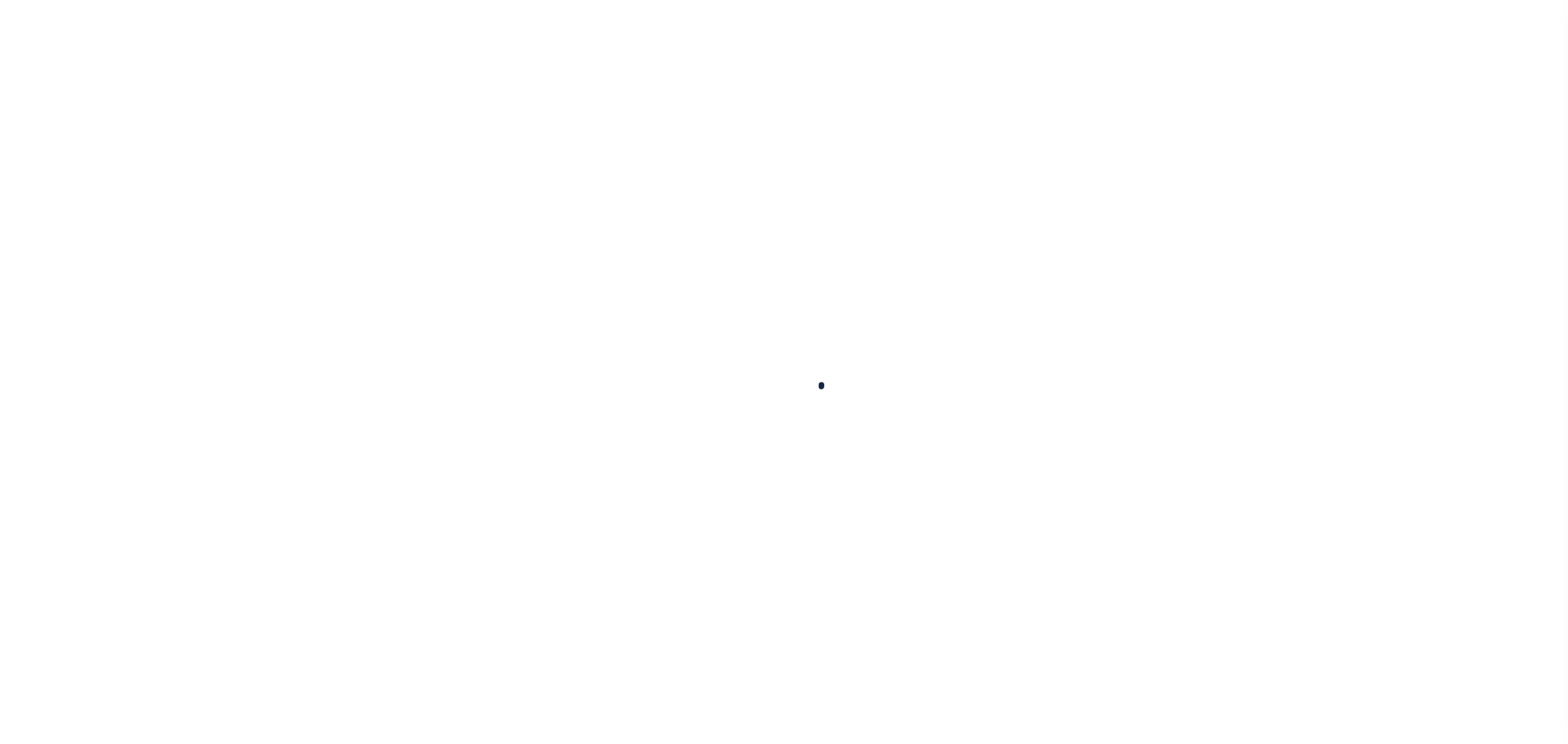
select select "DUE"
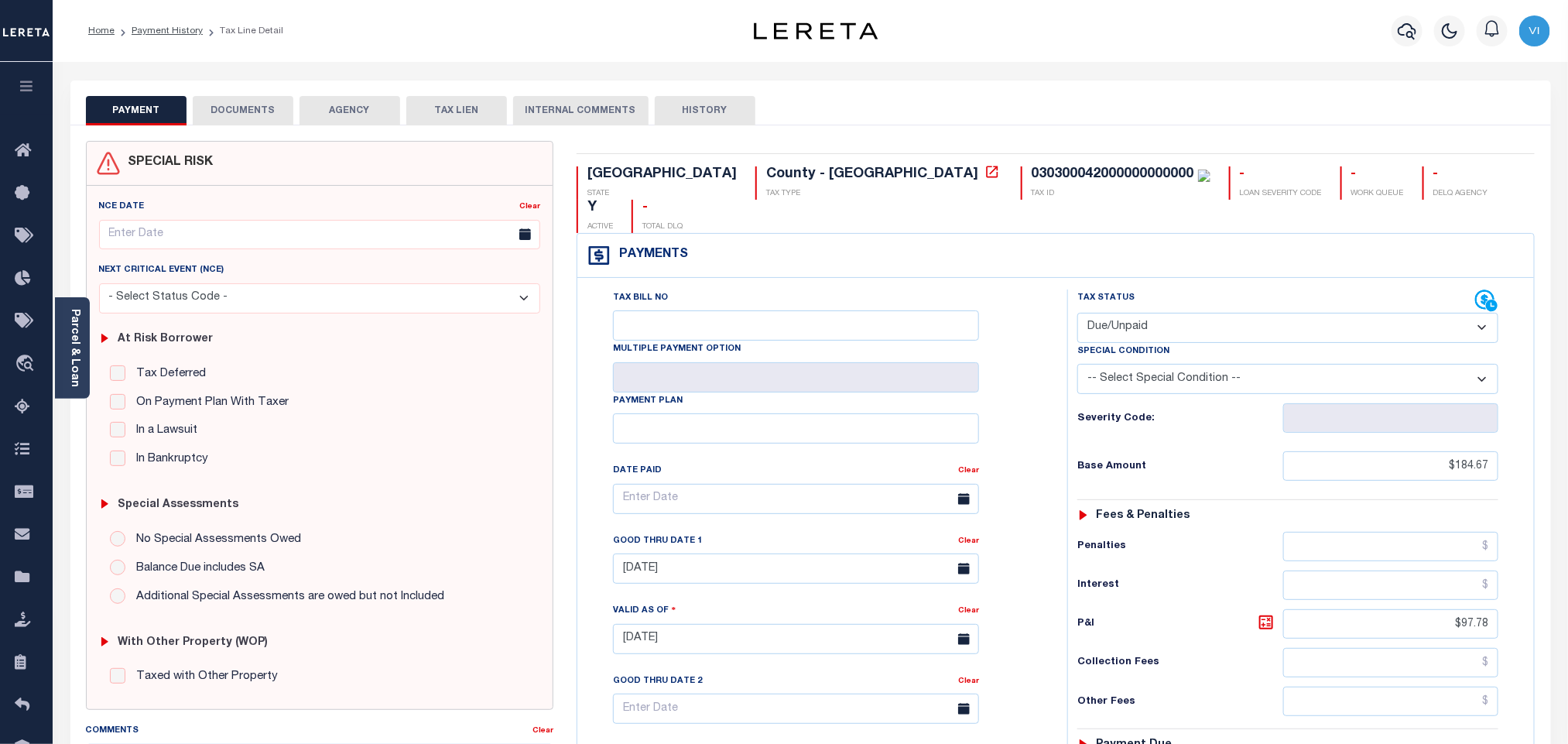
click at [243, 119] on button "DOCUMENTS" at bounding box center [243, 111] width 100 height 30
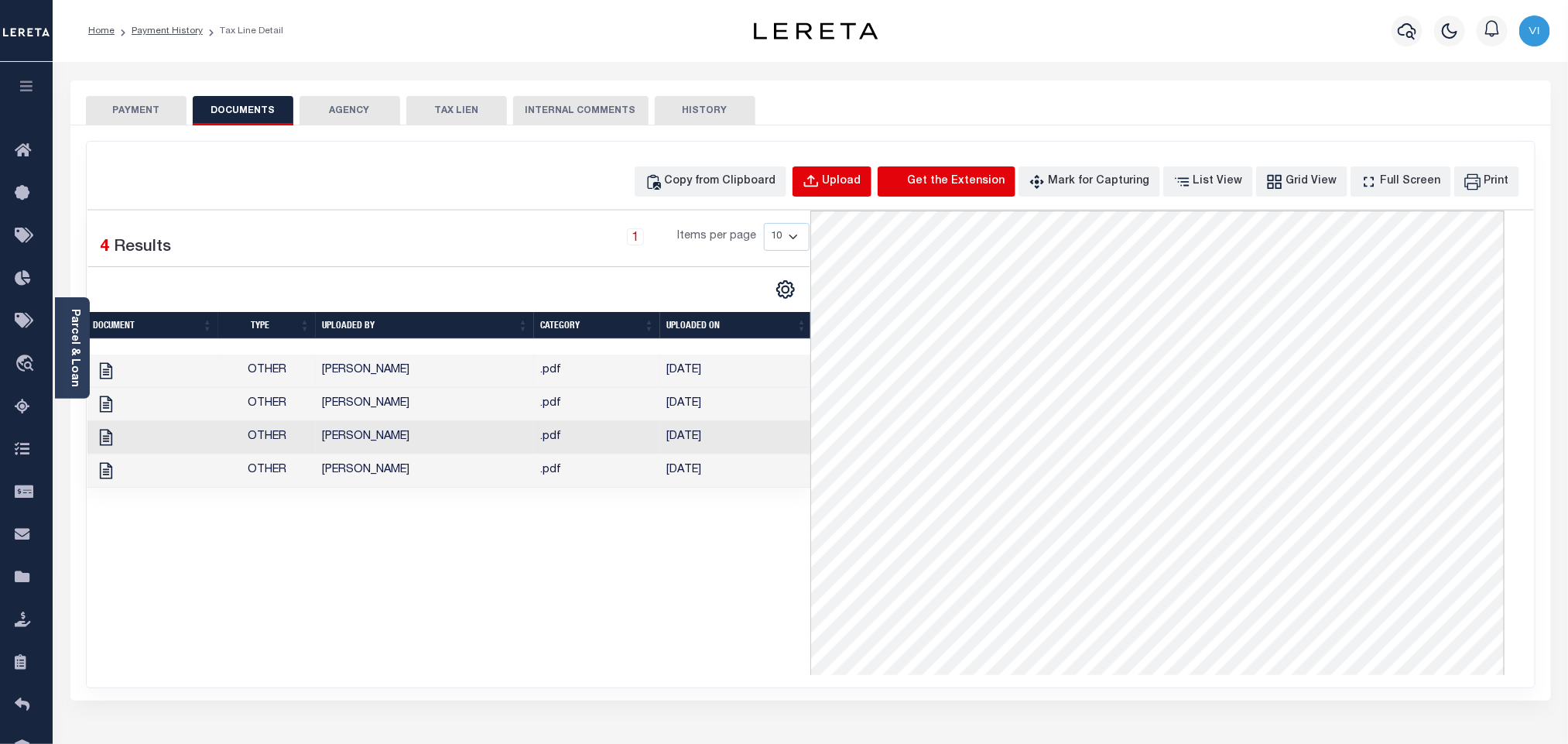
click at [924, 175] on div "Copy from Clipboard Upload Get the Extension Mark for Capturing Got it List Vie…" at bounding box center [1078, 180] width 888 height 30
click at [855, 186] on div "Upload" at bounding box center [841, 182] width 38 height 17
select select "POP"
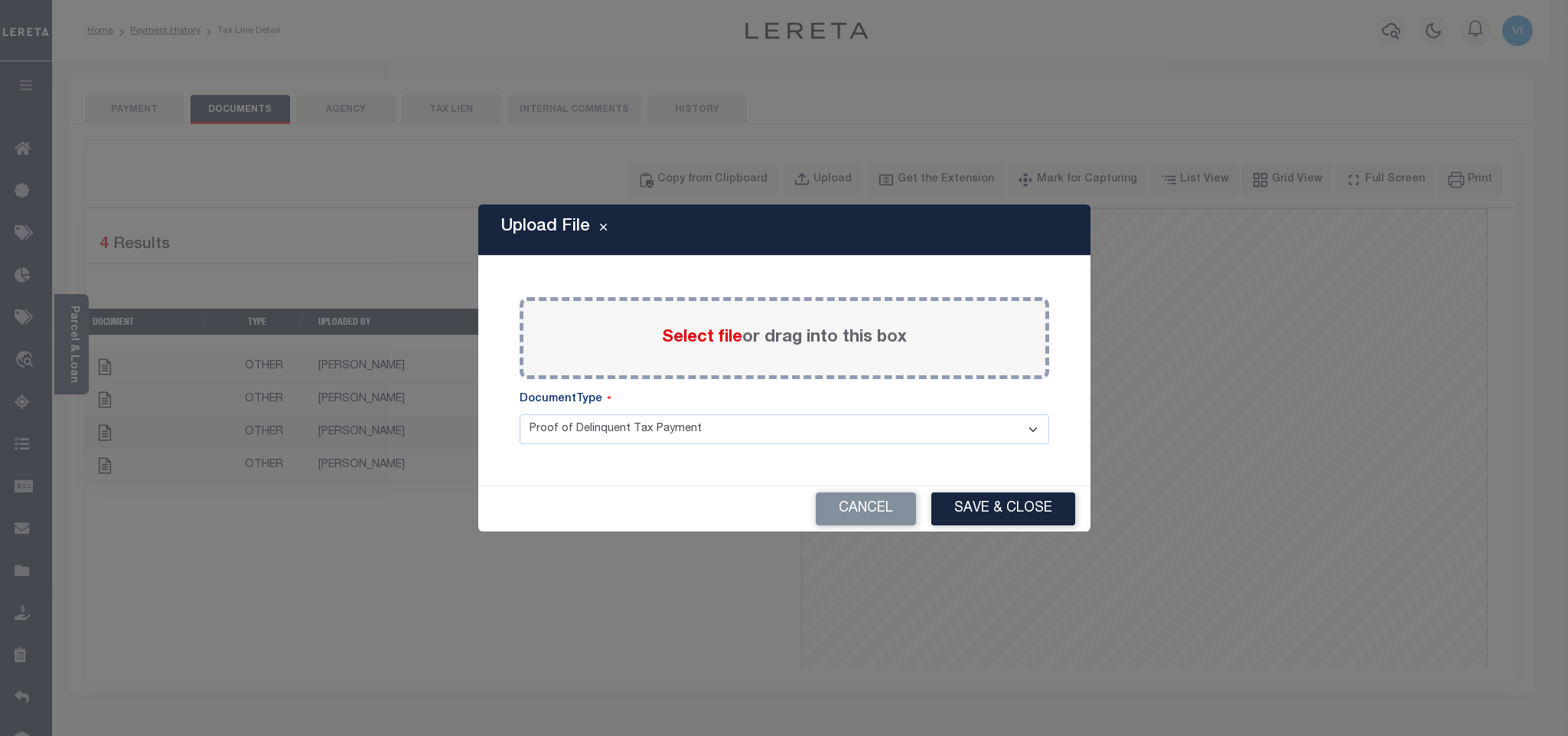
click at [689, 343] on span "Select file" at bounding box center [701, 338] width 80 height 17
click at [0, 0] on input "Select file or drag into this box" at bounding box center [0, 0] width 0 height 0
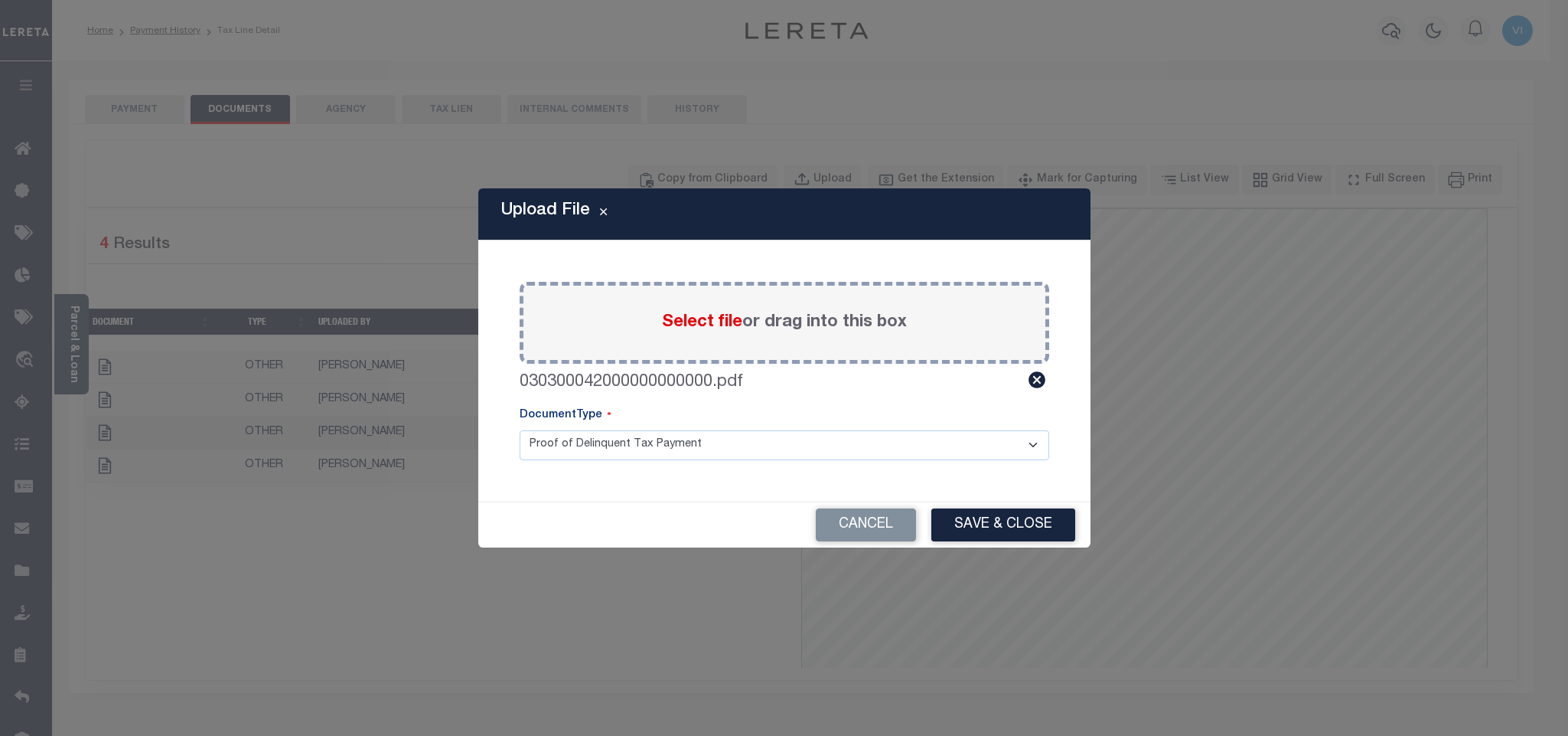
click at [530, 448] on select "Proof of Delinquent Tax Payment" at bounding box center [784, 445] width 529 height 29
click at [519, 430] on select "Proof of Delinquent Tax Payment" at bounding box center [784, 445] width 529 height 29
click at [960, 528] on button "Save & Close" at bounding box center [1002, 525] width 144 height 33
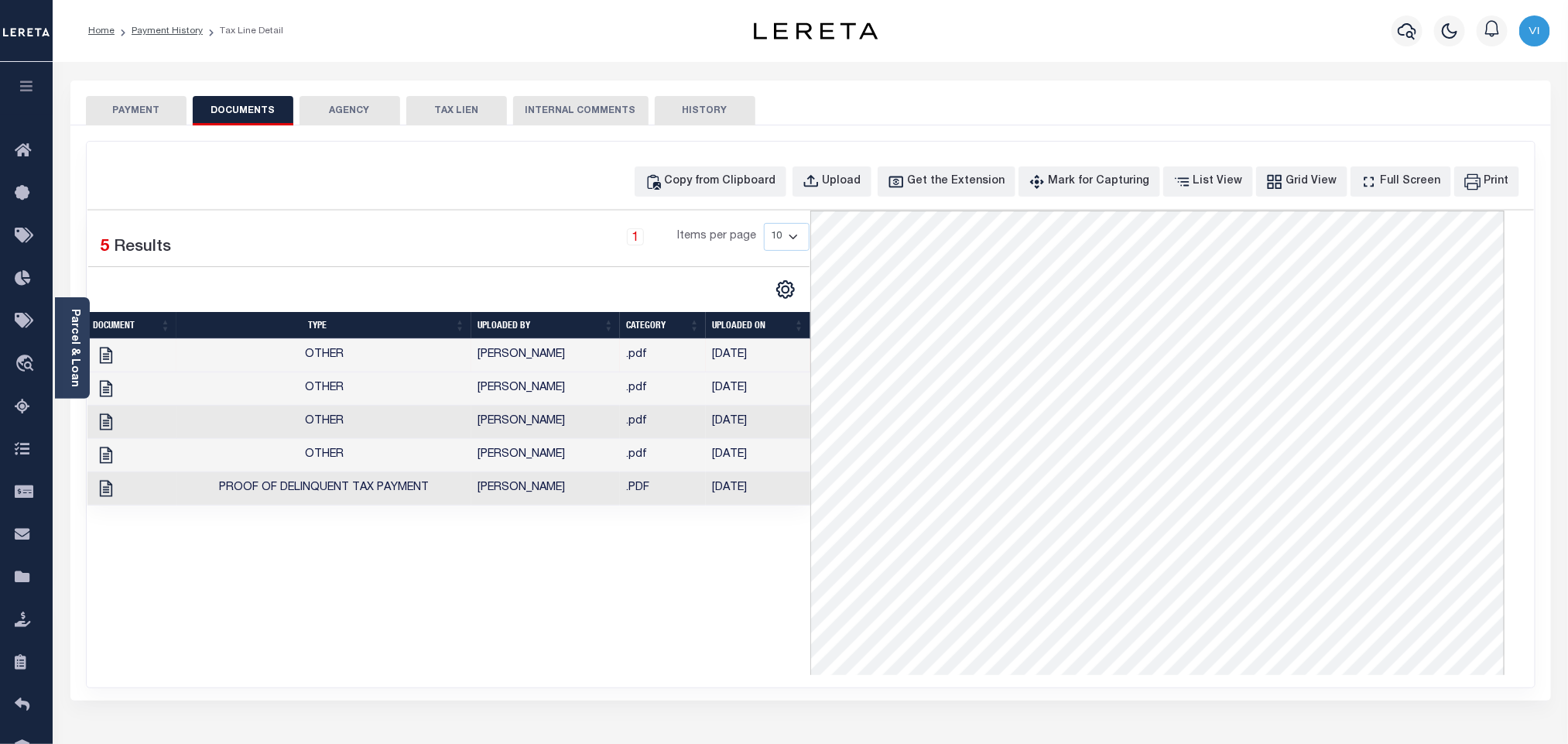
click at [112, 82] on div "PAYMENT DOCUMENTS AGENCY DELINQUENT PAYEE TAX LIEN" at bounding box center [810, 103] width 1480 height 45
click at [121, 100] on button "PAYMENT" at bounding box center [136, 111] width 100 height 30
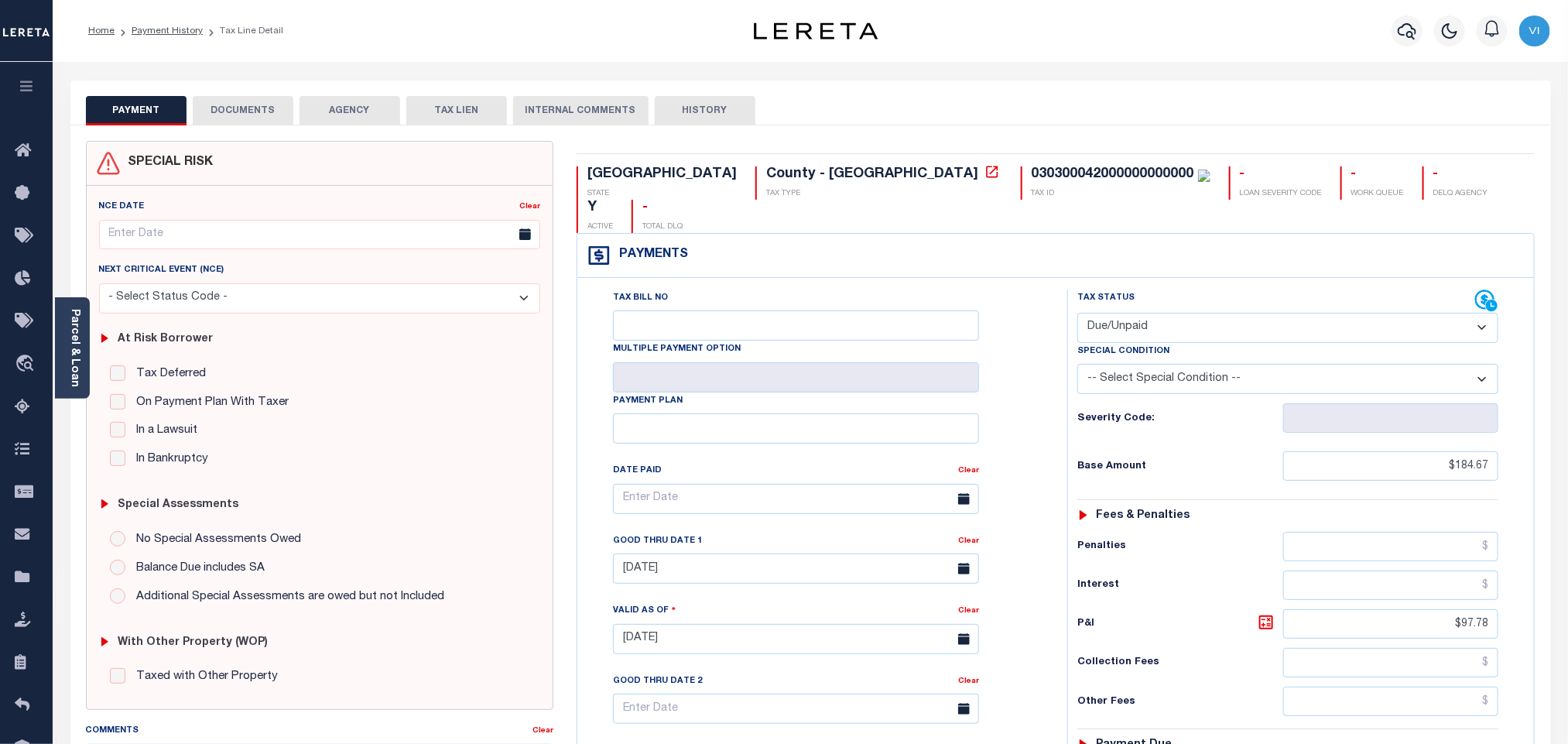
click at [1217, 343] on div "Special Condition" at bounding box center [1287, 353] width 421 height 21
click at [1143, 312] on select "- Select Status Code - Open Due/Unpaid Paid Incomplete No Tax Due Internal Refu…" at bounding box center [1287, 327] width 421 height 30
select select "PYD"
click at [1077, 312] on select "- Select Status Code - Open Due/Unpaid Paid Incomplete No Tax Due Internal Refu…" at bounding box center [1287, 327] width 421 height 30
type input "[DATE]"
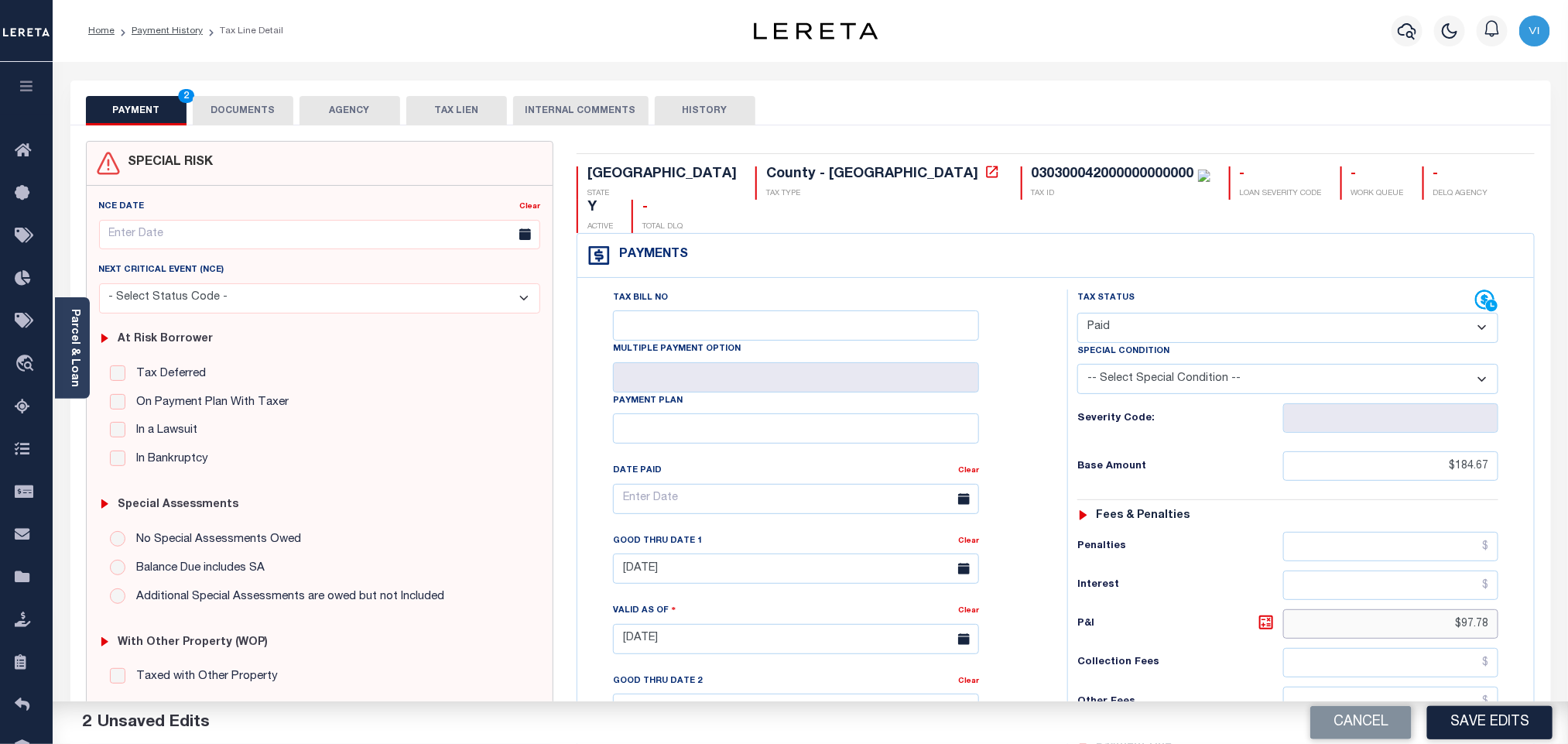
drag, startPoint x: 1446, startPoint y: 597, endPoint x: 1609, endPoint y: 618, distance: 164.3
click at [1567, 618] on html "Home Payment History Tax Line Detail" at bounding box center [784, 584] width 1568 height 1169
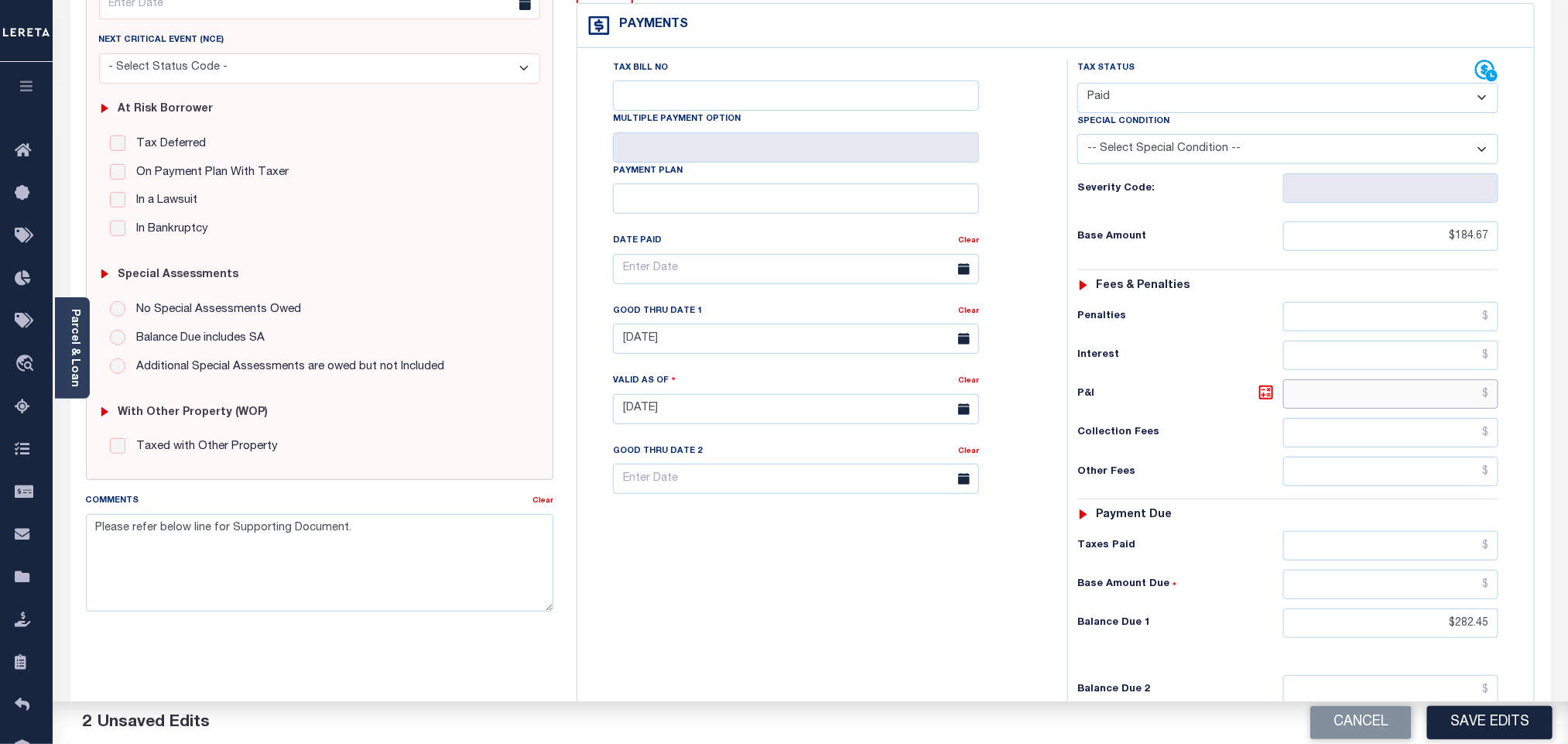
scroll to position [232, 0]
drag, startPoint x: 1428, startPoint y: 599, endPoint x: 1559, endPoint y: 614, distance: 131.9
click at [1559, 614] on div "PAYMENT 2 DOCUMENTS AGENCY DELINQUENT PAYEE" at bounding box center [810, 392] width 1503 height 1088
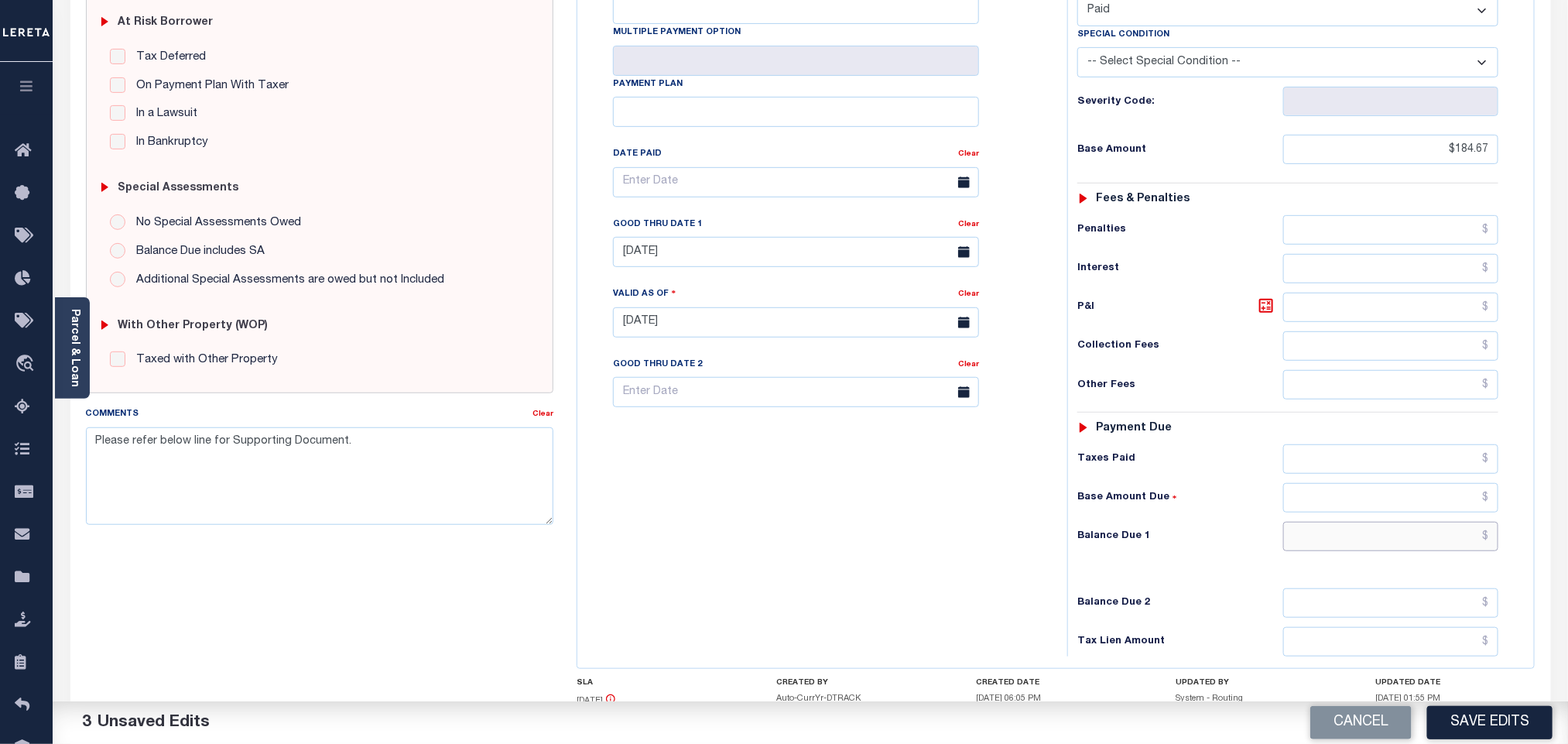
scroll to position [404, 0]
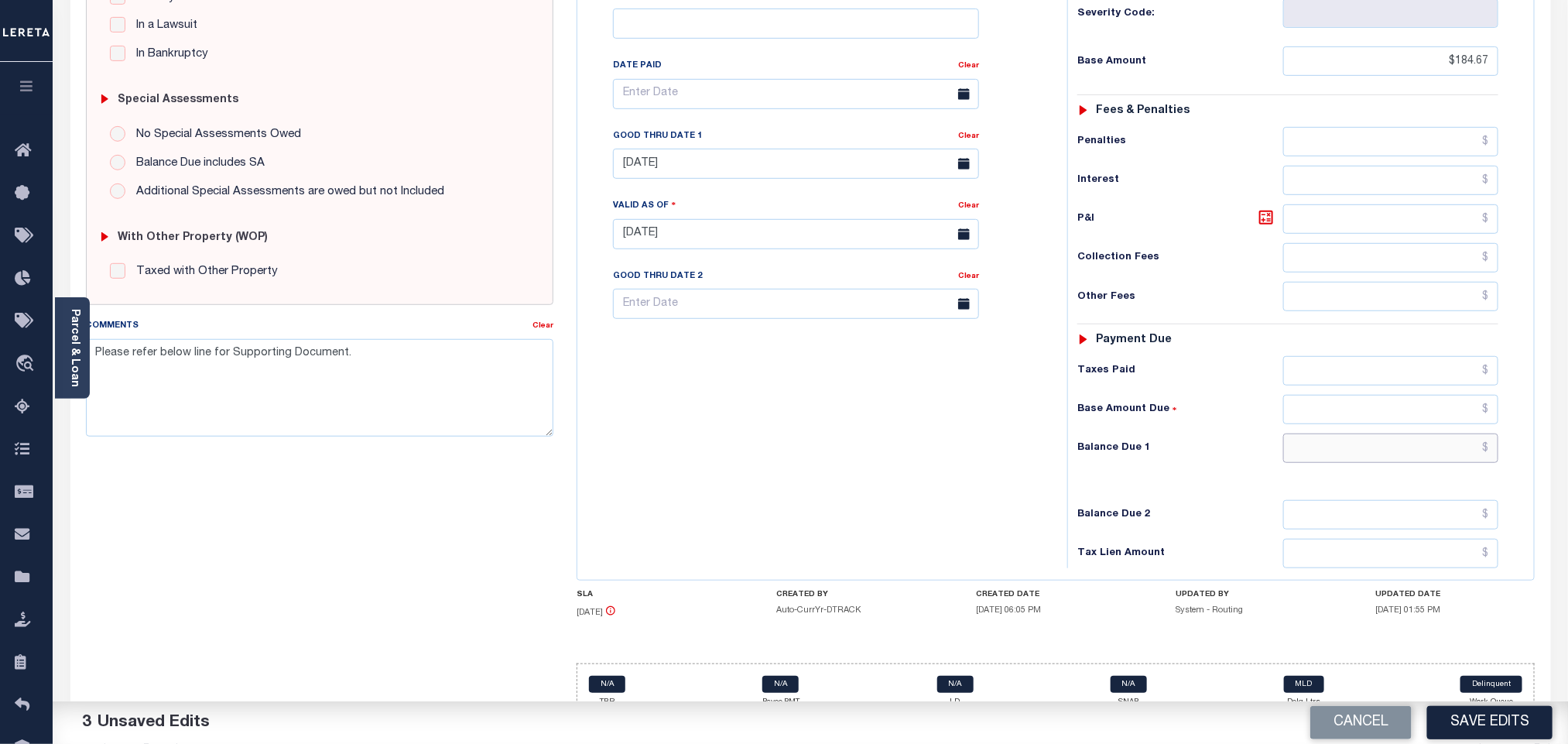
click at [1409, 441] on input "text" at bounding box center [1391, 448] width 216 height 30
type input "$0.00"
click at [1481, 730] on button "Save Edits" at bounding box center [1489, 722] width 125 height 33
checkbox input "false"
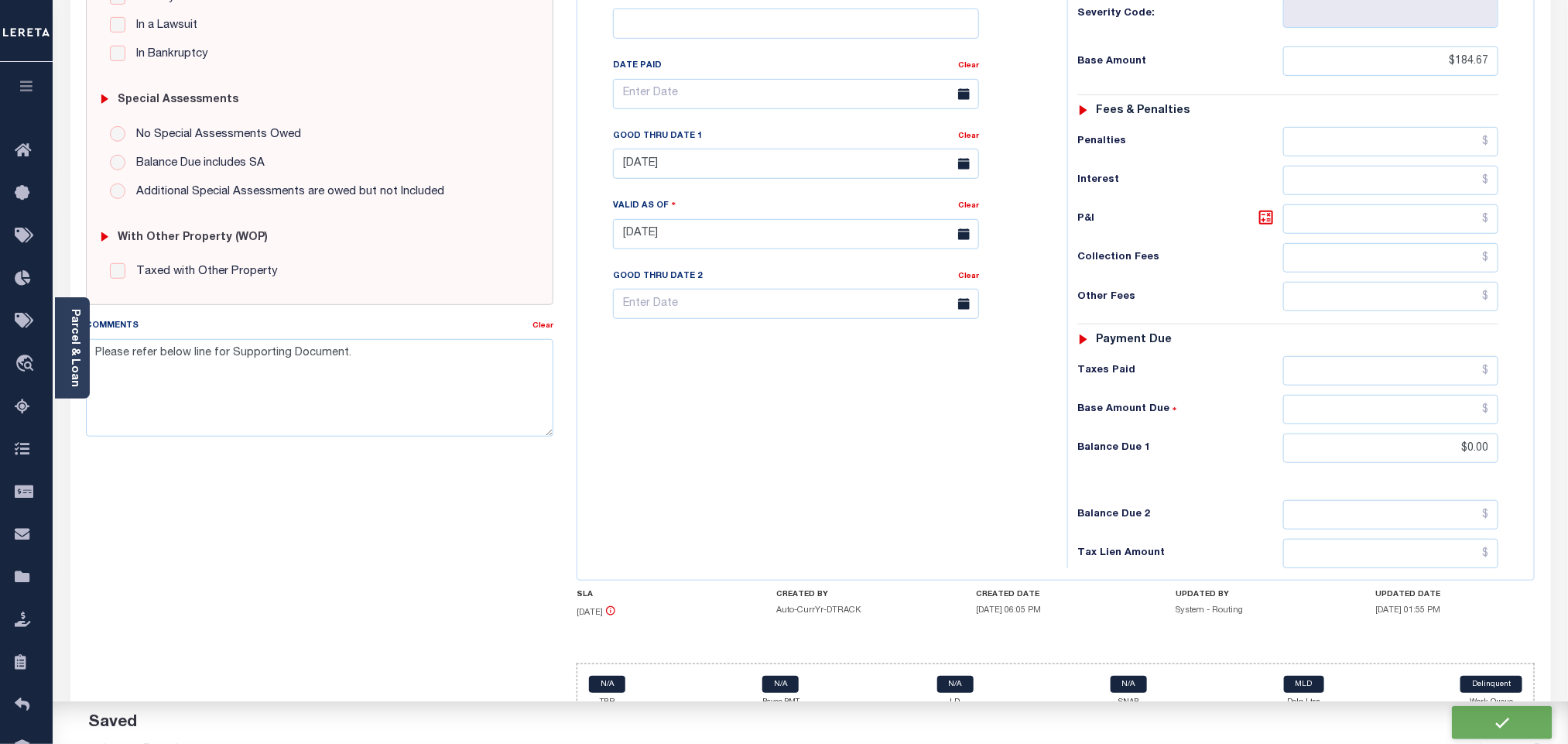
checkbox input "false"
type textarea "Please refer below line for Supporting Document."
type input "$184.67"
type input "$0"
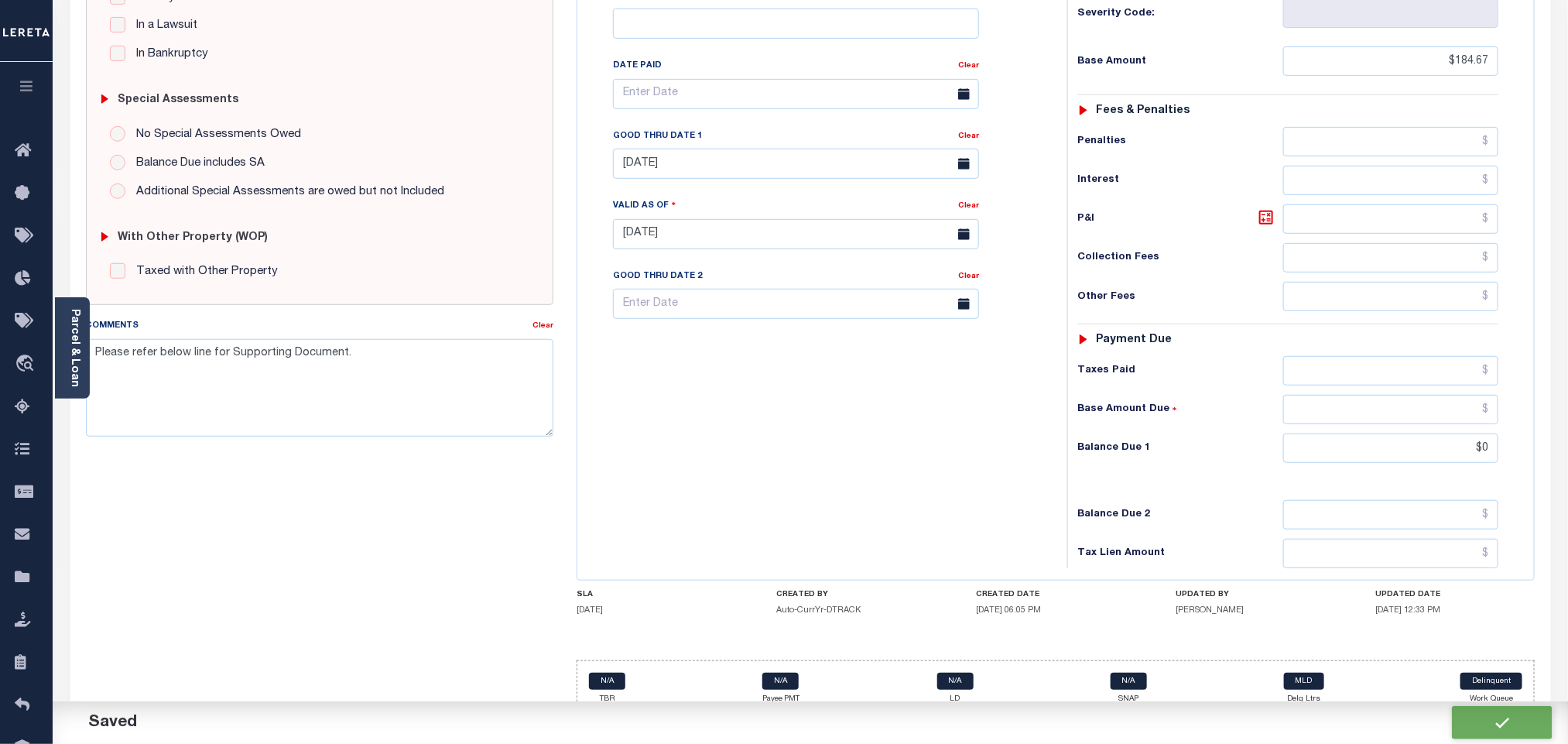
scroll to position [403, 0]
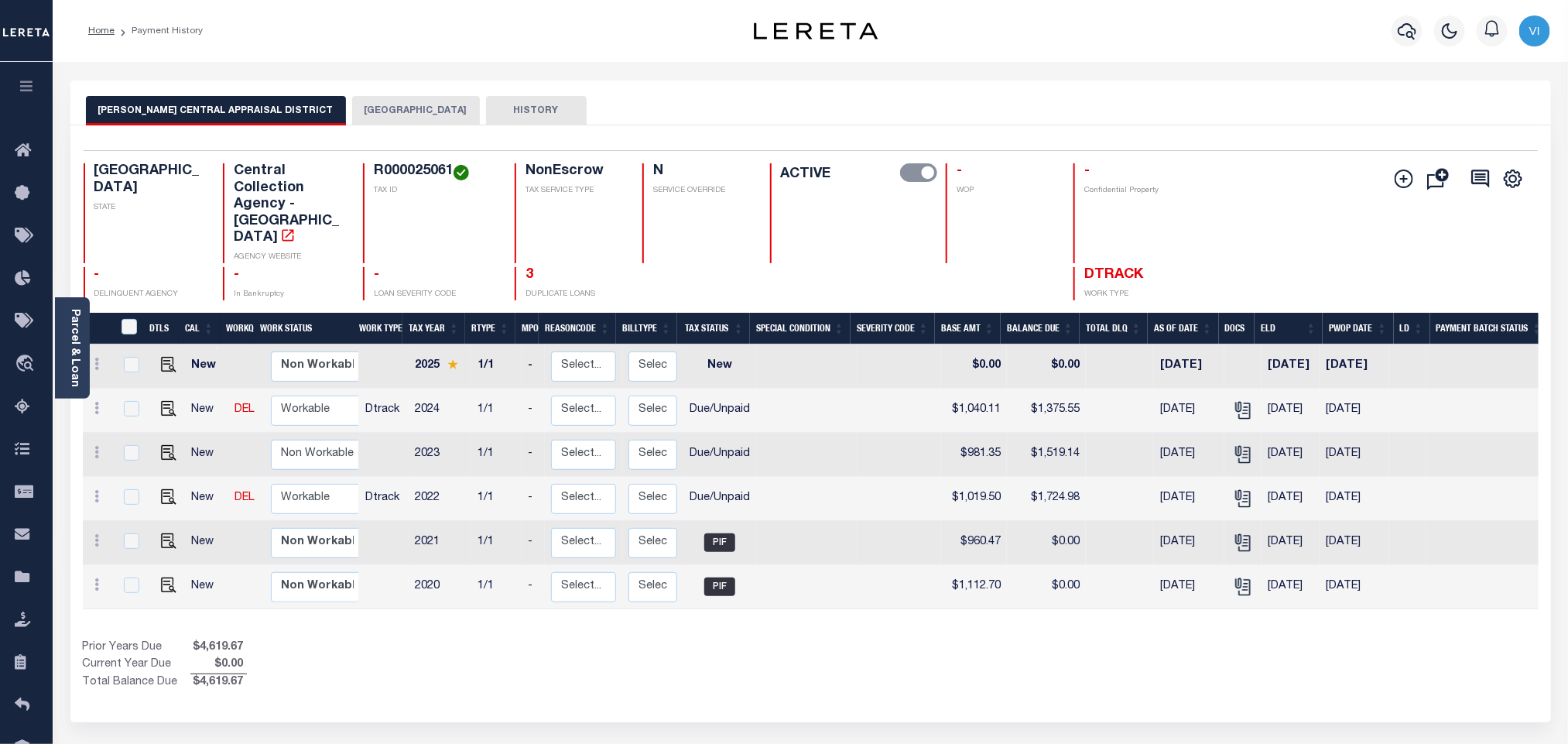
click at [388, 117] on button "[GEOGRAPHIC_DATA]" at bounding box center [416, 111] width 128 height 30
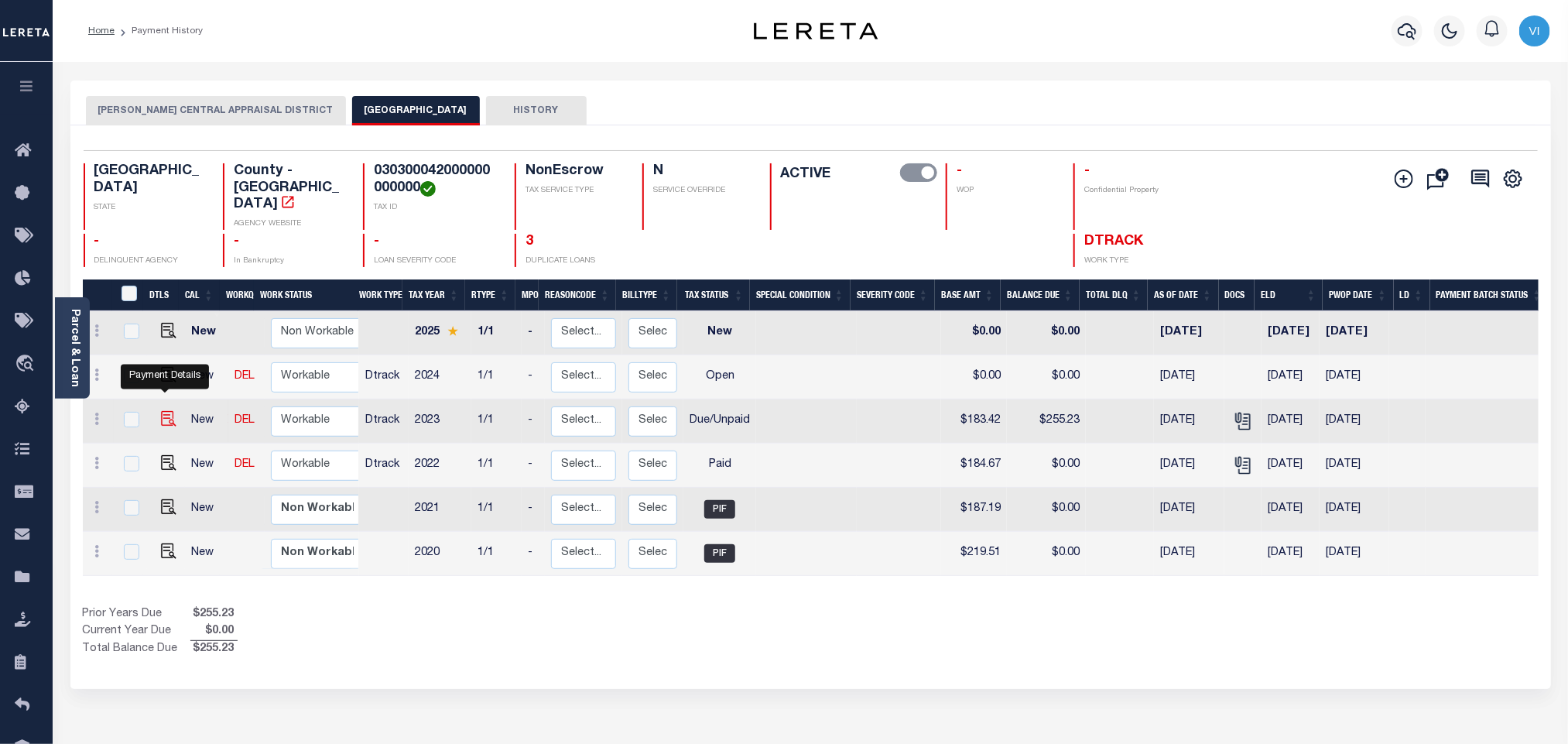
click at [163, 411] on img "" at bounding box center [169, 419] width 15 height 15
checkbox input "true"
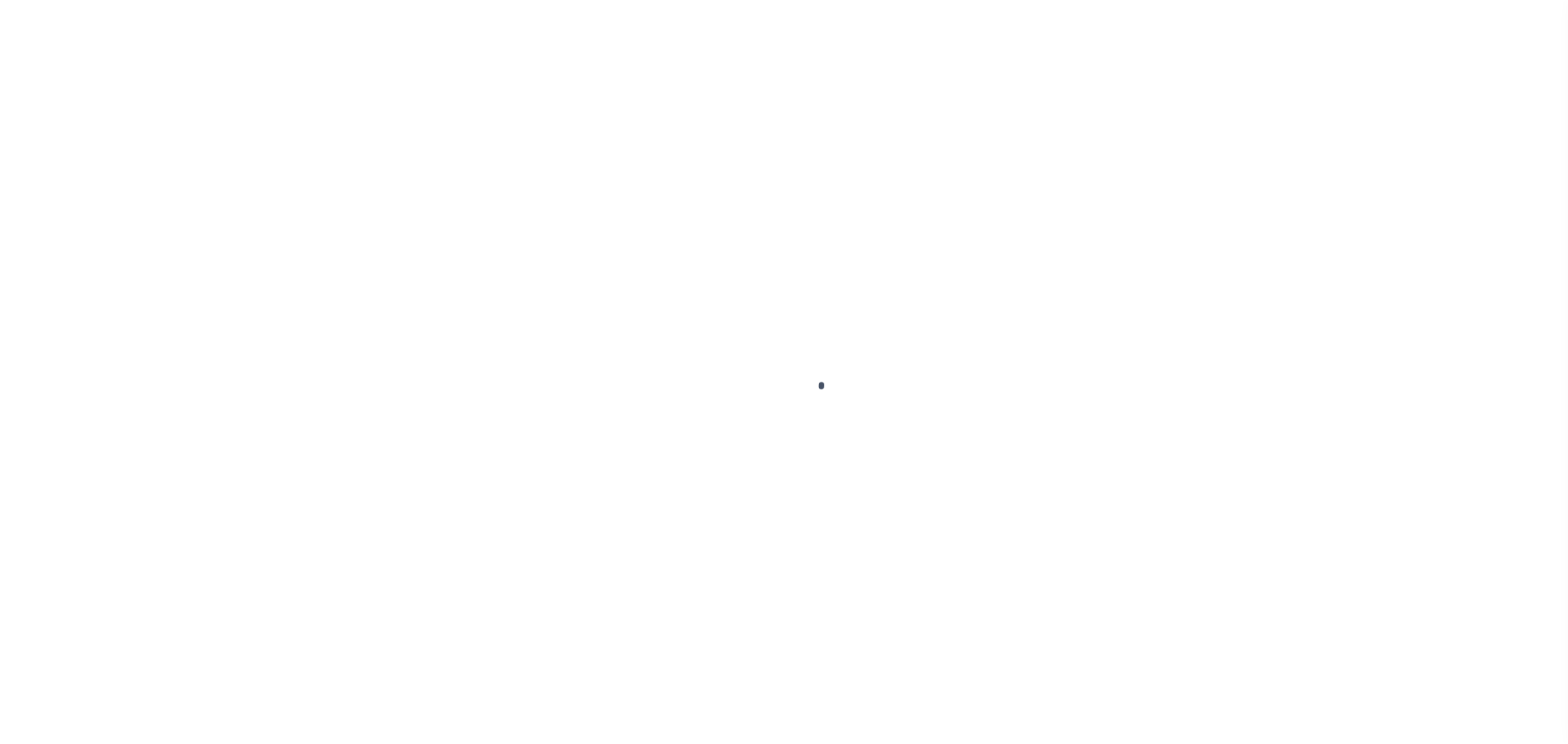
checkbox input "false"
type input "[DATE]"
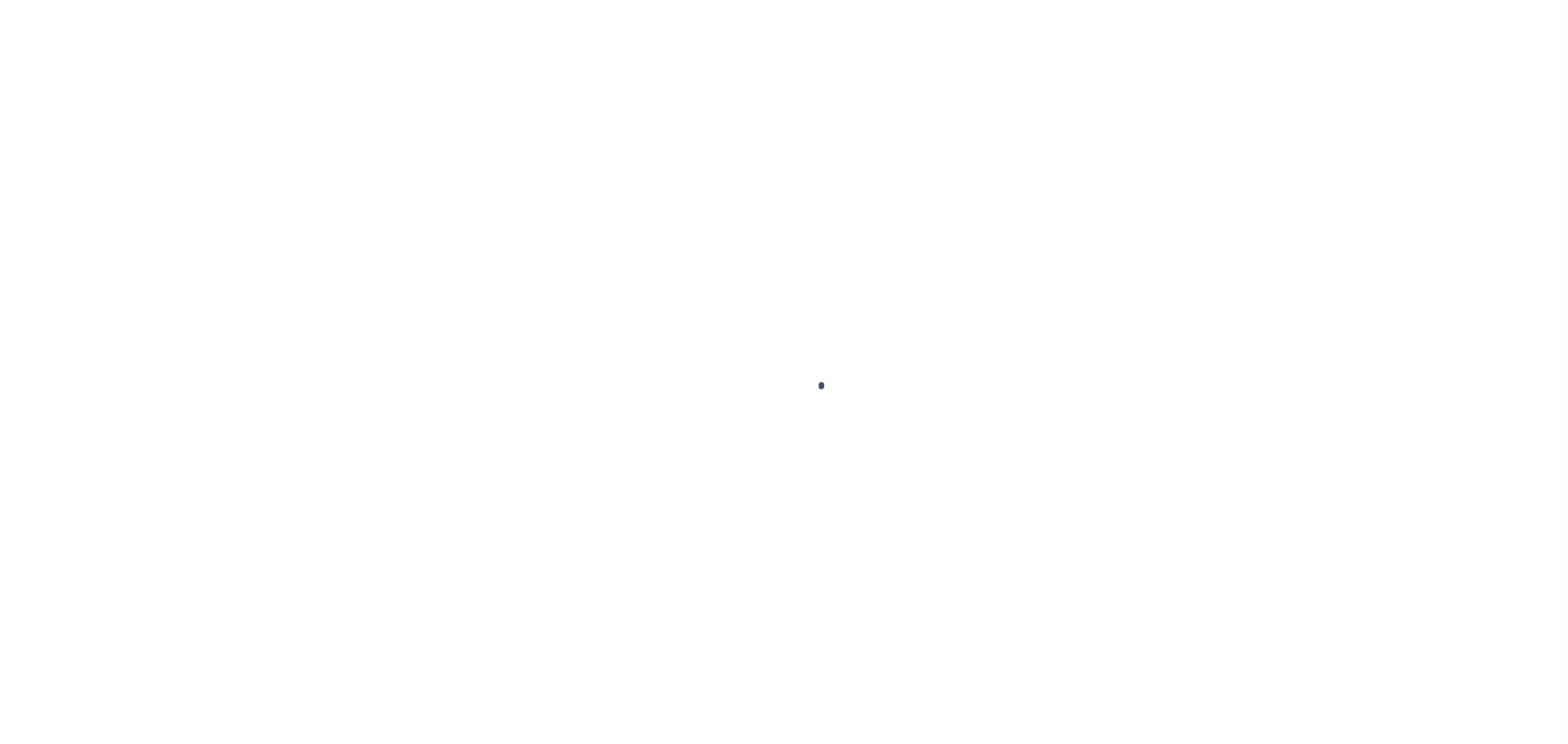
type input "[DATE]"
select select "DUE"
type input "$183.42"
type input "$71.81"
type input "$255.23"
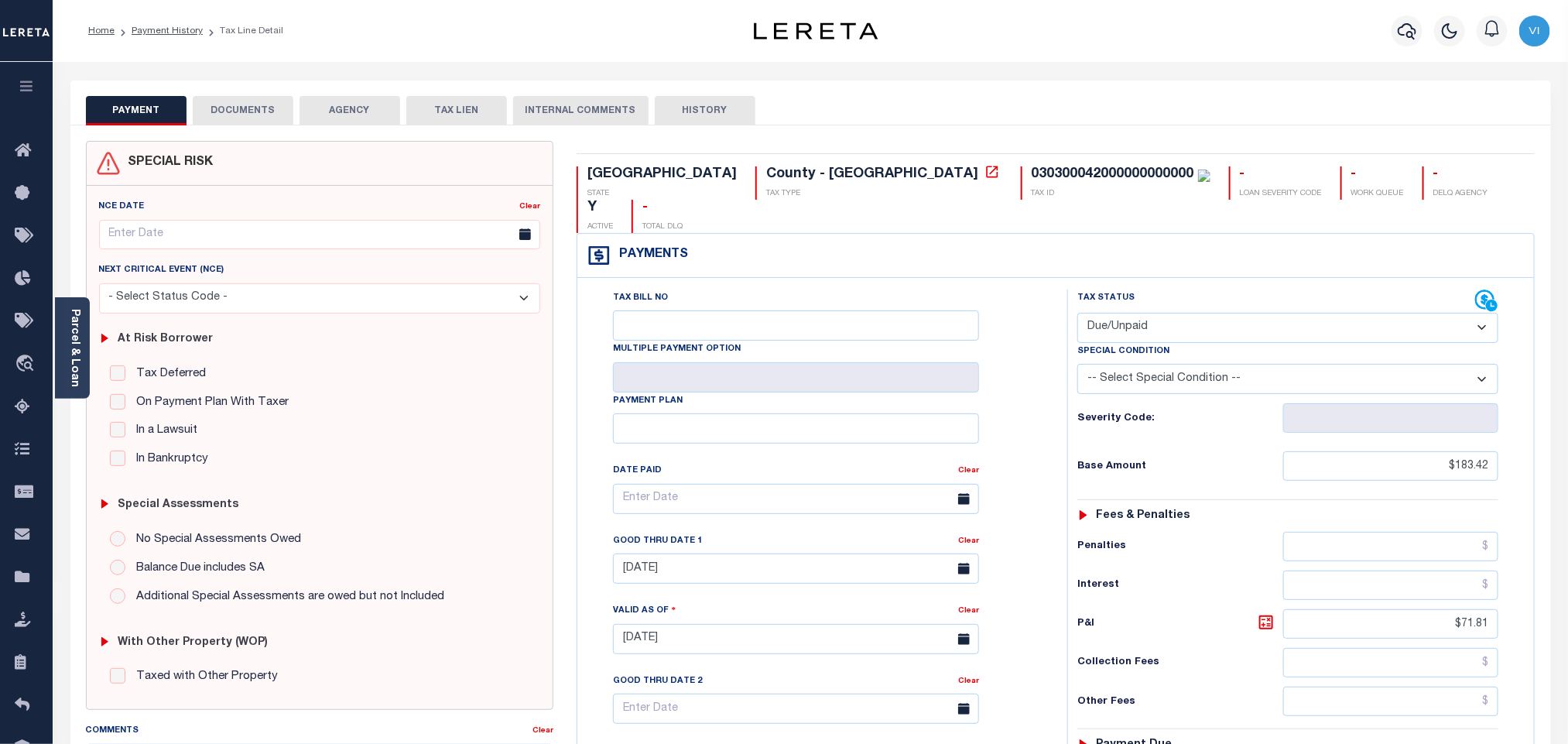
click at [239, 112] on button "DOCUMENTS" at bounding box center [243, 111] width 100 height 30
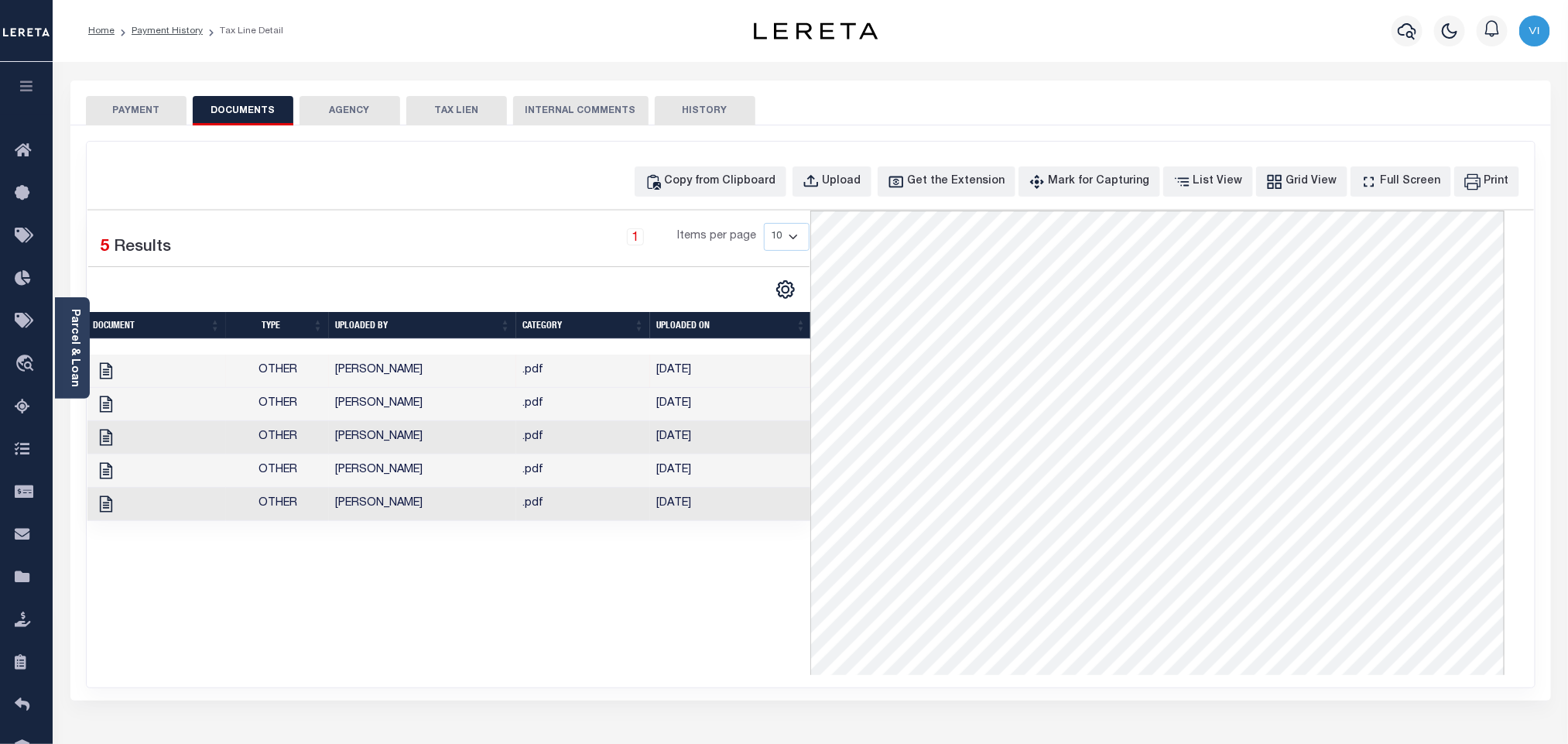
click at [899, 179] on div "Copy from Clipboard Upload Get the Extension Mark for Capturing Got it List Vie…" at bounding box center [1078, 180] width 888 height 30
click at [850, 184] on div "Upload" at bounding box center [841, 182] width 38 height 17
select select "POP"
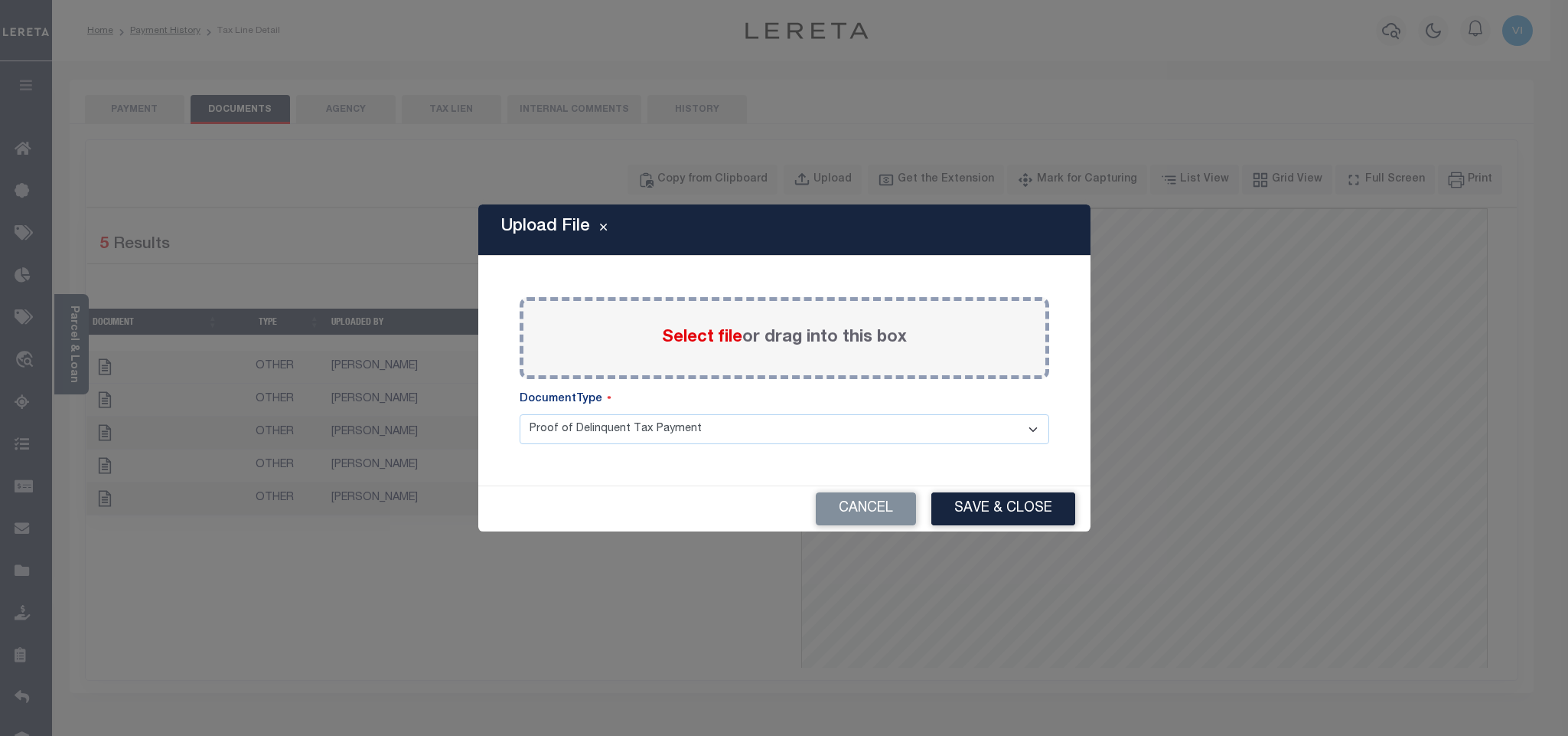
click at [666, 338] on span "Select file" at bounding box center [701, 338] width 80 height 17
click at [0, 0] on input "Select file or drag into this box" at bounding box center [0, 0] width 0 height 0
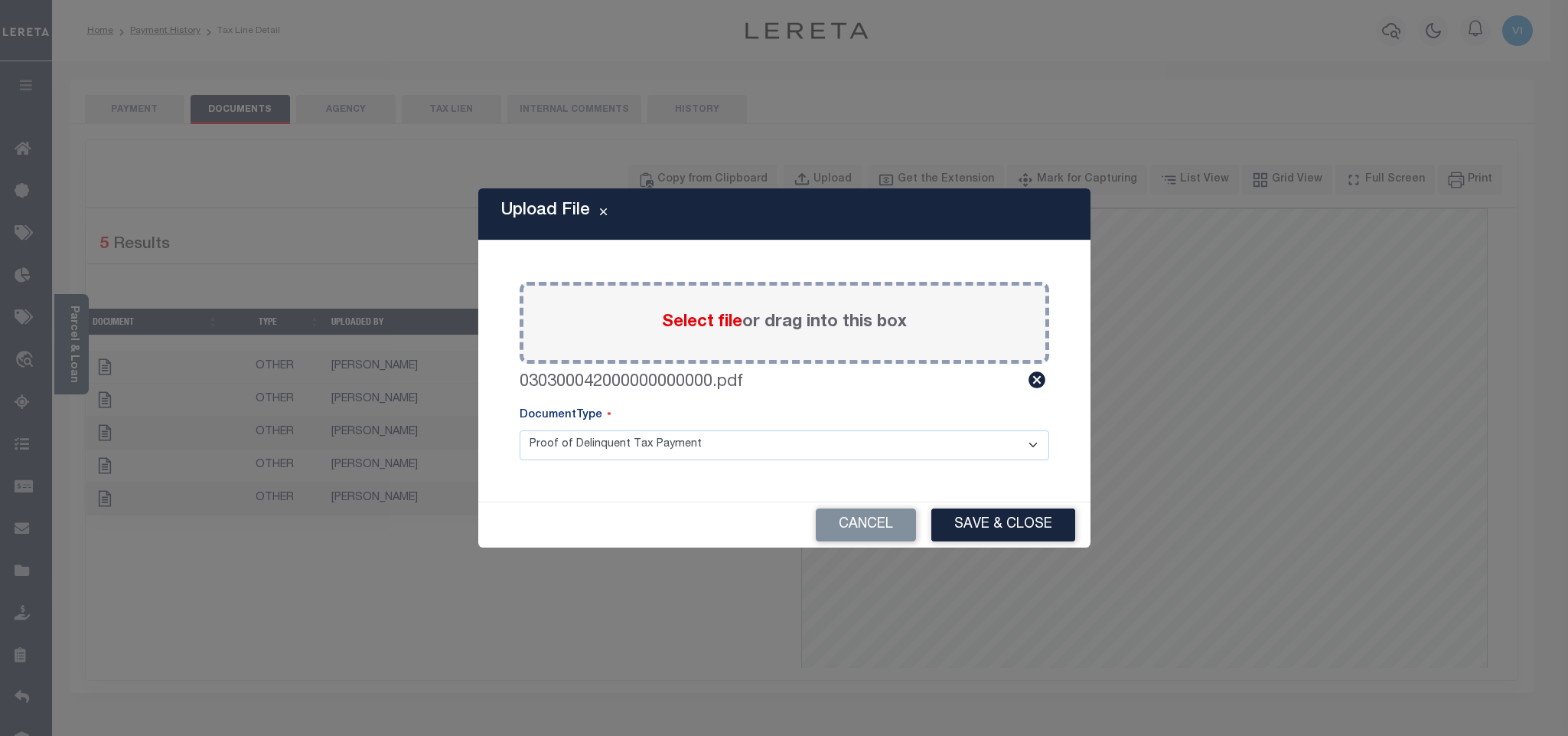
drag, startPoint x: 545, startPoint y: 440, endPoint x: 559, endPoint y: 457, distance: 22.0
click at [546, 440] on select "Proof of Delinquent Tax Payment" at bounding box center [784, 445] width 529 height 29
click at [519, 430] on select "Proof of Delinquent Tax Payment" at bounding box center [784, 445] width 529 height 29
click at [979, 531] on button "Save & Close" at bounding box center [1002, 525] width 144 height 33
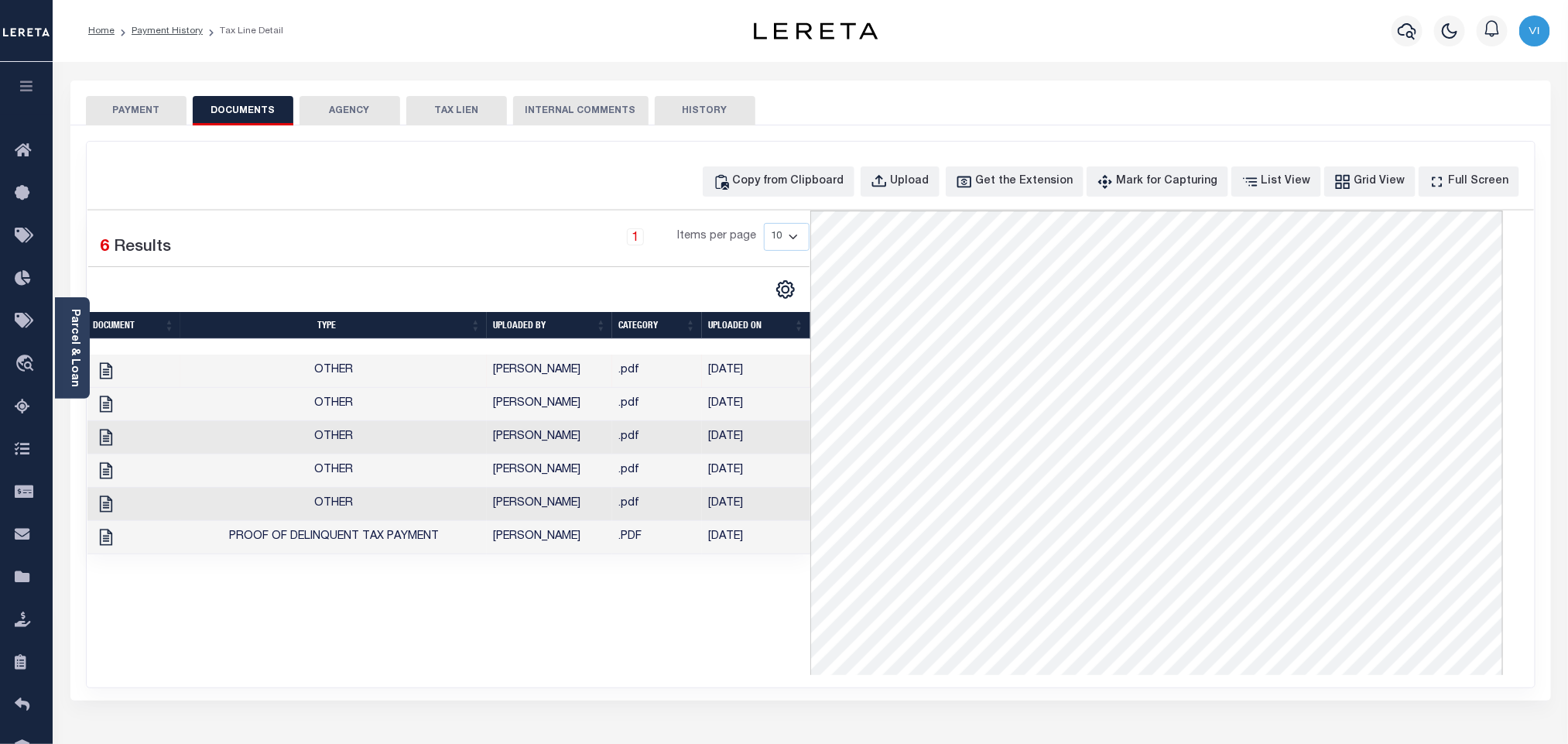
click at [156, 122] on button "PAYMENT" at bounding box center [136, 111] width 100 height 30
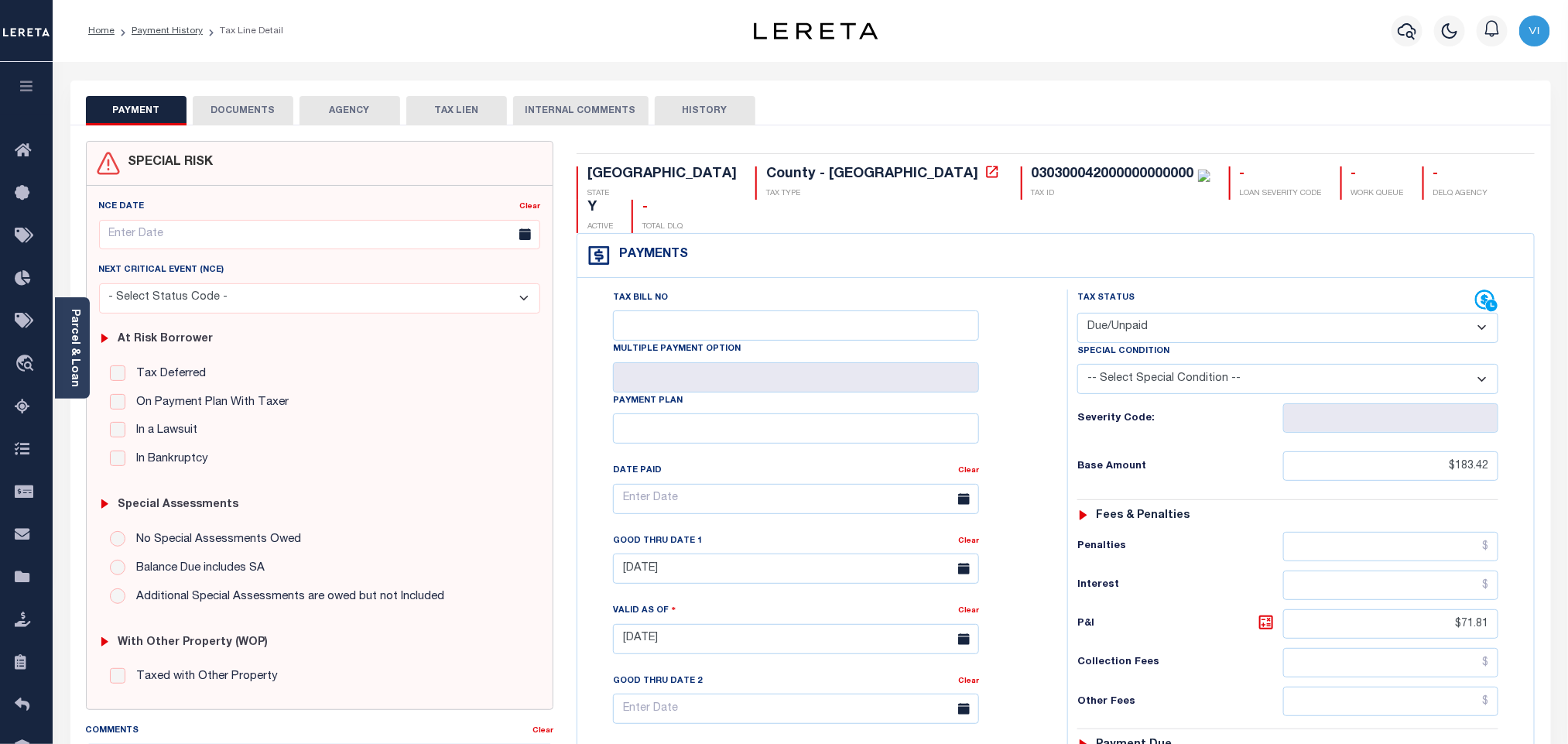
click at [1141, 312] on select "- Select Status Code - Open Due/Unpaid Paid Incomplete No Tax Due Internal Refu…" at bounding box center [1287, 327] width 421 height 30
select select "PYD"
click at [1077, 312] on select "- Select Status Code - Open Due/Unpaid Paid Incomplete No Tax Due Internal Refu…" at bounding box center [1287, 327] width 421 height 30
type input "[DATE]"
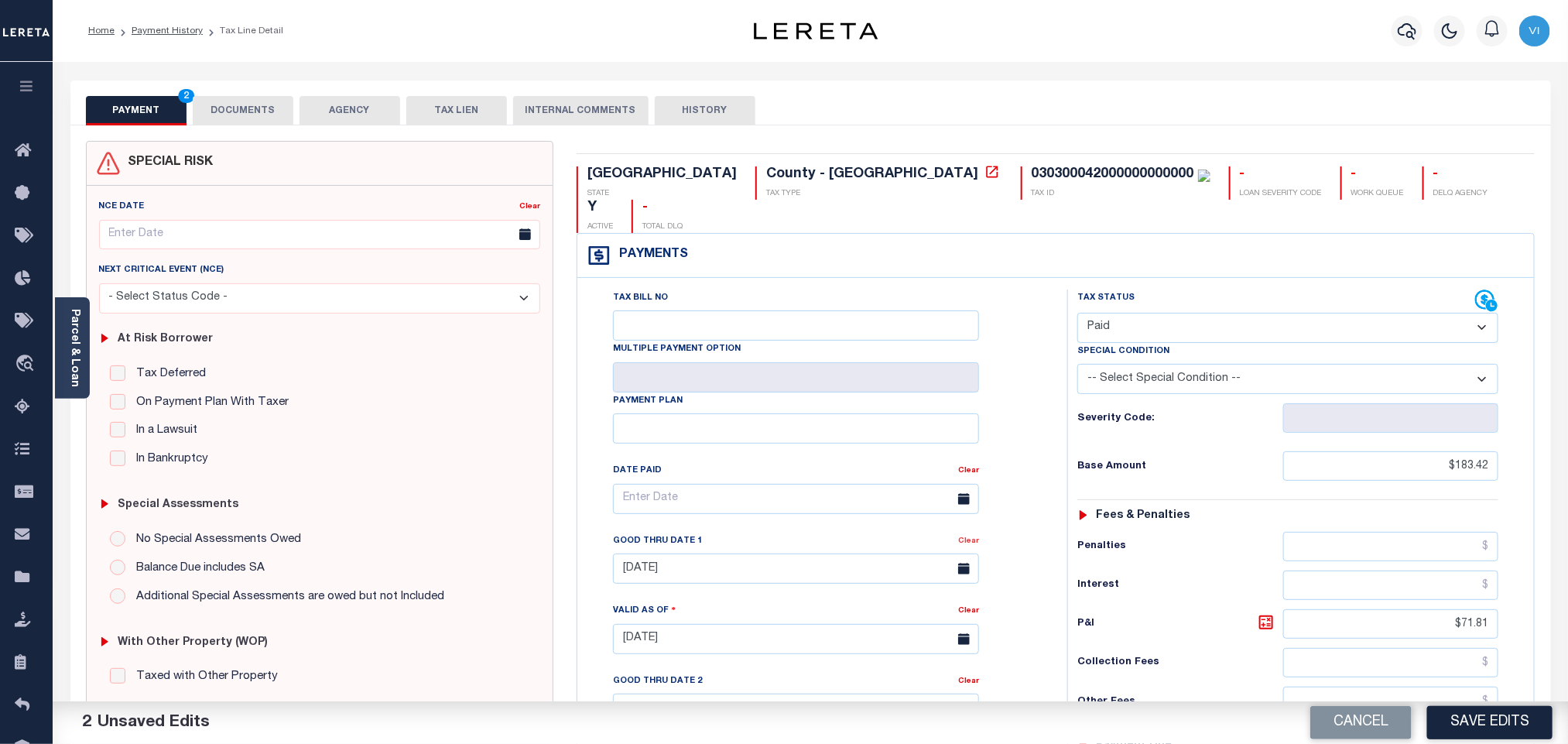
click at [973, 537] on link "Clear" at bounding box center [968, 541] width 21 height 8
drag, startPoint x: 1581, startPoint y: 623, endPoint x: 1610, endPoint y: 625, distance: 29.1
click at [1567, 625] on html "Home Payment History Tax Line Detail" at bounding box center [784, 584] width 1568 height 1169
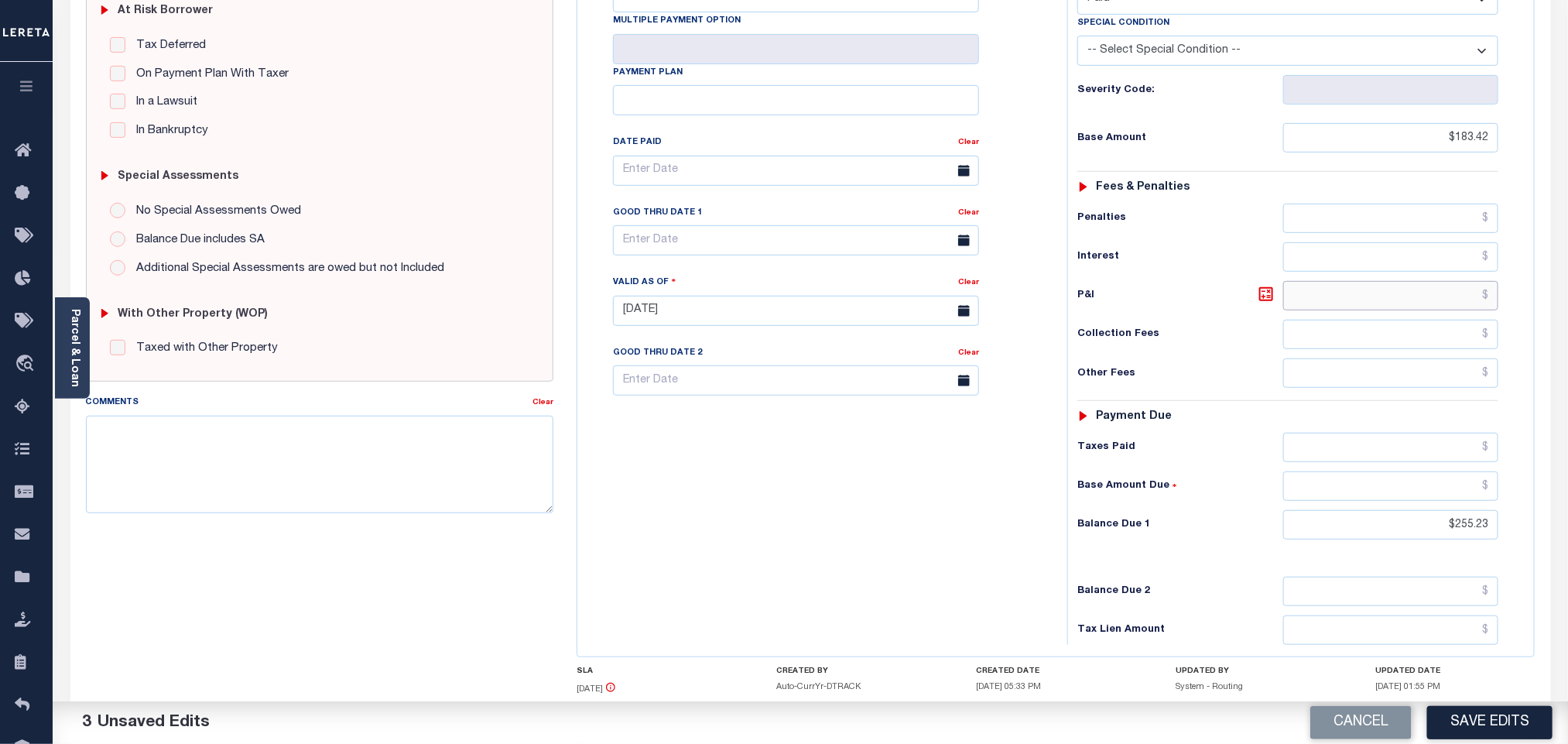
scroll to position [348, 0]
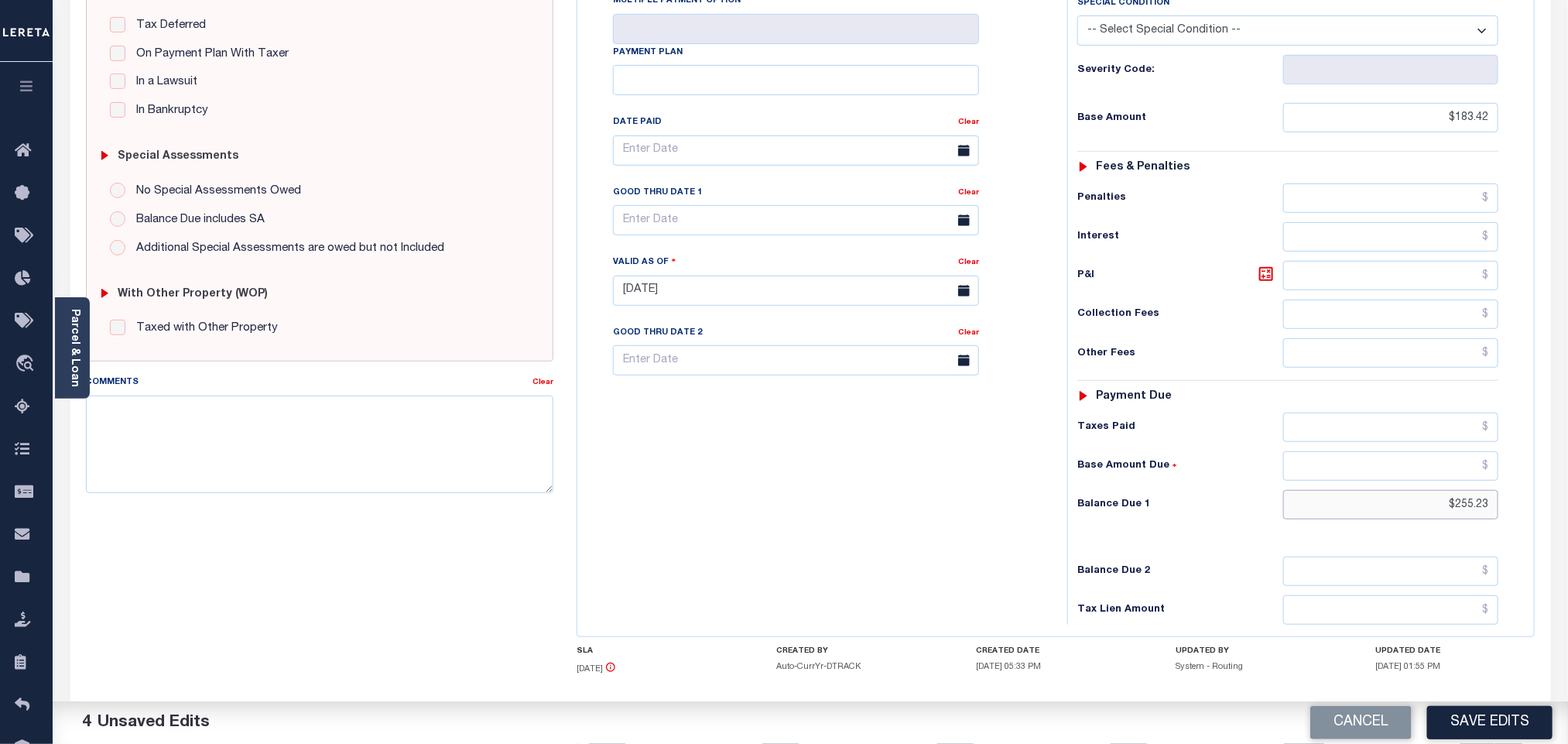
drag, startPoint x: 1488, startPoint y: 495, endPoint x: 1584, endPoint y: 501, distance: 96.2
click at [1567, 501] on html "Home Payment History Tax Line Detail" at bounding box center [784, 236] width 1568 height 1169
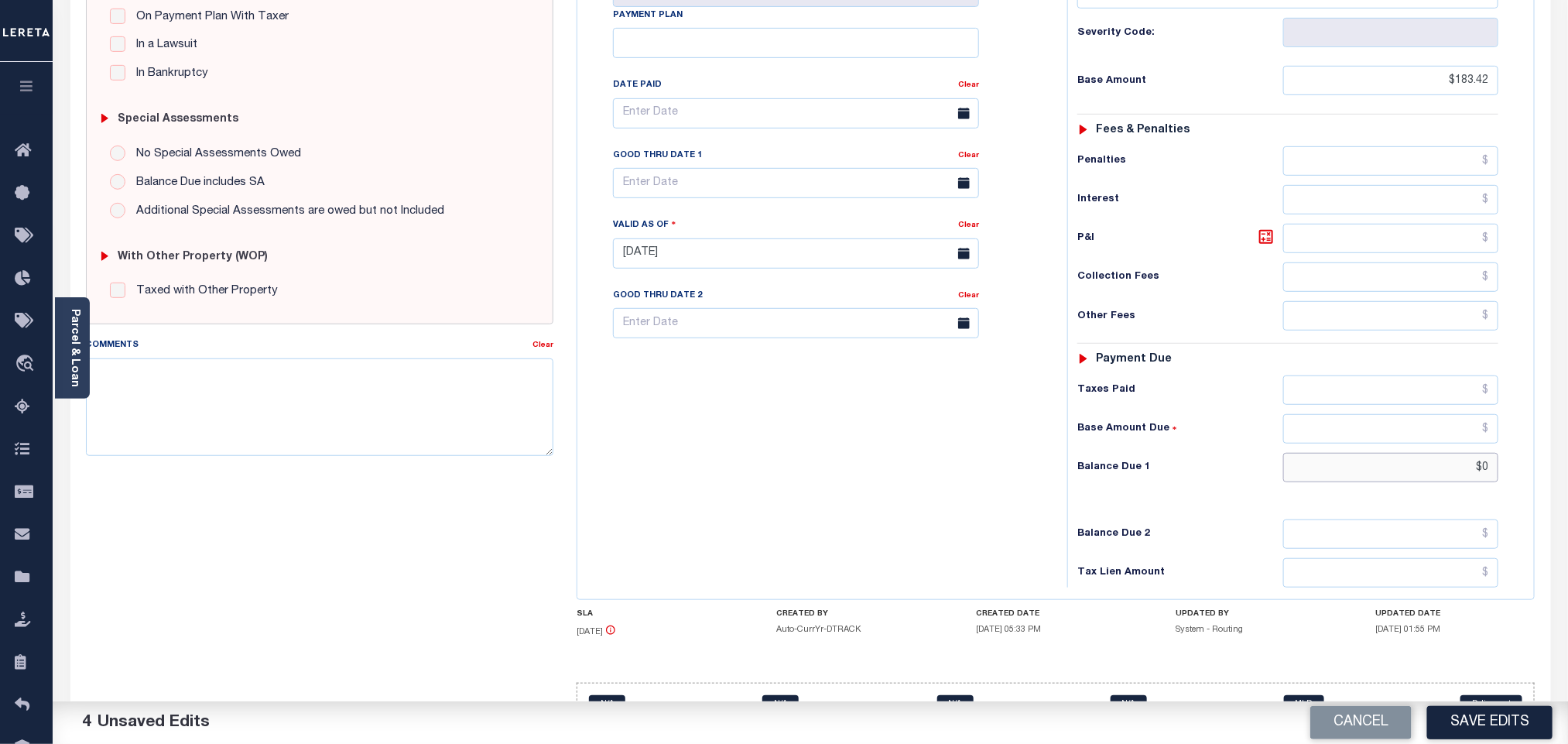
scroll to position [404, 0]
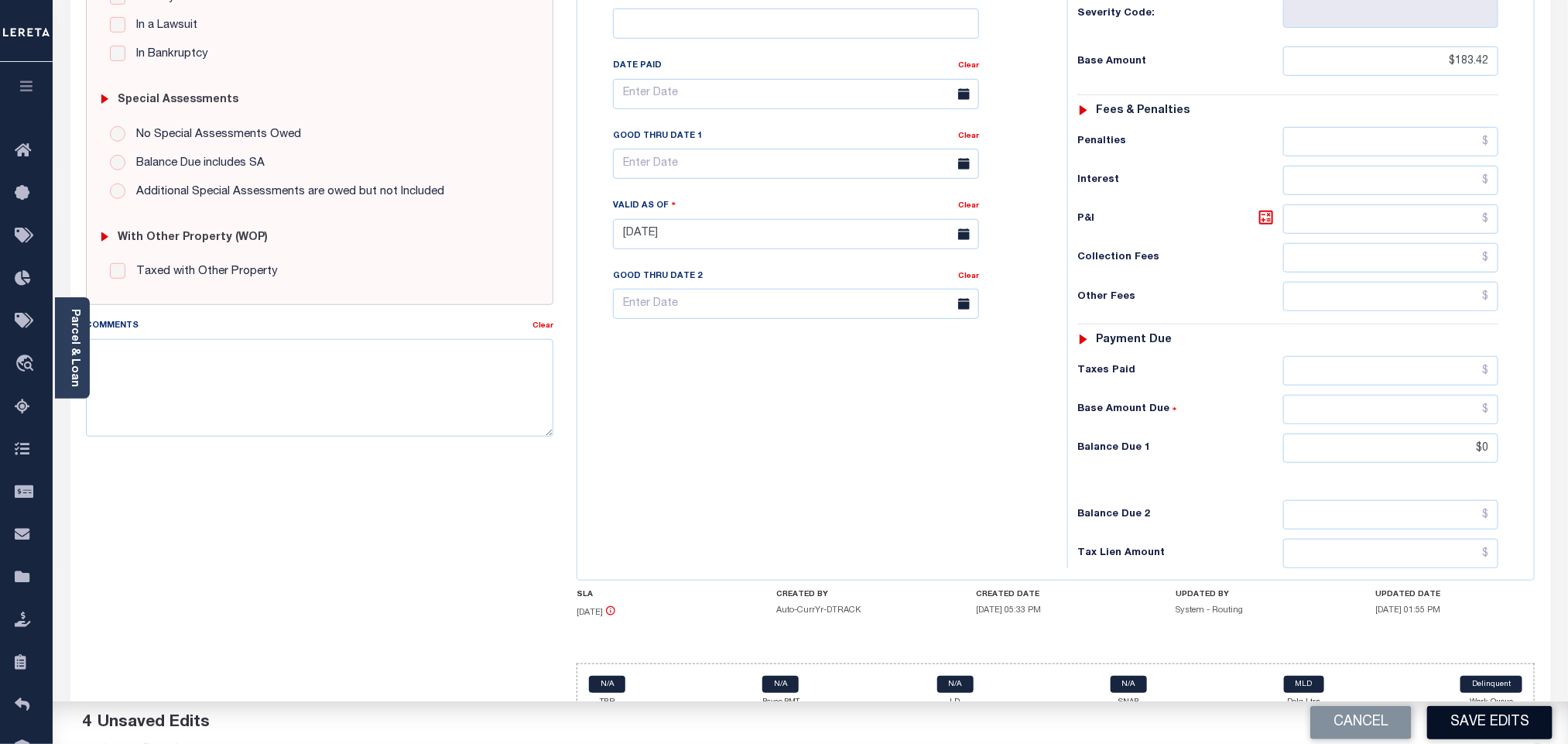
type input "$0.00"
click at [1508, 724] on button "Save Edits" at bounding box center [1489, 722] width 125 height 33
checkbox input "false"
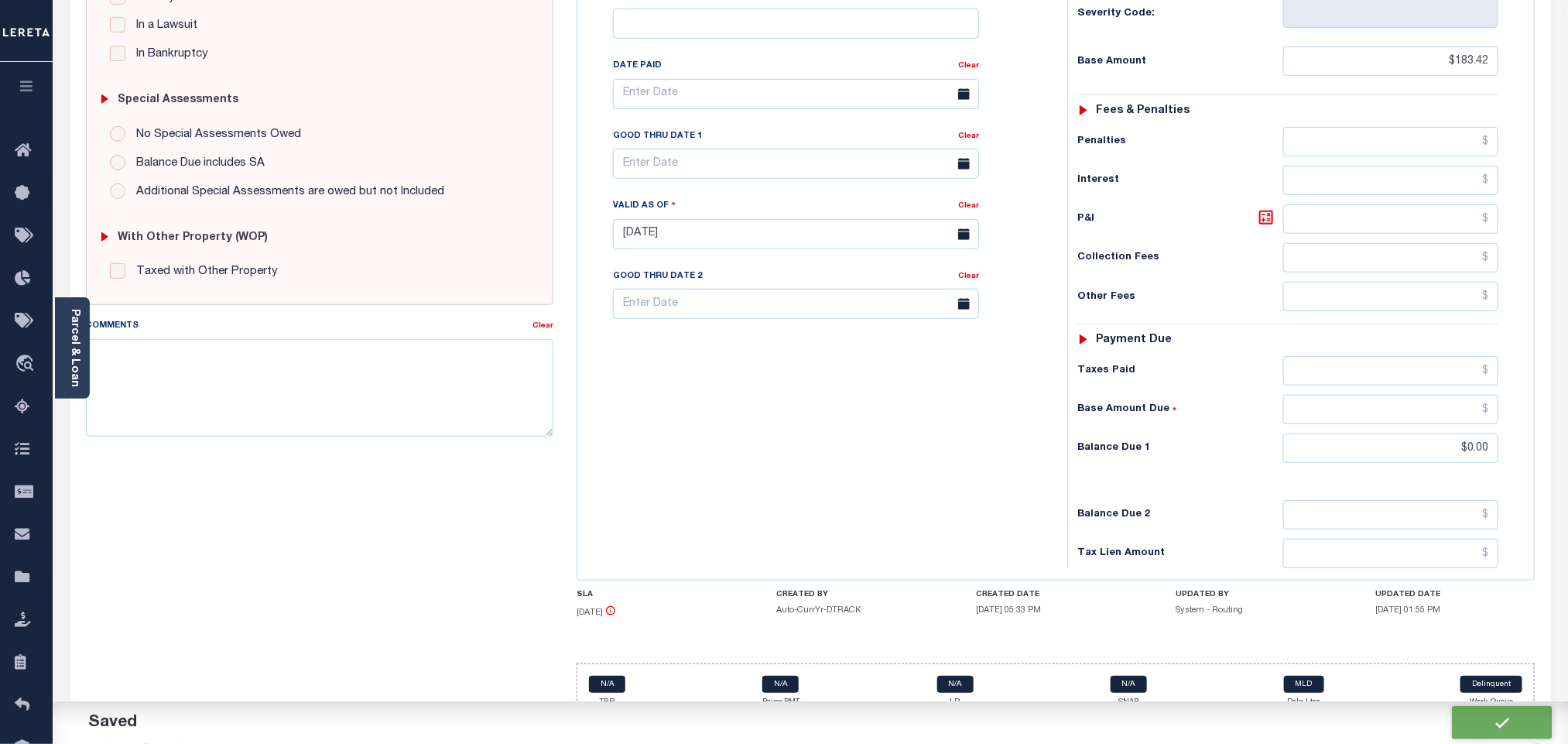
checkbox input "false"
type input "$183.42"
type input "$0"
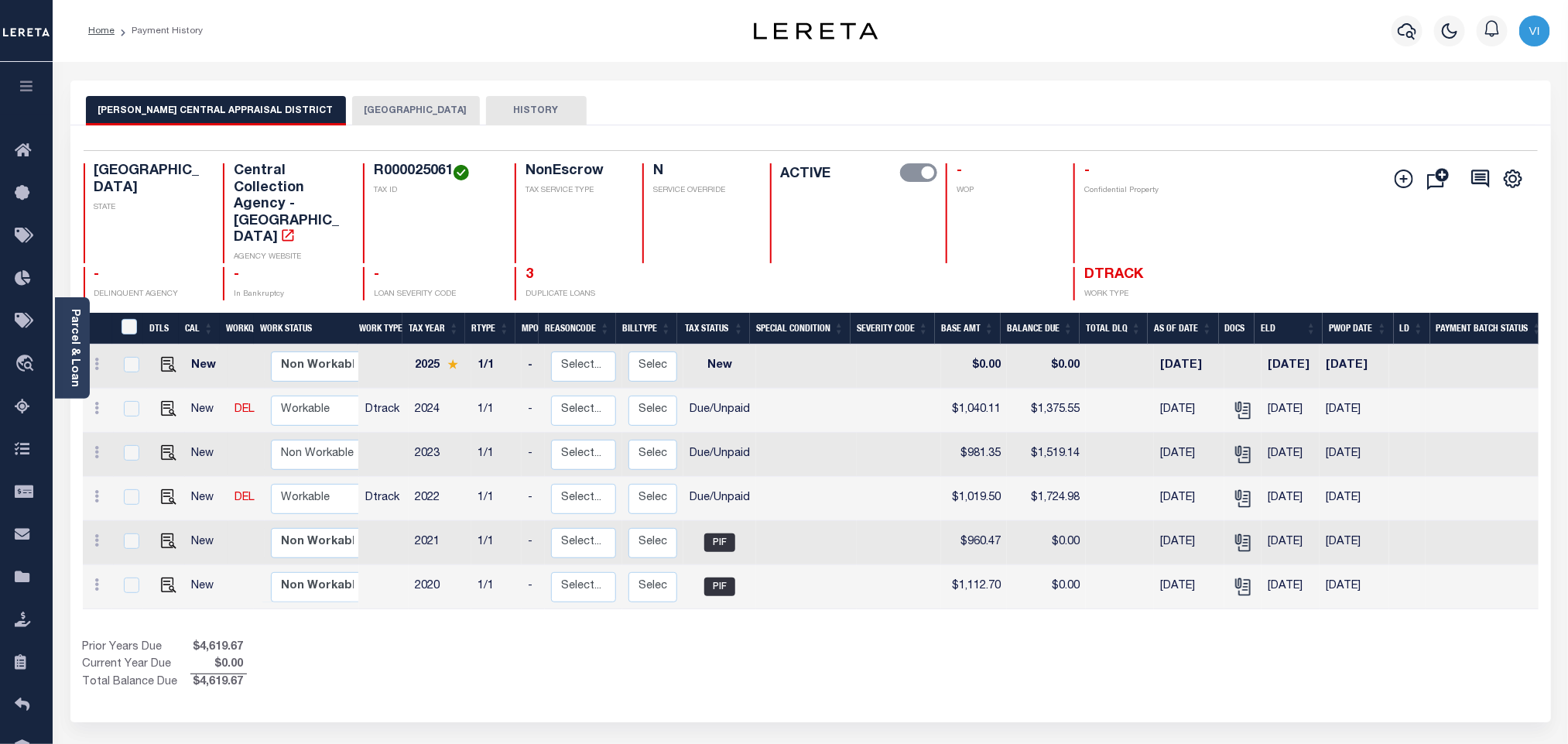
click at [356, 122] on button "[GEOGRAPHIC_DATA]" at bounding box center [416, 111] width 128 height 30
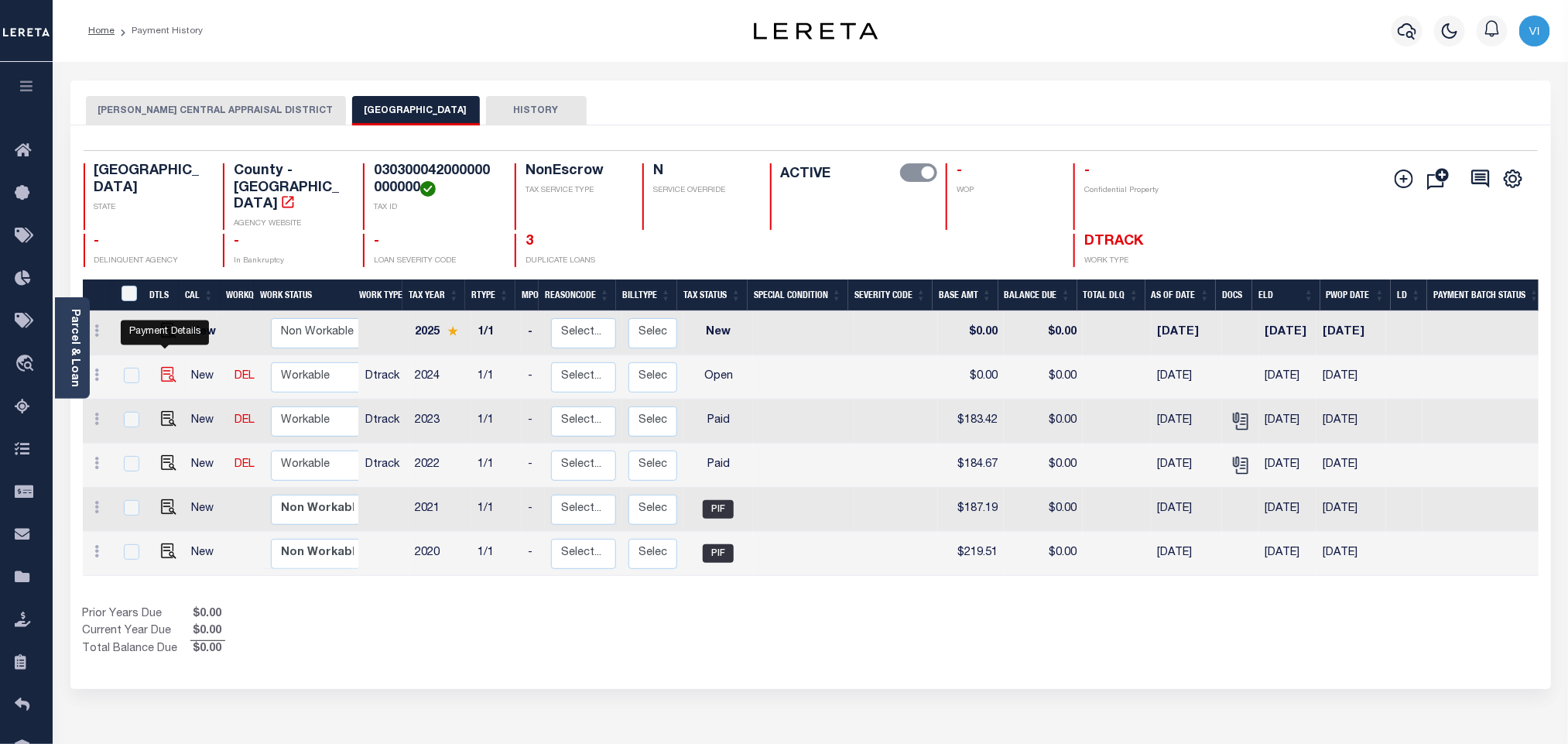
click at [161, 367] on img "" at bounding box center [169, 375] width 15 height 15
checkbox input "true"
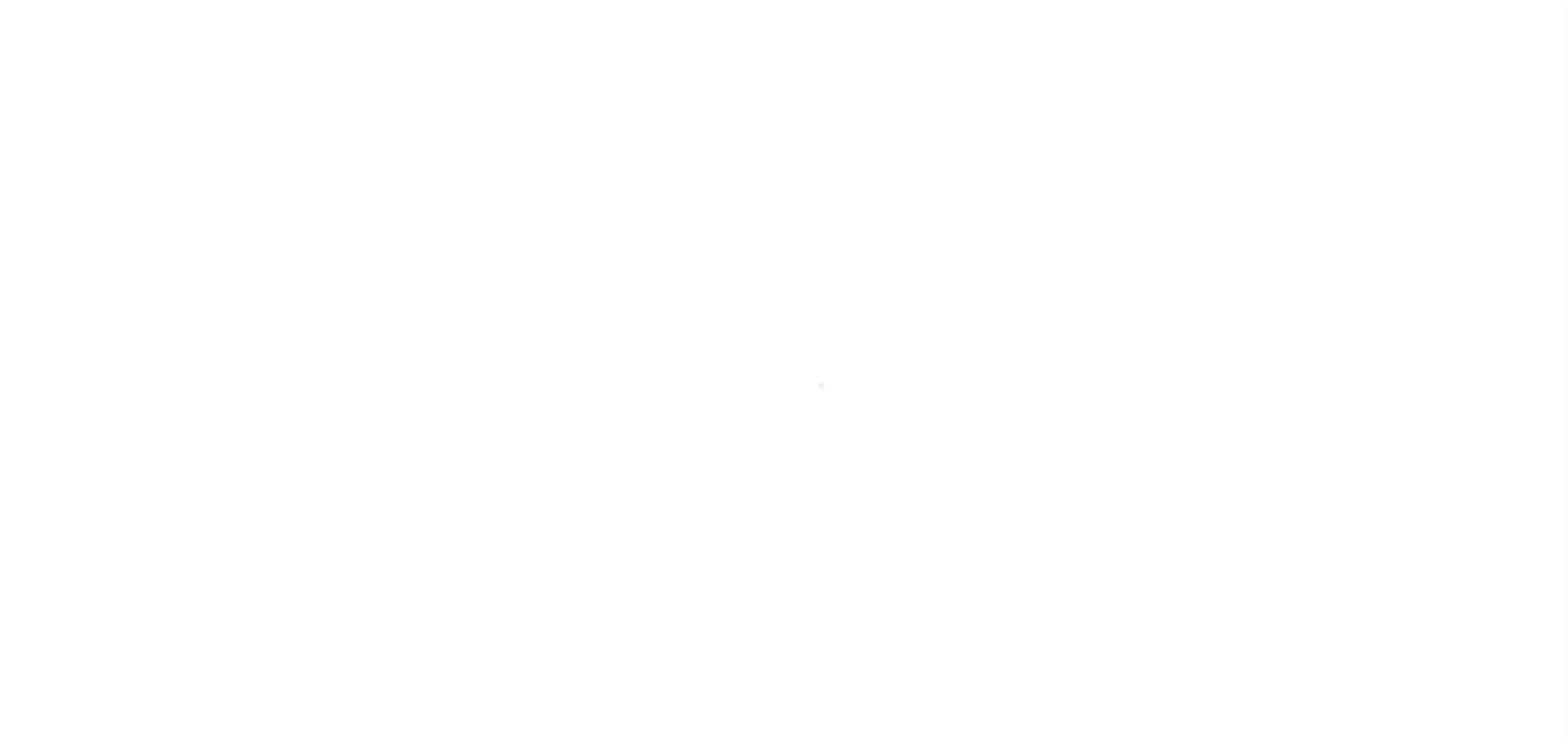
select select "OP2"
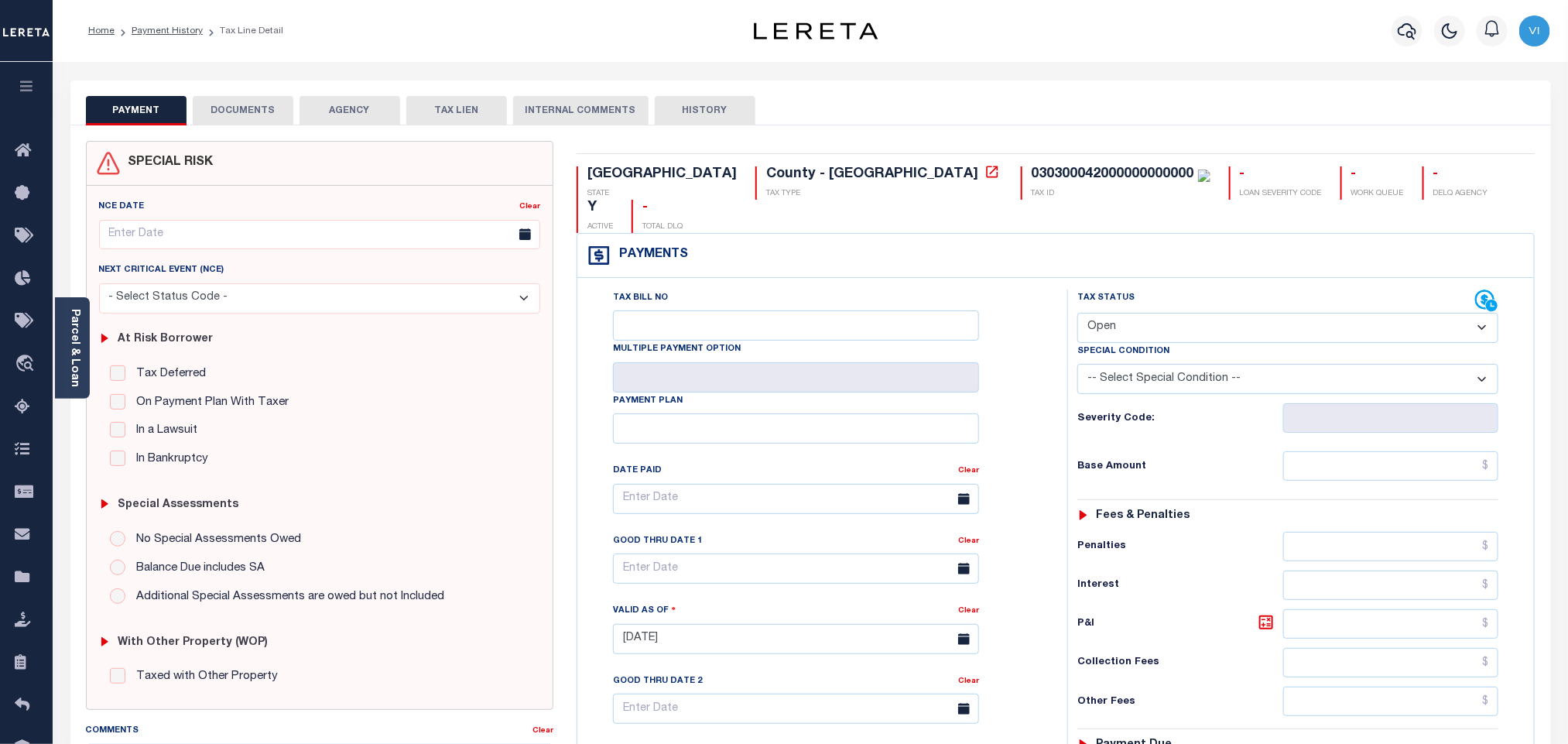
click at [217, 110] on button "DOCUMENTS" at bounding box center [243, 111] width 100 height 30
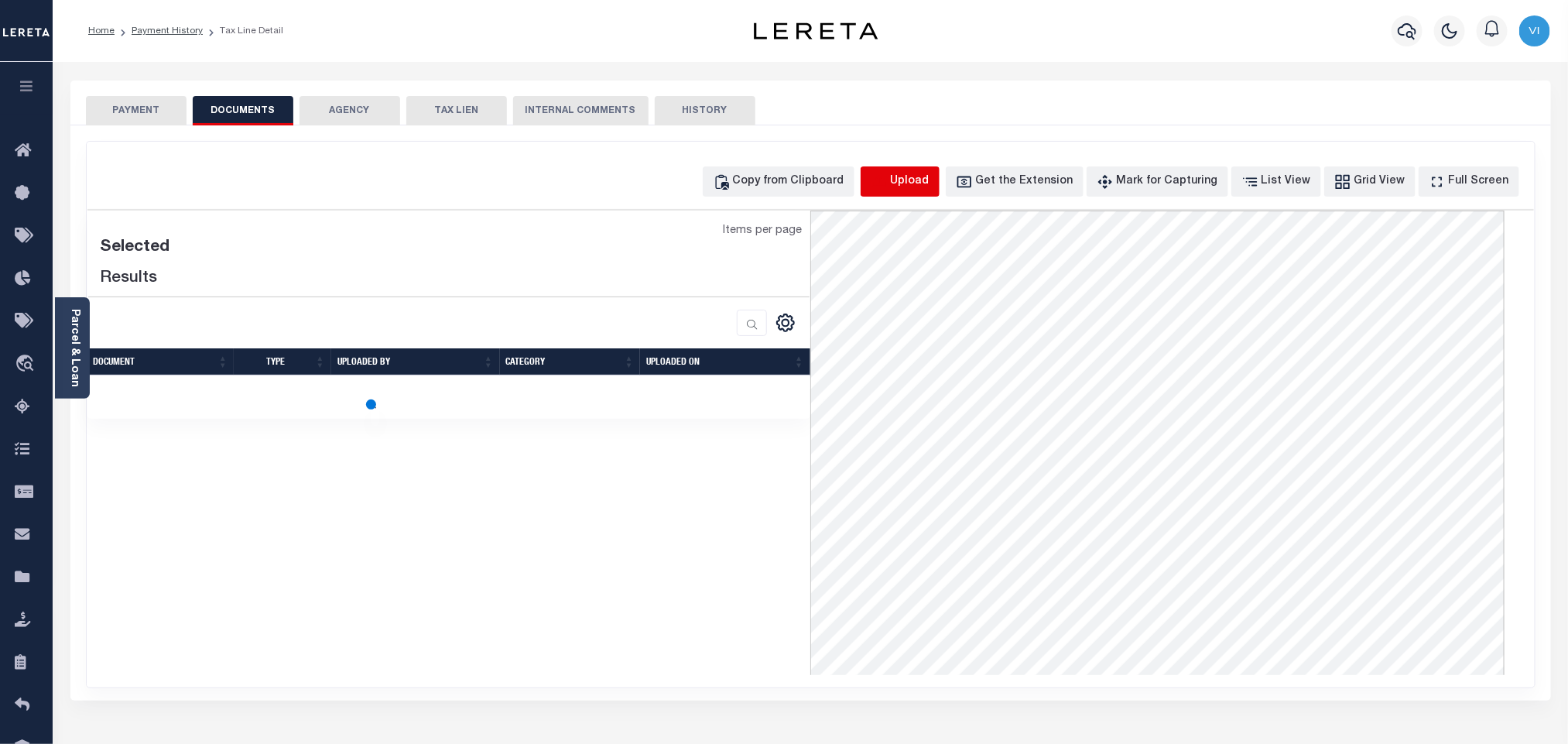
click at [885, 179] on icon "button" at bounding box center [878, 180] width 14 height 13
select select "POP"
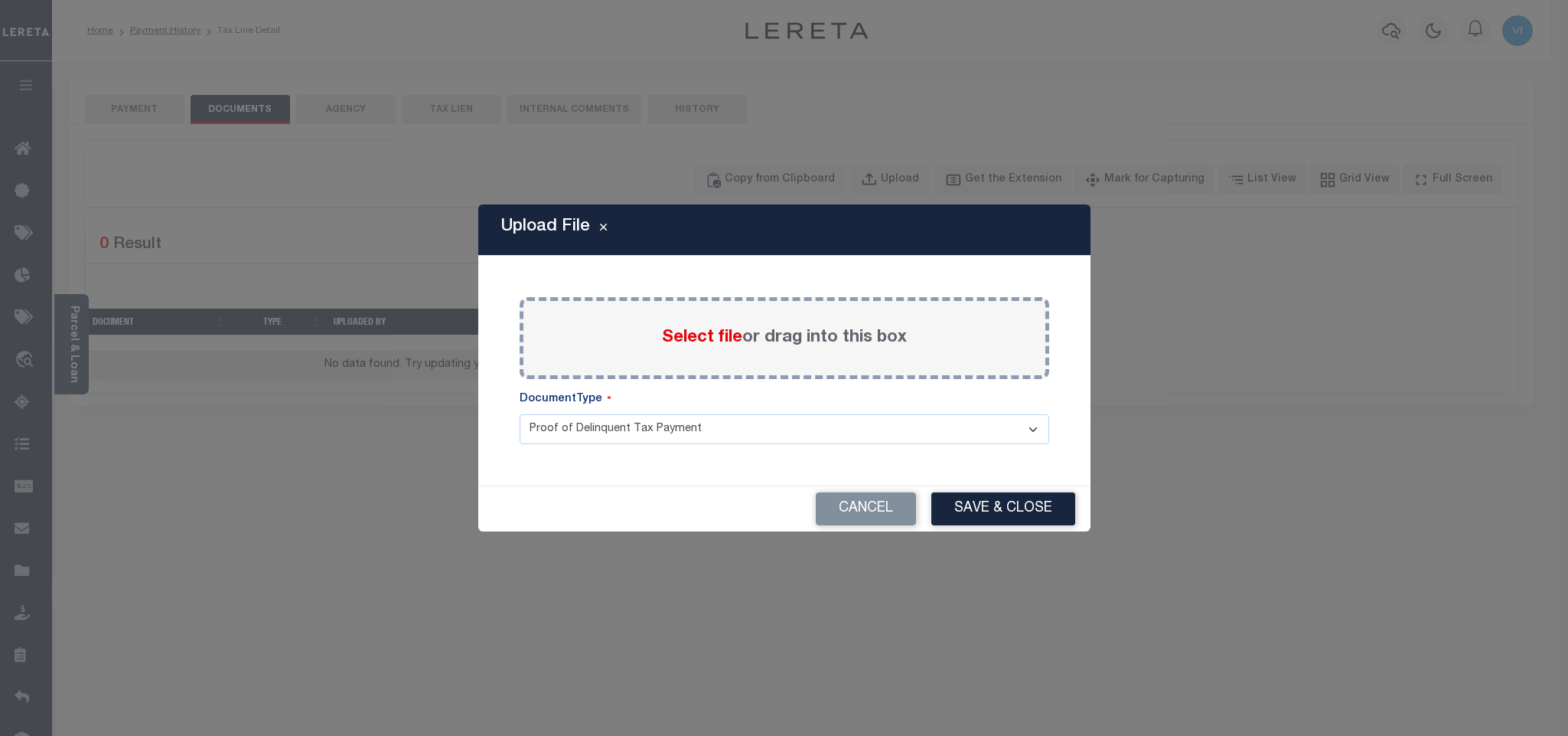
click at [673, 329] on span "Select file" at bounding box center [701, 338] width 80 height 17
click at [0, 0] on input "Select file or drag into this box" at bounding box center [0, 0] width 0 height 0
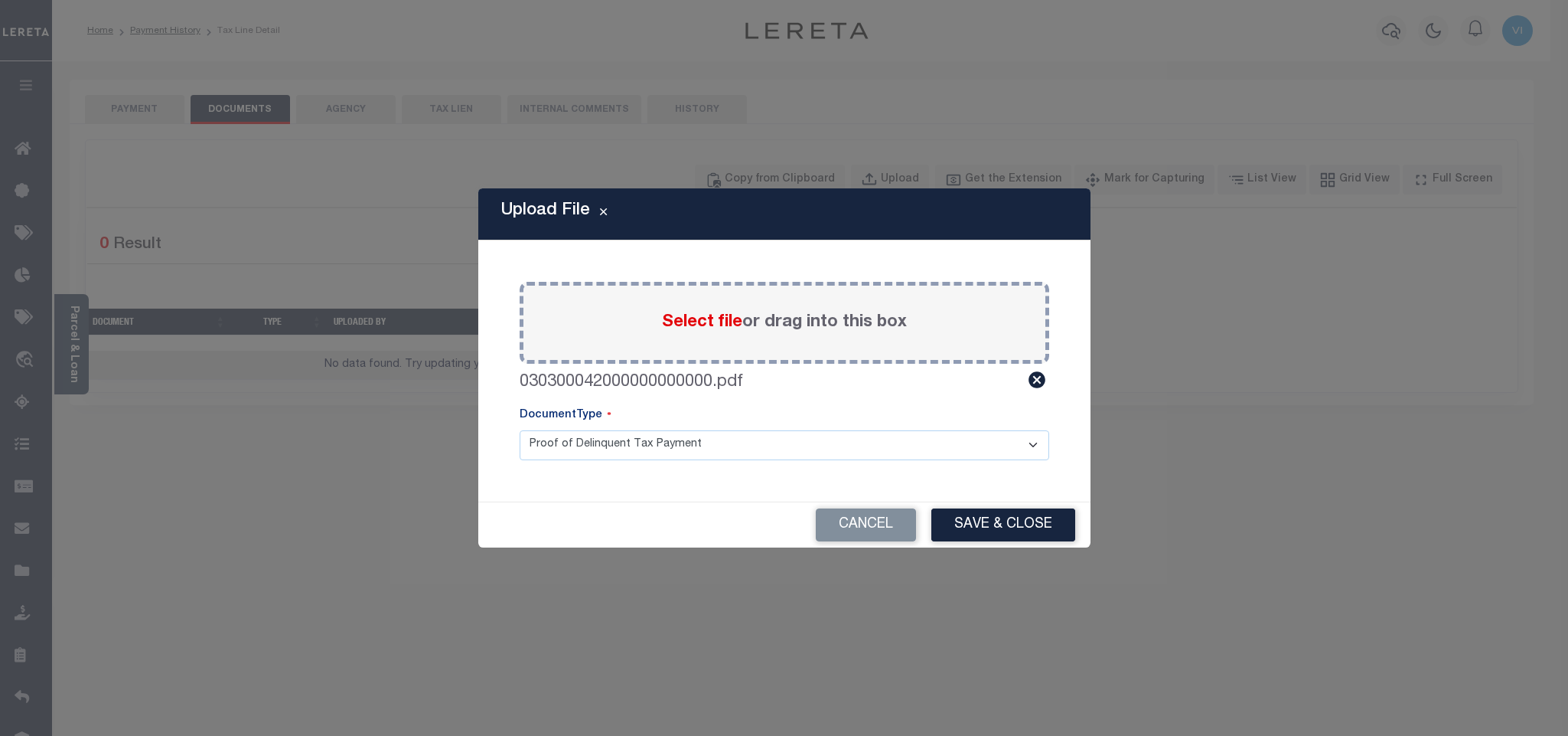
click at [539, 444] on select "Proof of Delinquent Tax Payment" at bounding box center [784, 445] width 529 height 29
click at [519, 430] on select "Proof of Delinquent Tax Payment" at bounding box center [784, 445] width 529 height 29
click at [1040, 528] on button "Save & Close" at bounding box center [1002, 525] width 144 height 33
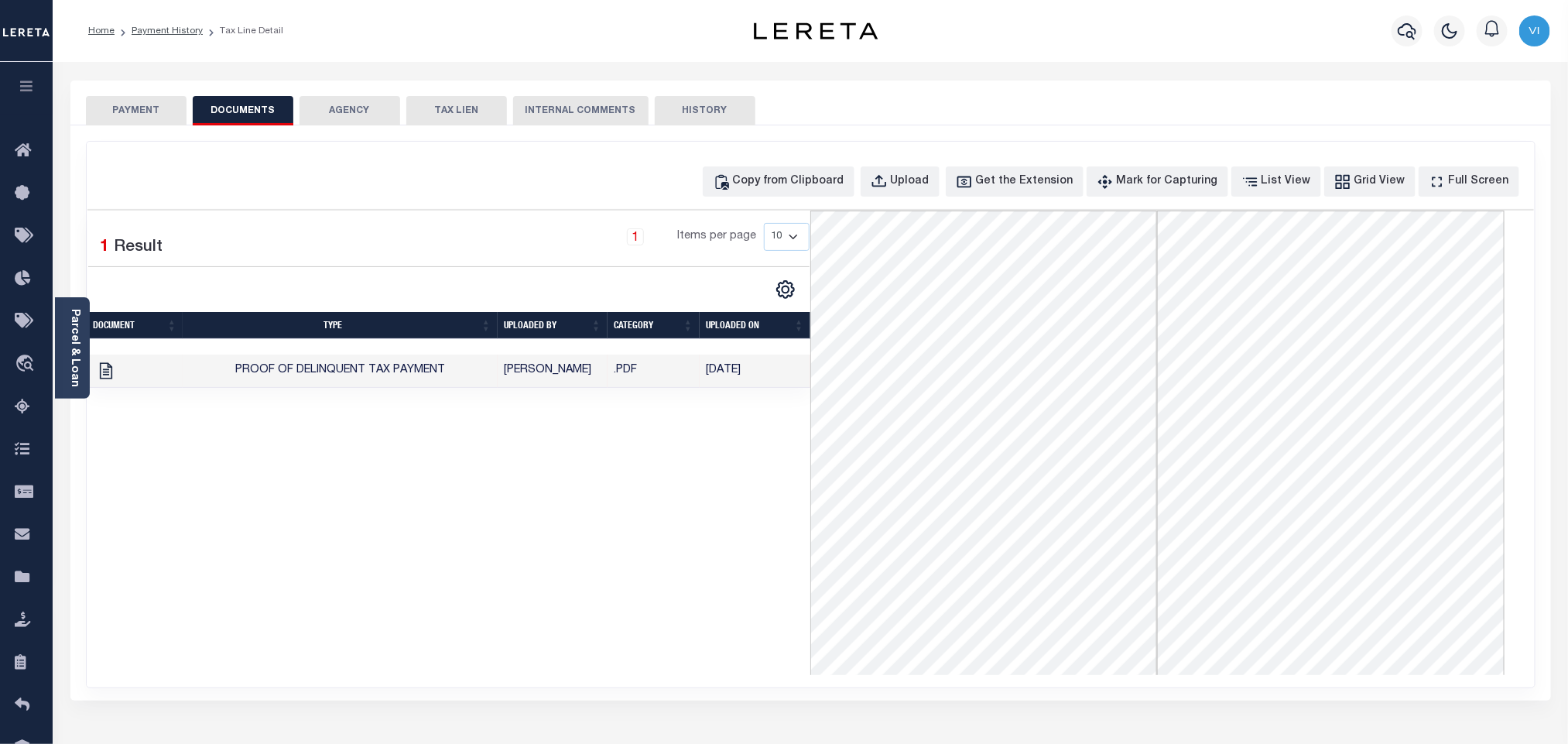
click at [157, 129] on div "SPECIAL RISK NCE Date Clear" at bounding box center [810, 412] width 1480 height 575
click at [152, 123] on button "PAYMENT" at bounding box center [136, 111] width 100 height 30
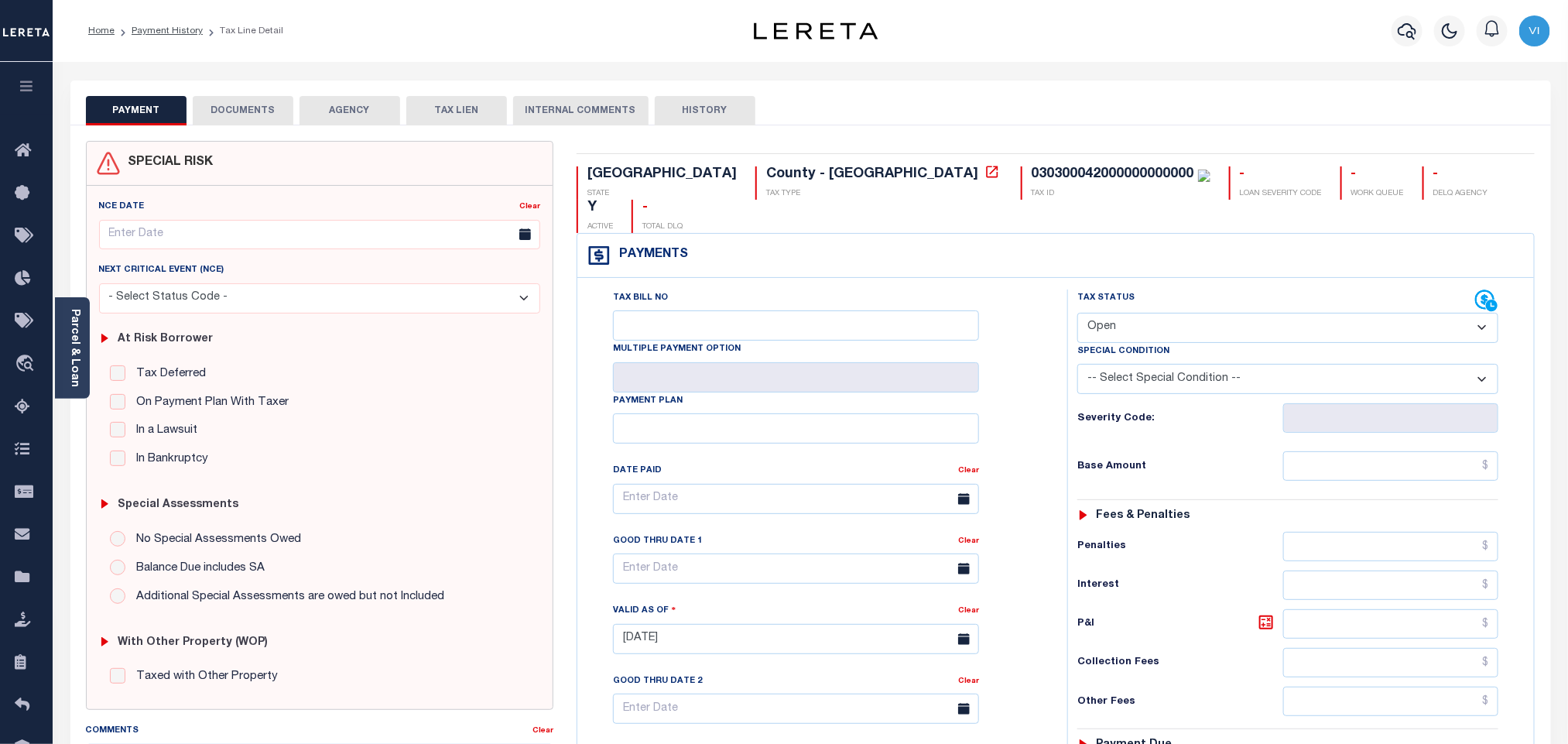
click at [1152, 312] on select "- Select Status Code - Open Due/Unpaid Paid Incomplete No Tax Due Internal Refu…" at bounding box center [1287, 327] width 421 height 30
select select "PYD"
click at [1077, 312] on select "- Select Status Code - Open Due/Unpaid Paid Incomplete No Tax Due Internal Refu…" at bounding box center [1287, 327] width 421 height 30
type input "[DATE]"
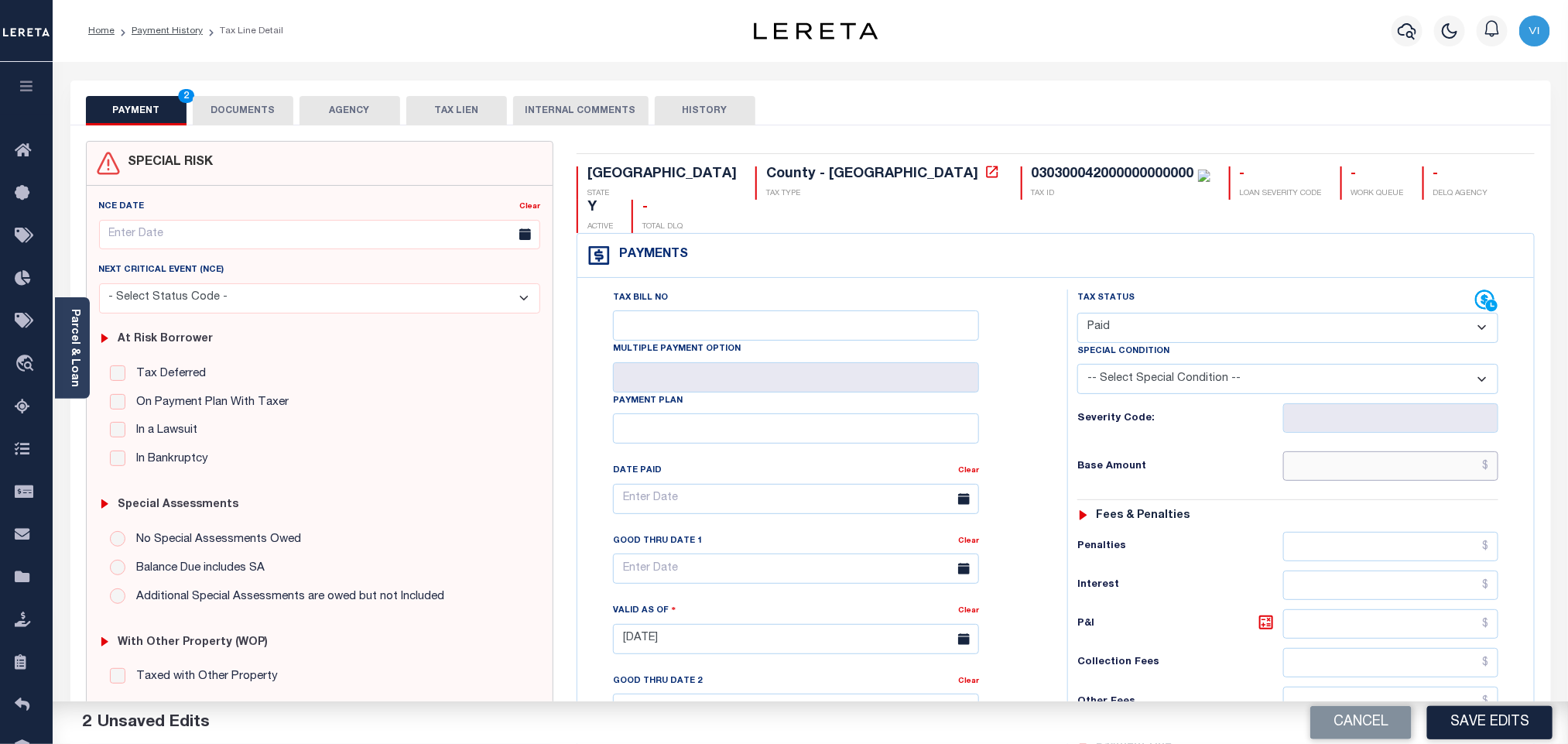
click at [1332, 451] on input "text" at bounding box center [1391, 466] width 216 height 30
click at [1405, 451] on input "text" at bounding box center [1391, 466] width 216 height 30
click at [1382, 451] on input "text" at bounding box center [1391, 466] width 216 height 30
click at [1444, 451] on input "text" at bounding box center [1391, 466] width 216 height 30
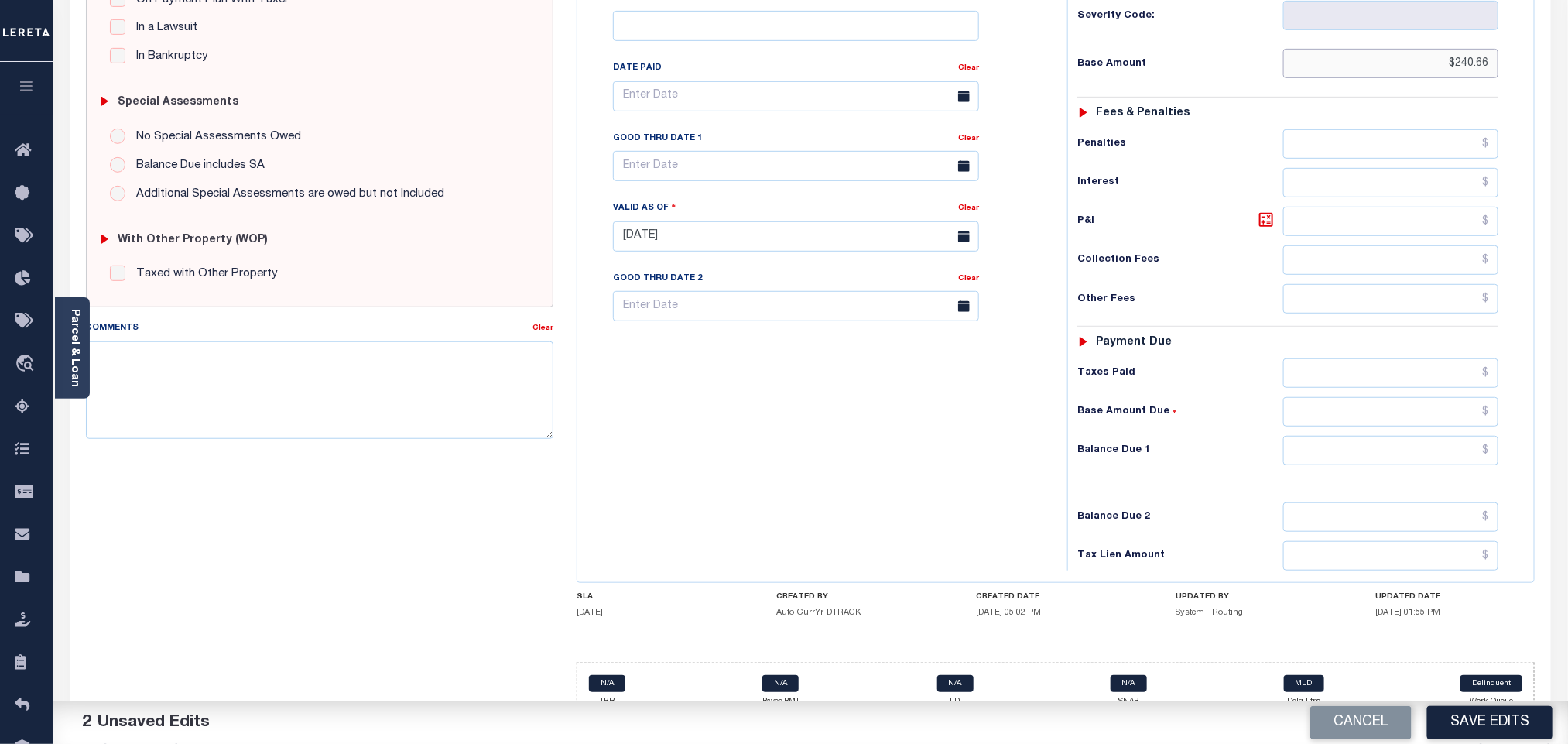
type input "$240.66"
click at [1424, 358] on input "text" at bounding box center [1391, 373] width 216 height 30
type input "$240.66"
click at [1370, 444] on div "Tax Status Status - Select Status Code -" at bounding box center [1293, 228] width 451 height 684
click at [1361, 437] on input "text" at bounding box center [1391, 450] width 216 height 30
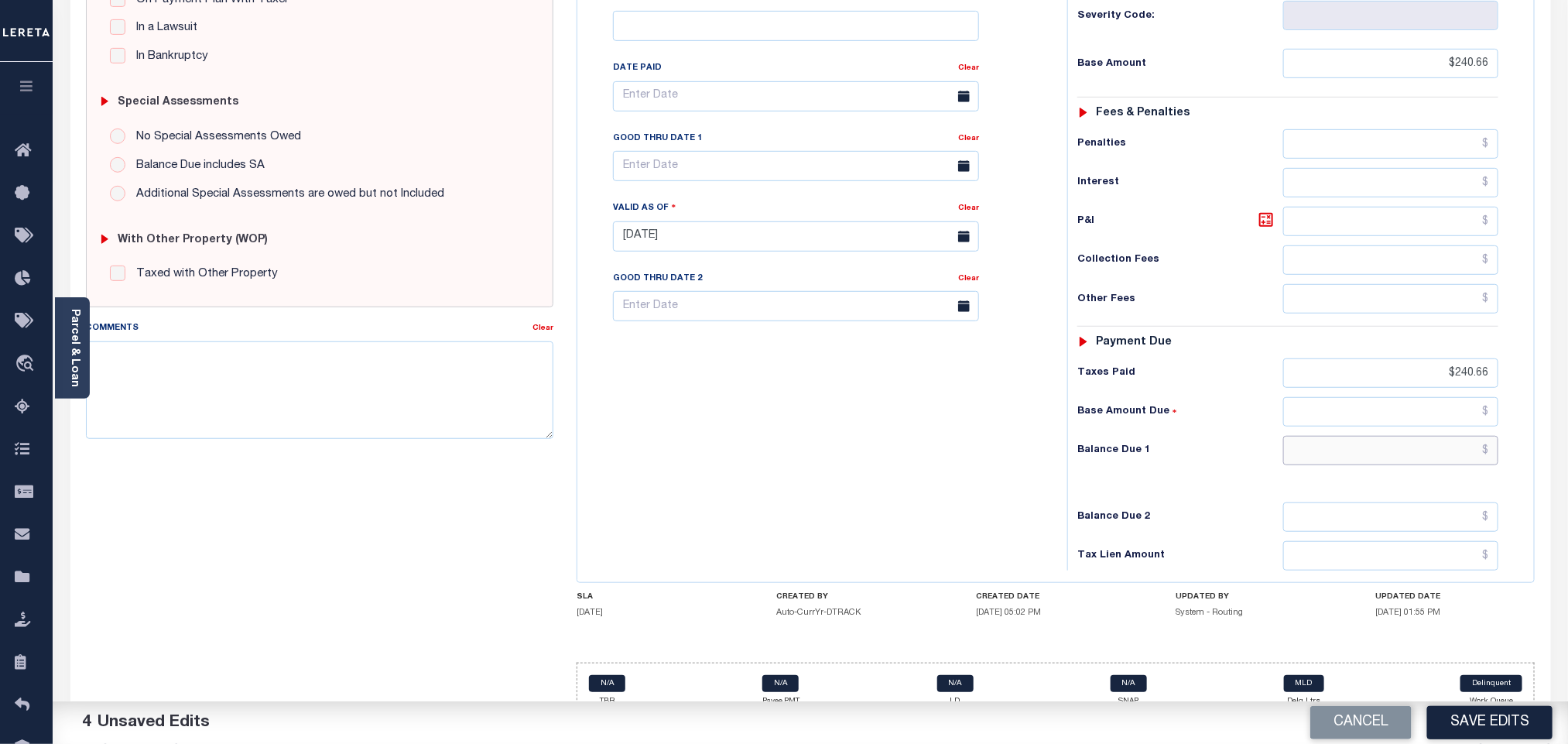
type input "$0.00"
click at [1235, 502] on div "Balance Due 2" at bounding box center [1287, 517] width 421 height 30
click at [1502, 730] on button "Save Edits" at bounding box center [1489, 722] width 125 height 33
checkbox input "false"
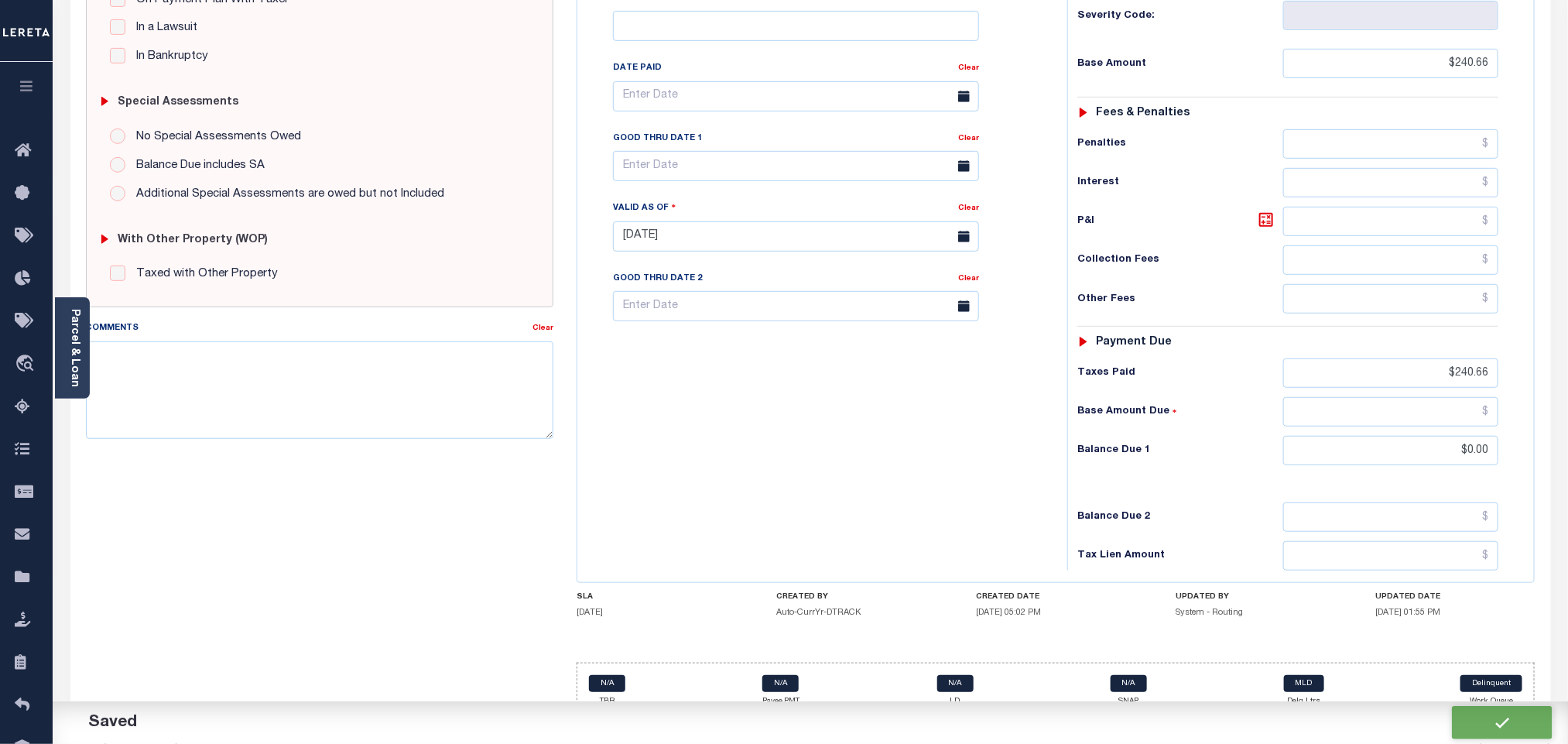
checkbox input "false"
type input "$240.66"
type input "$0"
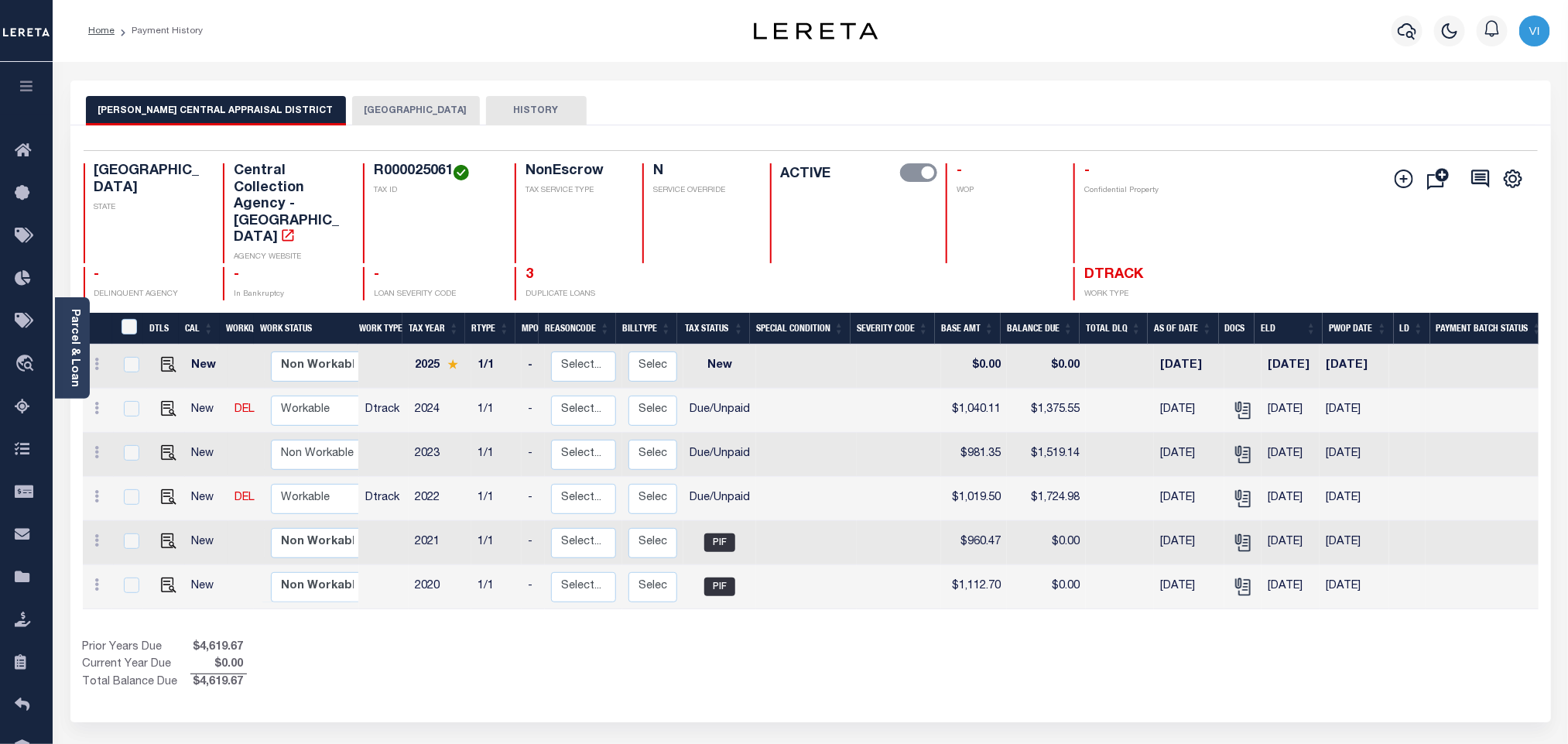
click at [355, 89] on div "[PERSON_NAME] CENTRAL APPRAISAL DISTRICT HARRISON COUNTY HISTORY" at bounding box center [810, 103] width 1480 height 45
click at [352, 114] on button "[GEOGRAPHIC_DATA]" at bounding box center [416, 111] width 128 height 30
click at [352, 103] on button "[GEOGRAPHIC_DATA]" at bounding box center [416, 111] width 128 height 30
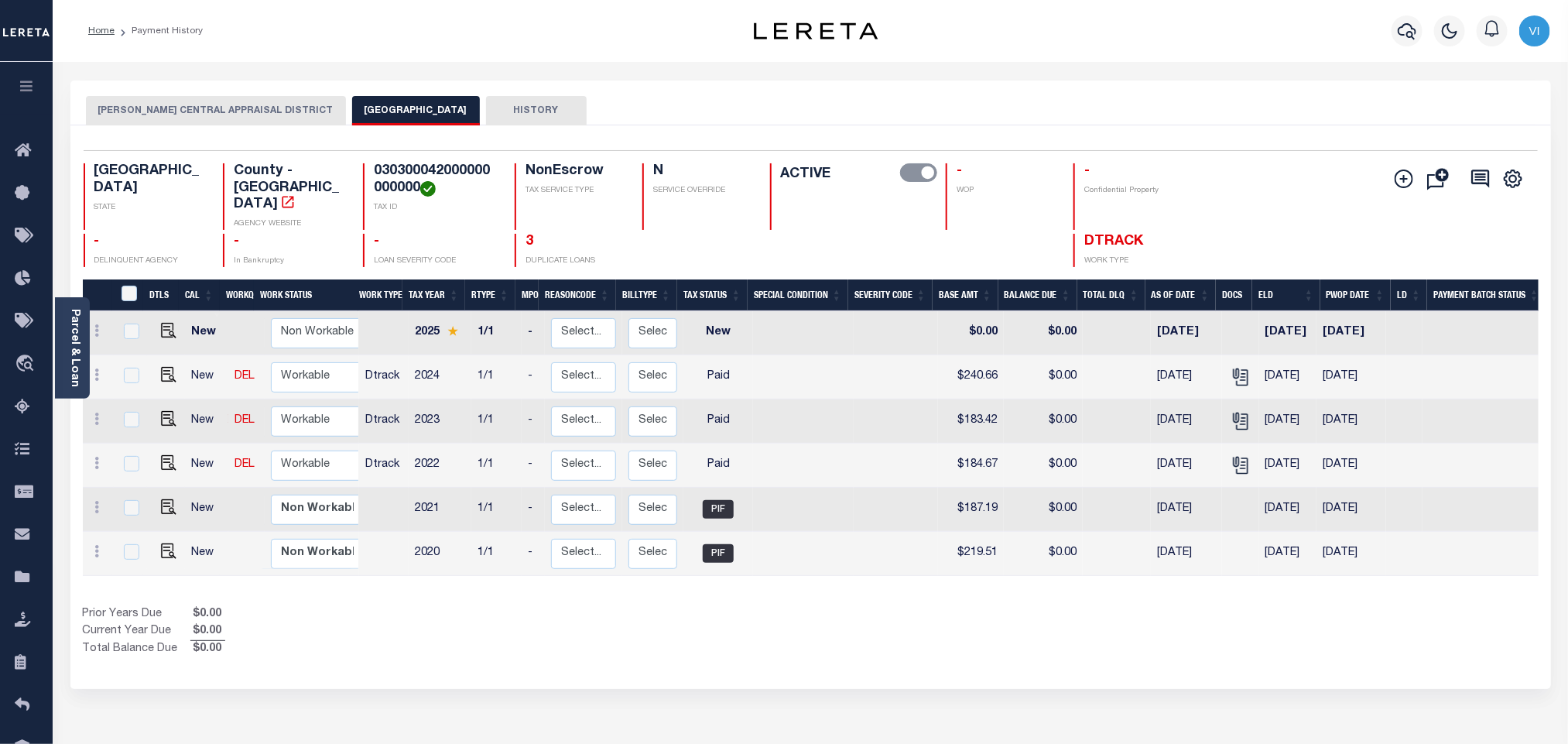
click at [421, 166] on h4 "030300042000000000000" at bounding box center [435, 180] width 123 height 33
copy h4 "030300042000000000000"
click at [60, 376] on div "Parcel & Loan" at bounding box center [72, 347] width 35 height 101
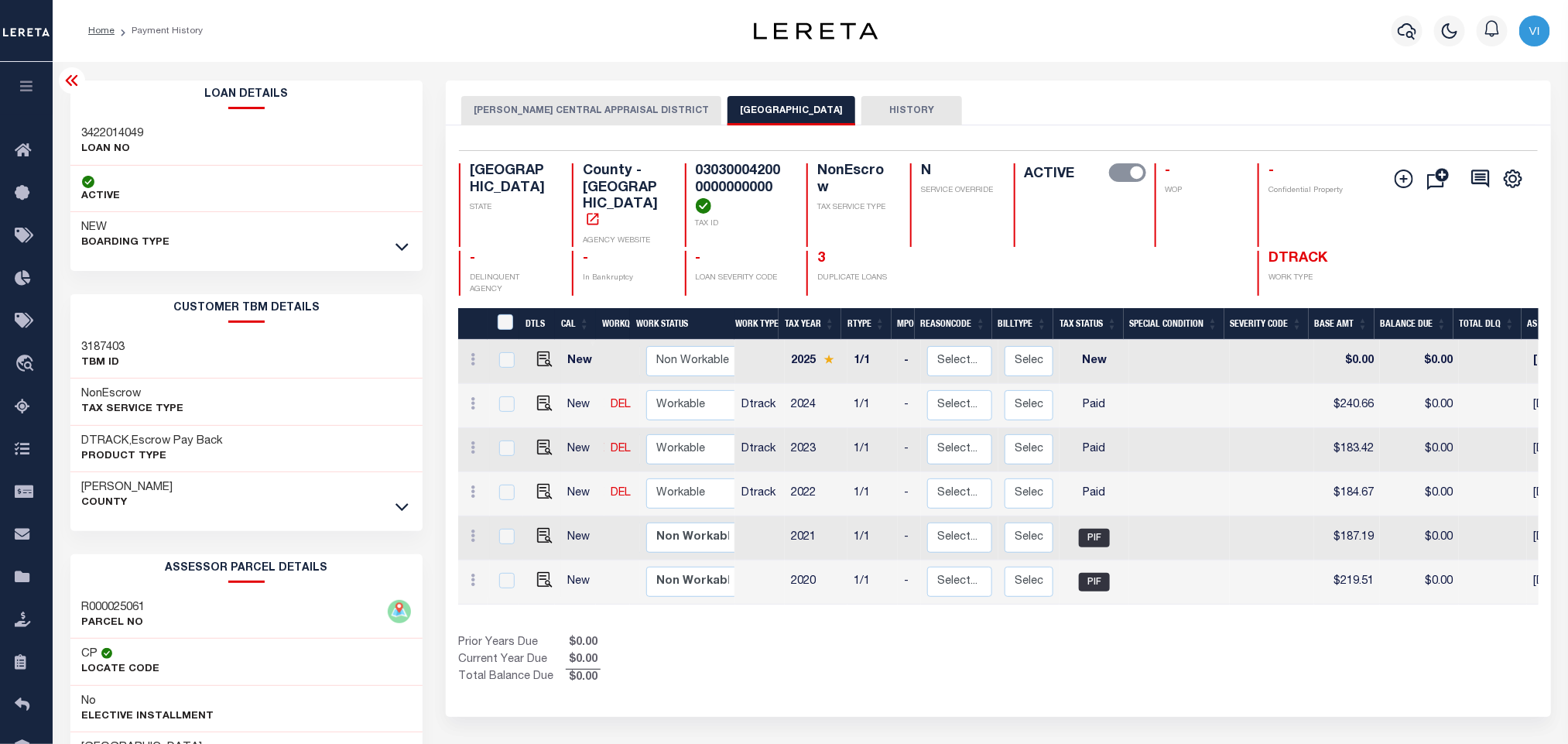
click at [80, 133] on div "3422014049 LOAN NO" at bounding box center [247, 141] width 353 height 47
copy h3 "3422014049"
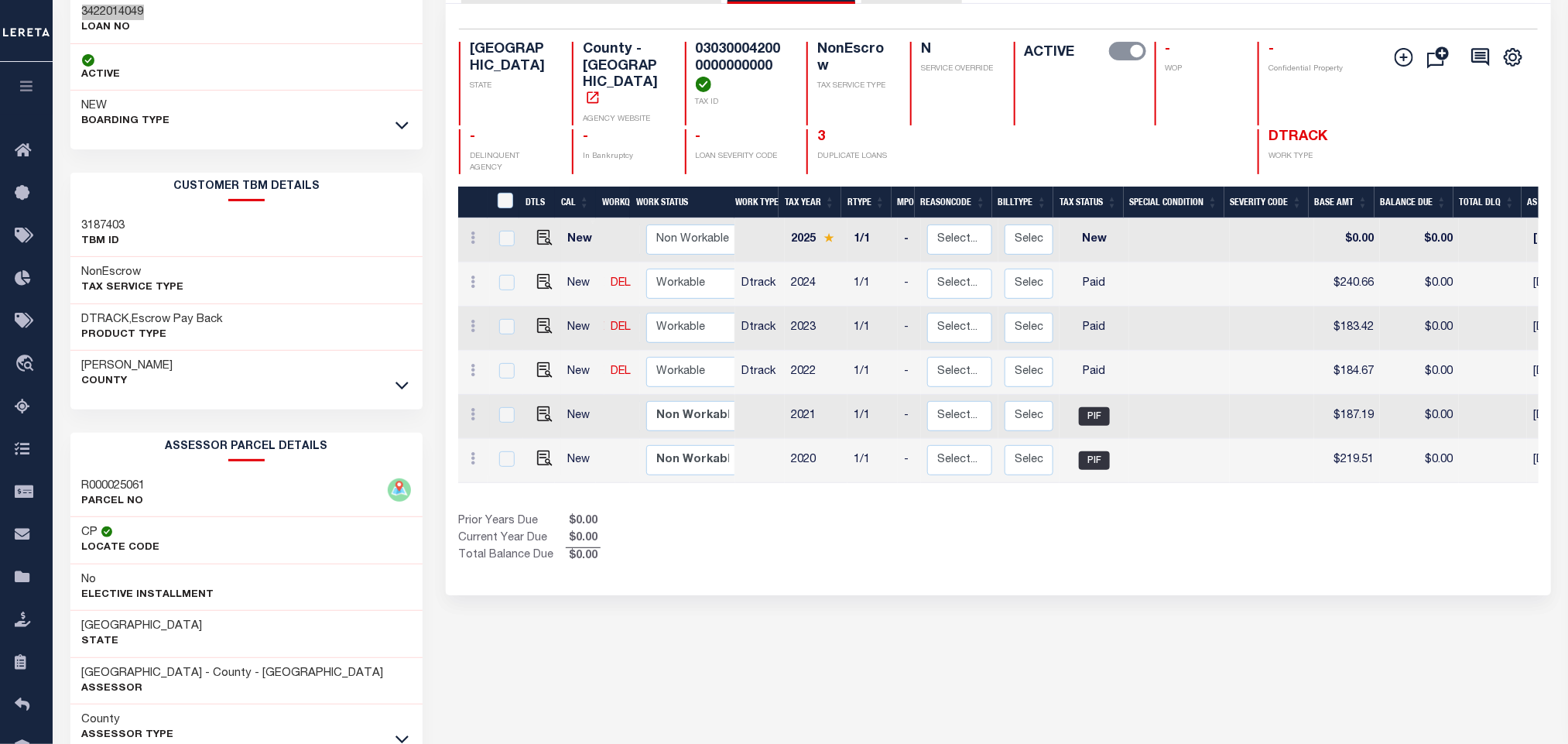
scroll to position [216, 0]
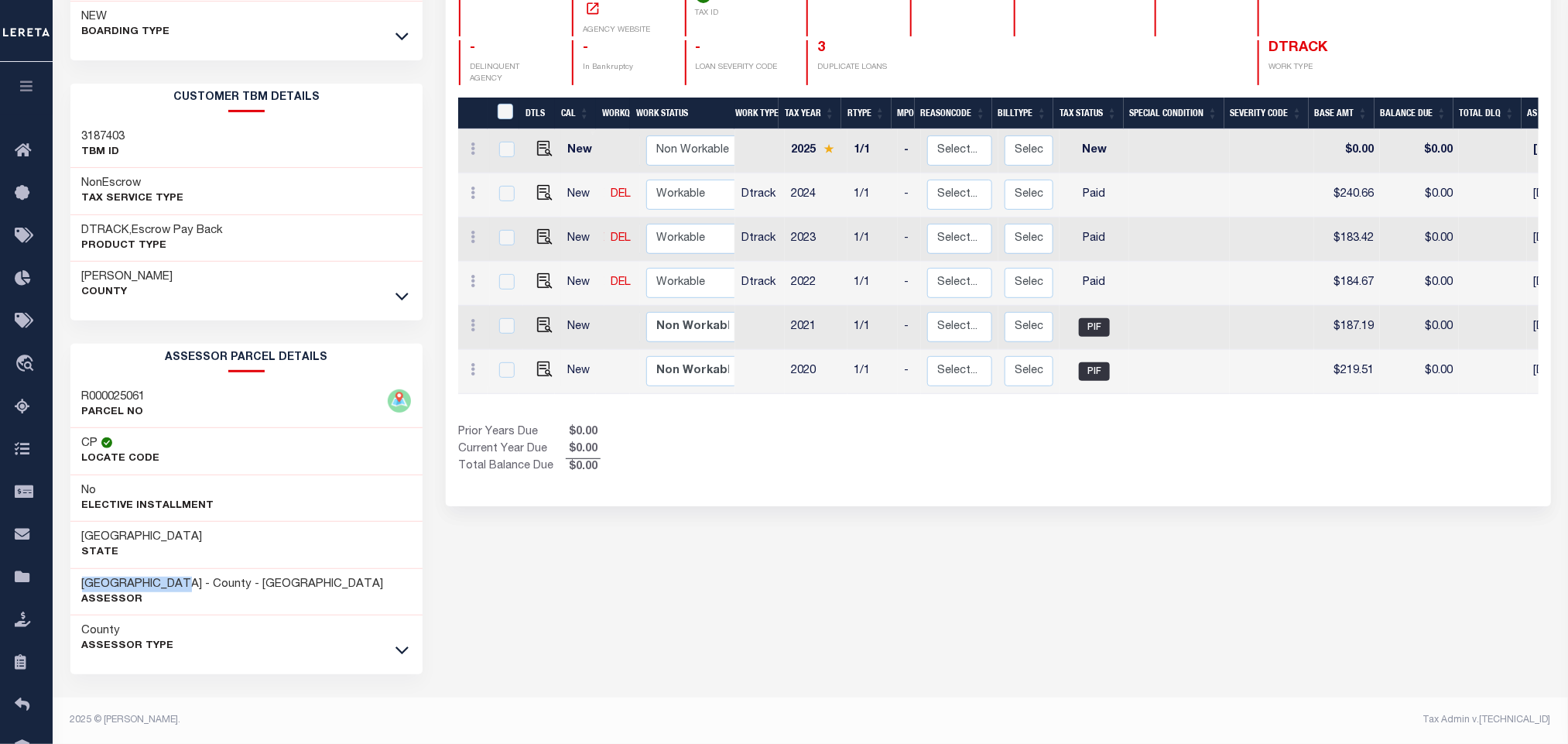
drag, startPoint x: 189, startPoint y: 583, endPoint x: 66, endPoint y: 579, distance: 123.1
click at [66, 579] on div "Loan Details 3422014049 LOAN NO NEW" at bounding box center [247, 306] width 376 height 873
copy h3 "[GEOGRAPHIC_DATA]"
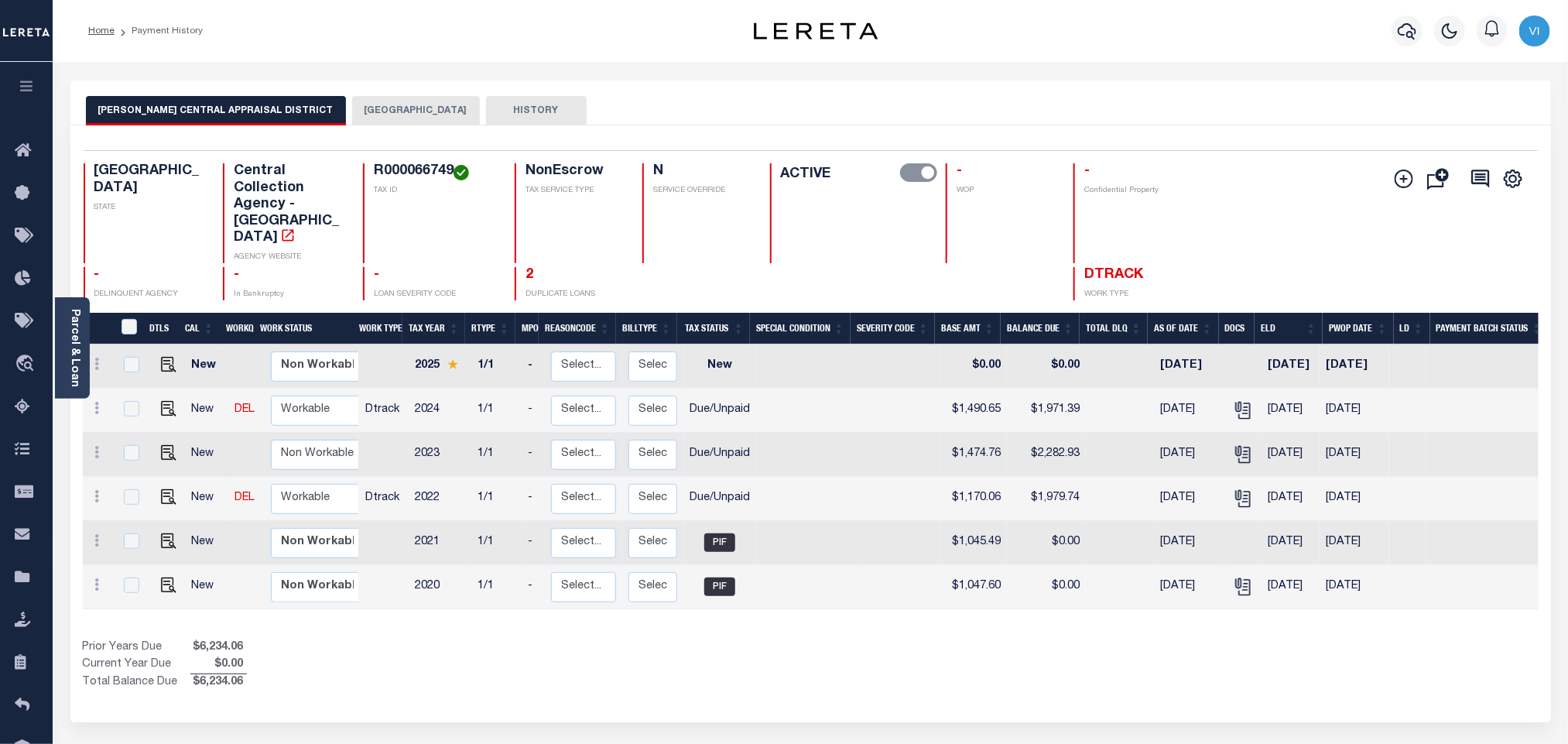
click at [360, 117] on button "[GEOGRAPHIC_DATA]" at bounding box center [416, 111] width 128 height 30
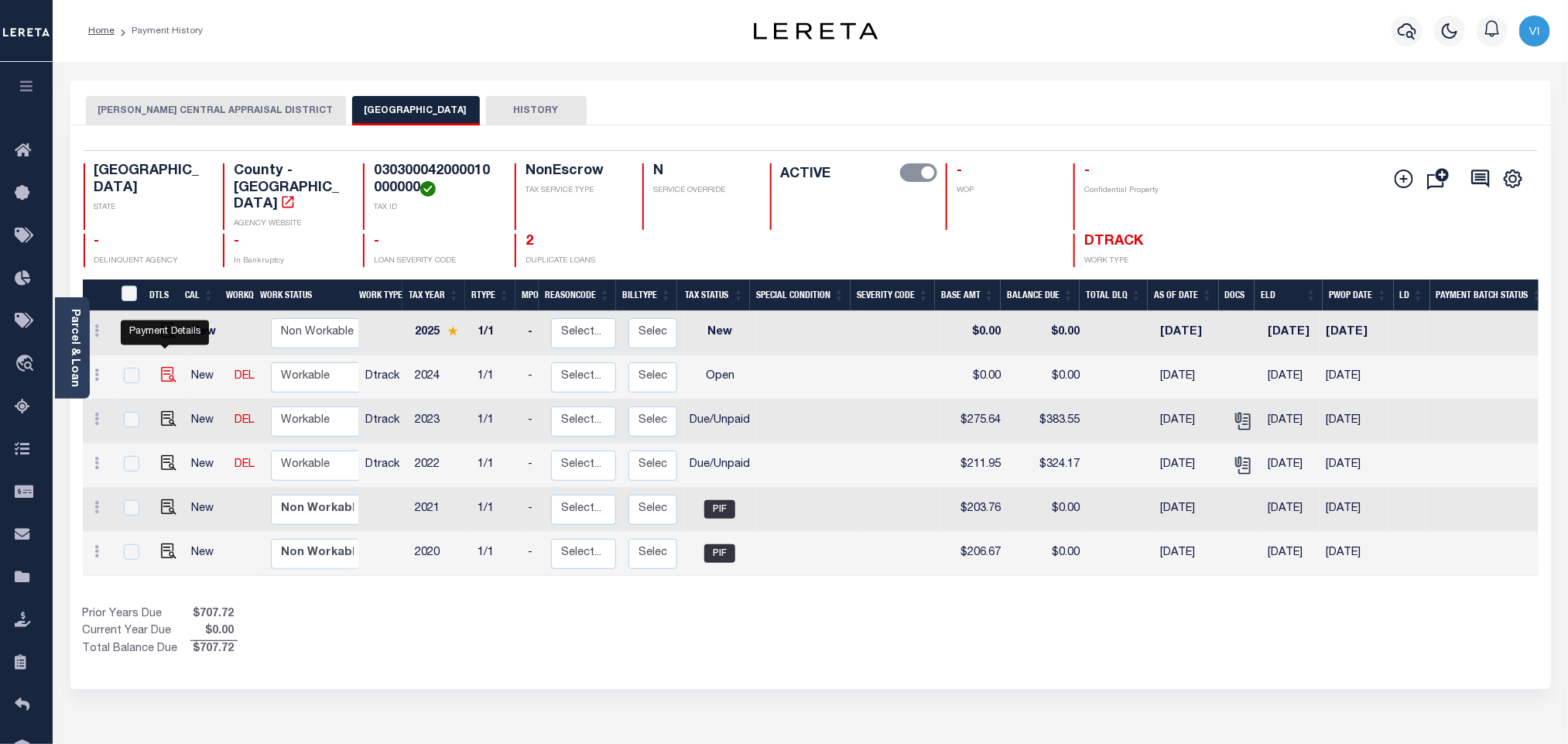
click at [172, 367] on img "" at bounding box center [169, 375] width 15 height 15
checkbox input "true"
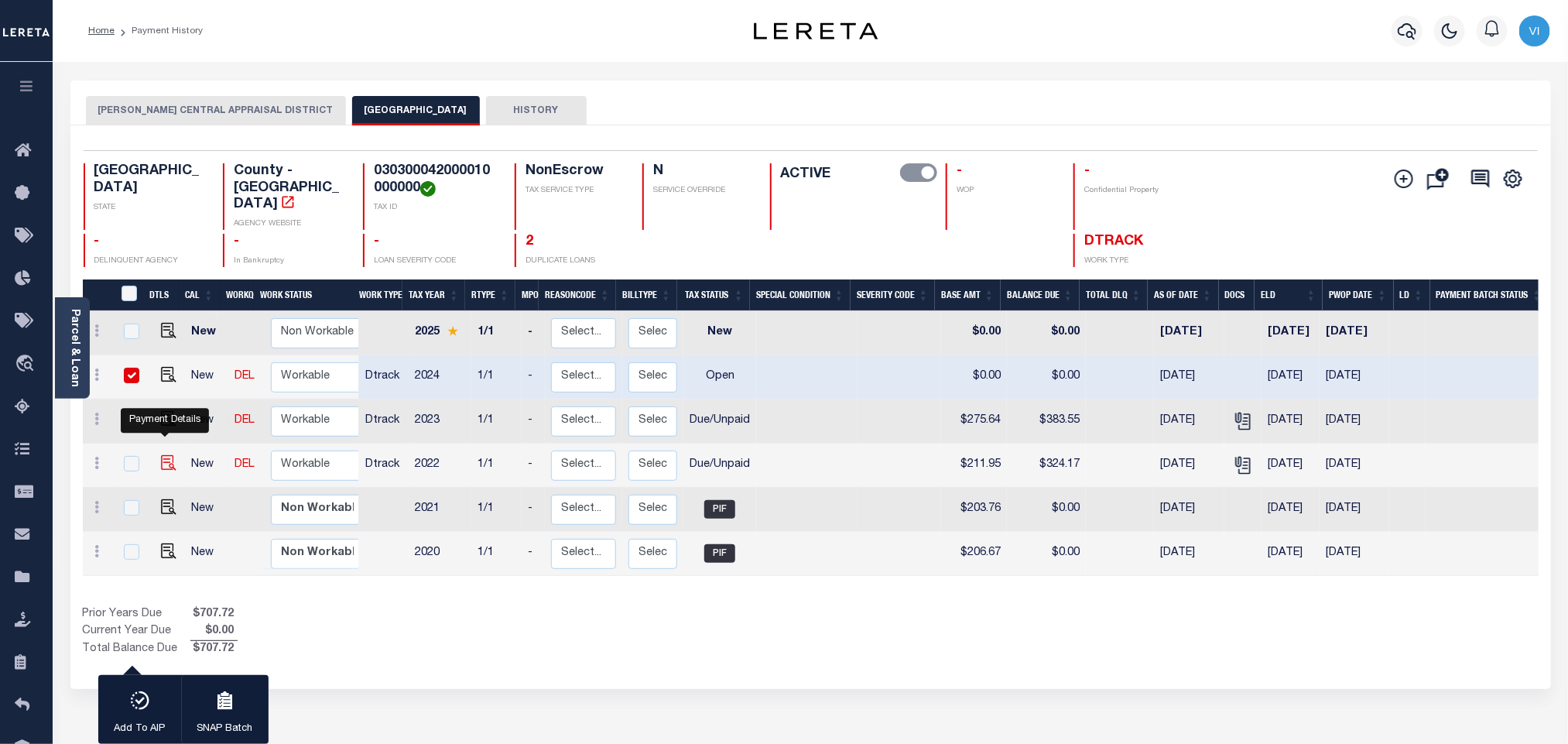
click at [161, 455] on img "" at bounding box center [169, 463] width 15 height 15
checkbox input "true"
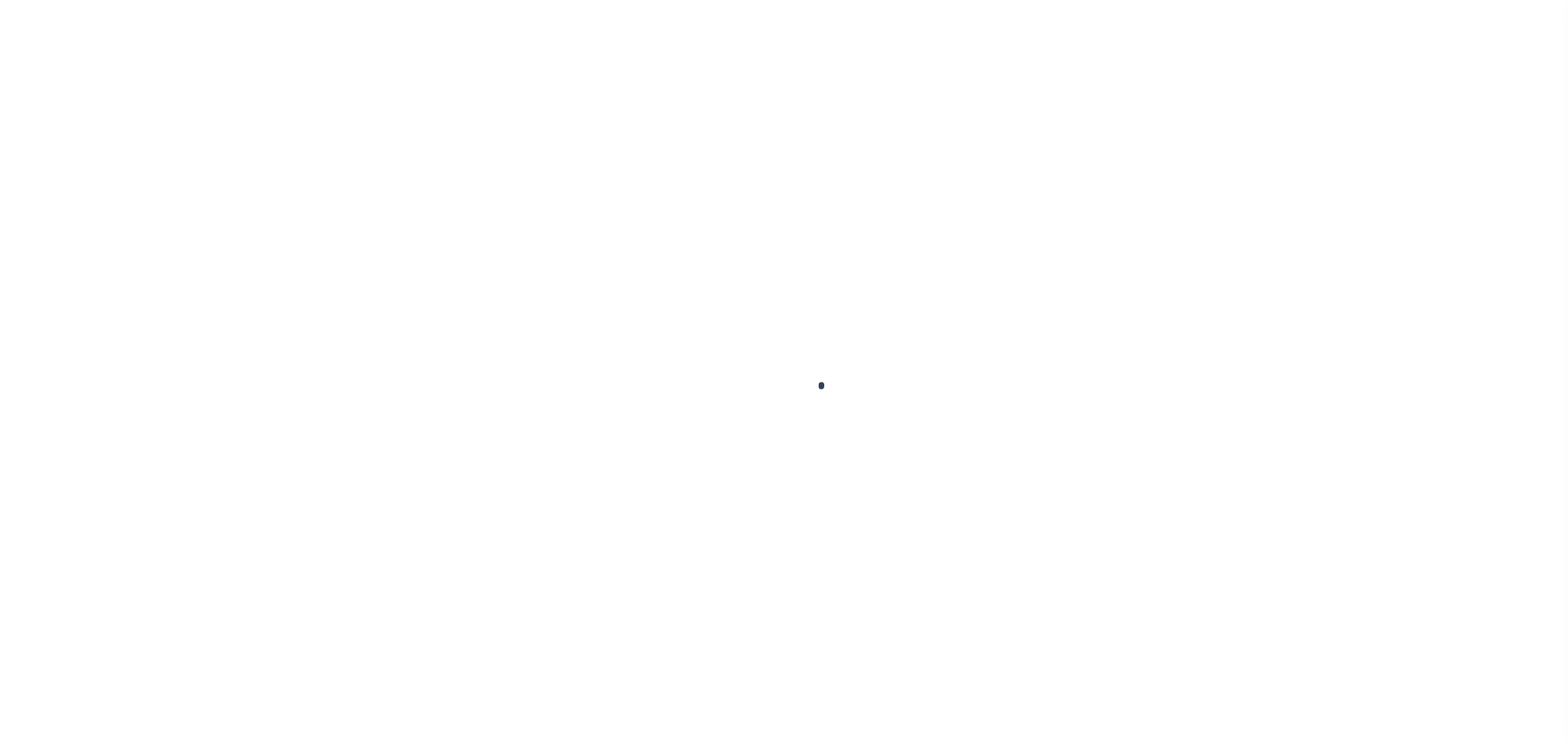
select select "OP2"
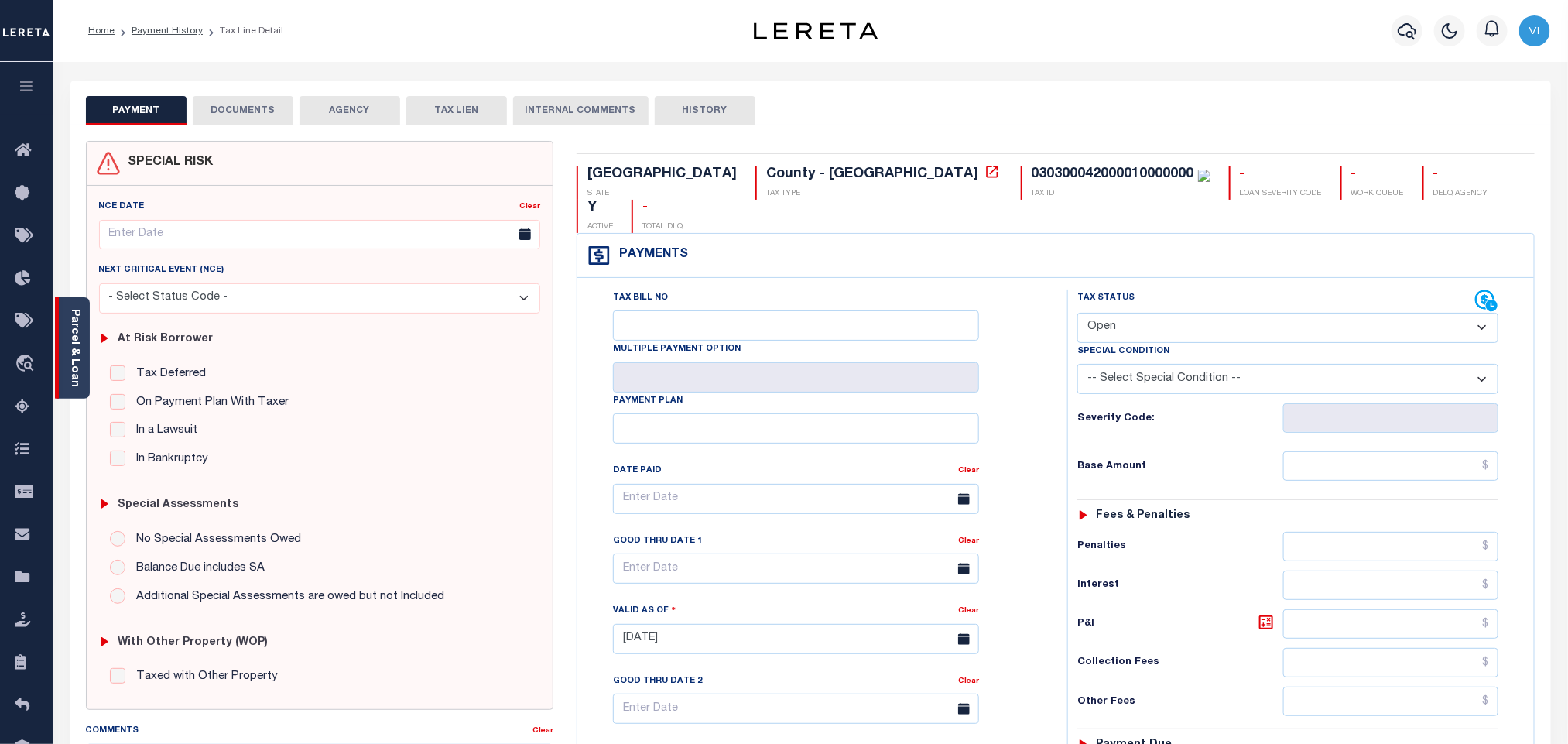
click at [74, 362] on link "Parcel & Loan" at bounding box center [74, 348] width 11 height 78
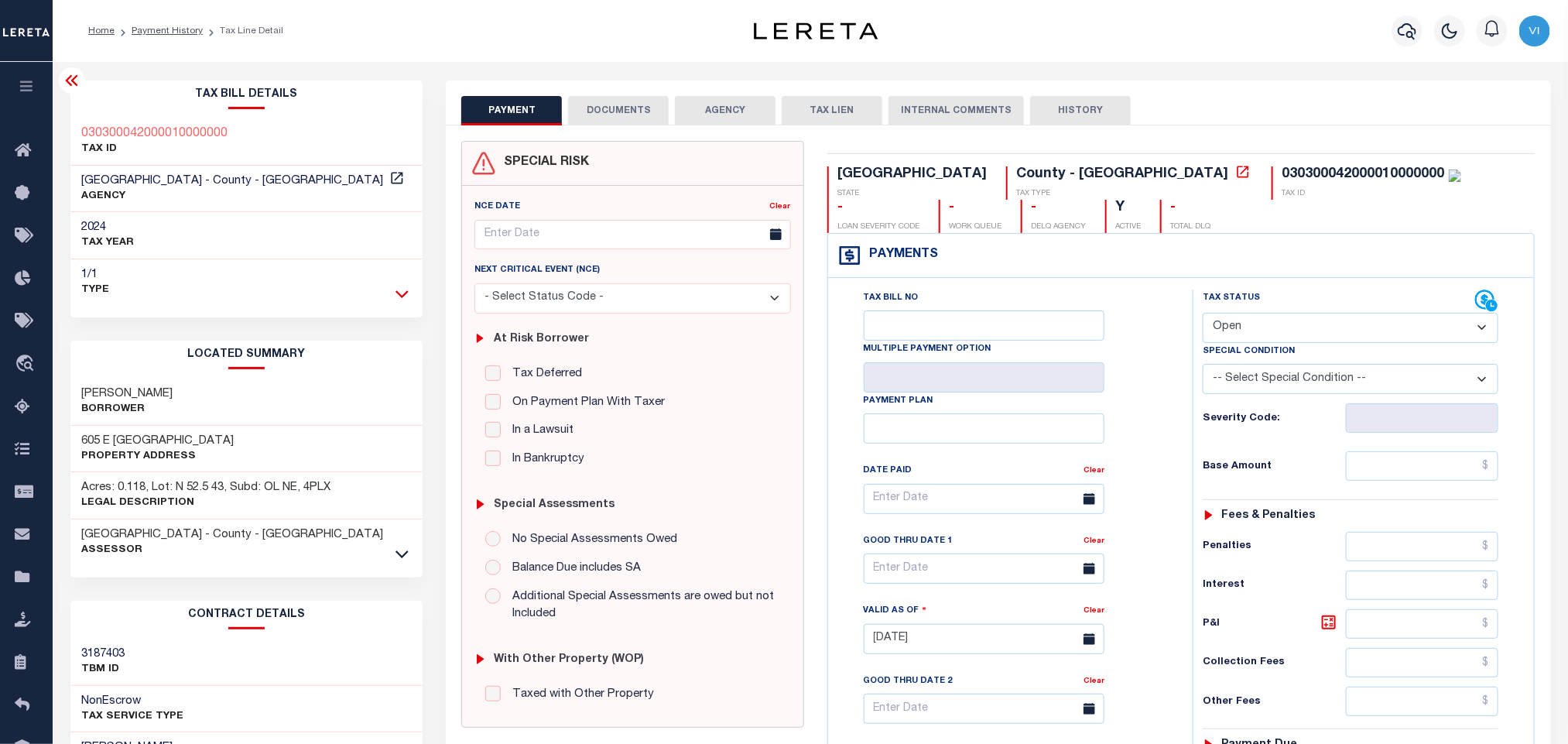
click at [400, 297] on icon at bounding box center [402, 294] width 13 height 8
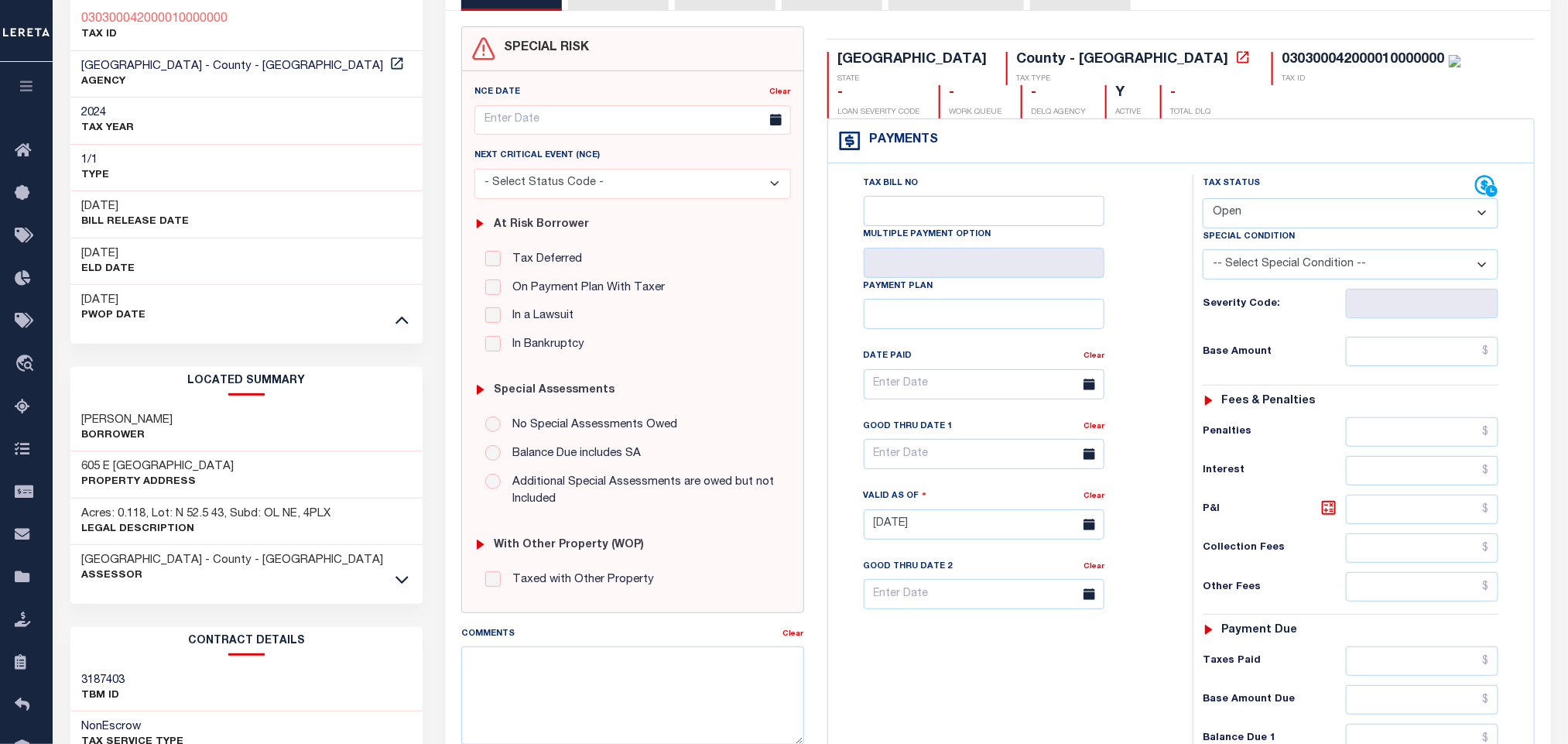
scroll to position [348, 0]
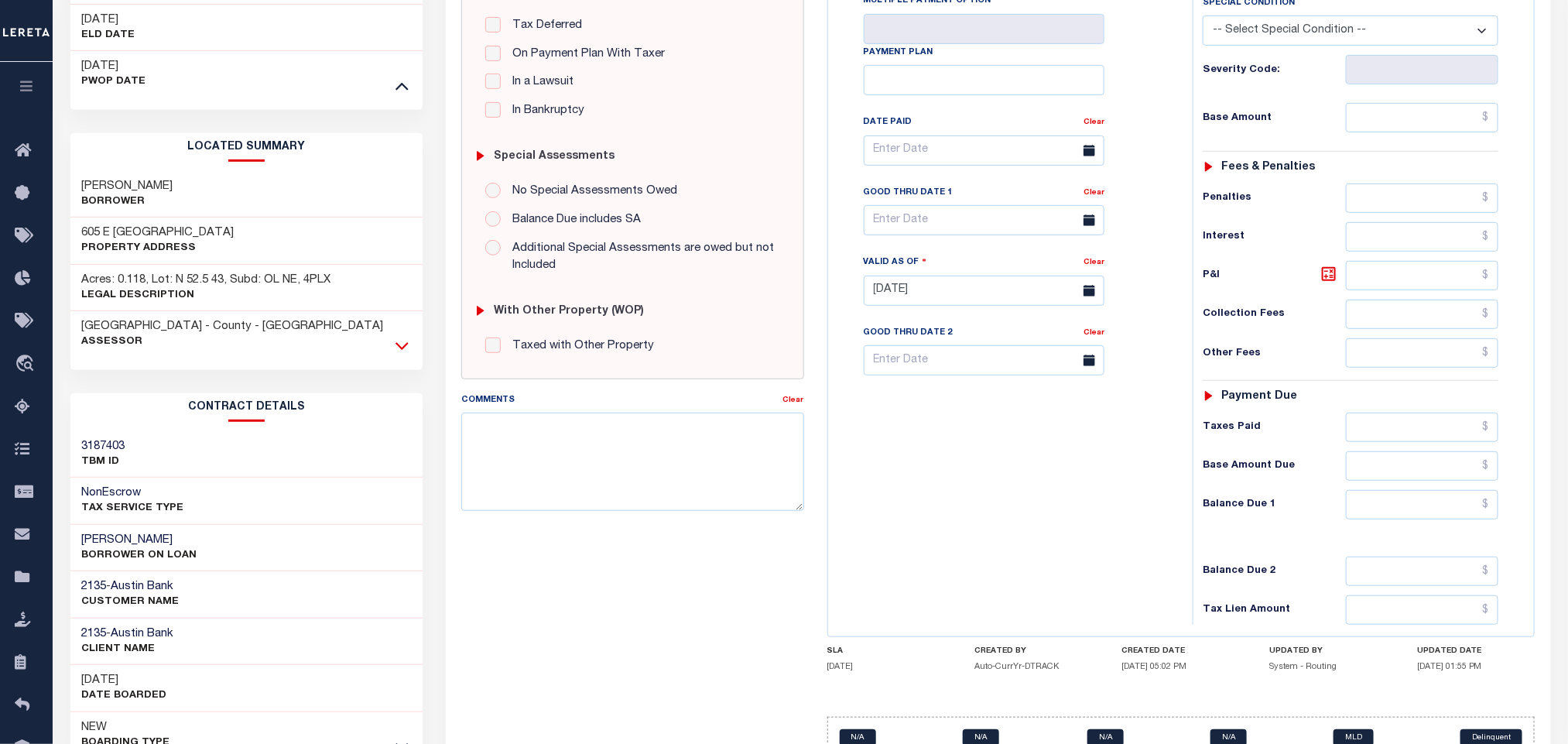
click at [397, 348] on icon at bounding box center [402, 345] width 13 height 16
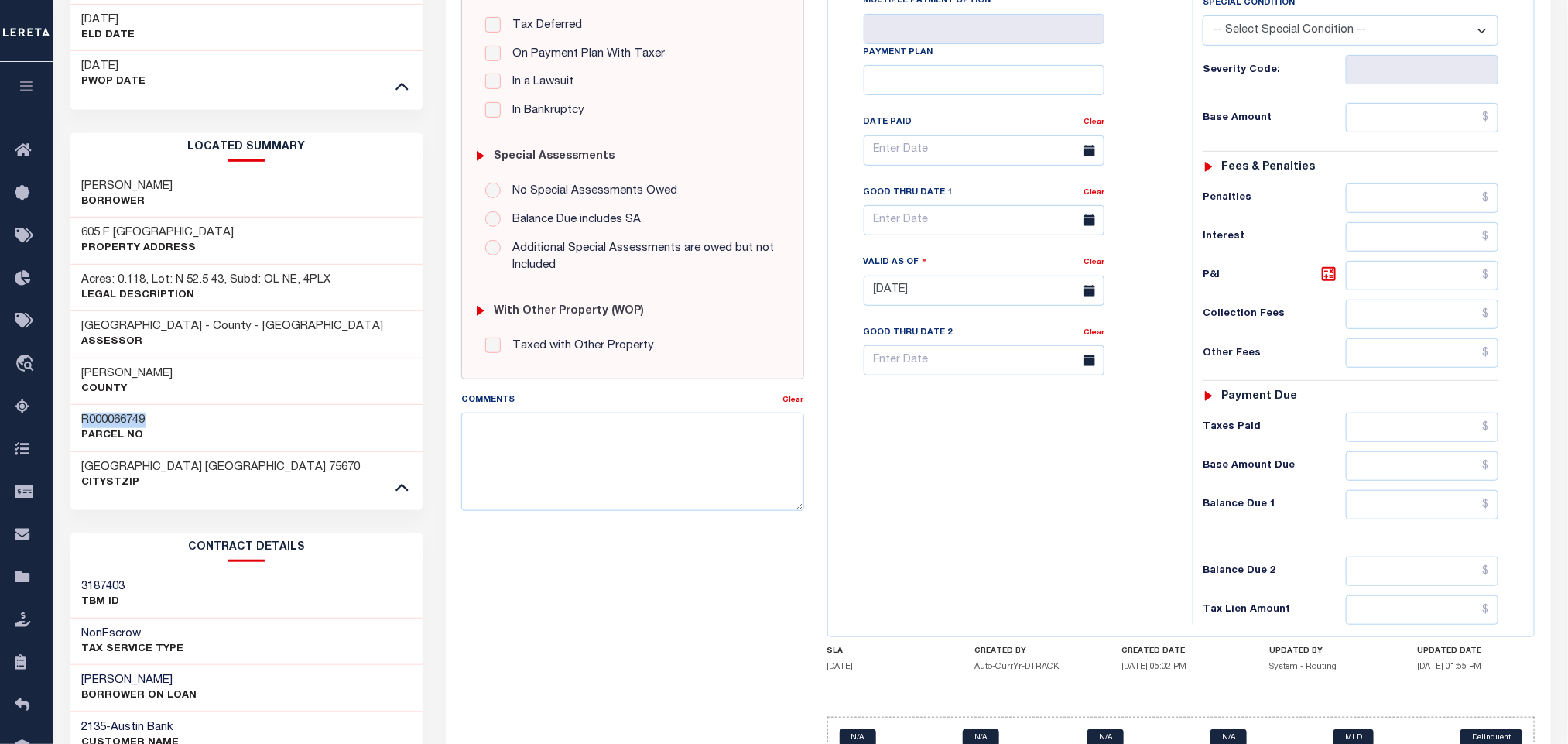
drag, startPoint x: 161, startPoint y: 423, endPoint x: 80, endPoint y: 425, distance: 81.0
click at [80, 425] on div "R000066749 Parcel No" at bounding box center [247, 427] width 353 height 47
copy h3 "R000066749"
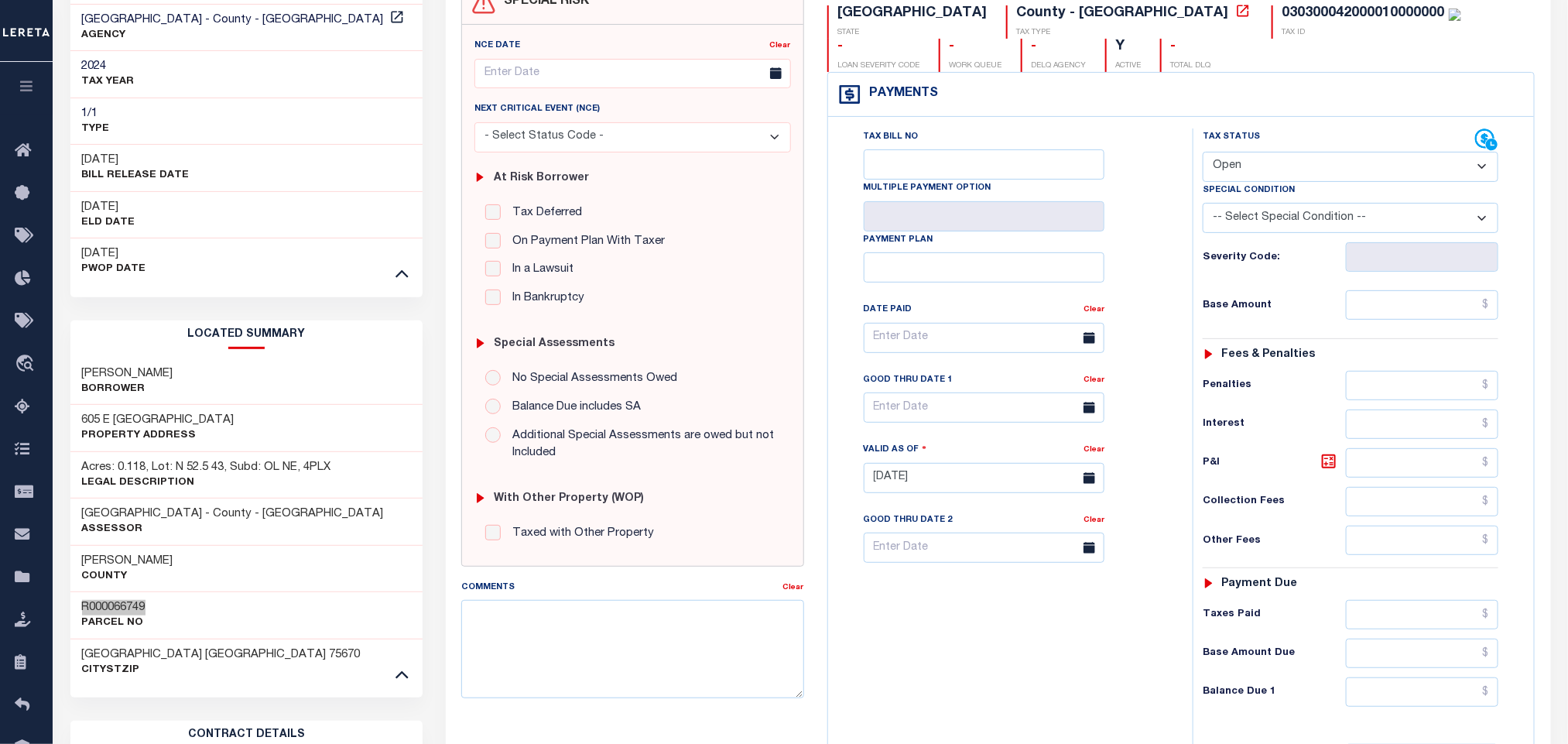
scroll to position [0, 0]
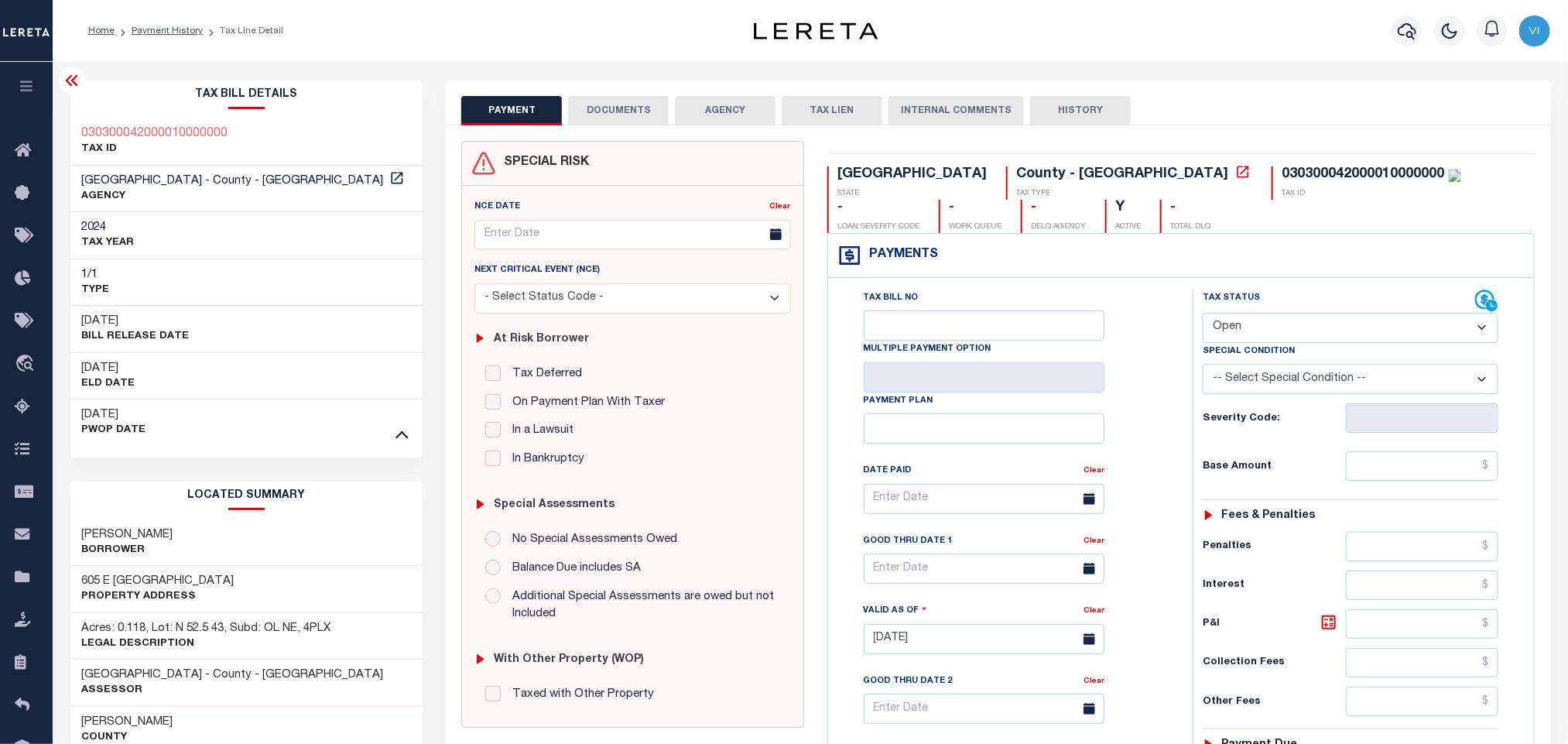
click at [1282, 175] on div "030300042000010000000" at bounding box center [1363, 174] width 163 height 14
copy div "030300042000010000000"
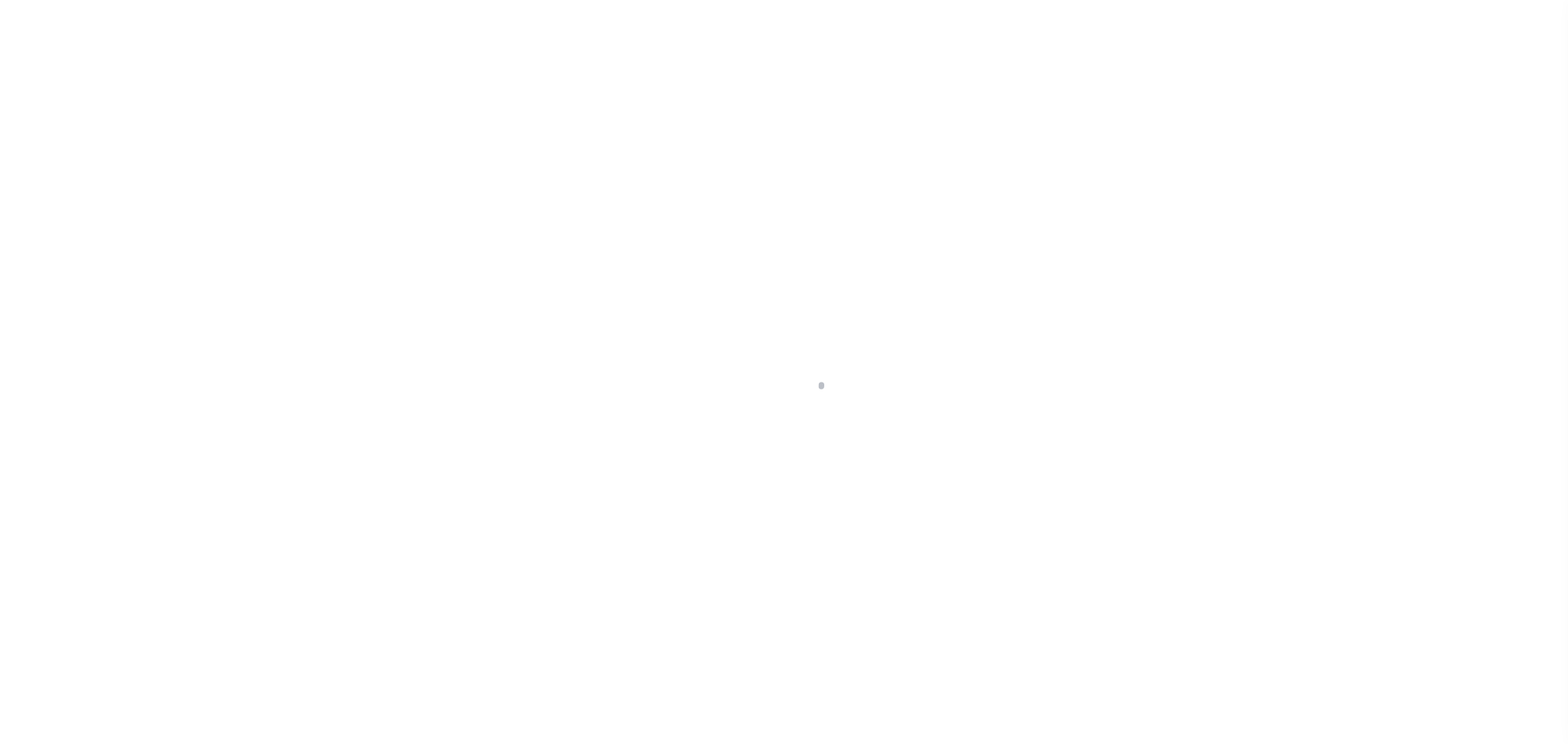
select select "DUE"
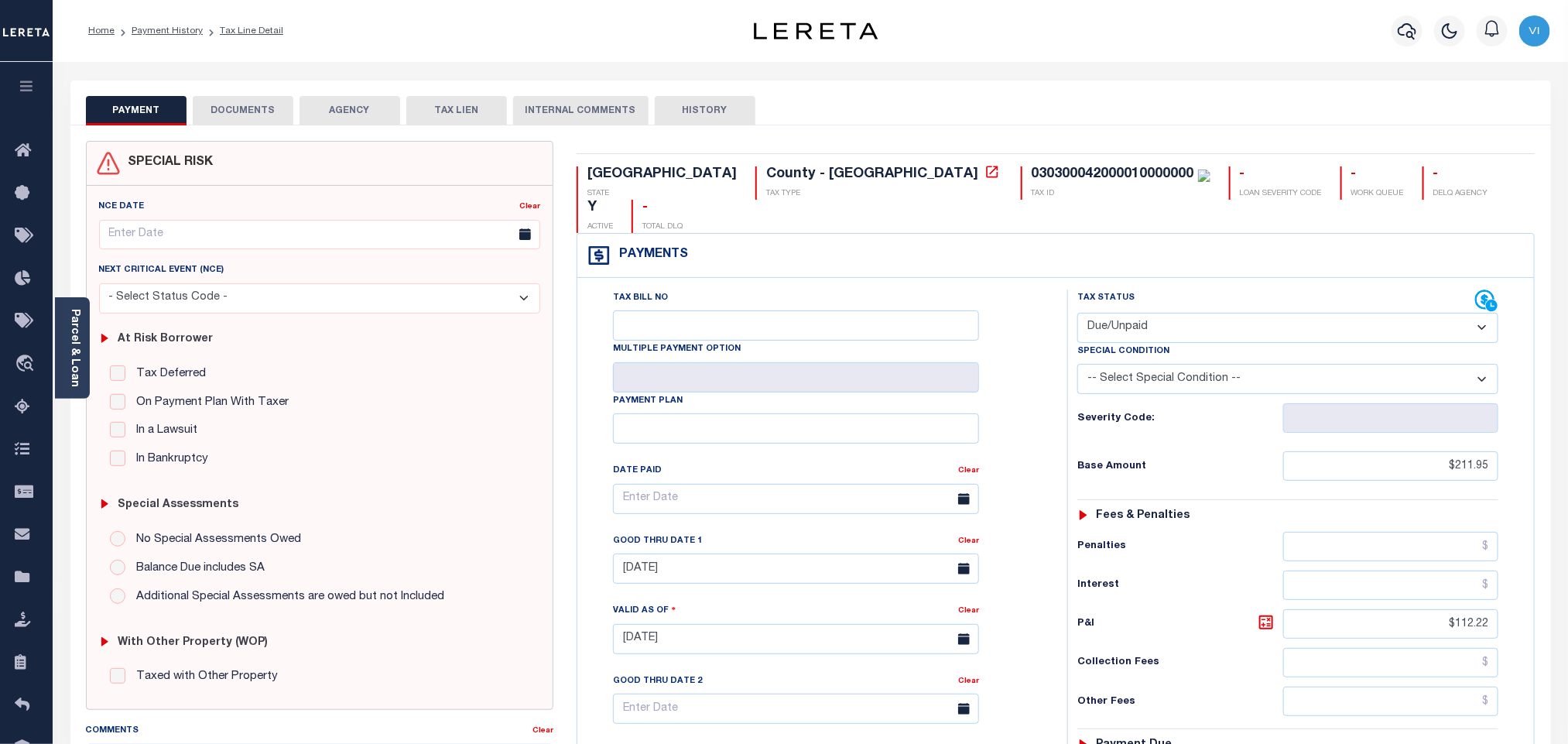
click at [251, 112] on button "DOCUMENTS" at bounding box center [243, 111] width 100 height 30
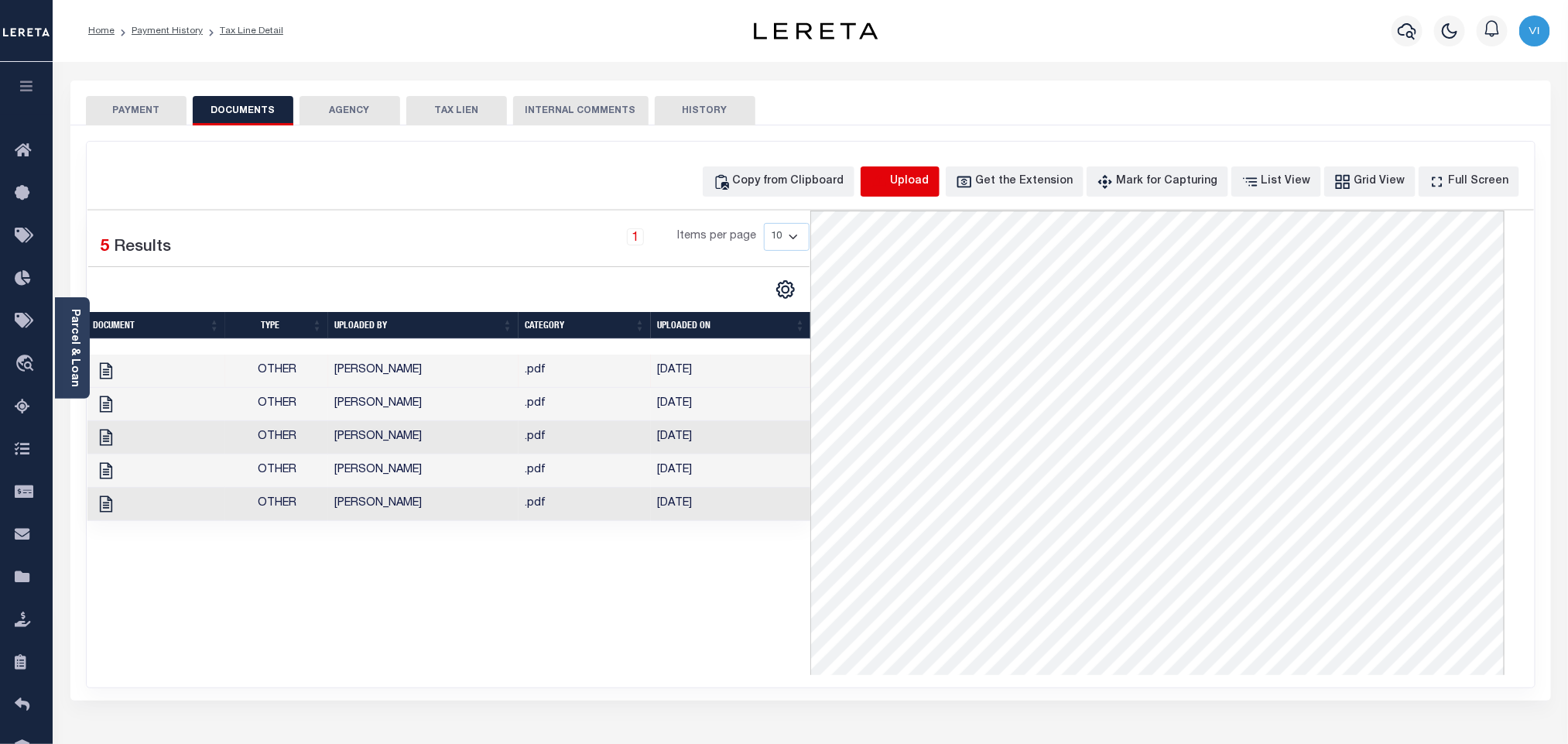
click at [885, 186] on icon "button" at bounding box center [878, 180] width 14 height 13
select select "POP"
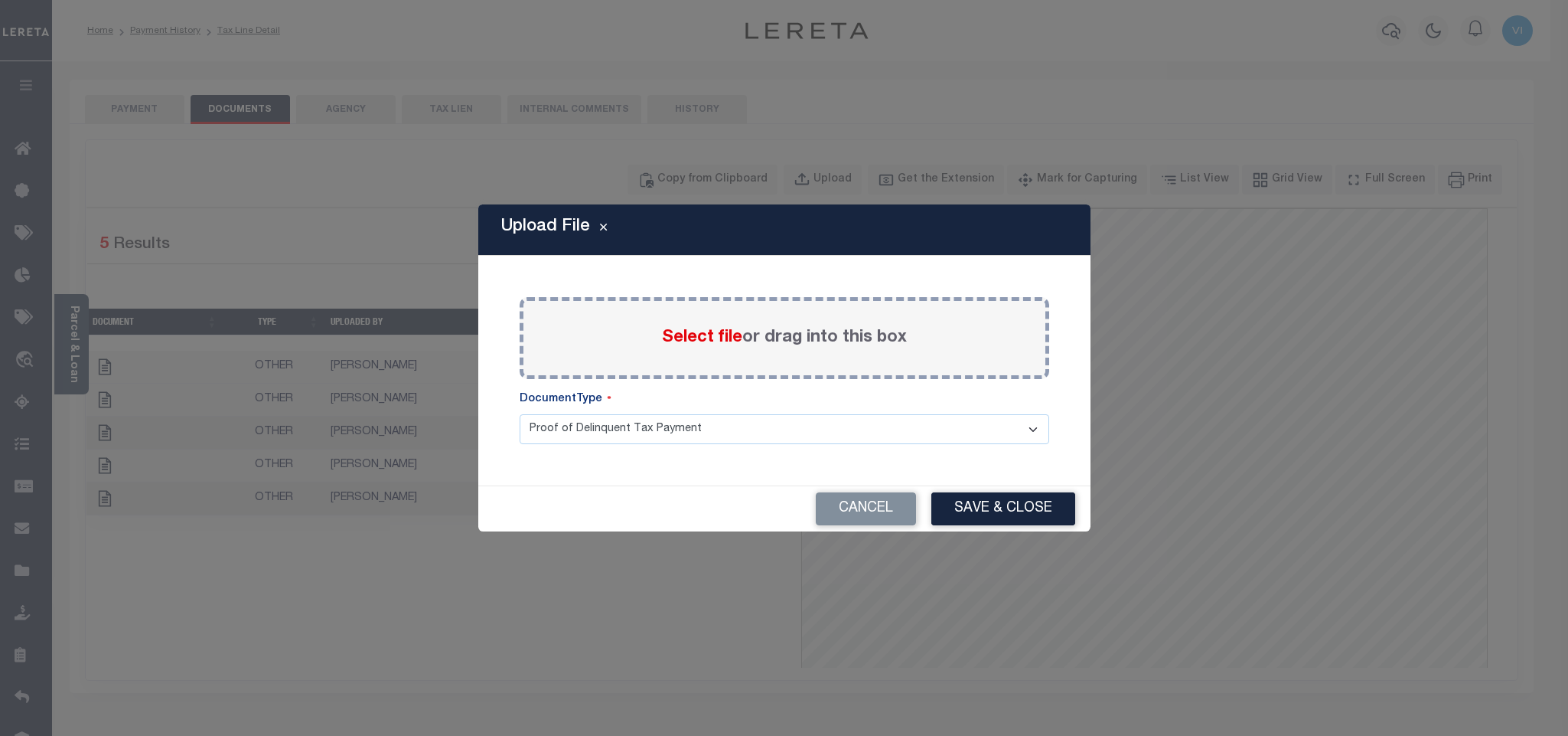
click at [683, 339] on span "Select file" at bounding box center [701, 338] width 80 height 17
click at [0, 0] on input "Select file or drag into this box" at bounding box center [0, 0] width 0 height 0
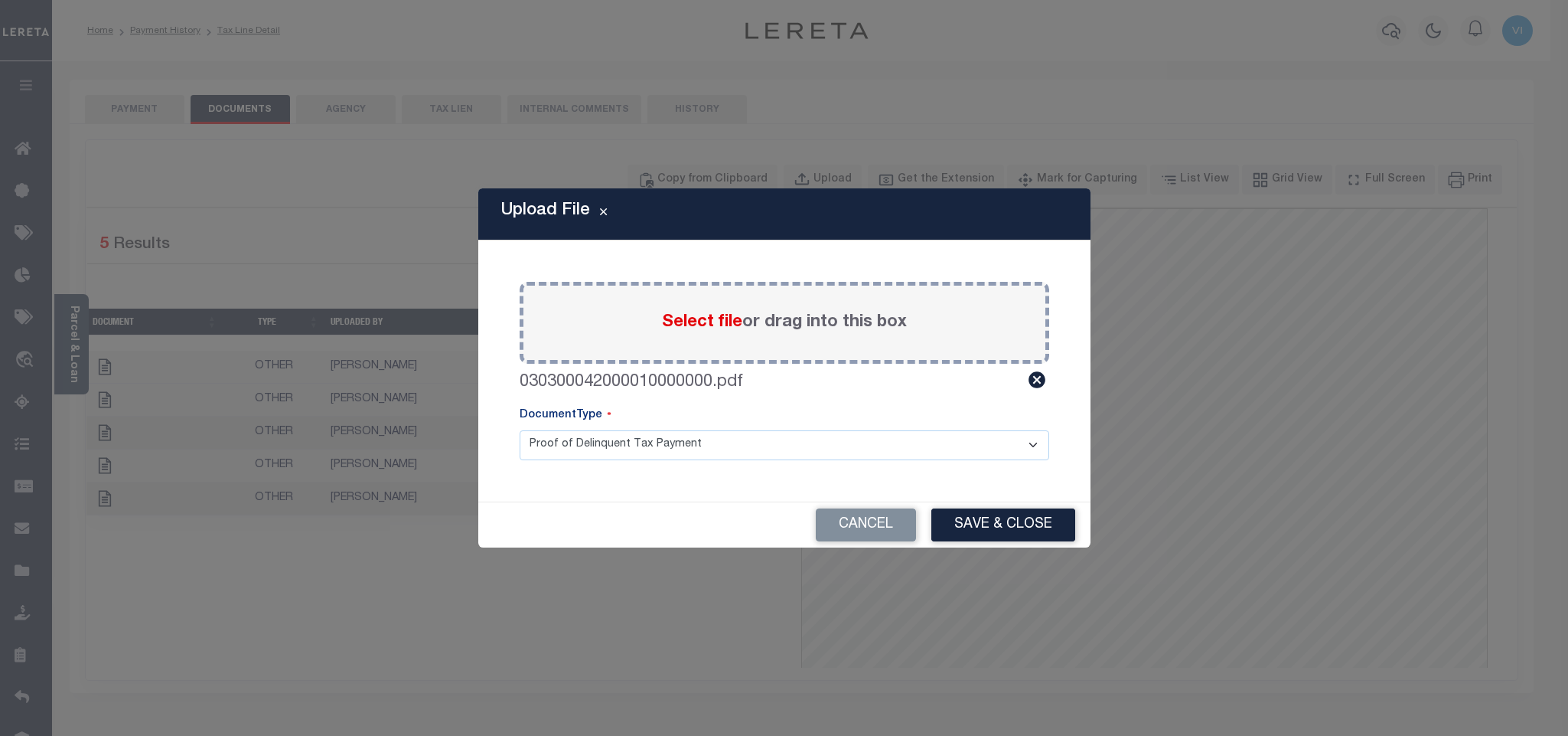
click at [540, 457] on select "Proof of Delinquent Tax Payment" at bounding box center [784, 445] width 529 height 29
click at [519, 430] on select "Proof of Delinquent Tax Payment" at bounding box center [784, 445] width 529 height 29
click at [1008, 534] on button "Save & Close" at bounding box center [1002, 525] width 144 height 33
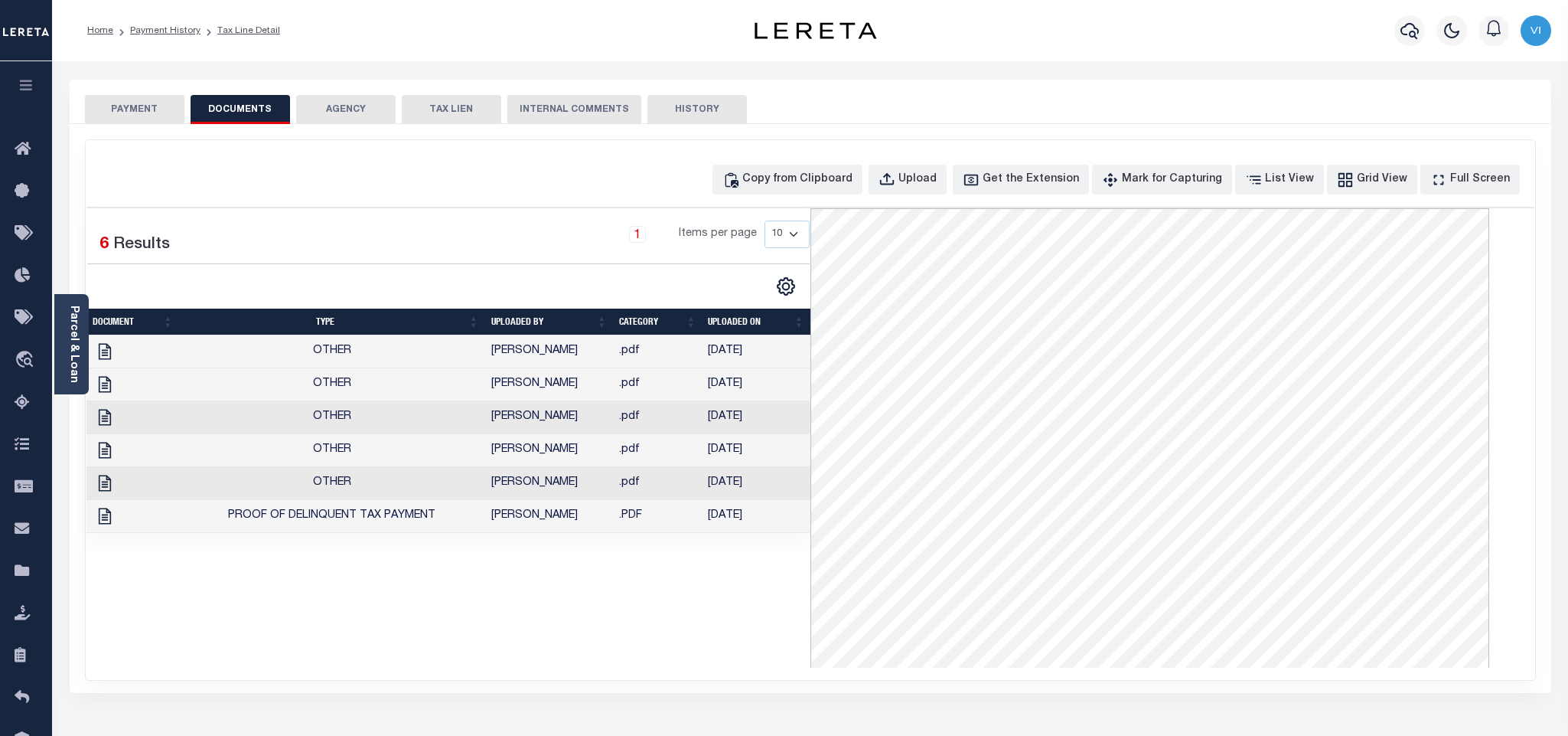
click at [125, 117] on button "PAYMENT" at bounding box center [135, 109] width 99 height 29
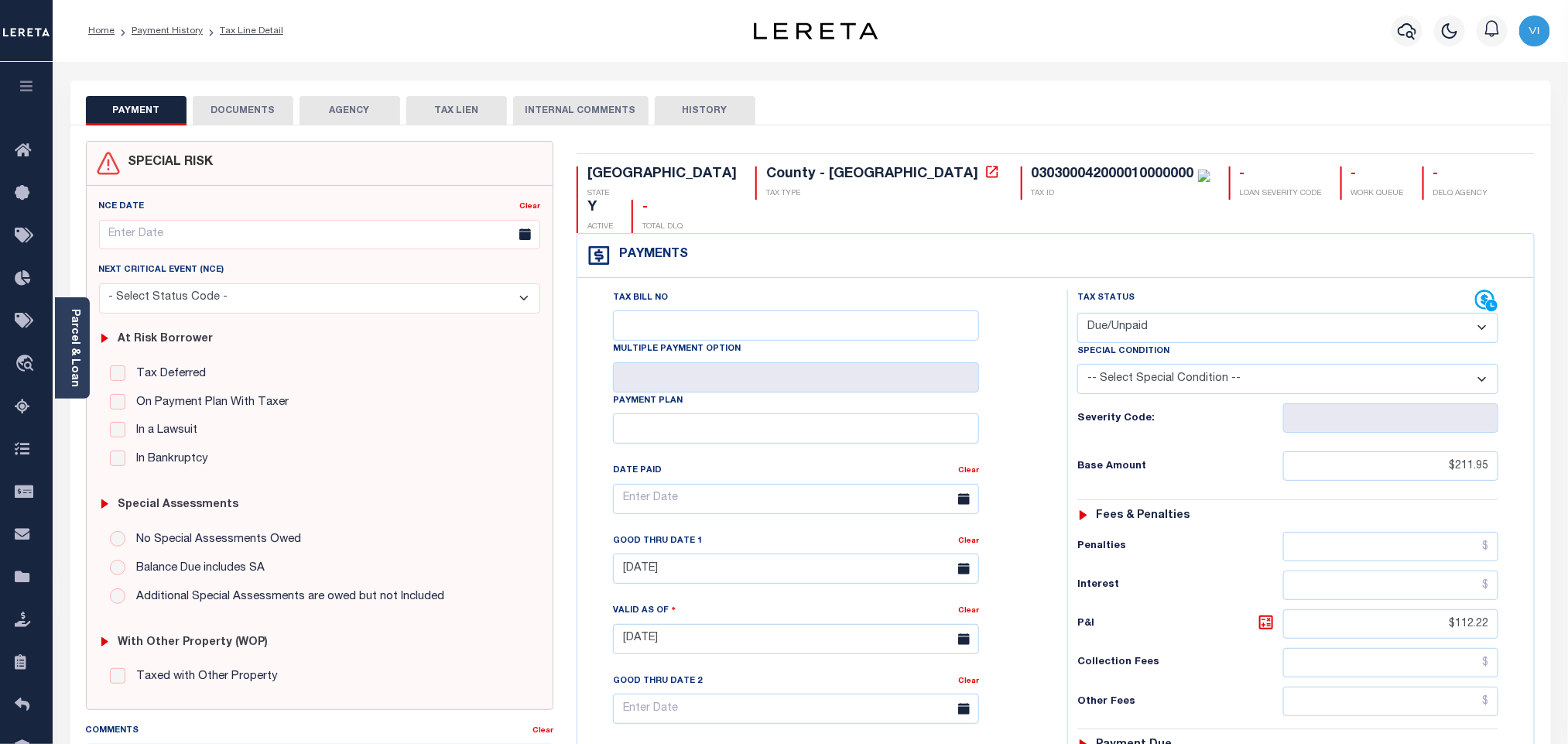
drag, startPoint x: 1191, startPoint y: 295, endPoint x: 1187, endPoint y: 309, distance: 14.6
click at [1191, 312] on select "- Select Status Code - Open Due/Unpaid Paid Incomplete No Tax Due Internal Refu…" at bounding box center [1287, 327] width 421 height 30
select select "PYD"
click at [1077, 312] on select "- Select Status Code - Open Due/Unpaid Paid Incomplete No Tax Due Internal Refu…" at bounding box center [1287, 327] width 421 height 30
type input "[DATE]"
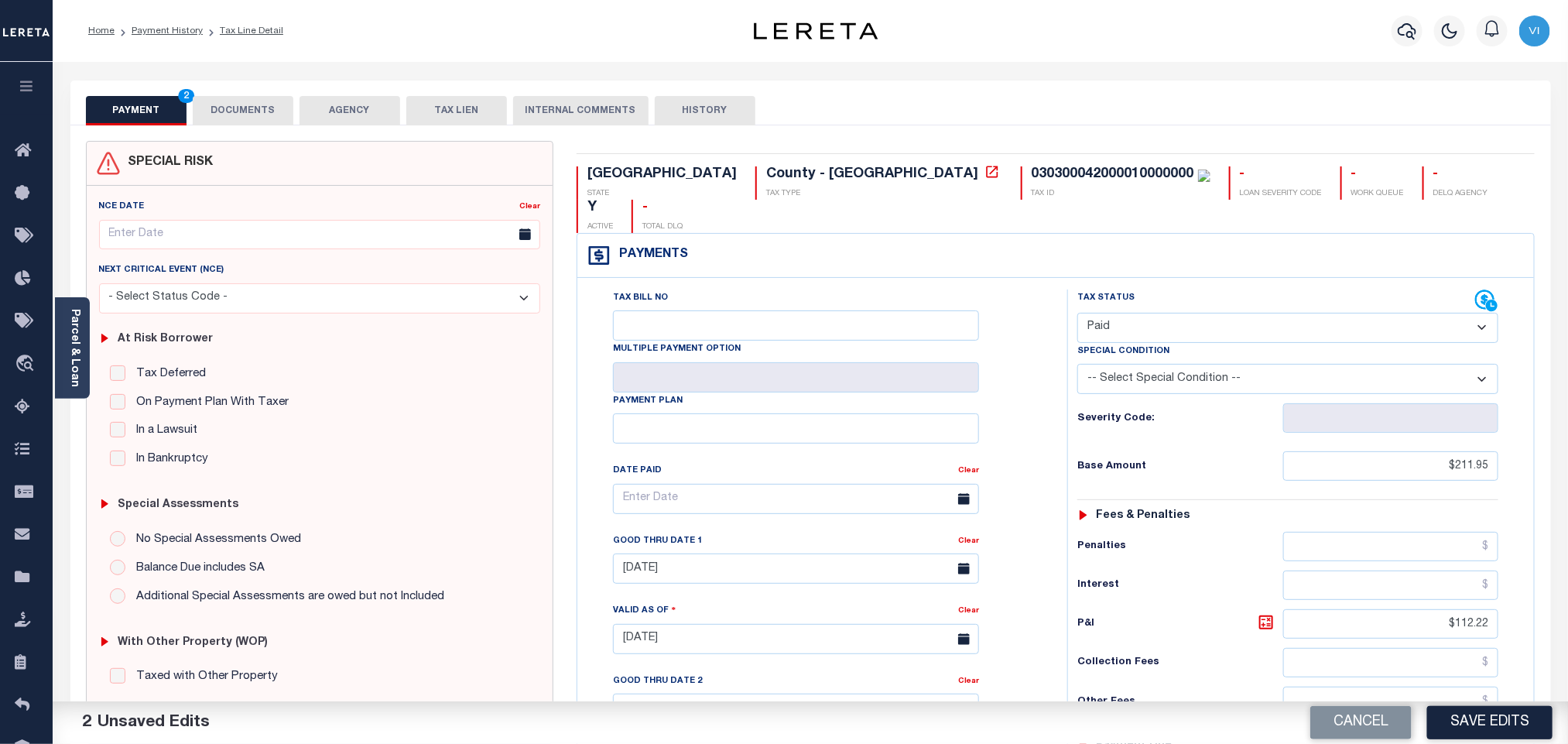
click at [970, 532] on div "Clear" at bounding box center [968, 542] width 21 height 21
click at [975, 537] on link "Clear" at bounding box center [968, 541] width 21 height 8
drag, startPoint x: 1500, startPoint y: 610, endPoint x: 1579, endPoint y: 623, distance: 80.1
click at [1567, 623] on html "Home Payment History Tax Line Detail" at bounding box center [784, 584] width 1568 height 1169
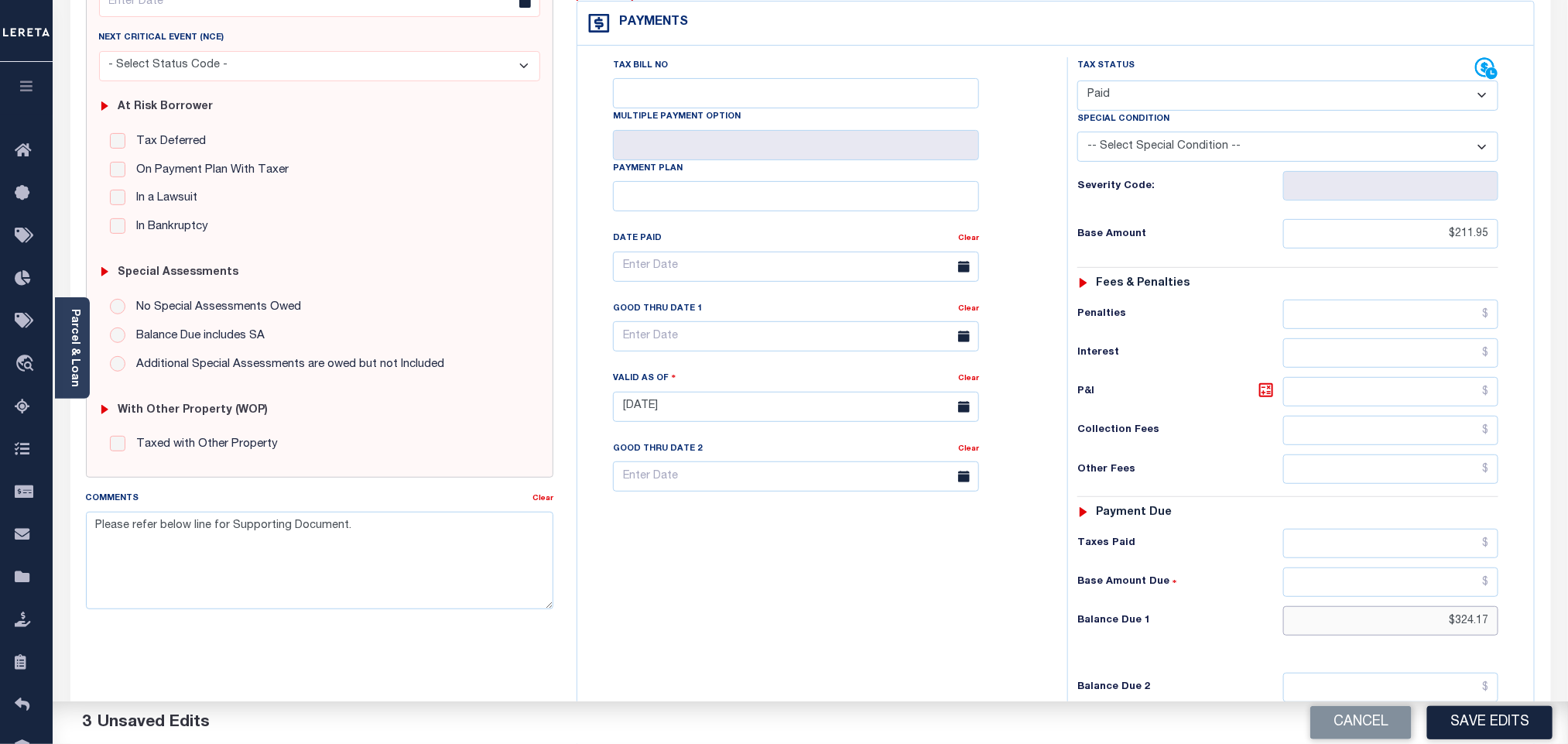
drag, startPoint x: 1431, startPoint y: 592, endPoint x: 1591, endPoint y: 630, distance: 164.5
click at [1567, 630] on html "Home Payment History Tax Line Detail" at bounding box center [784, 352] width 1568 height 1169
click at [1428, 529] on input "text" at bounding box center [1391, 543] width 216 height 30
drag, startPoint x: 1438, startPoint y: 534, endPoint x: 1583, endPoint y: 530, distance: 145.1
click at [1567, 530] on html "Home Payment History Tax Line Detail" at bounding box center [784, 352] width 1568 height 1169
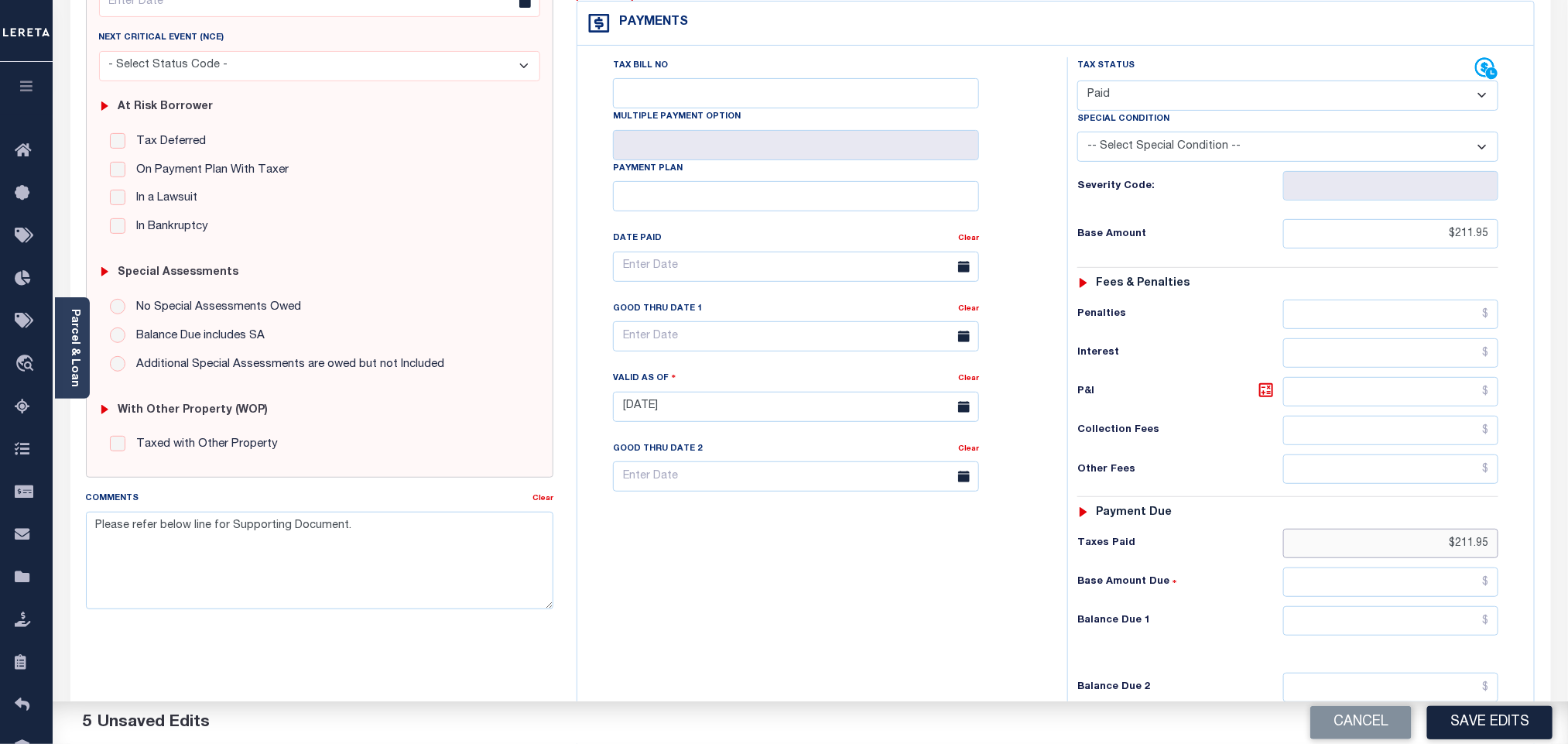
type input "$211.95"
click at [1363, 606] on input "text" at bounding box center [1391, 621] width 216 height 30
type input "$0.00"
click at [1214, 509] on div "Tax Status Status - Select Status Code -" at bounding box center [1293, 398] width 451 height 684
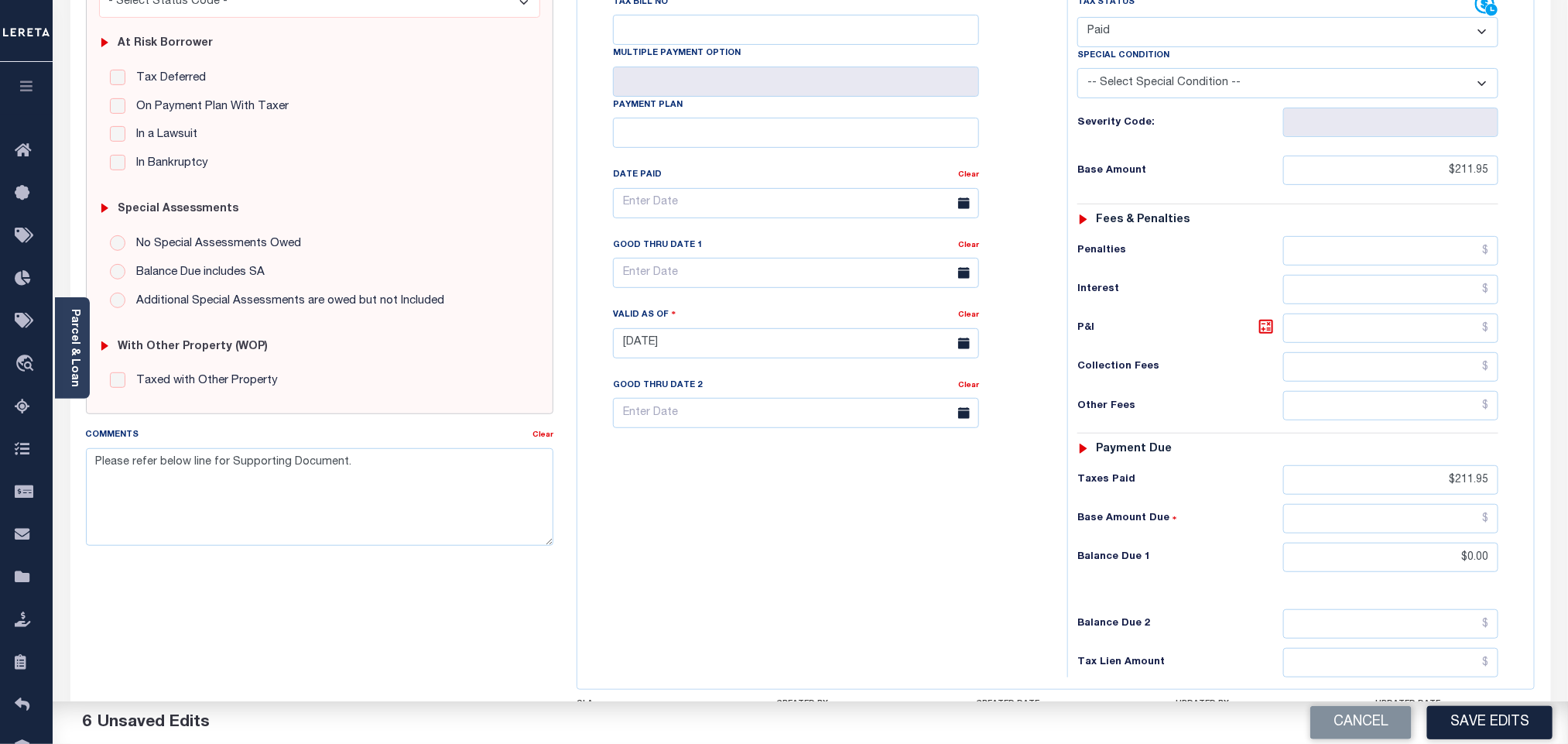
scroll to position [404, 0]
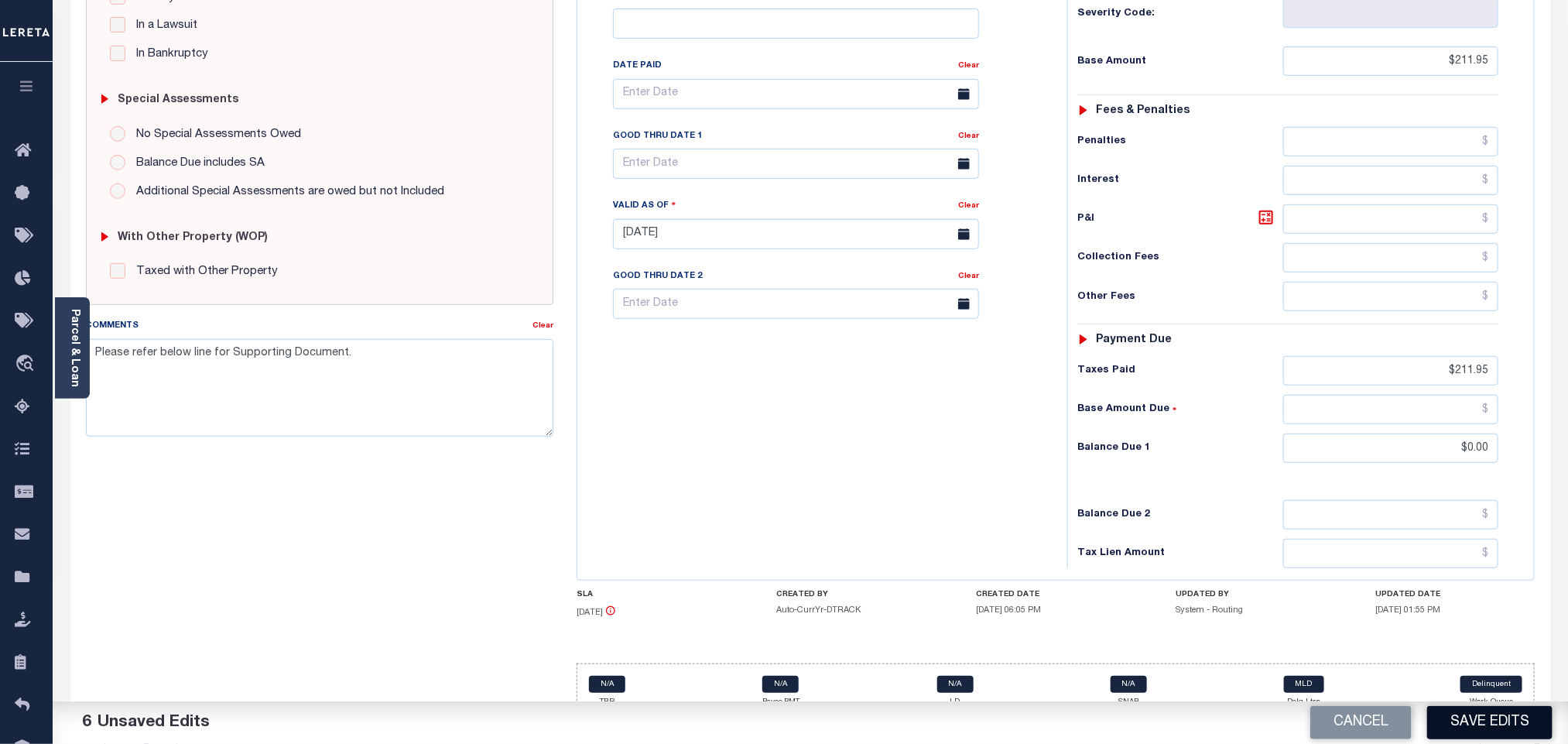
click at [1494, 736] on button "Save Edits" at bounding box center [1489, 722] width 125 height 33
checkbox input "false"
type textarea "Please refer below line for Supporting Document."
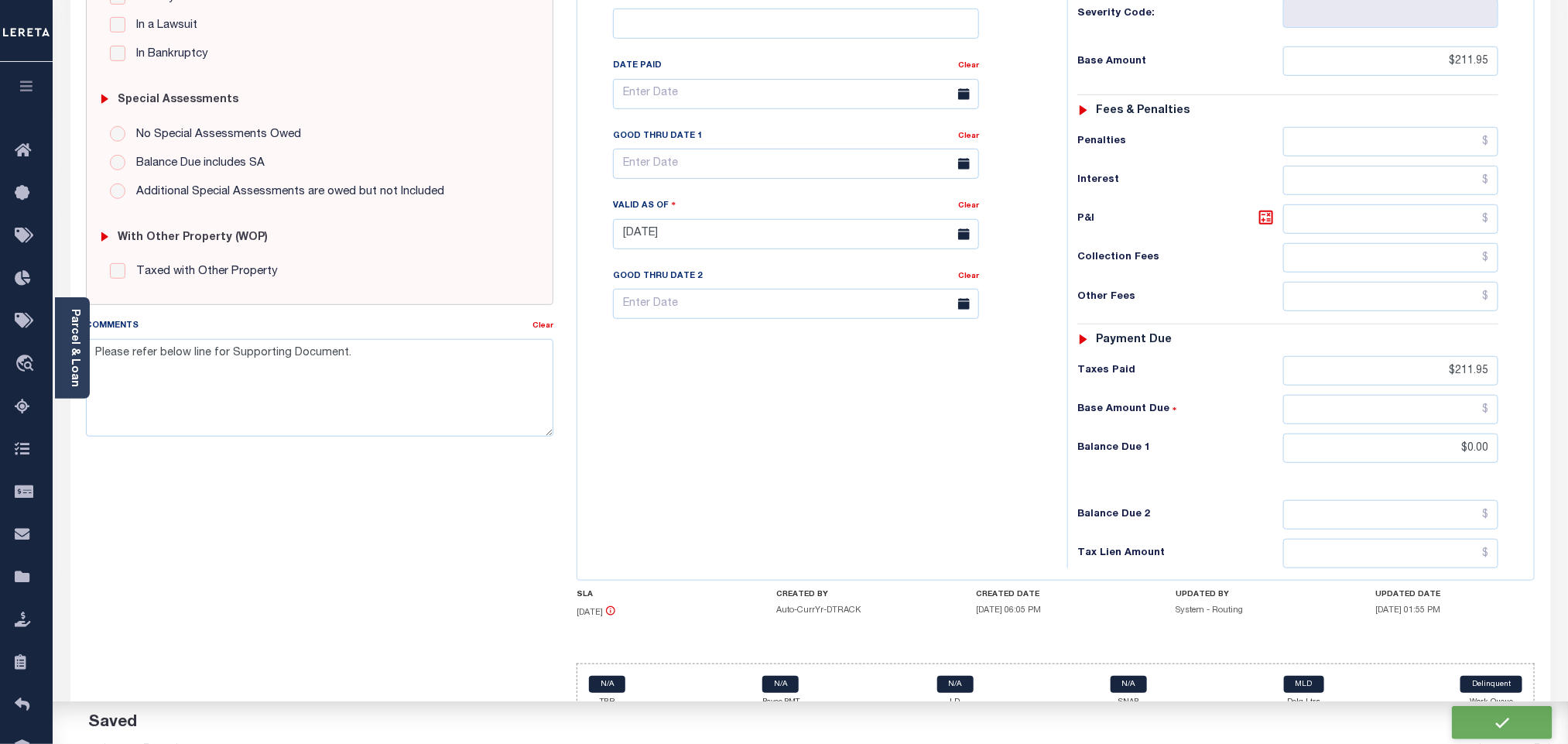
type input "$211.95"
type input "$0"
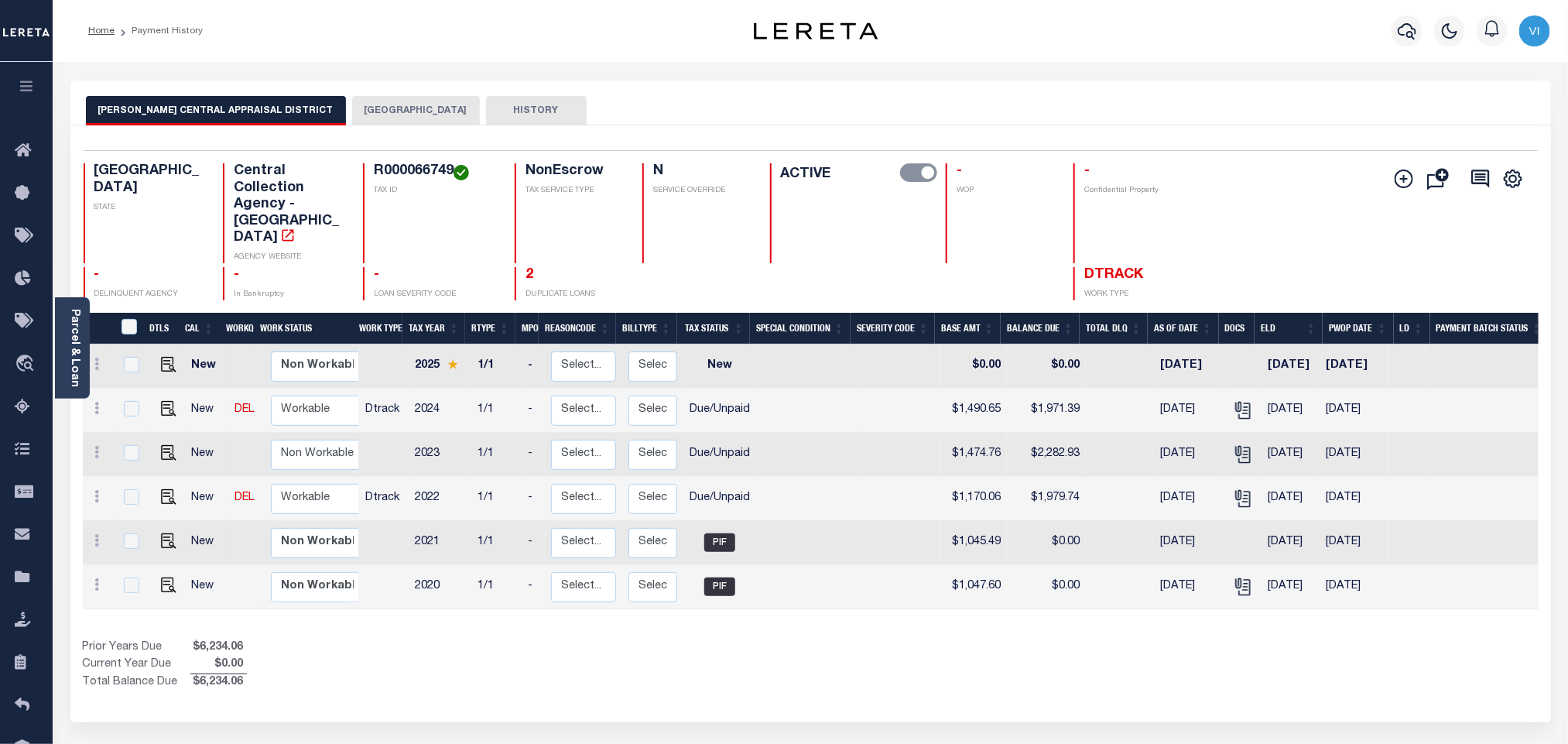
click at [390, 110] on button "[GEOGRAPHIC_DATA]" at bounding box center [416, 111] width 128 height 30
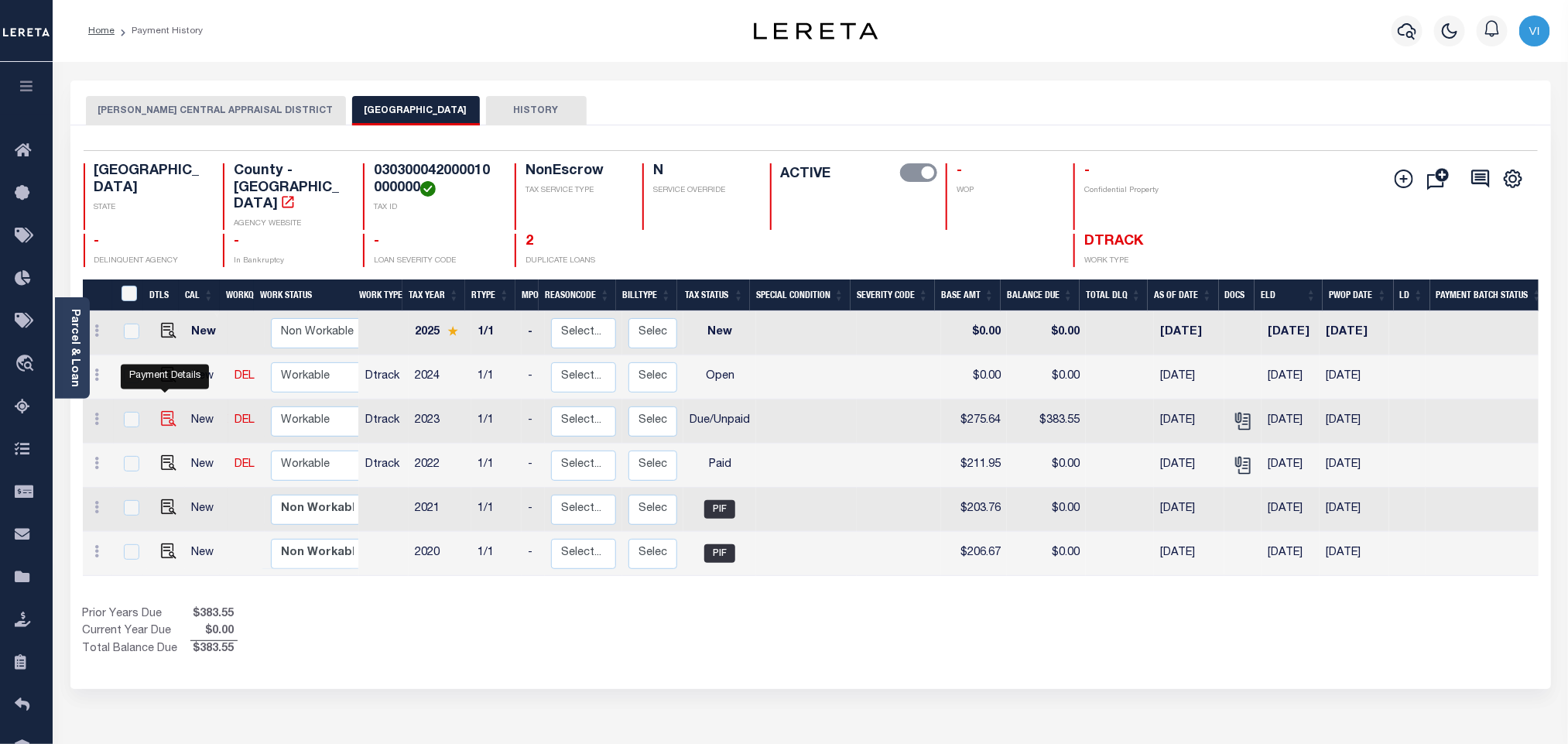
click at [161, 411] on img "" at bounding box center [169, 419] width 15 height 15
checkbox input "true"
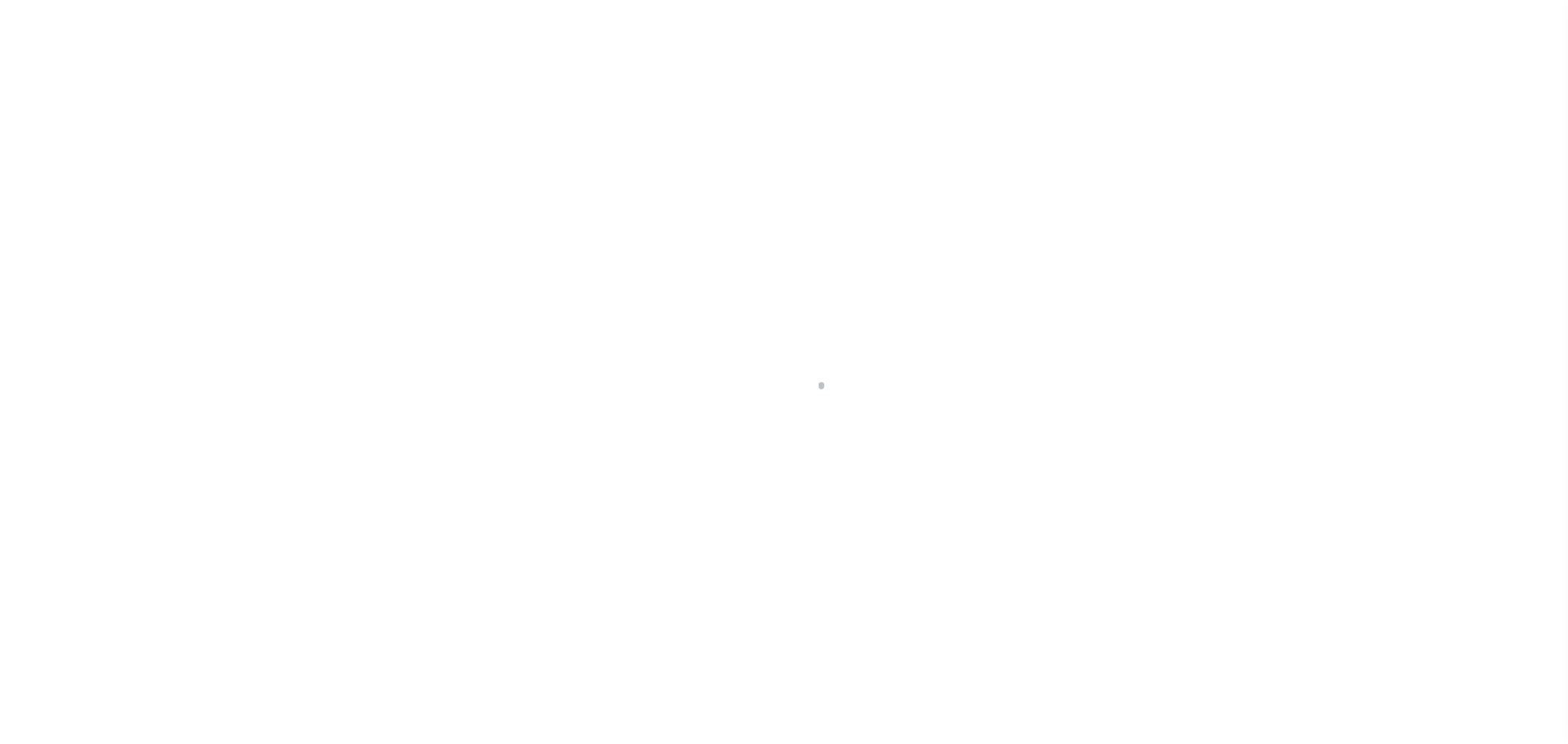
select select "DUE"
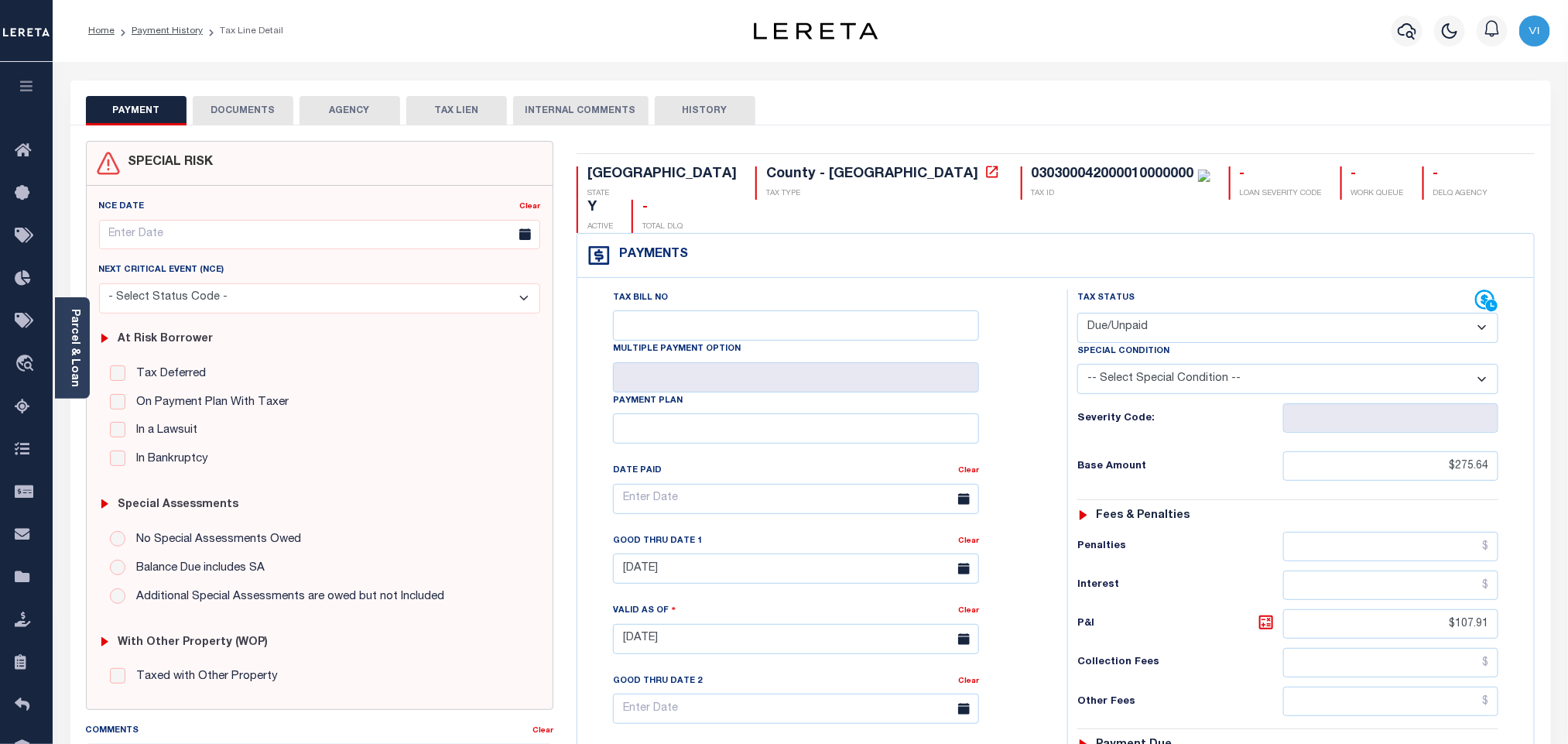
click at [782, 163] on div "TX STATE County - TX TAX TYPE 030300042000010000000 TAX ID - LOAN SEVERITY CODE…" at bounding box center [1056, 638] width 982 height 997
copy div "030300042000010000000"
click at [226, 119] on button "DOCUMENTS" at bounding box center [243, 111] width 100 height 30
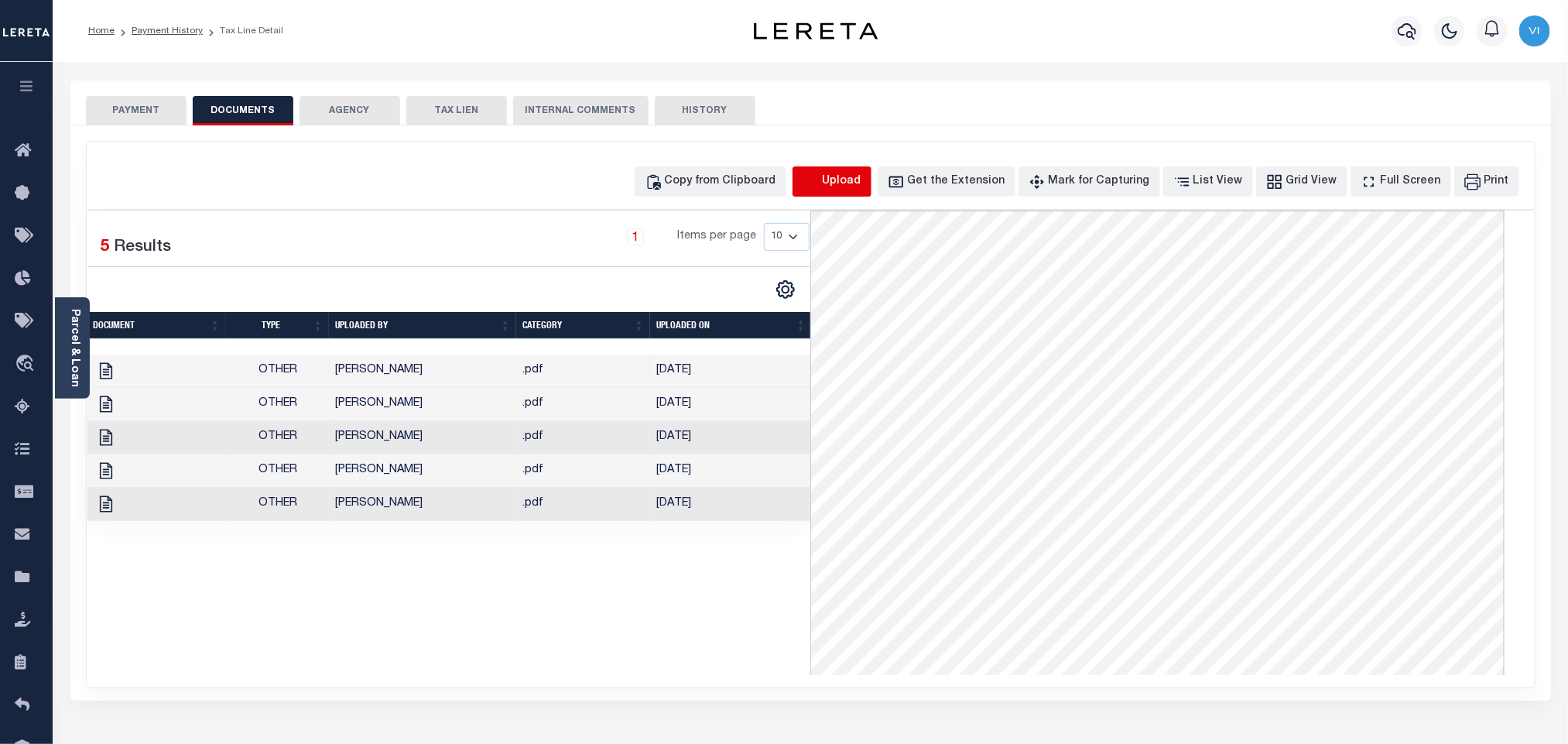
click at [817, 186] on icon "button" at bounding box center [810, 180] width 14 height 13
select select "POP"
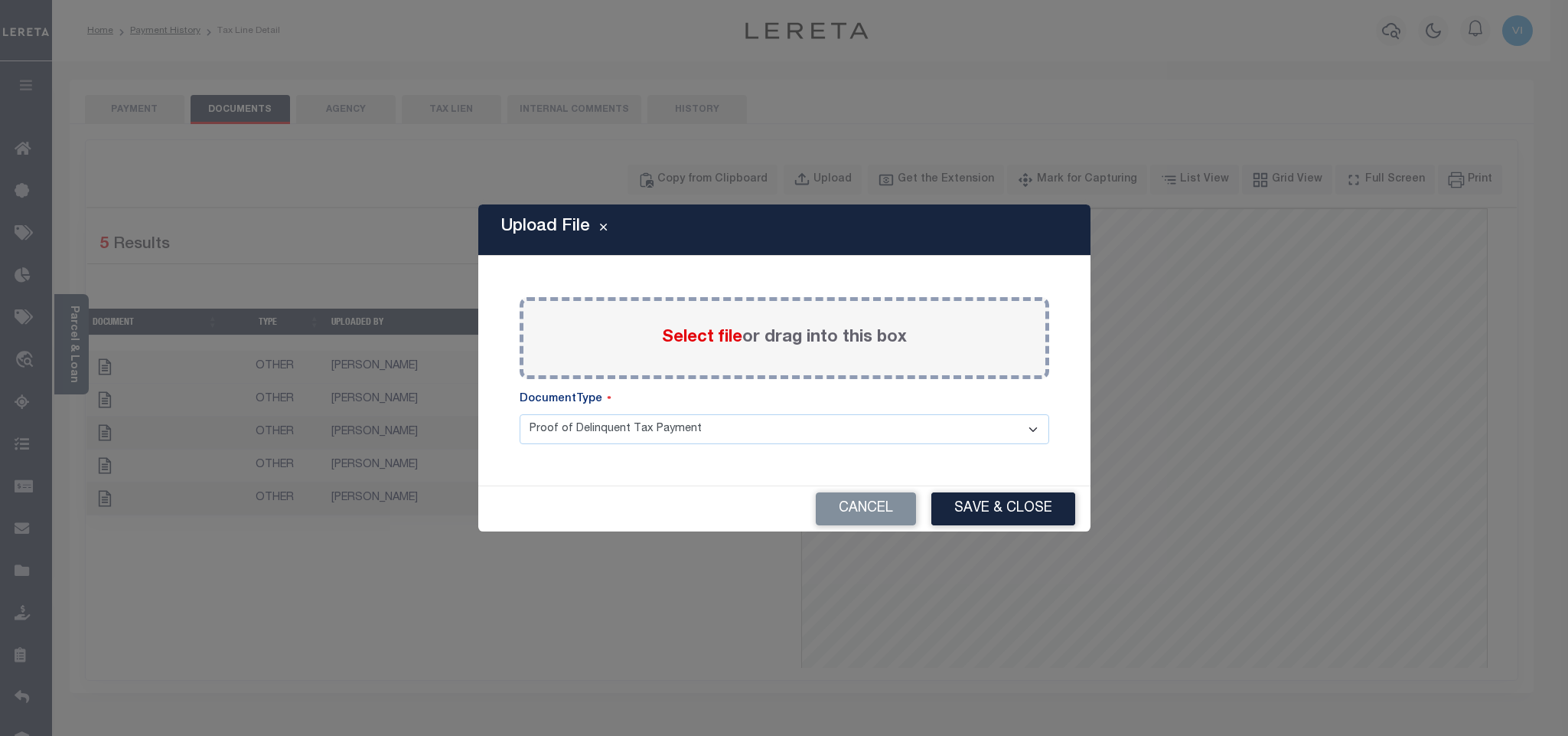
click at [666, 335] on span "Select file" at bounding box center [701, 338] width 80 height 17
click at [0, 0] on input "Select file or drag into this box" at bounding box center [0, 0] width 0 height 0
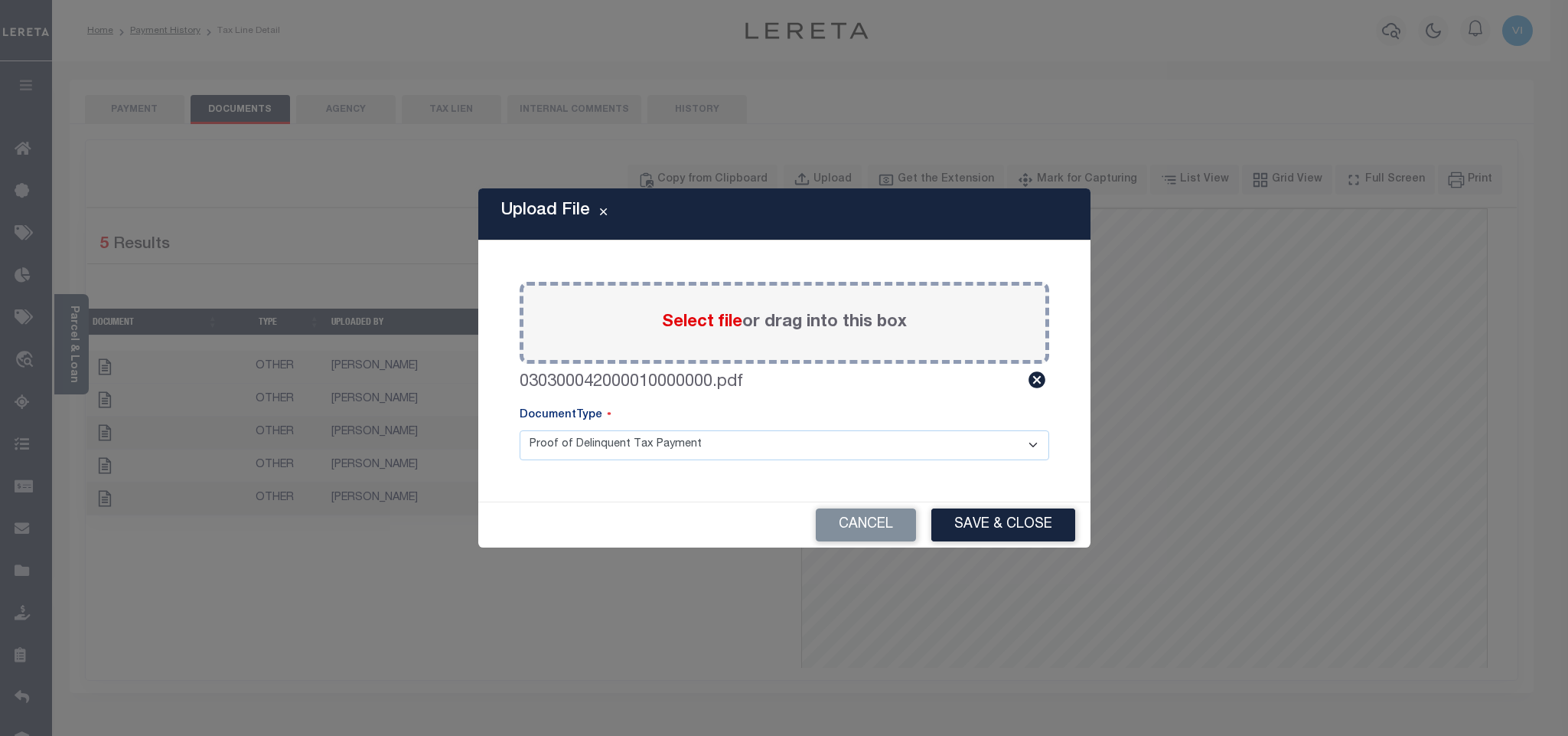
click at [546, 446] on select "Proof of Delinquent Tax Payment" at bounding box center [784, 445] width 529 height 29
click at [519, 430] on select "Proof of Delinquent Tax Payment" at bounding box center [784, 445] width 529 height 29
click at [1039, 518] on button "Save & Close" at bounding box center [1002, 525] width 144 height 33
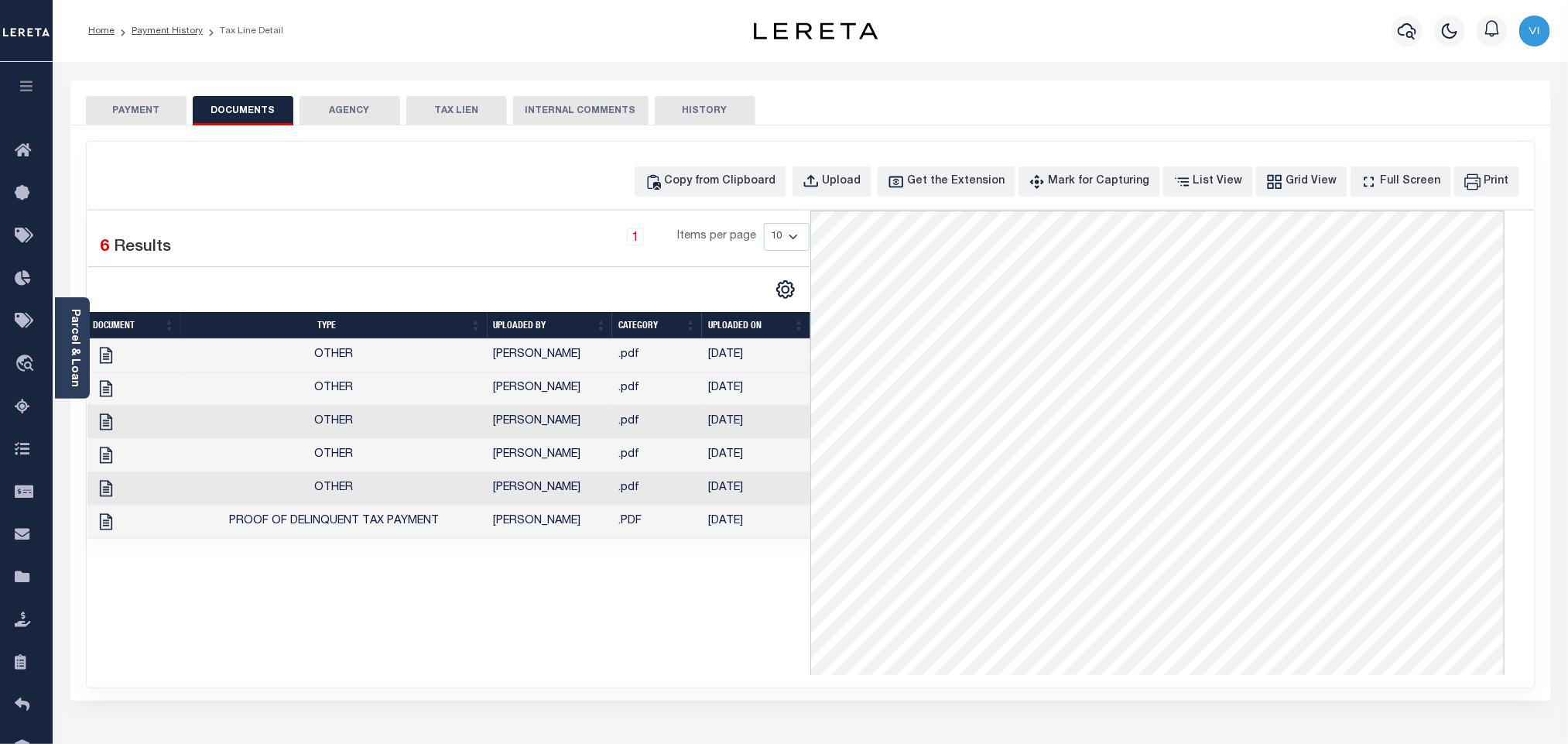
click at [137, 112] on button "PAYMENT" at bounding box center [136, 111] width 100 height 30
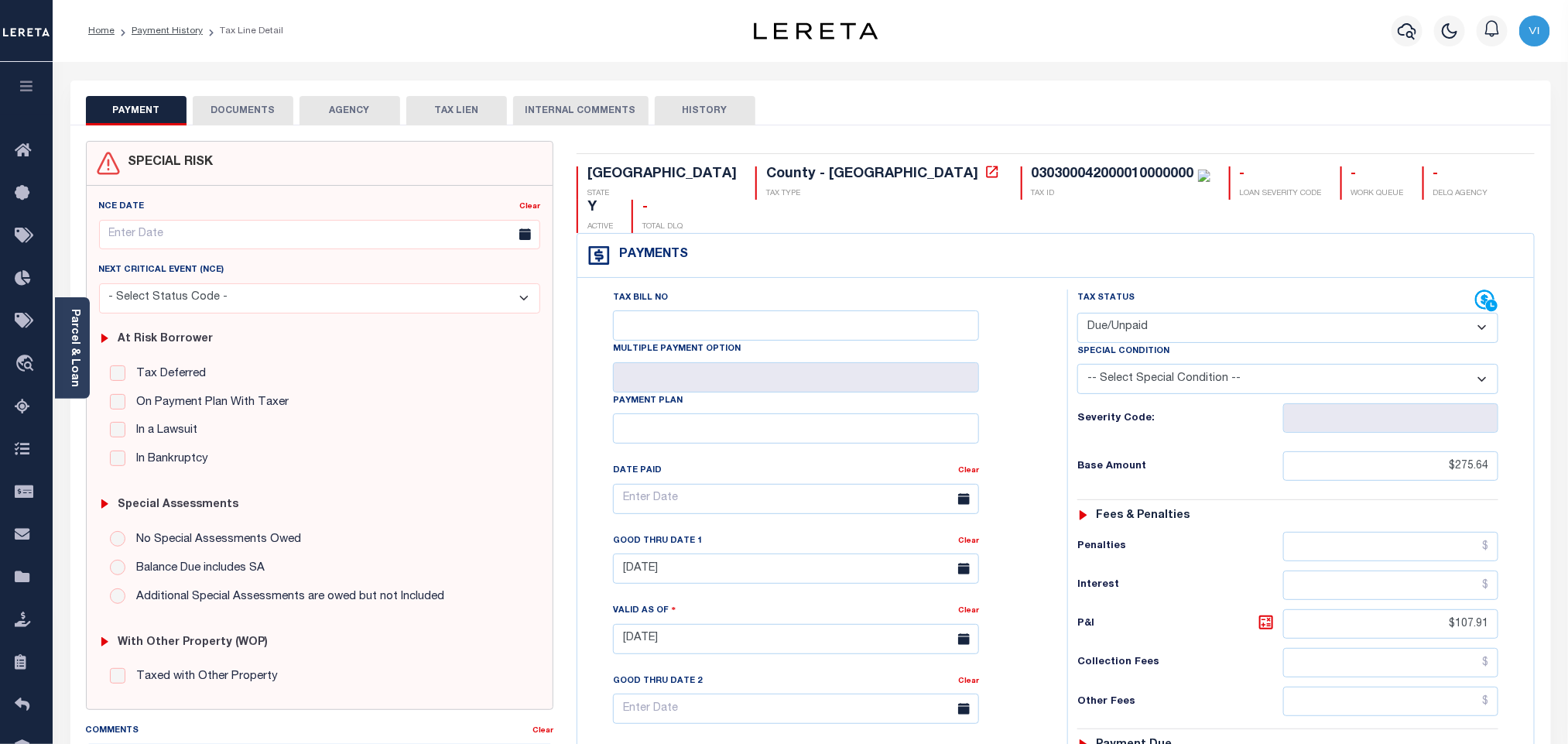
click at [1117, 312] on select "- Select Status Code - Open Due/Unpaid Paid Incomplete No Tax Due Internal Refu…" at bounding box center [1287, 327] width 421 height 30
select select "PYD"
click at [1077, 312] on select "- Select Status Code - Open Due/Unpaid Paid Incomplete No Tax Due Internal Refu…" at bounding box center [1287, 327] width 421 height 30
type input "[DATE]"
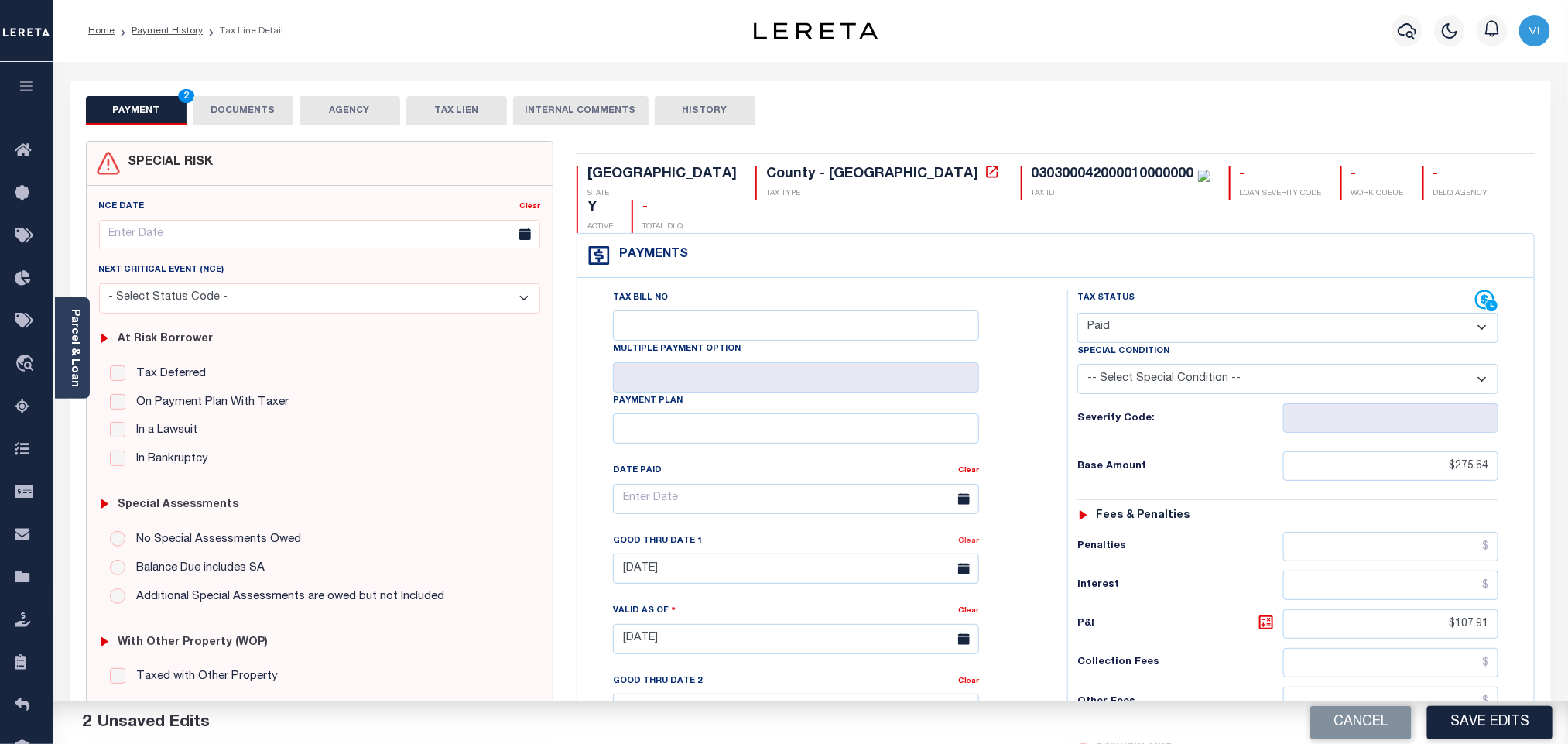
click at [969, 537] on link "Clear" at bounding box center [968, 541] width 21 height 8
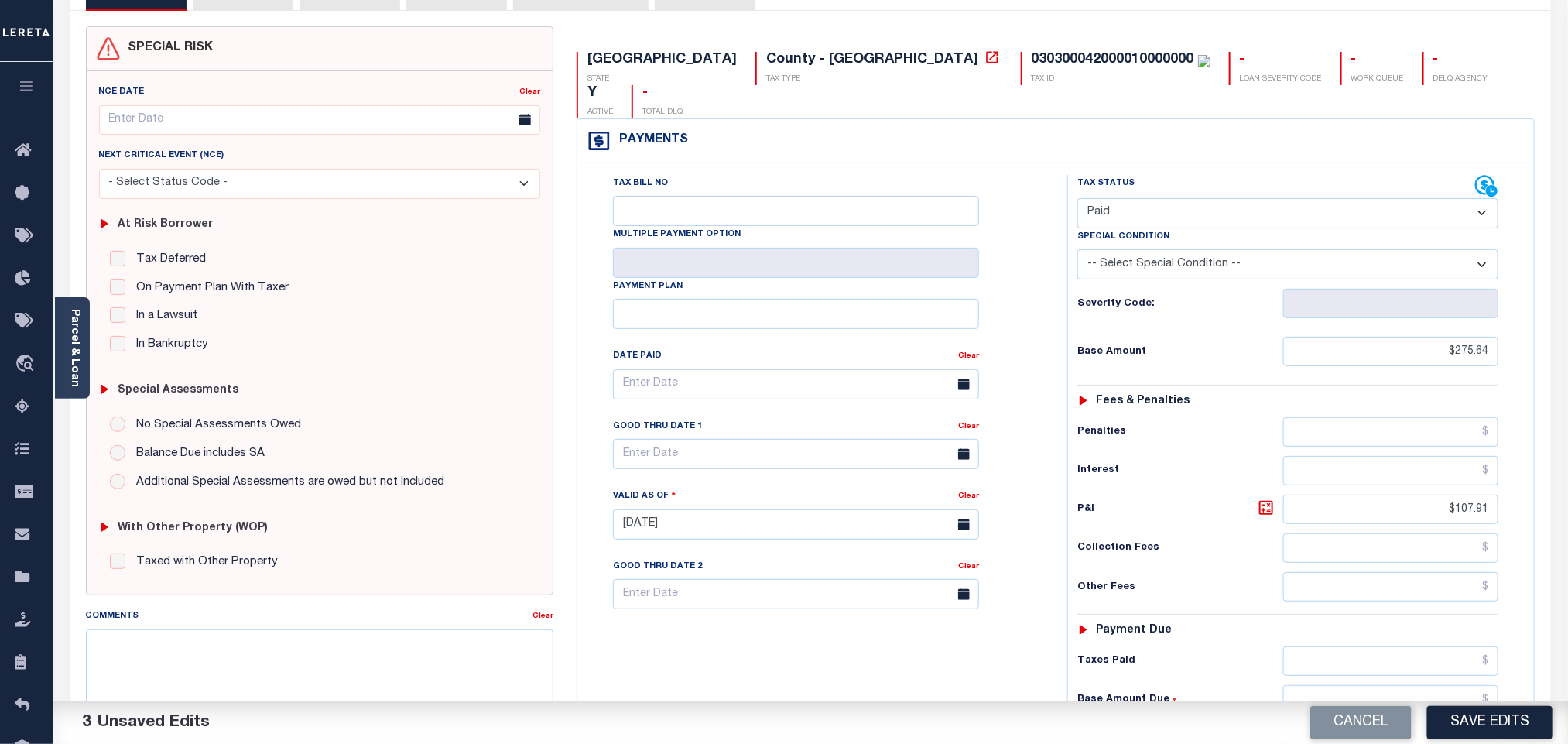
scroll to position [116, 0]
drag, startPoint x: 1421, startPoint y: 481, endPoint x: 1572, endPoint y: 502, distance: 152.5
click at [1567, 502] on html "Home Payment History Tax Line Detail" at bounding box center [784, 468] width 1568 height 1169
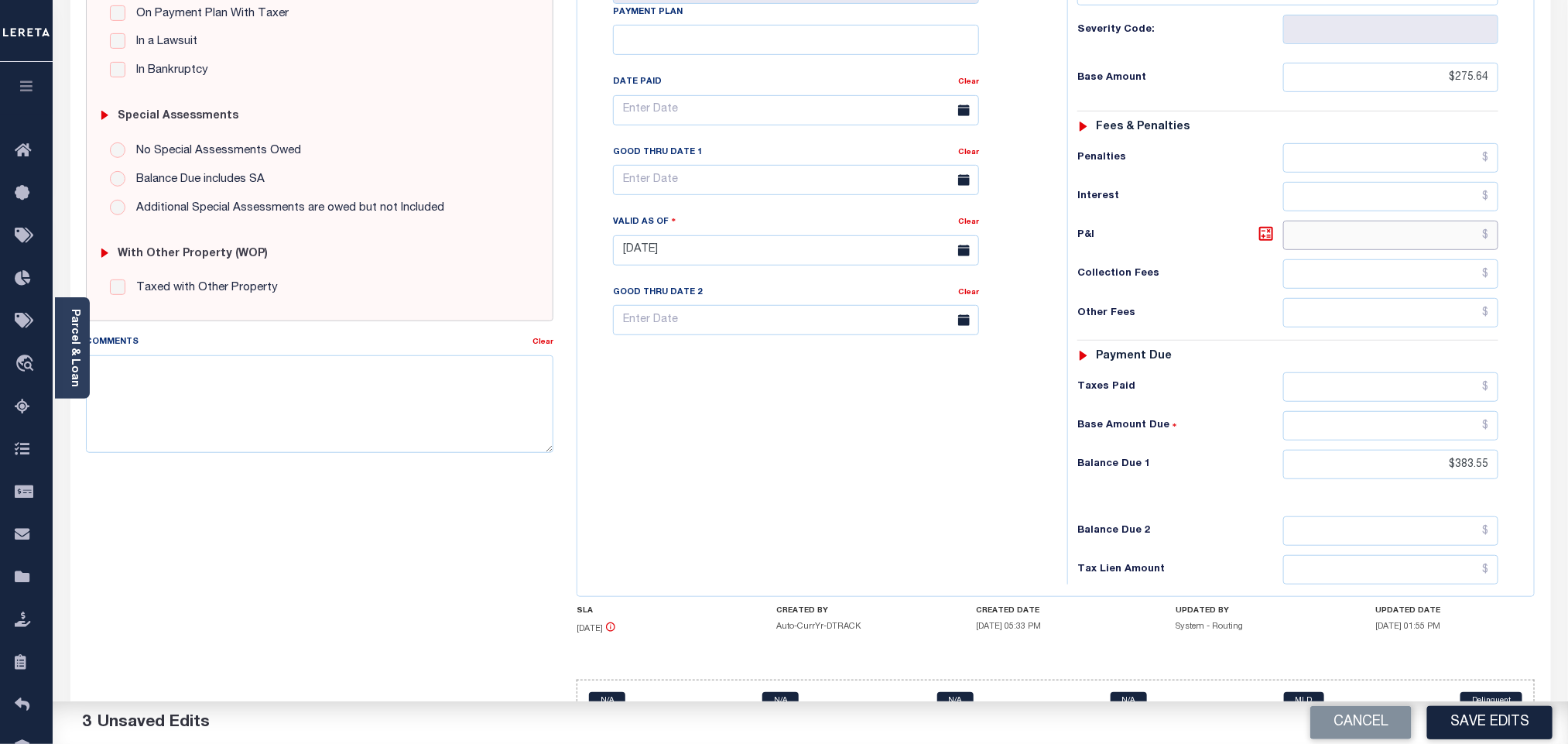
scroll to position [404, 0]
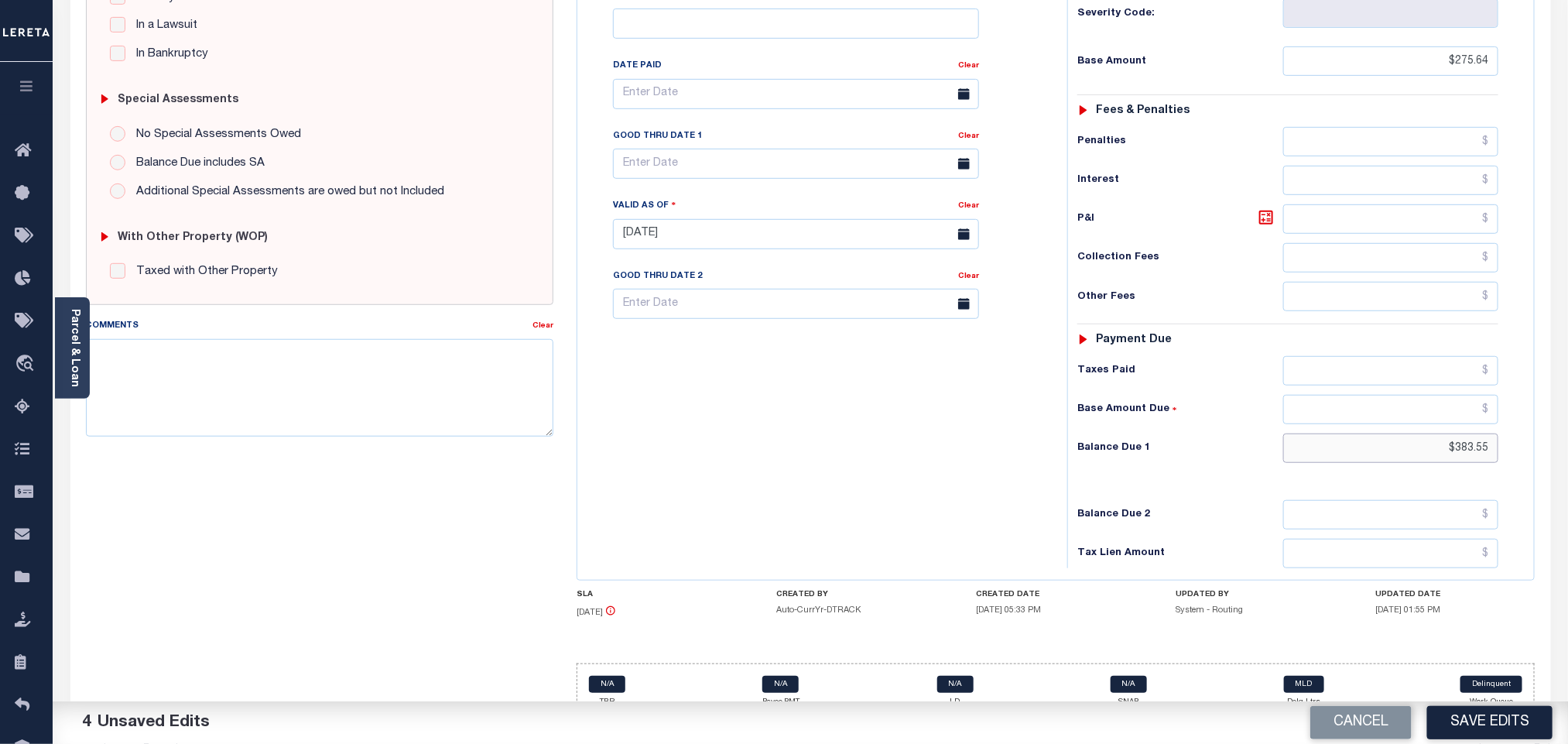
drag, startPoint x: 1431, startPoint y: 423, endPoint x: 1584, endPoint y: 438, distance: 153.7
click at [1567, 438] on html "Home Payment History Tax Line Detail" at bounding box center [784, 180] width 1568 height 1169
click at [1434, 356] on input "text" at bounding box center [1391, 370] width 216 height 30
type input "$275.64"
click at [1349, 433] on input "text" at bounding box center [1391, 448] width 216 height 30
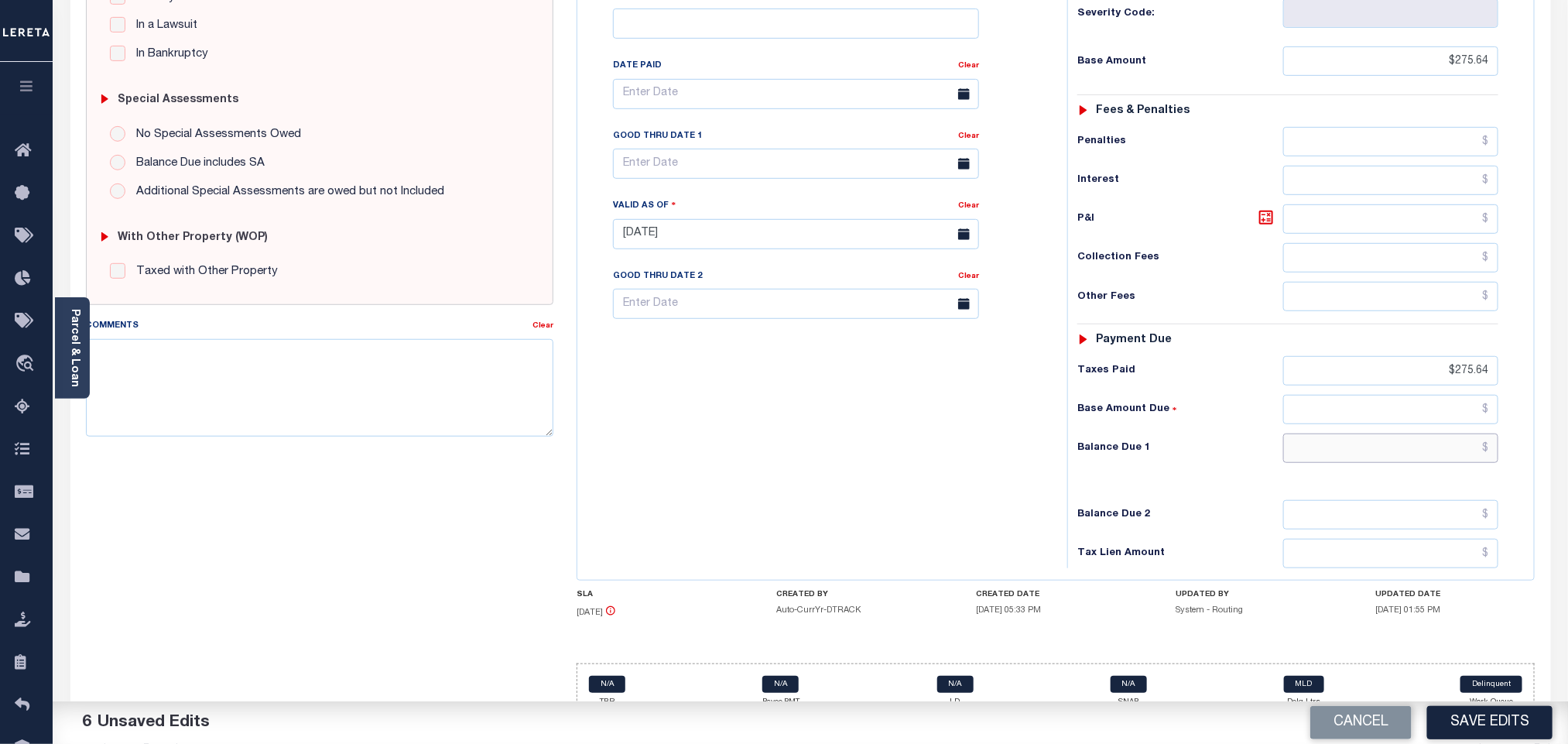
type input "$0.00"
click at [1479, 727] on button "Save Edits" at bounding box center [1489, 722] width 125 height 33
checkbox input "false"
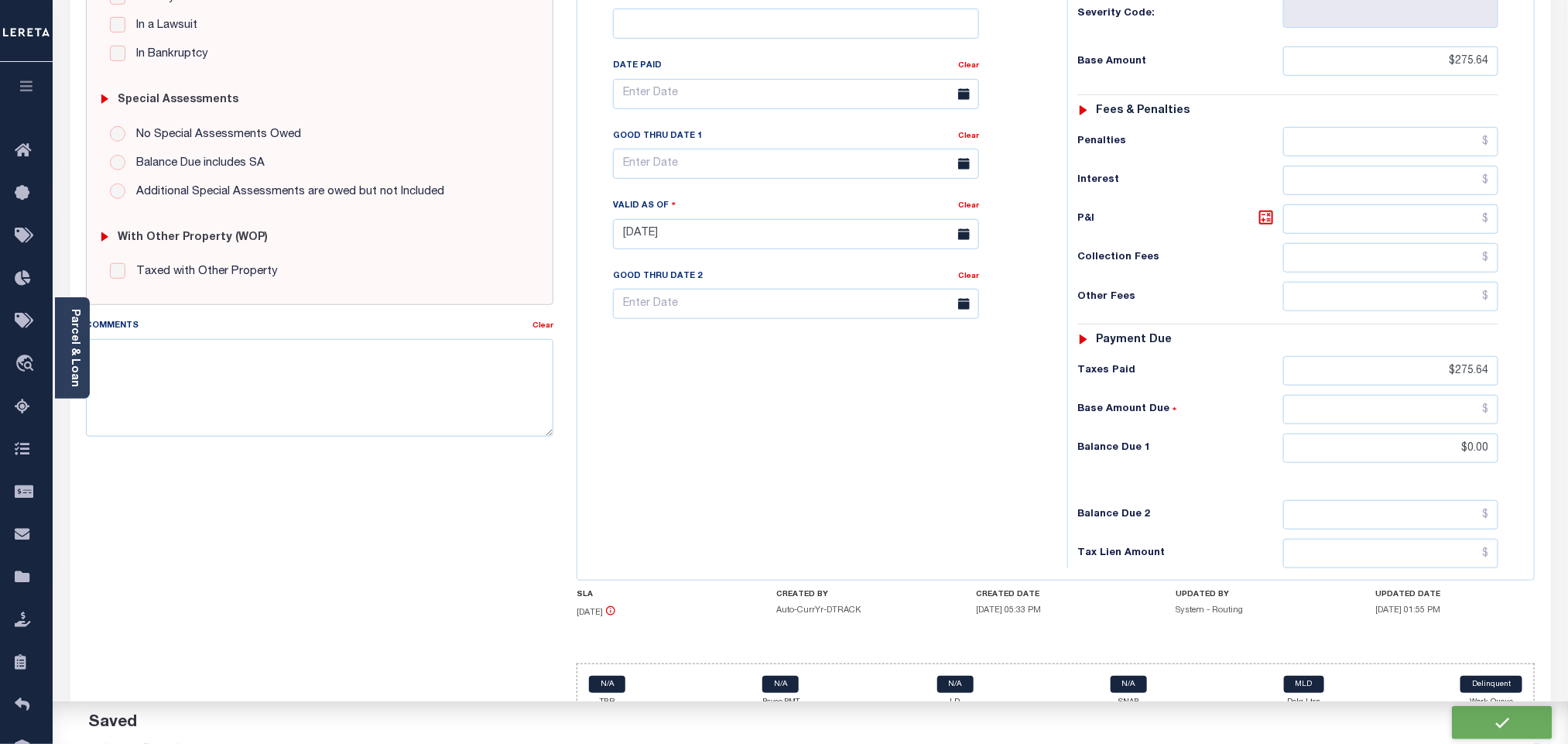
type input "$275.64"
type input "$0"
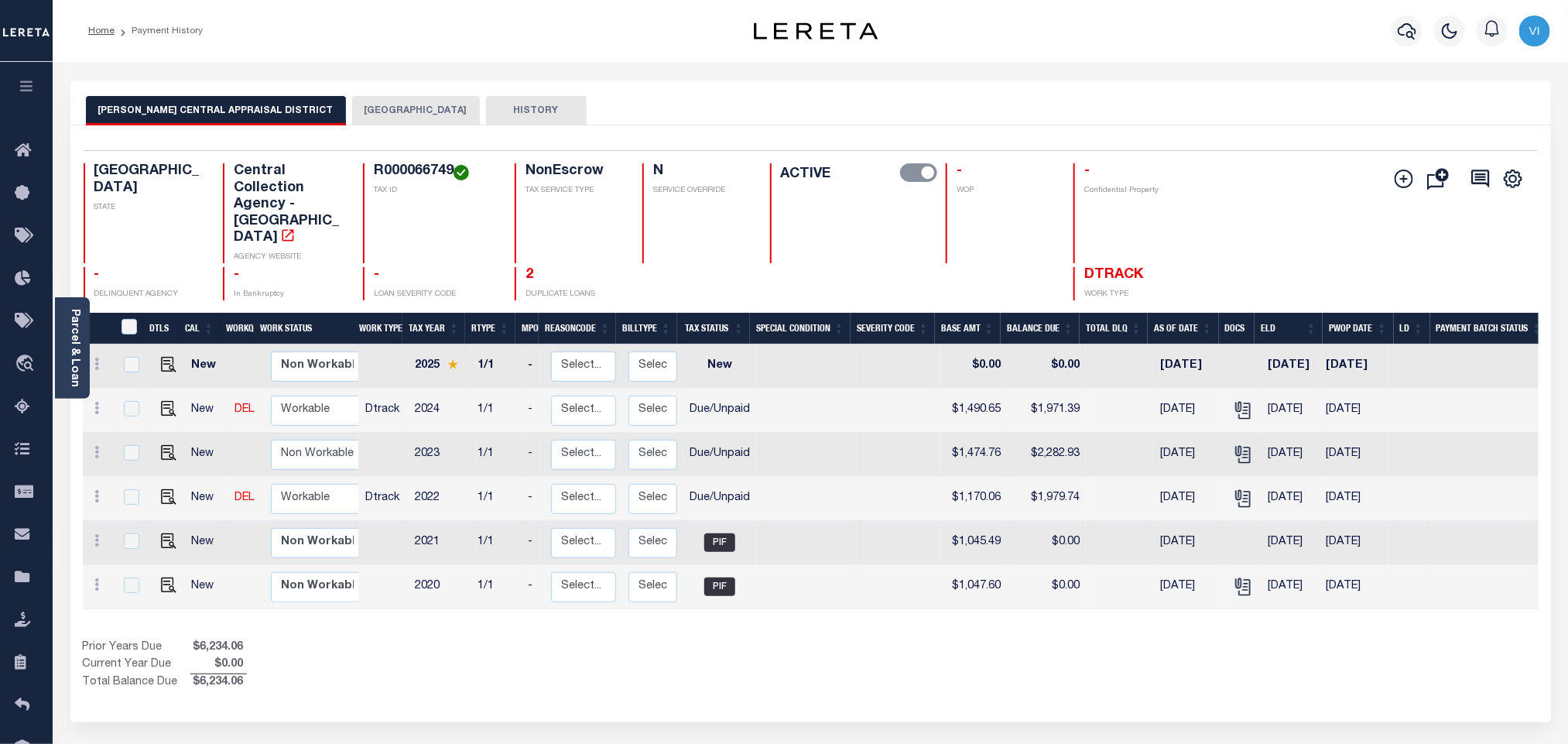
click at [335, 132] on div "Selected 6 Results 1 Items per page 25 50 100 TX STATE TAX ID N" at bounding box center [810, 423] width 1480 height 597
click at [352, 114] on button "[GEOGRAPHIC_DATA]" at bounding box center [416, 111] width 128 height 30
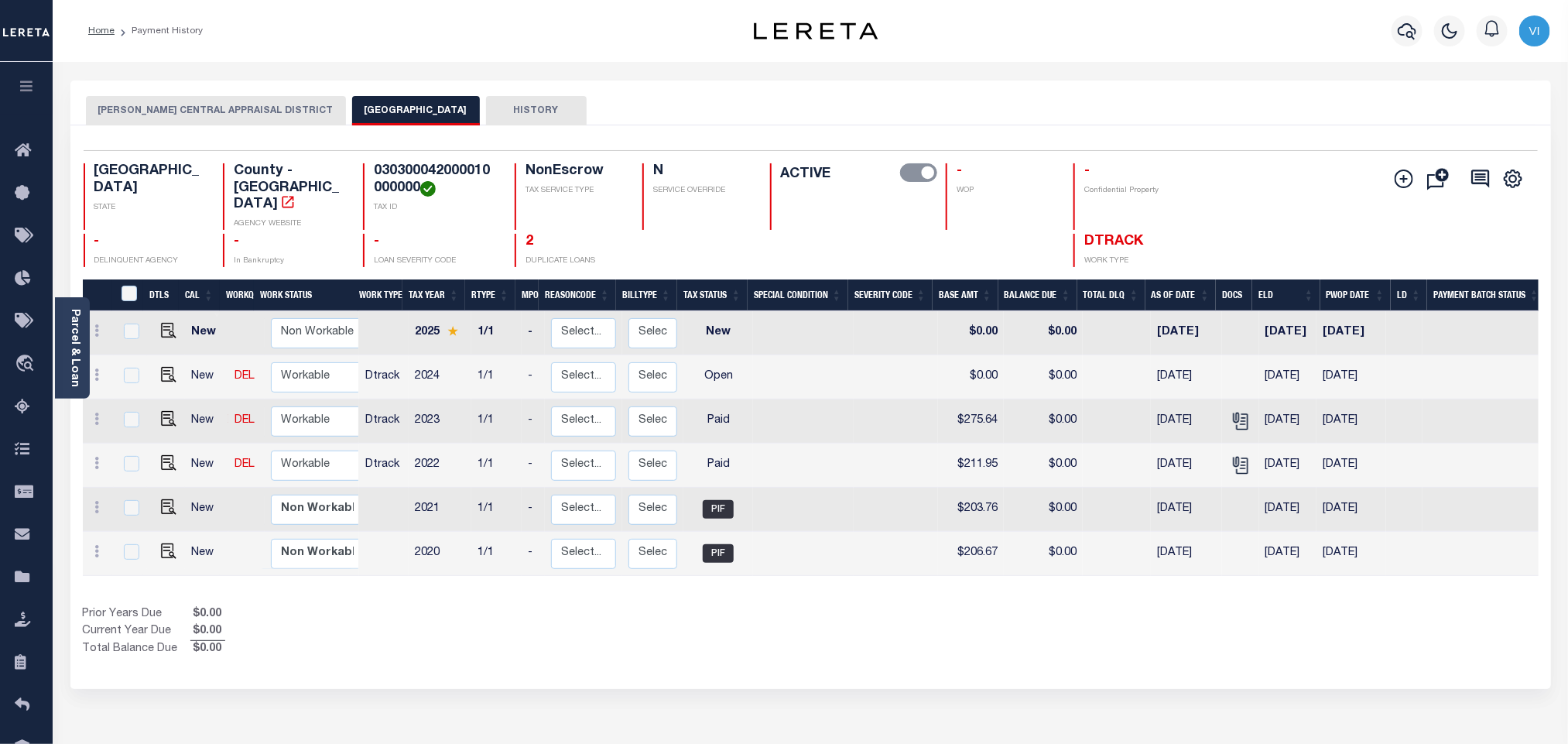
click at [376, 173] on h4 "030300042000010000000" at bounding box center [435, 180] width 123 height 33
copy h4 "030300042000010000000"
click at [167, 367] on img "" at bounding box center [169, 375] width 15 height 15
checkbox input "true"
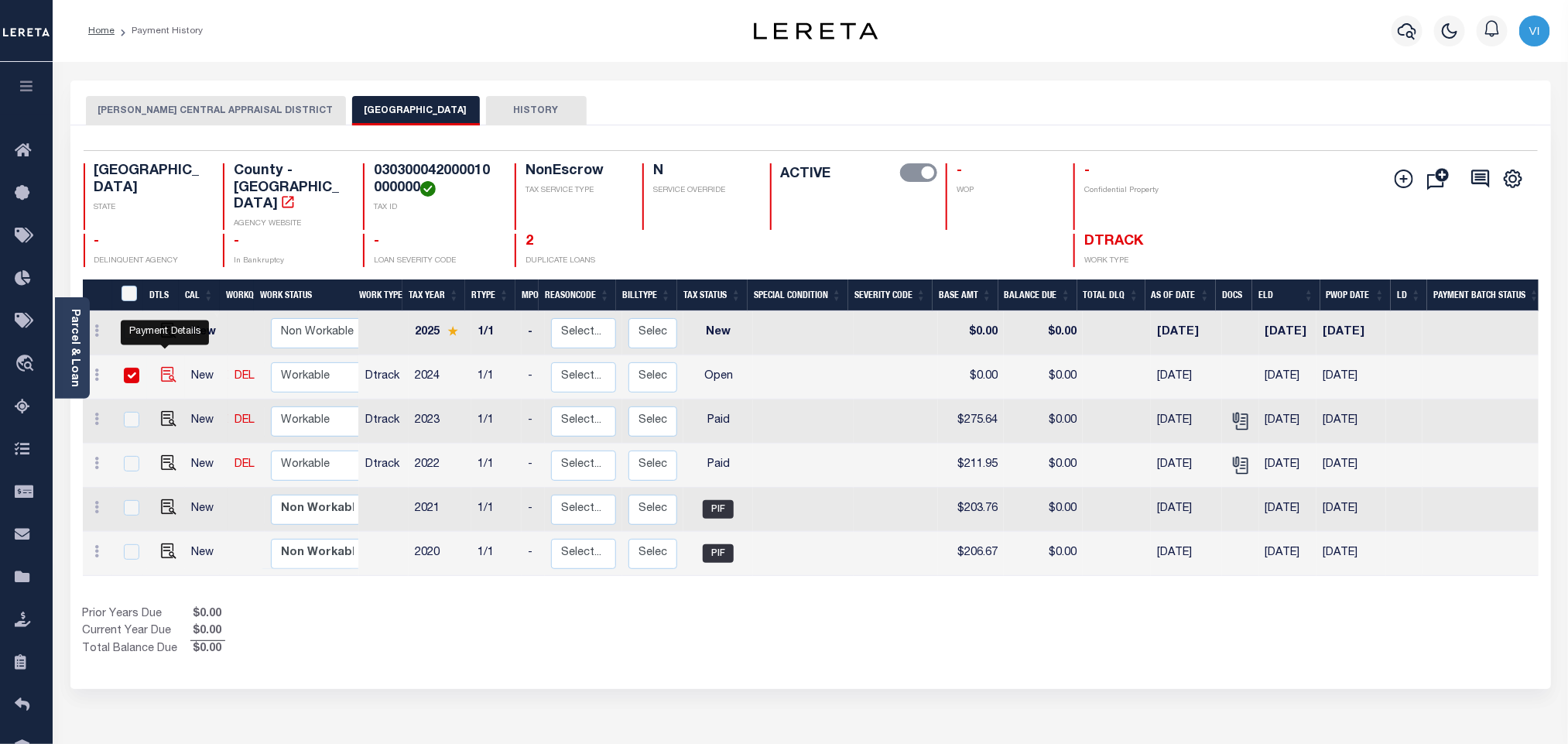
checkbox input "true"
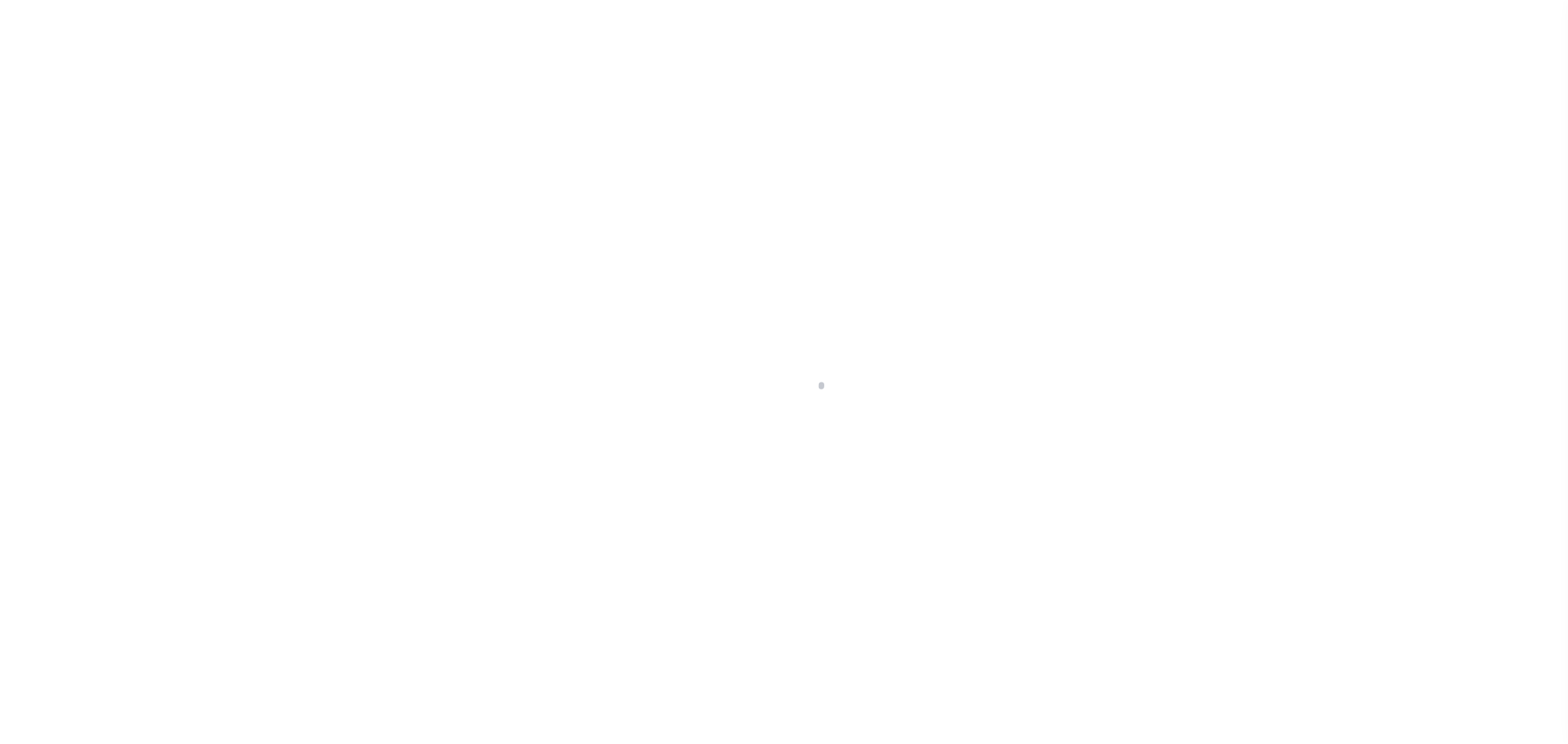
select select "OP2"
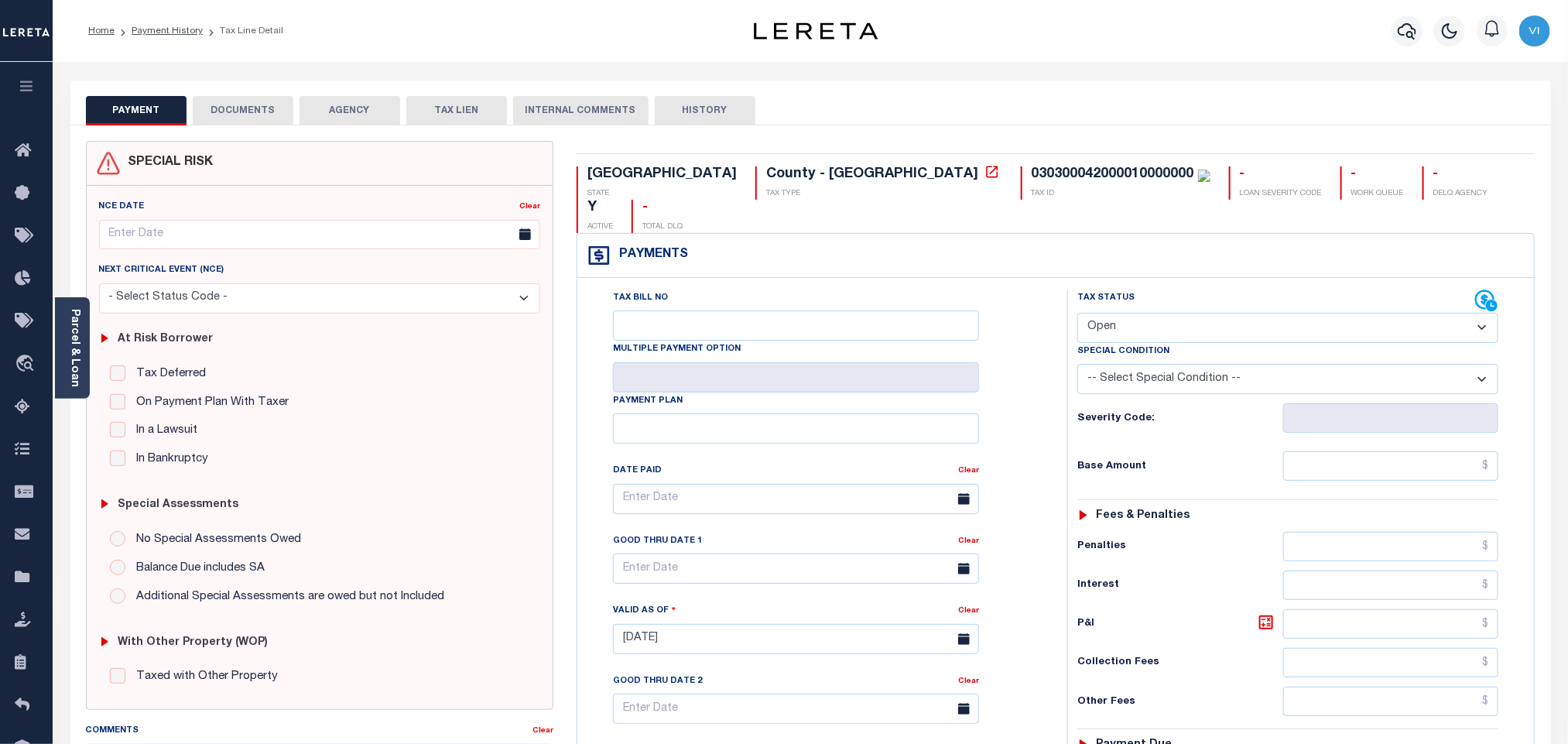
click at [235, 115] on button "DOCUMENTS" at bounding box center [243, 111] width 100 height 30
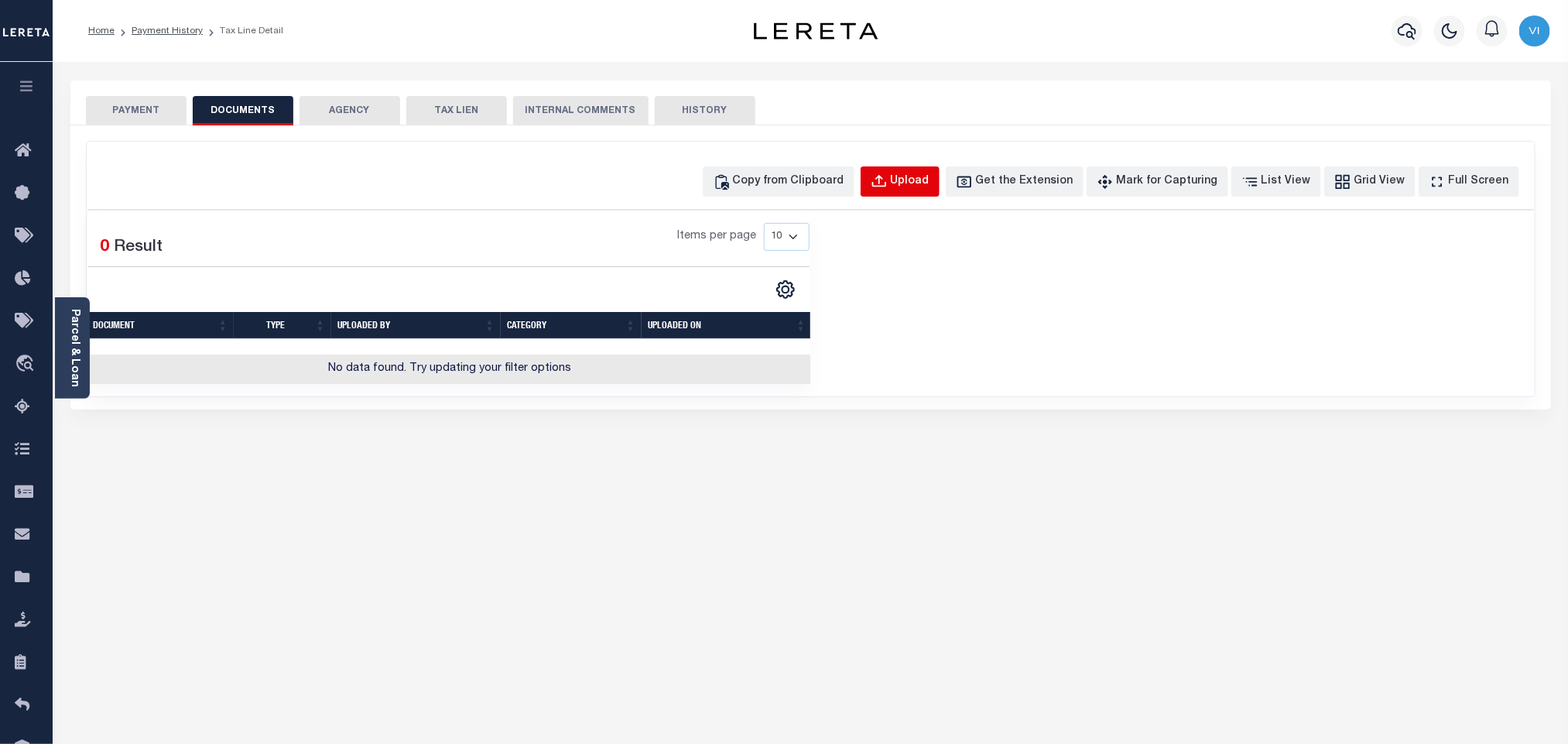
click at [926, 186] on div "Upload" at bounding box center [909, 182] width 38 height 17
select select "POP"
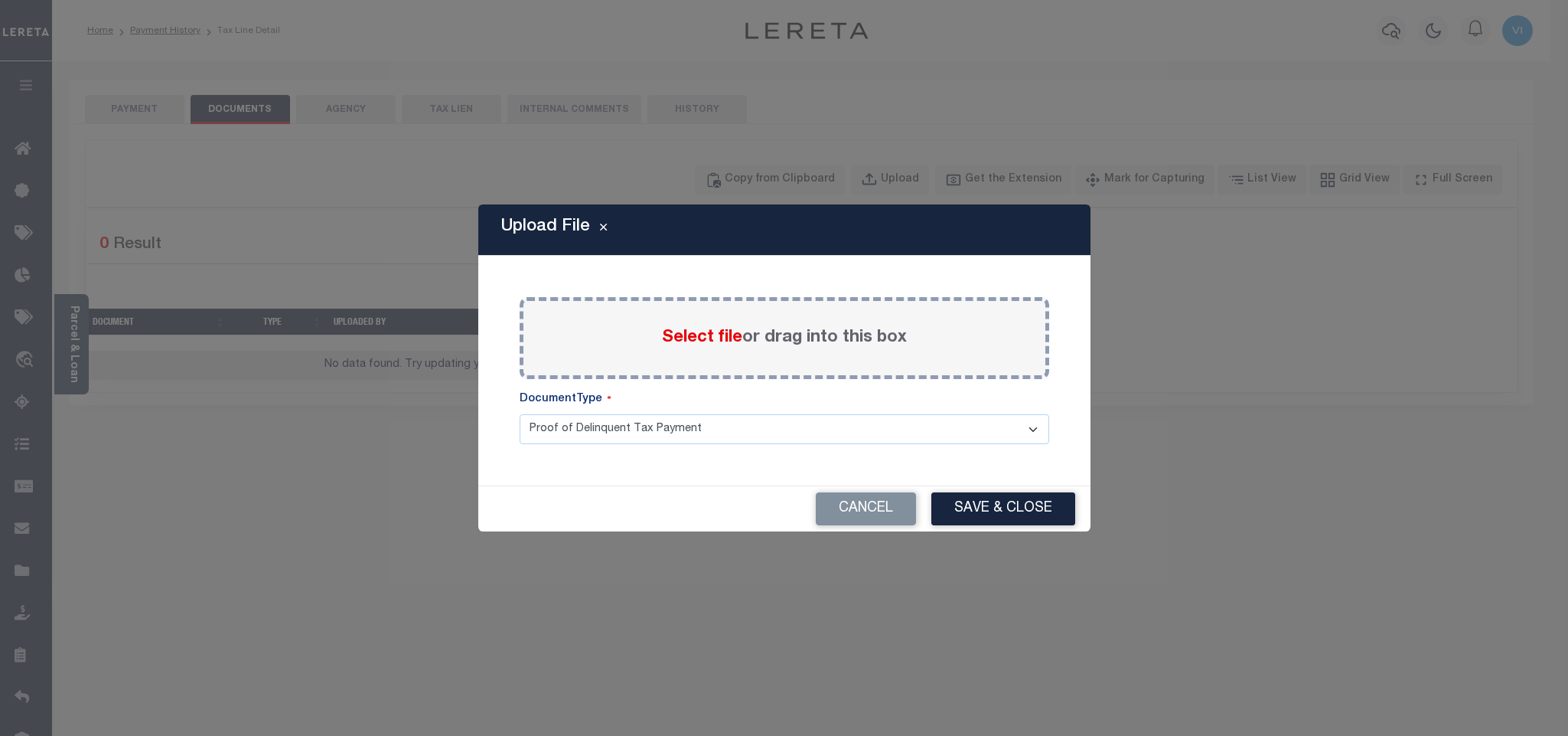
click at [688, 340] on span "Select file" at bounding box center [701, 338] width 80 height 17
click at [0, 0] on input "Select file or drag into this box" at bounding box center [0, 0] width 0 height 0
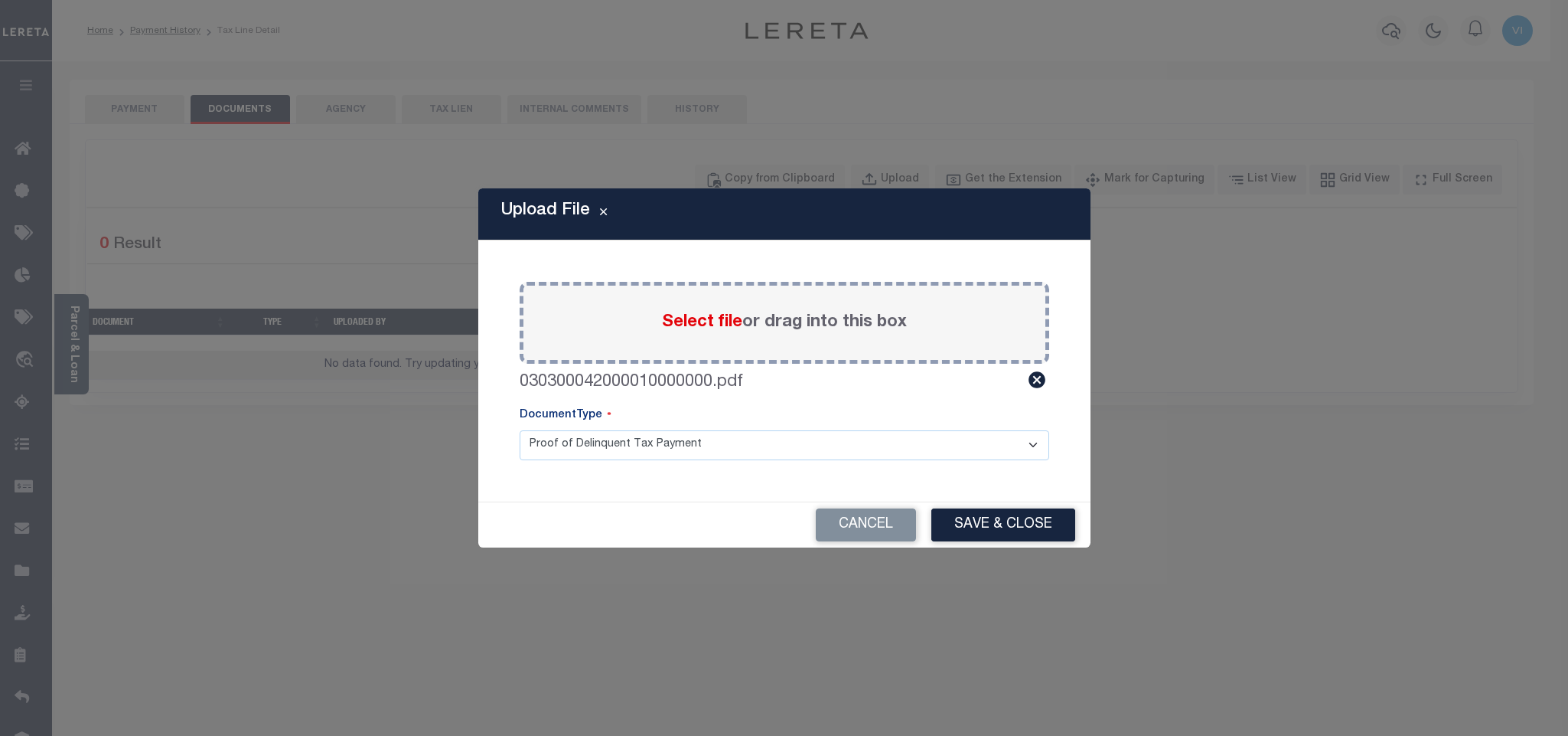
click at [539, 453] on select "Proof of Delinquent Tax Payment" at bounding box center [784, 445] width 529 height 29
click at [519, 430] on select "Proof of Delinquent Tax Payment" at bounding box center [784, 445] width 529 height 29
click at [979, 534] on button "Save & Close" at bounding box center [1002, 525] width 144 height 33
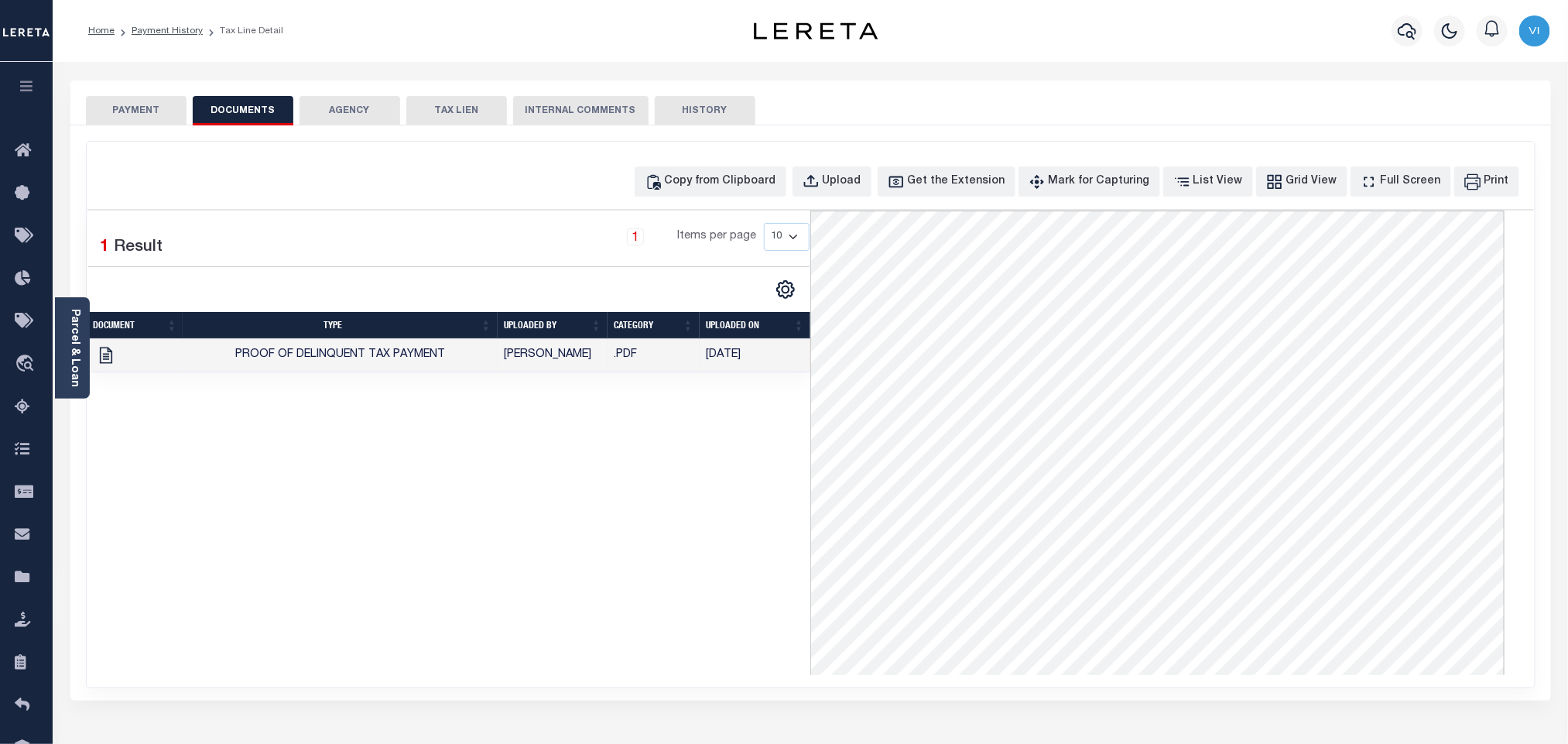
click at [112, 100] on button "PAYMENT" at bounding box center [136, 111] width 100 height 30
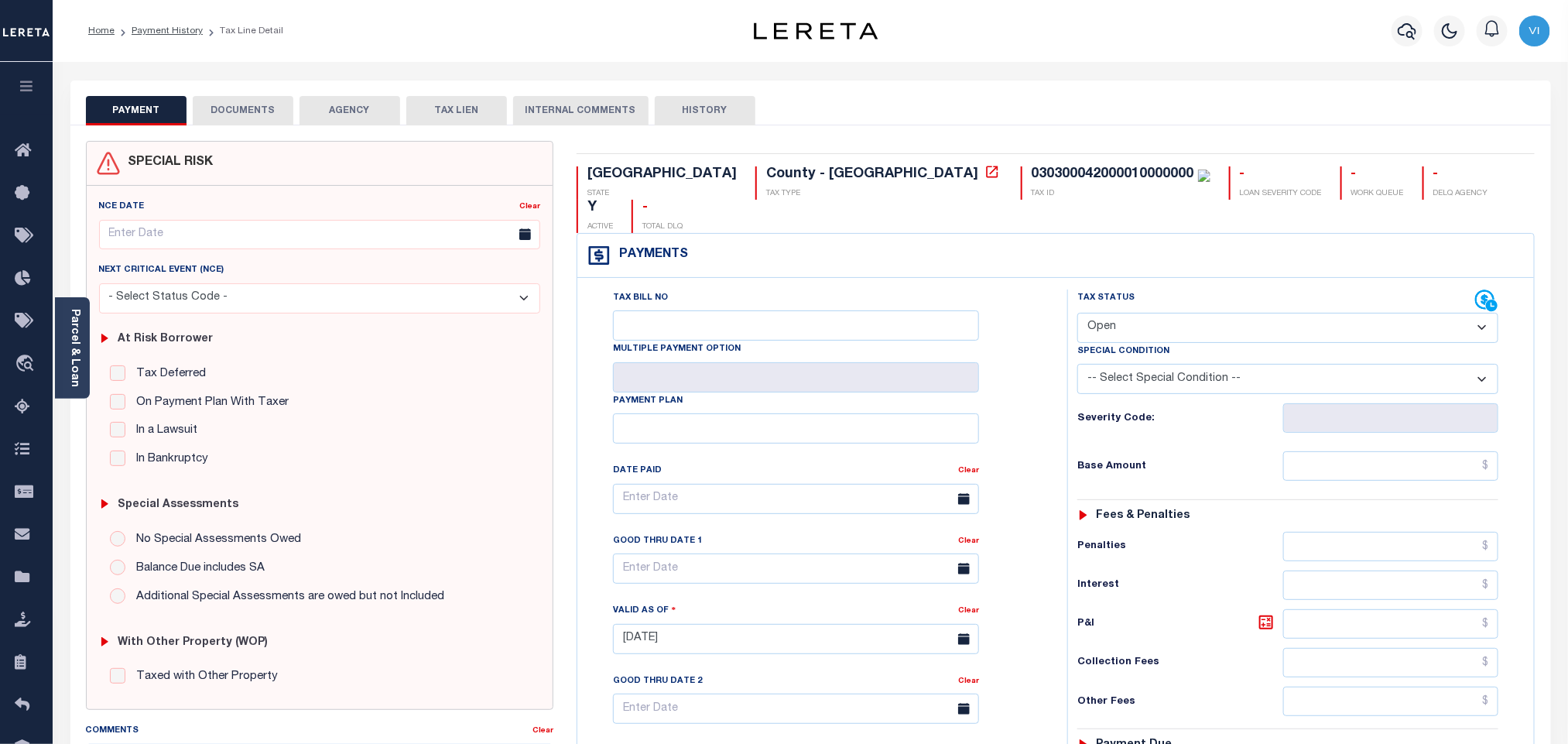
click at [1112, 312] on select "- Select Status Code - Open Due/Unpaid Paid Incomplete No Tax Due Internal Refu…" at bounding box center [1287, 327] width 421 height 30
select select "PYD"
click at [1077, 312] on select "- Select Status Code - Open Due/Unpaid Paid Incomplete No Tax Due Internal Refu…" at bounding box center [1287, 327] width 421 height 30
type input "08/19/2025"
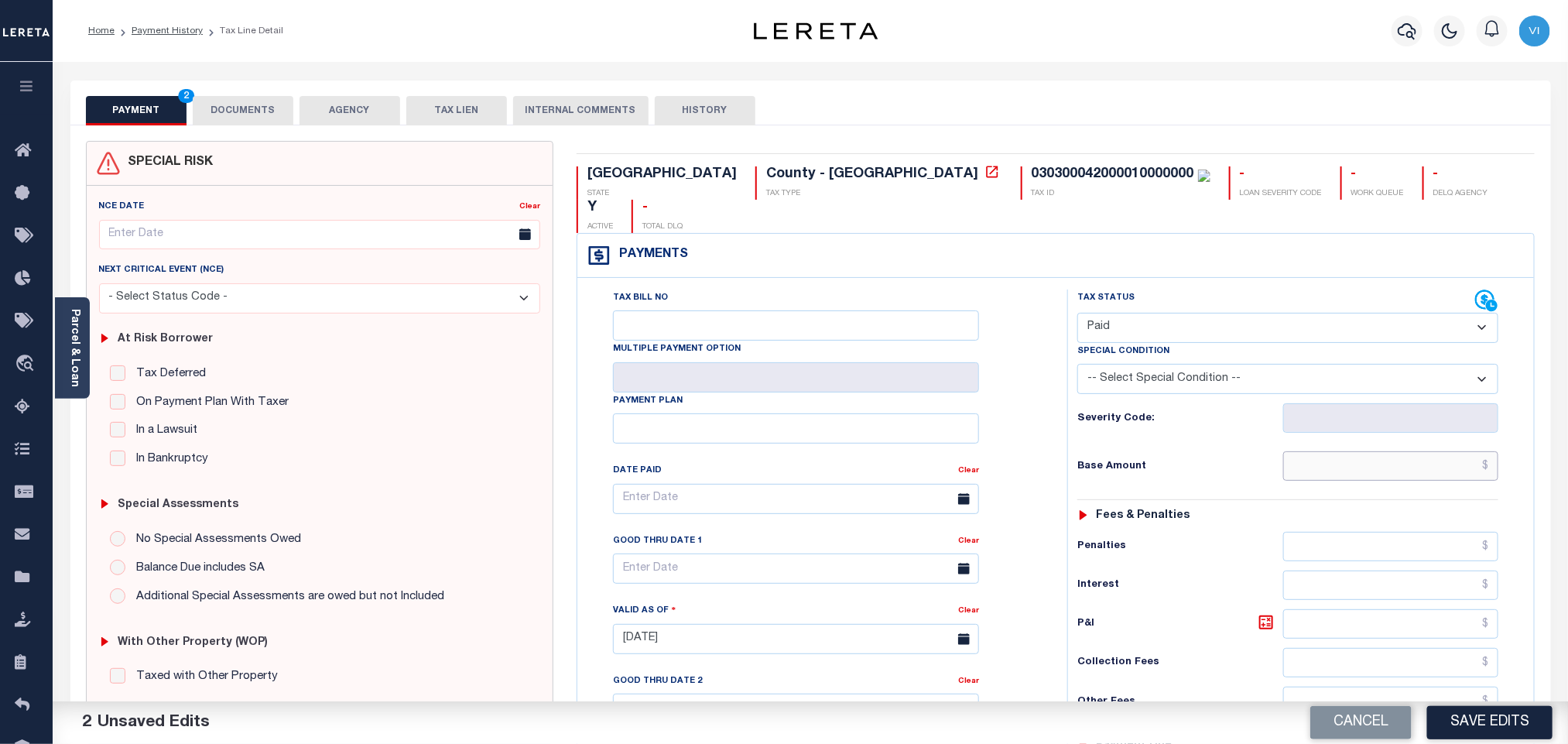
click at [1337, 451] on input "text" at bounding box center [1391, 466] width 216 height 30
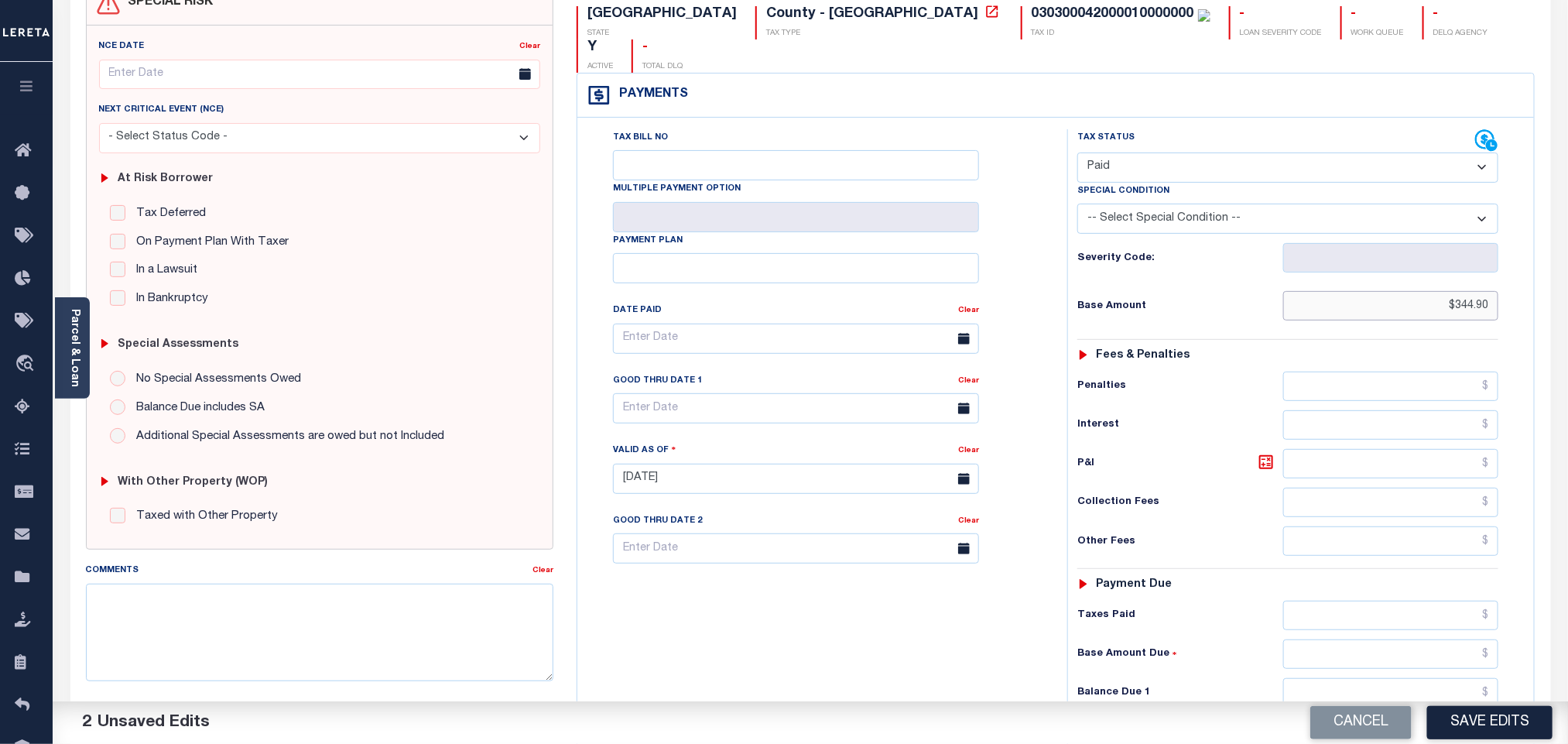
scroll to position [403, 0]
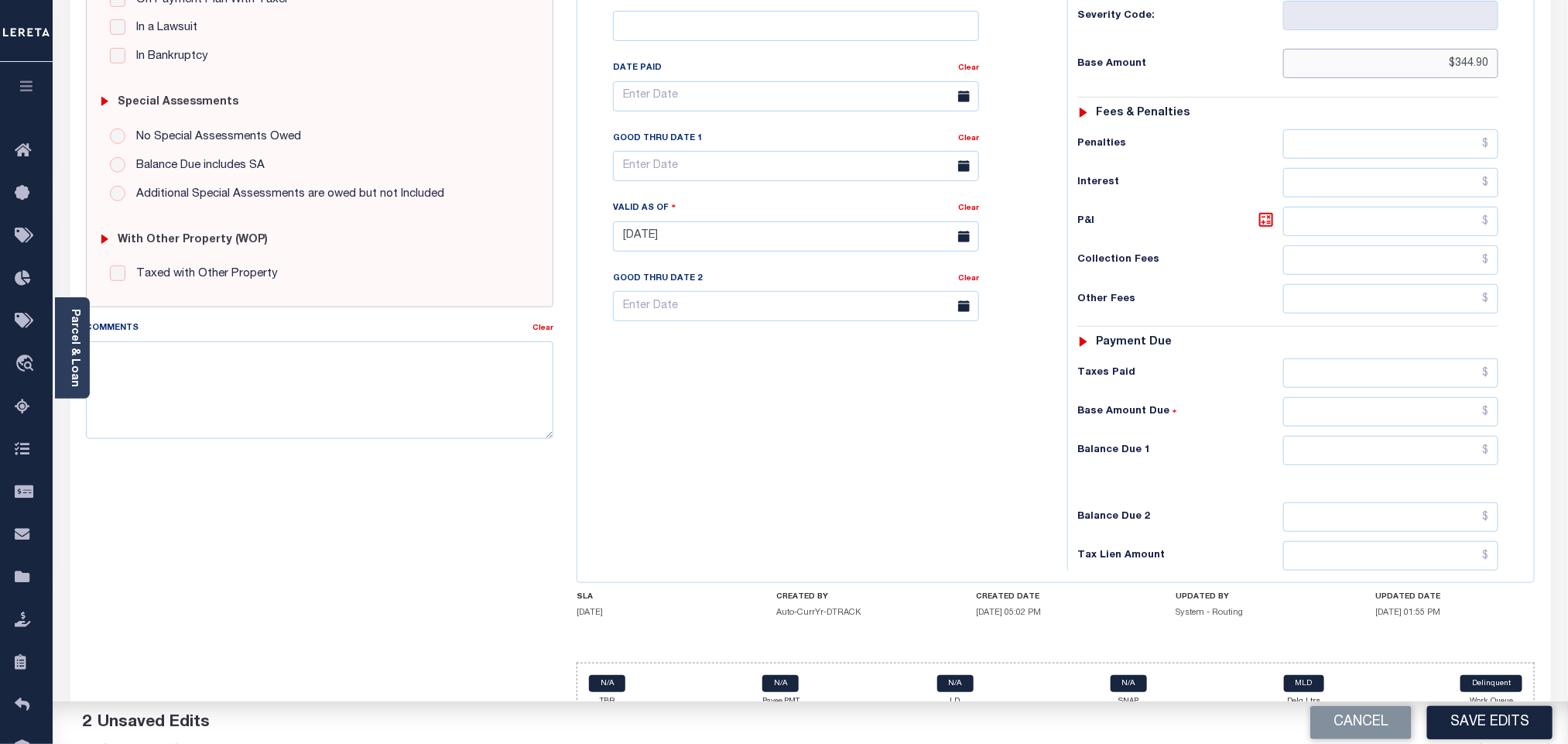
type input "$344.90"
click at [1379, 372] on div "Tax Status Status - Select Status Code -" at bounding box center [1293, 228] width 451 height 684
click at [1357, 358] on input "text" at bounding box center [1391, 373] width 216 height 30
type input "$344.90"
drag, startPoint x: 1375, startPoint y: 421, endPoint x: 1366, endPoint y: 439, distance: 20.1
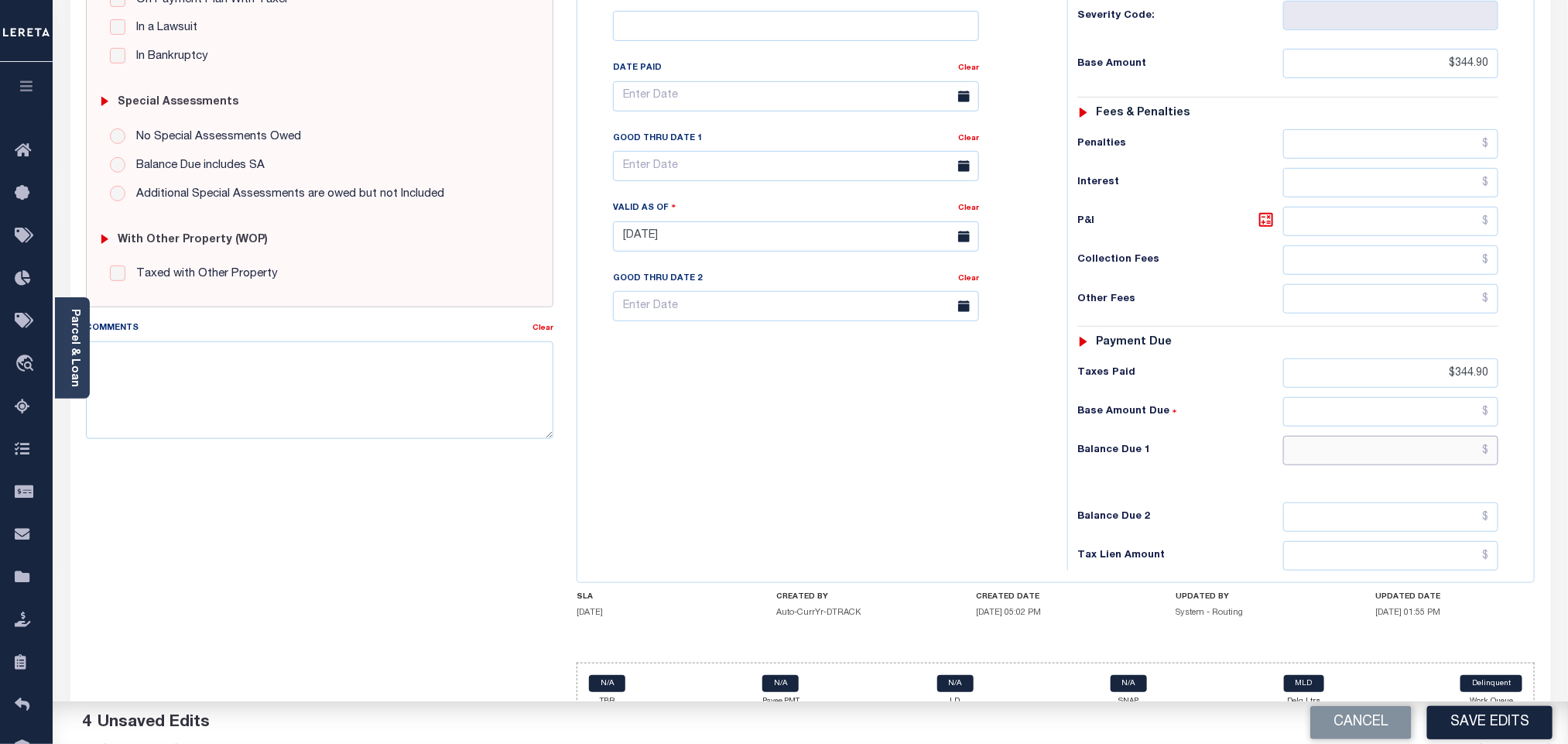
click at [1375, 436] on input "text" at bounding box center [1391, 450] width 216 height 30
type input "$0.00"
click at [1236, 502] on div "Balance Due 2" at bounding box center [1287, 517] width 421 height 30
click at [1456, 730] on button "Save Edits" at bounding box center [1489, 722] width 125 height 33
checkbox input "false"
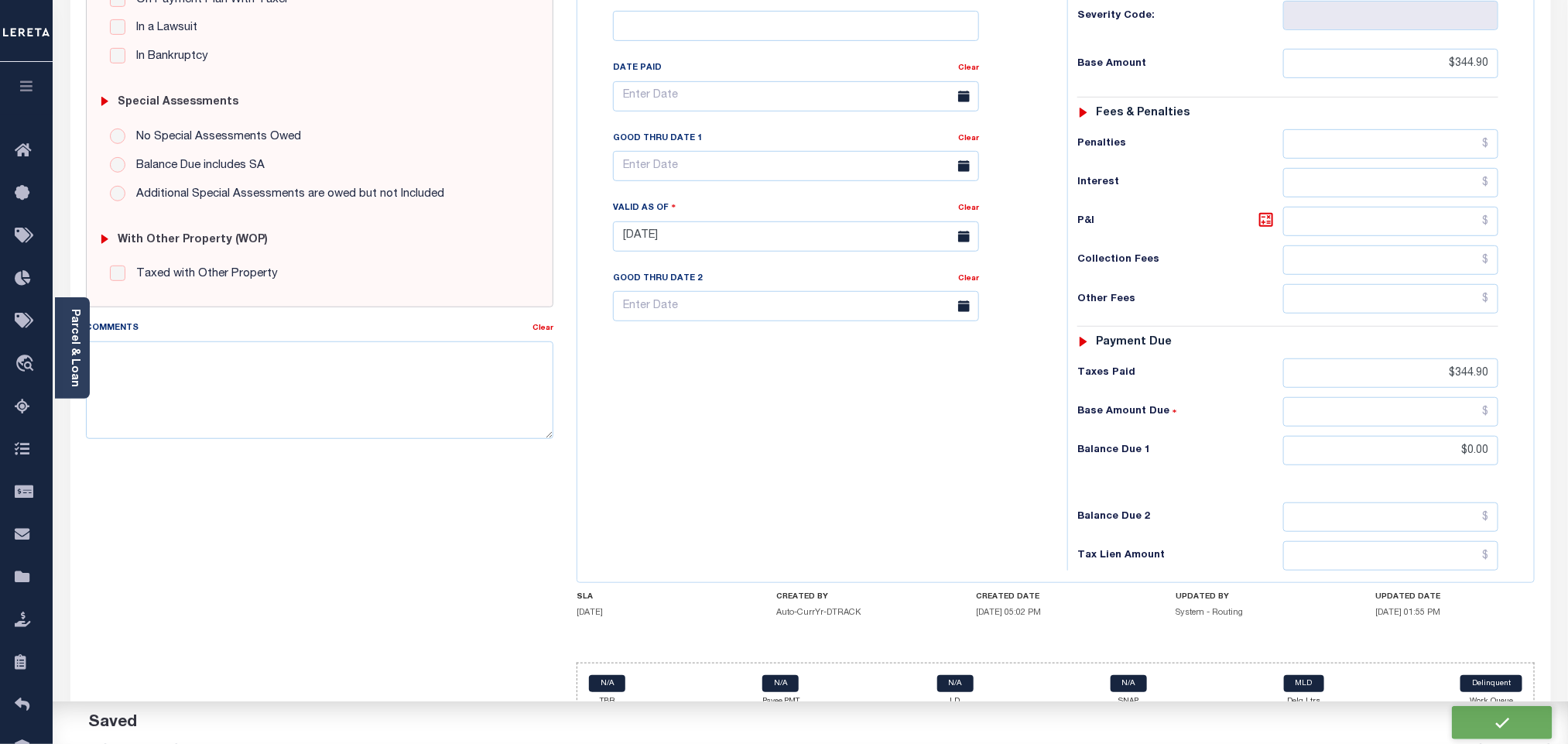
checkbox input "false"
type input "$344.9"
type input "$0"
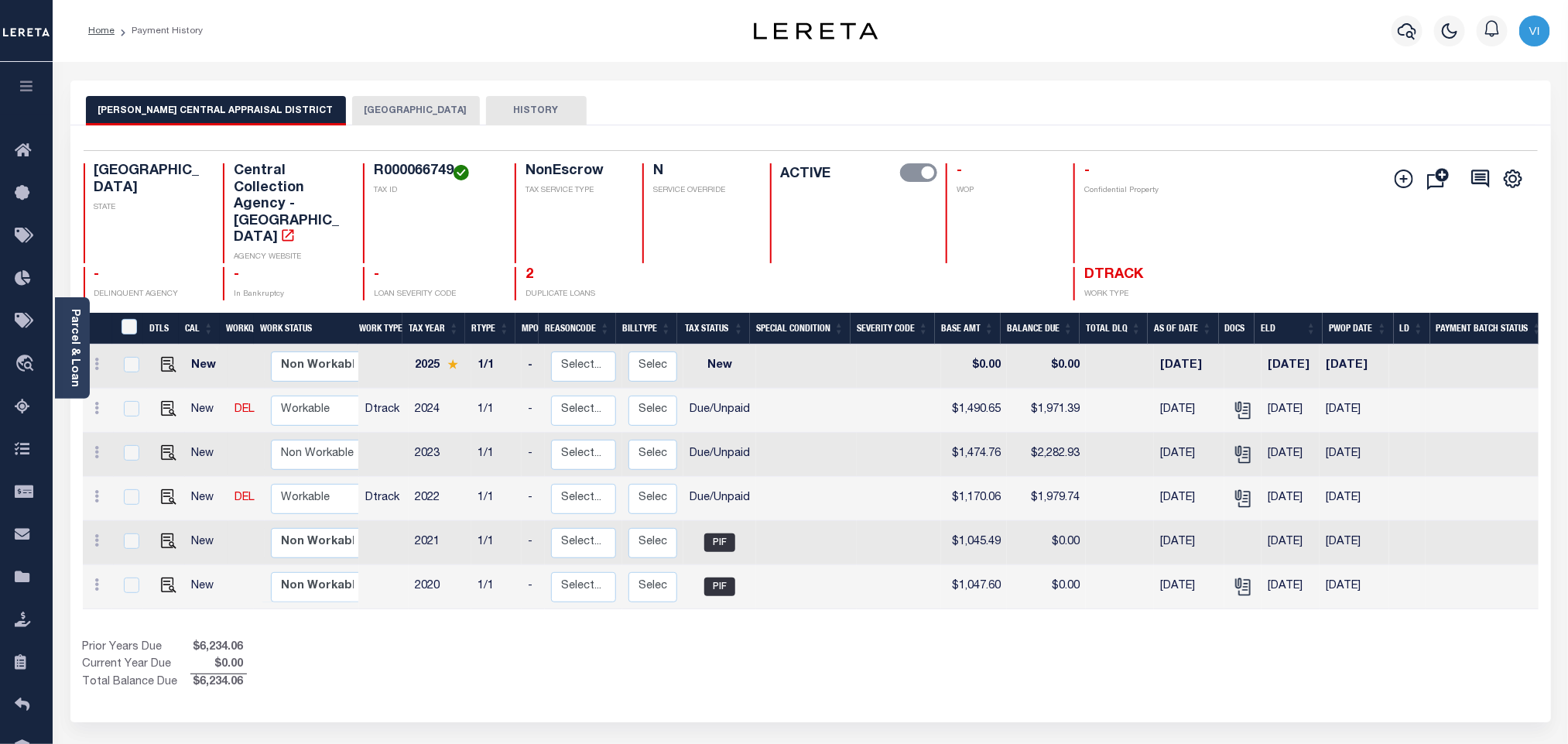
click at [367, 107] on button "[GEOGRAPHIC_DATA]" at bounding box center [416, 111] width 128 height 30
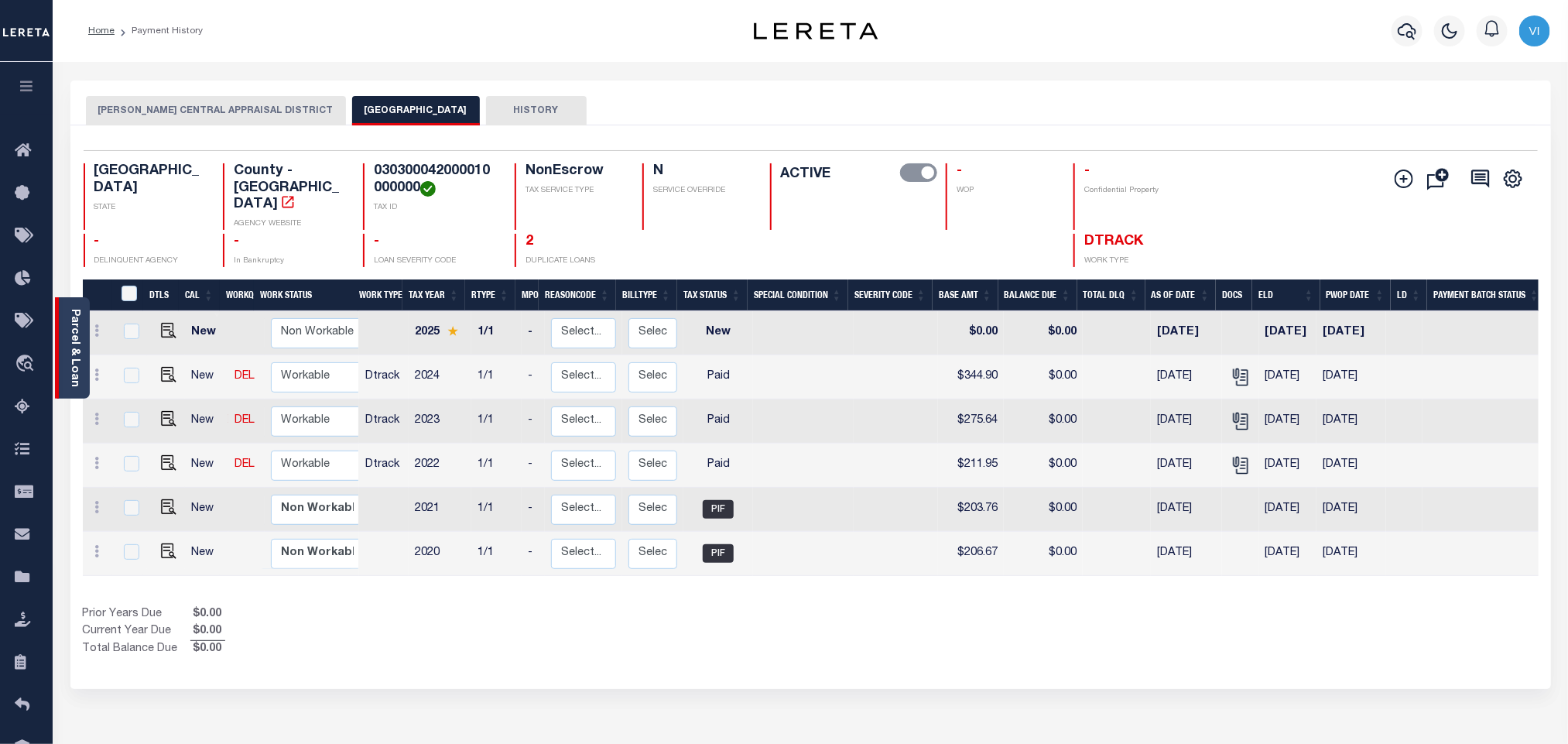
click at [74, 362] on link "Parcel & Loan" at bounding box center [74, 348] width 11 height 78
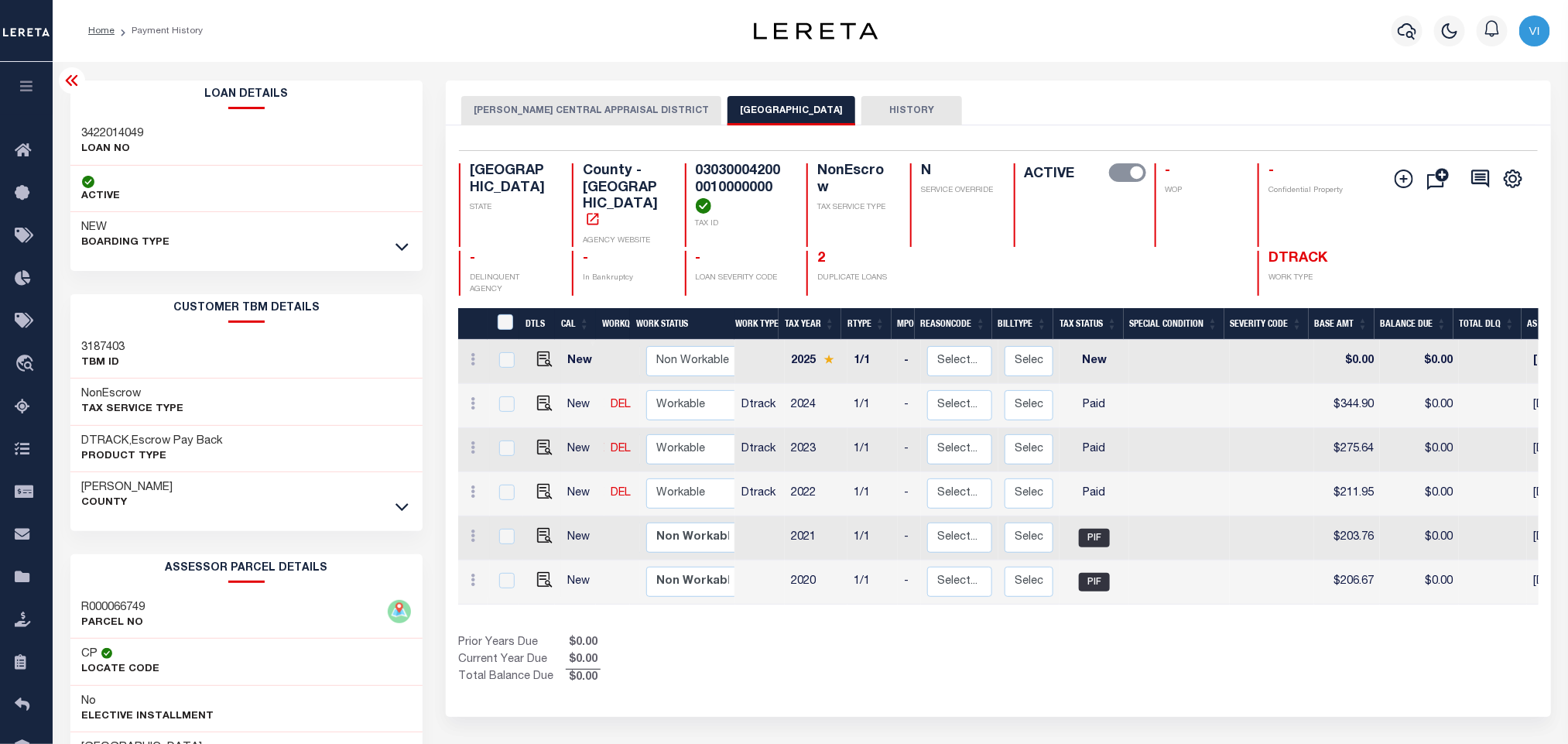
click at [105, 128] on h3 "3422014049" at bounding box center [112, 134] width 62 height 15
click at [103, 128] on h3 "3422014049" at bounding box center [112, 134] width 62 height 15
copy h3 "3422014049"
click at [732, 184] on h4 "030300042000010000000" at bounding box center [741, 188] width 93 height 50
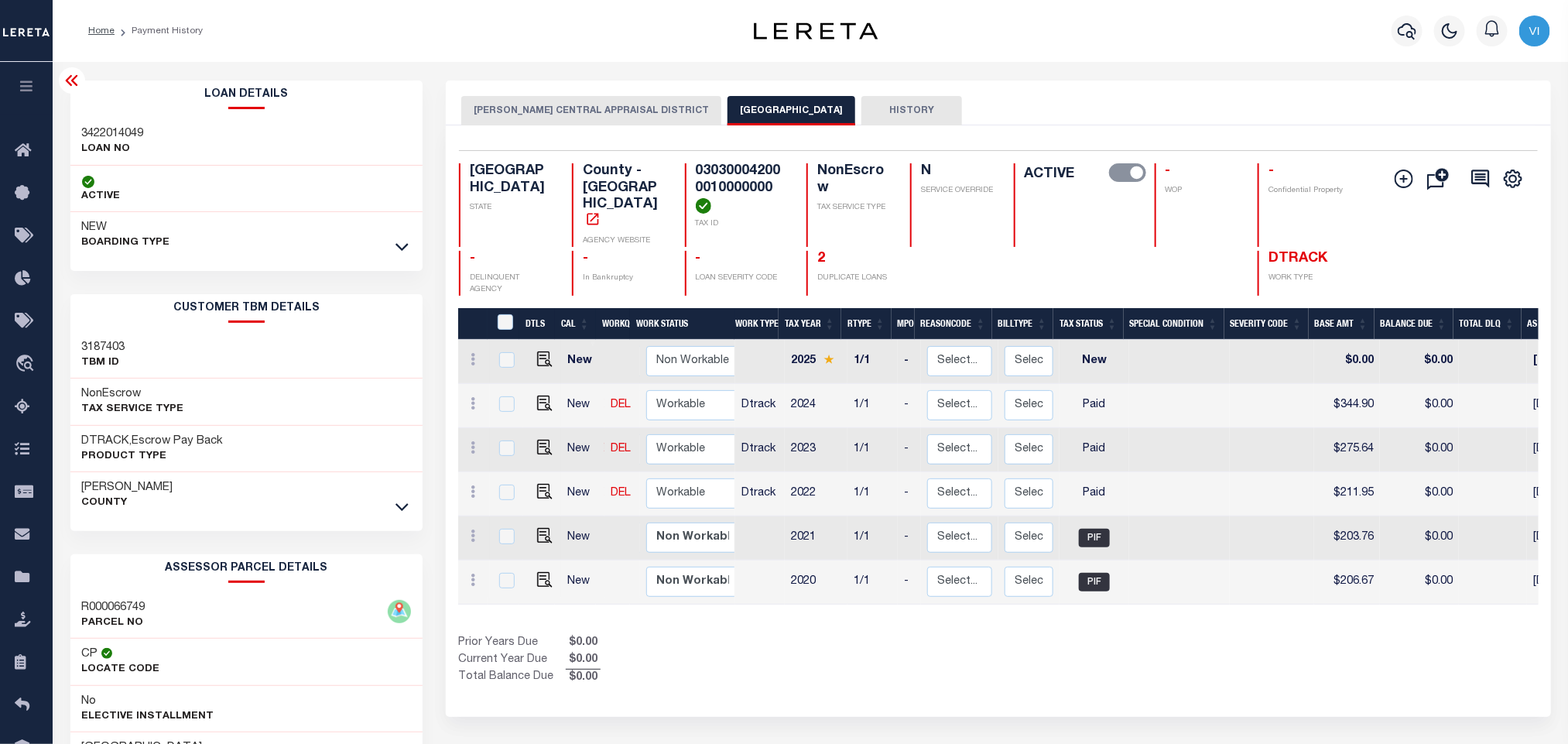
copy h4 "030300042000010000000"
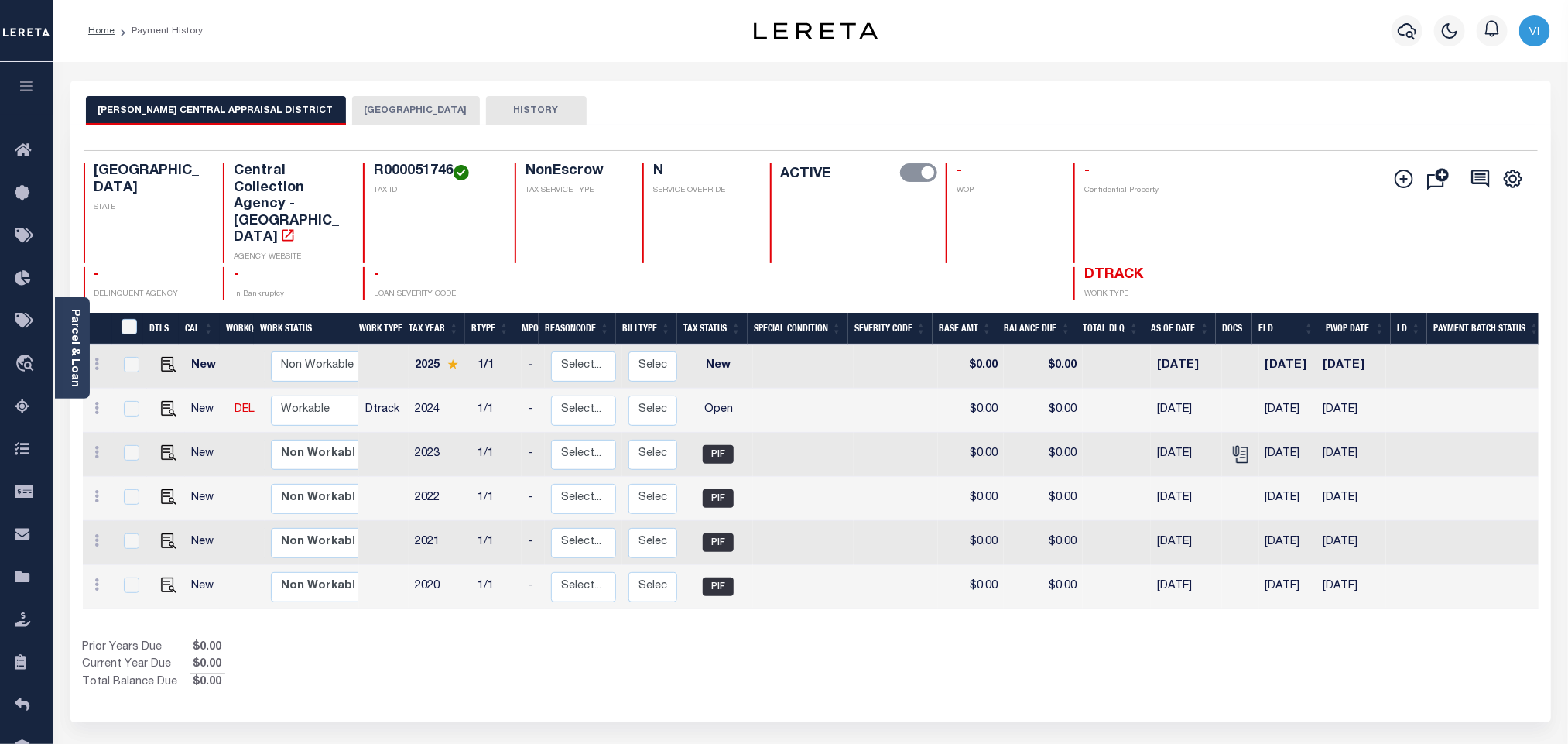
click at [361, 100] on button "[GEOGRAPHIC_DATA]" at bounding box center [416, 111] width 128 height 30
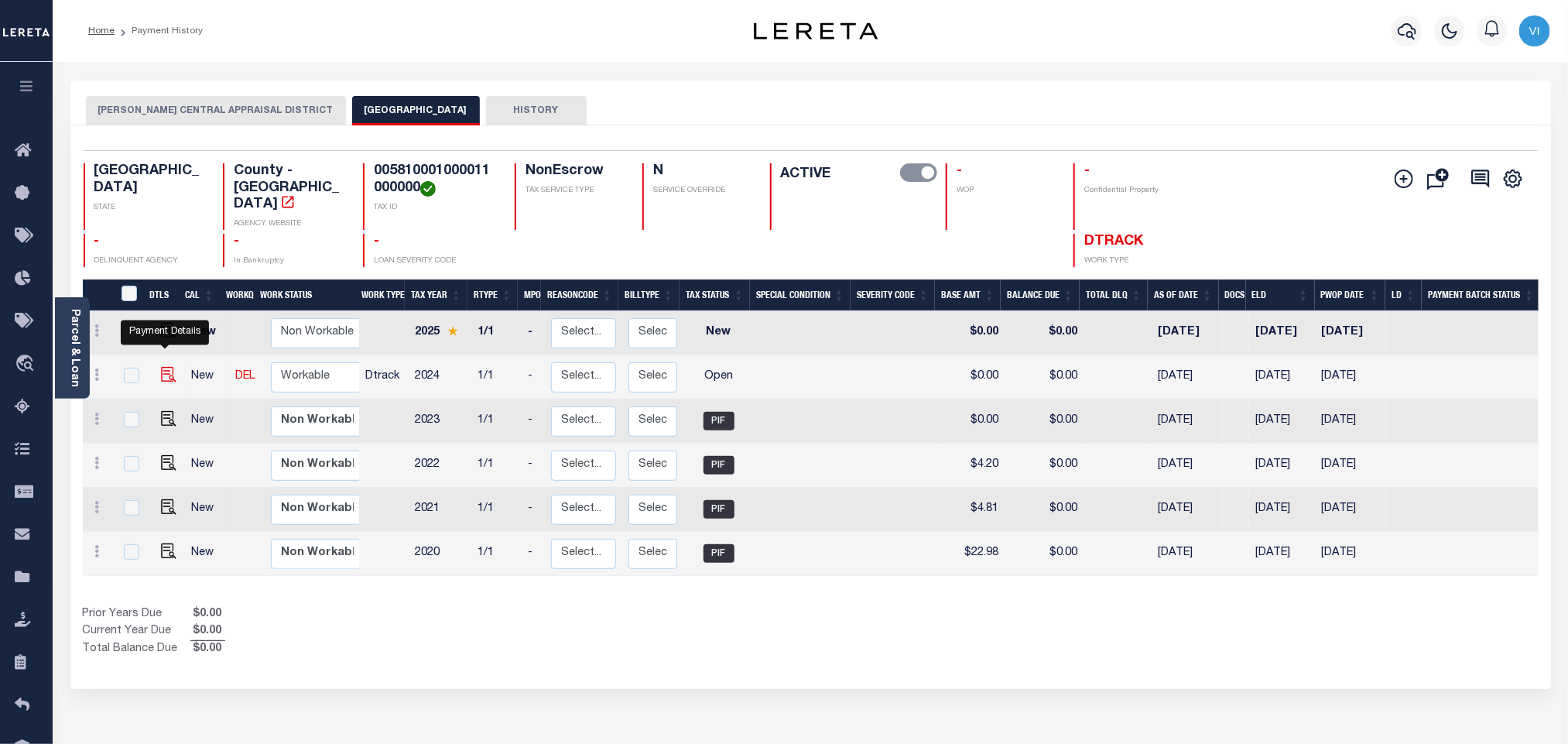
click at [167, 367] on img "" at bounding box center [169, 375] width 15 height 15
checkbox input "true"
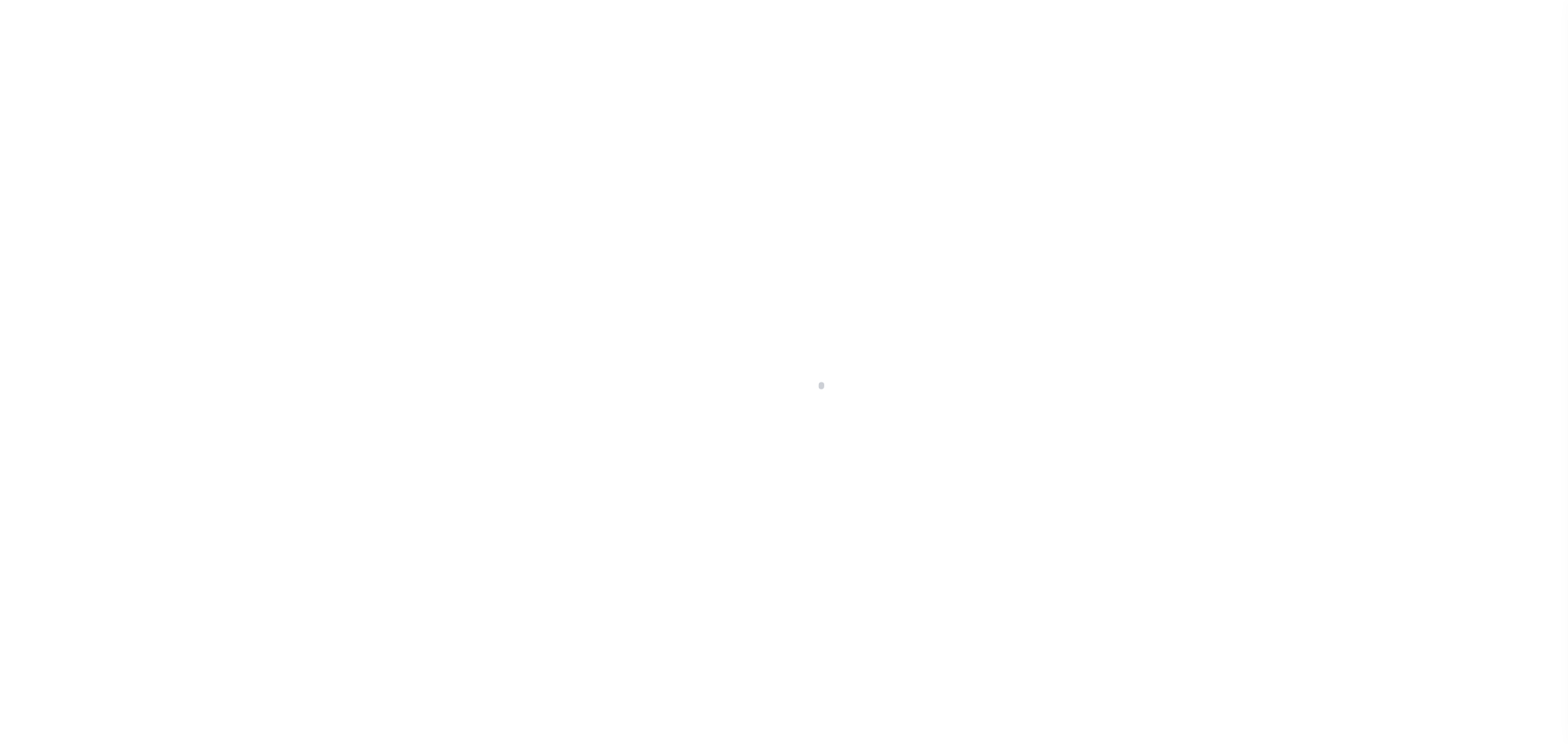
select select "OP2"
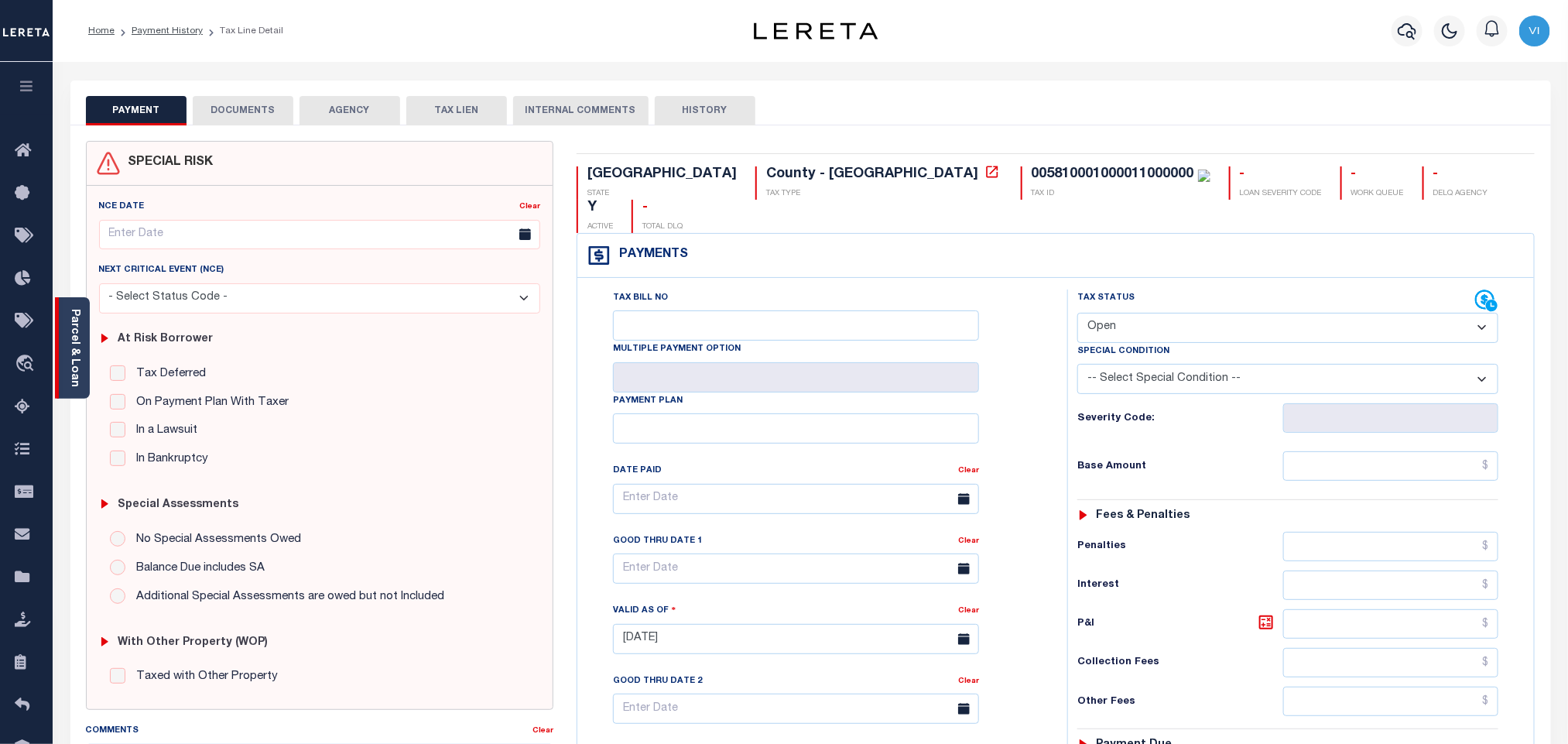
click at [82, 355] on div "Parcel & Loan" at bounding box center [72, 347] width 35 height 101
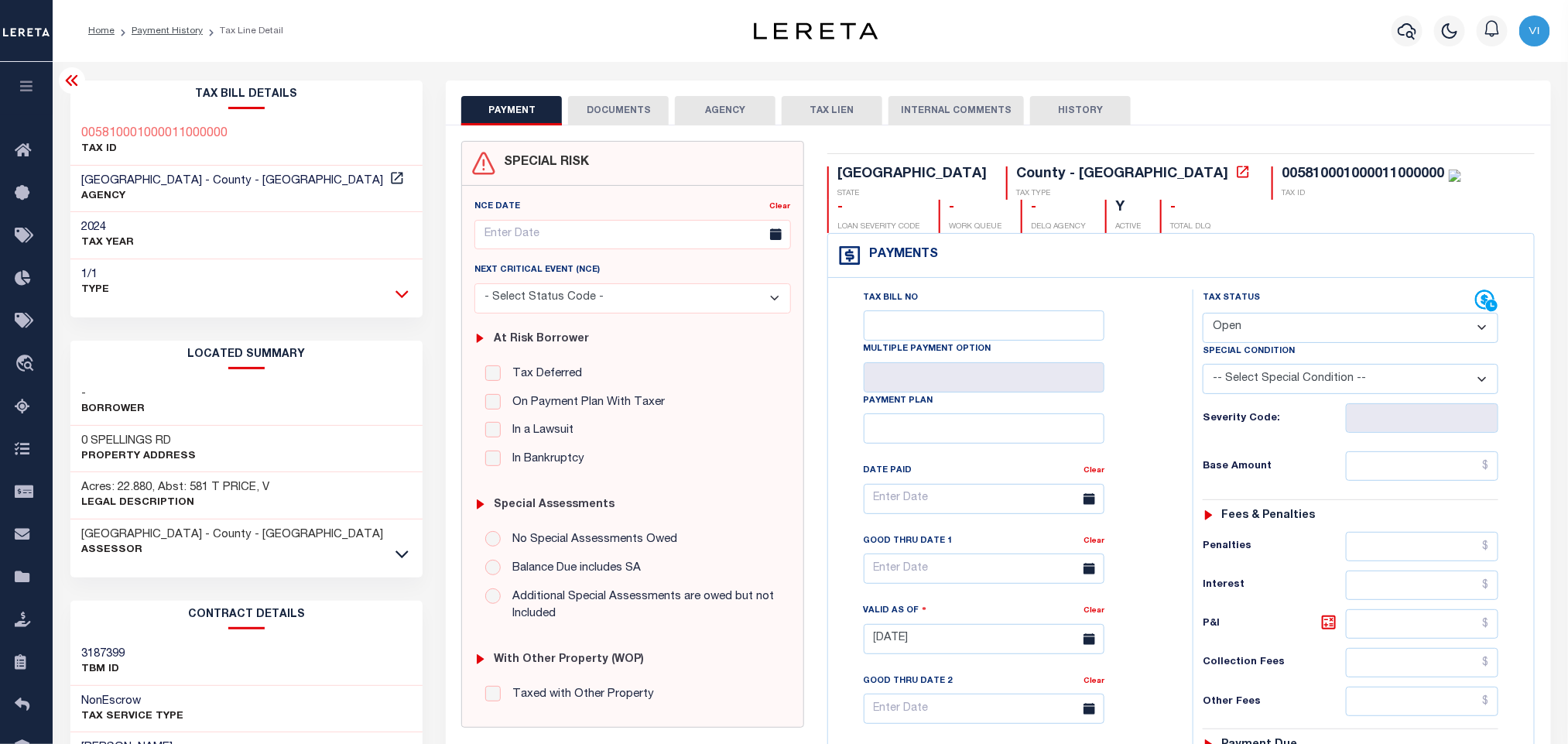
click at [398, 290] on icon at bounding box center [402, 293] width 13 height 16
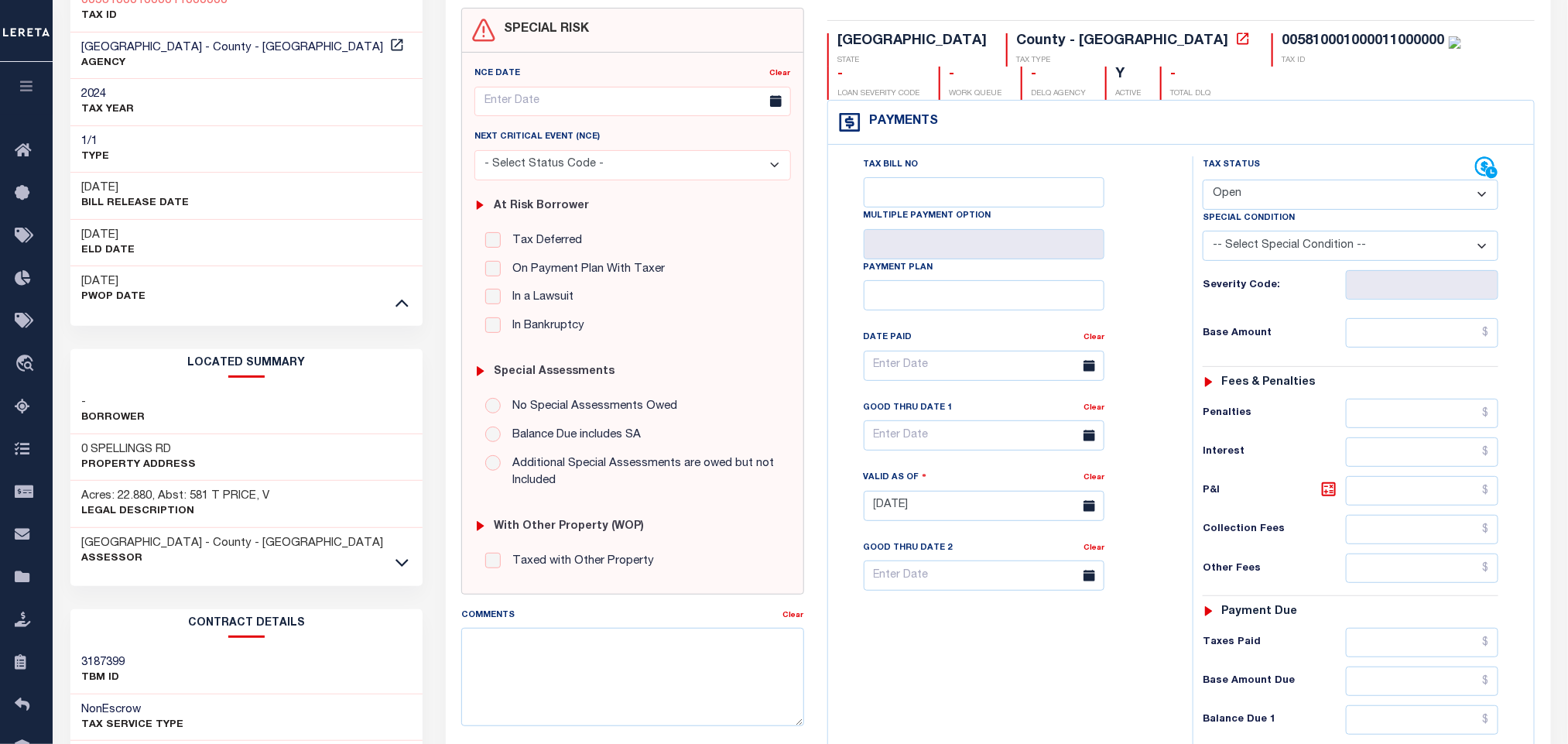
scroll to position [352, 0]
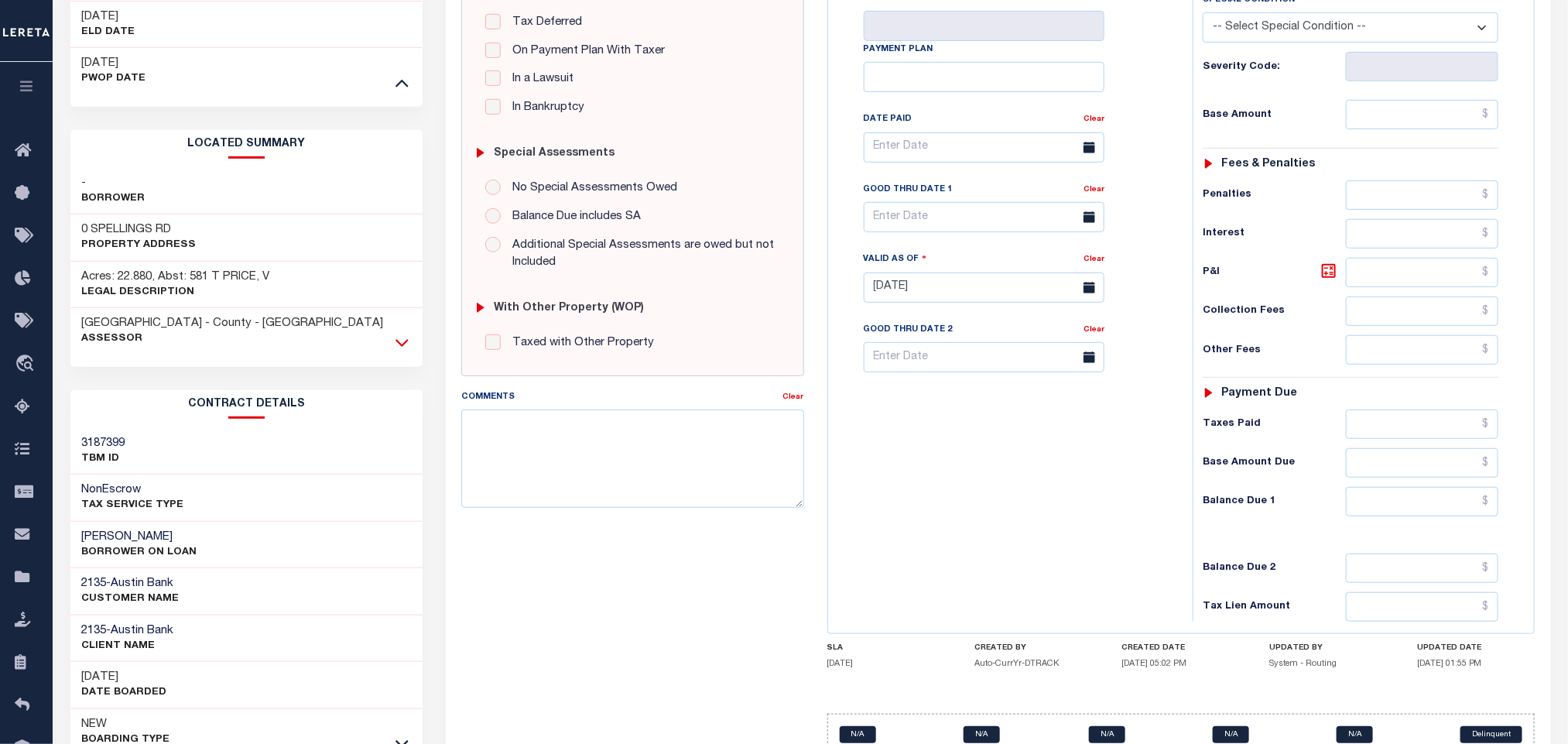
click at [402, 346] on icon at bounding box center [402, 342] width 13 height 16
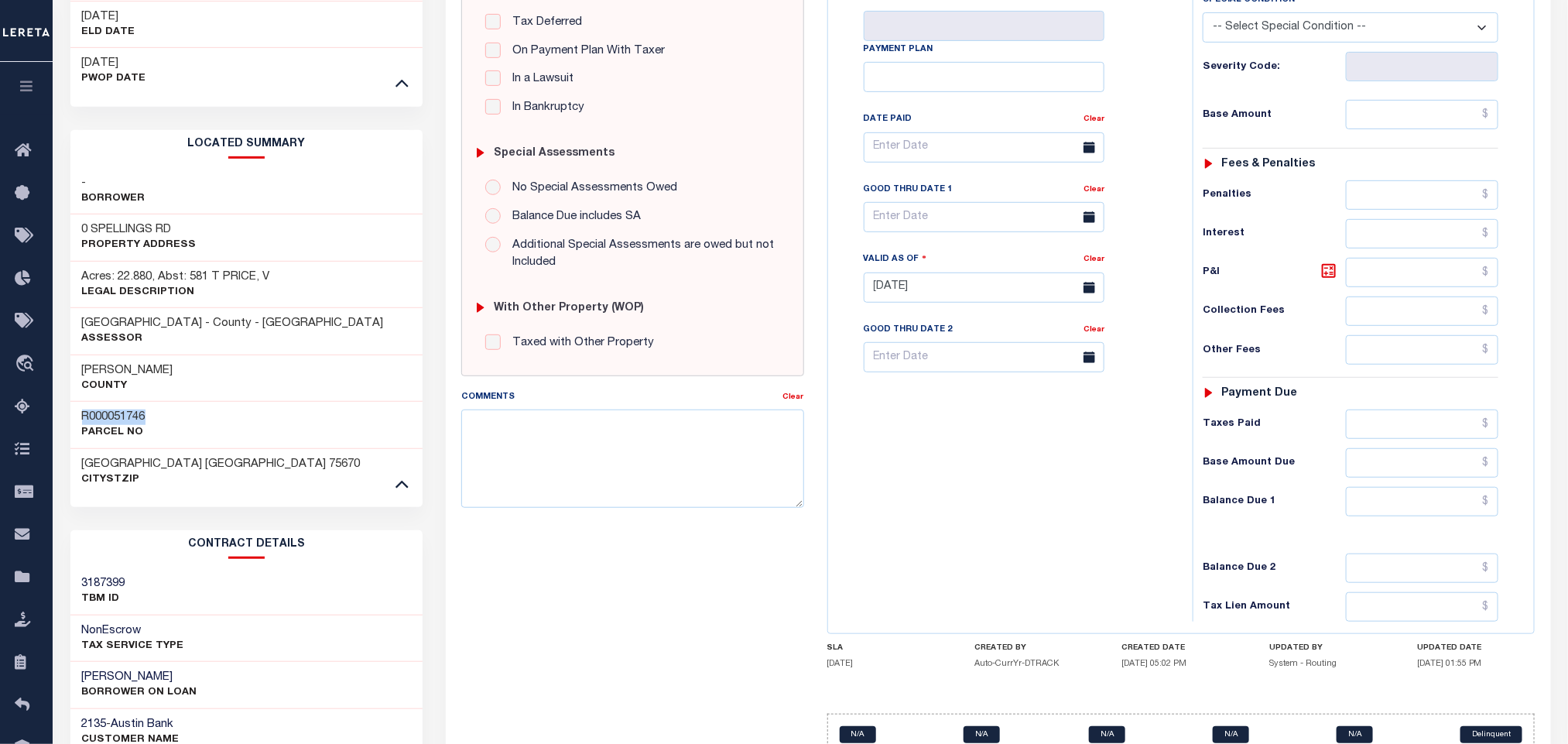
drag, startPoint x: 74, startPoint y: 409, endPoint x: 167, endPoint y: 409, distance: 93.0
click at [167, 409] on div "R000051746 Parcel No" at bounding box center [247, 424] width 353 height 47
copy h3 "R000051746"
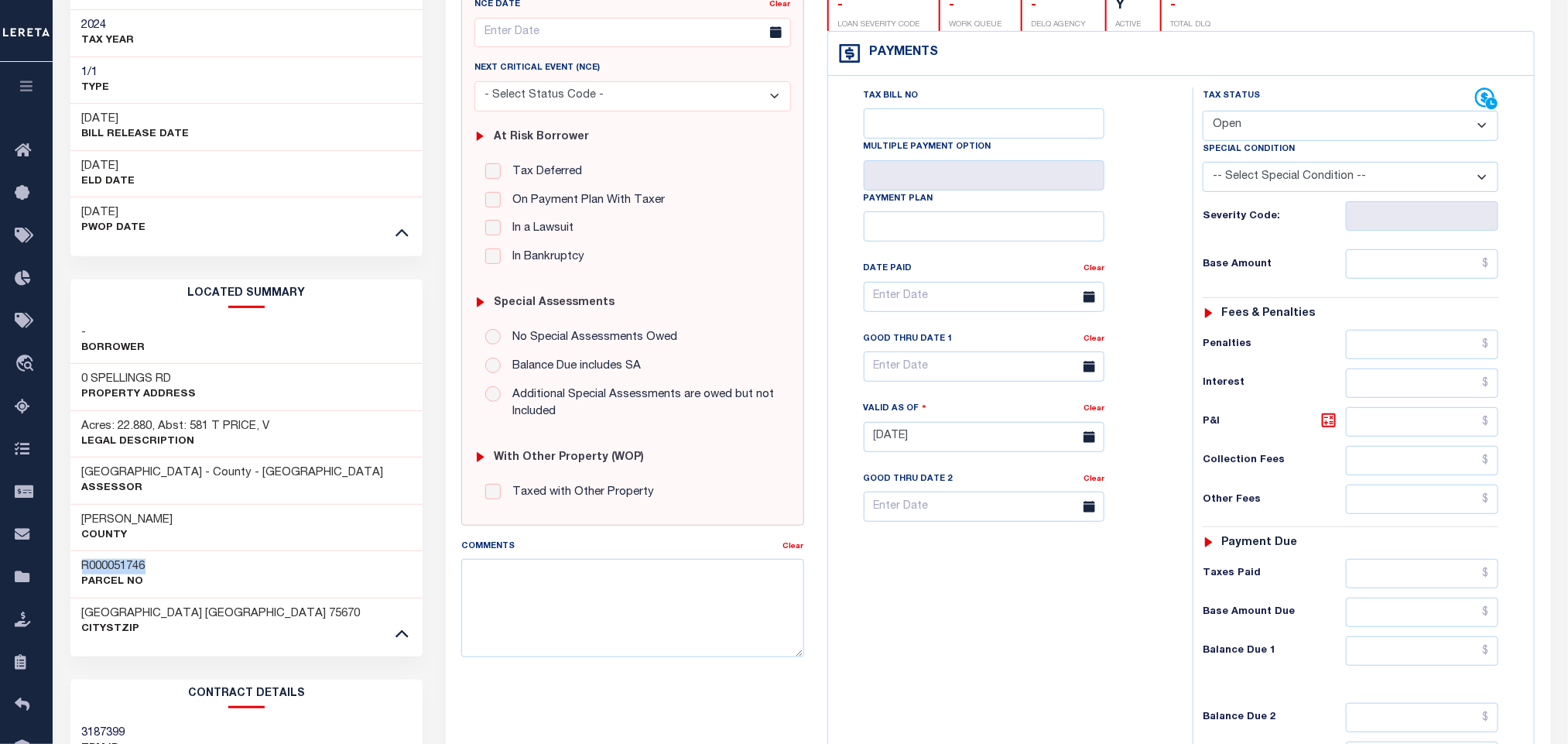
scroll to position [0, 0]
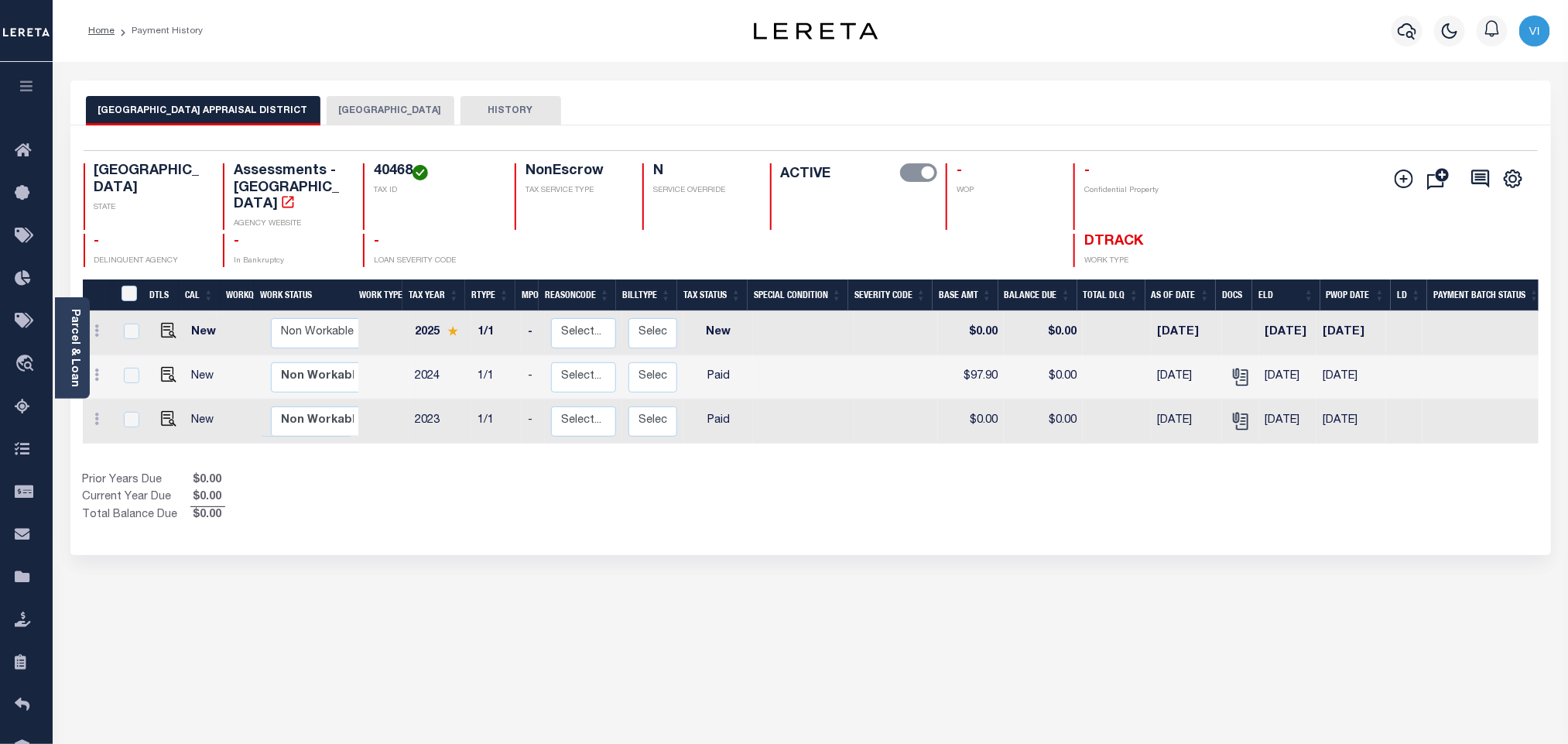
click at [340, 98] on button "HOUSTON COUNTY" at bounding box center [391, 111] width 128 height 30
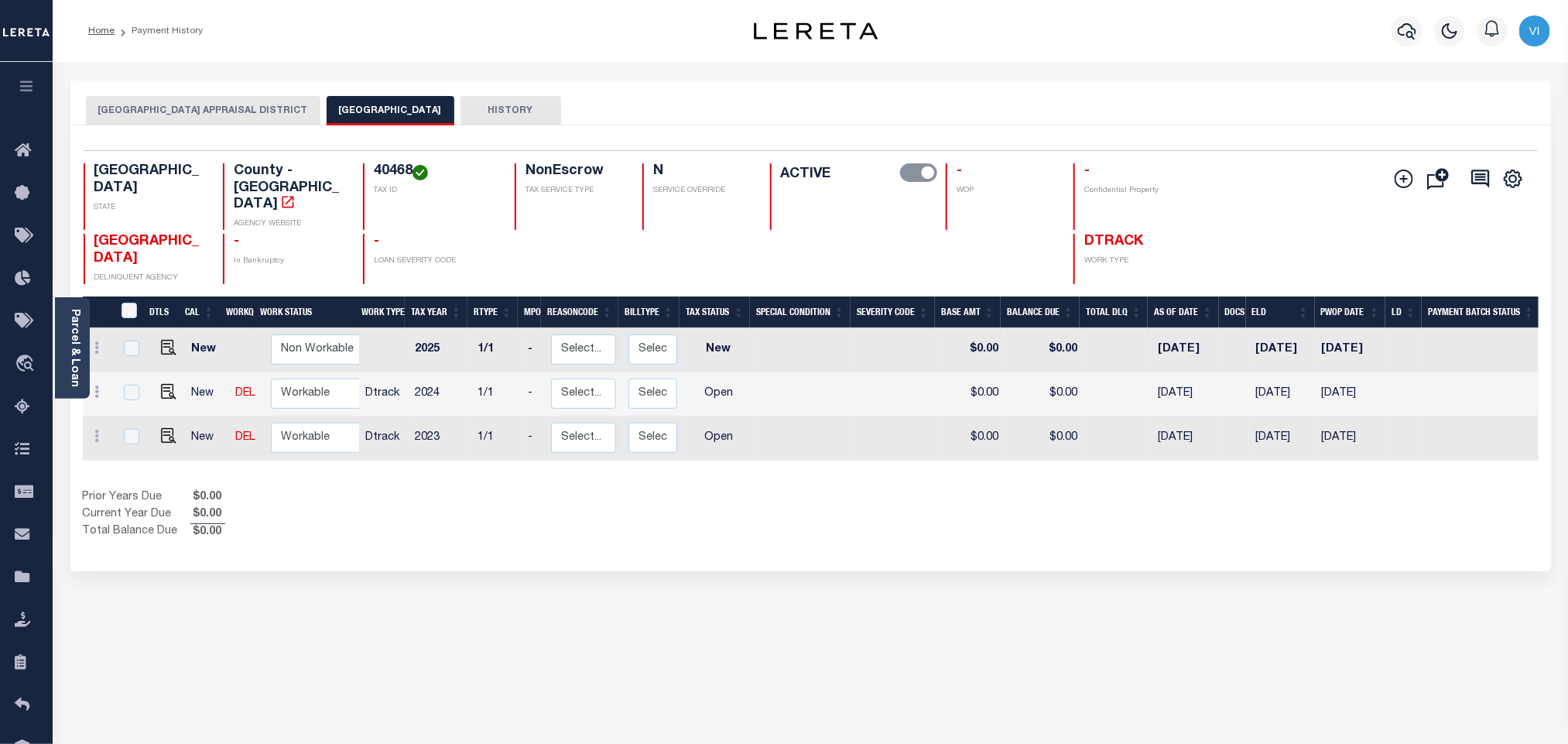
click at [368, 170] on div "40468 TAX ID" at bounding box center [429, 197] width 133 height 66
copy h4 "40468"
click at [152, 112] on button "HOUSTON COUNTY APPRAISAL DISTRICT" at bounding box center [203, 111] width 234 height 30
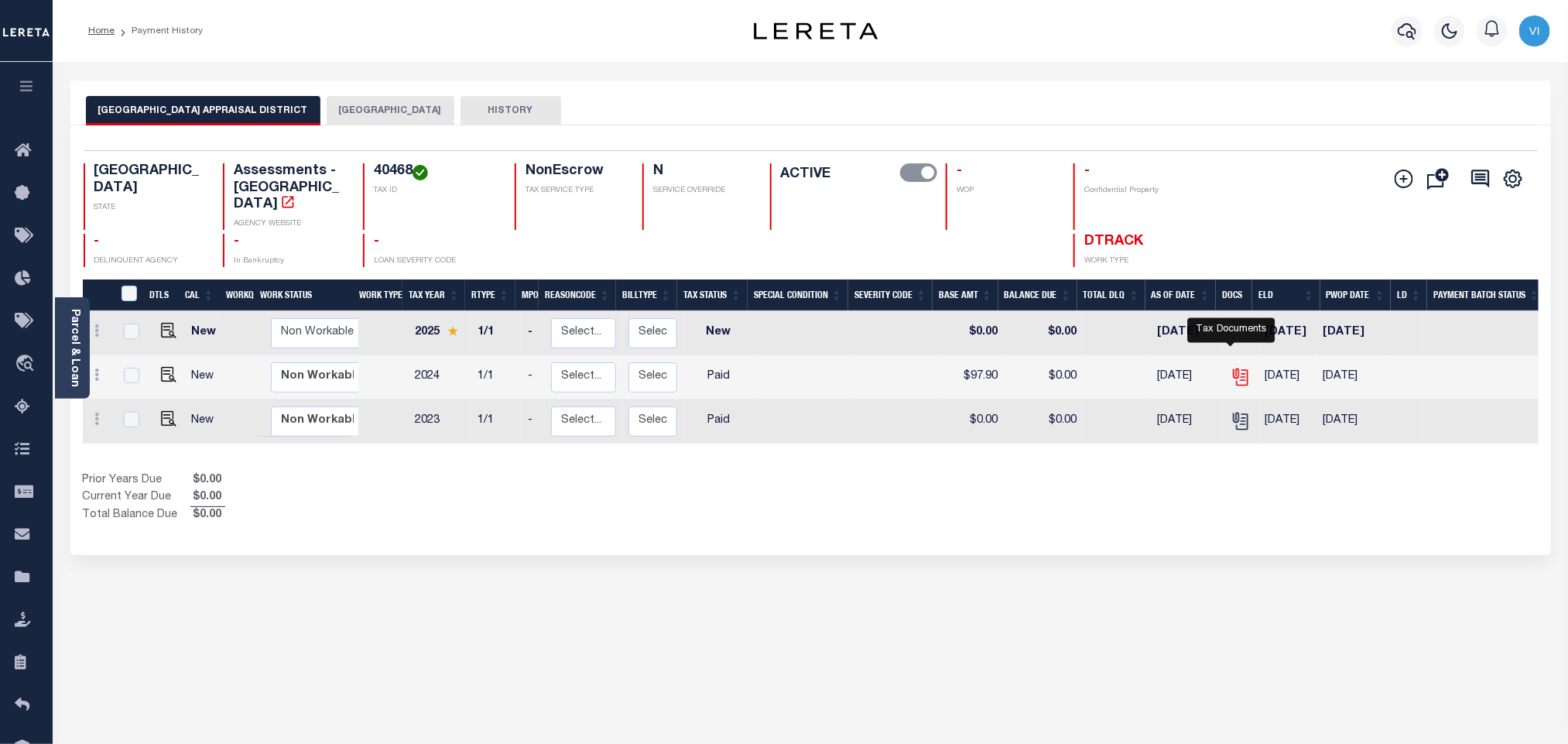
click at [1230, 367] on icon "" at bounding box center [1240, 377] width 20 height 20
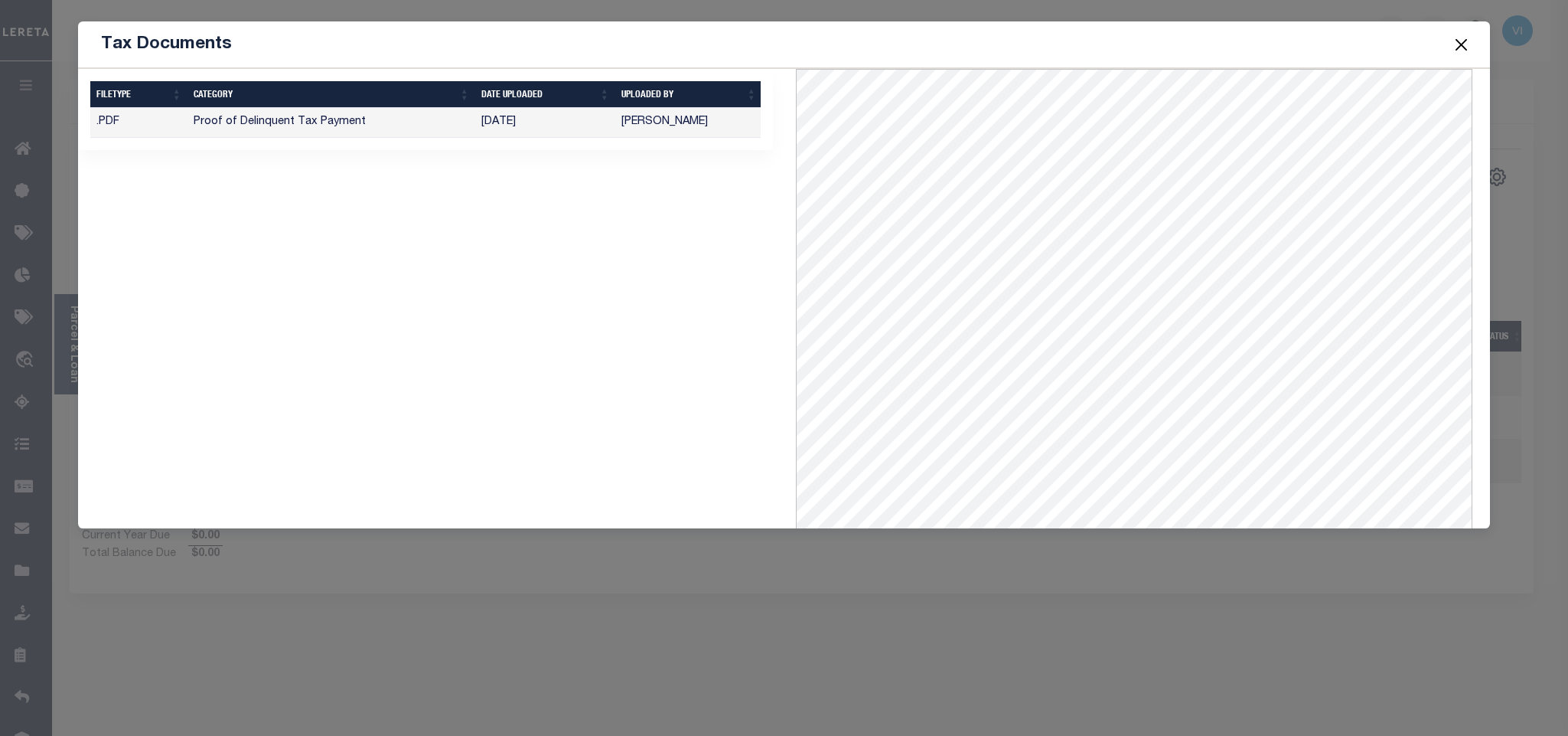
click at [1464, 38] on button "Close" at bounding box center [1461, 45] width 20 height 20
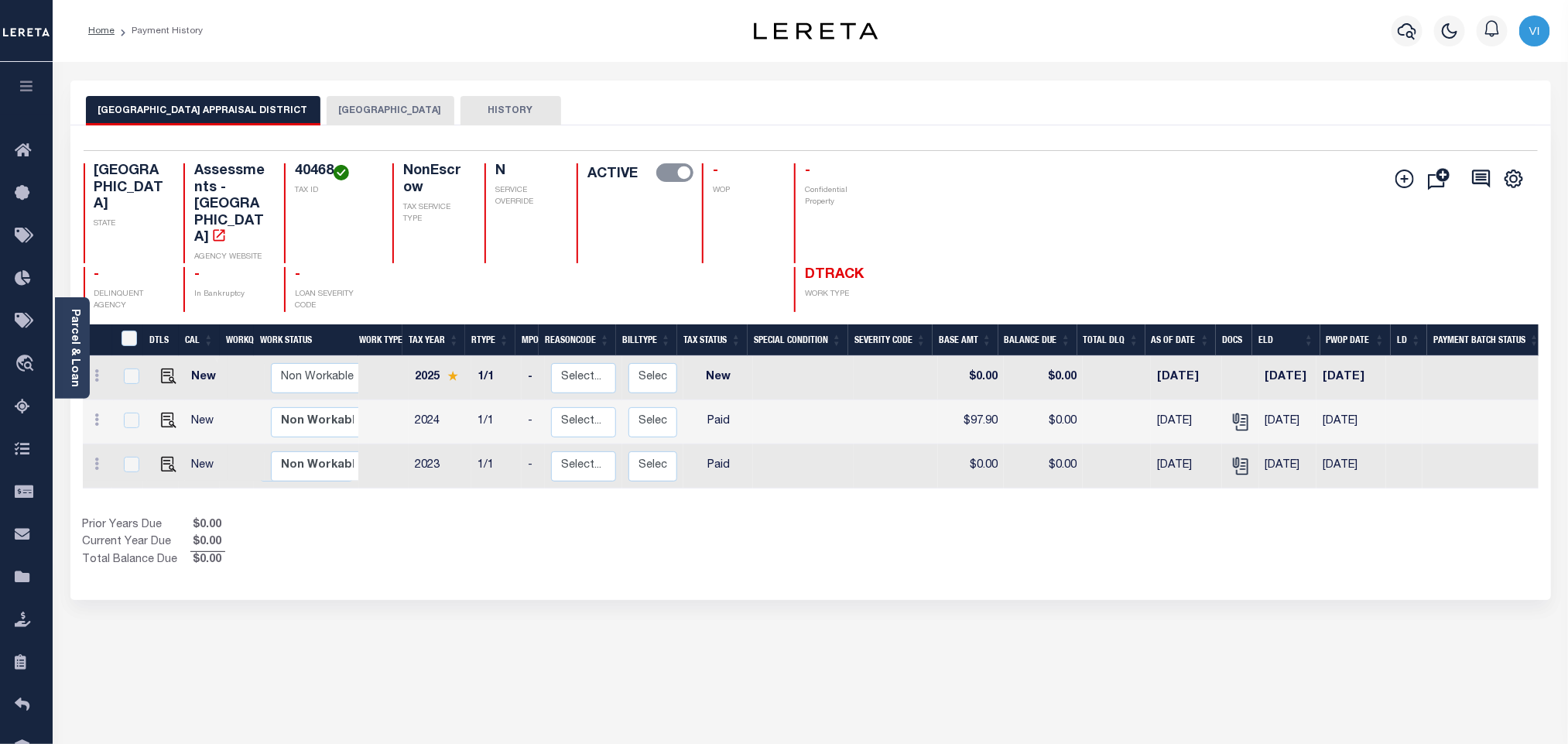
click at [416, 112] on button "HOUSTON COUNTY" at bounding box center [391, 111] width 128 height 30
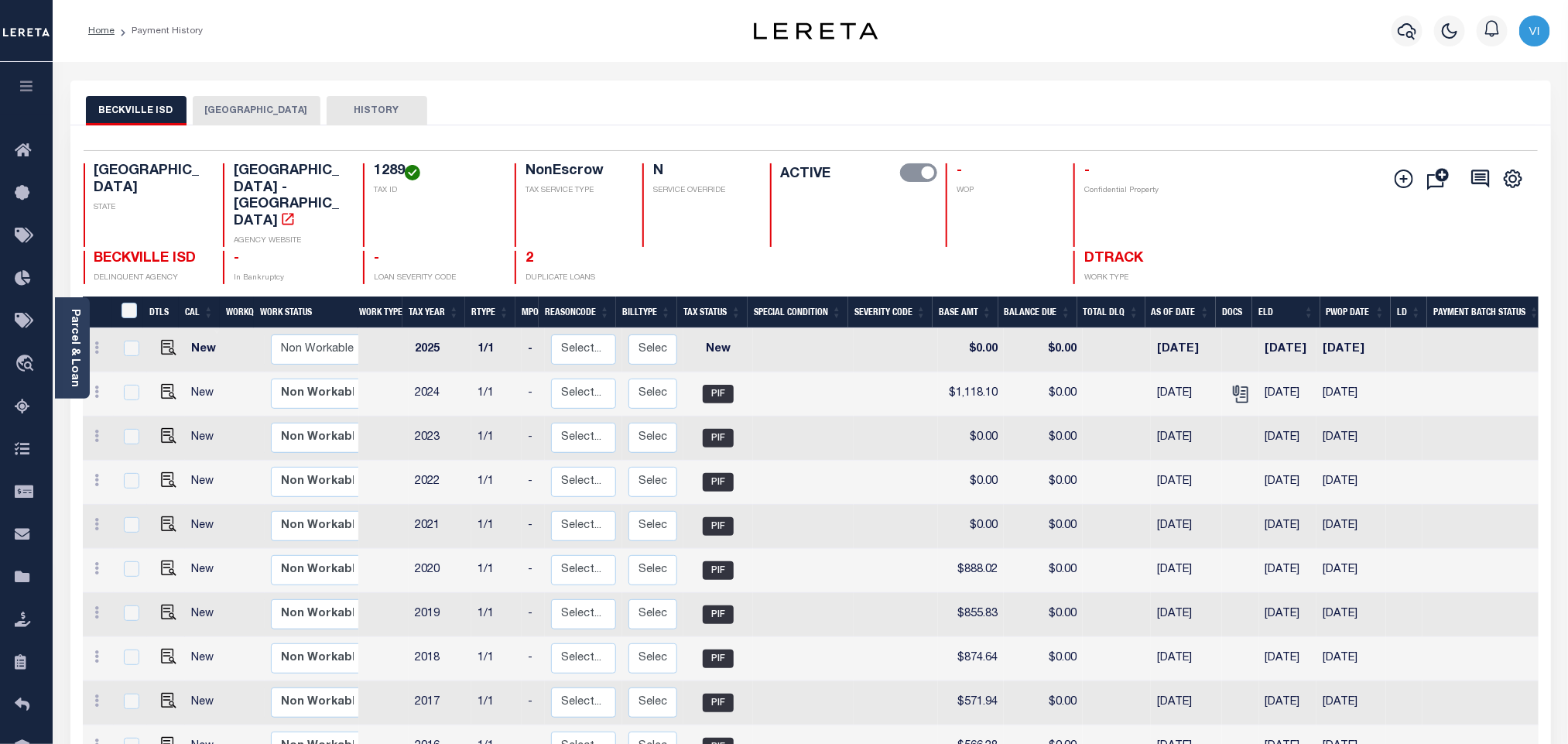
click at [228, 116] on button "[GEOGRAPHIC_DATA]" at bounding box center [256, 111] width 128 height 30
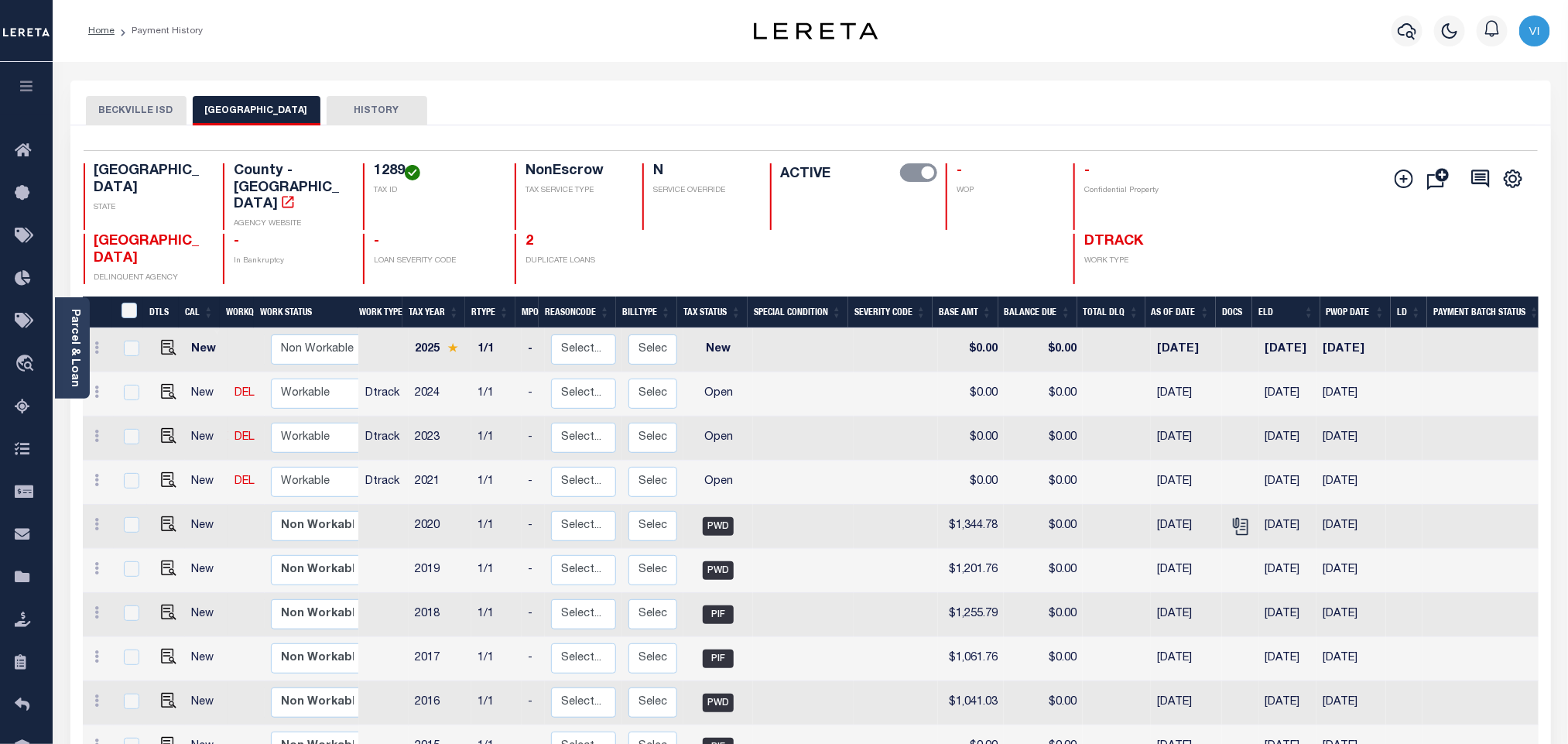
click at [383, 168] on h4 "1289" at bounding box center [435, 172] width 123 height 17
copy h4 "1289"
click at [365, 172] on div "1289 TAX ID" at bounding box center [429, 197] width 133 height 66
